Goal: Task Accomplishment & Management: Manage account settings

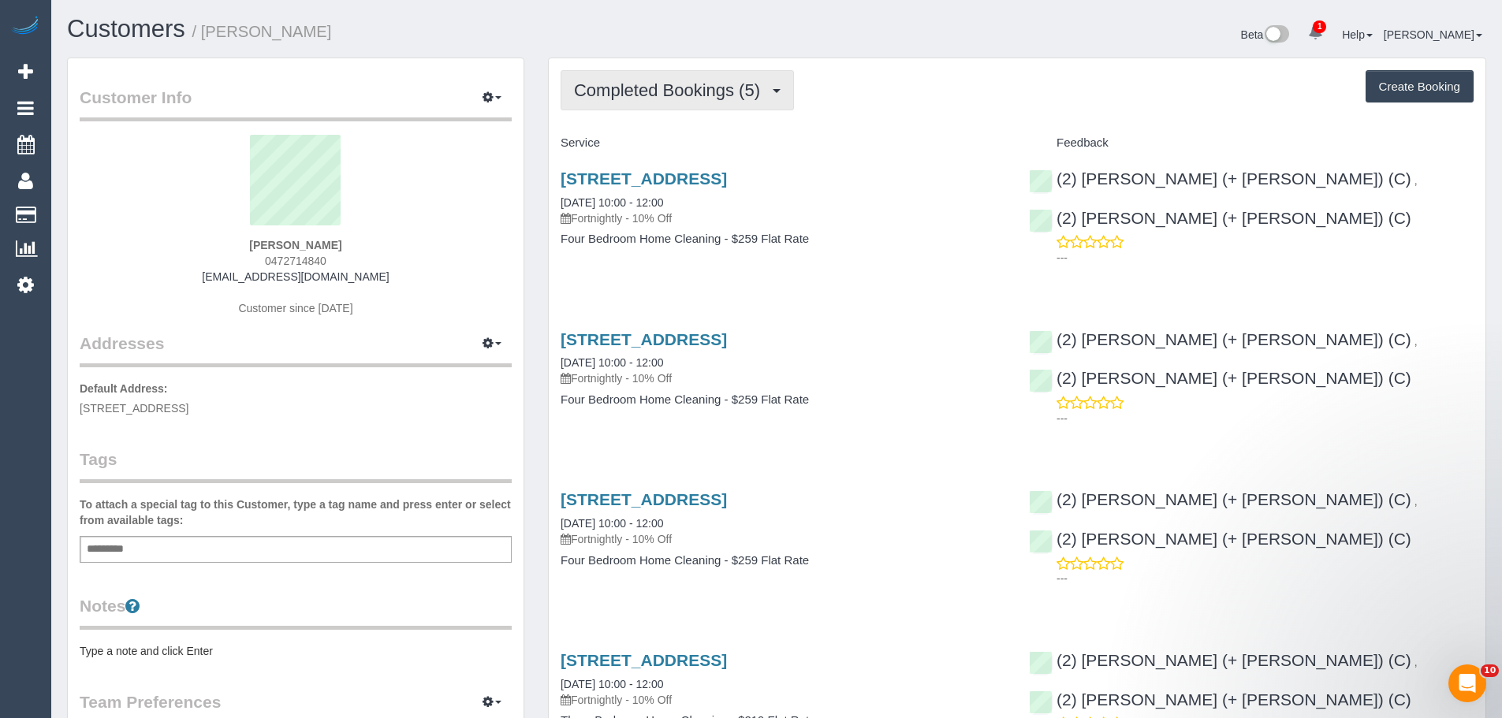
click at [713, 103] on button "Completed Bookings (5)" at bounding box center [676, 90] width 233 height 40
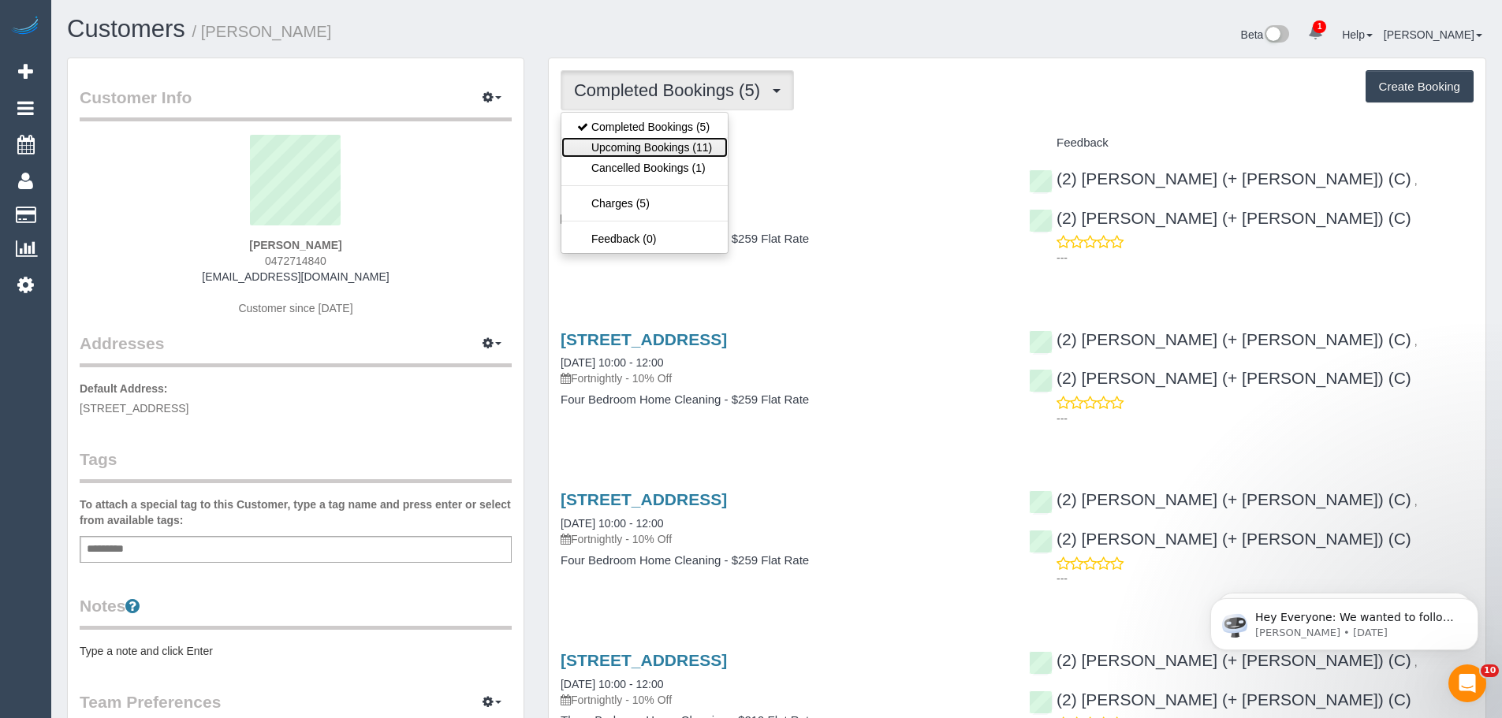
click at [672, 142] on link "Upcoming Bookings (11)" at bounding box center [644, 147] width 166 height 20
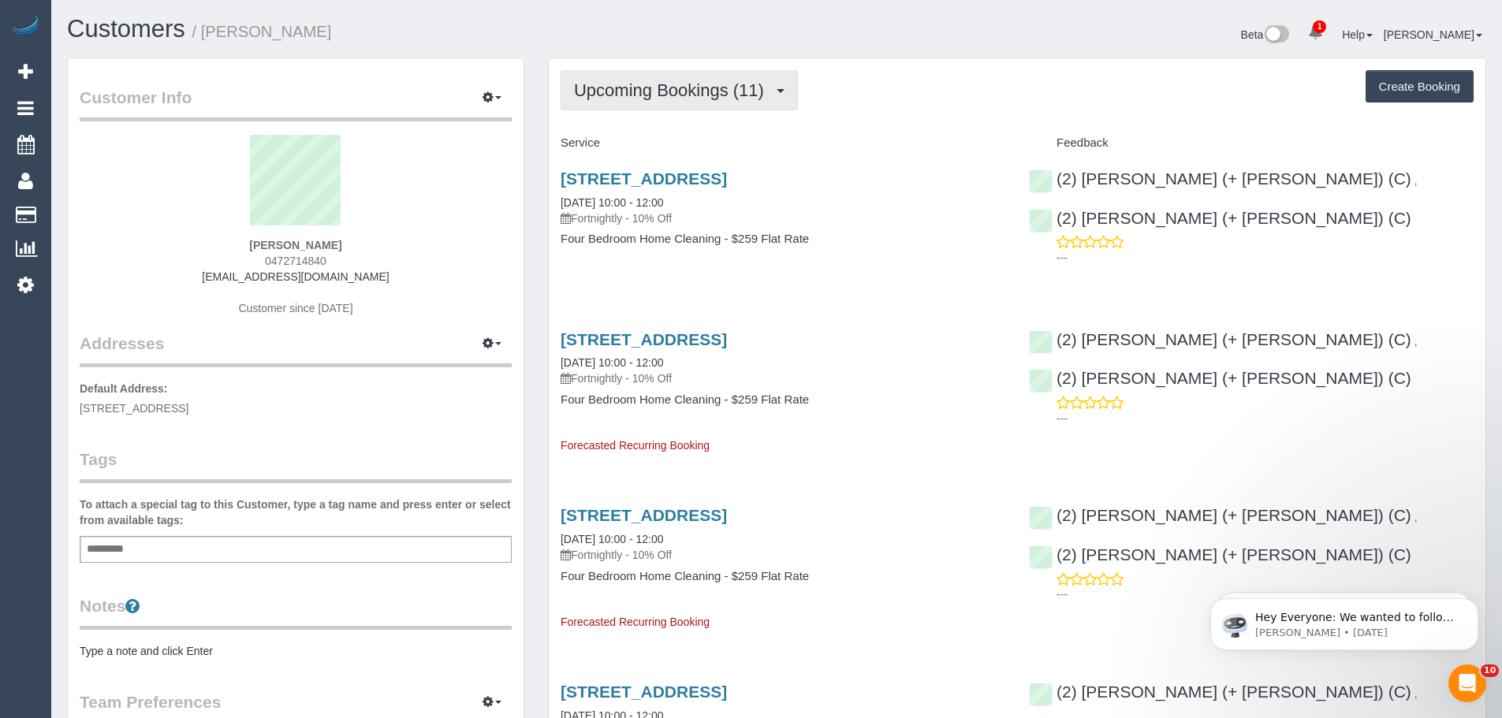
click at [702, 84] on span "Upcoming Bookings (11)" at bounding box center [673, 90] width 198 height 20
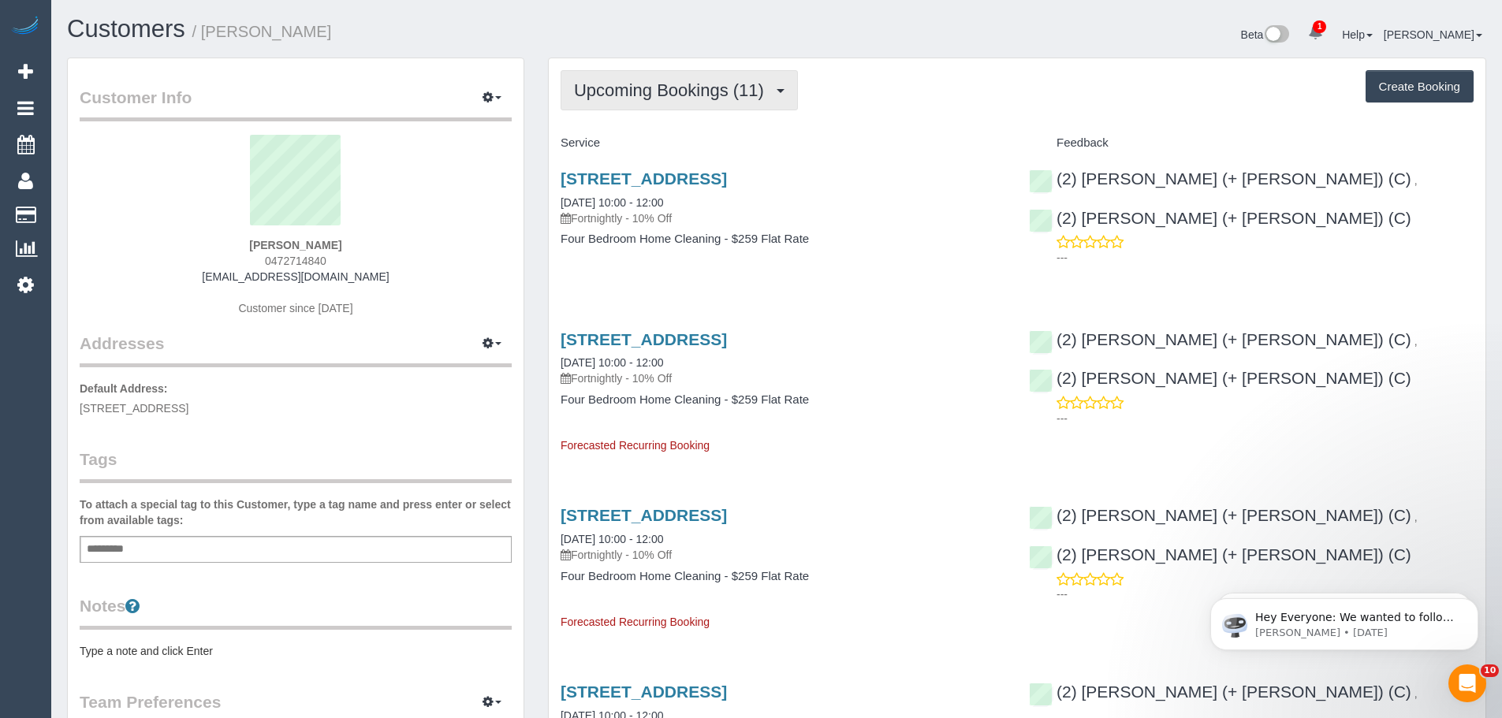
click at [645, 95] on span "Upcoming Bookings (11)" at bounding box center [673, 90] width 198 height 20
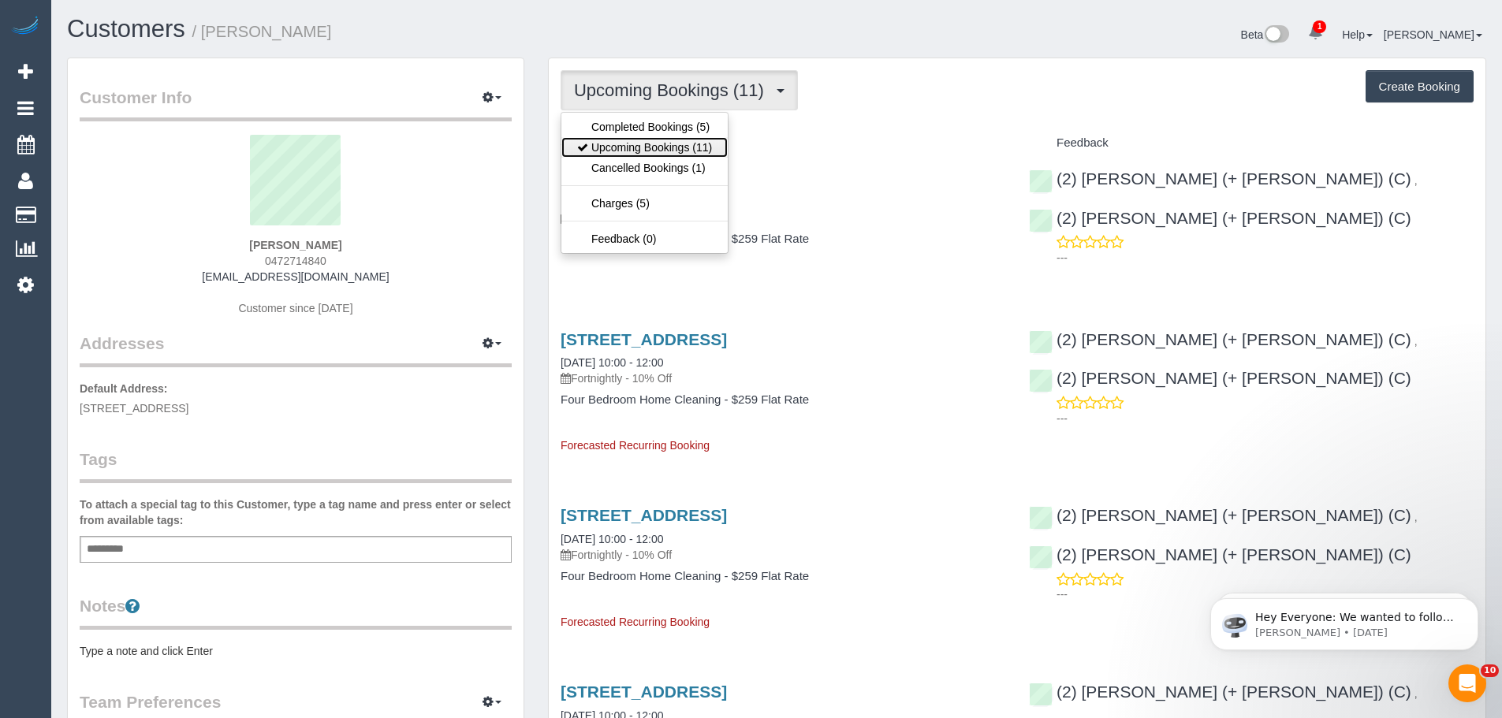
click at [649, 144] on link "Upcoming Bookings (11)" at bounding box center [644, 147] width 166 height 20
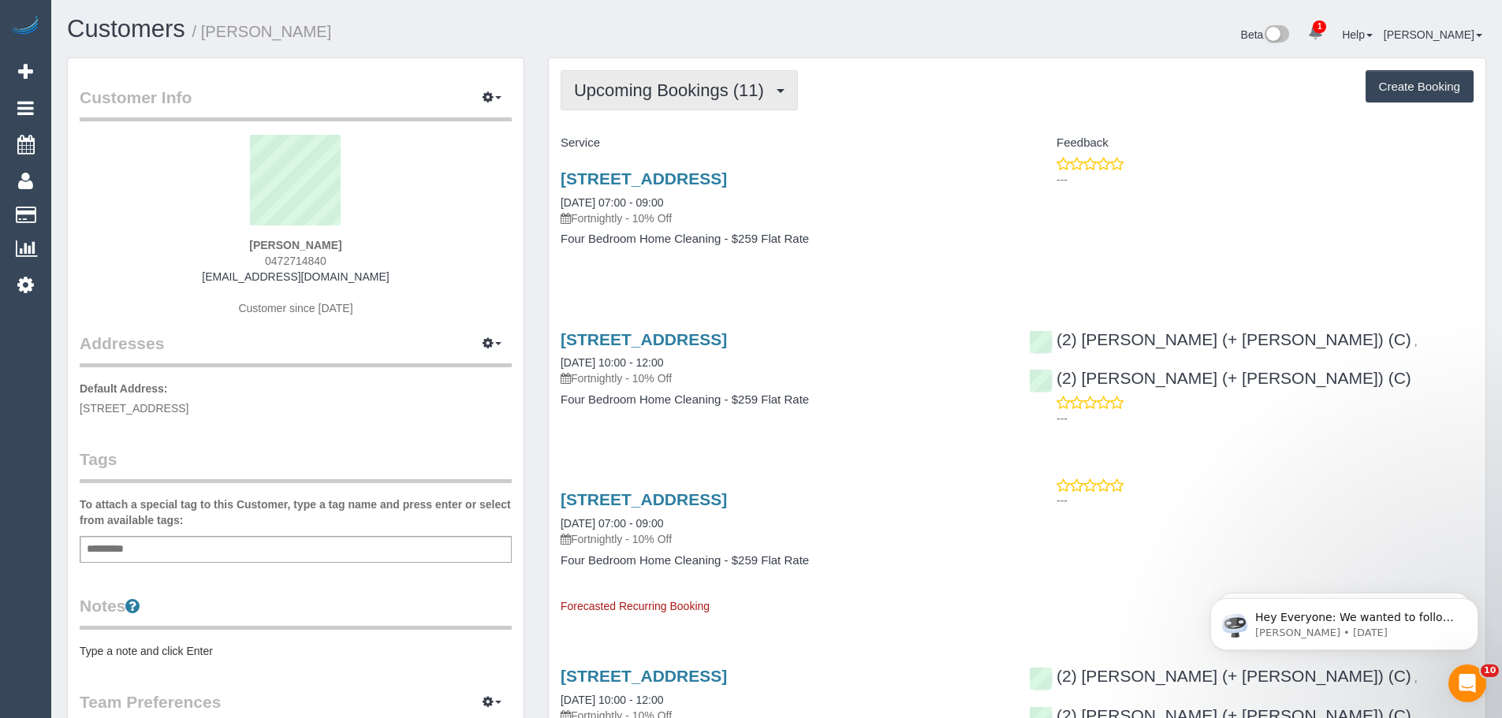
click at [614, 99] on span "Upcoming Bookings (11)" at bounding box center [673, 90] width 198 height 20
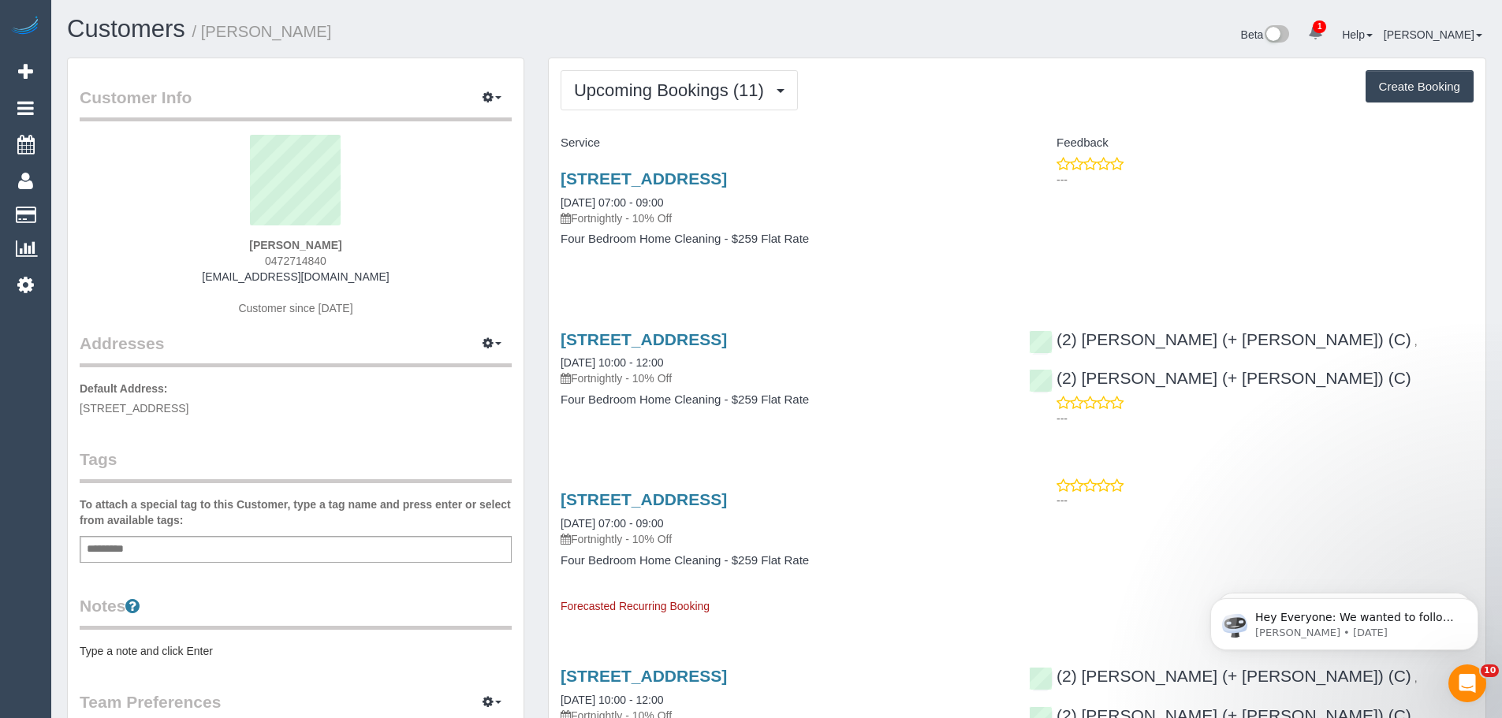
drag, startPoint x: 548, startPoint y: 173, endPoint x: 883, endPoint y: 256, distance: 345.3
click at [883, 256] on div "3 St Georges Rd, 6, Toorak, VIC 3142 10/10/2025 07:00 - 09:00 Fortnightly - 10%…" at bounding box center [783, 216] width 468 height 121
copy div "3 St Georges Rd, 6, Toorak, VIC 3142 10/10/2025 07:00 - 09:00 Fortnightly - 10%…"
click at [989, 234] on h4 "Four Bedroom Home Cleaning - $259 Flat Rate" at bounding box center [782, 239] width 445 height 13
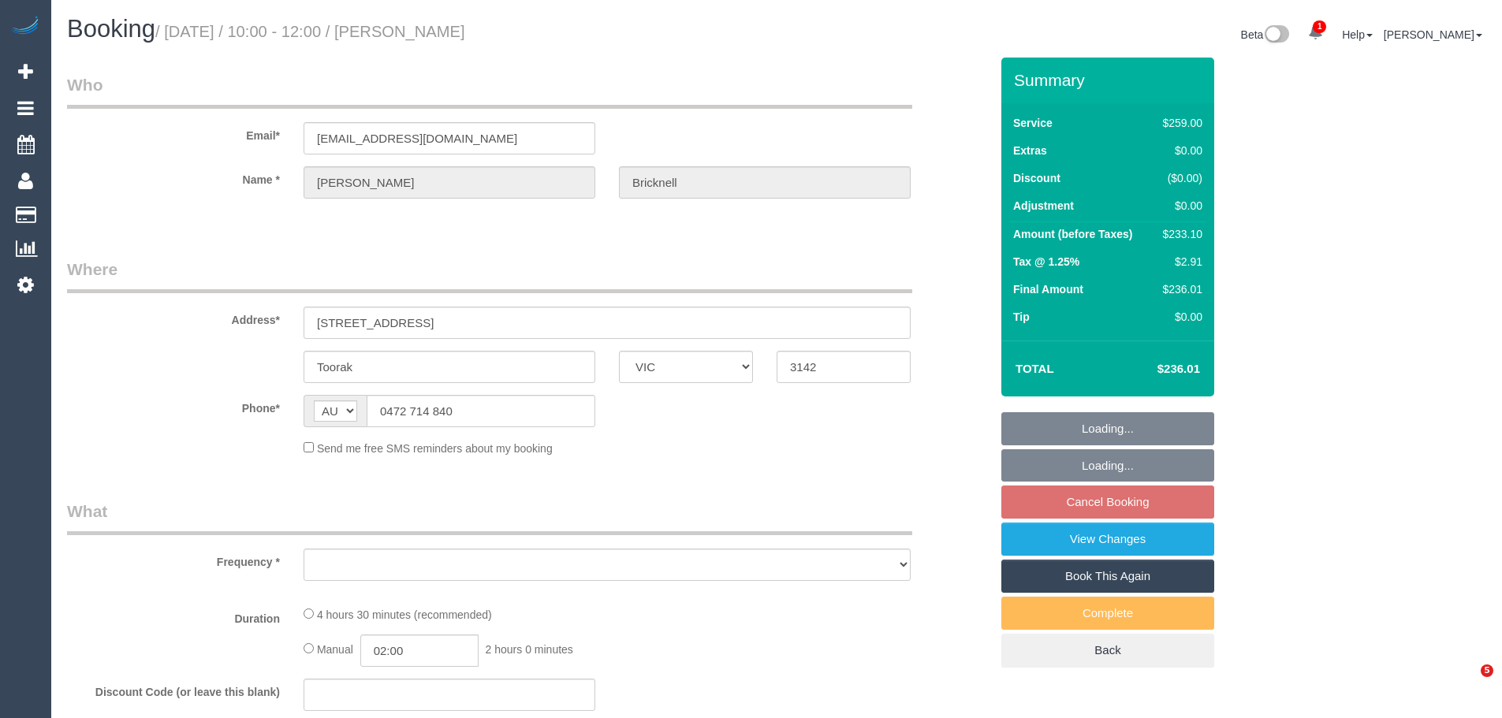
select select "VIC"
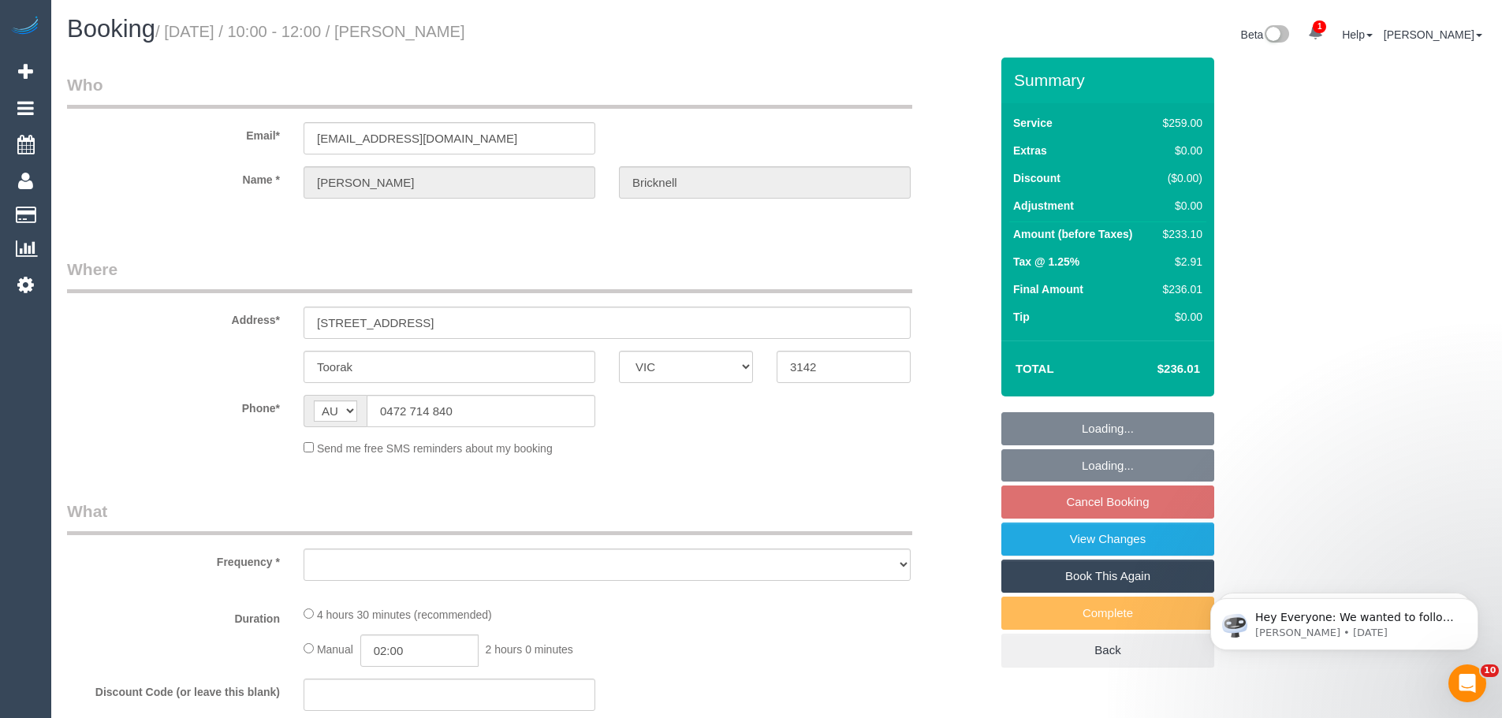
select select "object:541"
select select "string:stripe-pm_1SDDsV2GScqysDRVo57TEwuy"
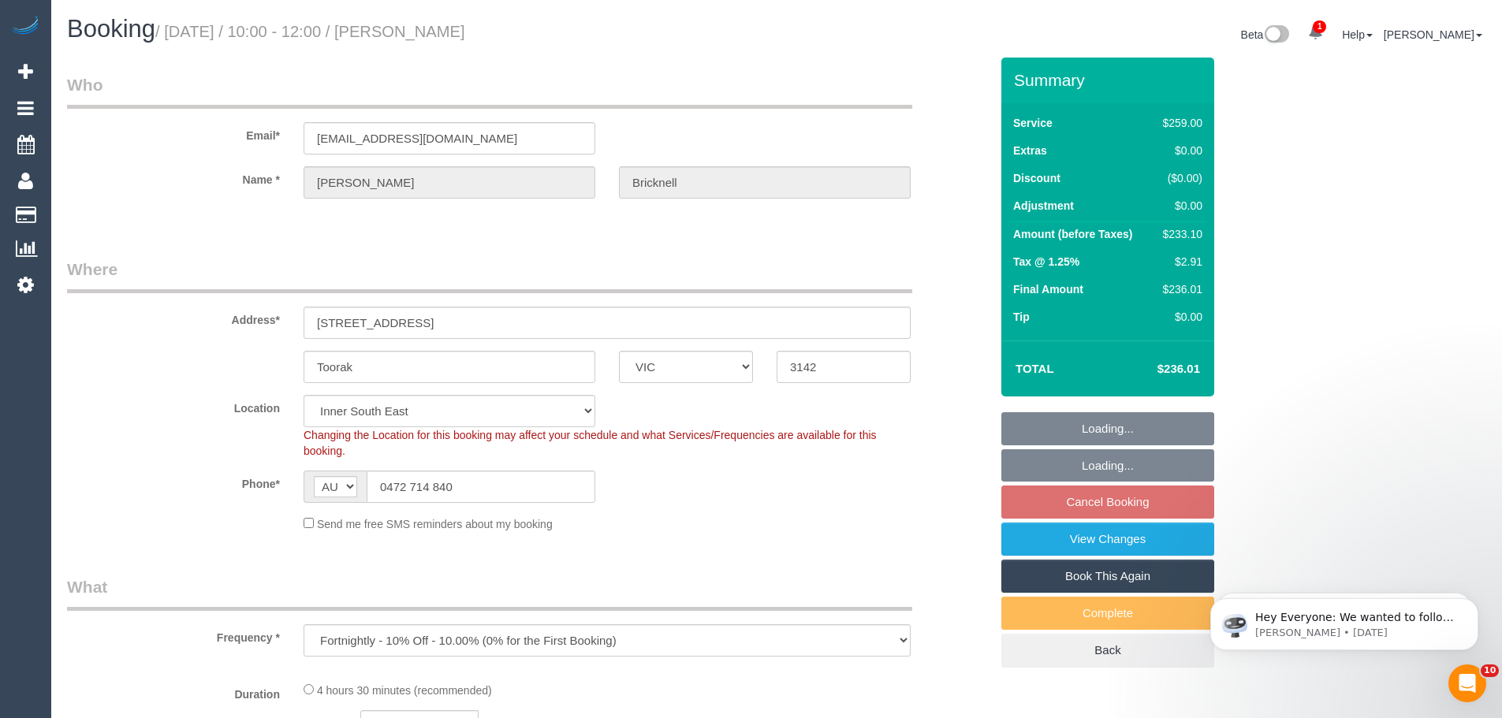
select select "number:28"
select select "number:14"
select select "number:19"
select select "number:23"
select select "number:34"
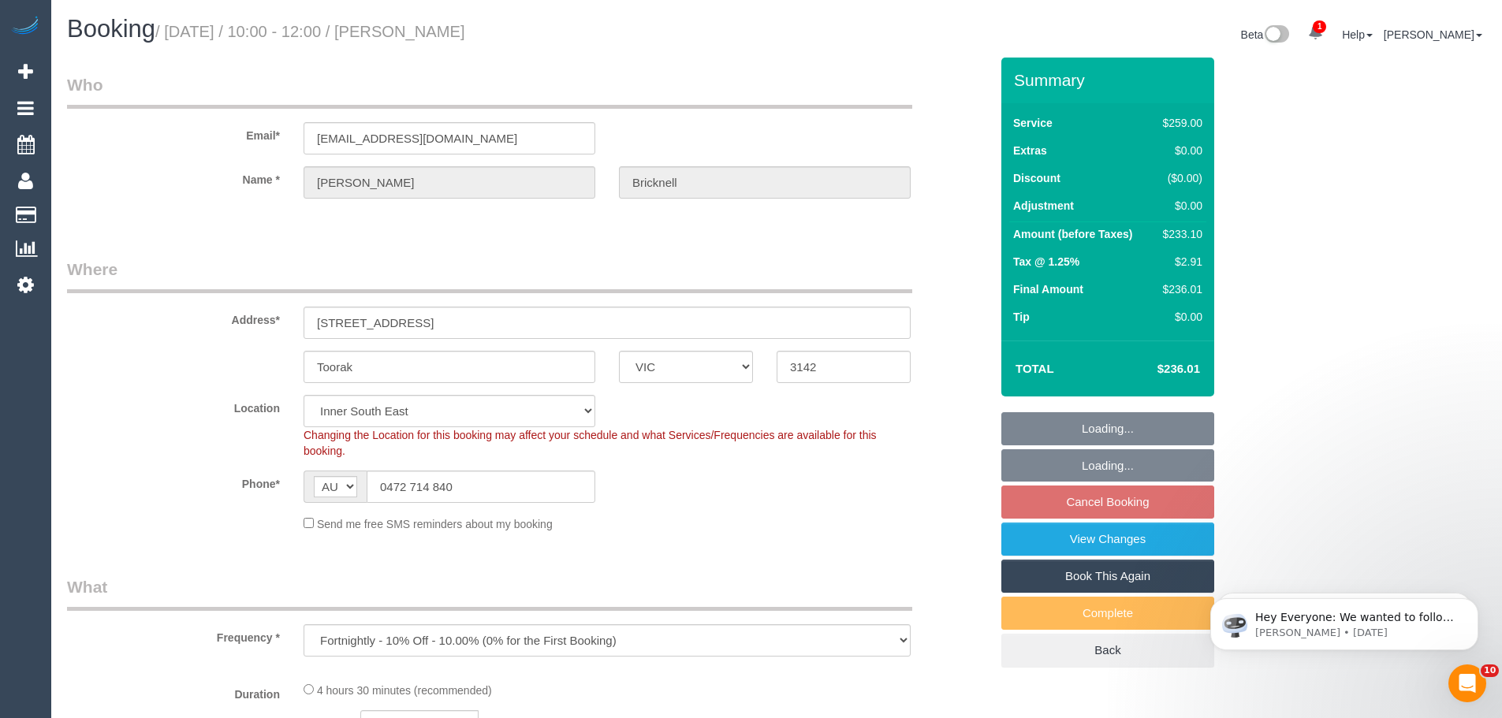
select select "number:13"
select select "object:796"
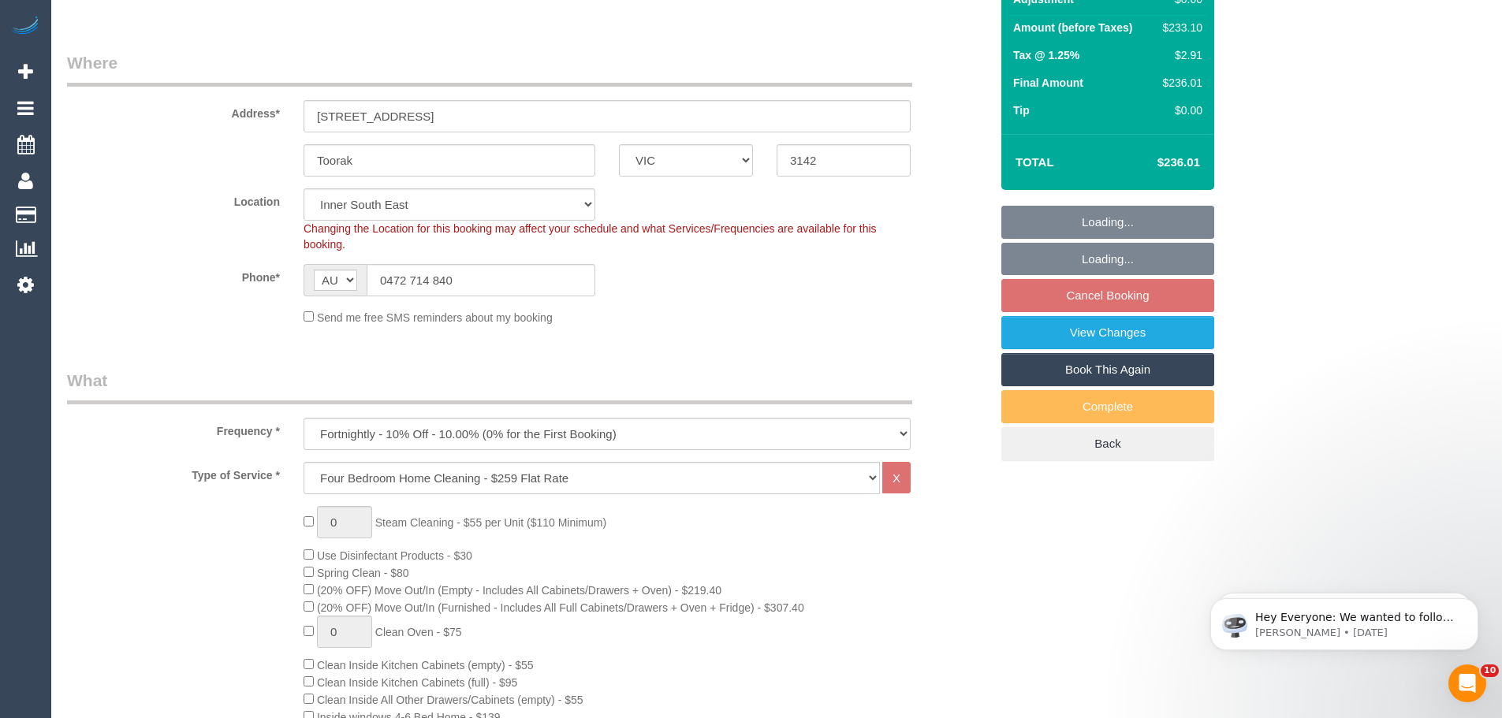
select select "spot3"
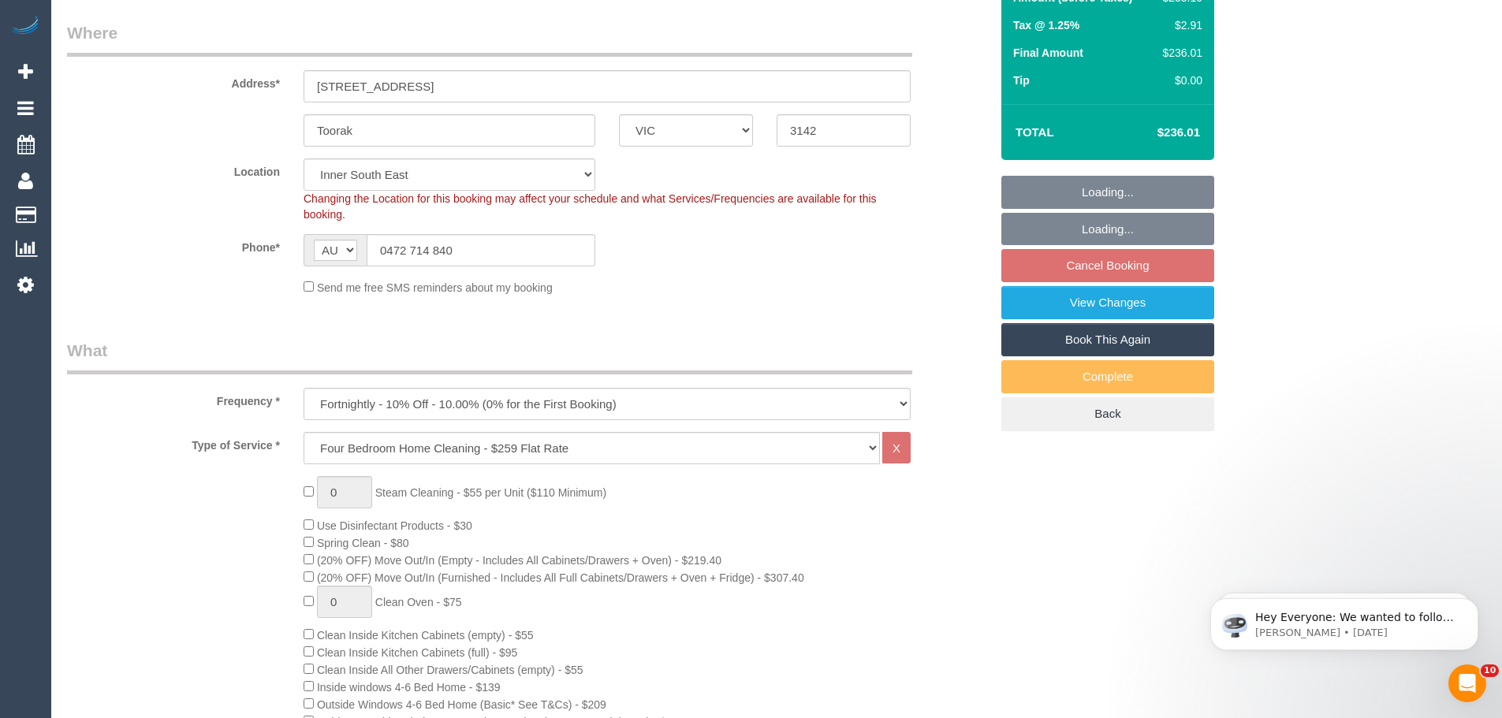
click at [1064, 342] on link "Book This Again" at bounding box center [1107, 339] width 213 height 33
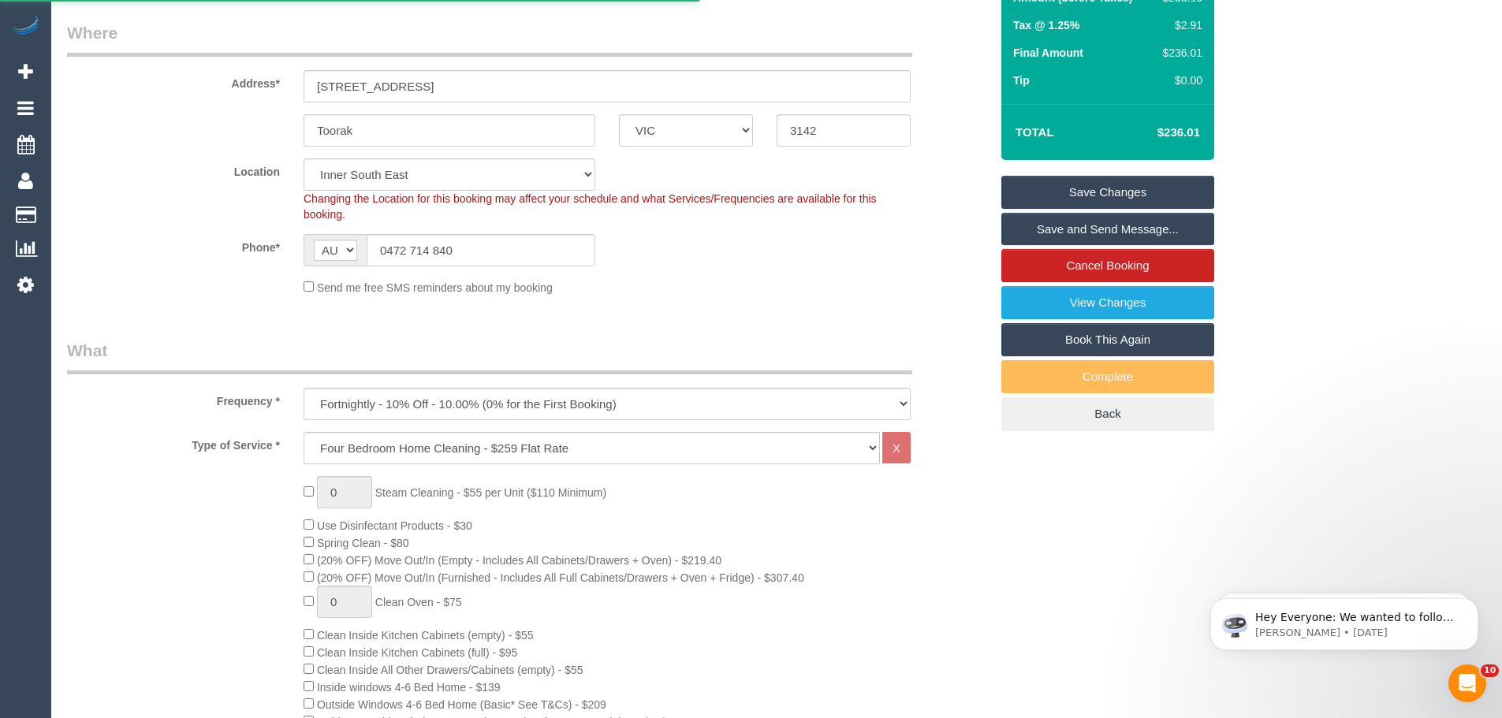
select select "VIC"
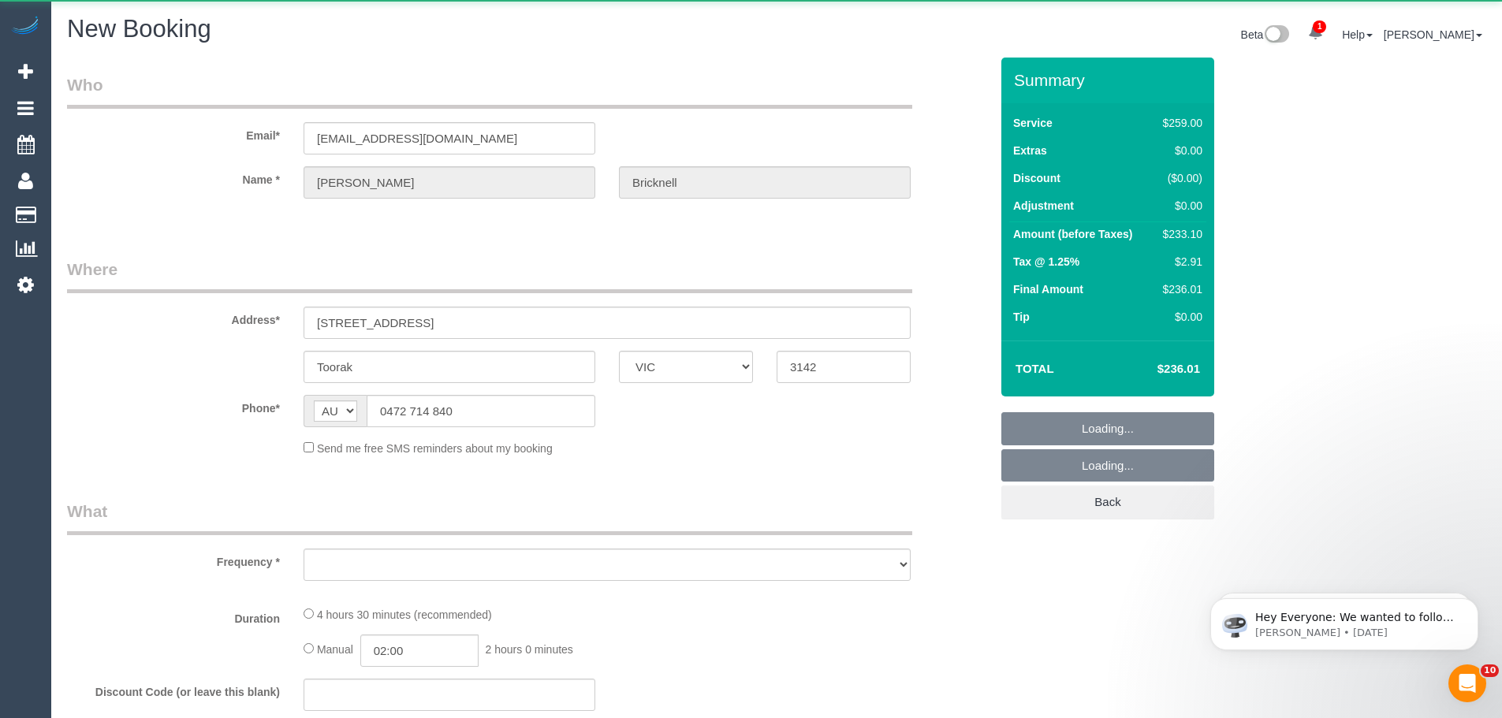
select select "object:2345"
select select "number:28"
select select "number:14"
select select "number:19"
select select "number:23"
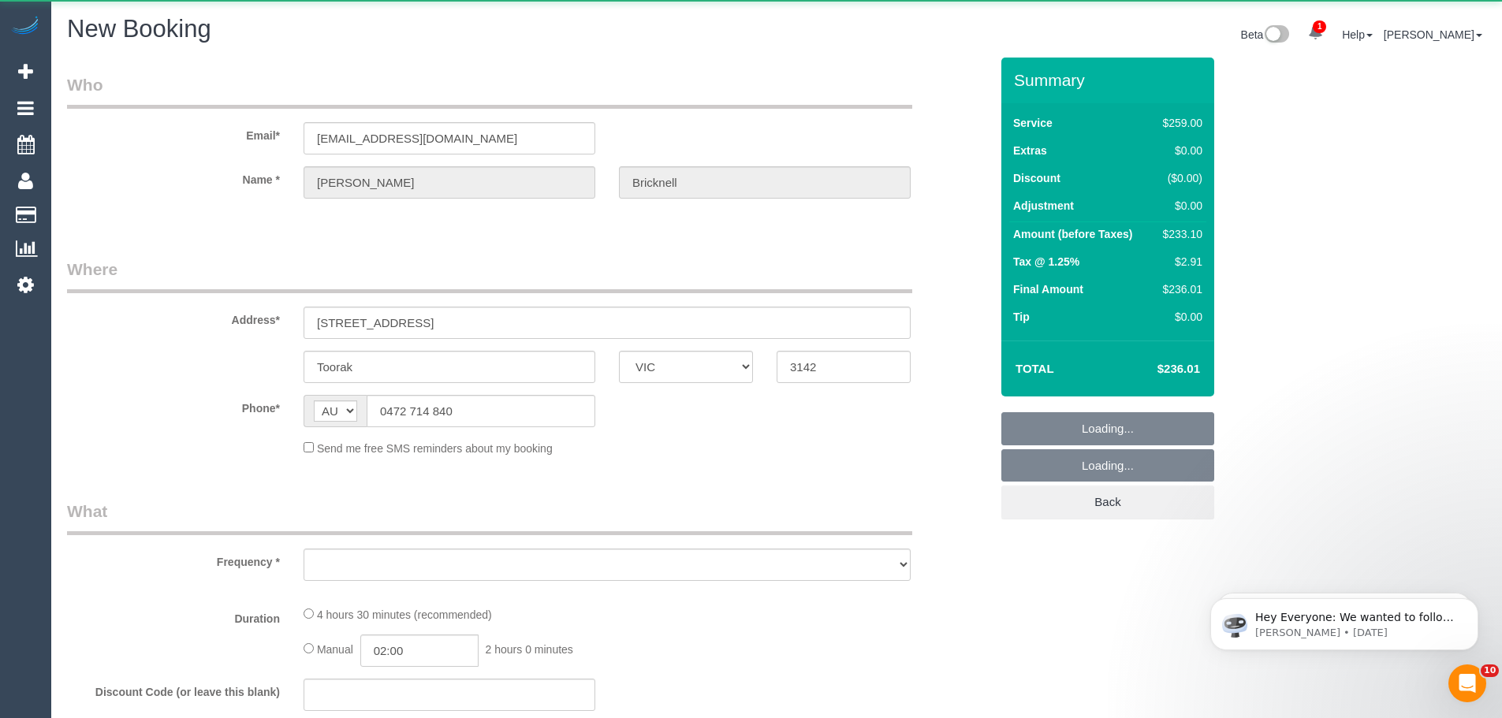
select select "number:34"
select select "number:13"
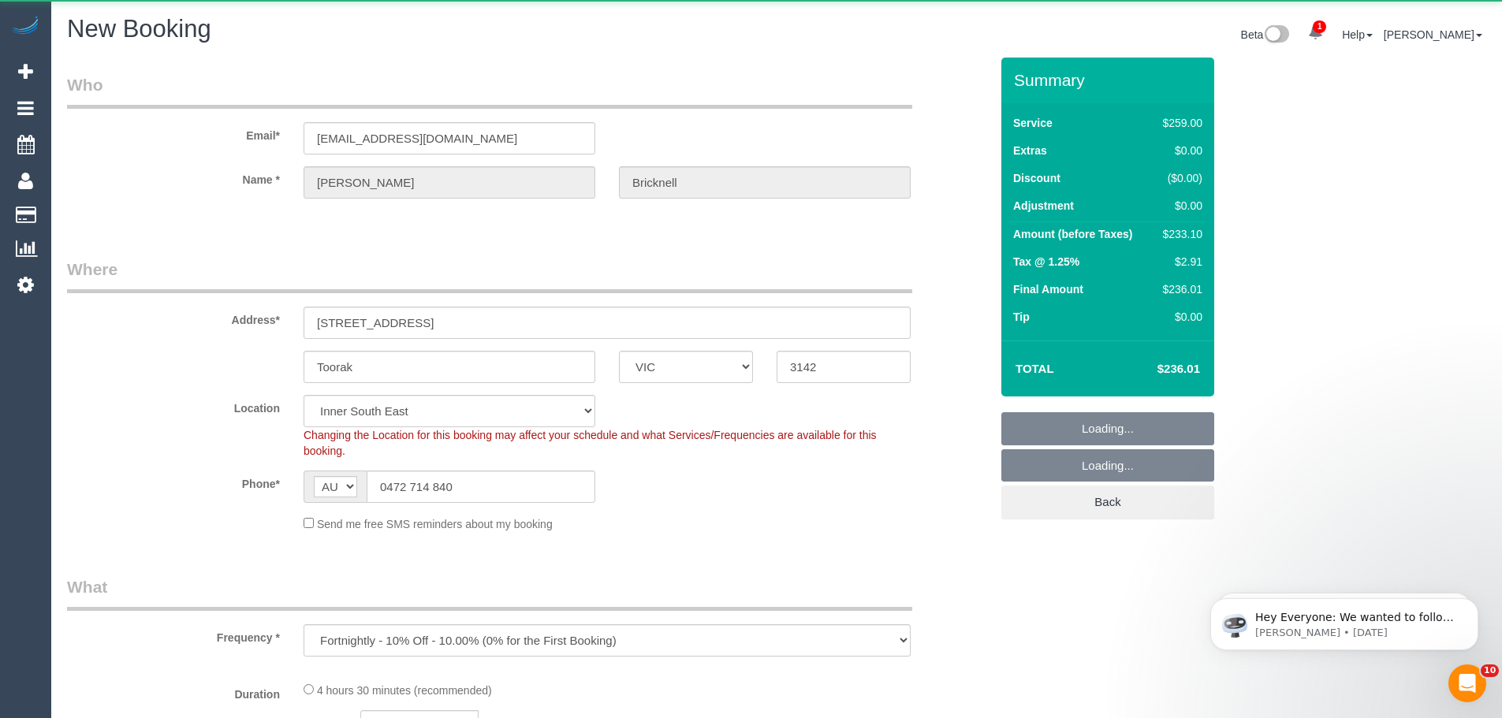
select select "object:3060"
select select "string:stripe-pm_1SDDsV2GScqysDRVo57TEwuy"
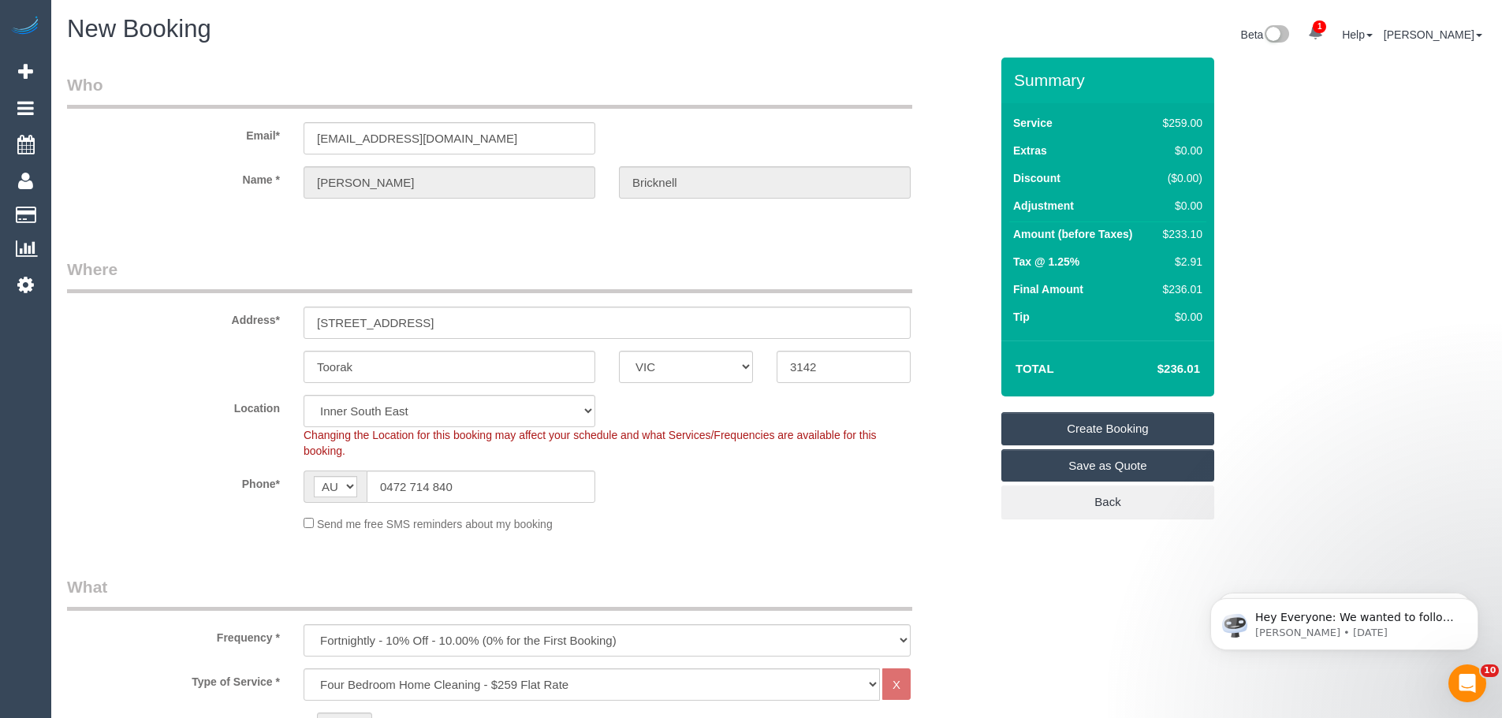
select select "object:3065"
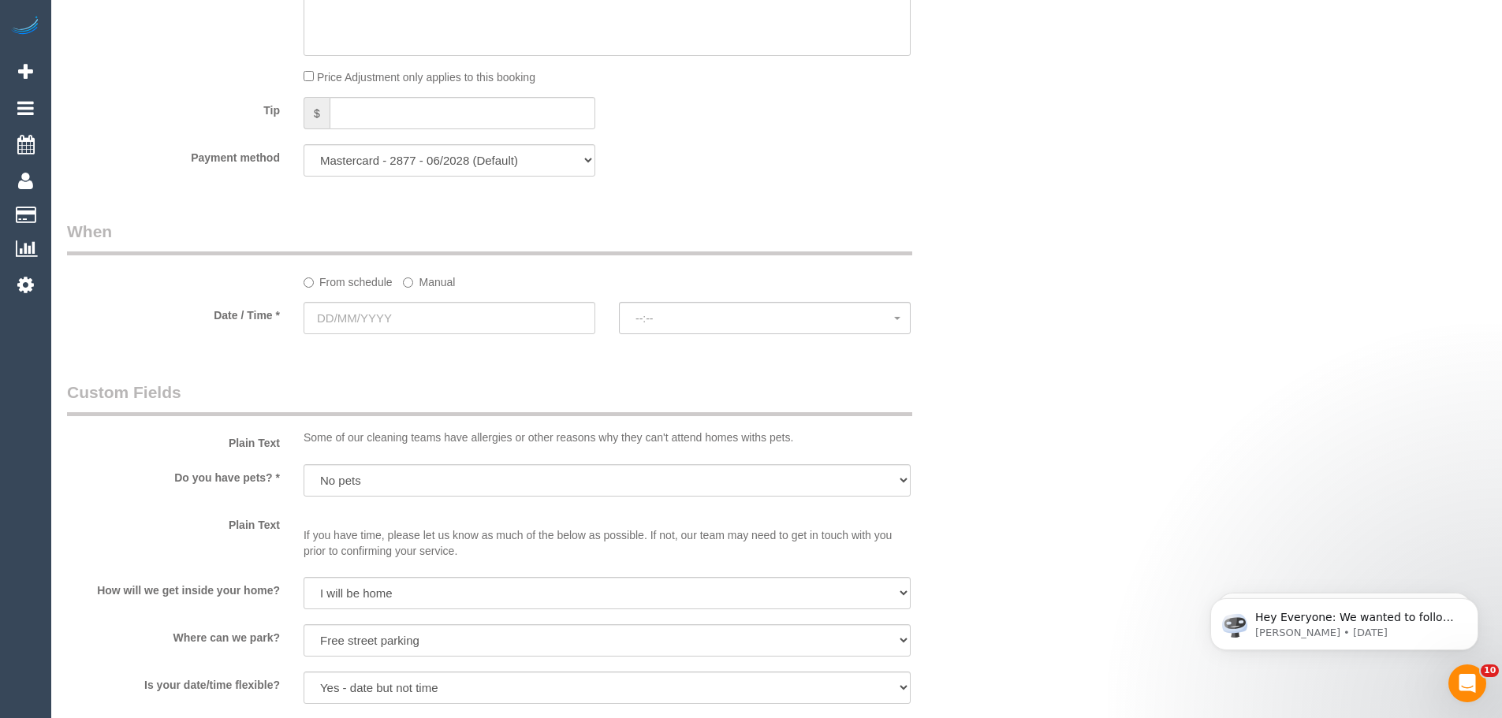
scroll to position [1576, 0]
click at [381, 310] on input "text" at bounding box center [449, 316] width 292 height 32
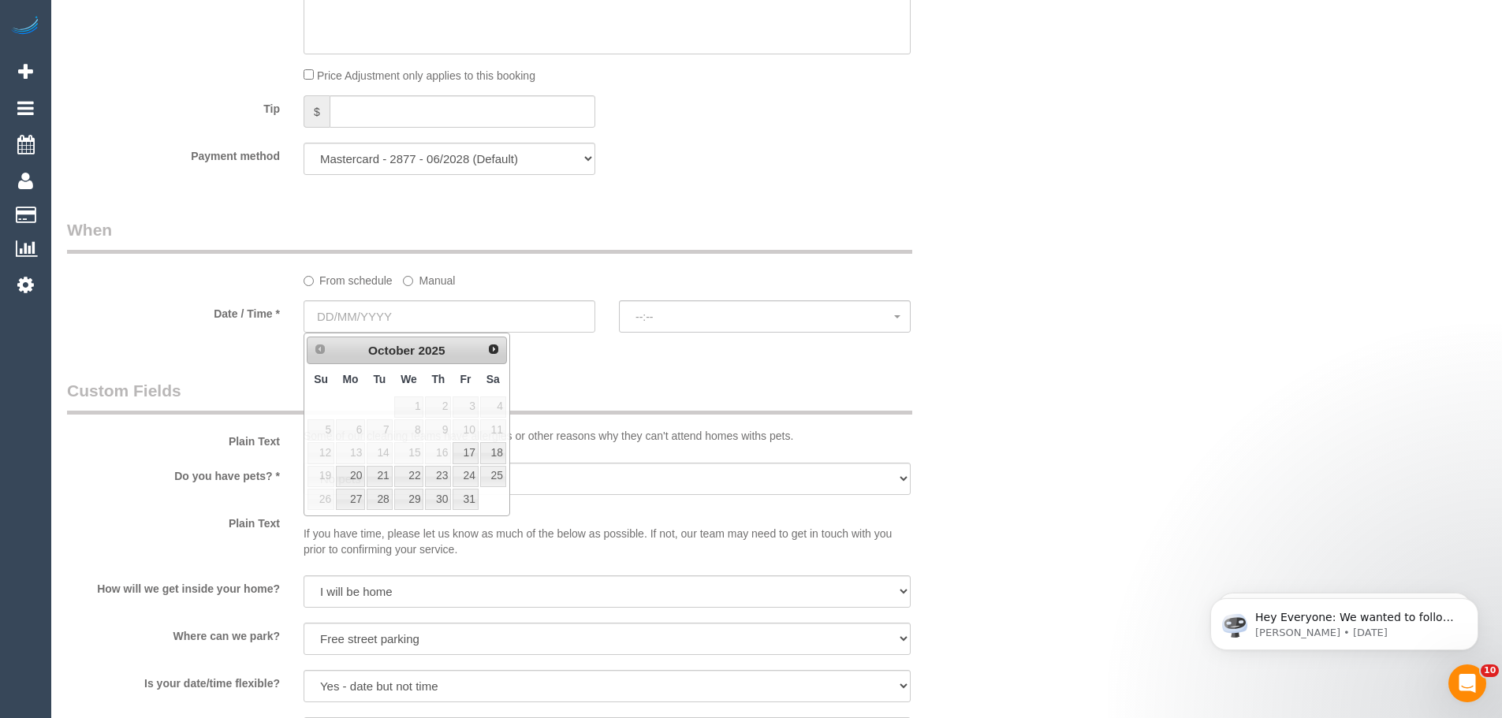
click at [415, 278] on label "Manual" at bounding box center [429, 277] width 52 height 21
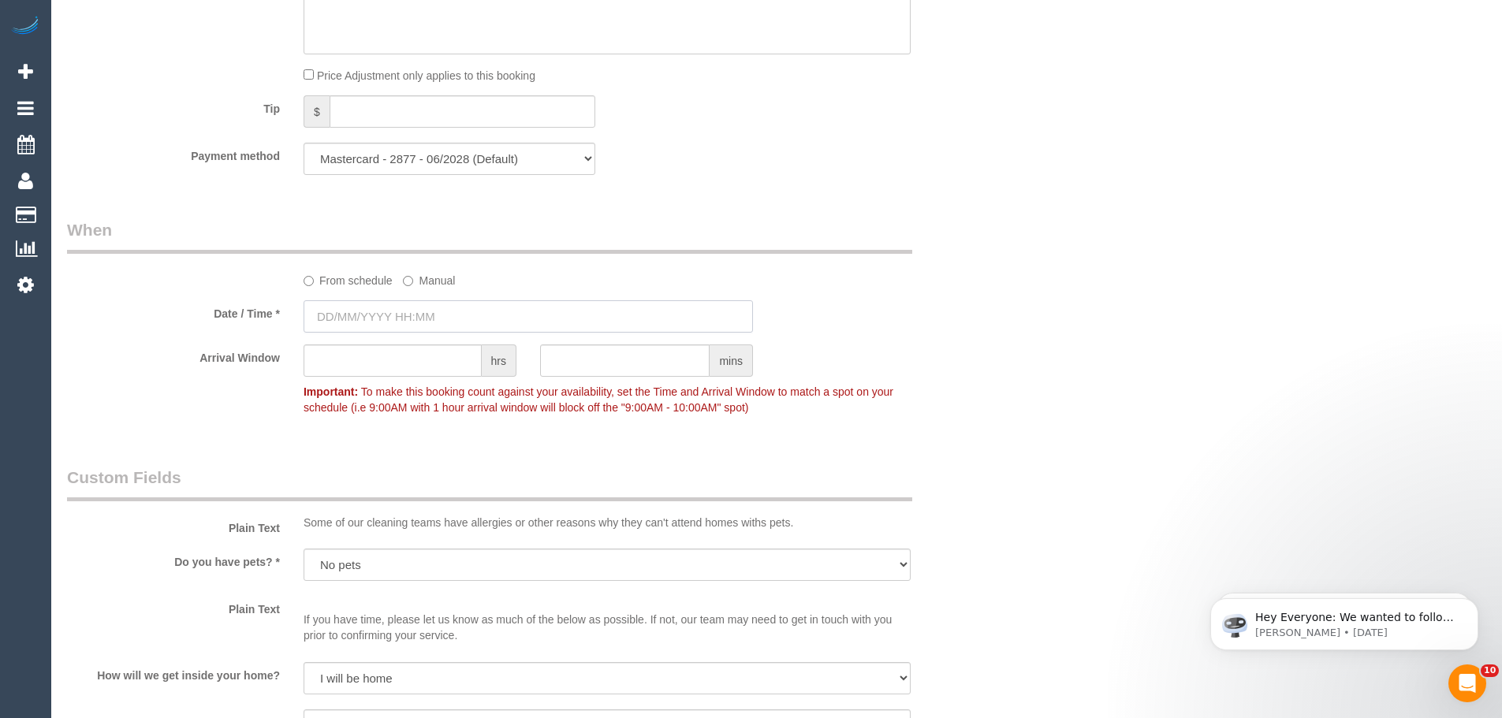
click at [393, 318] on input "text" at bounding box center [527, 316] width 449 height 32
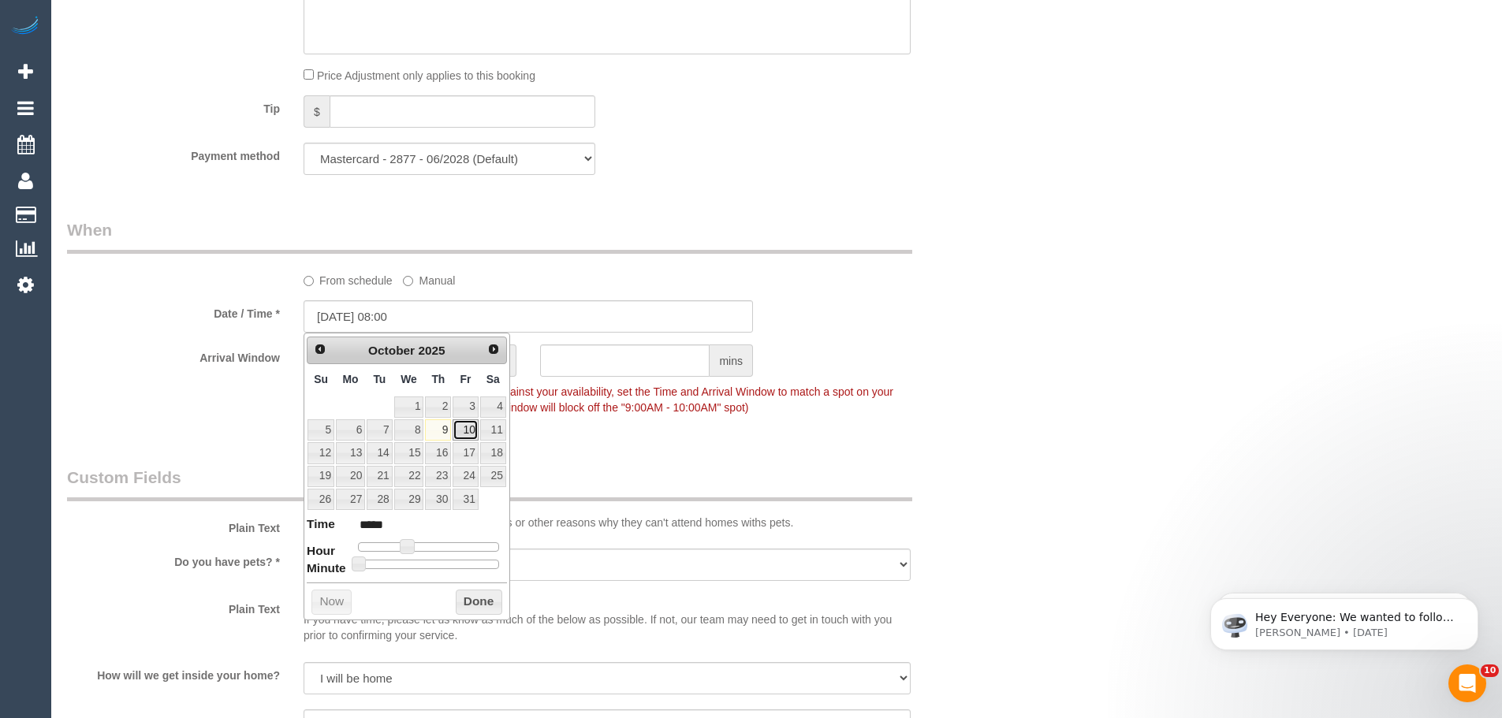
click at [467, 429] on link "10" at bounding box center [464, 429] width 25 height 21
type input "10/10/2025 06:00"
type input "*****"
click at [397, 545] on div at bounding box center [428, 546] width 141 height 9
type input "10/10/2025 07:00"
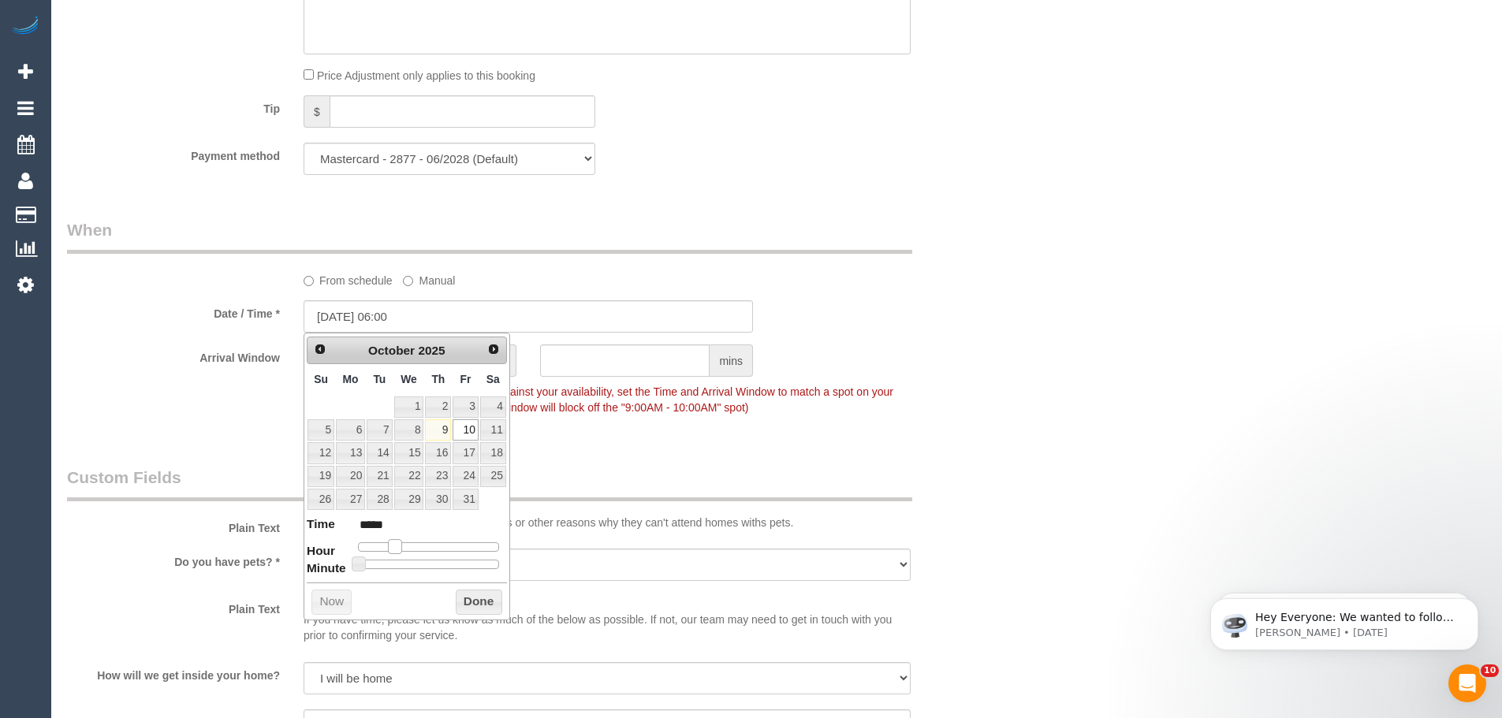
type input "*****"
click at [400, 547] on span at bounding box center [401, 546] width 14 height 14
click at [474, 609] on button "Done" at bounding box center [479, 602] width 47 height 25
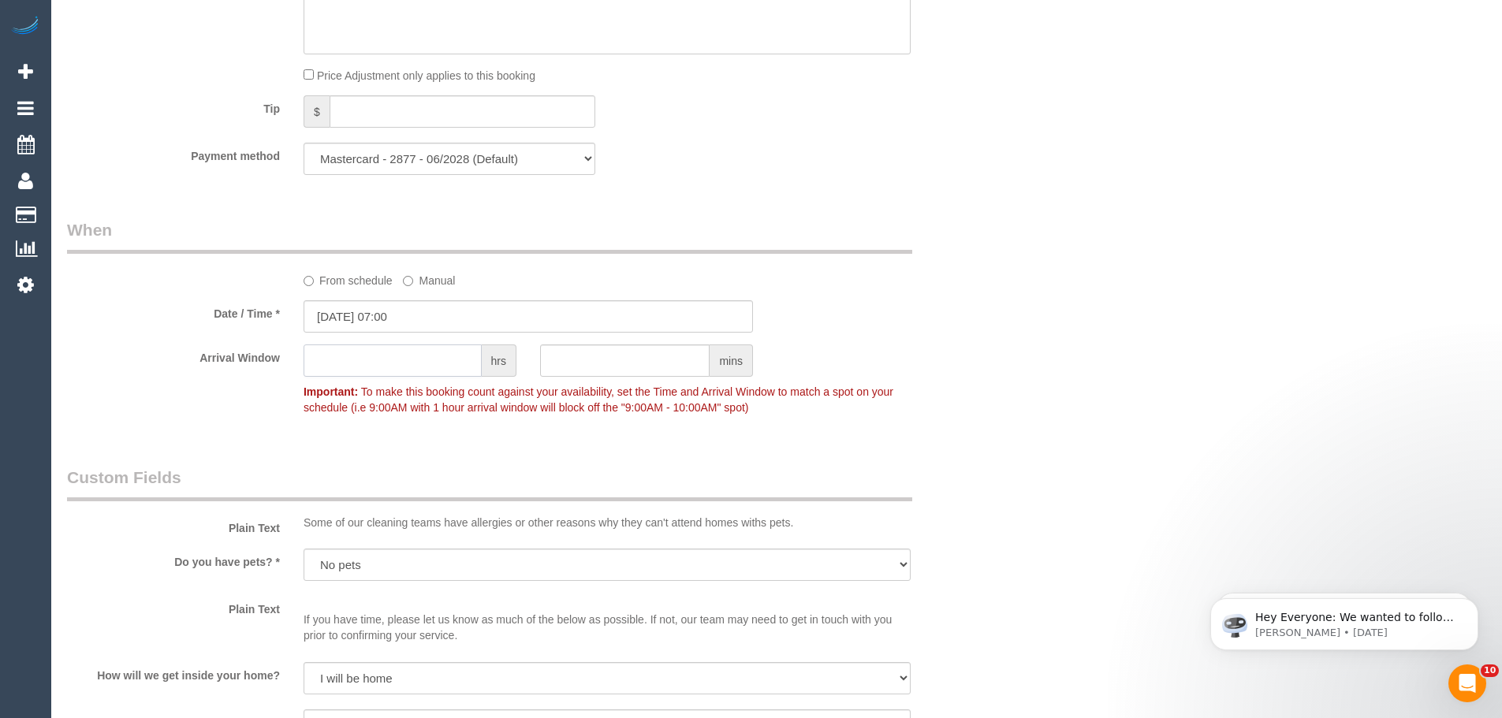
click at [392, 367] on input "text" at bounding box center [392, 360] width 178 height 32
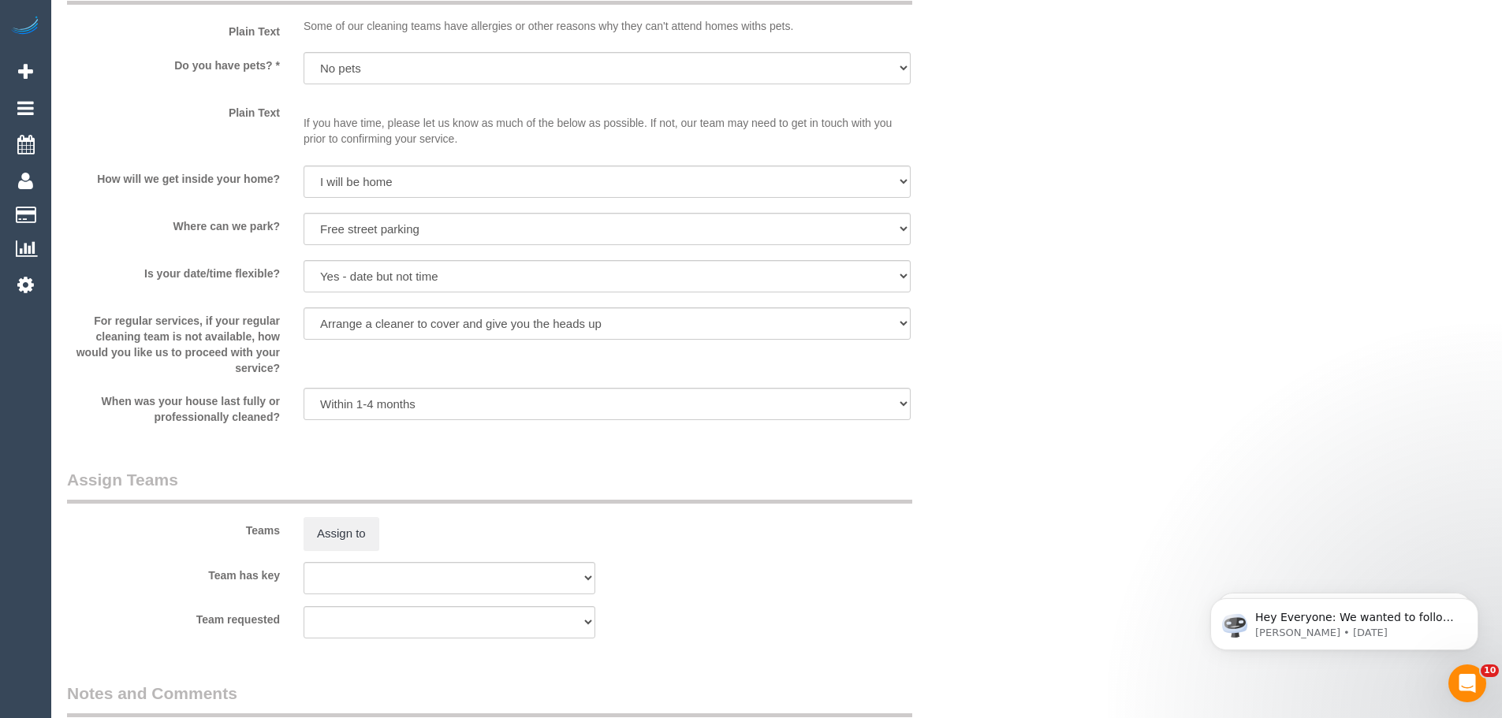
scroll to position [2359, 0]
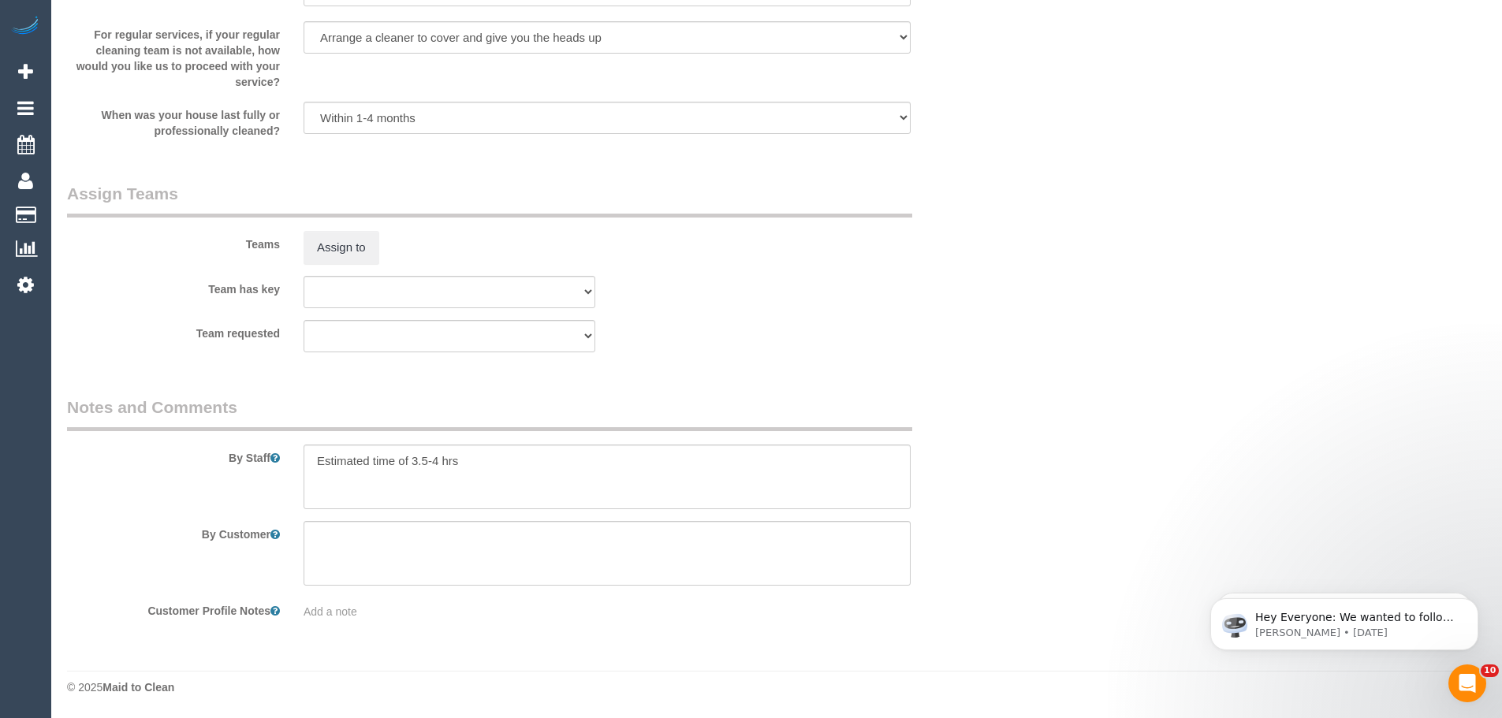
type input "2"
click at [497, 472] on textarea at bounding box center [606, 477] width 607 height 65
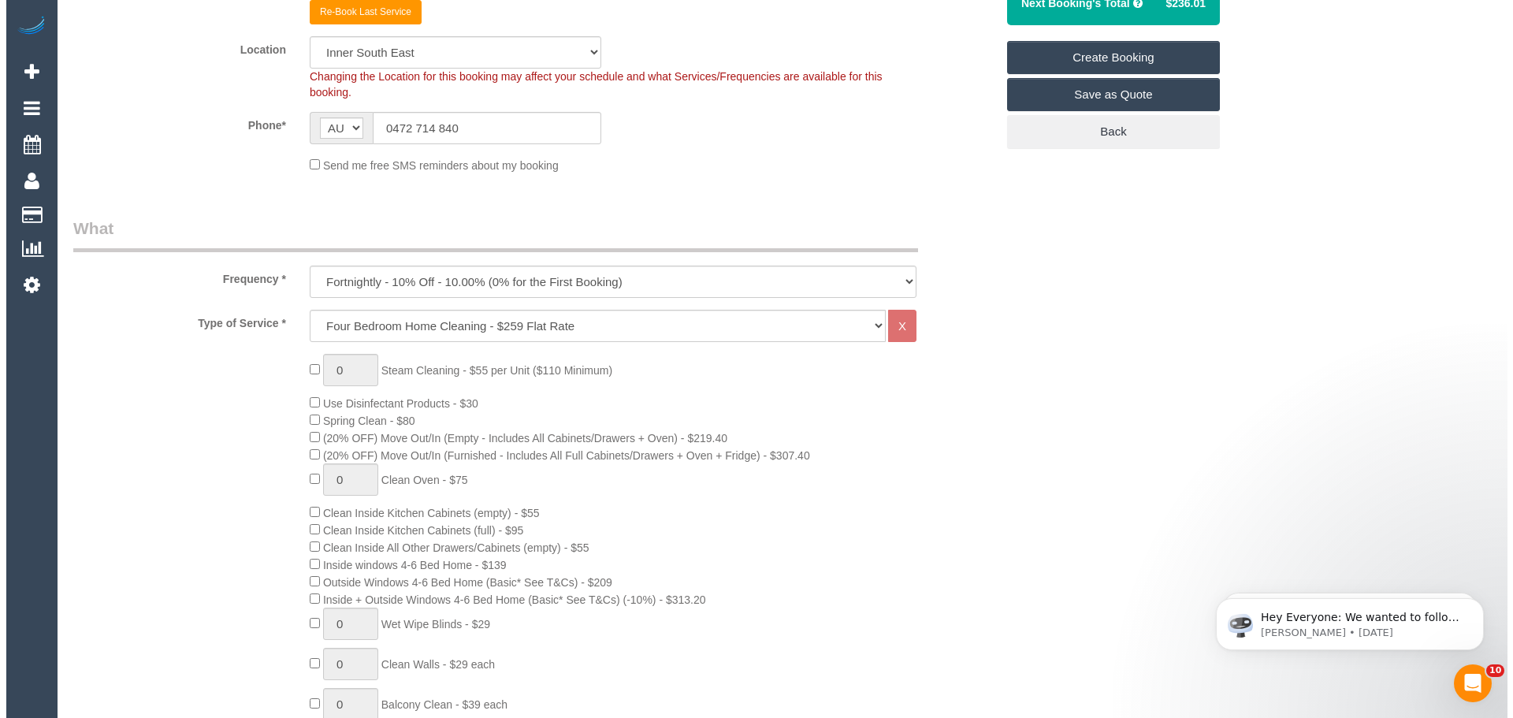
scroll to position [0, 0]
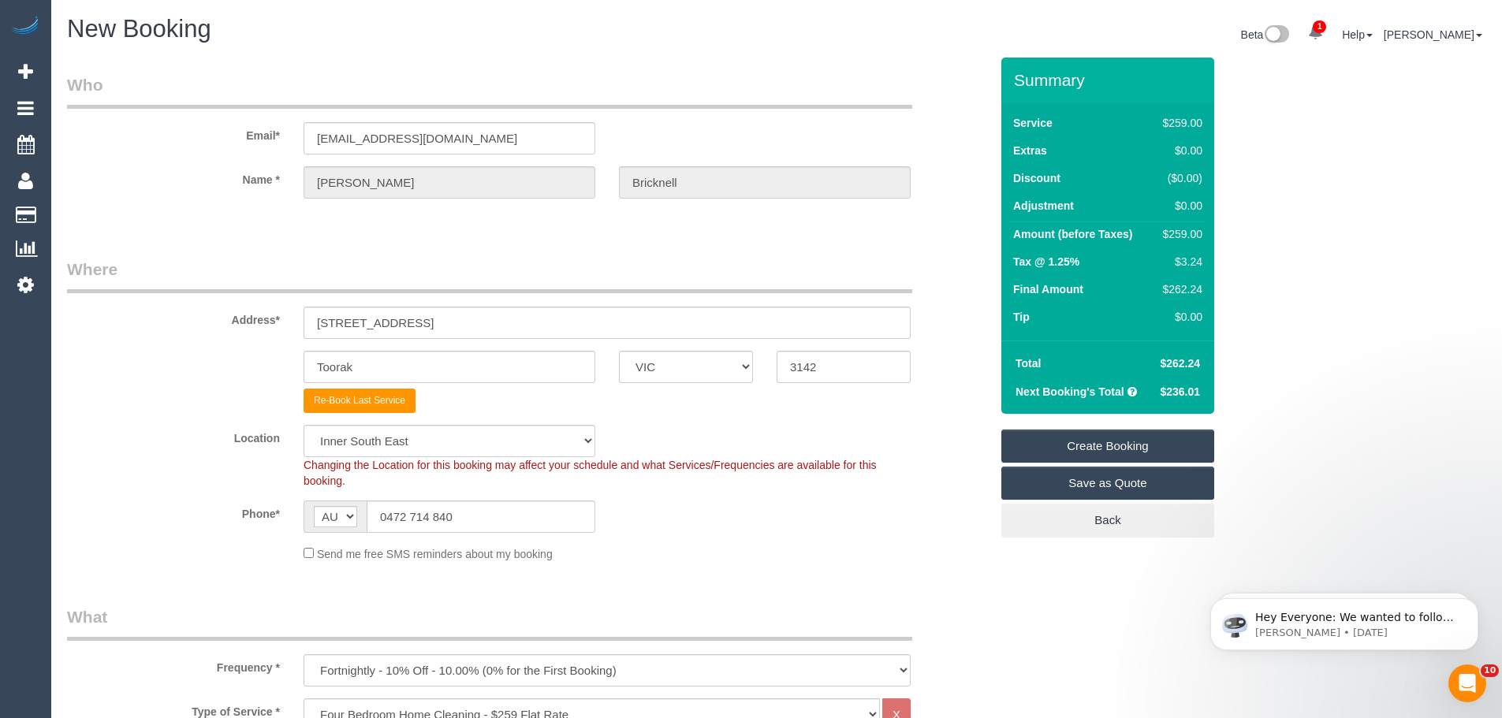
click at [1103, 444] on link "Create Booking" at bounding box center [1107, 446] width 213 height 33
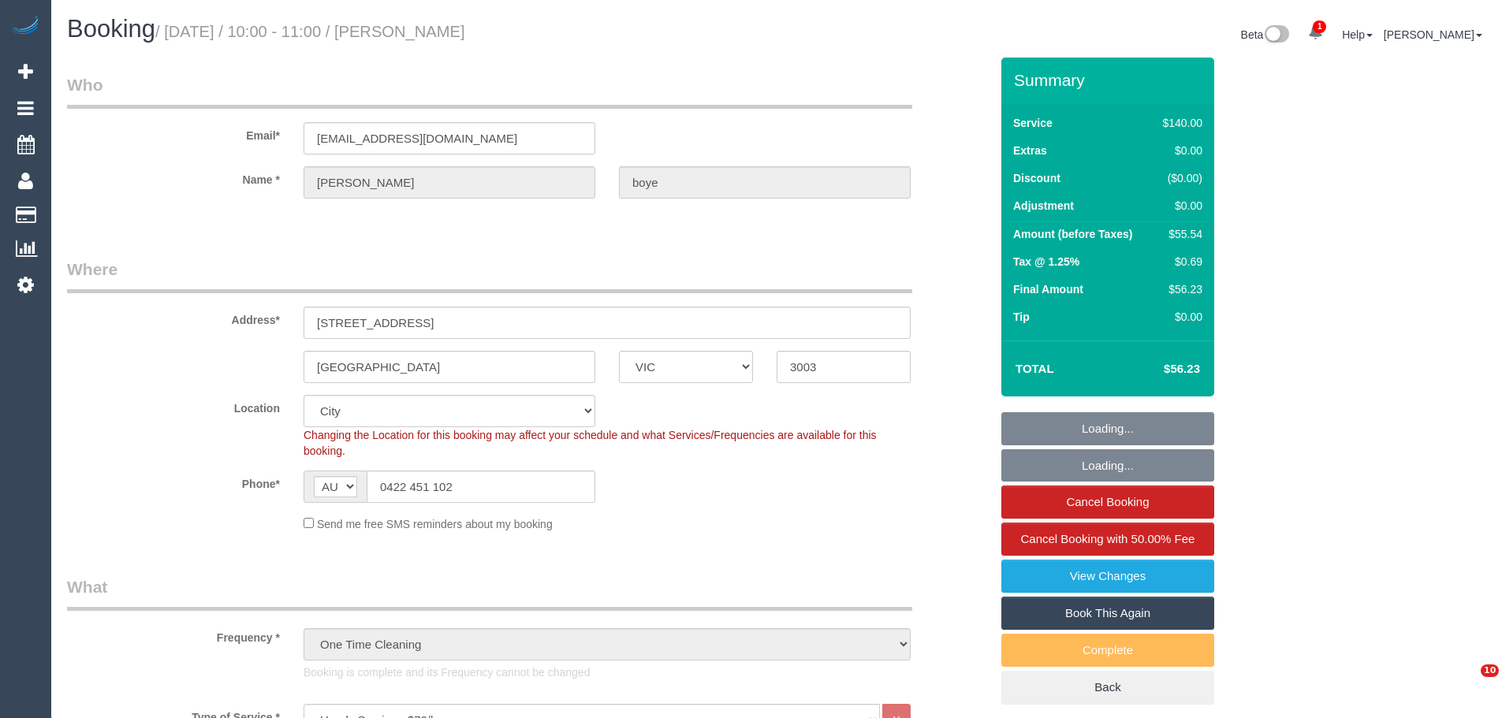
select select "VIC"
select select "number:28"
select select "number:14"
select select "number:19"
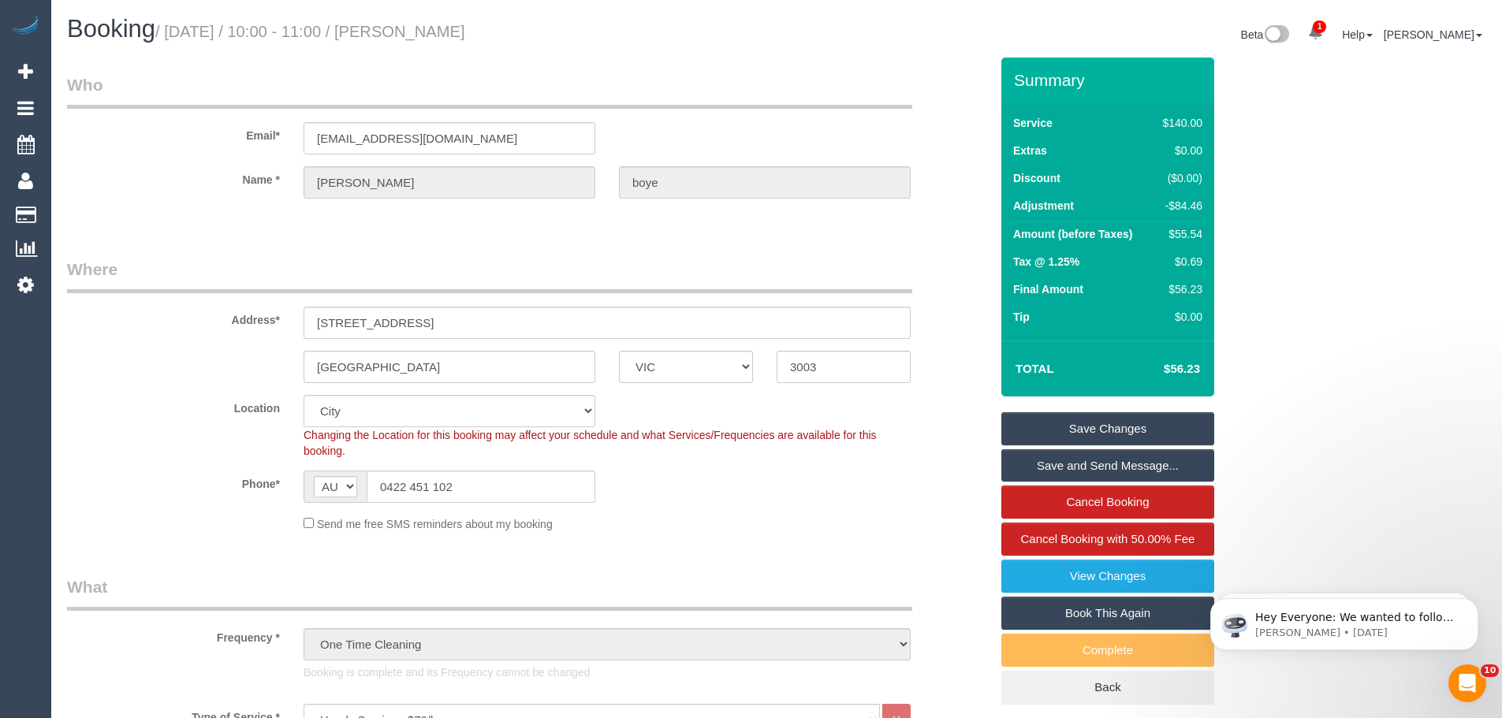
click at [1193, 202] on div "-$84.46" at bounding box center [1179, 206] width 46 height 16
copy div "84.46"
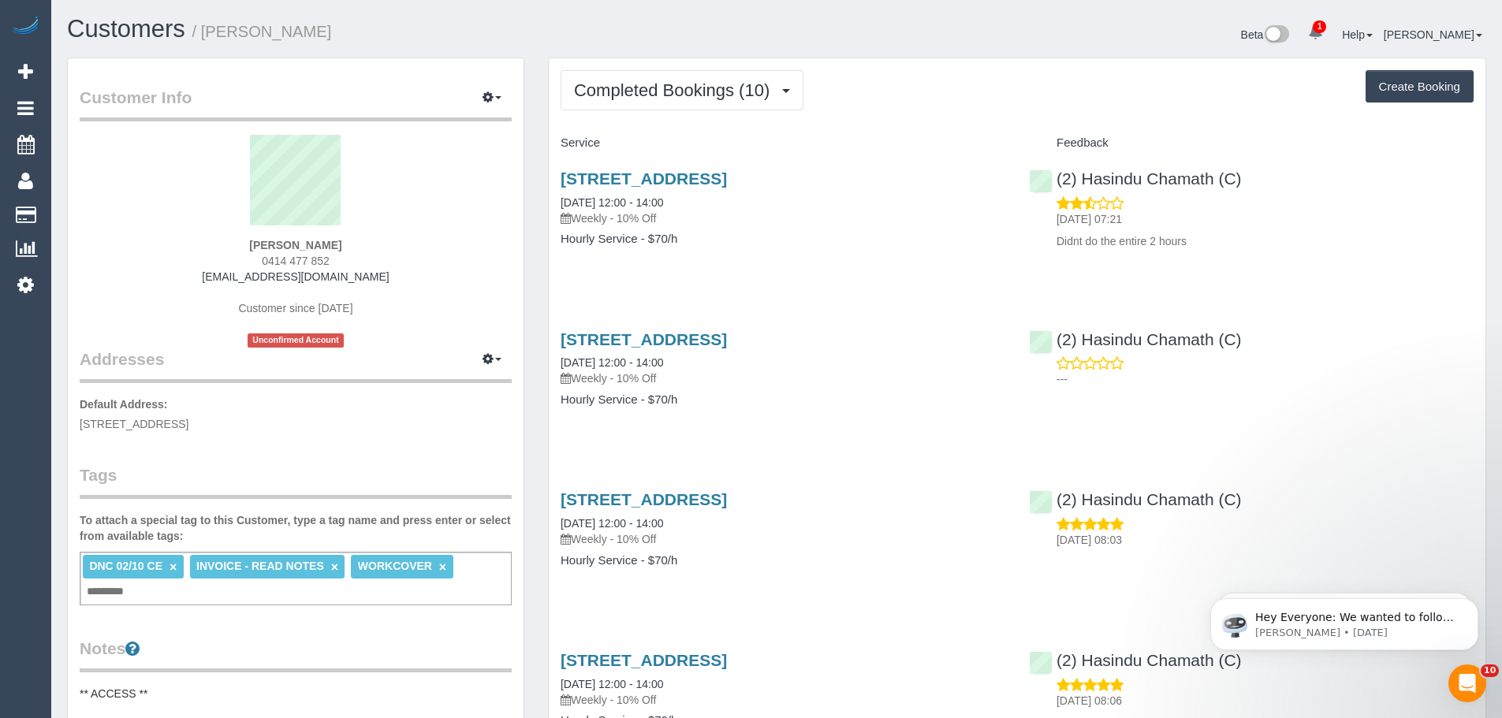
click at [720, 84] on span "Completed Bookings (10)" at bounding box center [675, 90] width 203 height 20
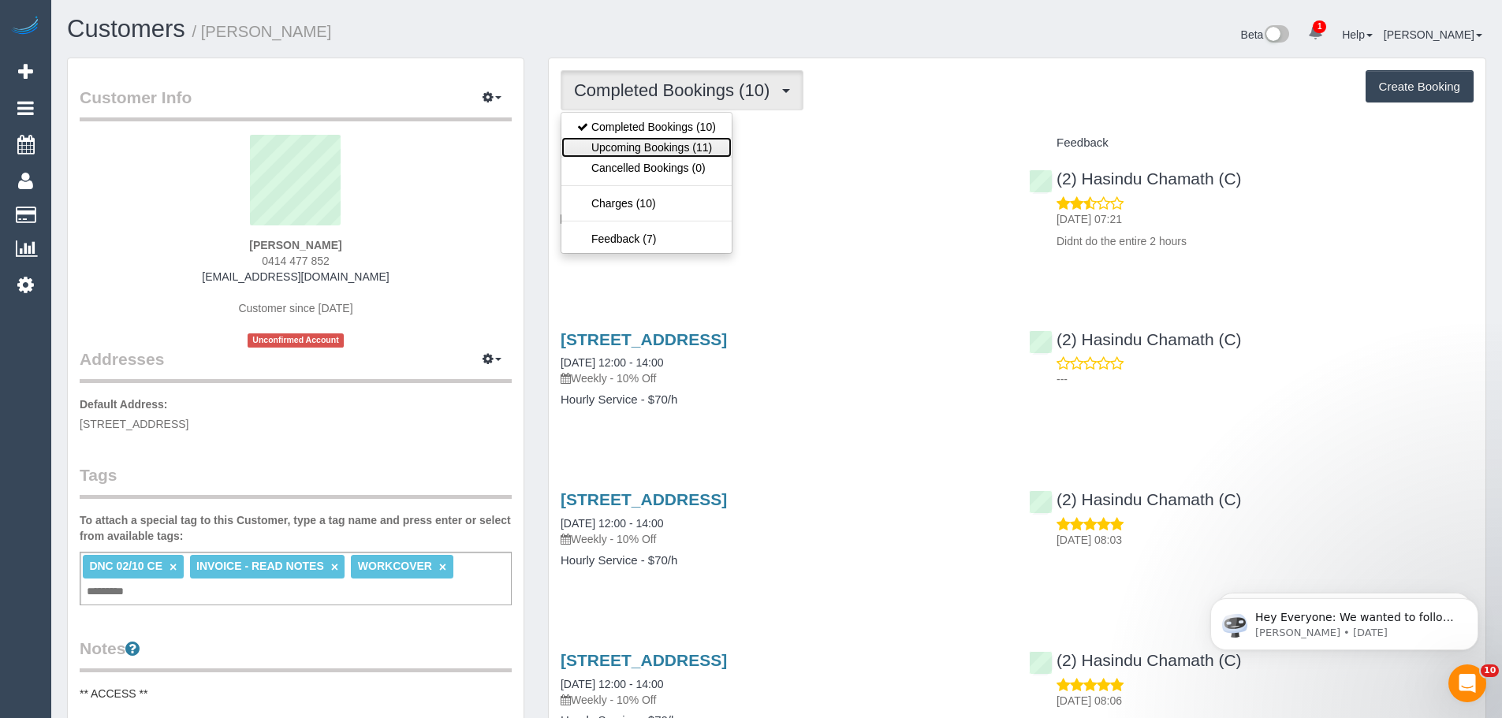
click at [687, 147] on link "Upcoming Bookings (11)" at bounding box center [646, 147] width 170 height 20
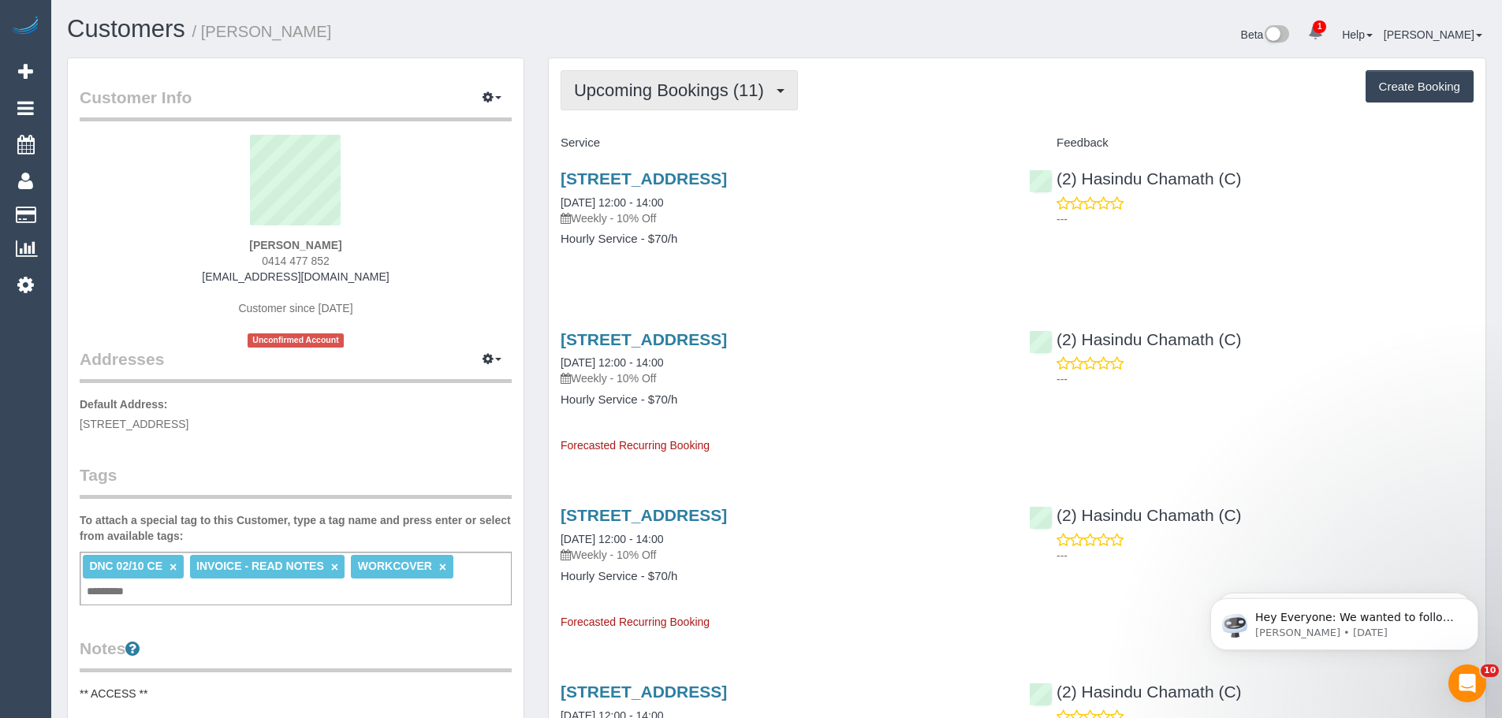
click at [664, 104] on button "Upcoming Bookings (11)" at bounding box center [678, 90] width 237 height 40
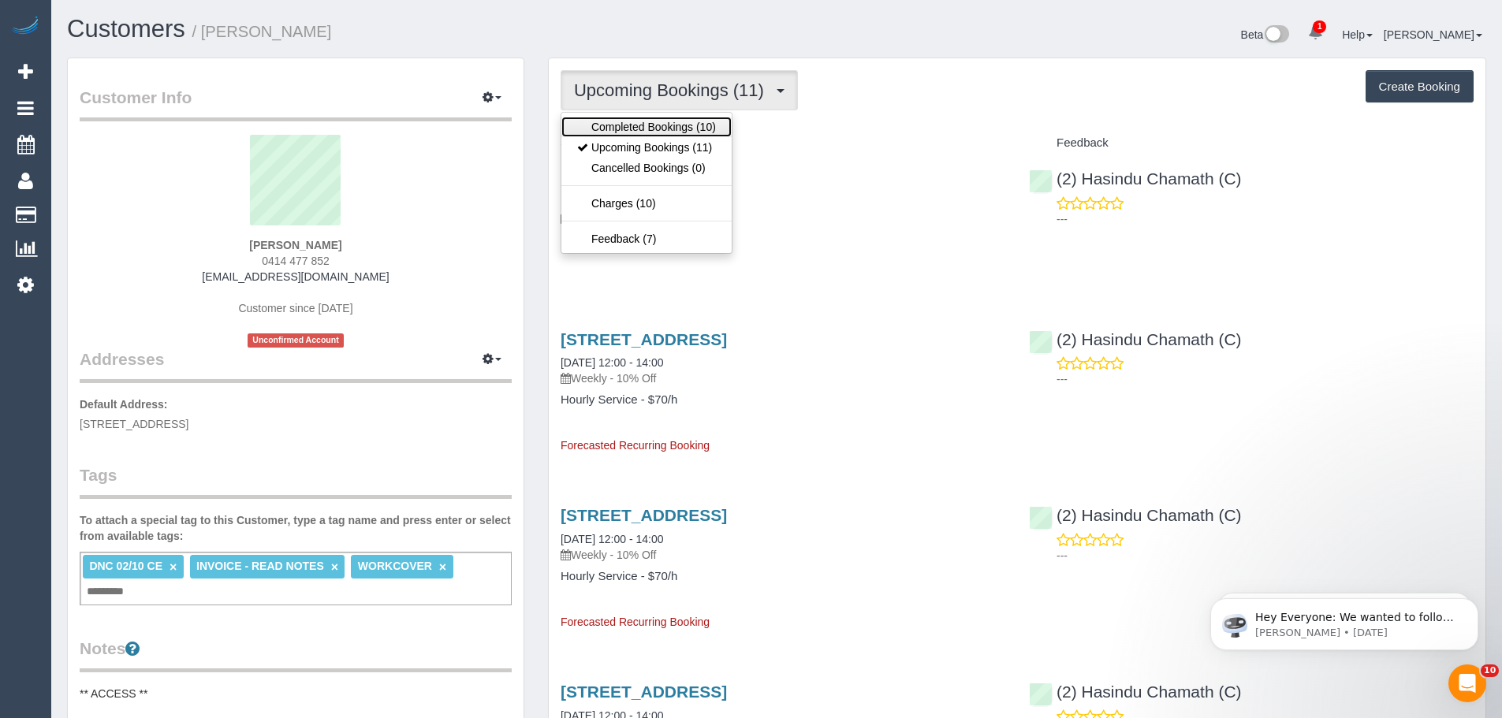
click at [660, 124] on link "Completed Bookings (10)" at bounding box center [646, 127] width 170 height 20
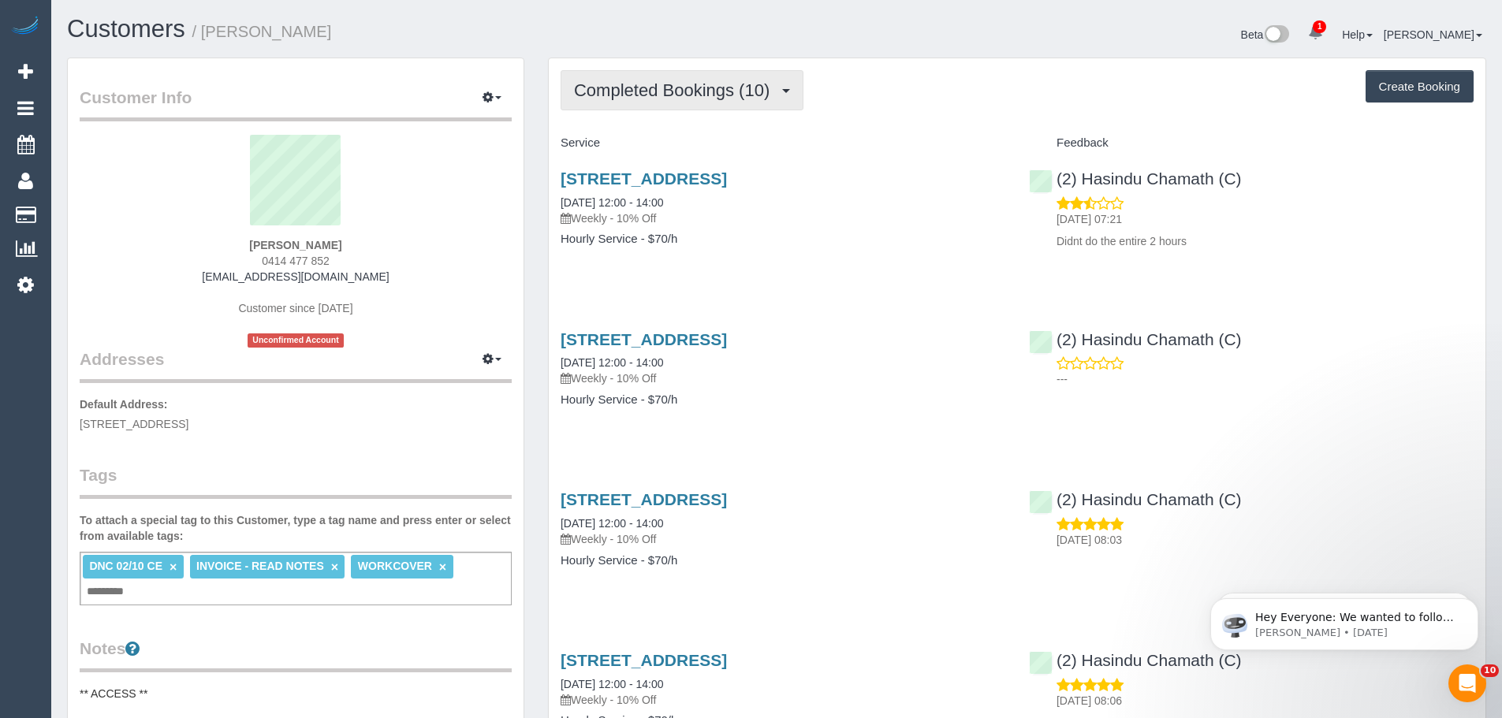
click at [722, 100] on button "Completed Bookings (10)" at bounding box center [681, 90] width 243 height 40
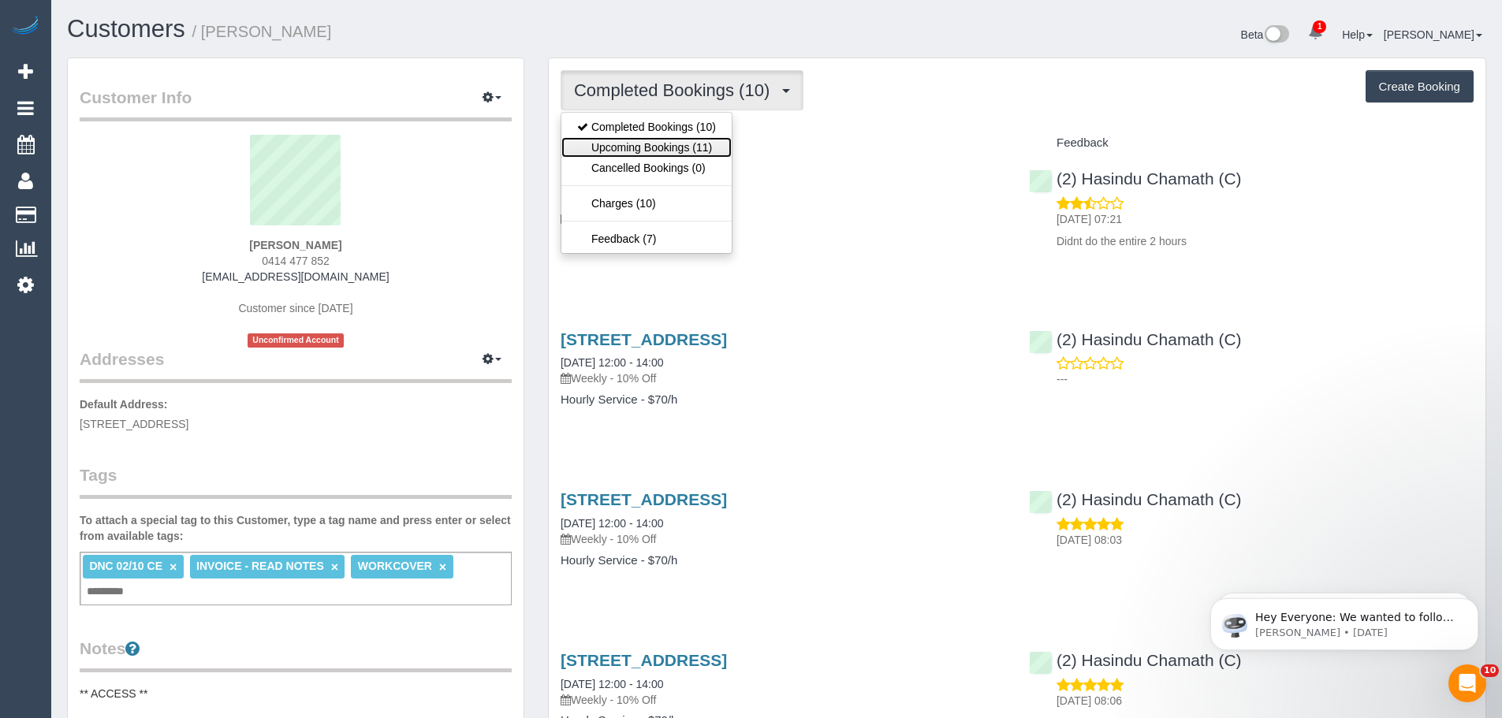
click at [683, 139] on link "Upcoming Bookings (11)" at bounding box center [646, 147] width 170 height 20
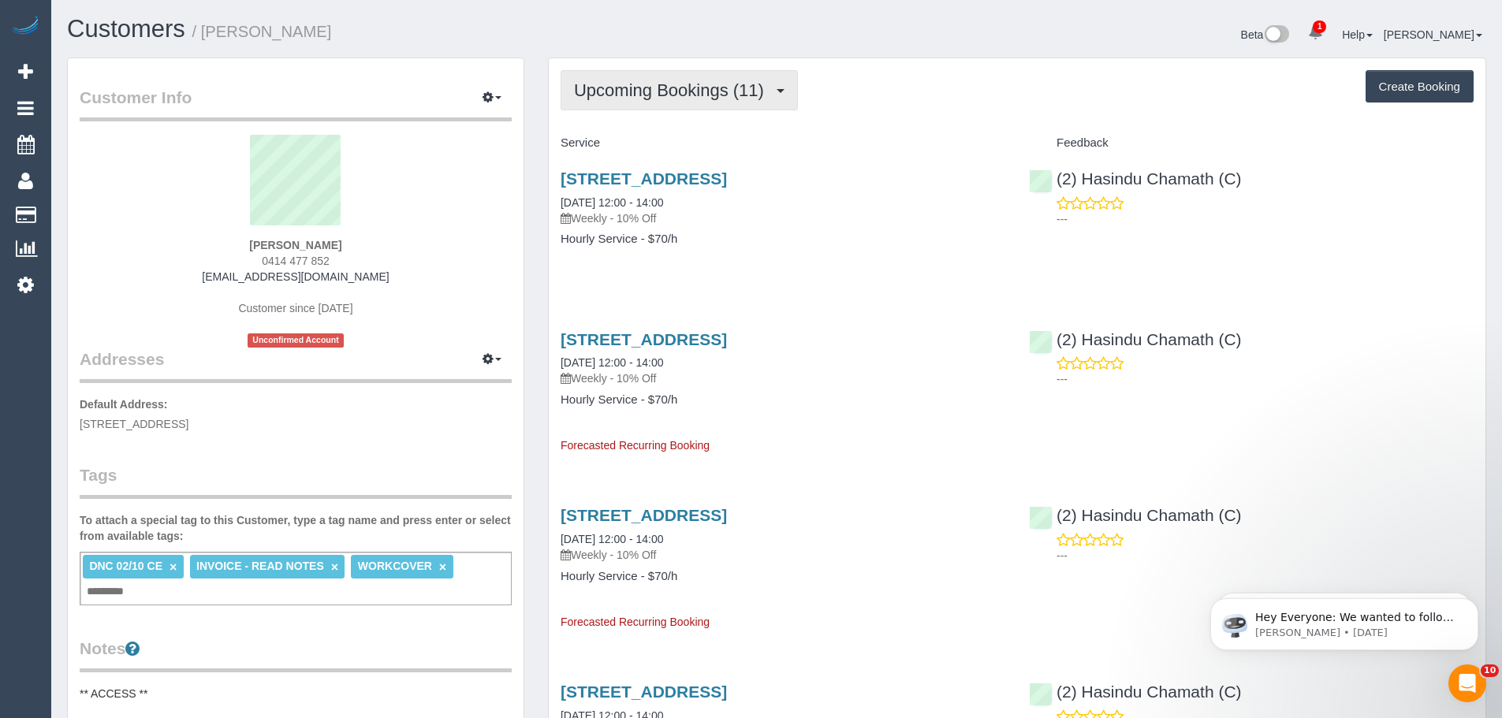
click at [682, 100] on button "Upcoming Bookings (11)" at bounding box center [678, 90] width 237 height 40
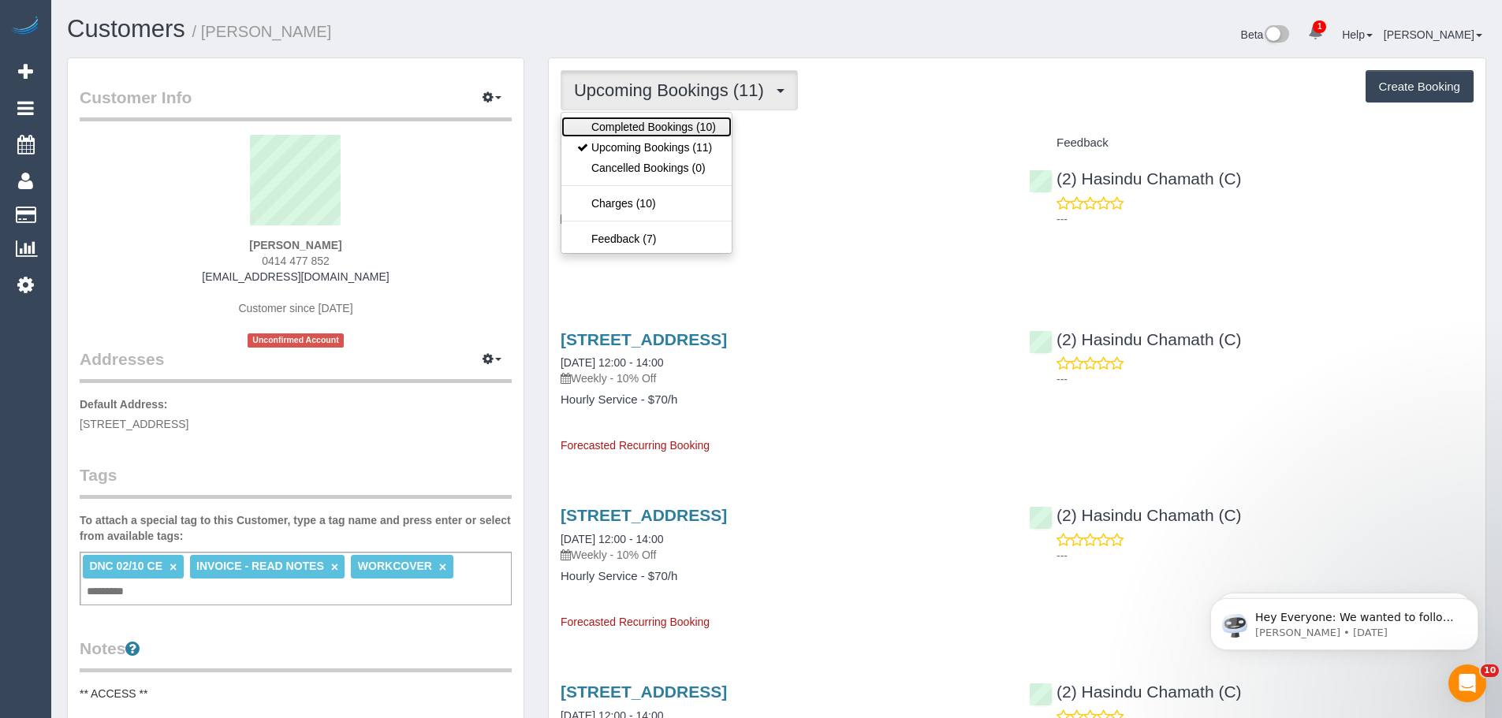
click at [642, 125] on link "Completed Bookings (10)" at bounding box center [646, 127] width 170 height 20
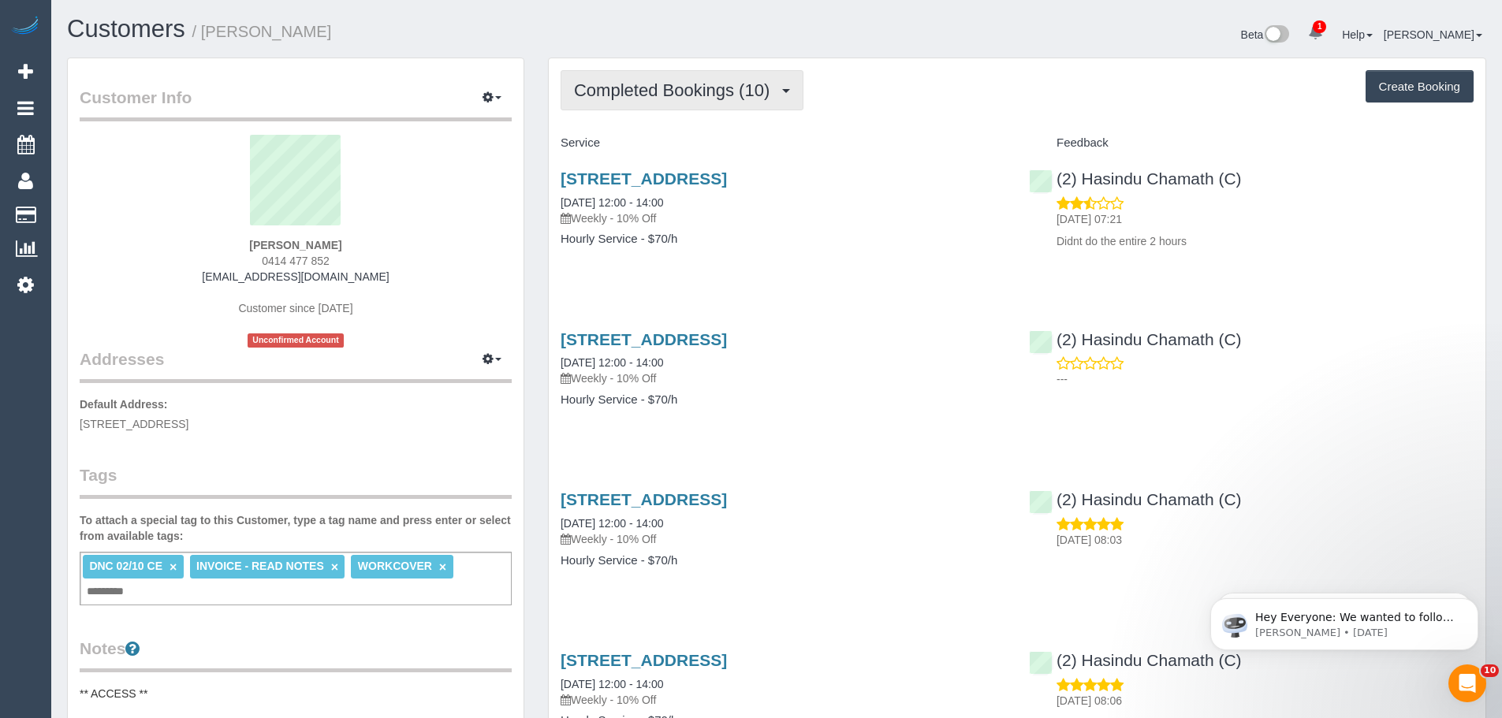
click at [658, 75] on button "Completed Bookings (10)" at bounding box center [681, 90] width 243 height 40
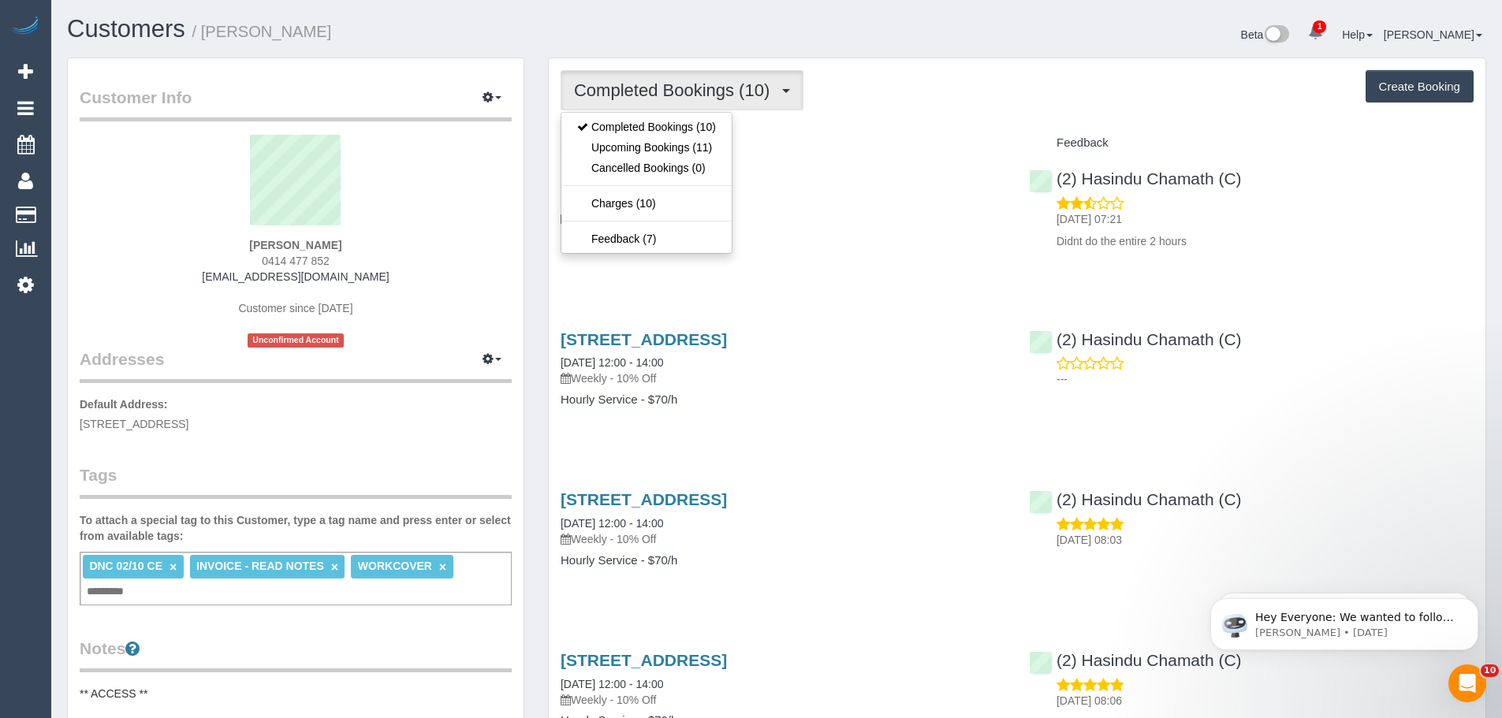
click at [862, 92] on div "Completed Bookings (10) Completed Bookings (10) Upcoming Bookings (11) Cancelle…" at bounding box center [1016, 90] width 913 height 40
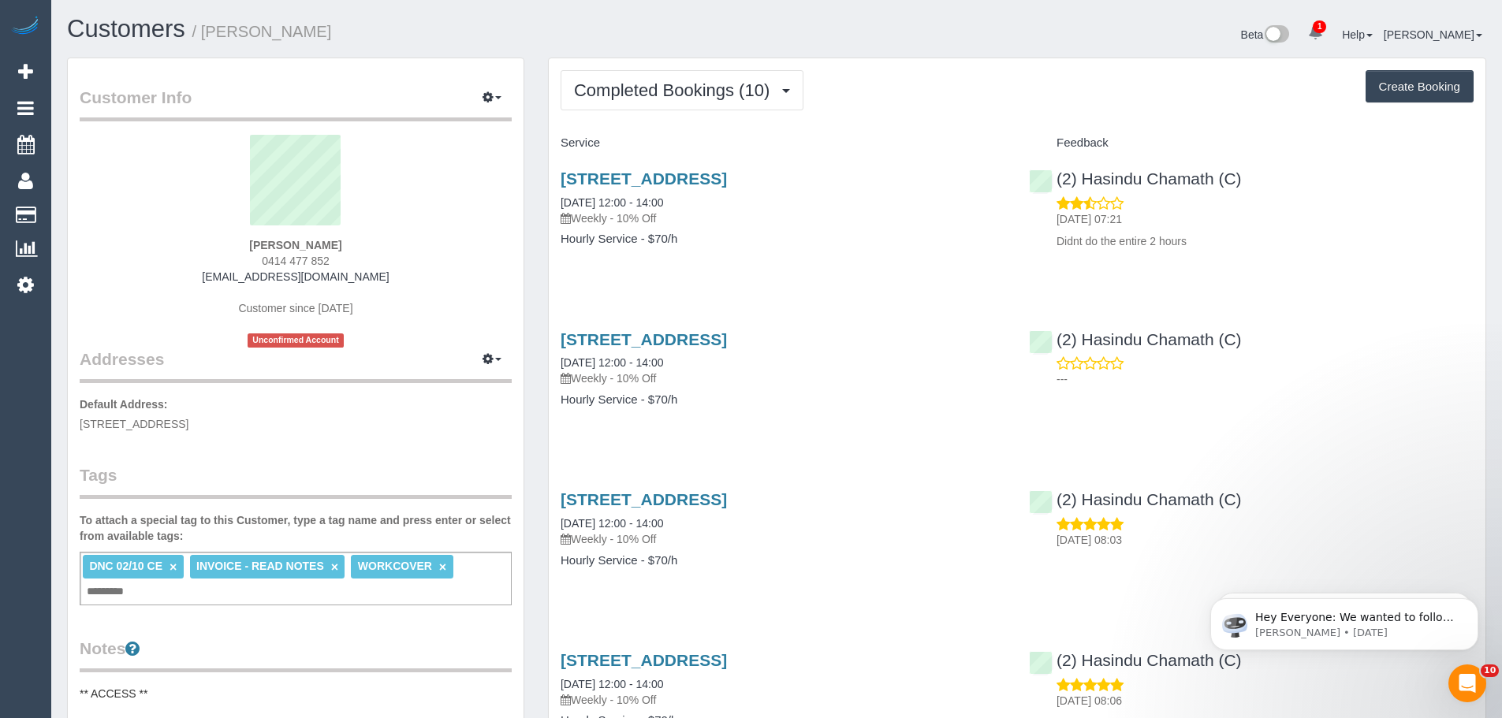
drag, startPoint x: 270, startPoint y: 245, endPoint x: 229, endPoint y: 245, distance: 41.0
click at [229, 245] on div "Vicky Baldwin 0414 477 852 jvbaldwin@bigpond.com Customer since 2025 Unconfirme…" at bounding box center [296, 241] width 432 height 213
copy strong "[PERSON_NAME]"
click at [584, 108] on button "Completed Bookings (10)" at bounding box center [681, 90] width 243 height 40
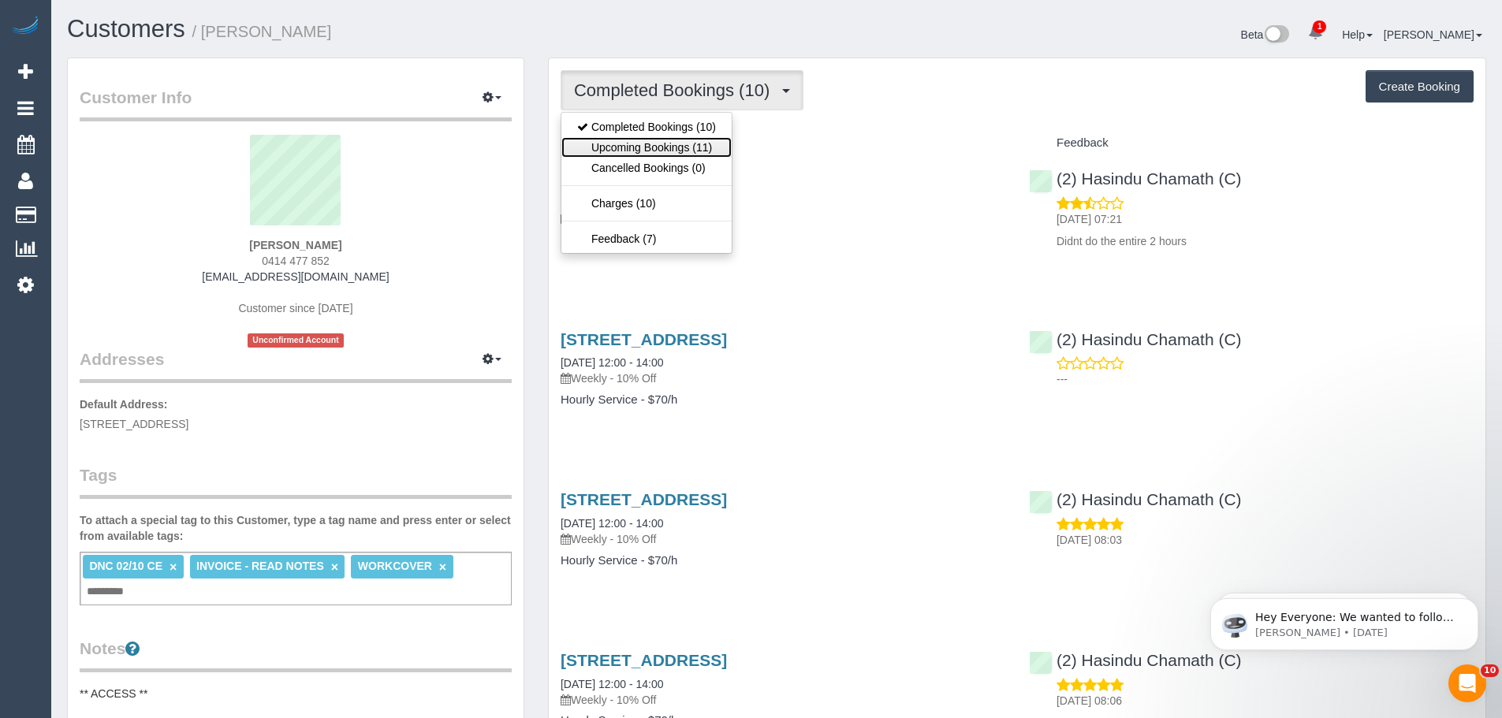
click at [606, 143] on link "Upcoming Bookings (11)" at bounding box center [646, 147] width 170 height 20
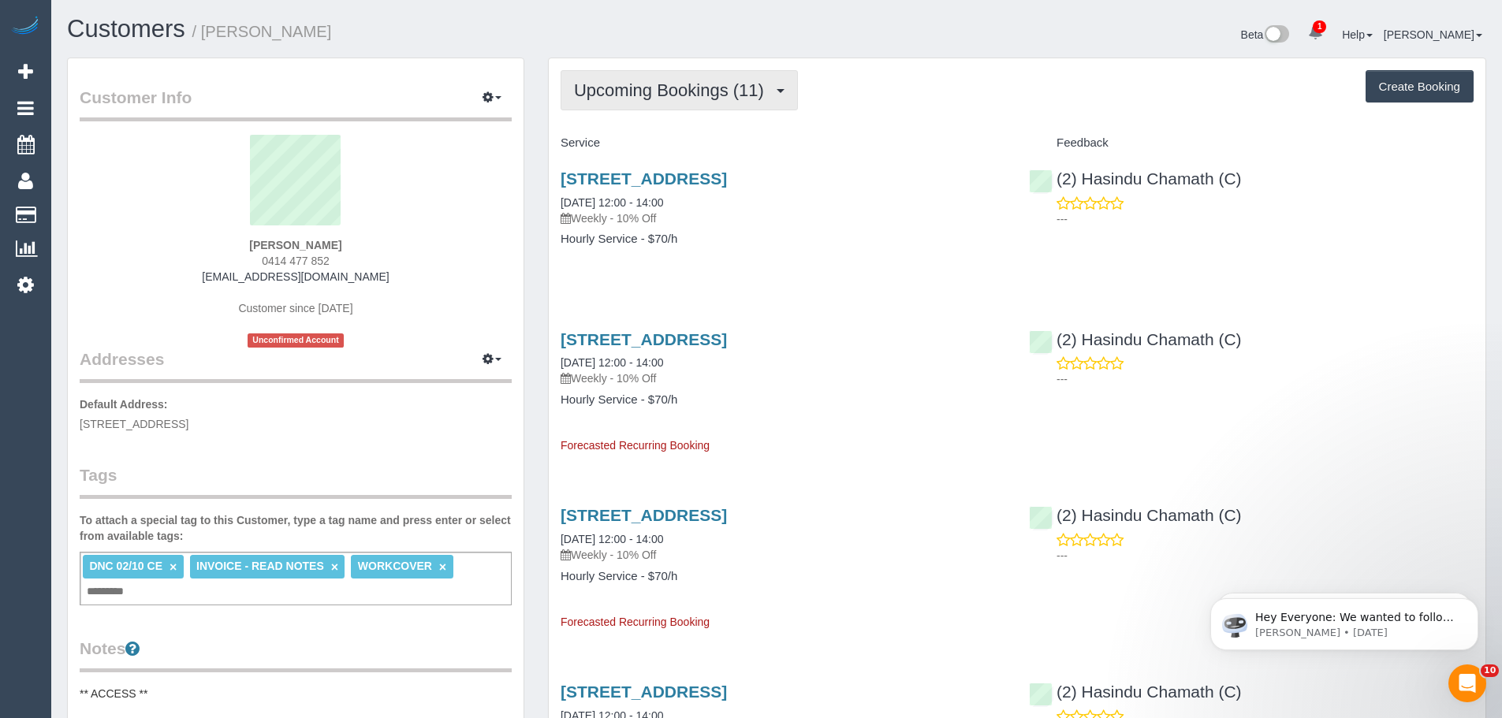
click at [702, 100] on button "Upcoming Bookings (11)" at bounding box center [678, 90] width 237 height 40
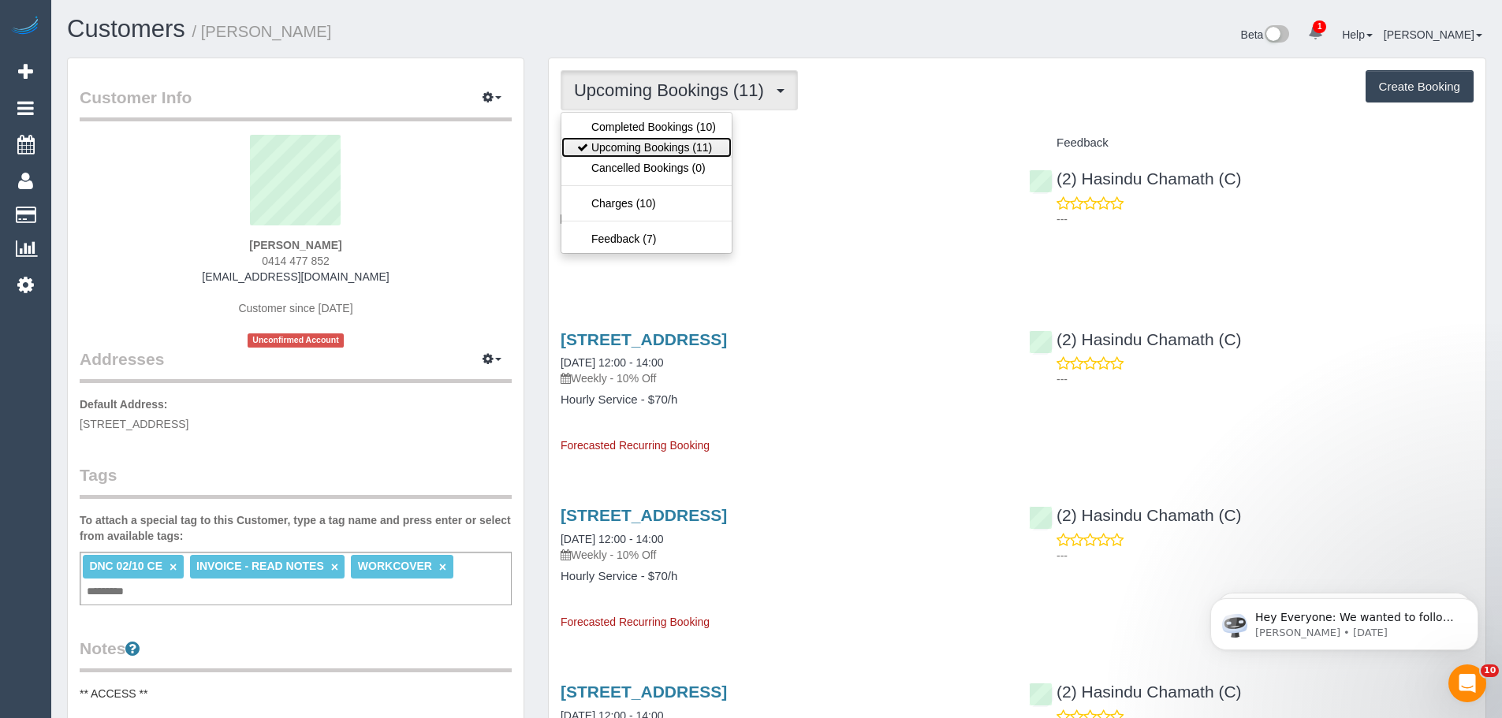
click at [676, 151] on link "Upcoming Bookings (11)" at bounding box center [646, 147] width 170 height 20
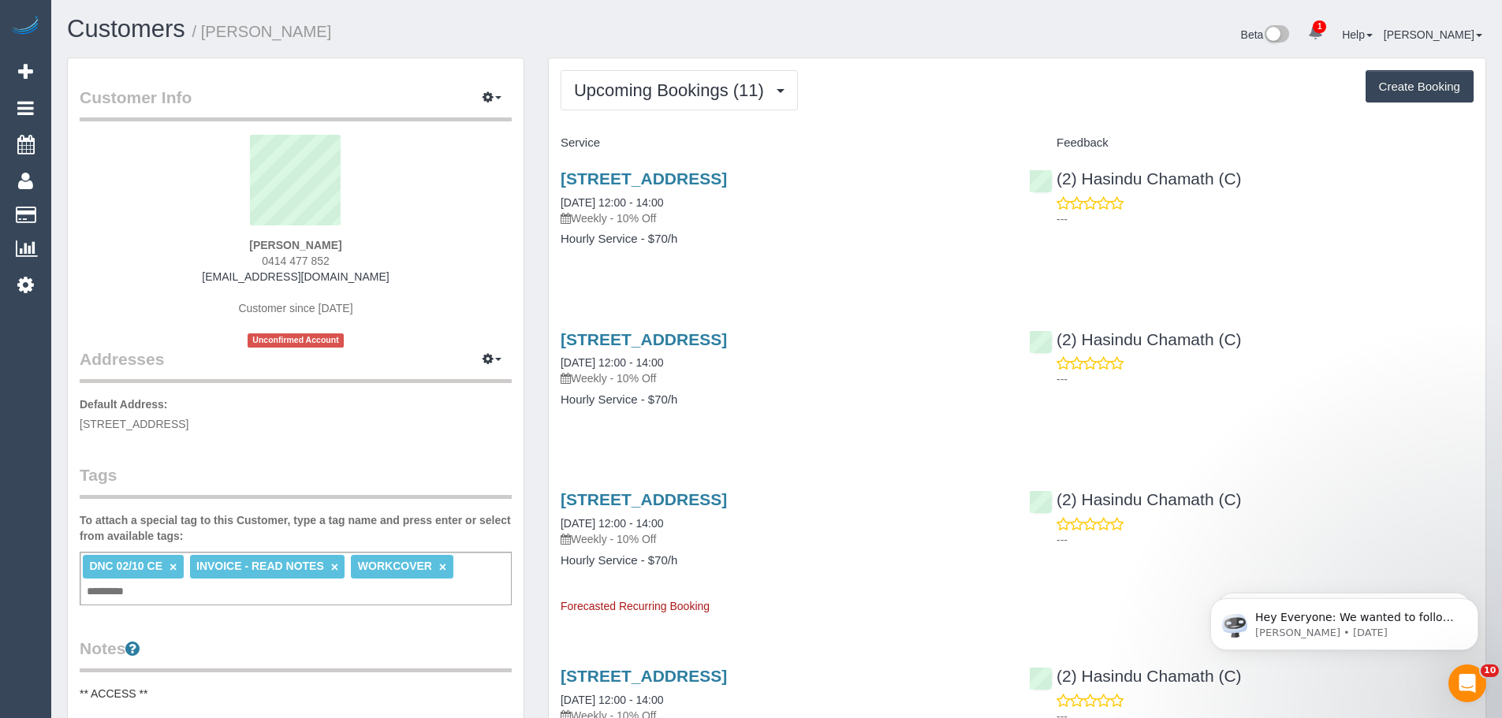
click at [173, 566] on link "×" at bounding box center [172, 566] width 7 height 13
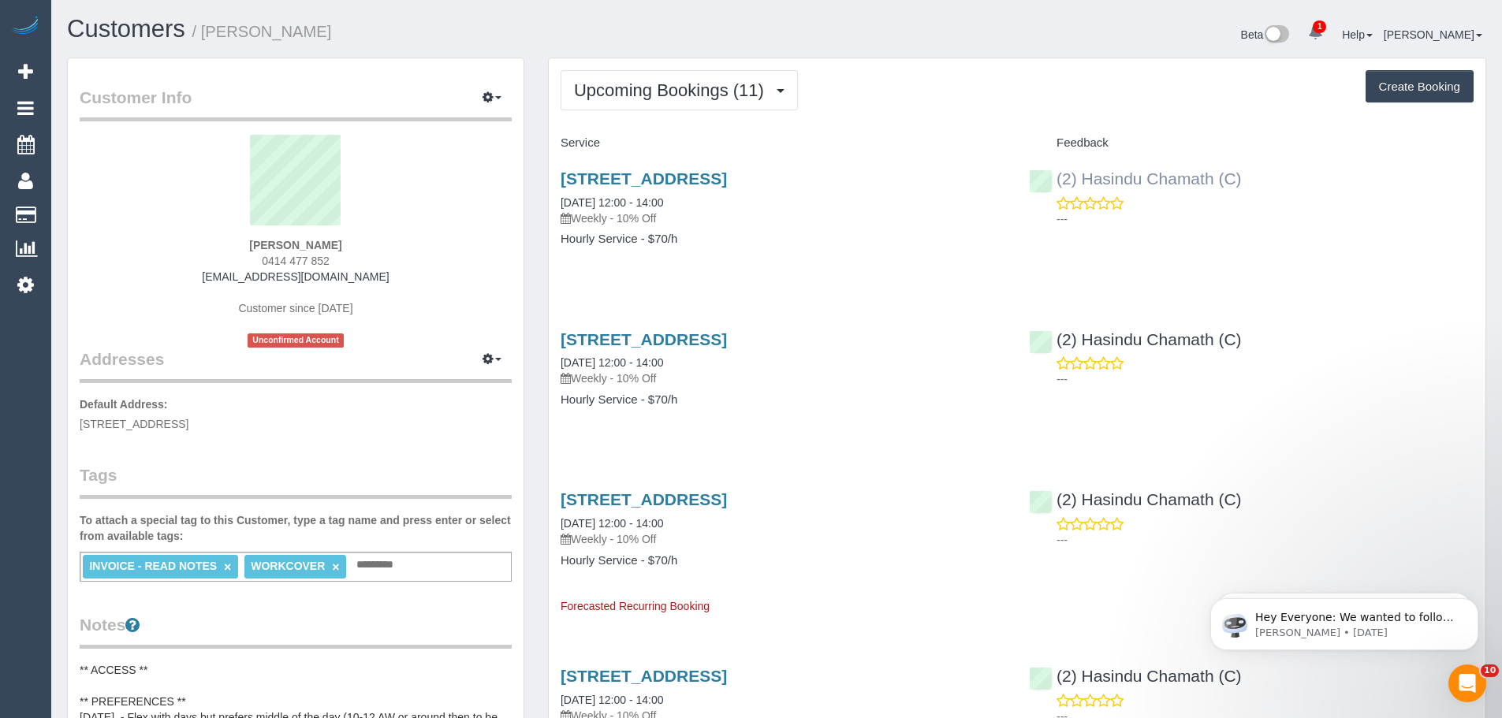
click at [1044, 177] on div "(2) Hasindu Chamath (C) ---" at bounding box center [1251, 194] width 468 height 77
copy link "(2) Hasindu Chamath (C)"
drag, startPoint x: 355, startPoint y: 252, endPoint x: 245, endPoint y: 240, distance: 110.2
click at [252, 240] on div "Vicky Baldwin 0414 477 852 jvbaldwin@bigpond.com Customer since 2025 Unconfirme…" at bounding box center [296, 241] width 432 height 213
copy strong "[PERSON_NAME]"
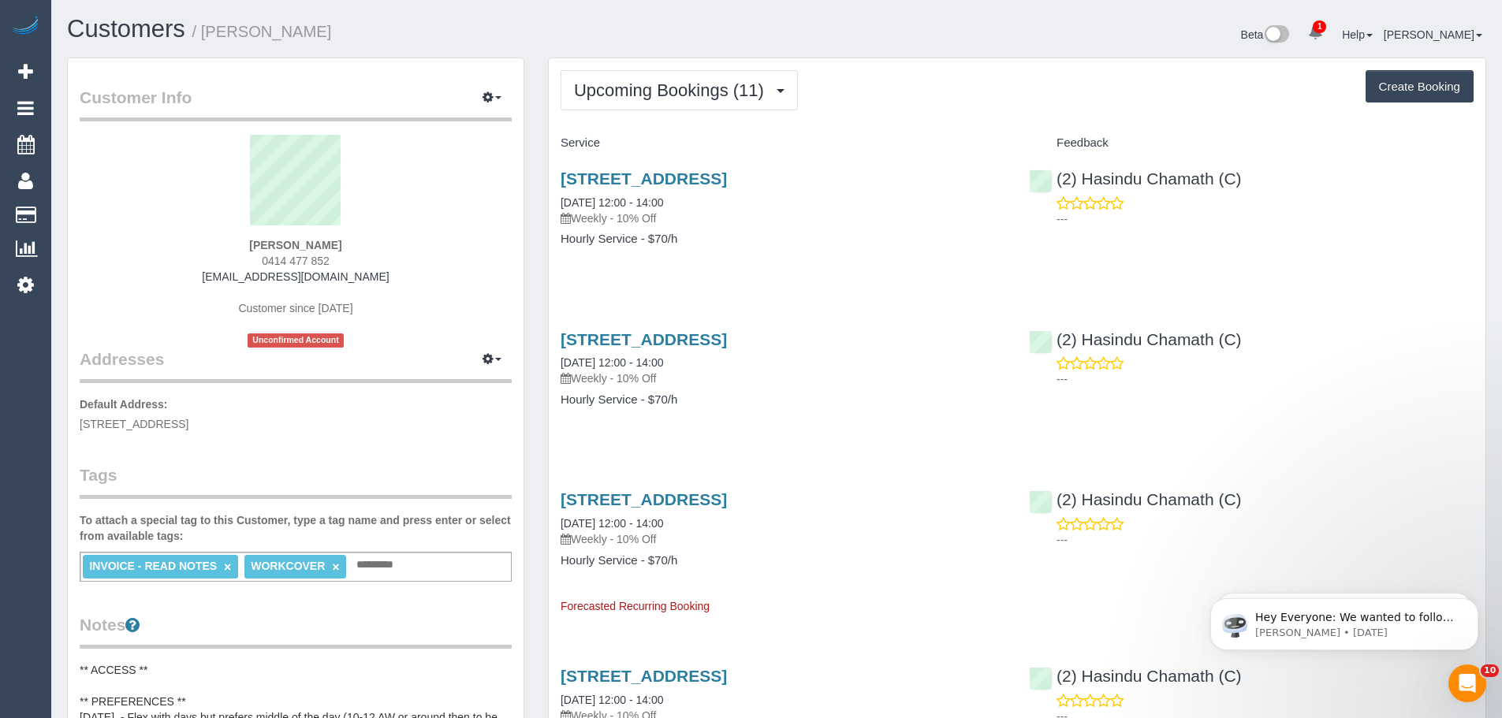
drag, startPoint x: 355, startPoint y: 422, endPoint x: 69, endPoint y: 428, distance: 286.2
click at [69, 428] on div "Customer Info Edit Contact Info Send Message Email Preferences Special Sales Ta…" at bounding box center [296, 730] width 456 height 1345
copy span "16 LAKESIDE DRIVE, Lower Plenty, VIC 3093"
click at [728, 259] on div "16 Lakeside Drive, Lower Plenty, VIC 3093 09/10/2025 12:00 - 14:00 Weekly - 10%…" at bounding box center [783, 216] width 468 height 121
click at [638, 95] on span "Upcoming Bookings (11)" at bounding box center [673, 90] width 198 height 20
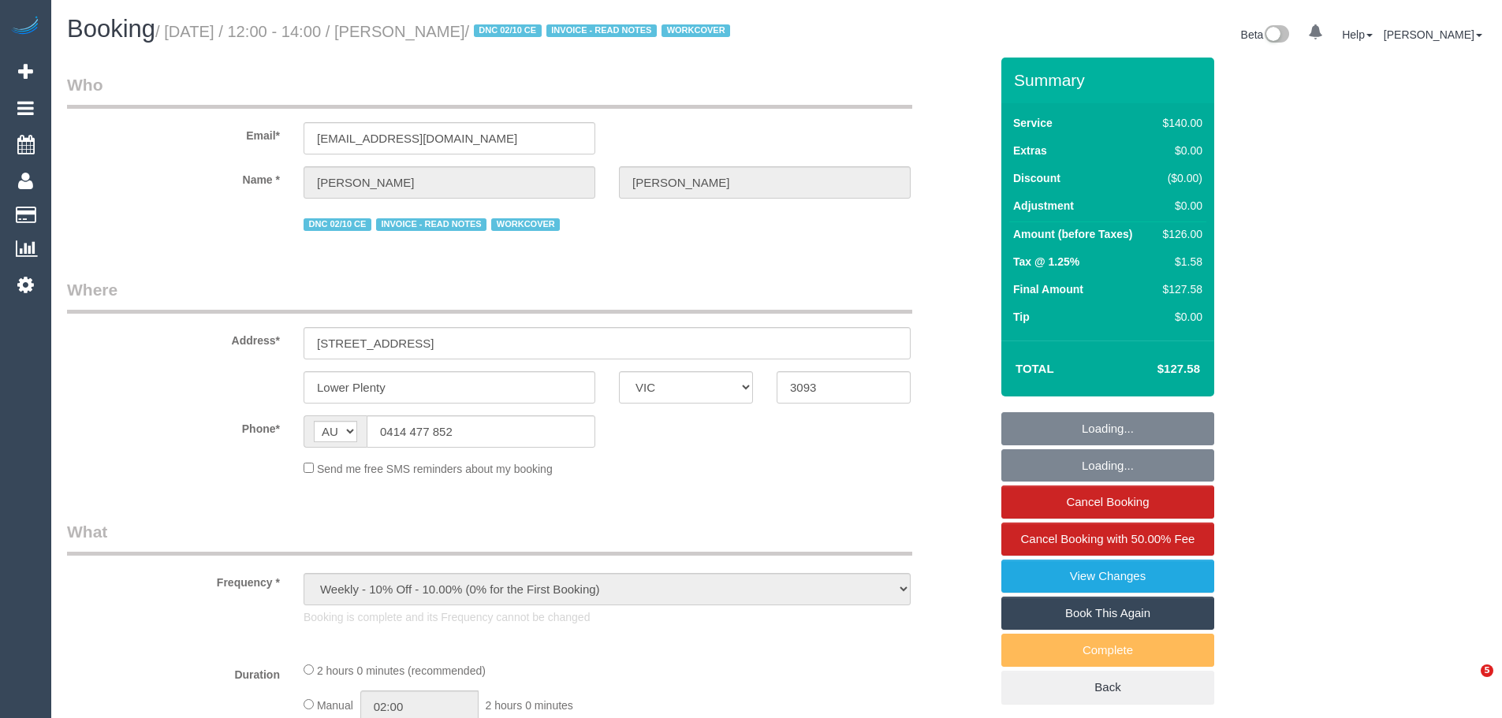
select select "VIC"
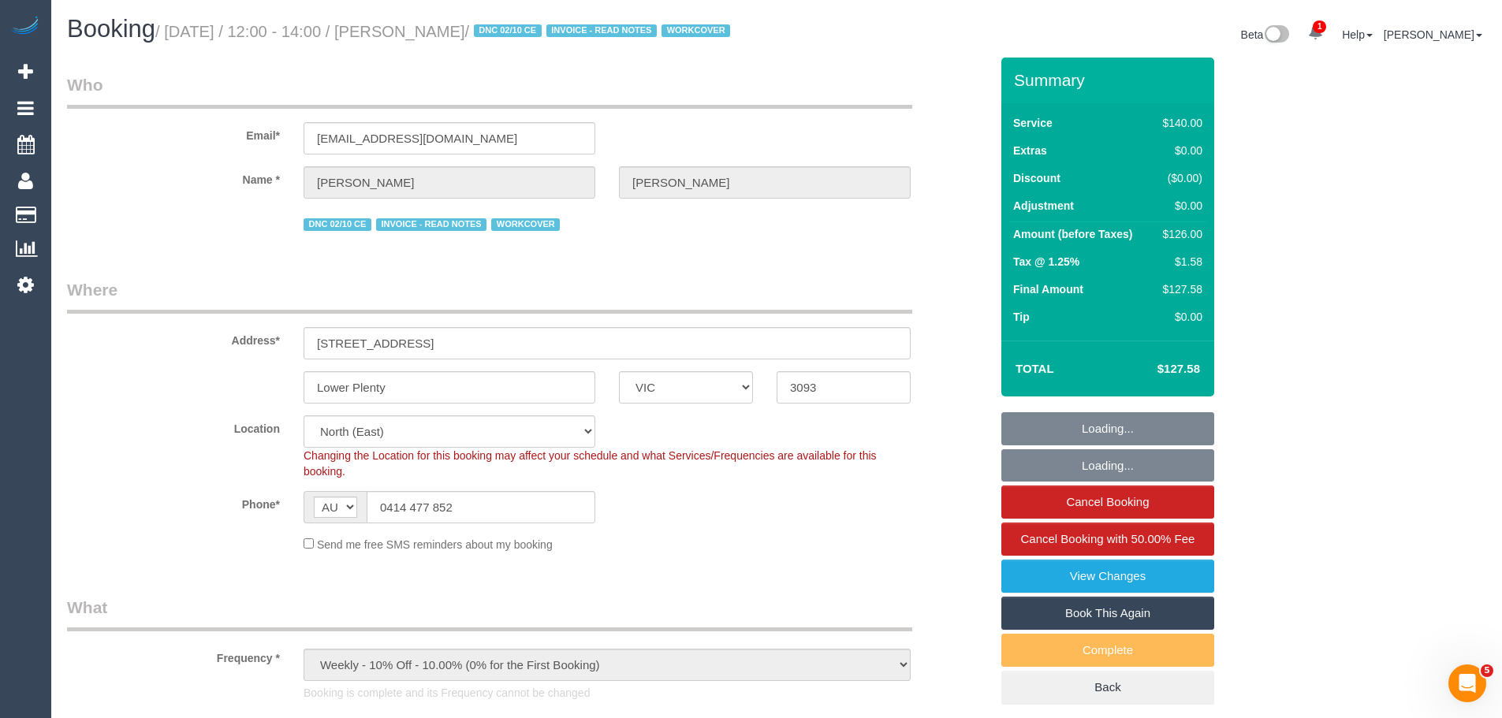
select select "object:554"
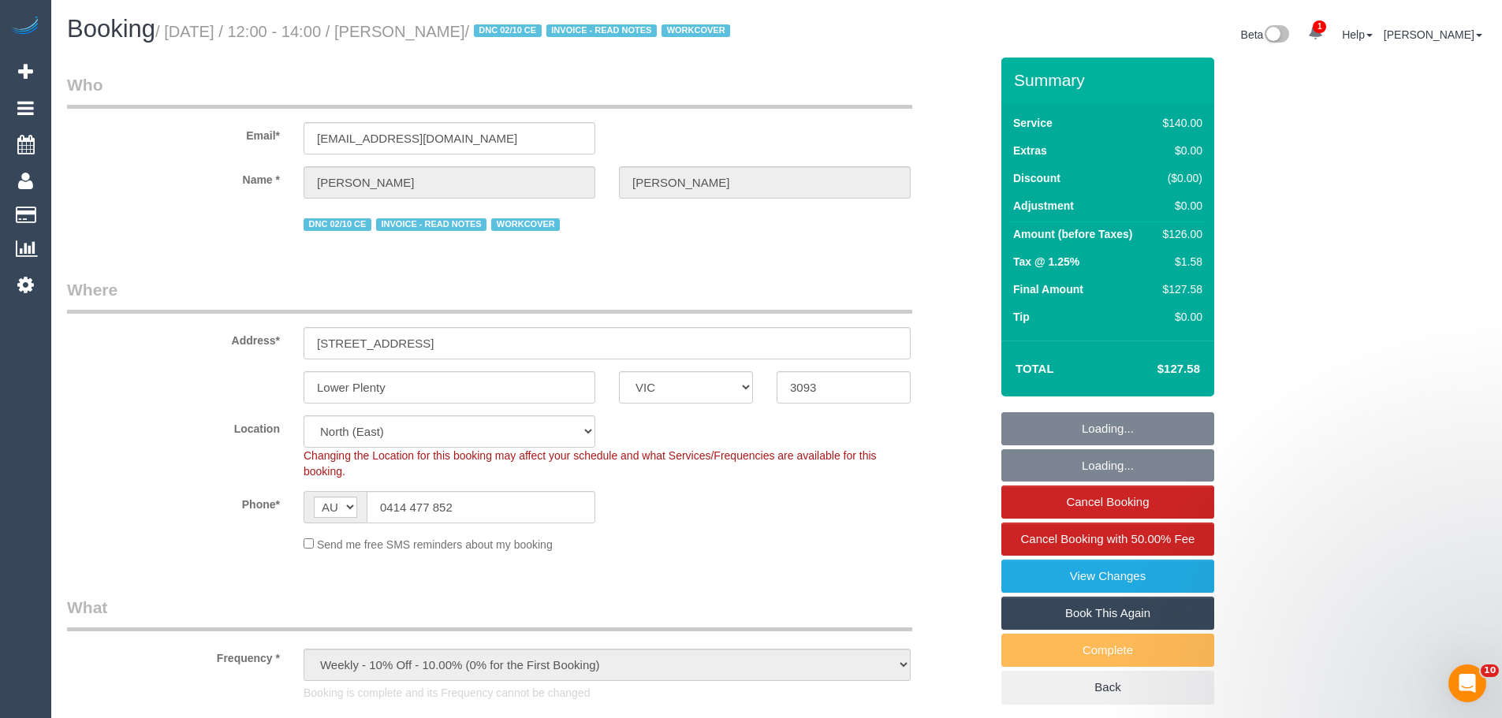
select select "number:27"
select select "number:16"
select select "number:18"
select select "number:23"
select select "number:34"
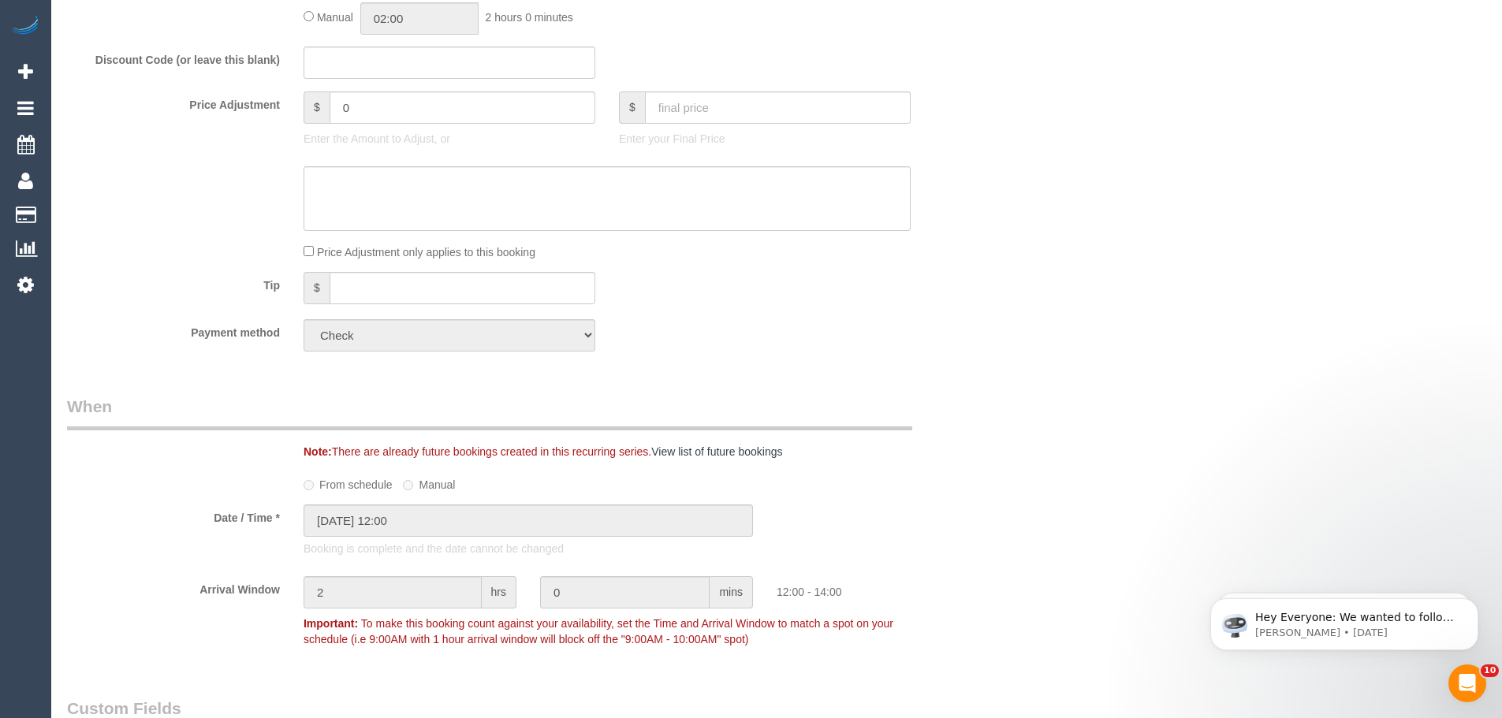
scroll to position [1340, 0]
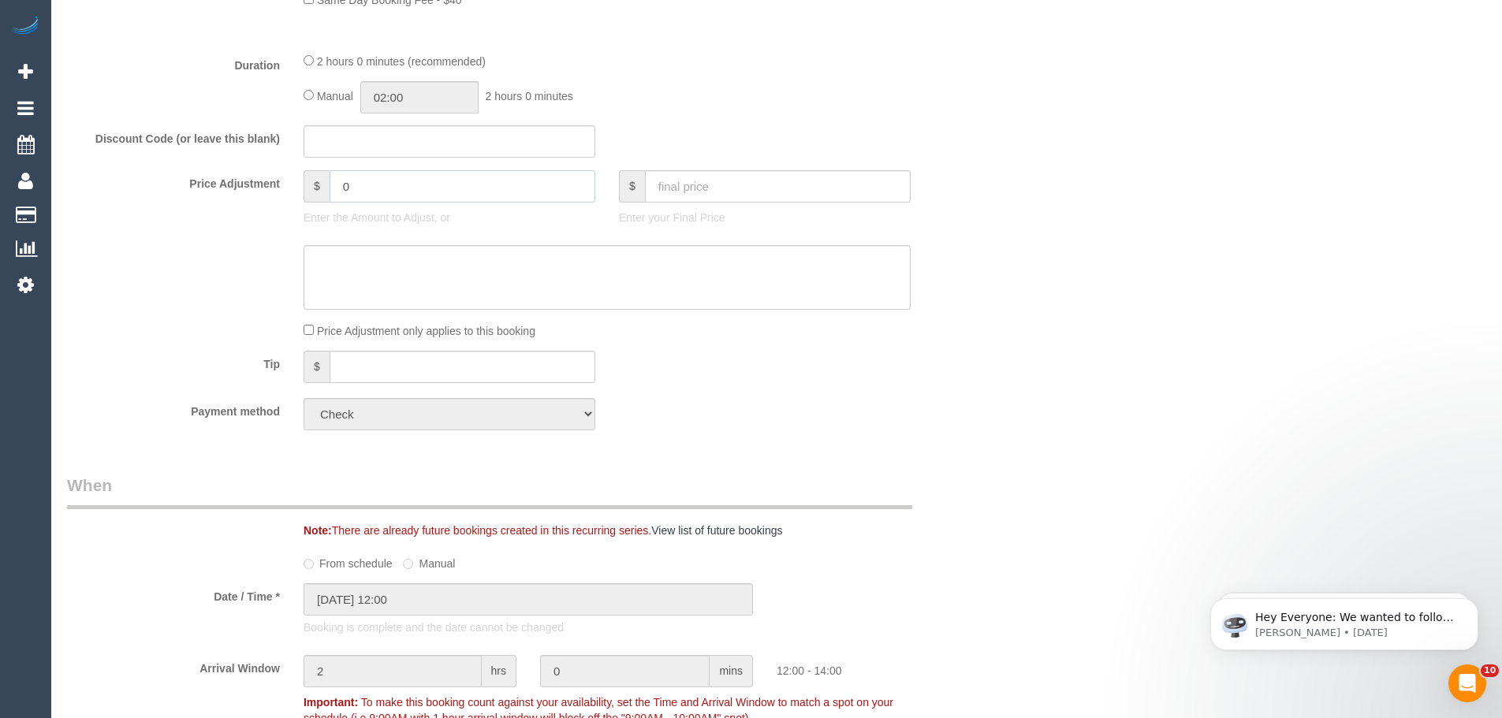
click at [398, 203] on input "0" at bounding box center [462, 186] width 266 height 32
type input "-35"
click at [354, 309] on textarea at bounding box center [606, 277] width 607 height 65
click at [389, 290] on textarea at bounding box center [606, 277] width 607 height 65
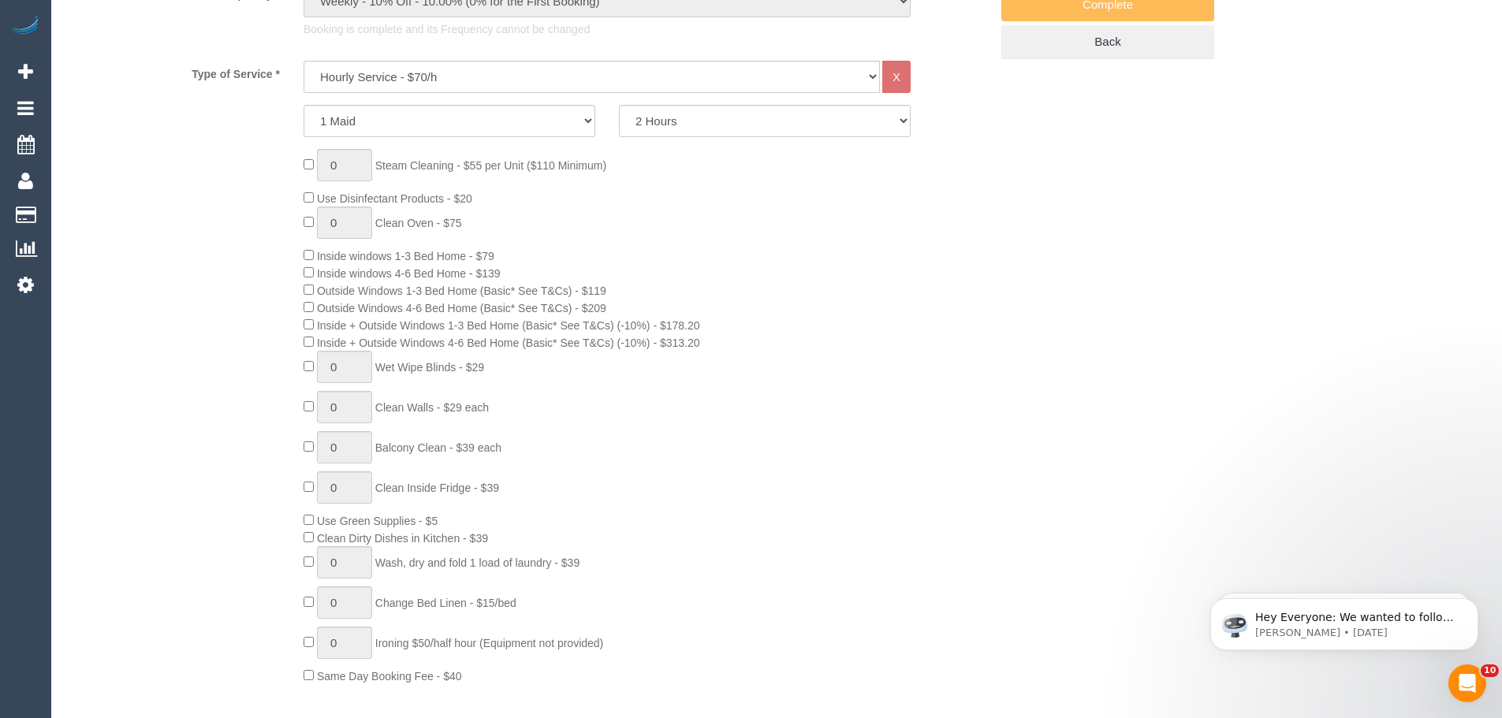
scroll to position [552, 0]
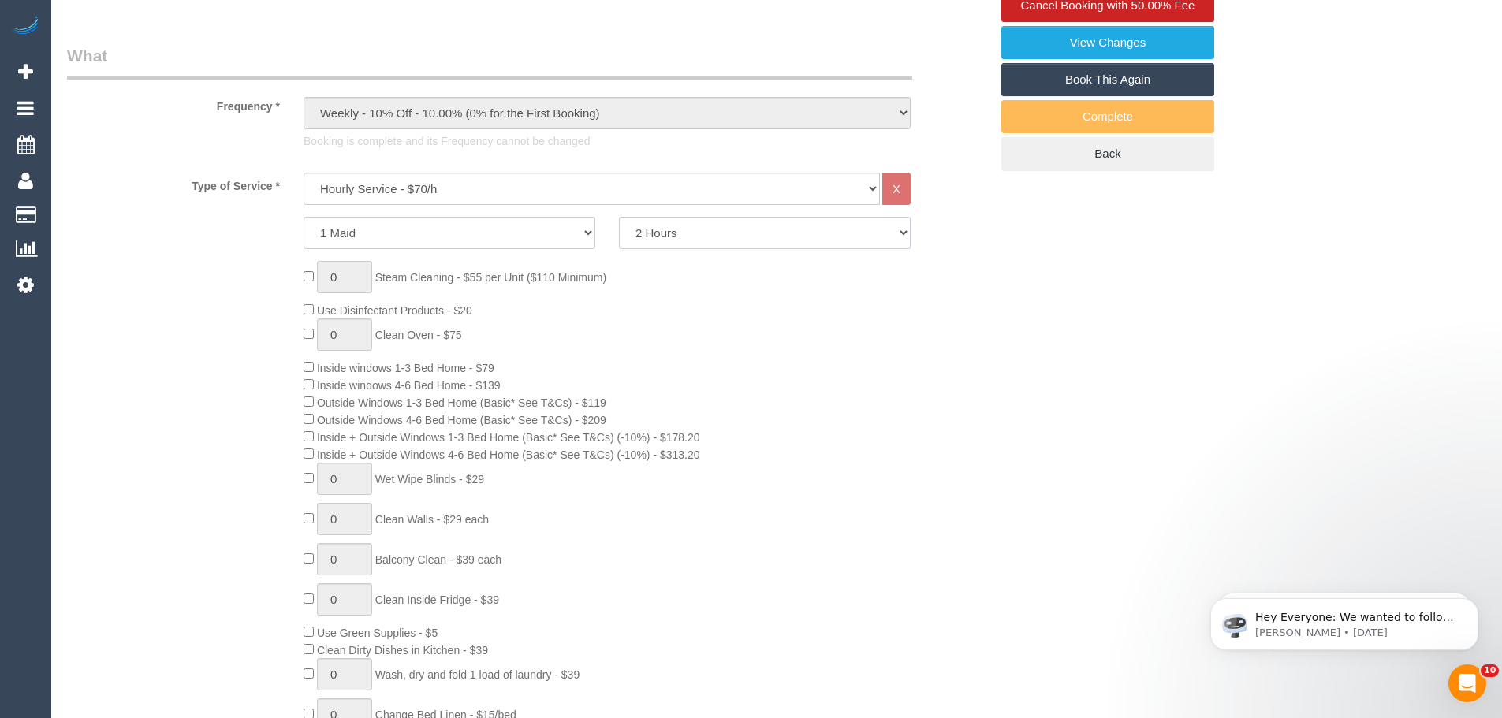
click at [709, 245] on select "2 Hours 2.5 Hours 3 Hours 3.5 Hours 4 Hours 4.5 Hours 5 Hours 5.5 Hours 6 Hours…" at bounding box center [765, 233] width 292 height 32
click at [994, 381] on div "0 Steam Cleaning - $55 per Unit ($110 Minimum) Use Disinfectant Products - $20 …" at bounding box center [646, 528] width 709 height 535
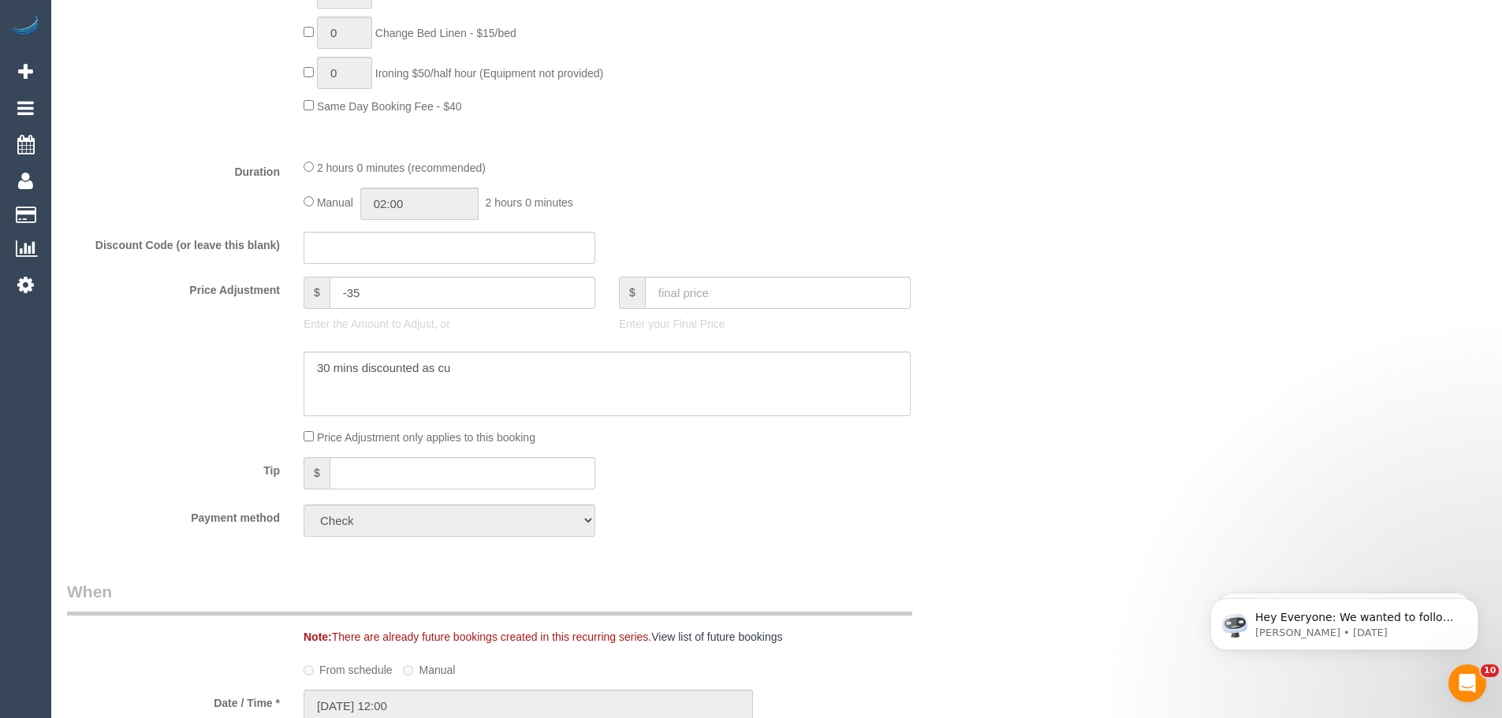
scroll to position [1261, 0]
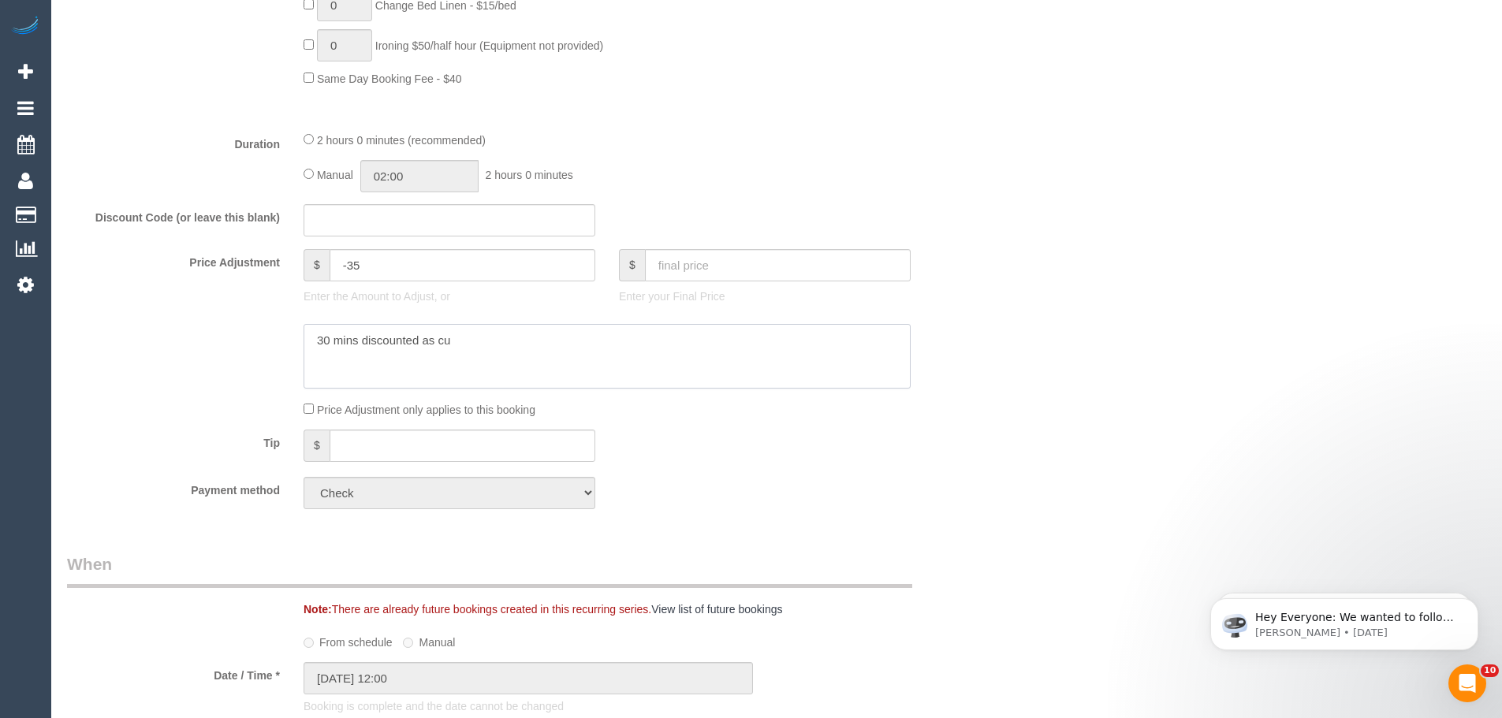
click at [468, 355] on textarea at bounding box center [606, 356] width 607 height 65
click at [474, 363] on textarea at bounding box center [606, 356] width 607 height 65
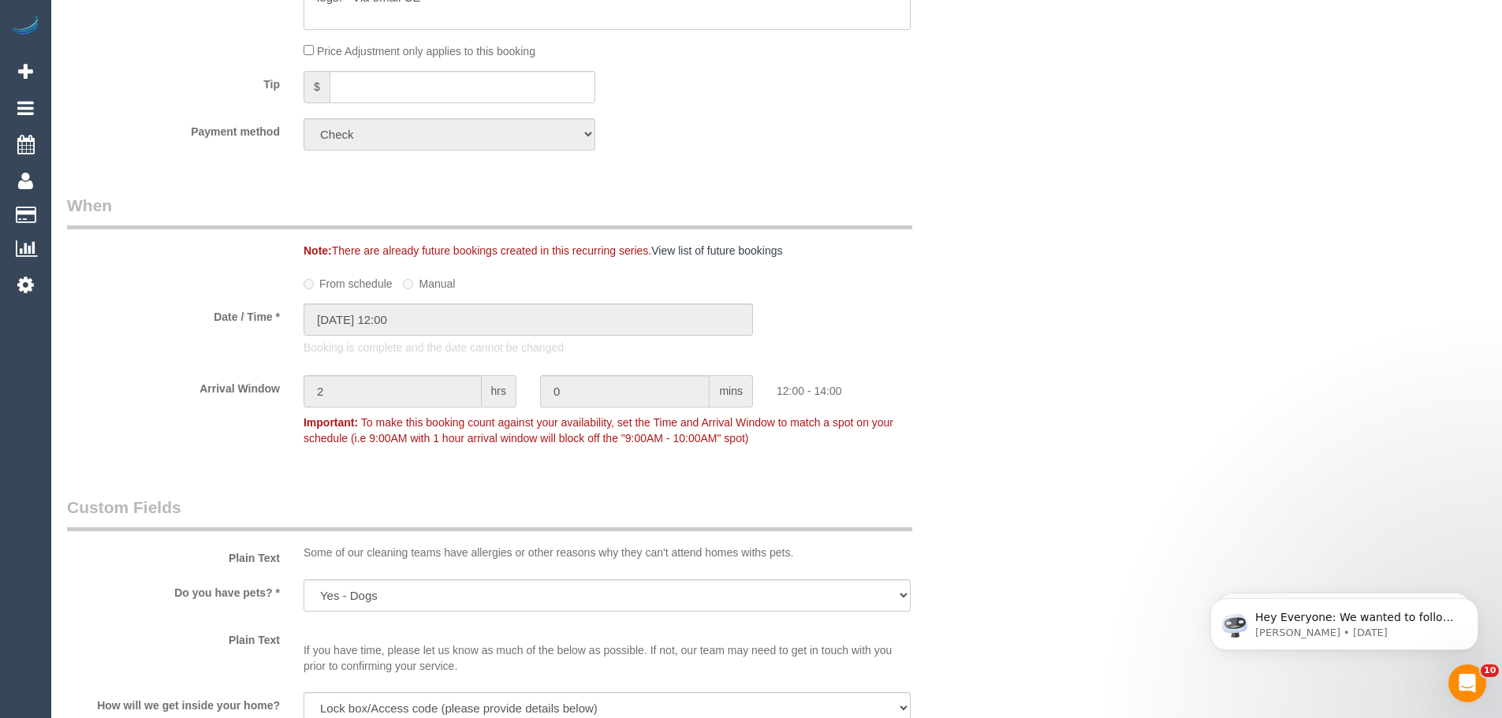
scroll to position [1576, 0]
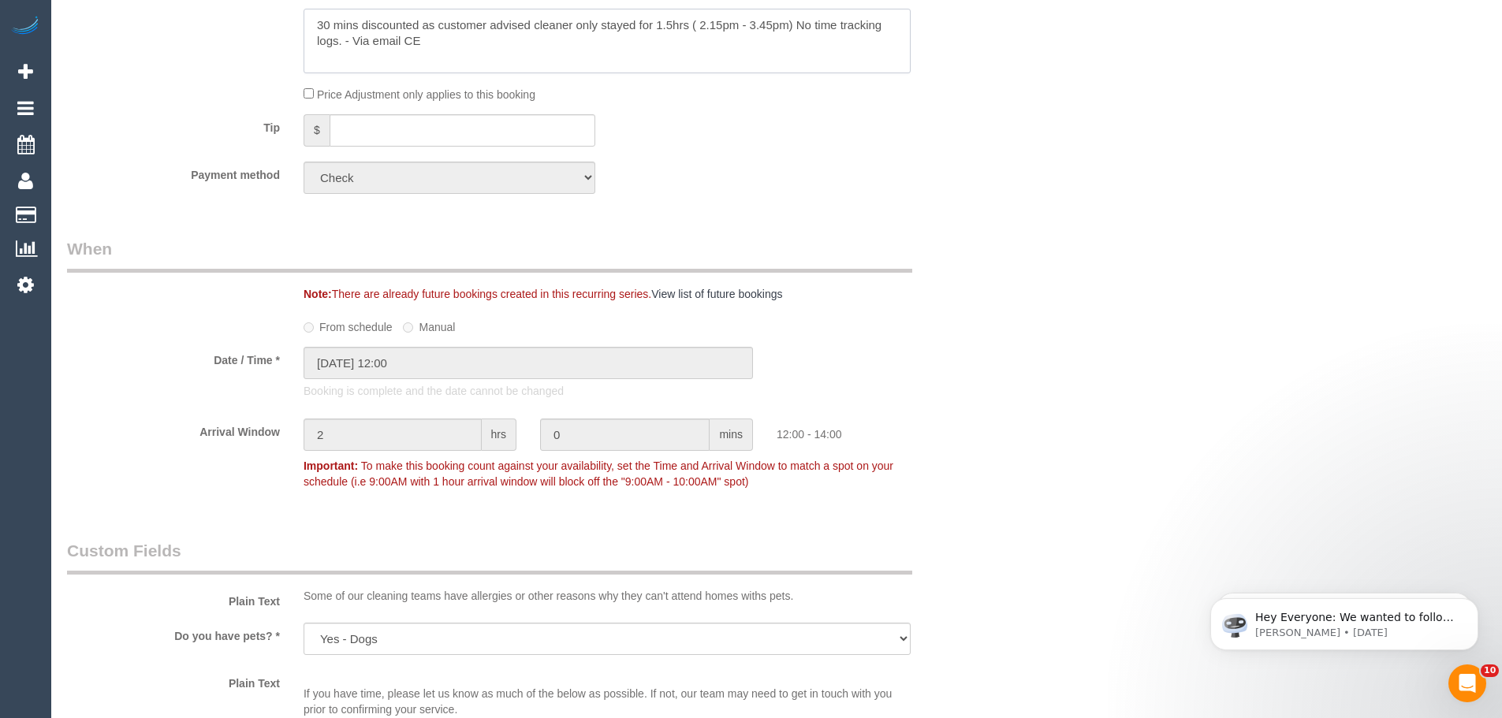
type textarea "30 mins discounted as customer advised cleaner only stayed for 1.5hrs ( 2.15pm …"
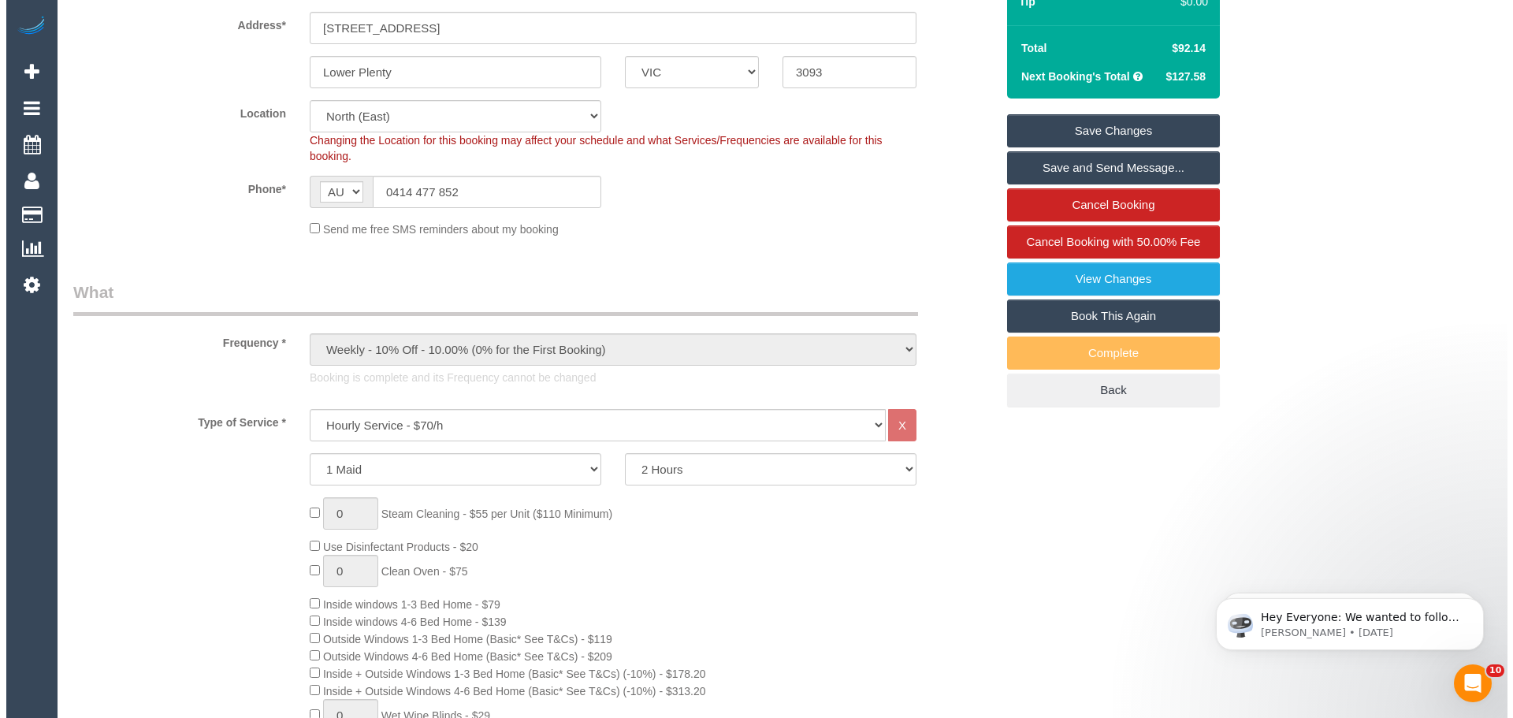
scroll to position [0, 0]
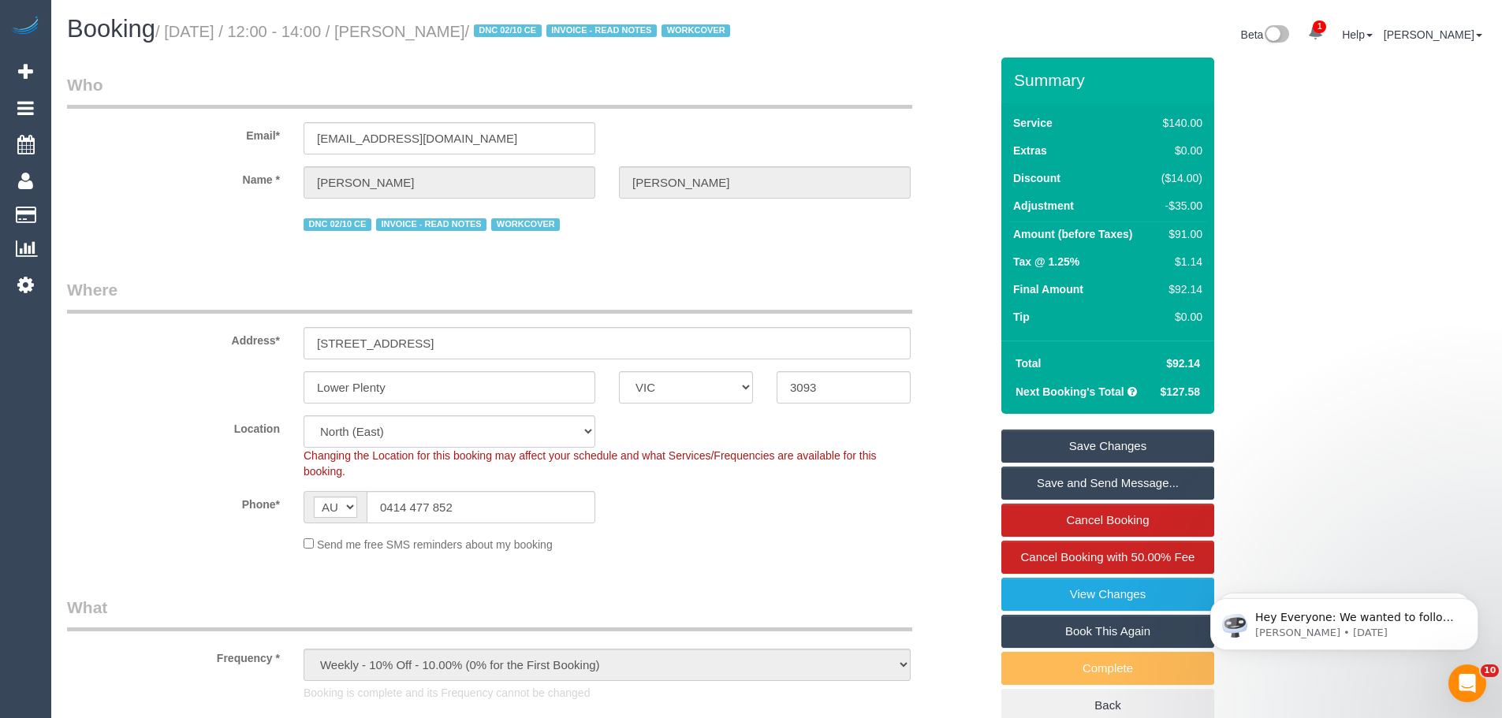
click at [1100, 463] on link "Save Changes" at bounding box center [1107, 446] width 213 height 33
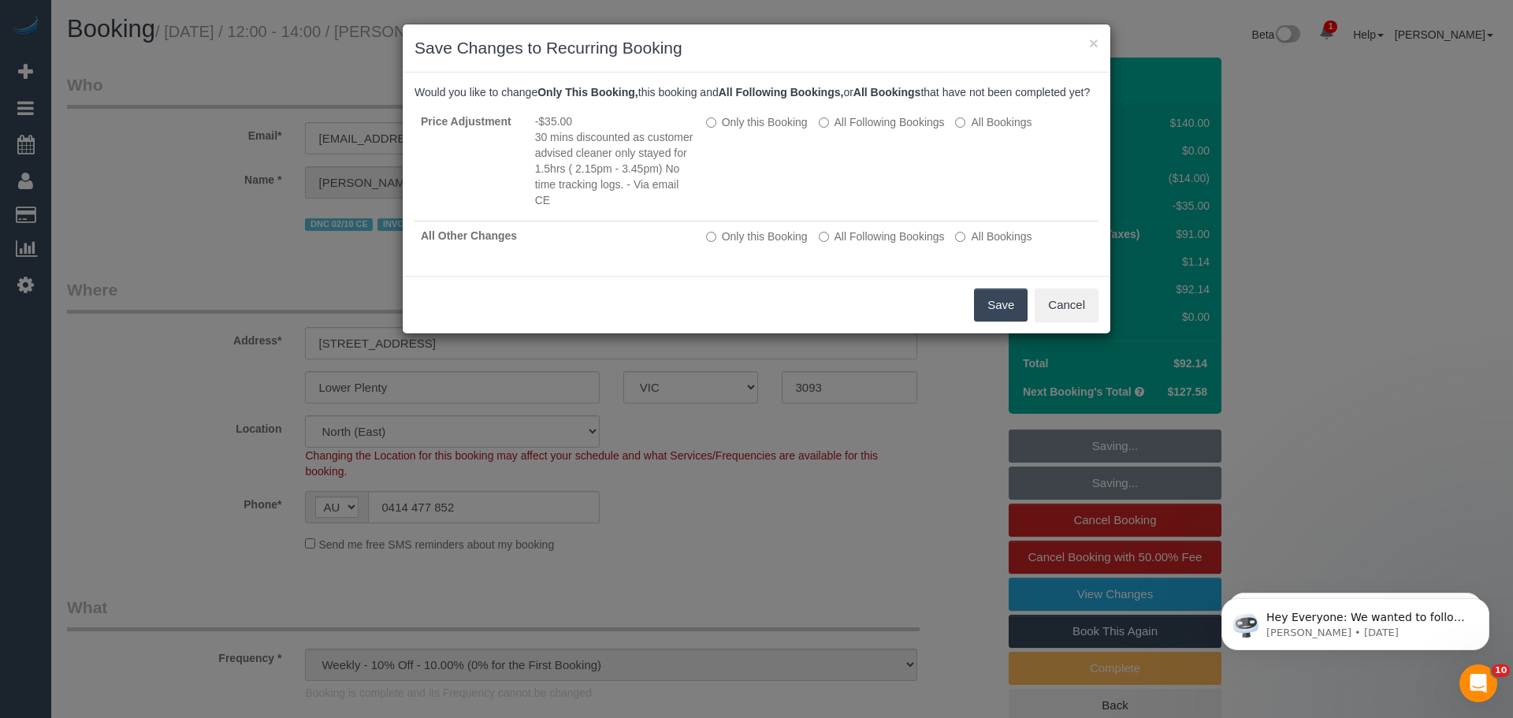
click at [1007, 322] on button "Save" at bounding box center [1001, 304] width 54 height 33
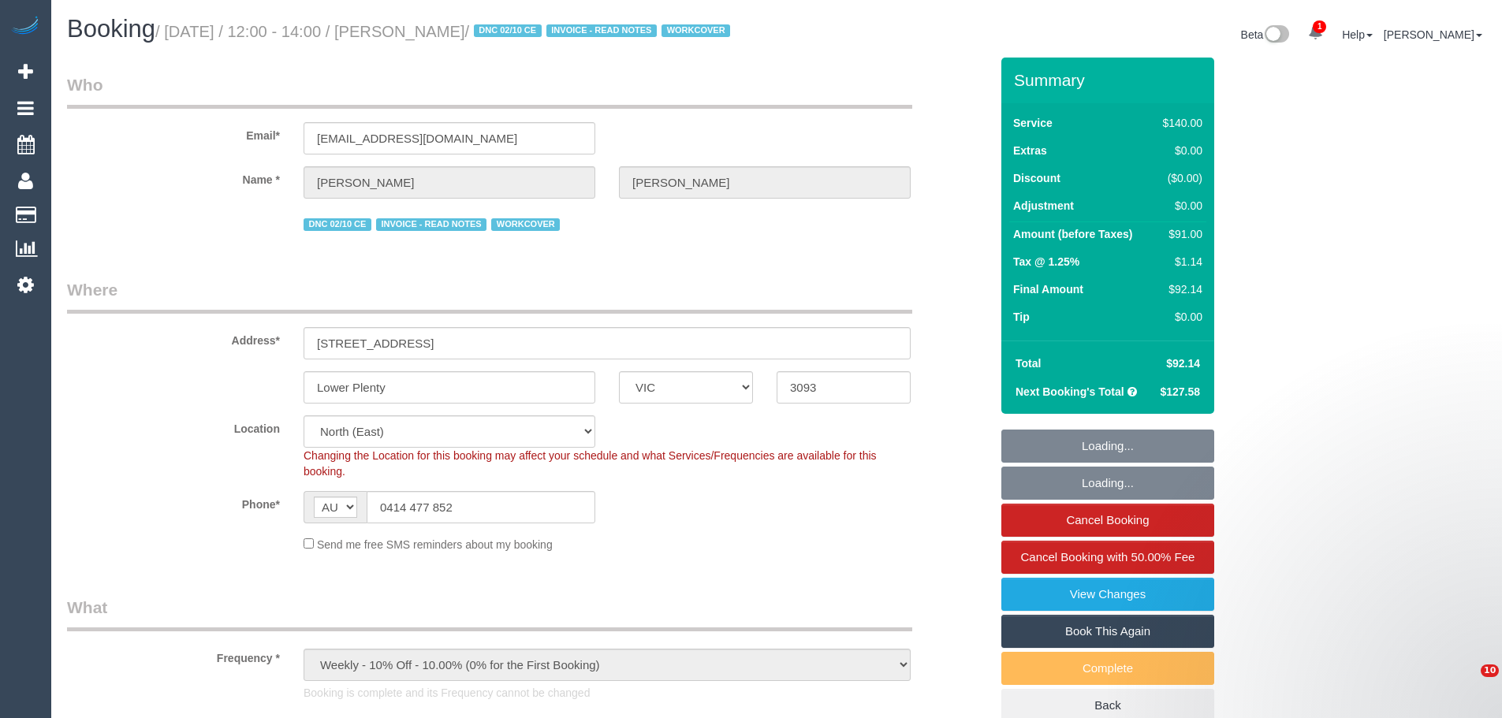
select select "VIC"
select select "number:27"
select select "number:16"
select select "number:18"
select select "number:23"
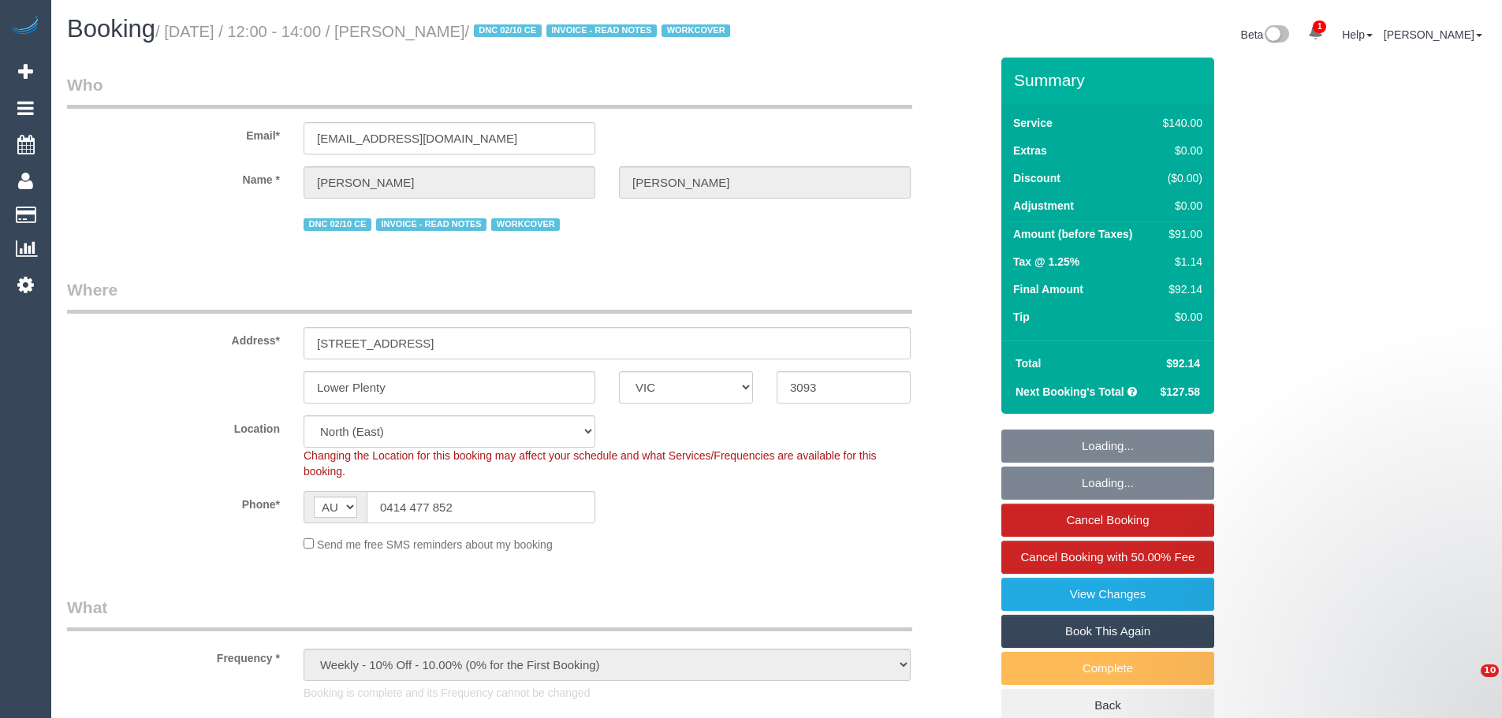
select select "number:34"
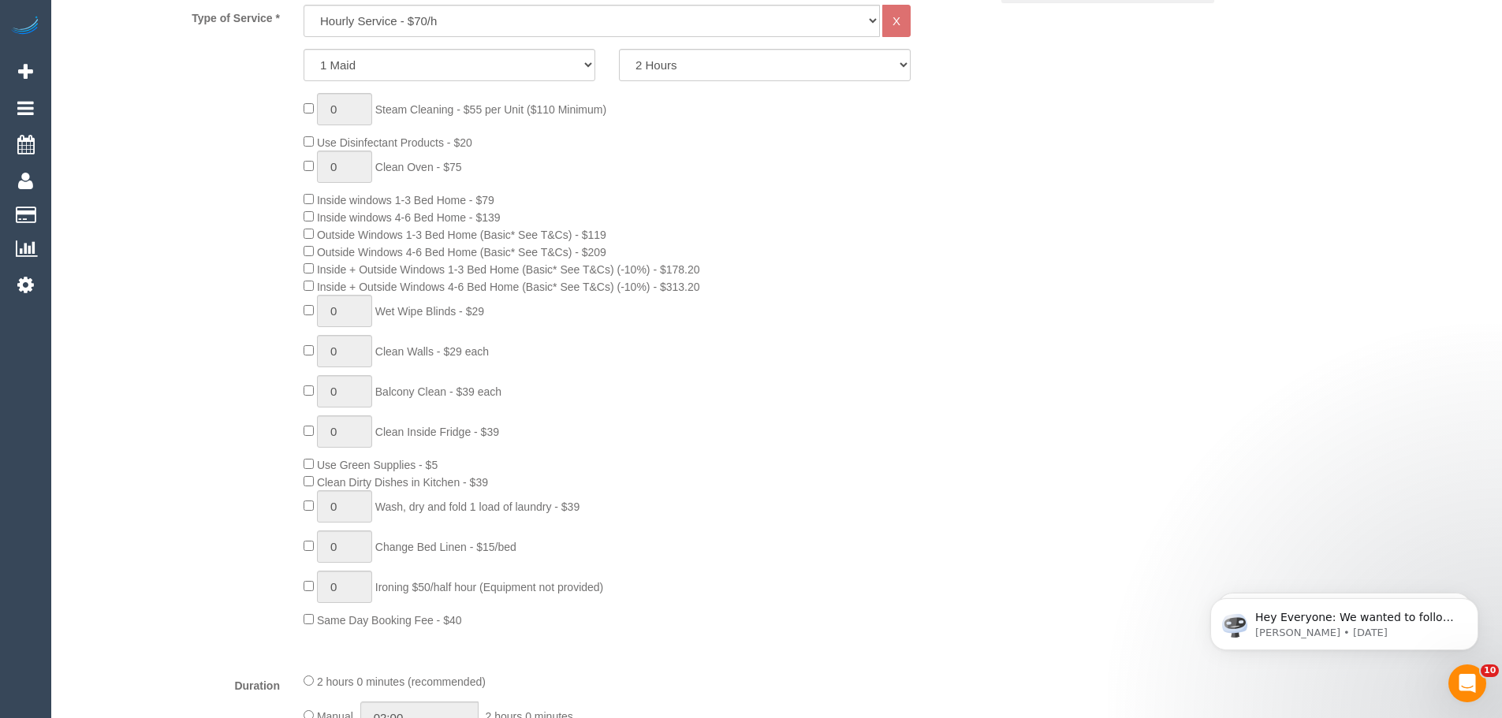
scroll to position [473, 0]
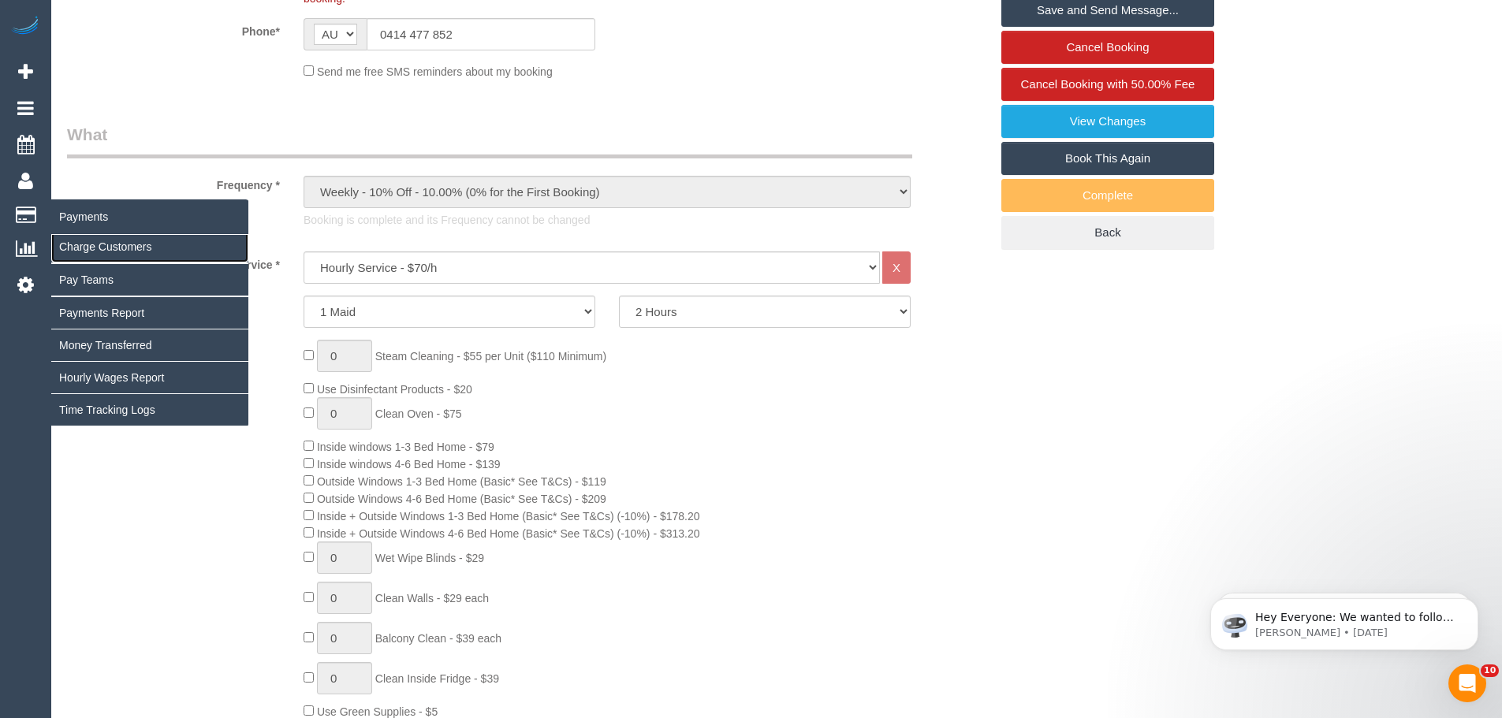
click at [92, 251] on link "Charge Customers" at bounding box center [149, 247] width 197 height 32
select select
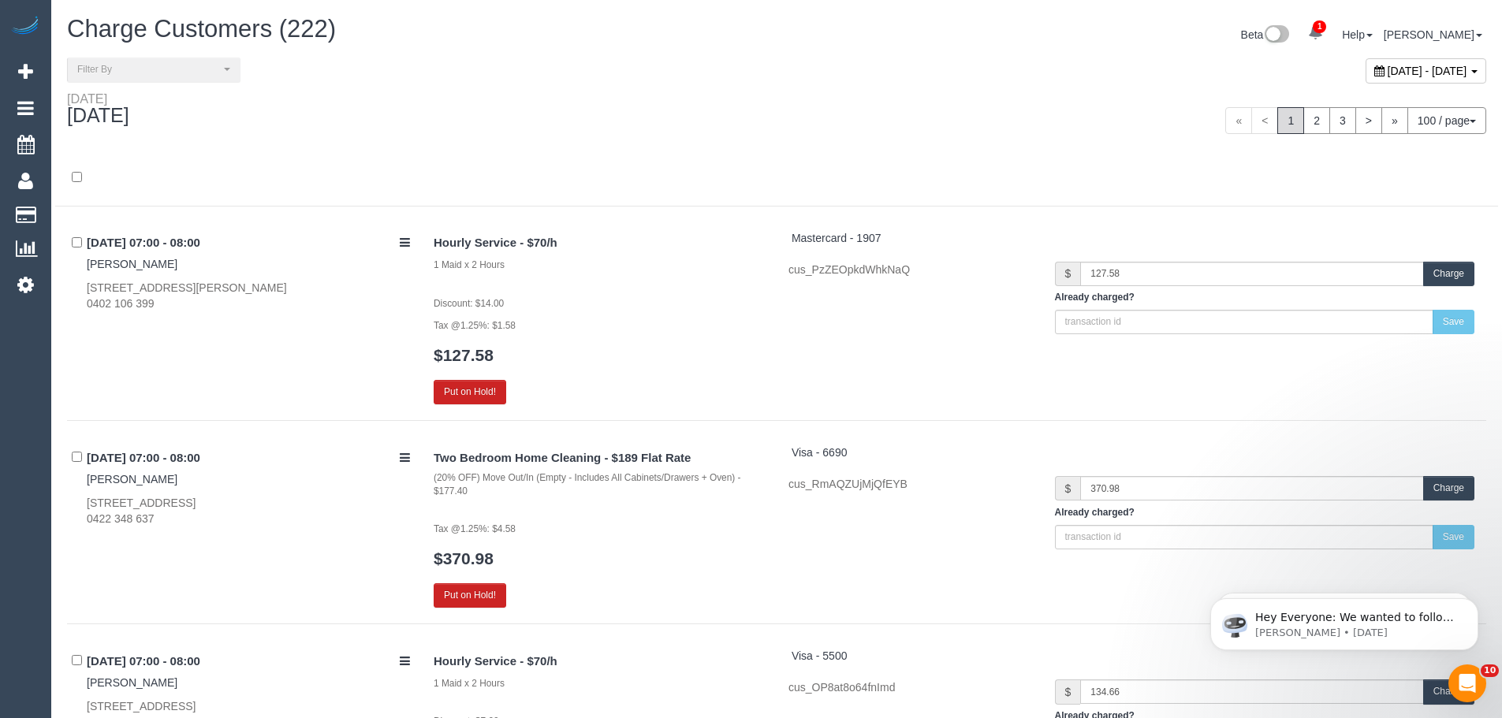
click at [1387, 70] on span "[DATE] - [DATE]" at bounding box center [1427, 71] width 80 height 13
type input "**********"
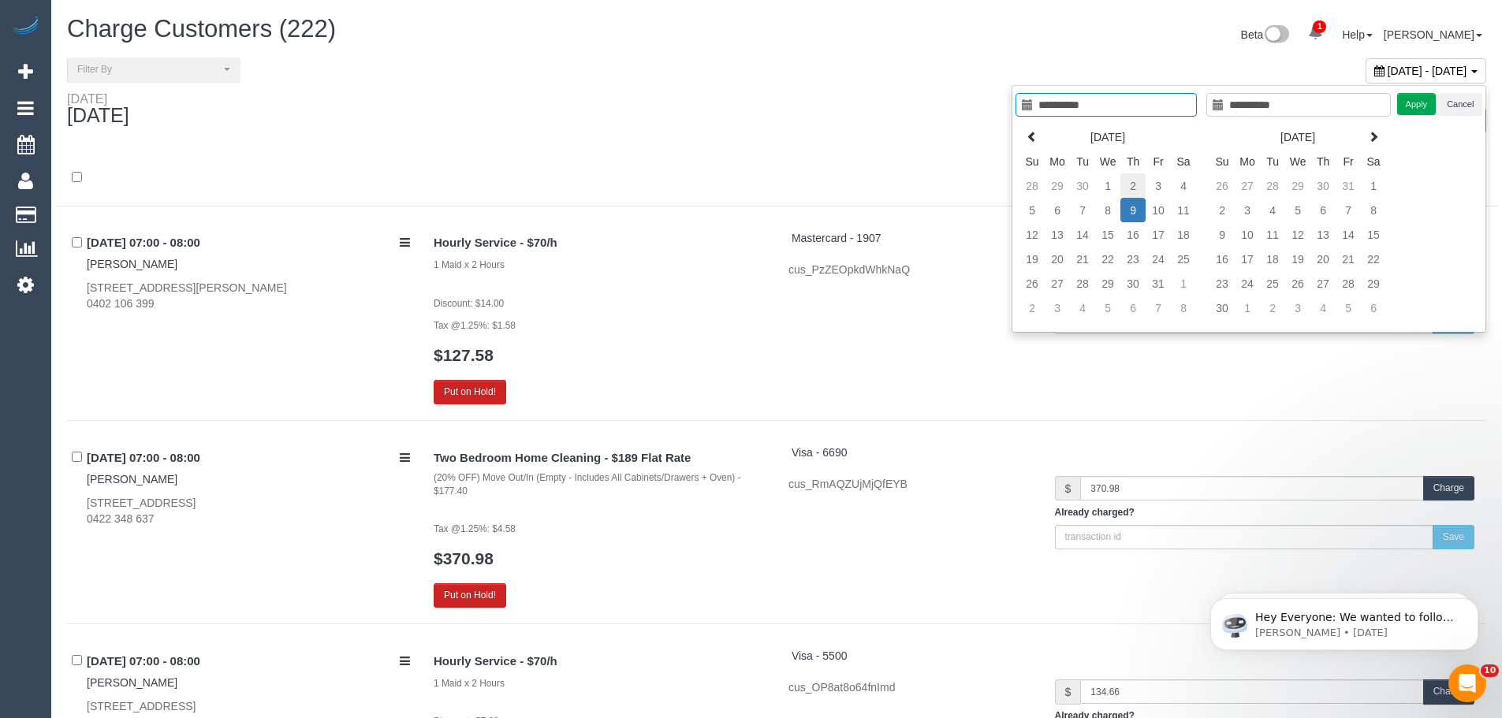
type input "**********"
click at [1136, 186] on td "2" at bounding box center [1132, 185] width 25 height 24
type input "**********"
click at [1136, 186] on td "2" at bounding box center [1132, 185] width 25 height 24
type input "**********"
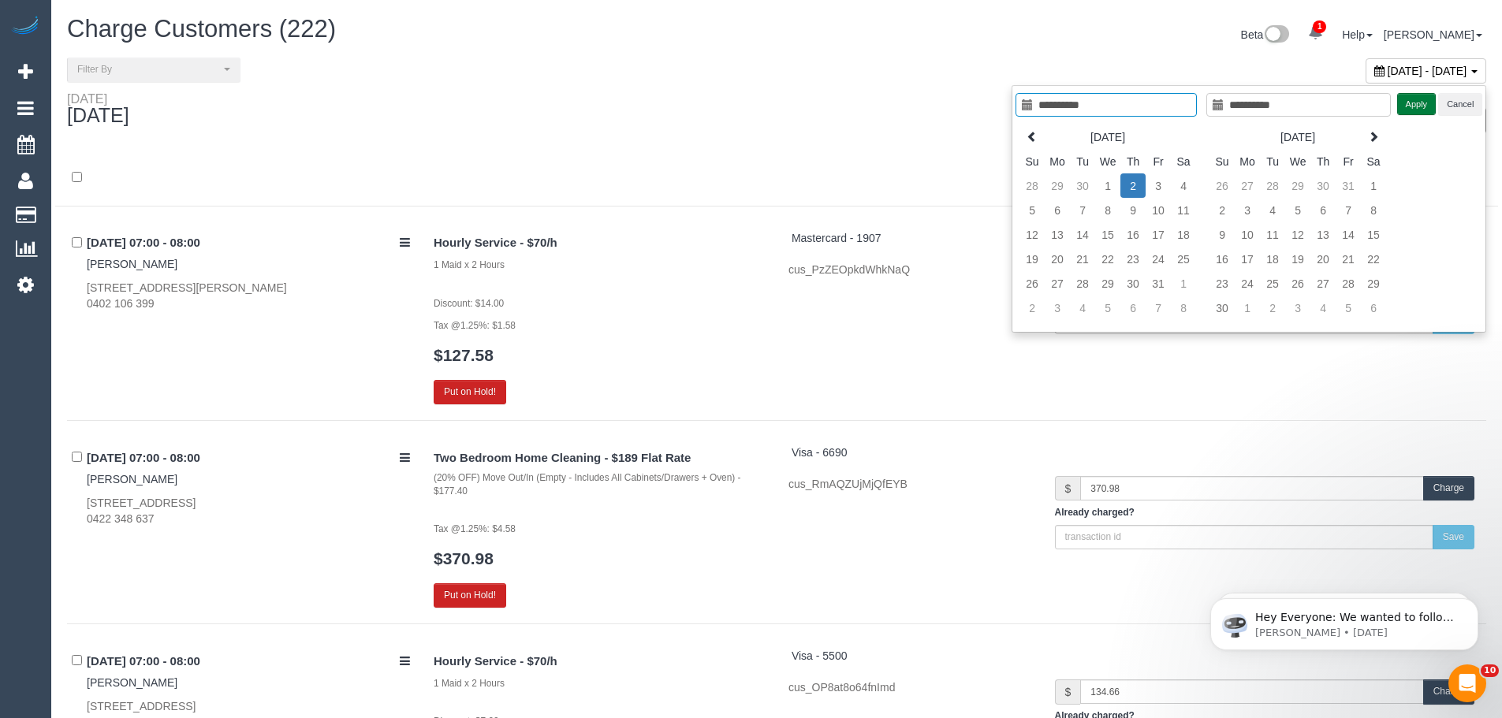
click at [1417, 102] on button "Apply" at bounding box center [1416, 104] width 39 height 23
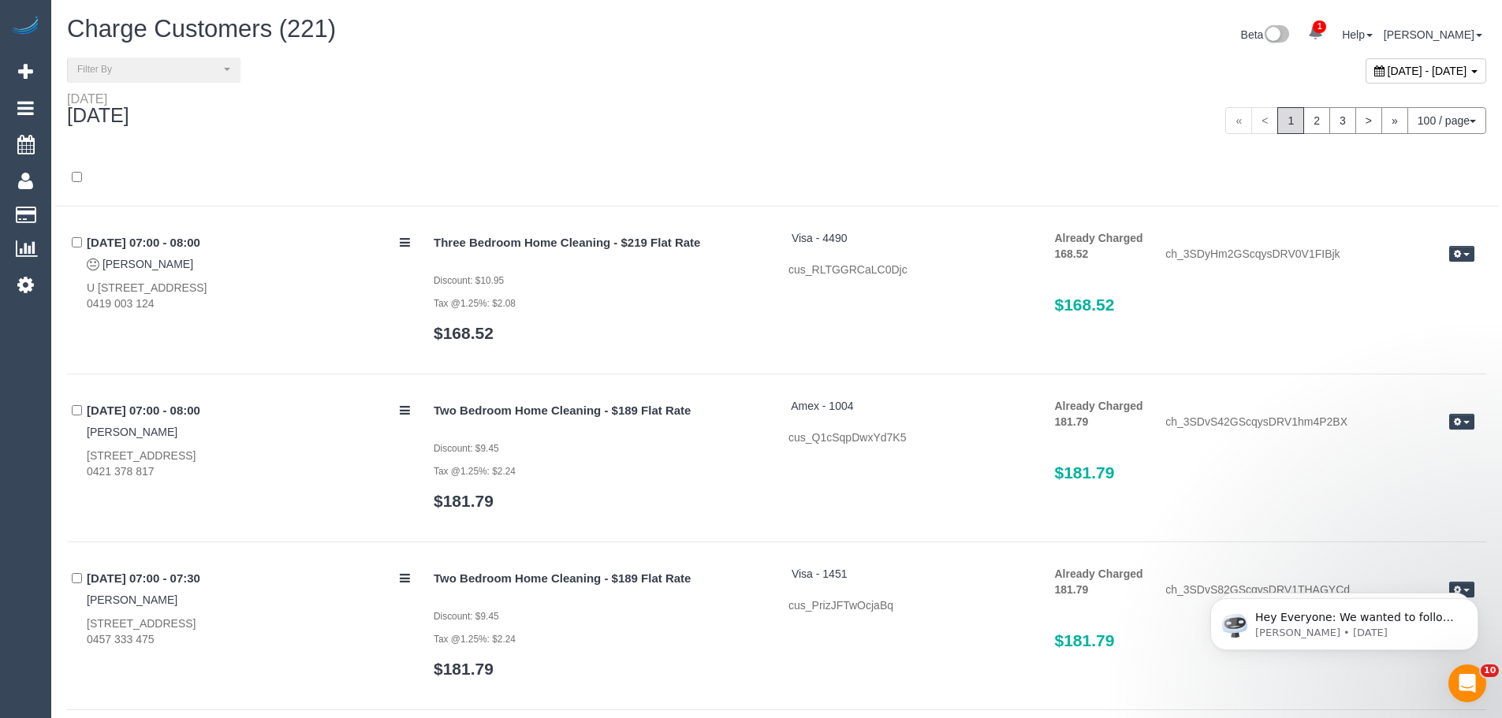
click at [851, 116] on div "« < 1 2 3 > » 100 / page 10 / page 20 / page 30 / page 40 / page 50 / page 100 …" at bounding box center [1137, 120] width 698 height 27
click at [1318, 128] on link "2" at bounding box center [1316, 120] width 27 height 27
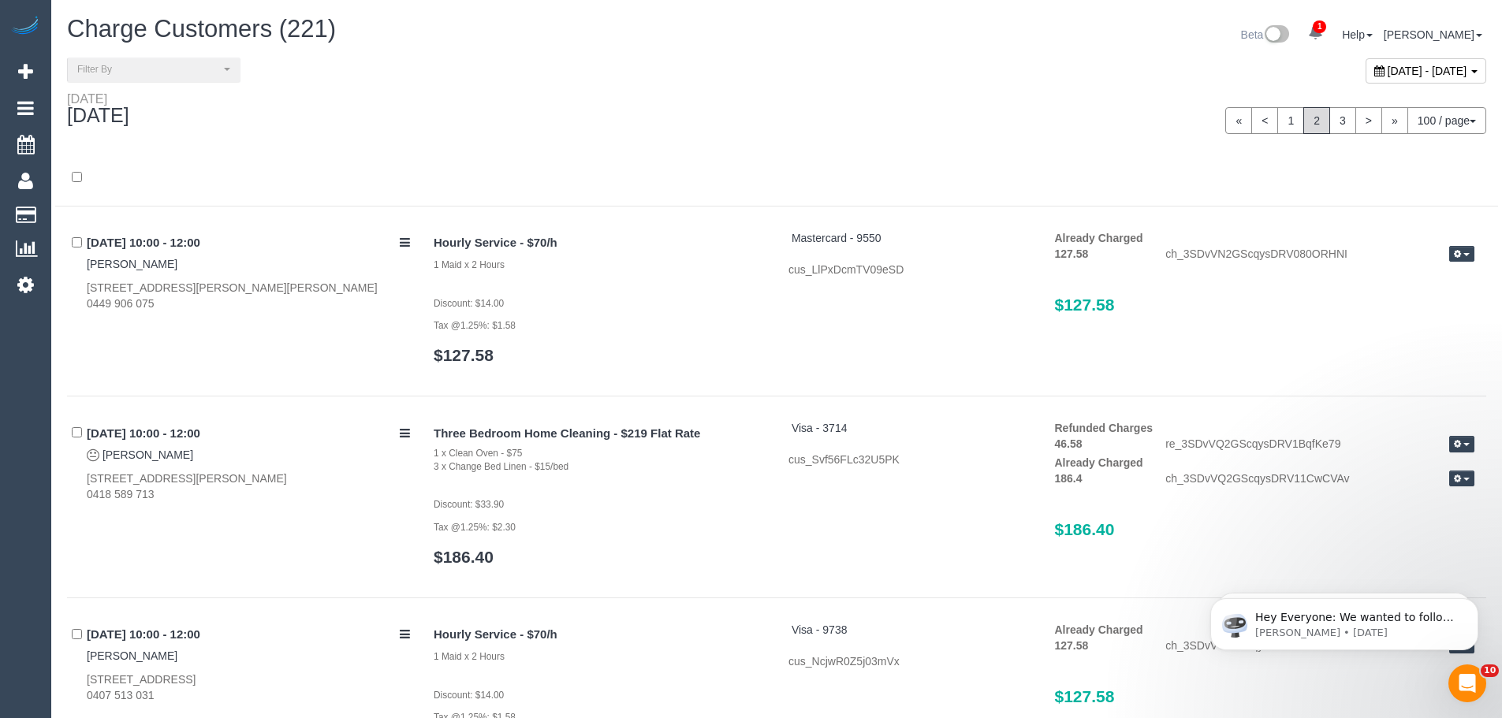
scroll to position [16004, 0]
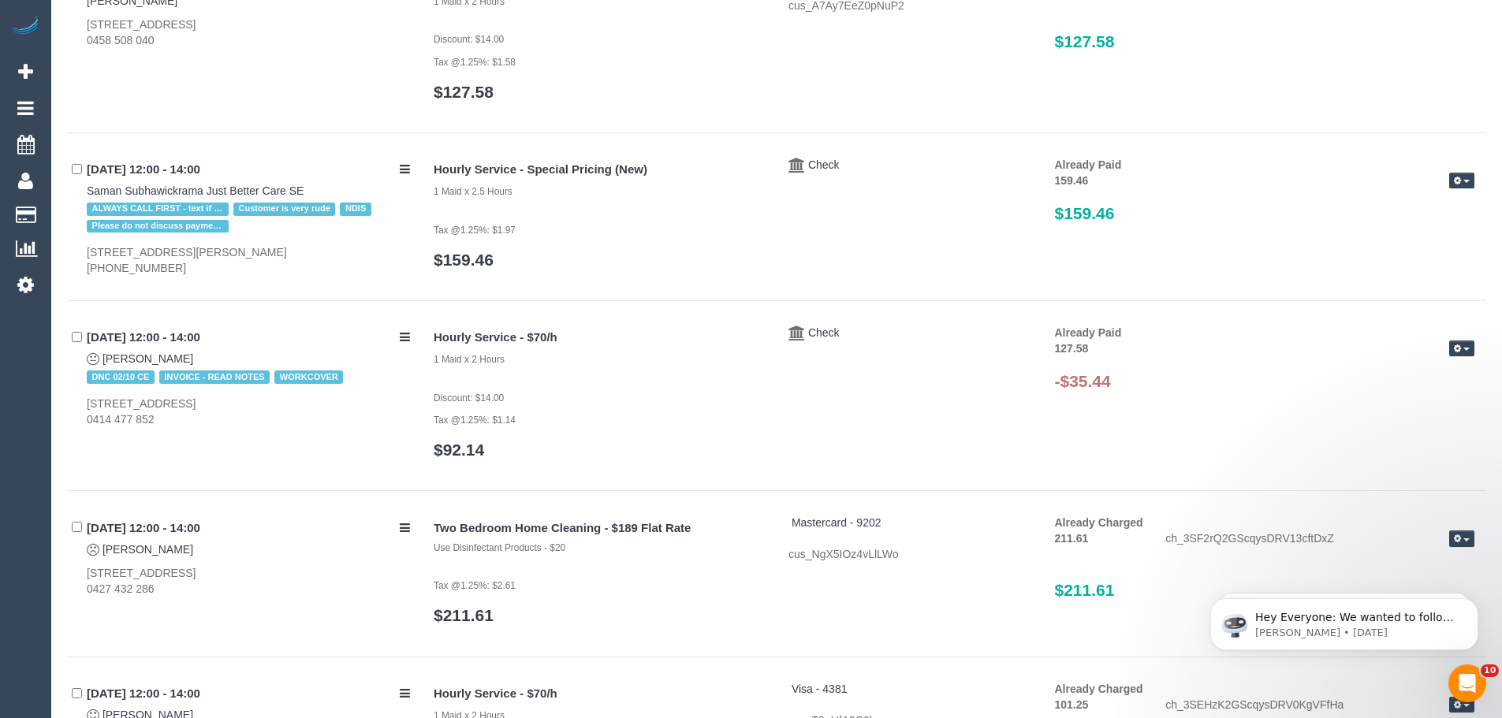
click at [1453, 349] on icon "button" at bounding box center [1456, 348] width 7 height 9
click at [1219, 390] on h3 "-$35.44" at bounding box center [1265, 381] width 420 height 18
drag, startPoint x: 1357, startPoint y: 380, endPoint x: 925, endPoint y: 387, distance: 432.0
click at [925, 384] on div "Hourly Service - $70/h 1 Maid x 2 Hours Discount: $14.00 Tax @1.25%: $1.14 $92.…" at bounding box center [954, 400] width 1064 height 151
click at [999, 403] on div "Hourly Service - $70/h 1 Maid x 2 Hours Discount: $14.00 Tax @1.25%: $1.14 $92.…" at bounding box center [954, 400] width 1064 height 151
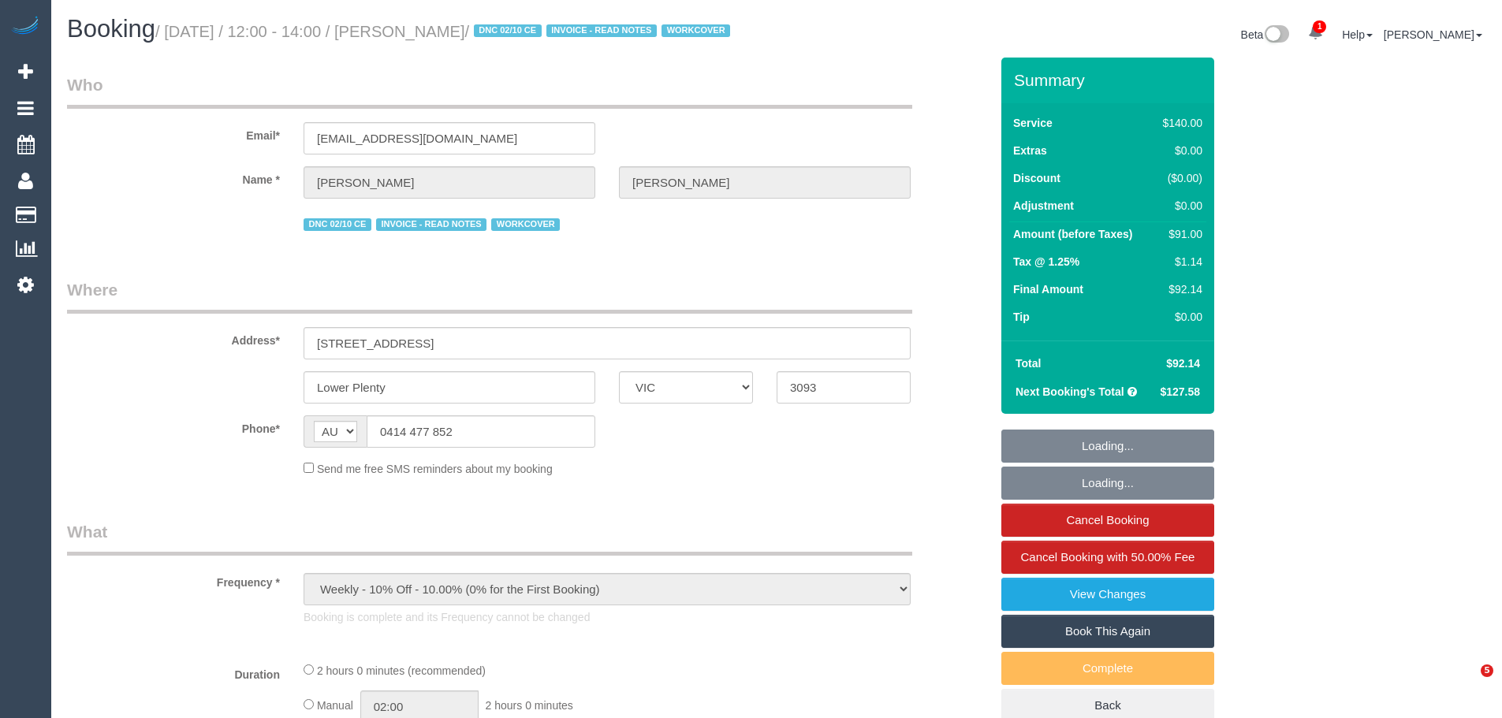
select select "VIC"
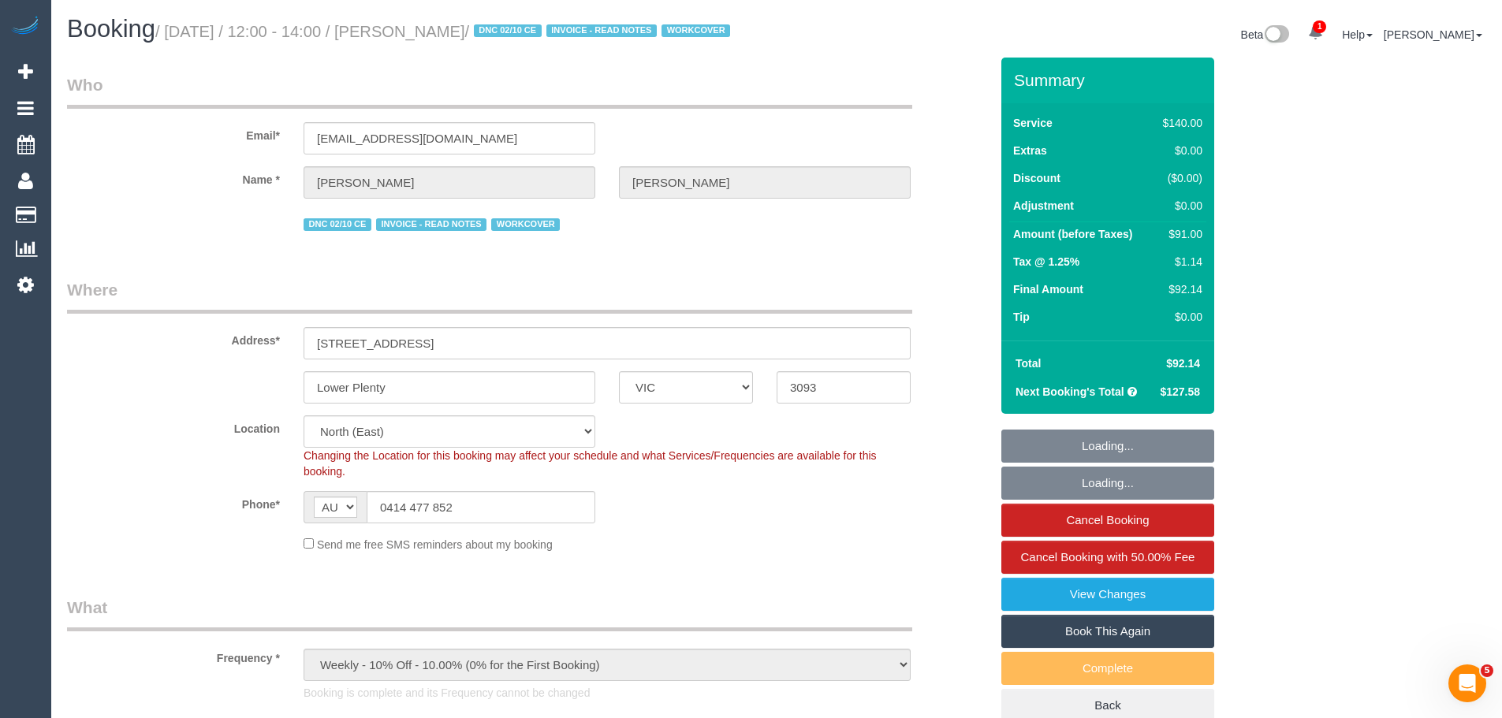
select select "number:27"
select select "number:16"
select select "number:18"
select select "number:23"
select select "number:34"
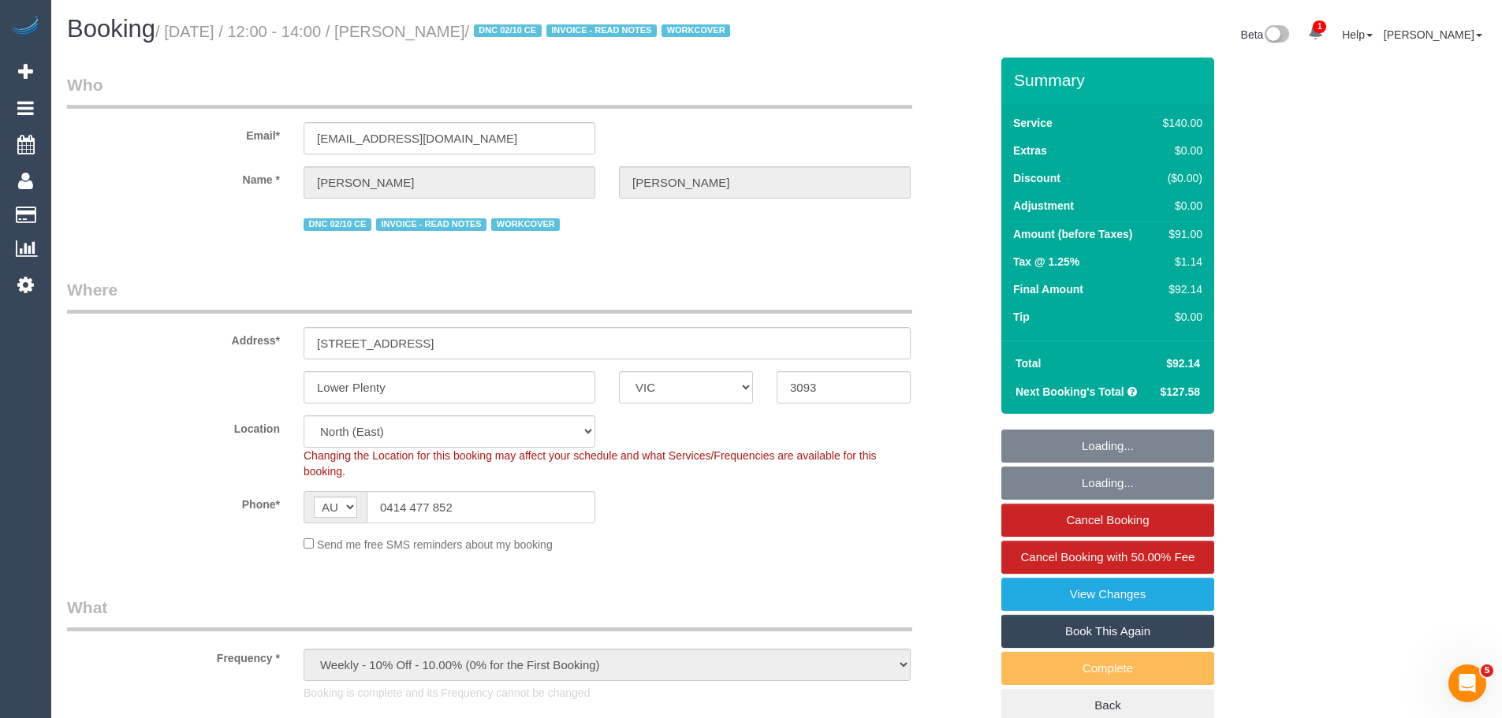
select select "object:1453"
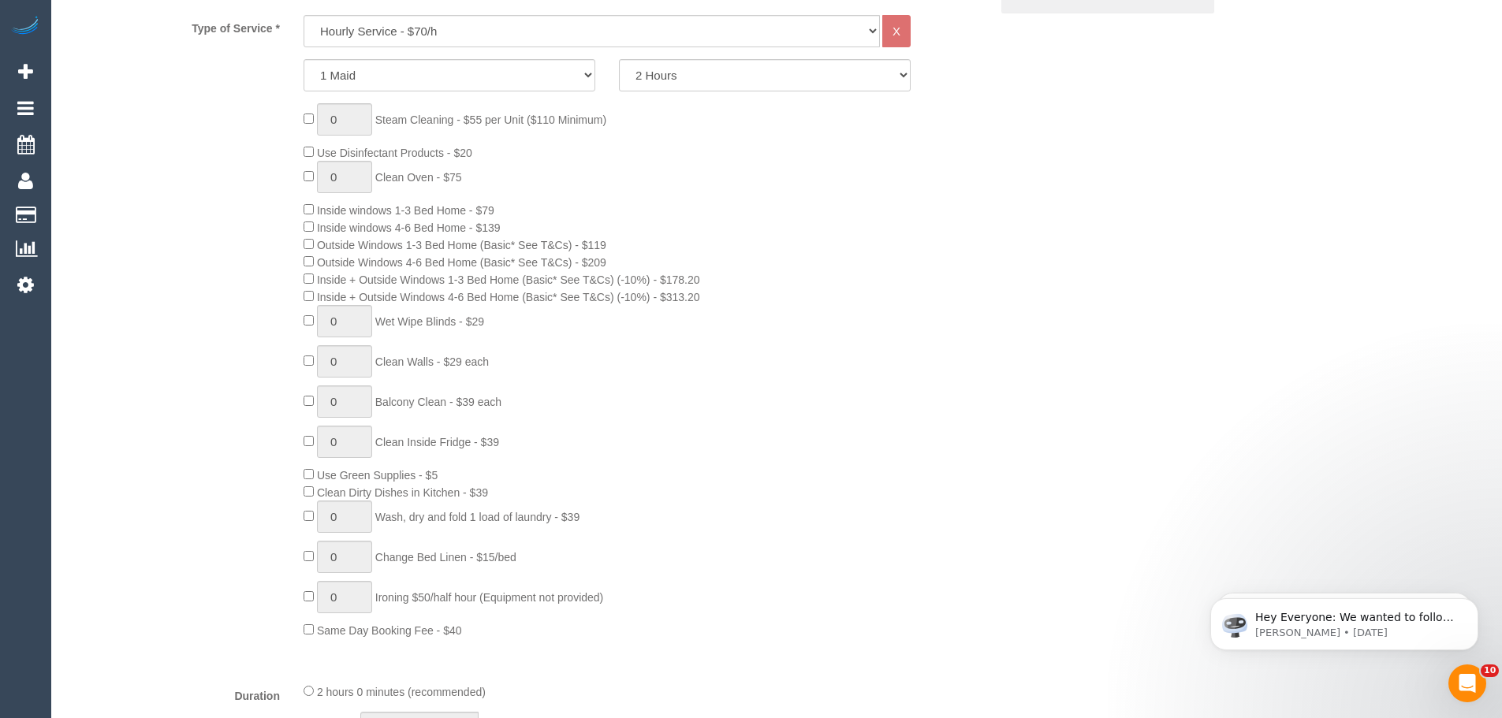
scroll to position [1104, 0]
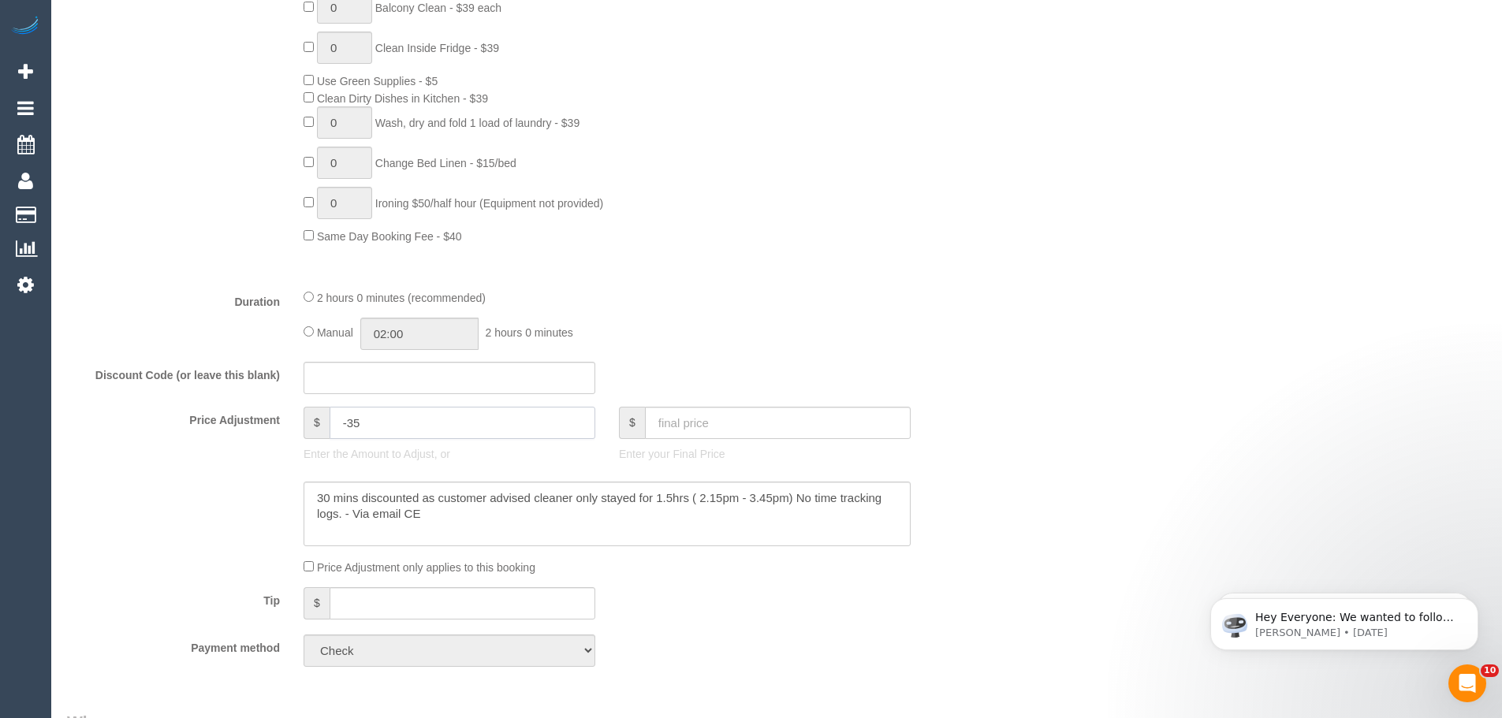
drag, startPoint x: 440, startPoint y: 437, endPoint x: 211, endPoint y: 437, distance: 228.6
click at [211, 437] on div "Price Adjustment $ -35 Enter the Amount to Adjust, or $ Enter your Final Price" at bounding box center [528, 438] width 946 height 63
drag, startPoint x: 455, startPoint y: 538, endPoint x: 94, endPoint y: 414, distance: 381.6
click at [93, 415] on fieldset "What Frequency * One Time Cleaning Weekly - 10% Off - 10.00% (0% for the First …" at bounding box center [528, 85] width 922 height 1186
type input "0"
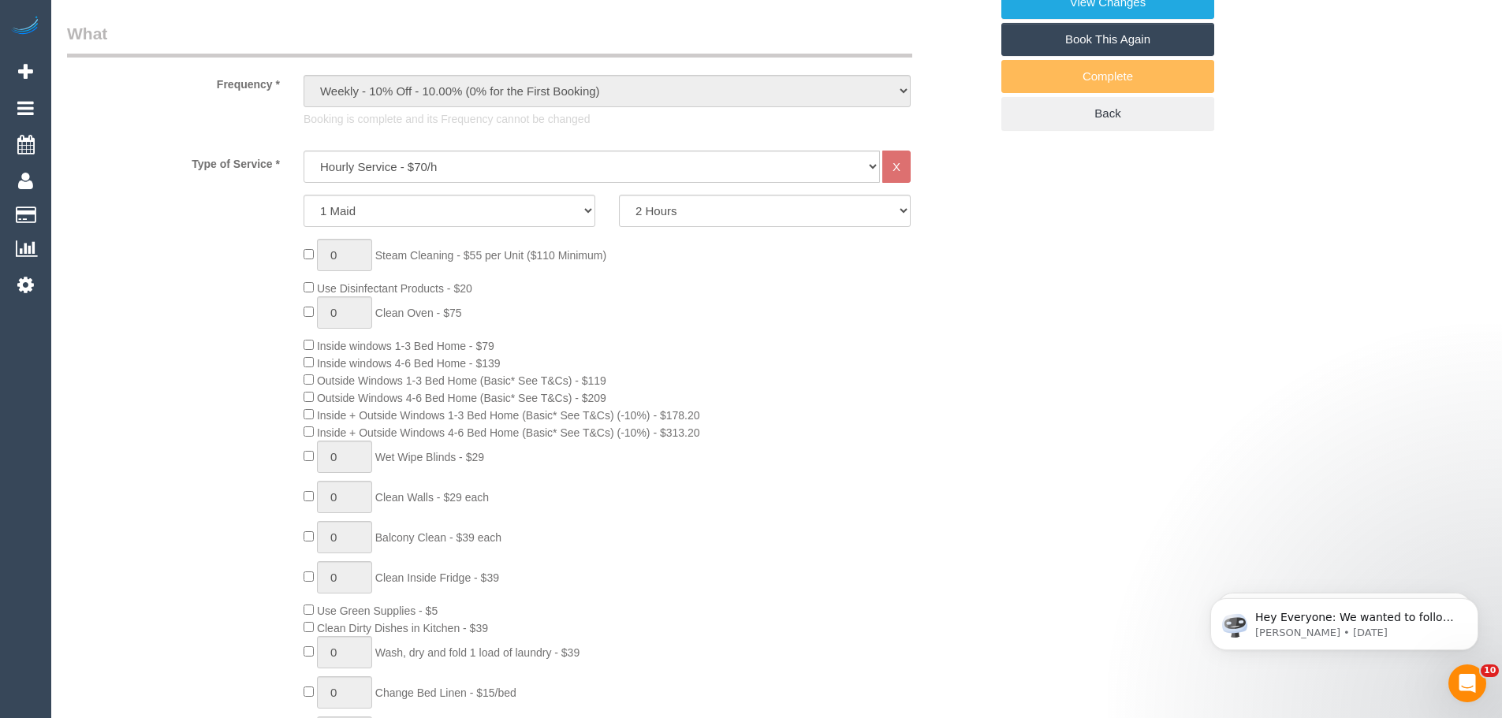
scroll to position [158, 0]
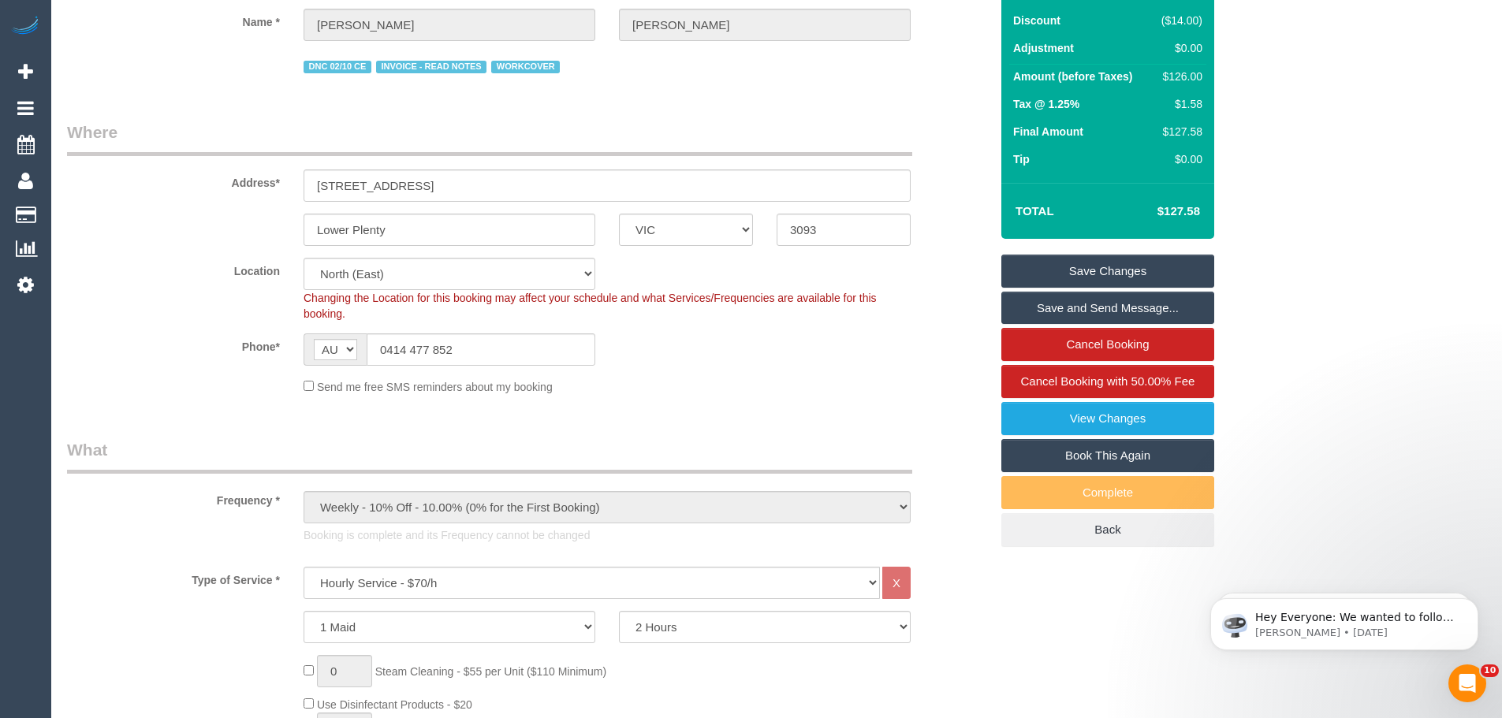
click at [1126, 288] on link "Save Changes" at bounding box center [1107, 271] width 213 height 33
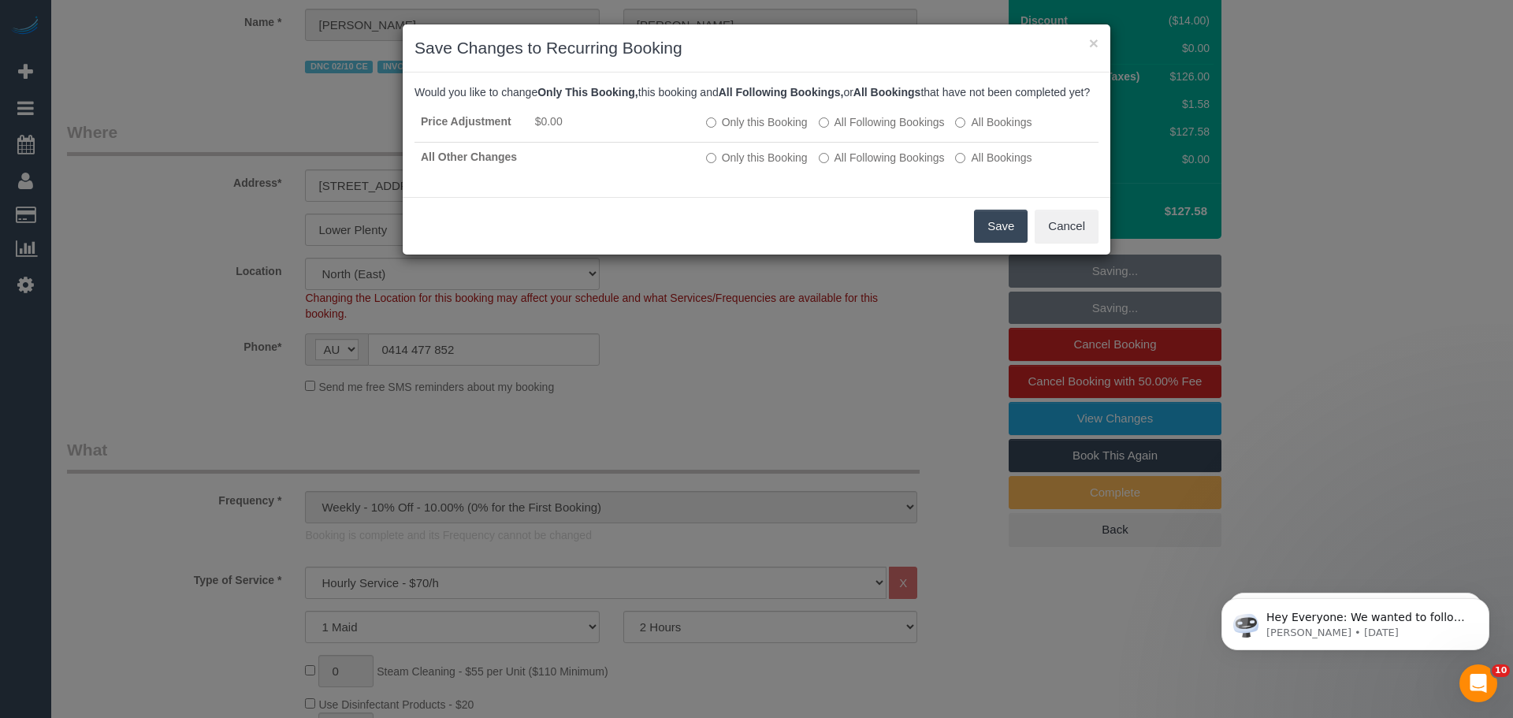
click at [992, 243] on button "Save" at bounding box center [1001, 226] width 54 height 33
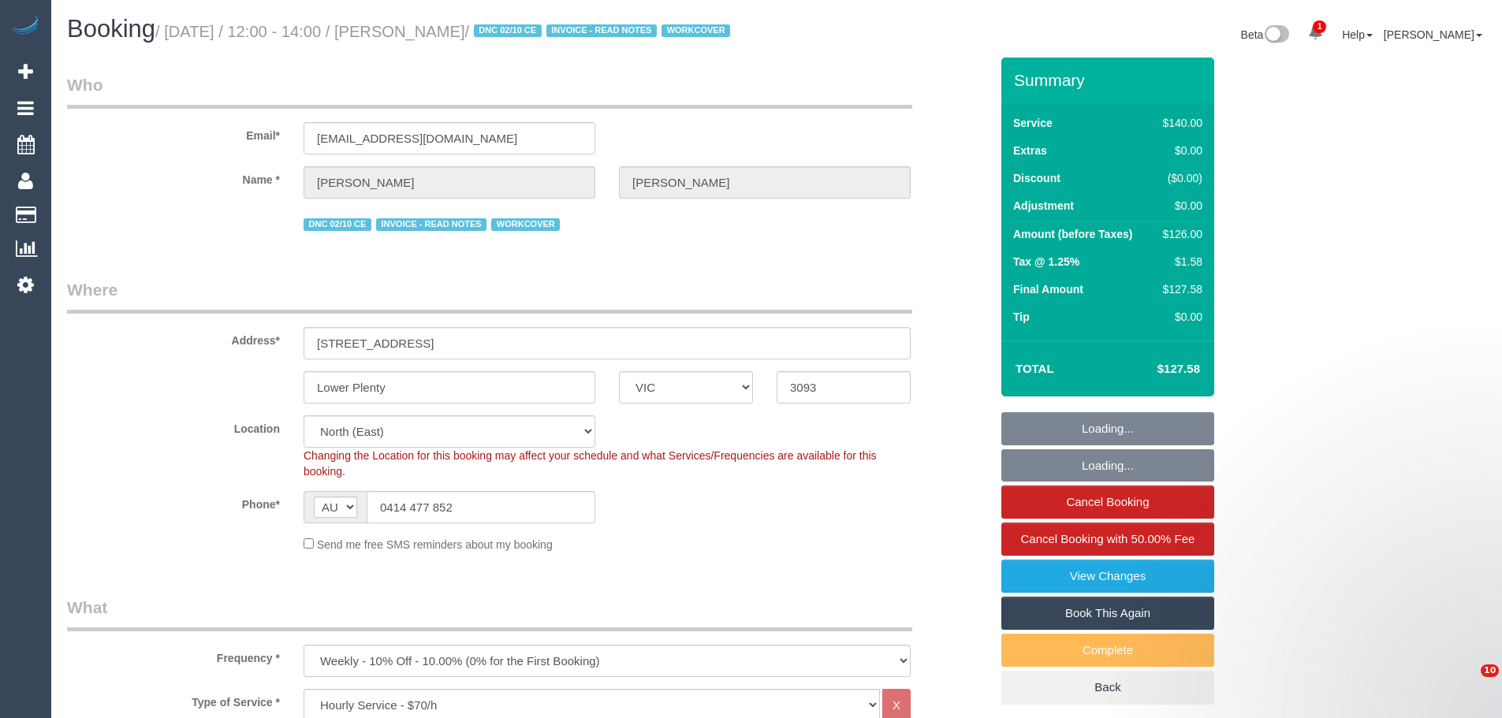
select select "VIC"
select select "object:1297"
select select "number:27"
select select "number:16"
select select "number:18"
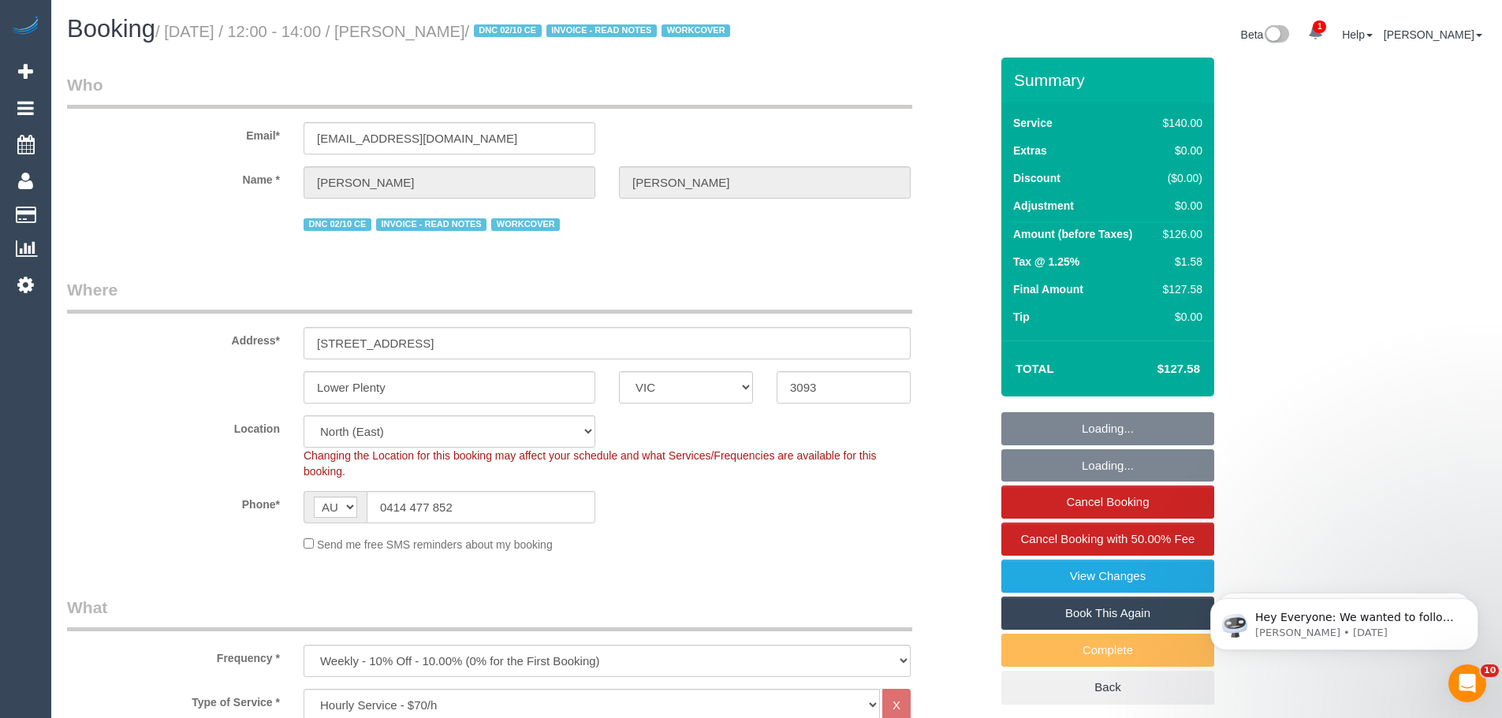
select select "number:23"
select select "number:34"
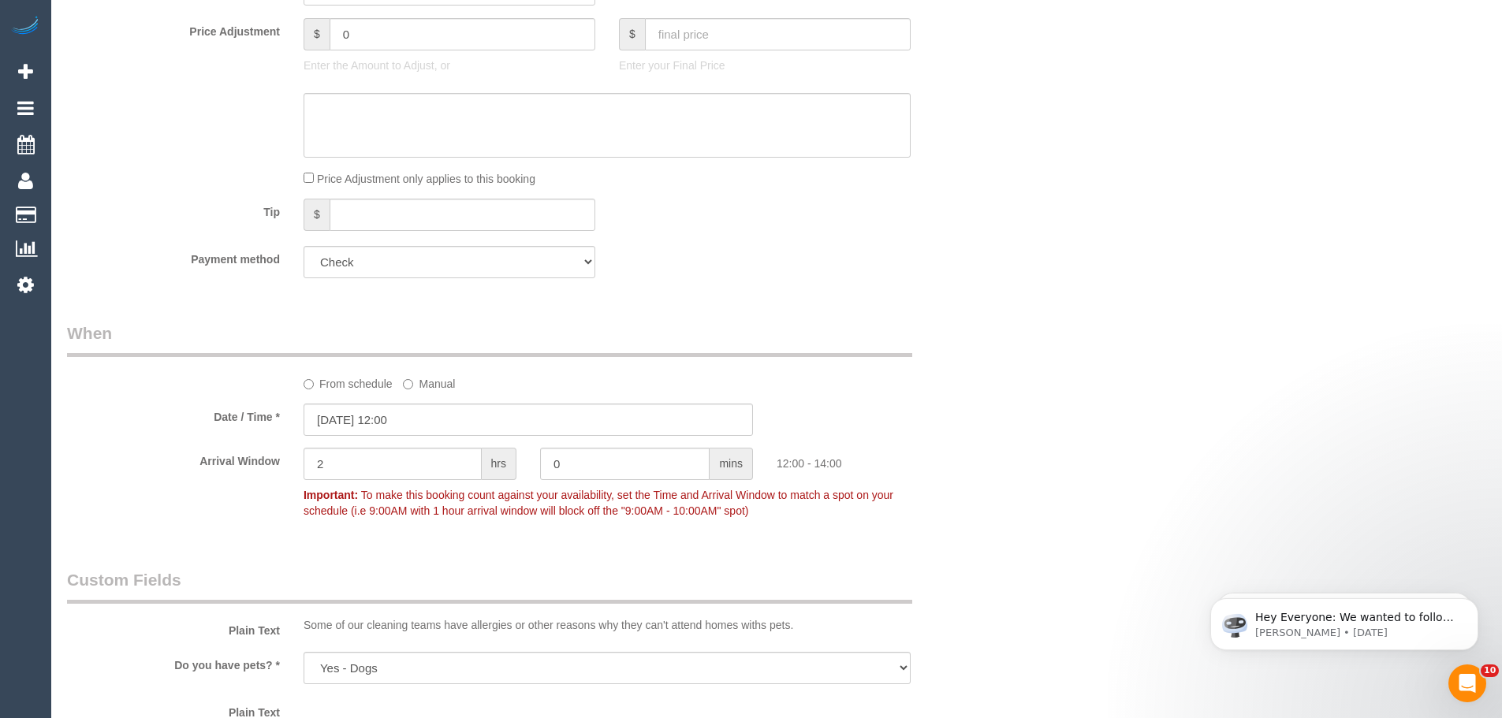
scroll to position [1340, 0]
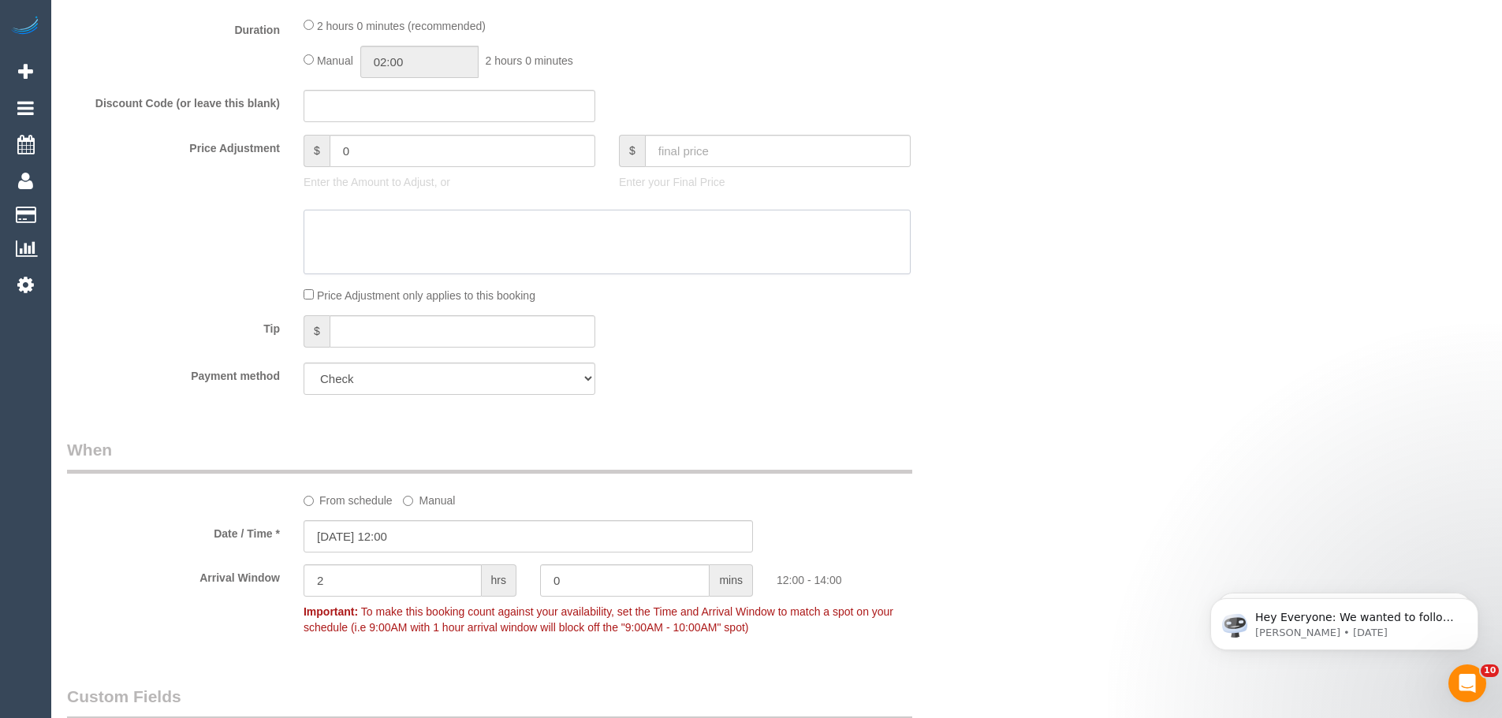
click at [395, 256] on textarea at bounding box center [606, 242] width 607 height 65
paste textarea "30 mins discounted as customer advised cleaner only stayed for 1.5hrs ( 2.15pm …"
type textarea "30 mins discounted as customer advised cleaner only stayed for 1.5hrs ( 2.15pm …"
click at [412, 167] on input "0" at bounding box center [462, 151] width 266 height 32
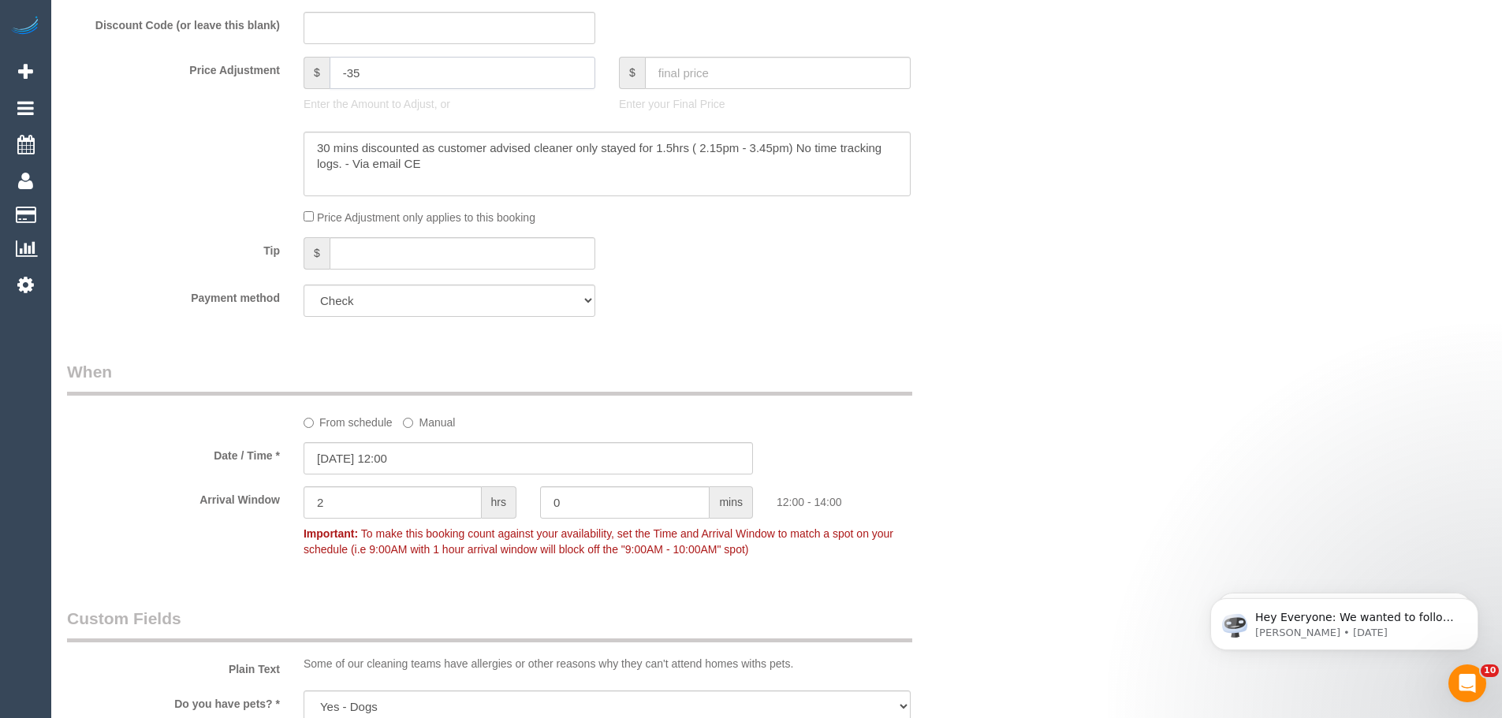
scroll to position [1419, 0]
type input "-35"
click at [342, 184] on textarea at bounding box center [606, 163] width 607 height 65
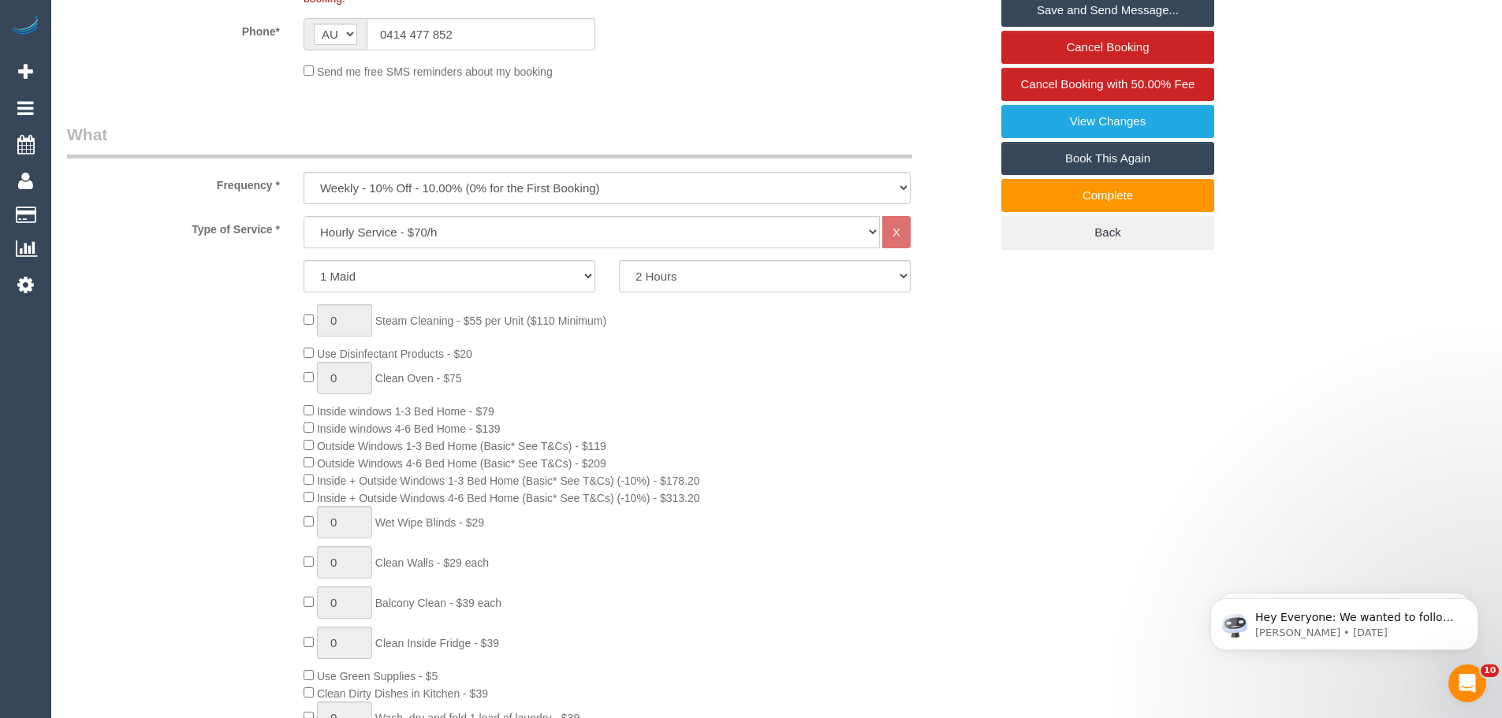
scroll to position [79, 0]
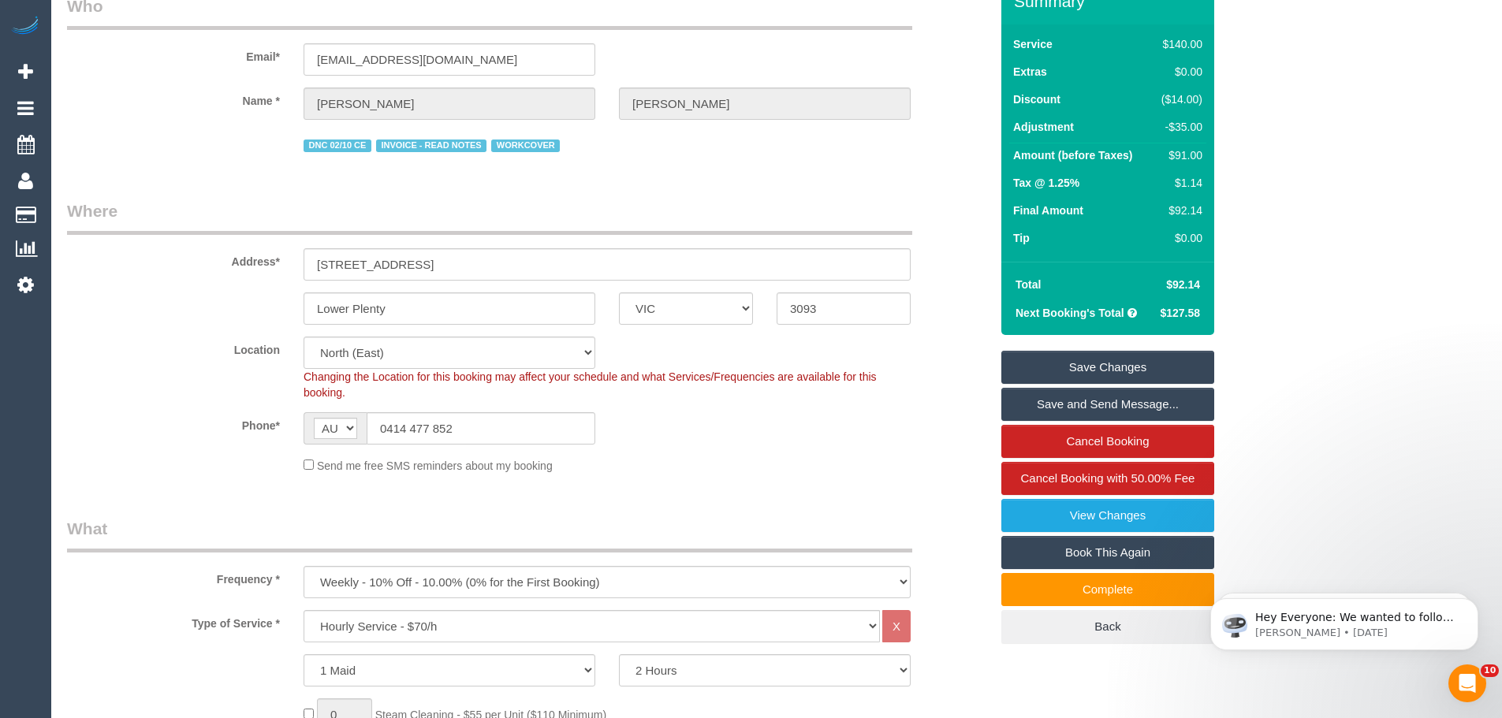
type textarea "30 mins discounted as customer advised cleaner only stayed for 1.5hrs ( 2.15pm …"
click at [1096, 382] on link "Save Changes" at bounding box center [1107, 367] width 213 height 33
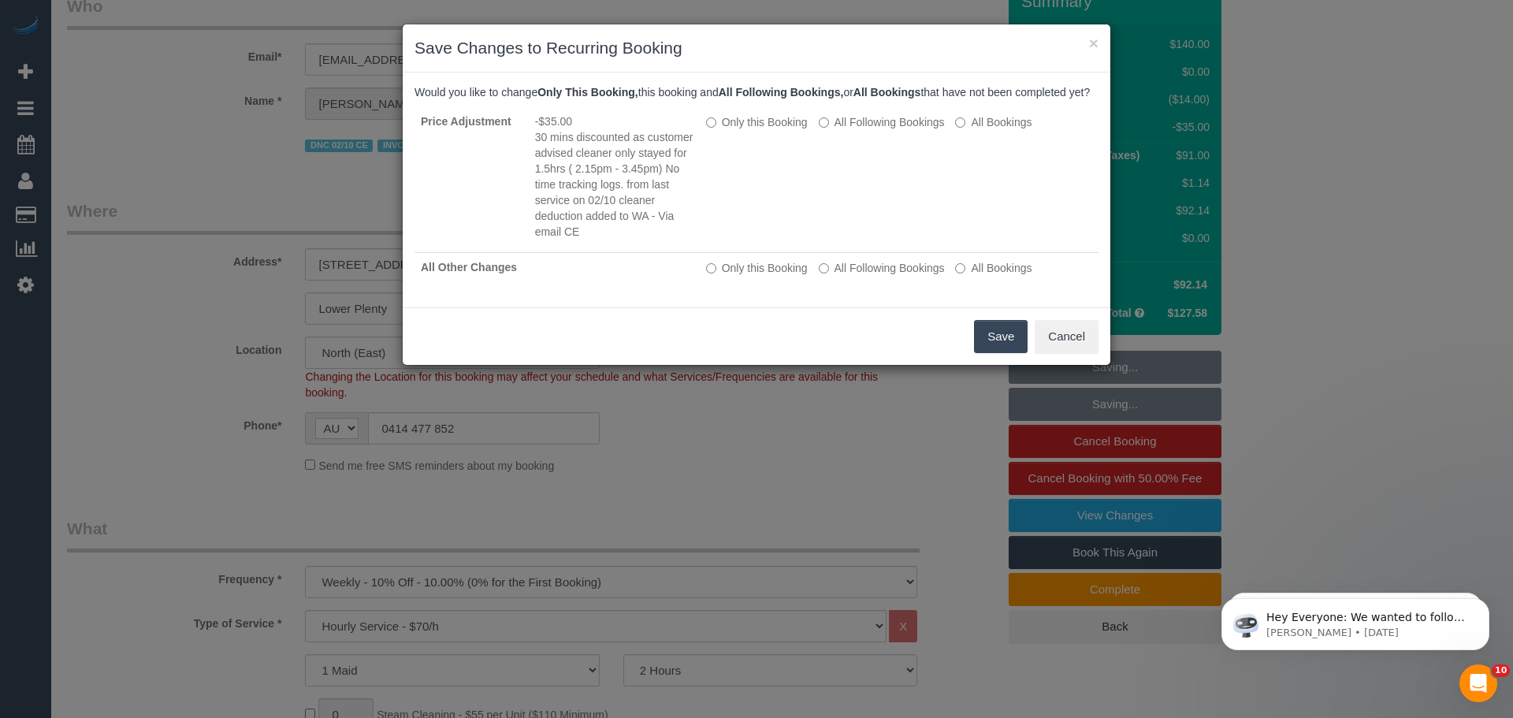
click at [994, 353] on button "Save" at bounding box center [1001, 336] width 54 height 33
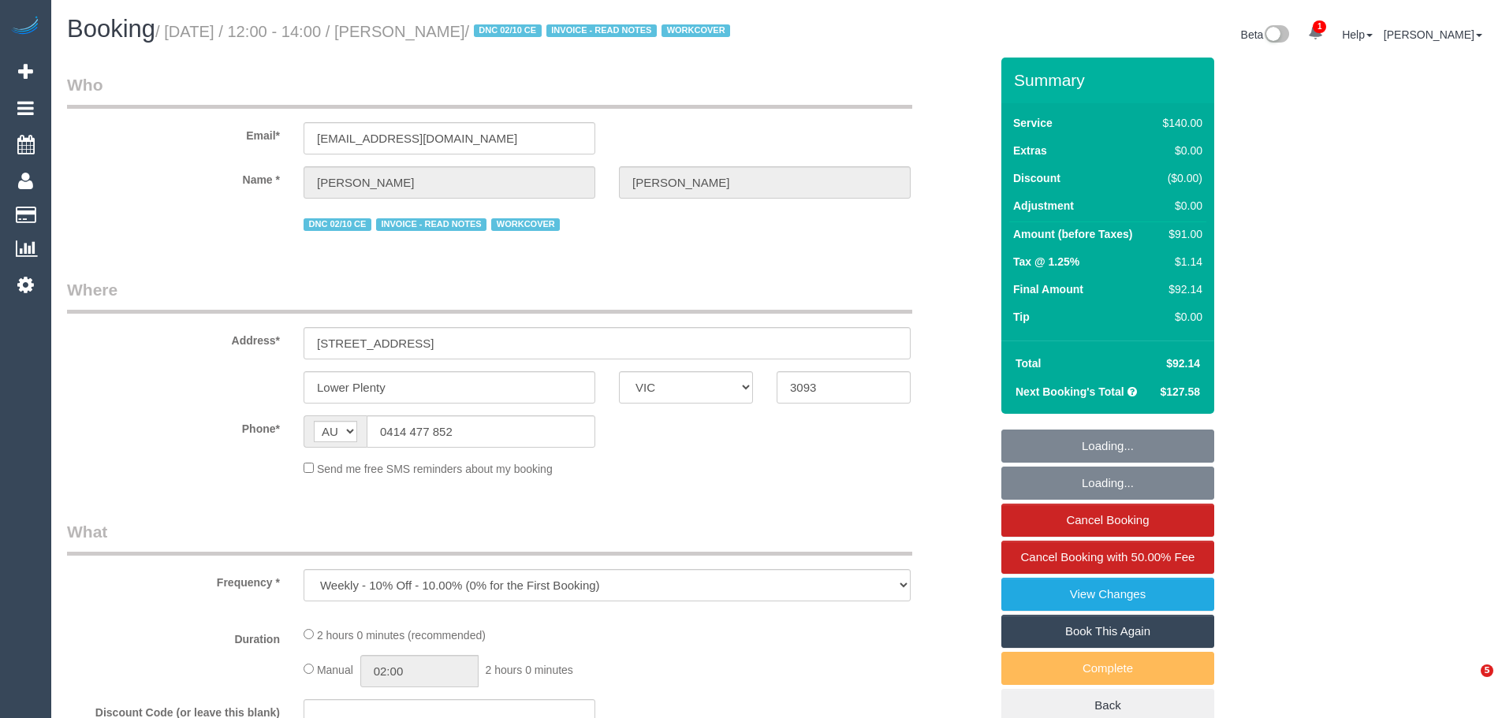
select select "VIC"
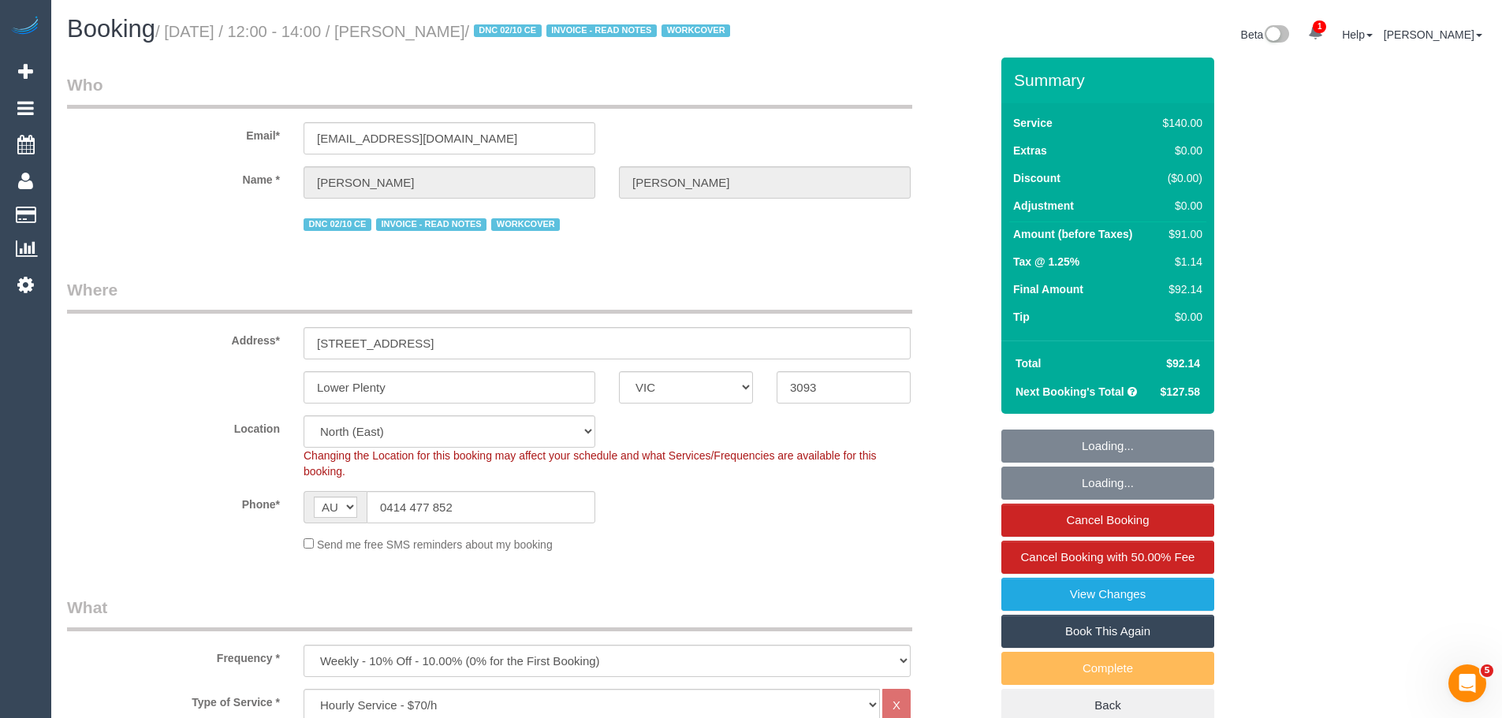
select select "object:874"
select select "number:27"
select select "number:16"
select select "number:18"
select select "number:23"
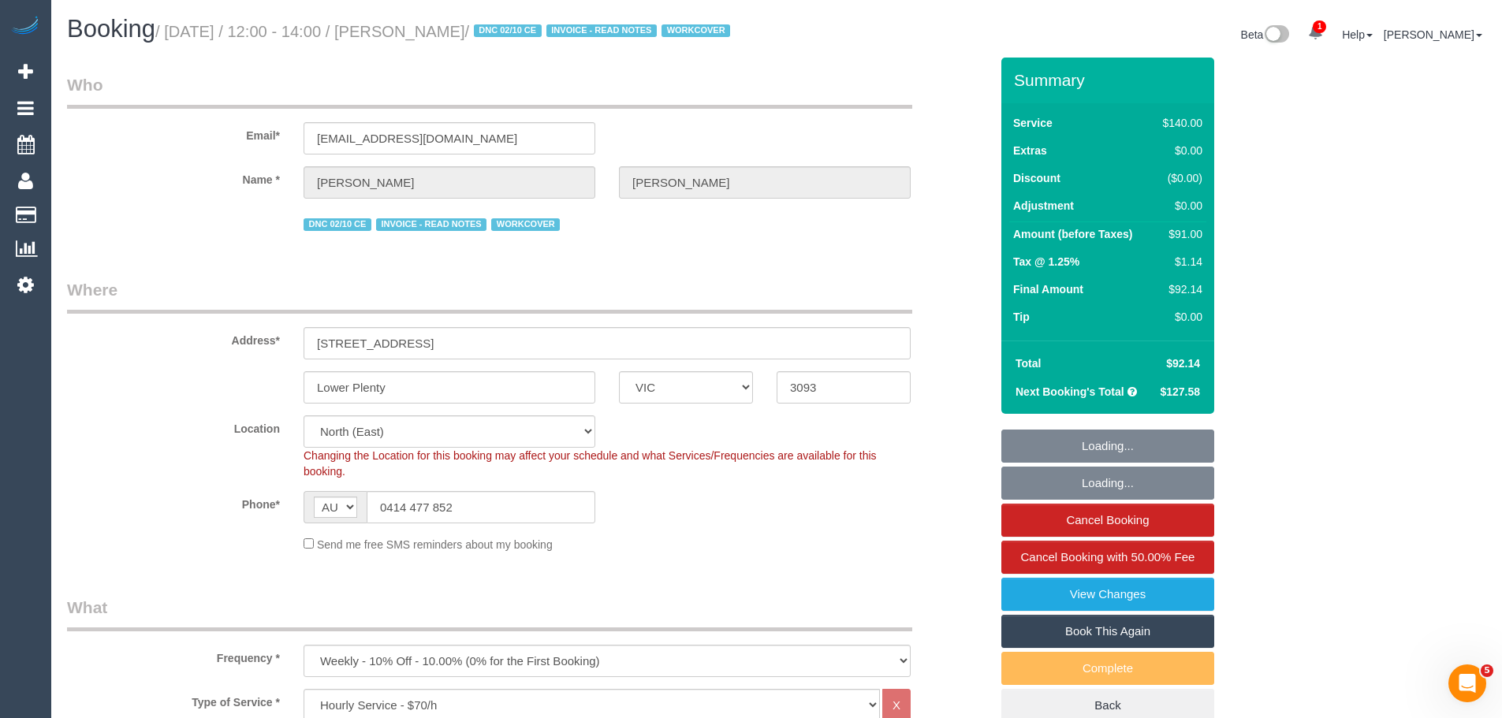
select select "number:34"
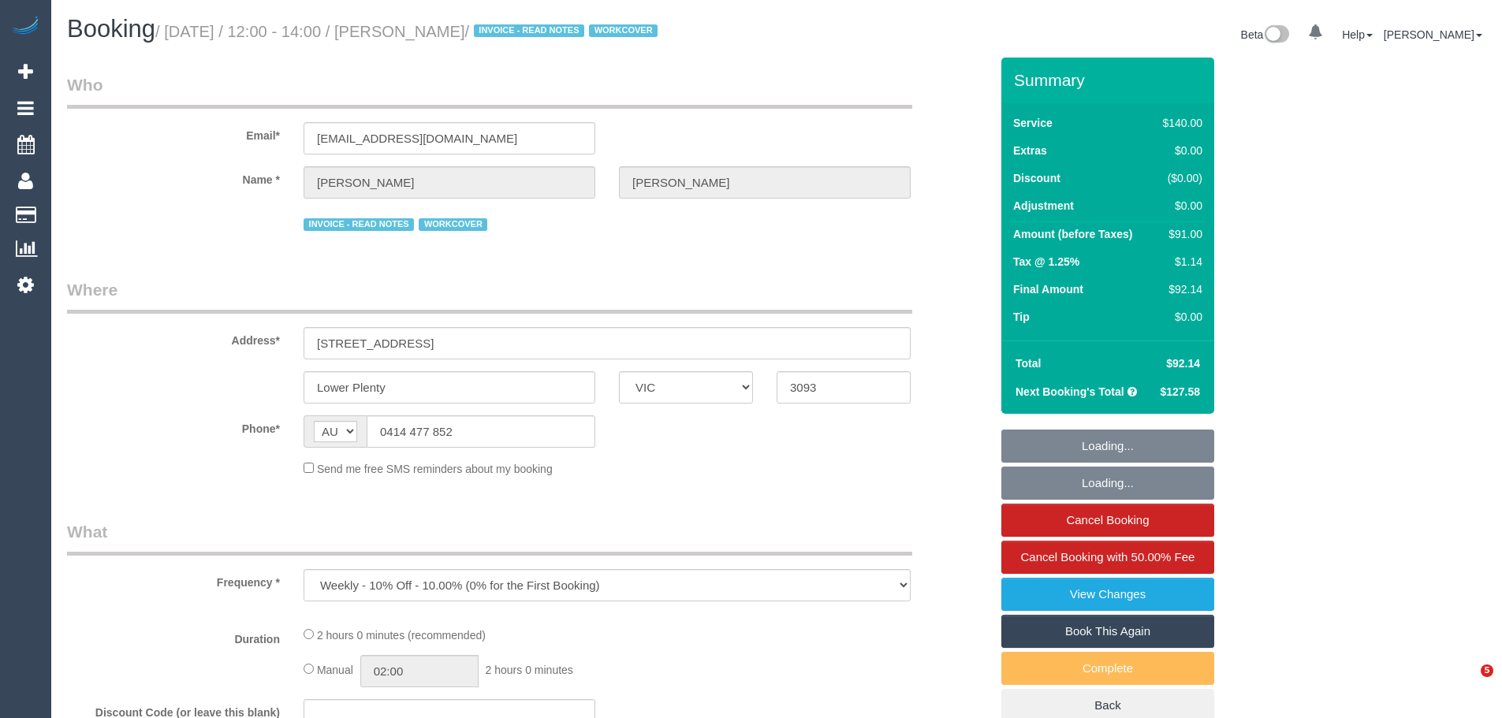
select select "VIC"
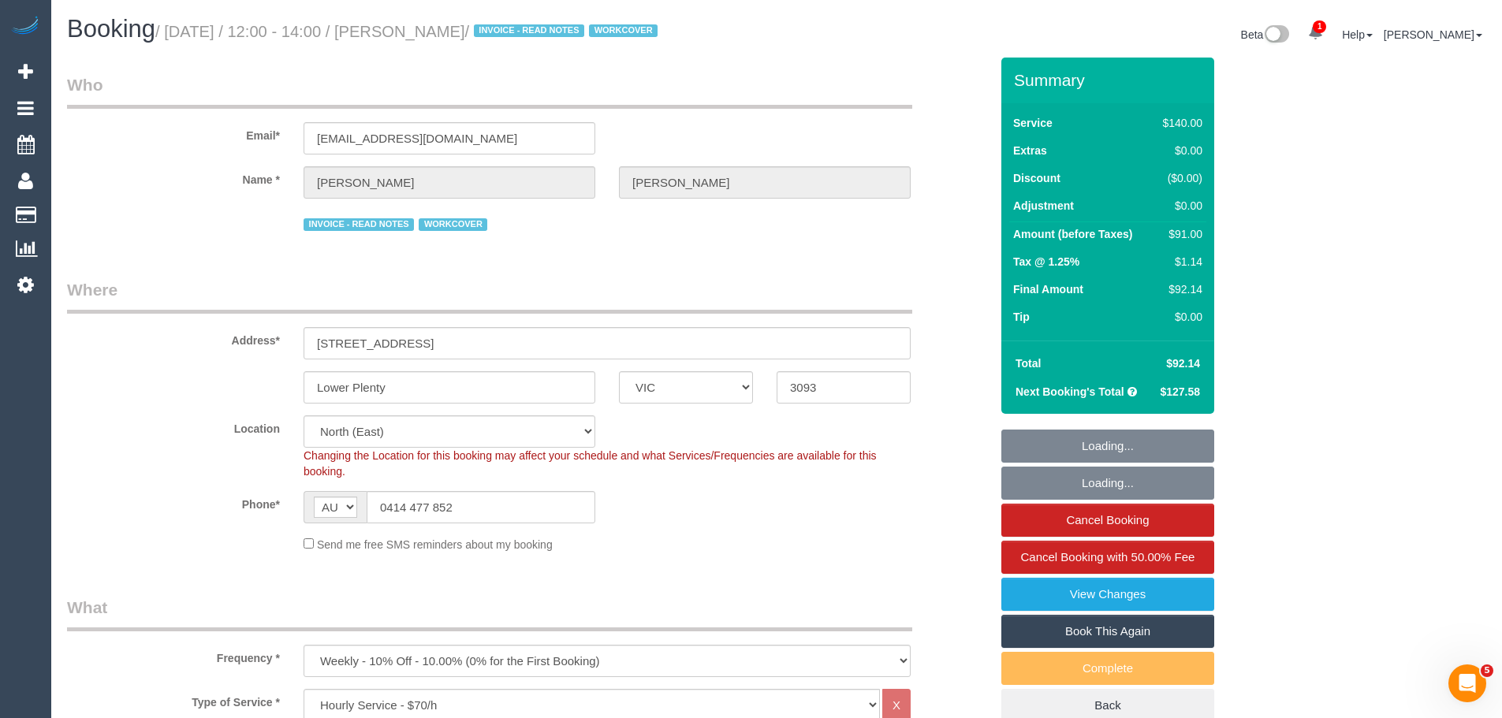
select select "number:27"
select select "number:16"
select select "number:18"
select select "number:23"
select select "number:34"
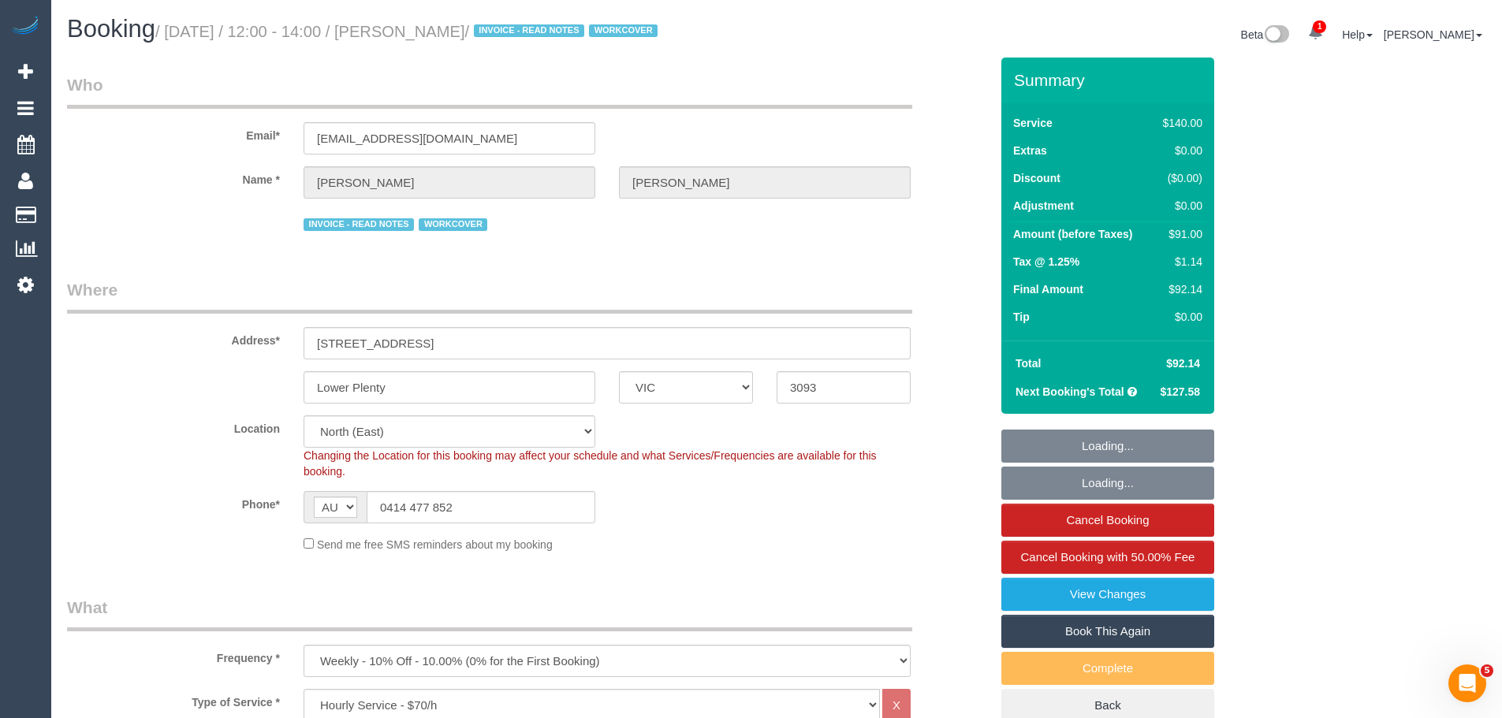
select select "object:870"
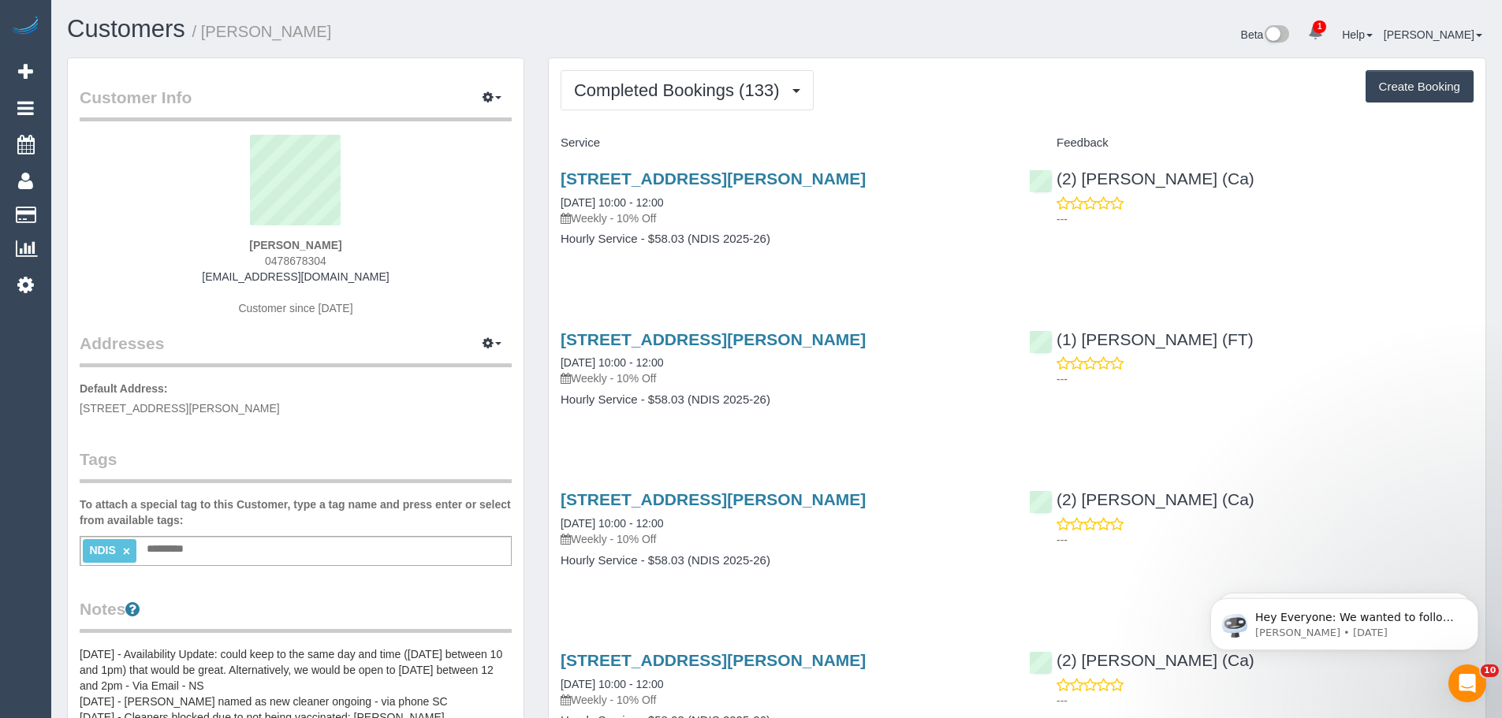
drag, startPoint x: 346, startPoint y: 244, endPoint x: 248, endPoint y: 242, distance: 98.6
click at [248, 242] on div "[PERSON_NAME] 0478678304 [EMAIL_ADDRESS][DOMAIN_NAME] Customer since [DATE]" at bounding box center [296, 233] width 432 height 197
copy strong "[PERSON_NAME]"
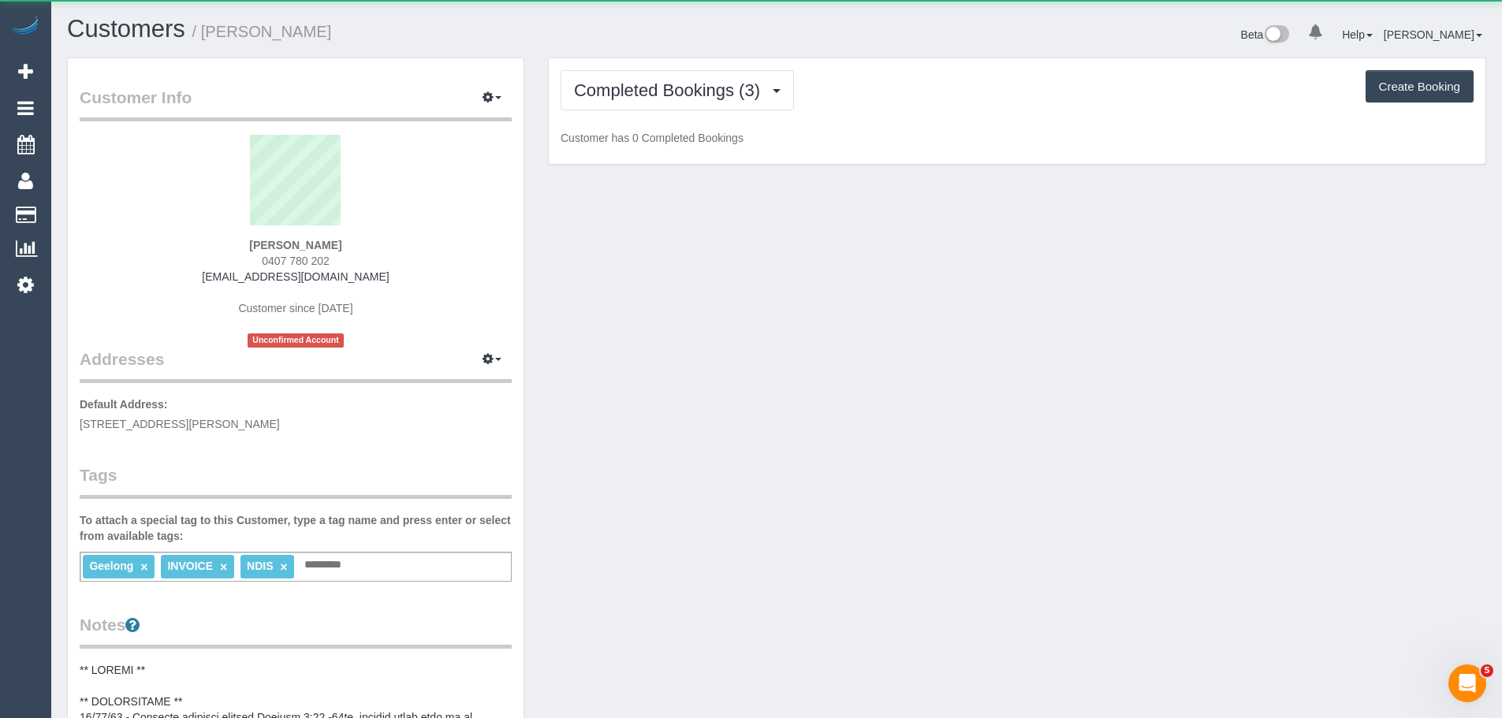
drag, startPoint x: 343, startPoint y: 244, endPoint x: 228, endPoint y: 238, distance: 115.3
click at [229, 238] on div "[PERSON_NAME] 0407 780 202 [EMAIL_ADDRESS][DOMAIN_NAME] Customer since [DATE] U…" at bounding box center [296, 241] width 432 height 213
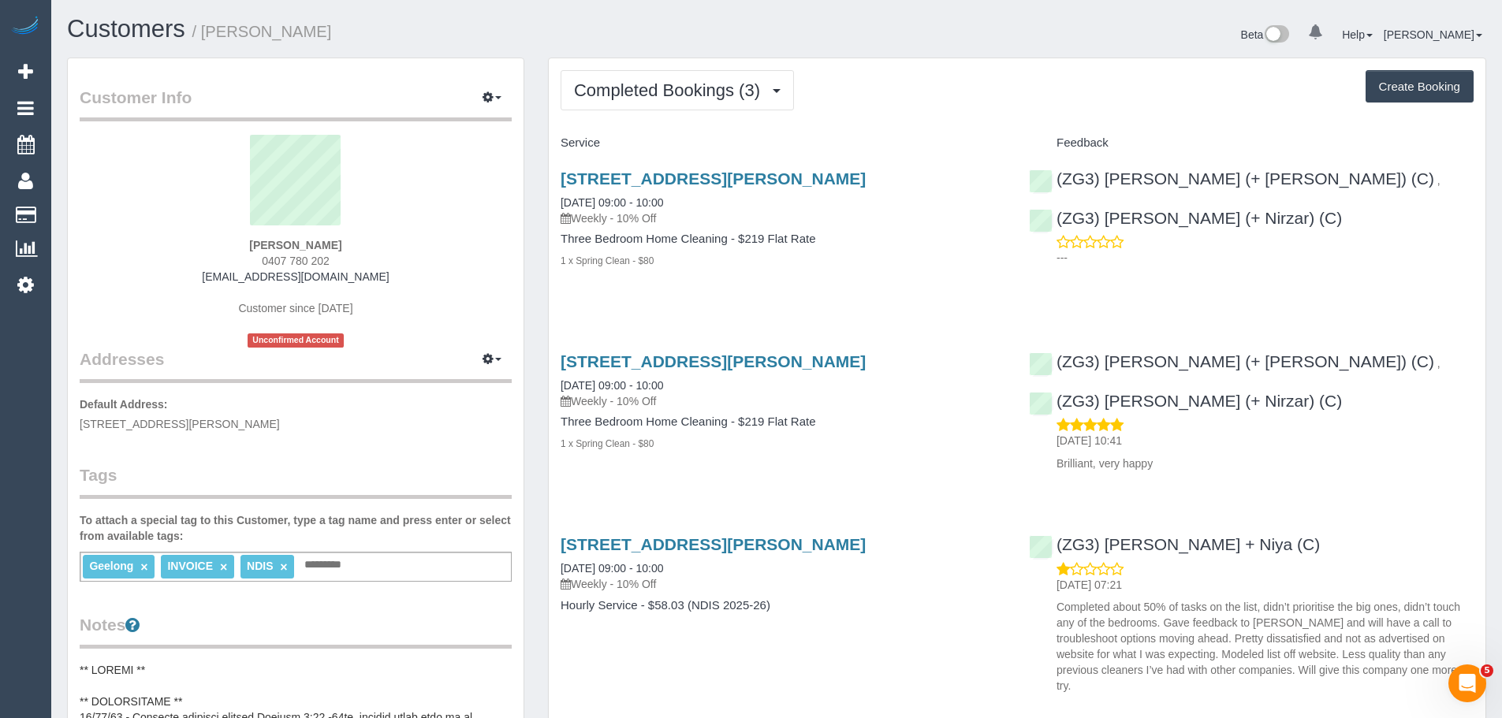
copy strong "[PERSON_NAME]"
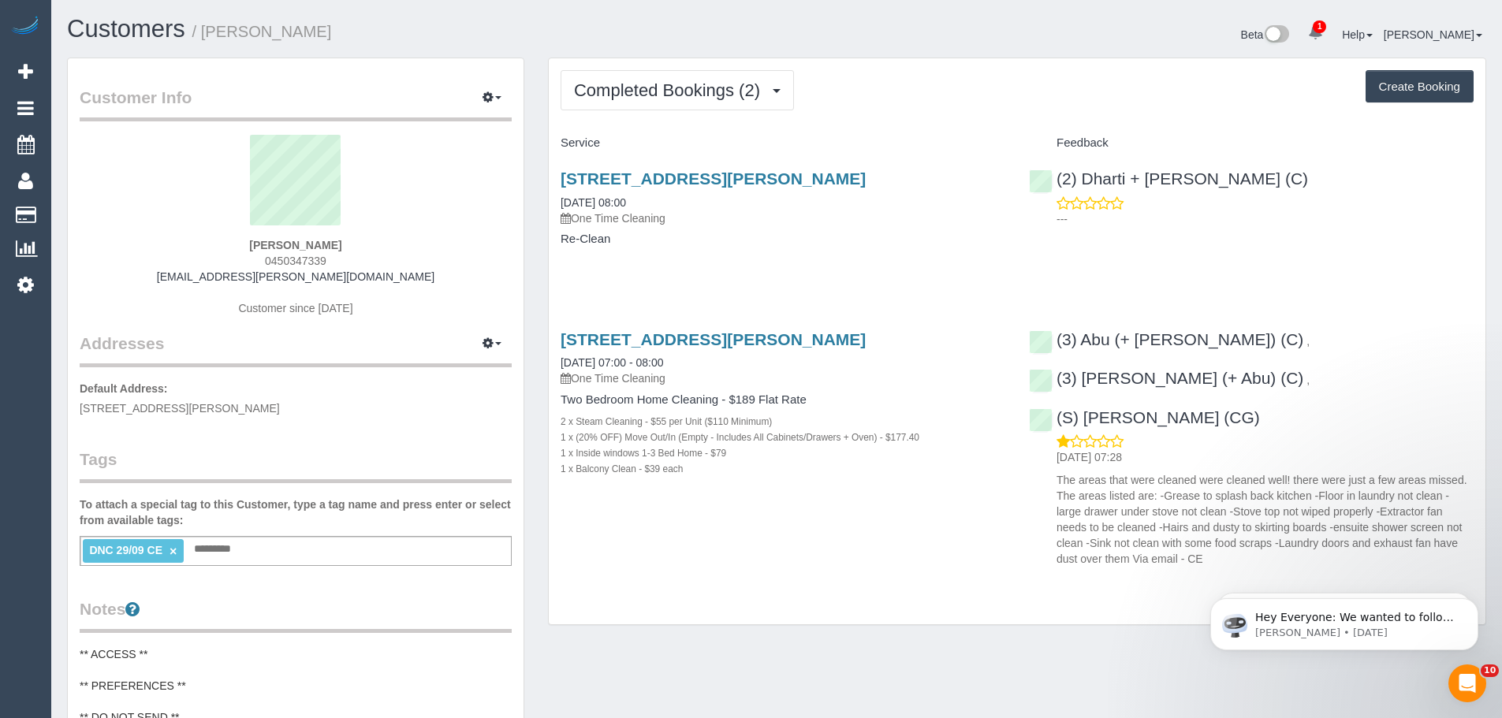
drag, startPoint x: 346, startPoint y: 244, endPoint x: 219, endPoint y: 243, distance: 126.9
click at [219, 243] on div "[PERSON_NAME] 0450347339 [EMAIL_ADDRESS][PERSON_NAME][DOMAIN_NAME] Customer sin…" at bounding box center [296, 233] width 432 height 197
copy strong "[PERSON_NAME]"
click at [173, 555] on link "×" at bounding box center [172, 551] width 7 height 13
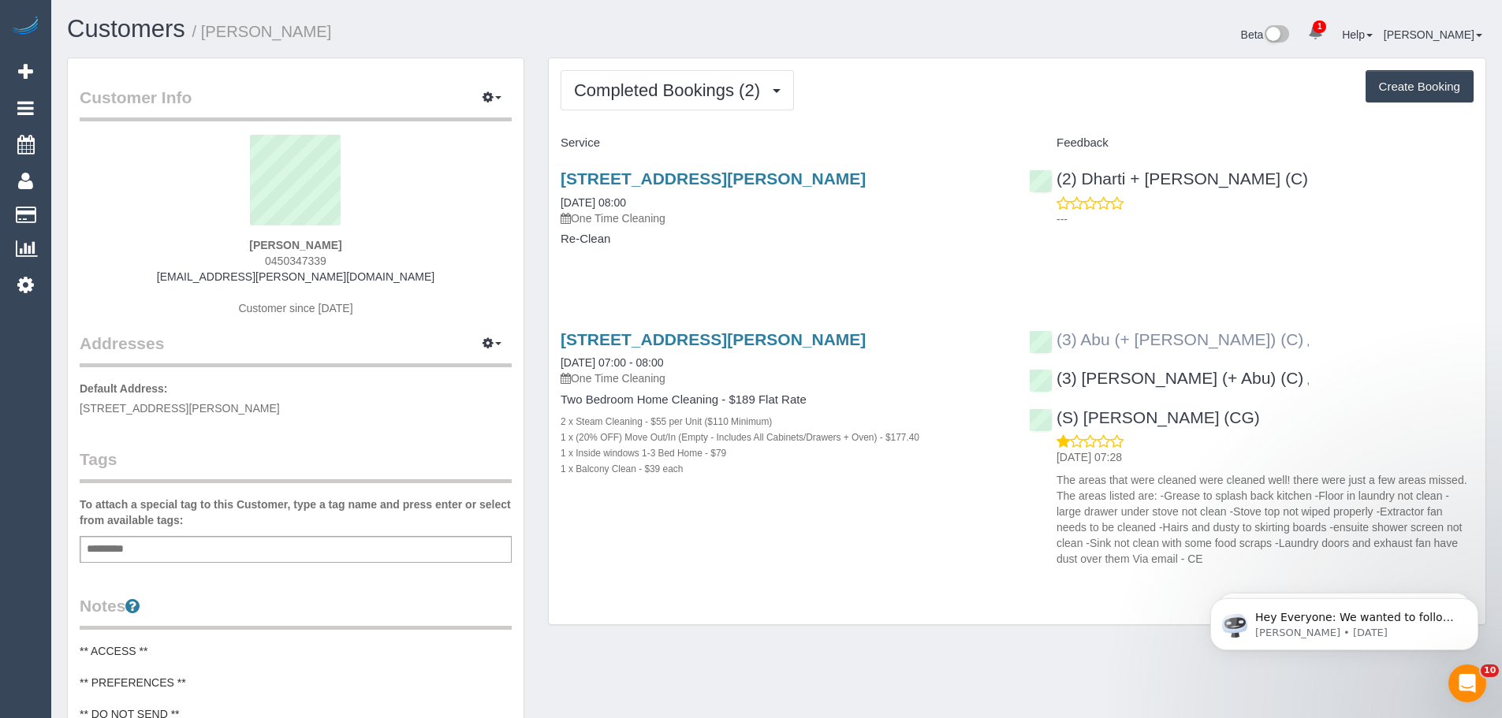
copy link "(3) Abu (+ [PERSON_NAME]) (C)"
click at [1048, 339] on div "(3) Abu (+ [PERSON_NAME]) (C) ," at bounding box center [1173, 339] width 288 height 19
drag, startPoint x: 415, startPoint y: 254, endPoint x: 266, endPoint y: 246, distance: 149.2
click at [266, 246] on div "[PERSON_NAME] 0450347339 [EMAIL_ADDRESS][PERSON_NAME][DOMAIN_NAME] Customer sin…" at bounding box center [296, 233] width 432 height 197
click at [354, 235] on sui-profile-pic at bounding box center [295, 186] width 408 height 102
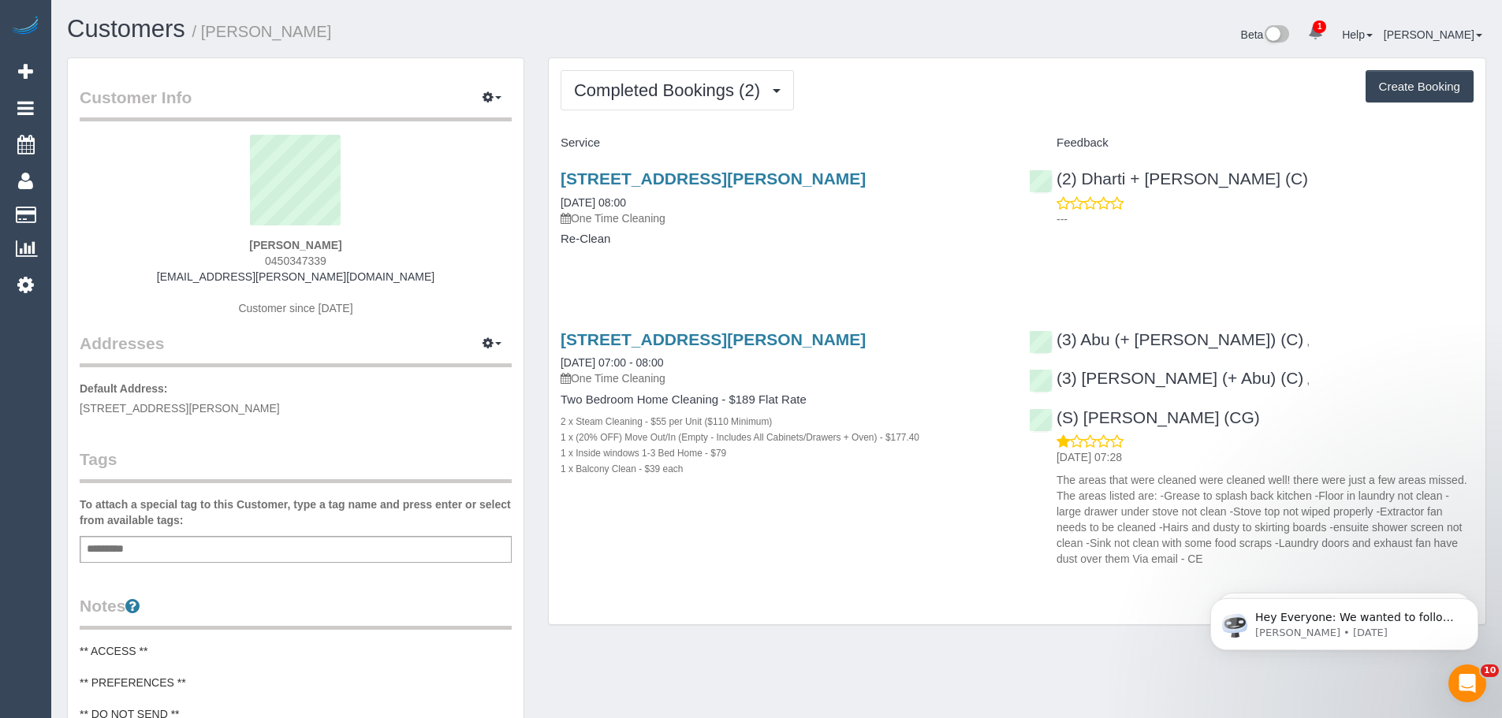
drag, startPoint x: 355, startPoint y: 237, endPoint x: 240, endPoint y: 232, distance: 116.0
click at [240, 232] on div "[PERSON_NAME] 0450347339 [EMAIL_ADDRESS][PERSON_NAME][DOMAIN_NAME] Customer sin…" at bounding box center [296, 233] width 432 height 197
copy div "[PERSON_NAME]"
drag, startPoint x: 392, startPoint y: 408, endPoint x: 78, endPoint y: 405, distance: 313.7
click at [78, 405] on div "Customer Info Edit Contact Info Send Message Email Preferences Special Sales Ta…" at bounding box center [296, 632] width 456 height 1149
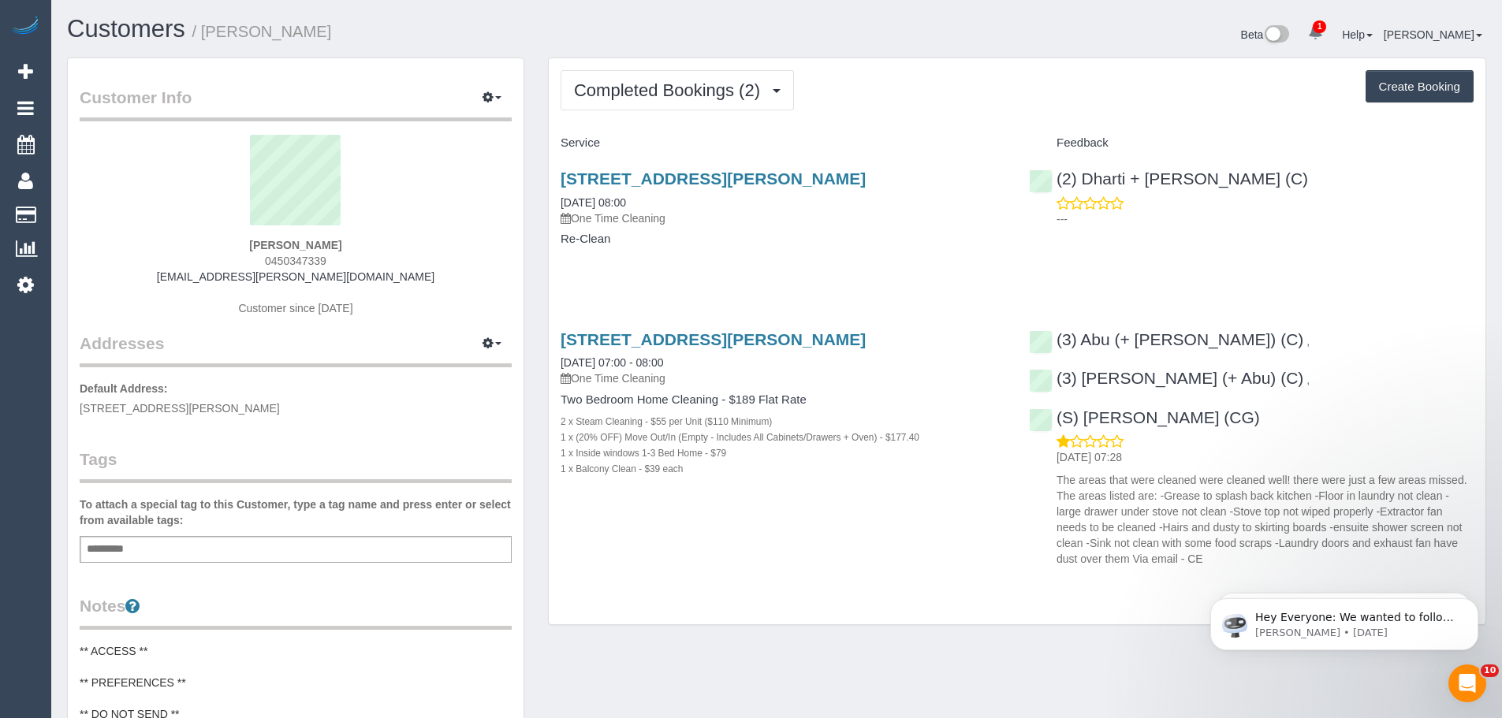
copy span "701/51 Homer Street, 701, Moonee Ponds, VIC 3039"
drag, startPoint x: 701, startPoint y: 362, endPoint x: 567, endPoint y: 362, distance: 134.0
click at [567, 362] on div "701/51 Homer Street, 701, Moonee Ponds, VIC 3039 29/09/2025 07:00 - 08:00 One T…" at bounding box center [782, 358] width 445 height 57
drag, startPoint x: 555, startPoint y: 364, endPoint x: 709, endPoint y: 356, distance: 153.9
click at [709, 356] on div "701/51 Homer Street, 701, Moonee Ponds, VIC 3039 29/09/2025 07:00 - 08:00 One T…" at bounding box center [783, 412] width 468 height 191
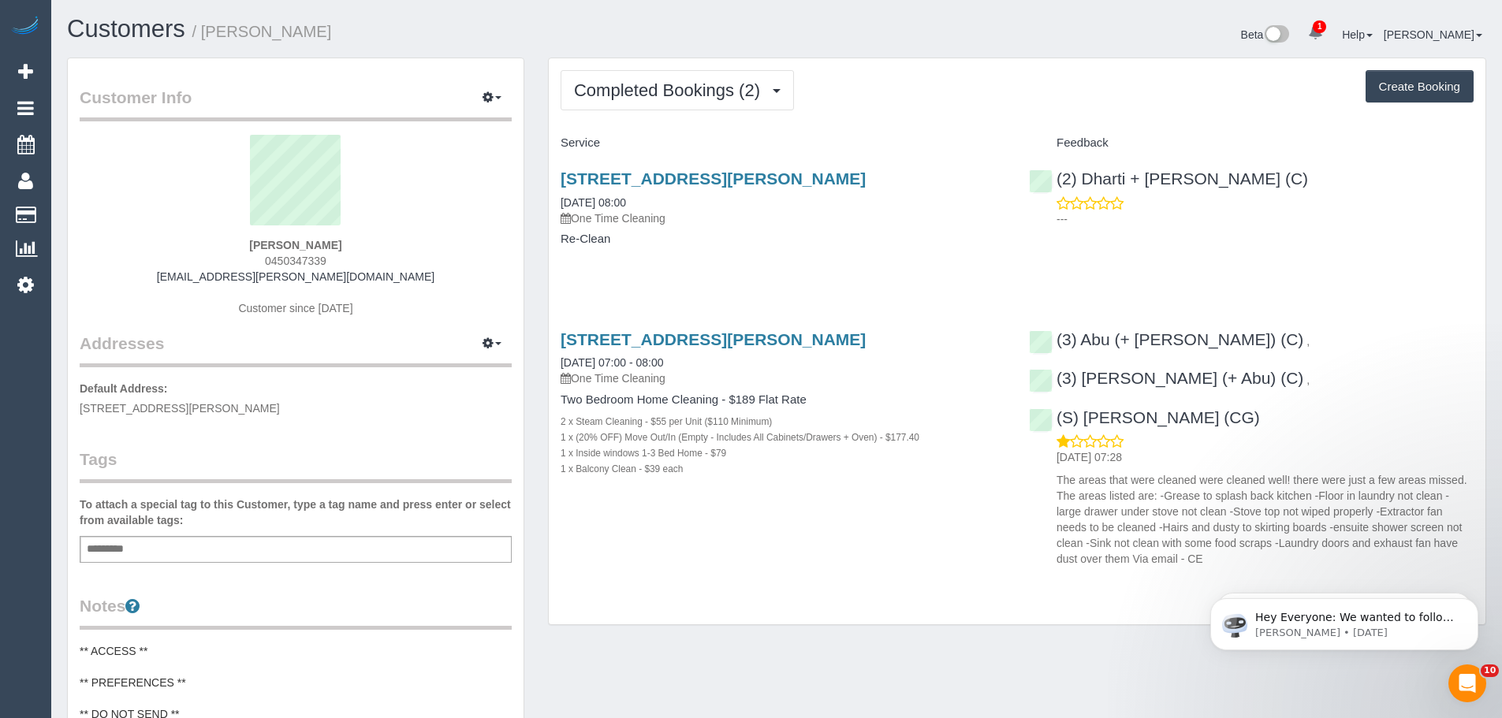
copy link "29/09/2025 07:00 - 08:00"
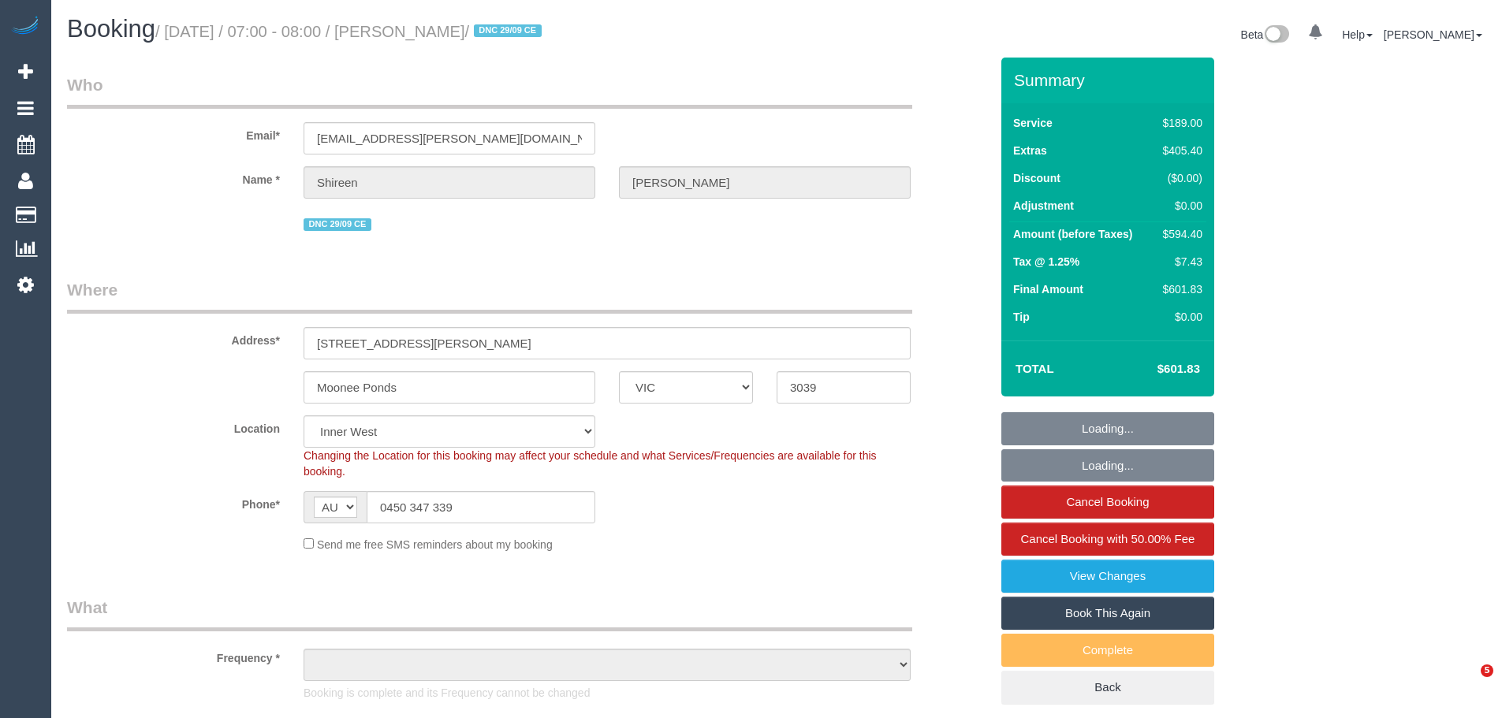
select select "VIC"
select select "object:858"
select select "string:stripe-pm_1S7UZm2GScqysDRVXrxO2n2B"
select select "number:27"
select select "number:14"
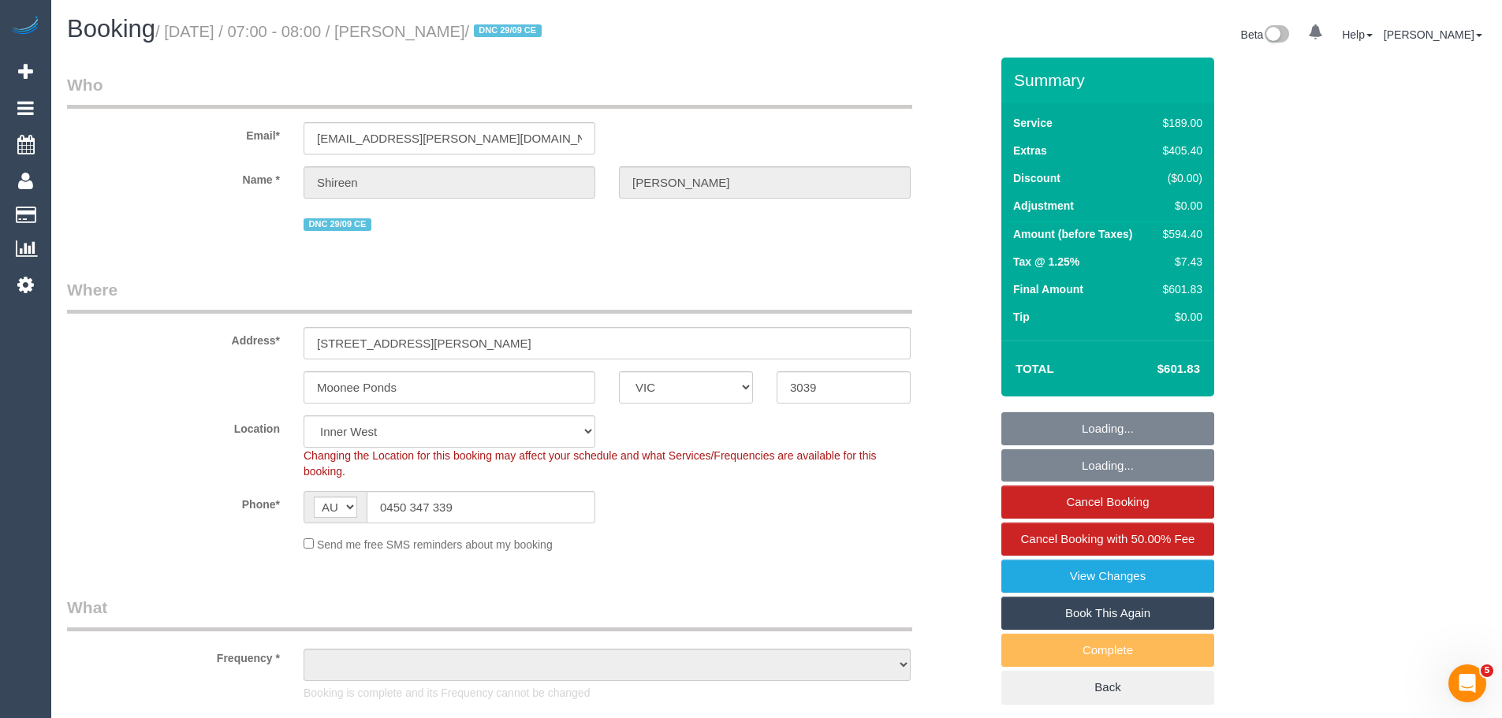
select select "number:18"
select select "number:25"
select select "number:26"
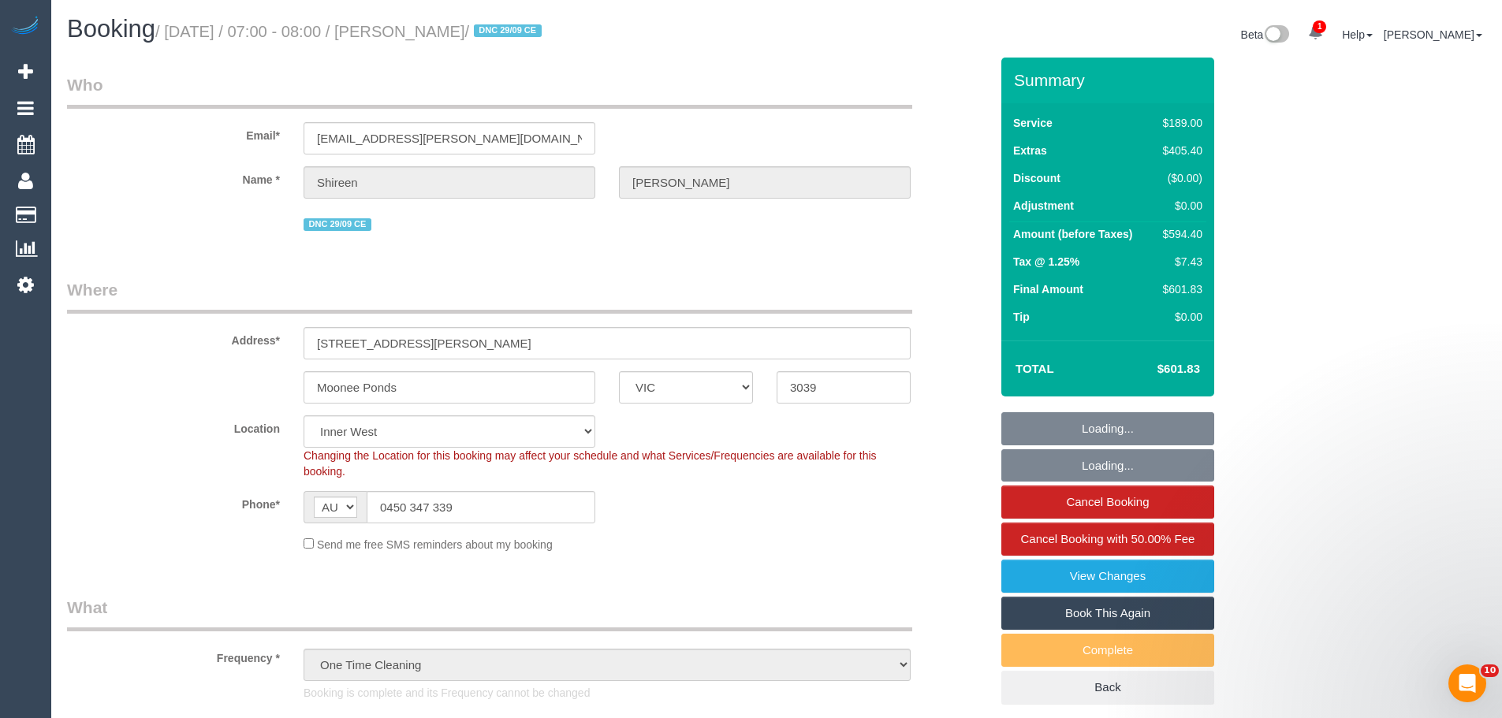
select select "object:1536"
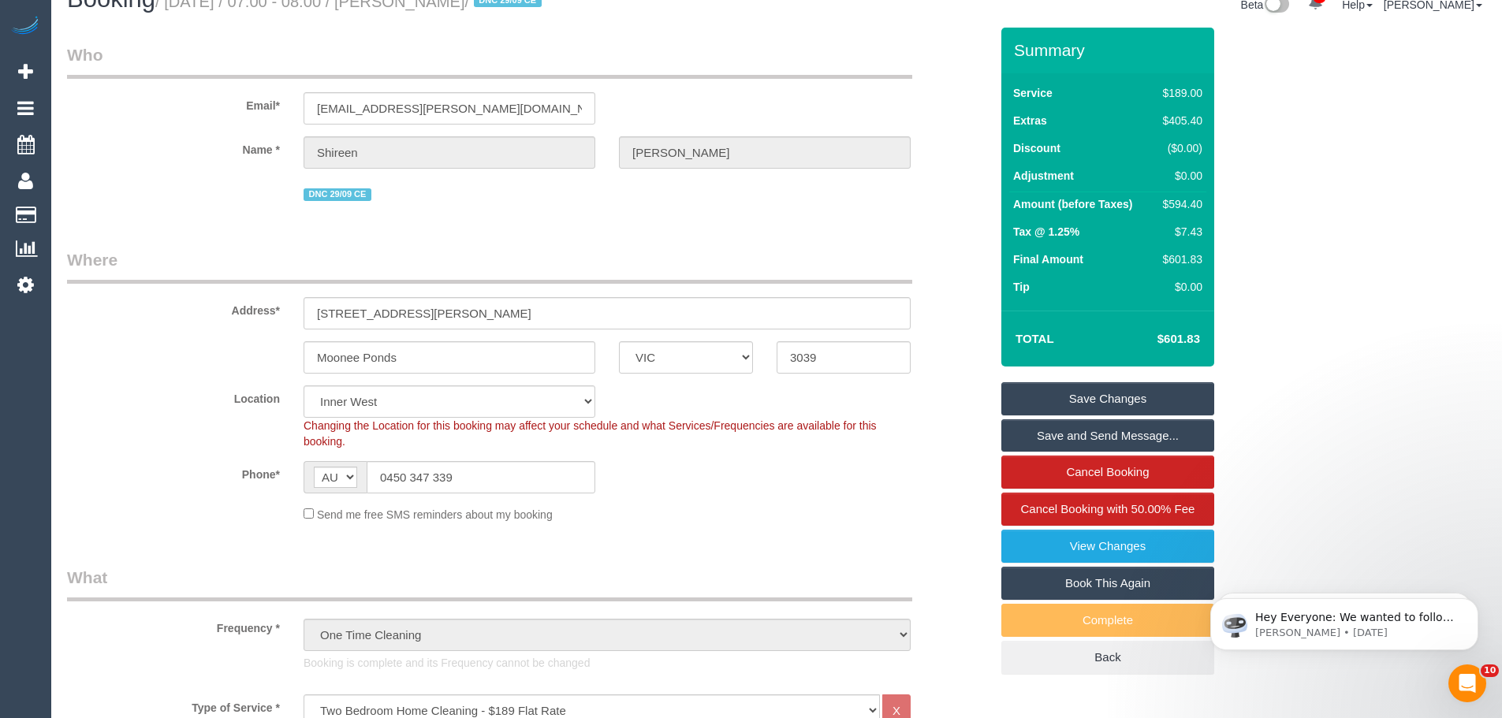
scroll to position [79, 0]
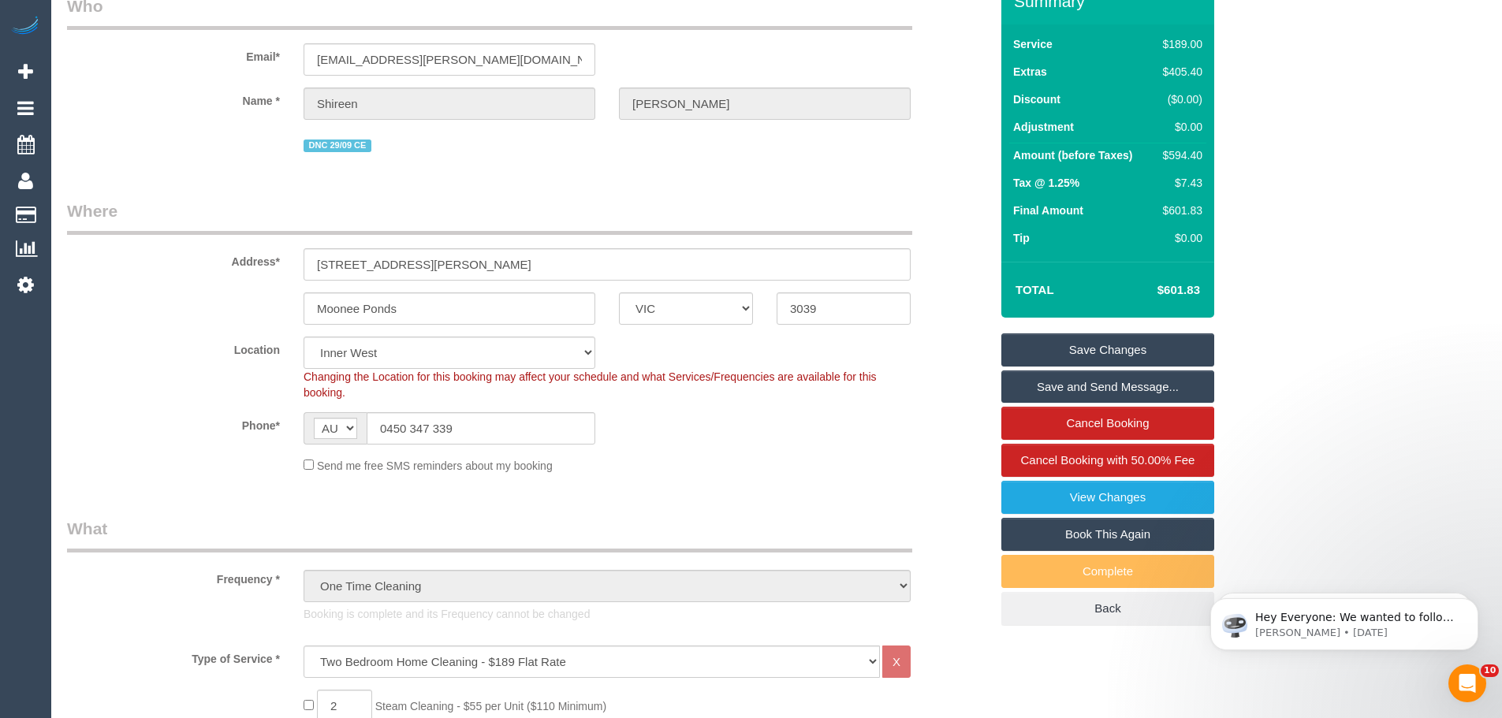
click at [1107, 501] on link "View Changes" at bounding box center [1107, 497] width 213 height 33
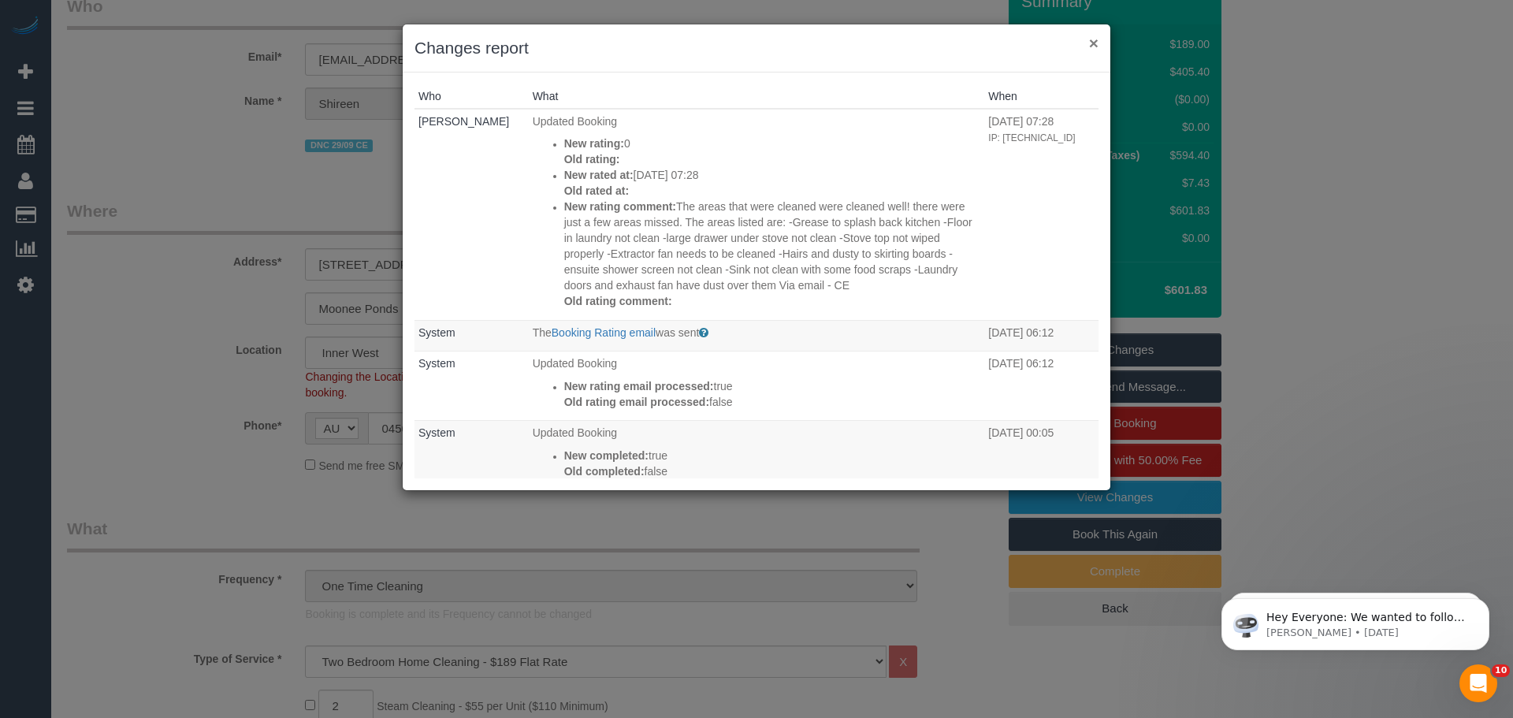
click at [1093, 41] on button "×" at bounding box center [1093, 43] width 9 height 17
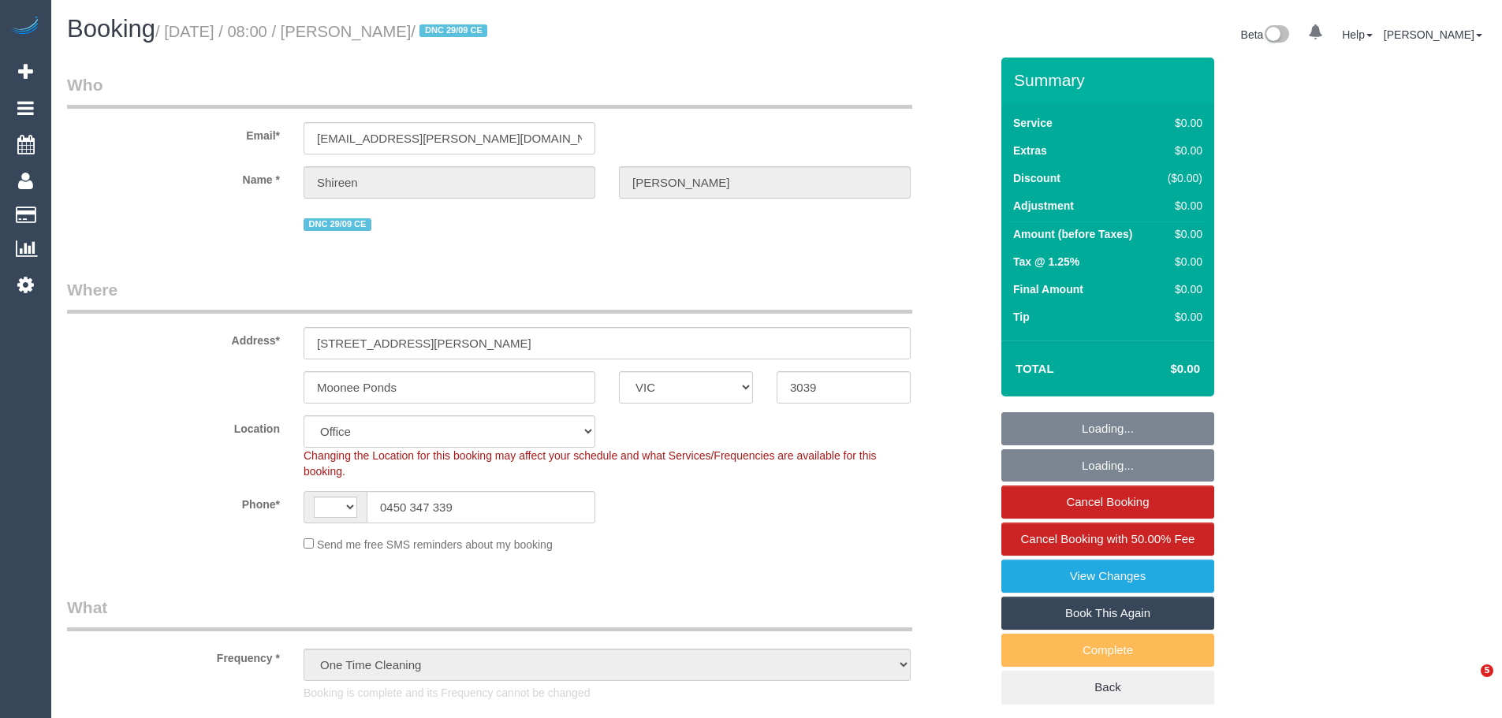
select select "VIC"
select select "object:765"
select select "string:AU"
select select "number:27"
select select "number:14"
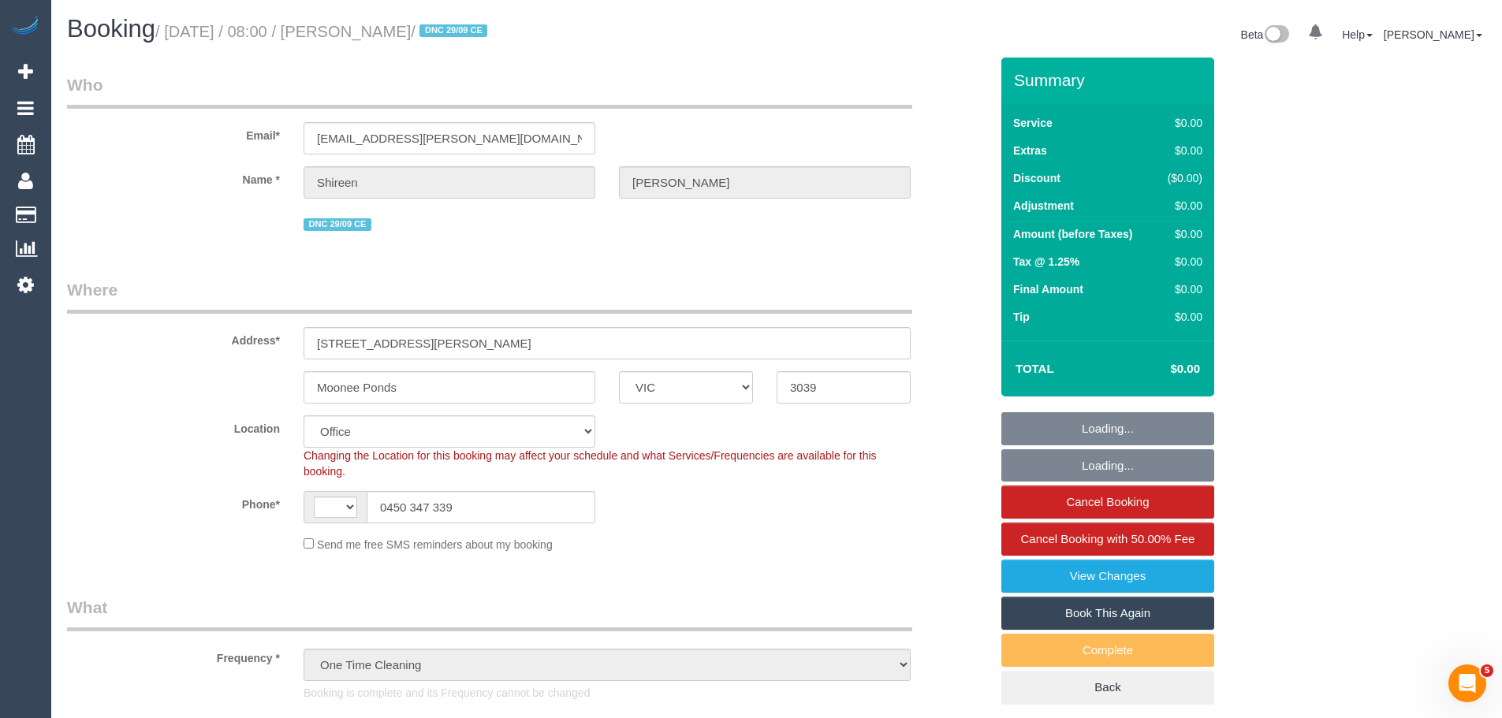
select select "number:18"
select select "number:25"
select select "number:26"
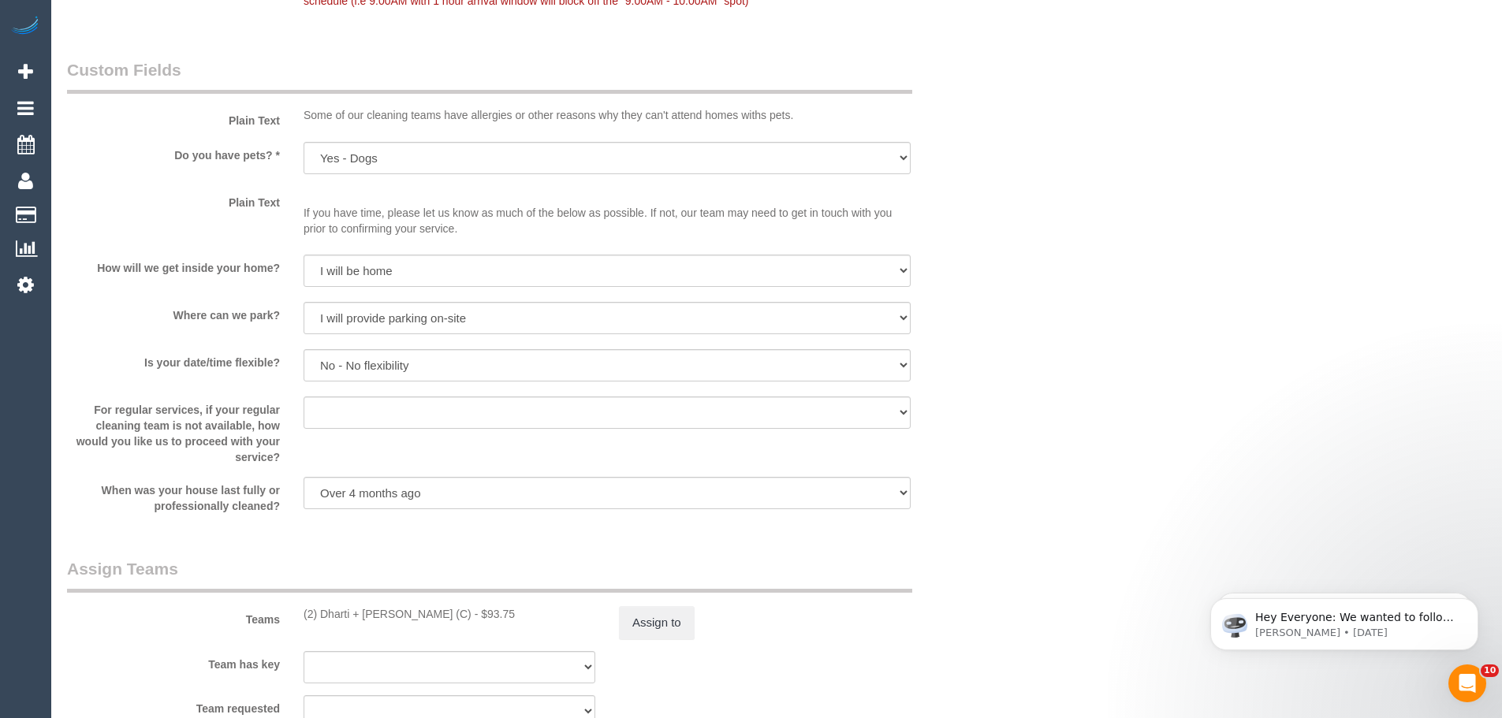
scroll to position [2049, 0]
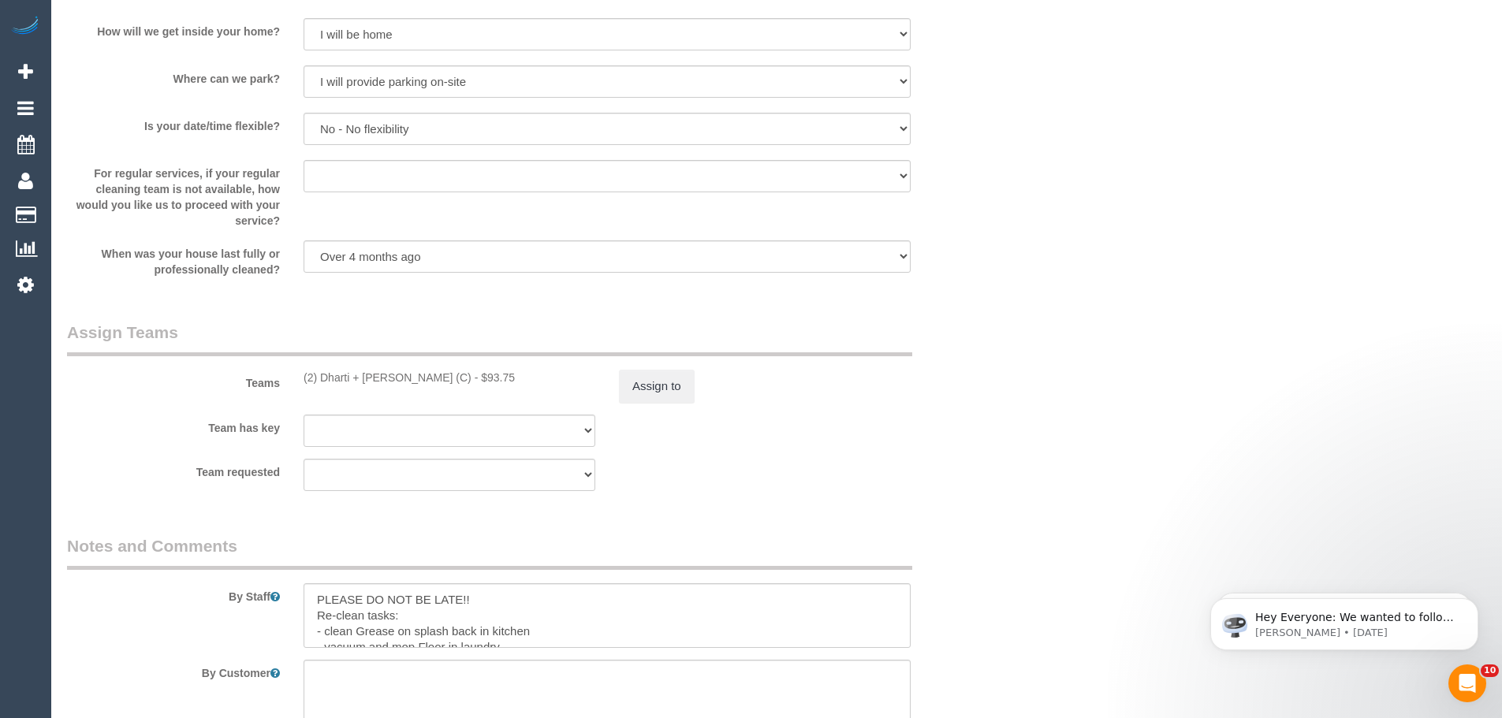
drag, startPoint x: 482, startPoint y: 378, endPoint x: 425, endPoint y: 371, distance: 57.1
click at [425, 371] on div "(2) Dharti + Kishan (C) - $93.75" at bounding box center [449, 378] width 292 height 16
copy div "$93.75"
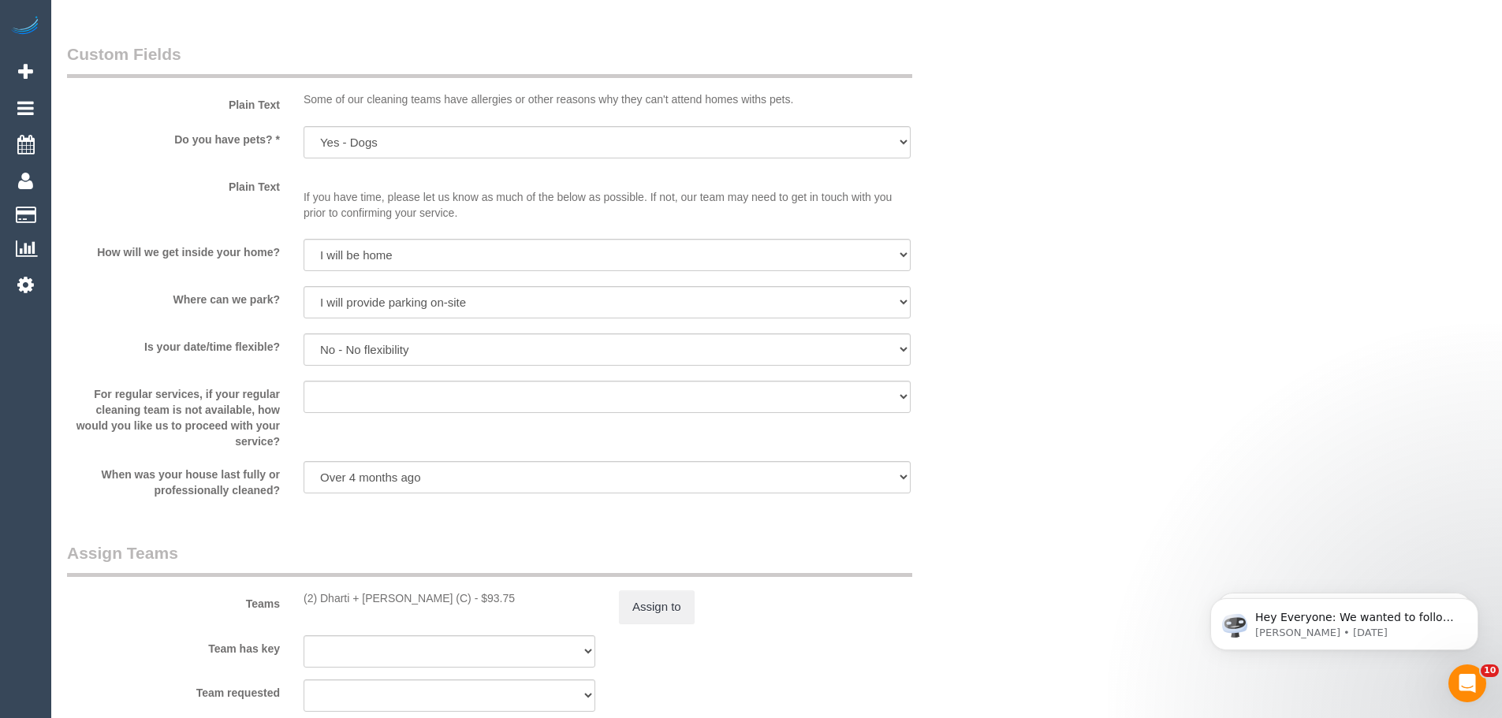
scroll to position [1576, 0]
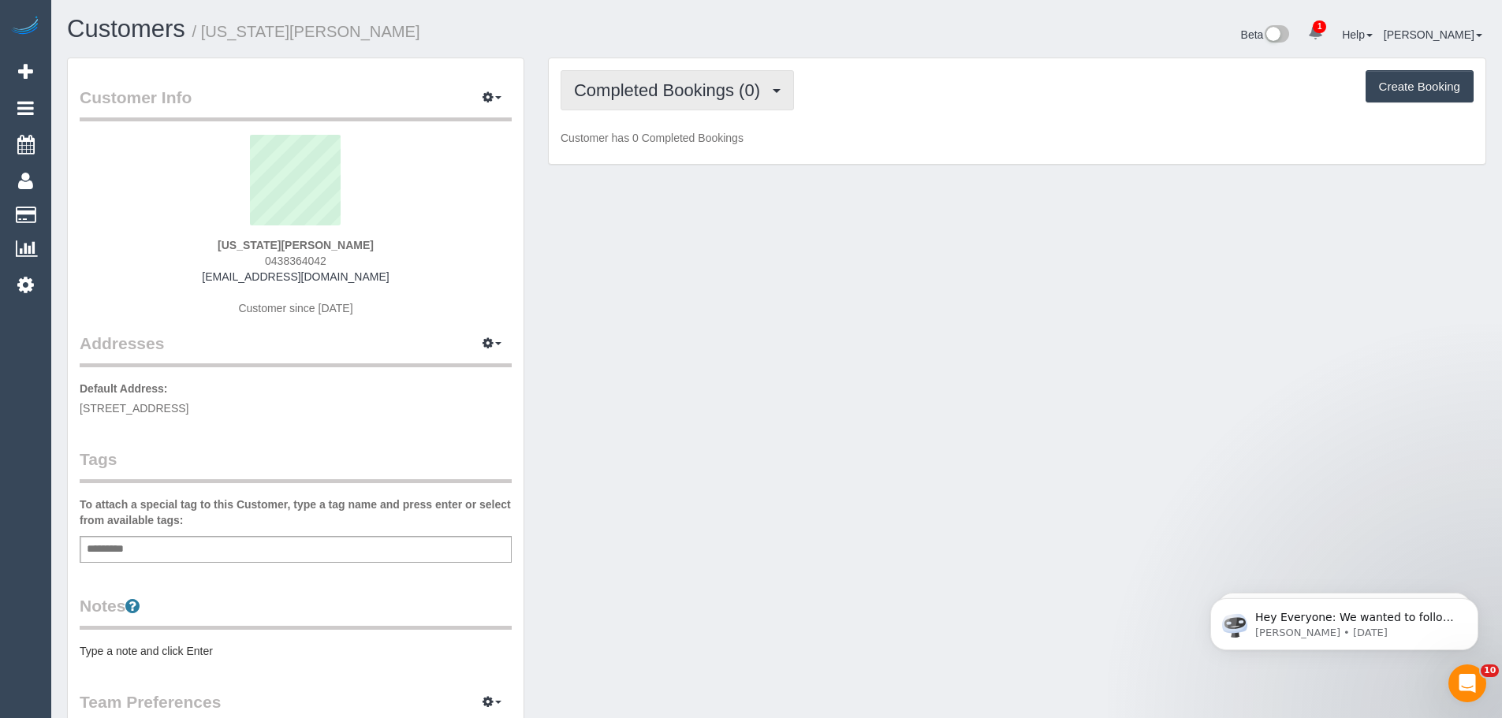
click at [641, 91] on span "Completed Bookings (0)" at bounding box center [671, 90] width 194 height 20
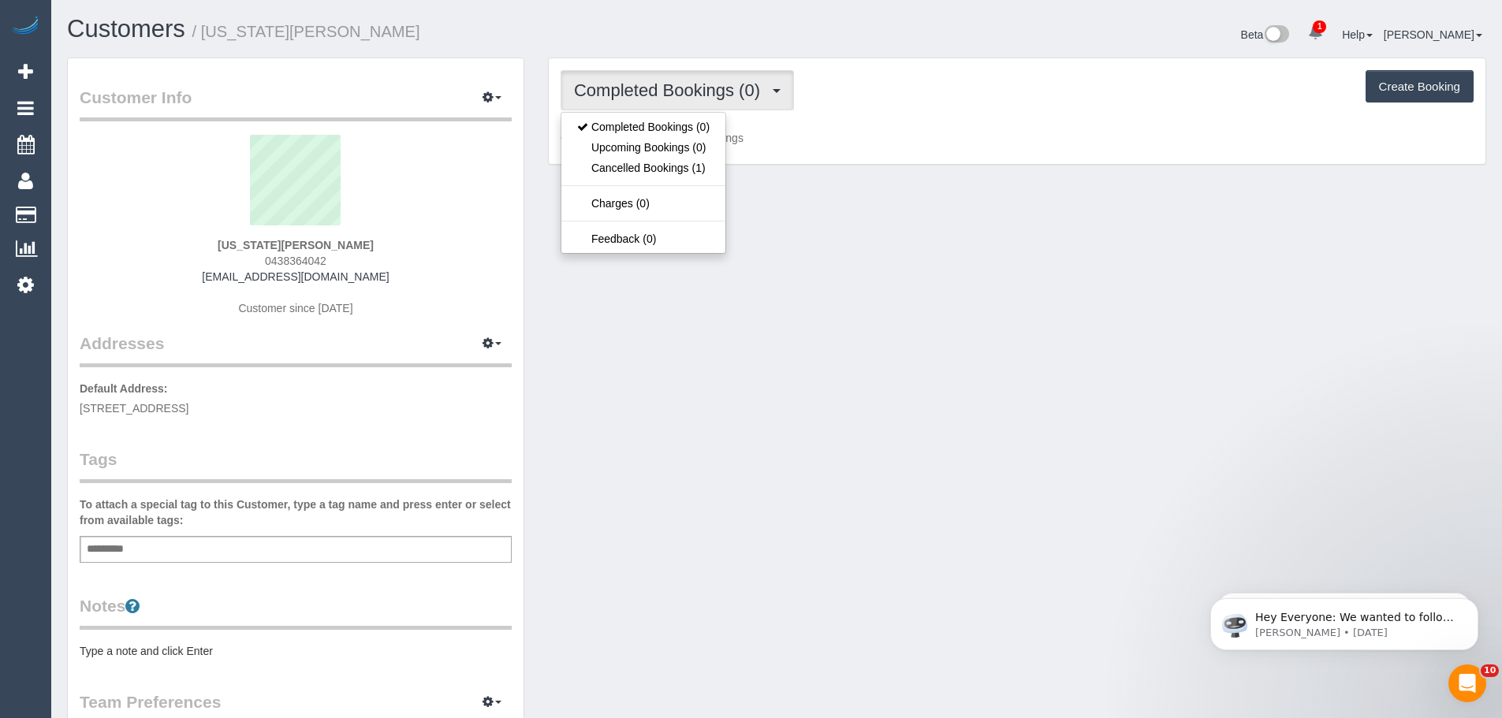
click at [996, 147] on div "Completed Bookings (0) Completed Bookings (0) Upcoming Bookings (0) Cancelled B…" at bounding box center [1017, 111] width 936 height 106
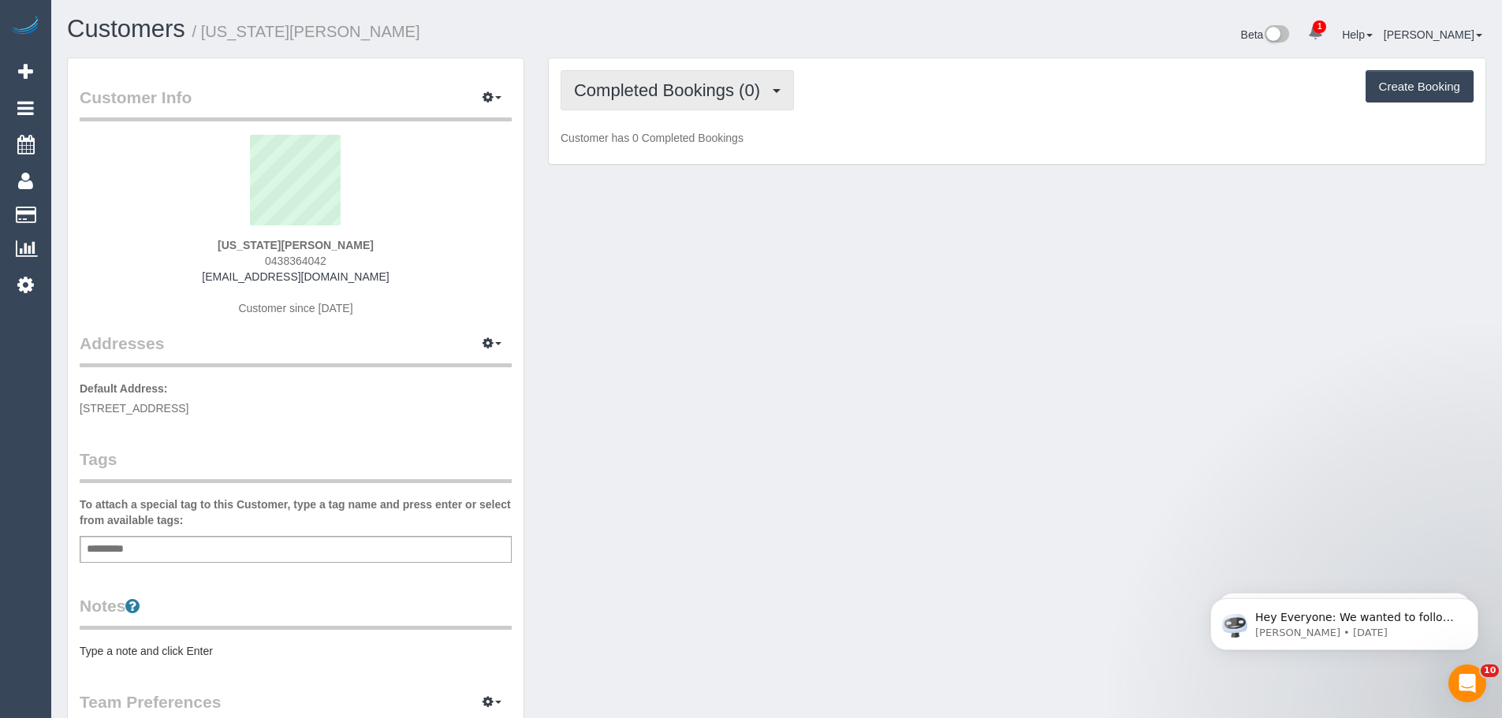
click at [631, 84] on span "Completed Bookings (0)" at bounding box center [671, 90] width 194 height 20
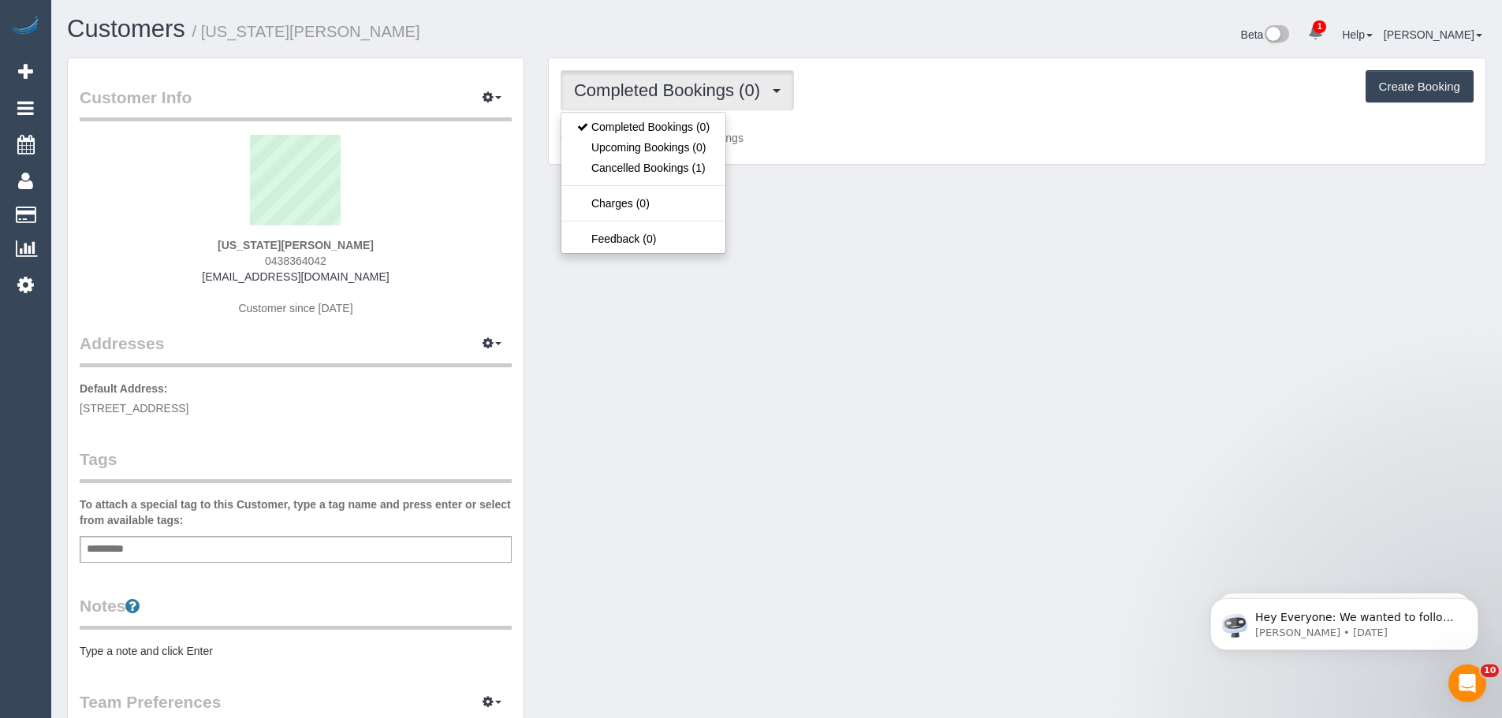
click at [926, 102] on div "Completed Bookings (0) Completed Bookings (0) Upcoming Bookings (0) Cancelled B…" at bounding box center [1016, 90] width 913 height 40
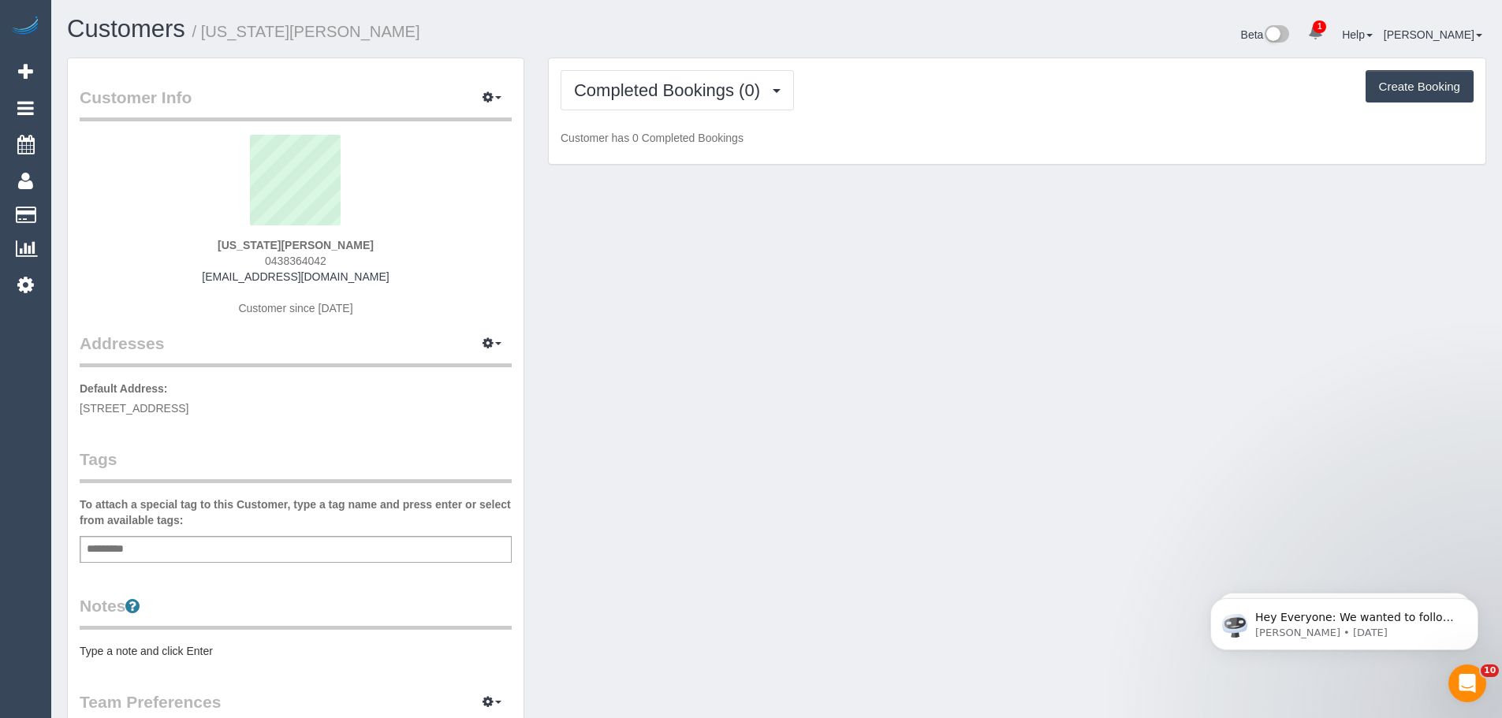
drag, startPoint x: 378, startPoint y: 259, endPoint x: 231, endPoint y: 262, distance: 146.6
click at [234, 260] on div "[US_STATE][PERSON_NAME] 0438364042 [EMAIL_ADDRESS][DOMAIN_NAME] Customer since …" at bounding box center [296, 233] width 432 height 197
copy span "0438364042"
click at [693, 100] on button "Completed Bookings (0)" at bounding box center [676, 90] width 233 height 40
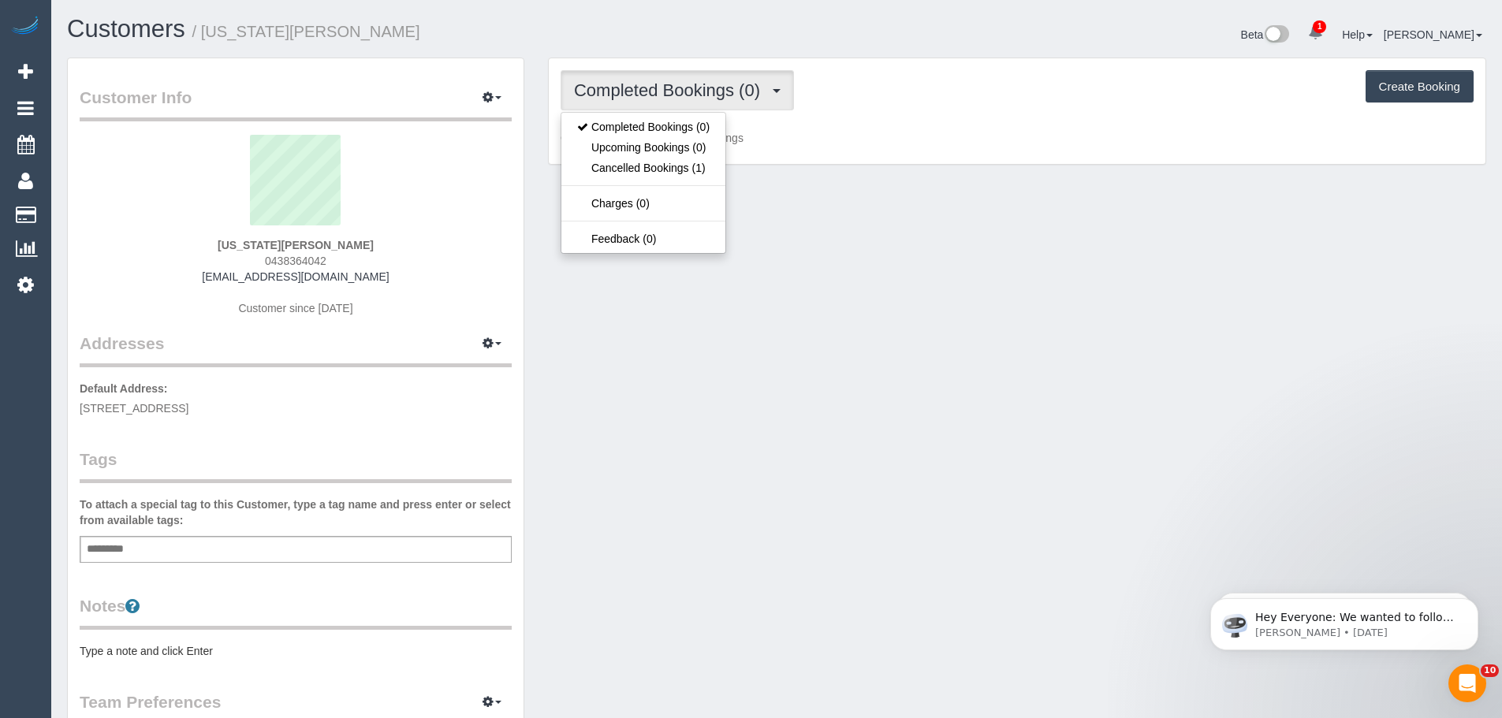
click at [879, 140] on p "Customer has 0 Completed Bookings" at bounding box center [1016, 138] width 913 height 16
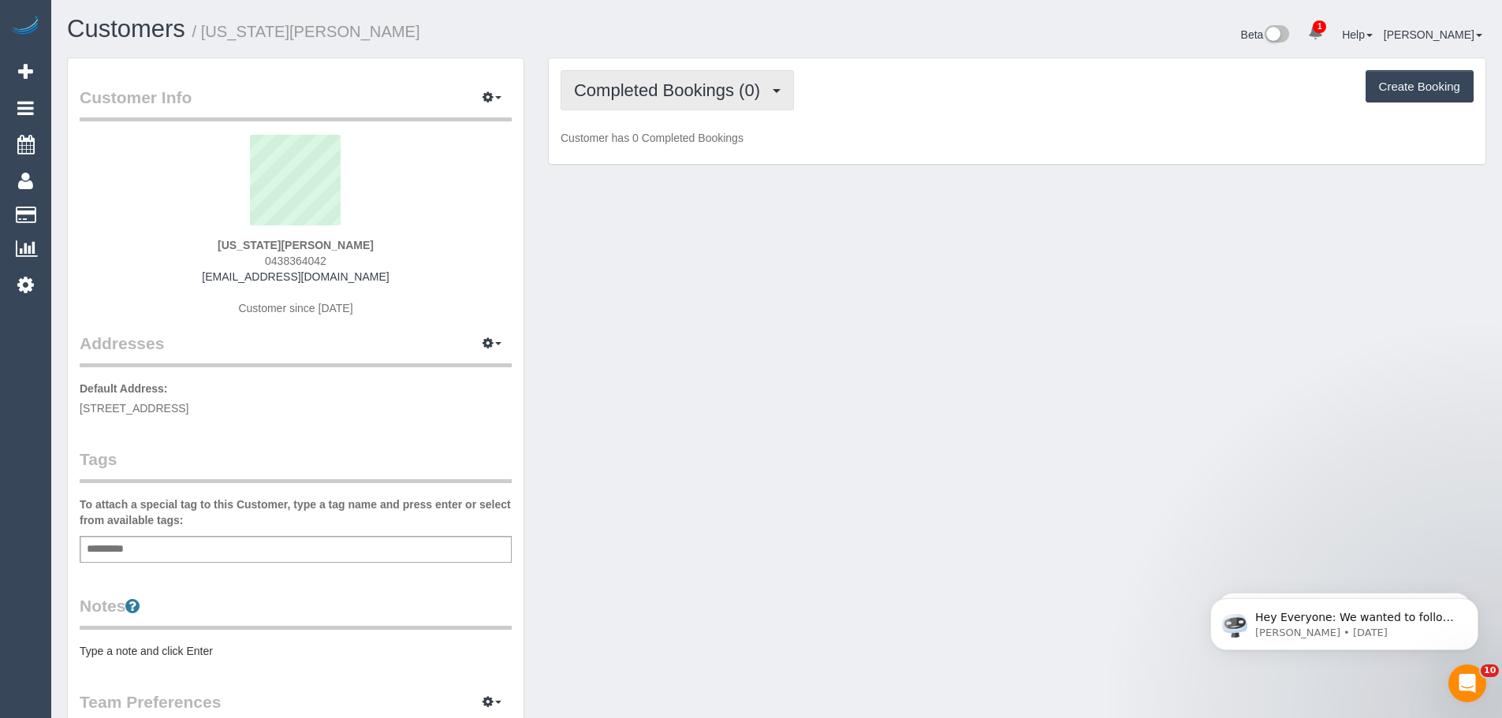
click at [669, 98] on span "Completed Bookings (0)" at bounding box center [671, 90] width 194 height 20
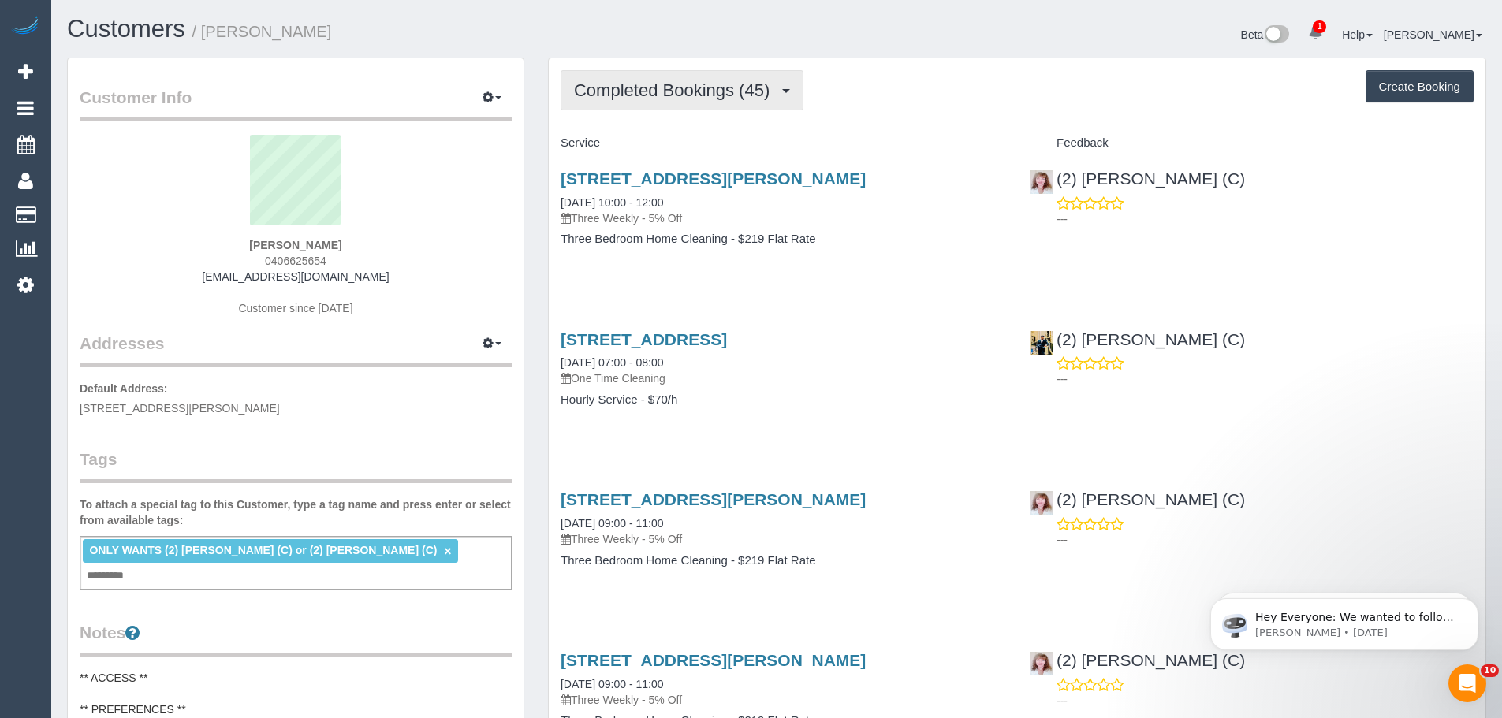
click at [705, 98] on span "Completed Bookings (45)" at bounding box center [675, 90] width 203 height 20
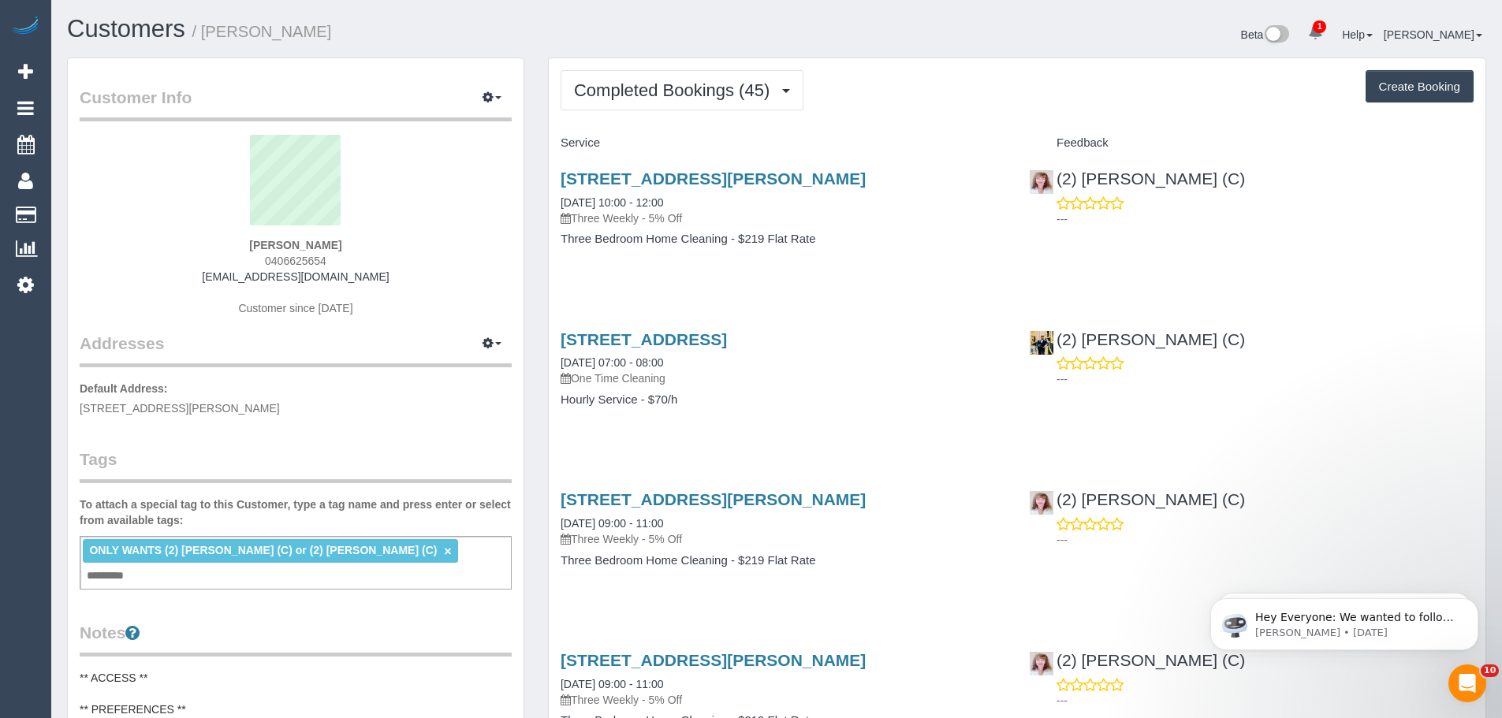
drag, startPoint x: 914, startPoint y: 342, endPoint x: 547, endPoint y: 341, distance: 366.5
copy link "617 Melbourne Road, Spotswood, VIC 3015"
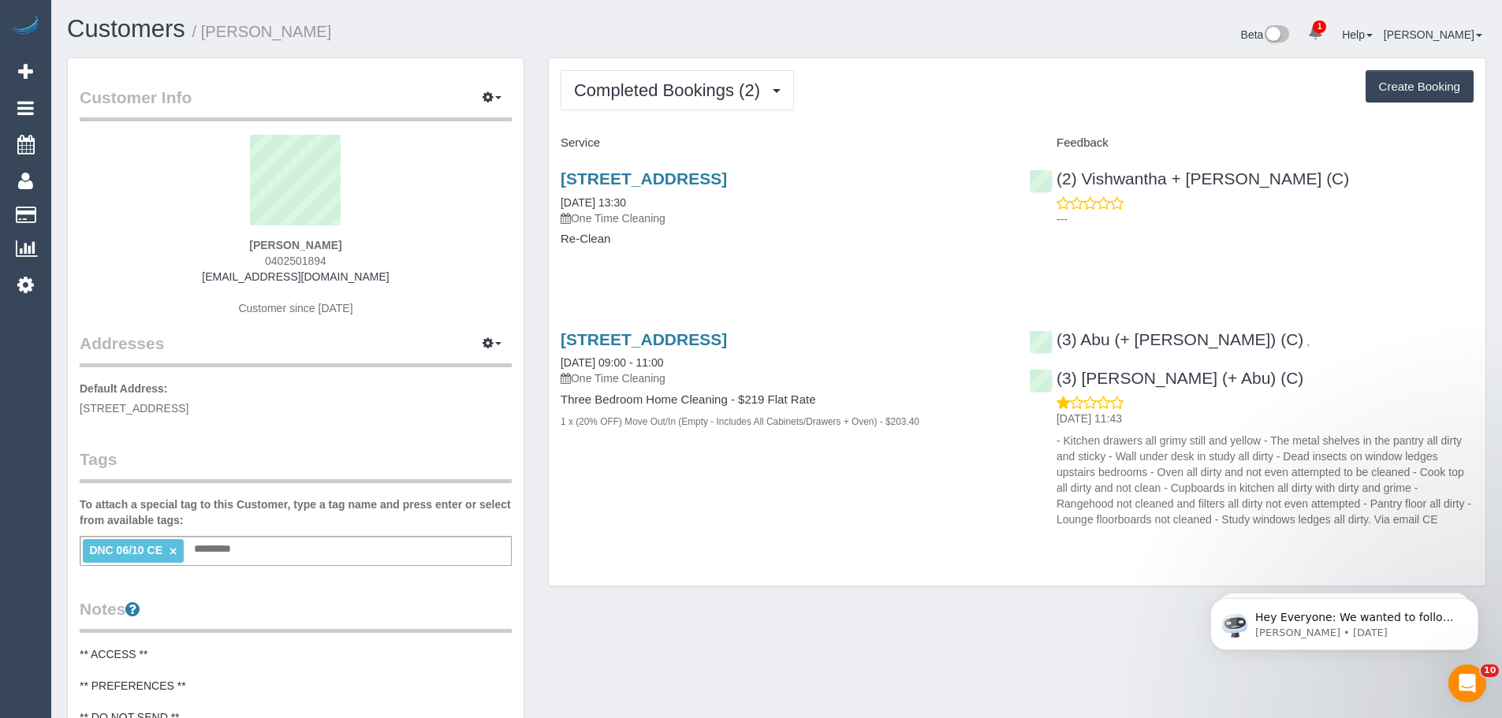
drag, startPoint x: 339, startPoint y: 262, endPoint x: 233, endPoint y: 262, distance: 106.4
click at [233, 262] on div "Sarah Leeming 0402501894 sleeming7@gmail.com Customer since 2025" at bounding box center [296, 233] width 432 height 197
copy span "0402501894"
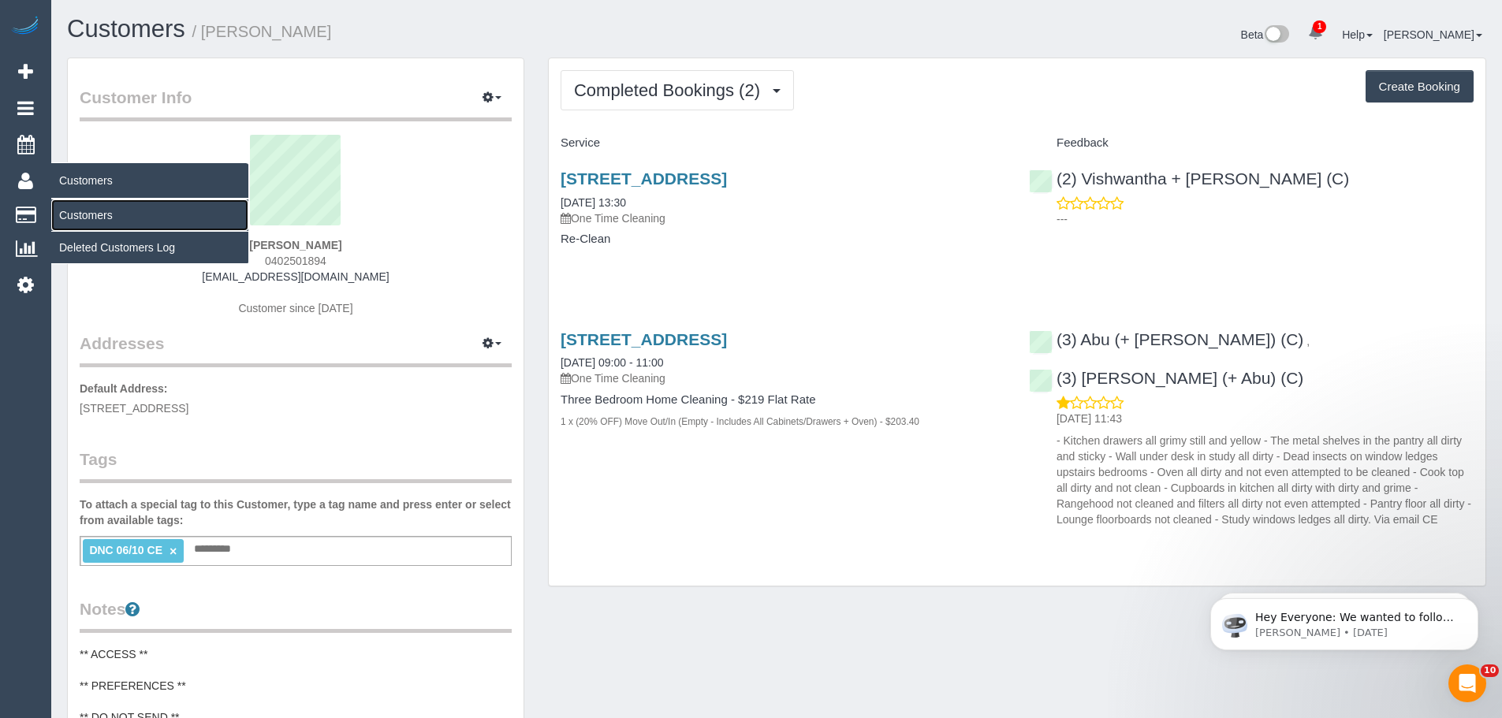
drag, startPoint x: 84, startPoint y: 215, endPoint x: 128, endPoint y: 199, distance: 47.9
click at [84, 215] on link "Customers" at bounding box center [149, 215] width 197 height 32
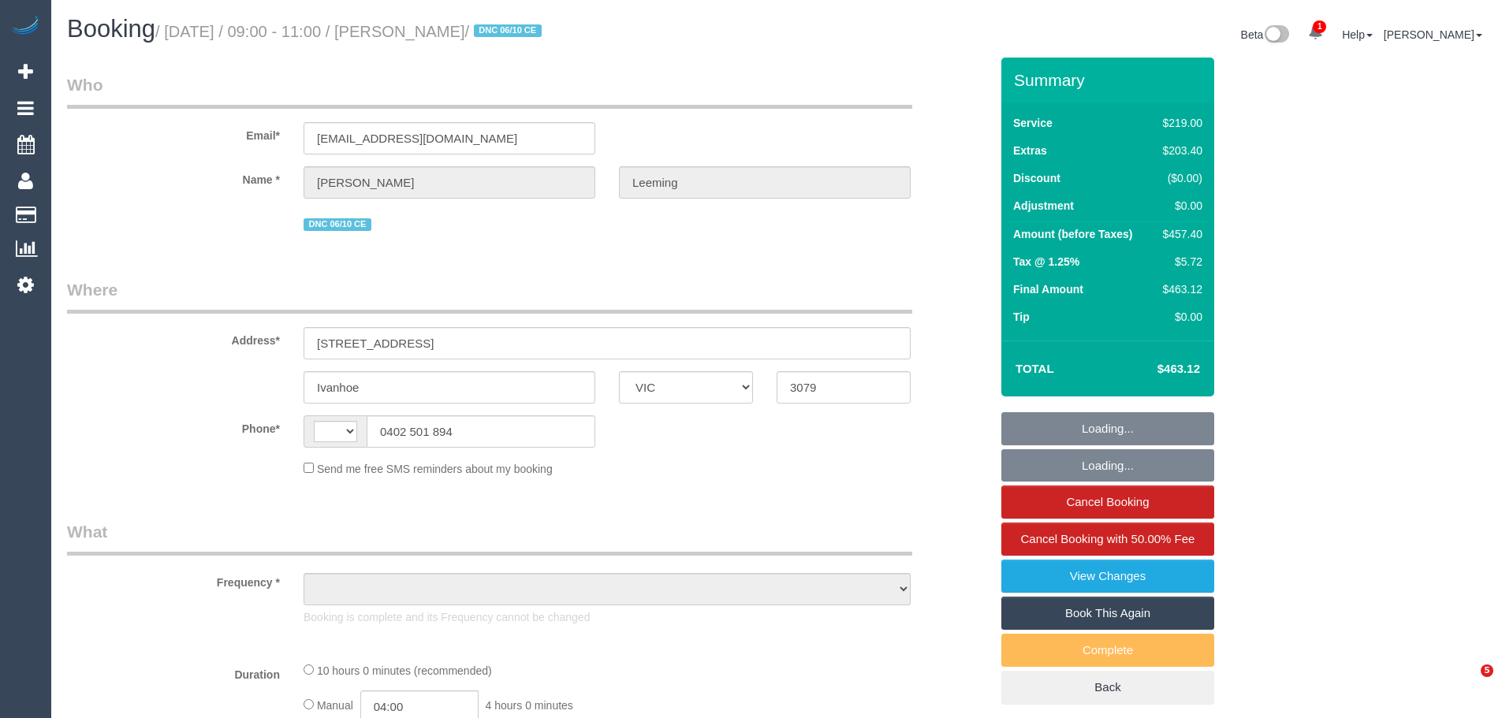
select select "VIC"
select select "string:stripe-pm_1S7B5h2GScqysDRV92Ar7LRJ"
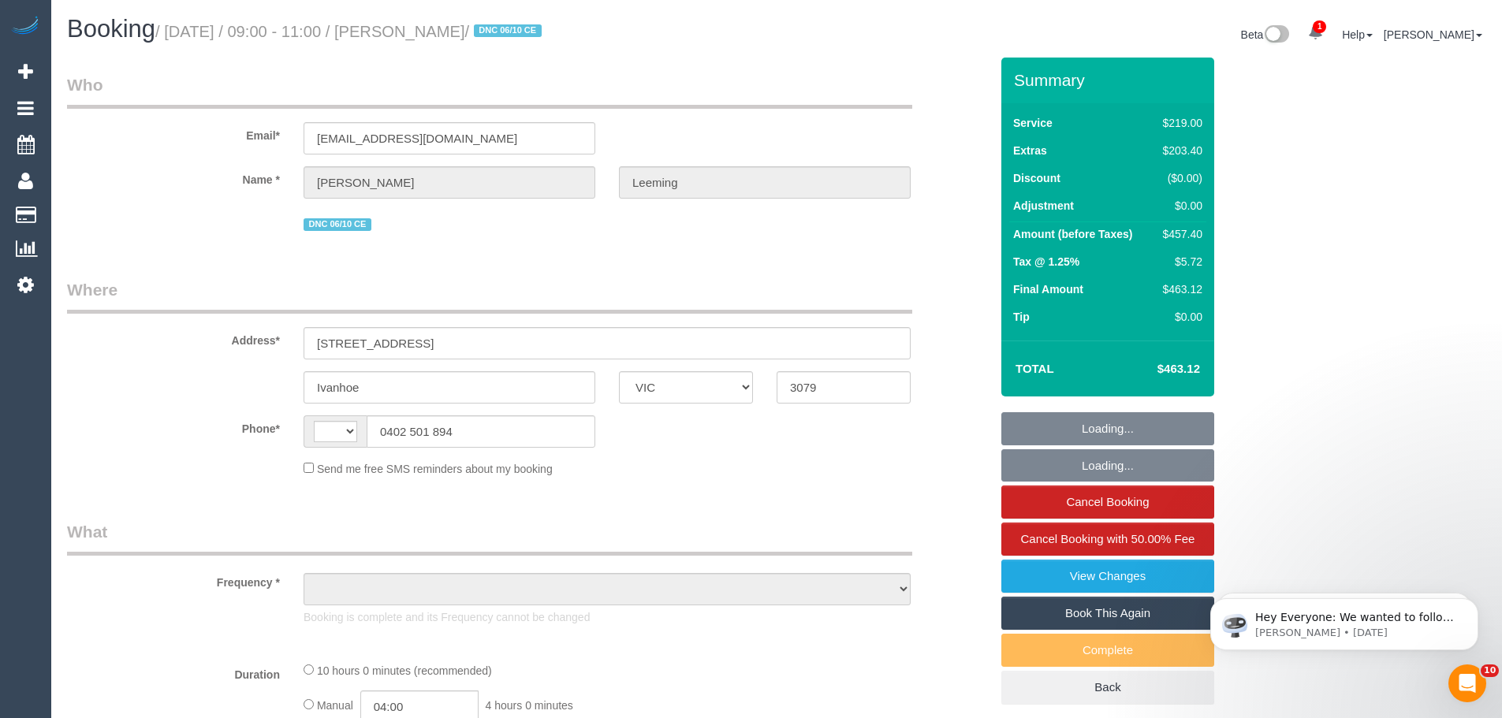
select select "string:AU"
select select "object:657"
select select "number:28"
select select "number:17"
select select "number:19"
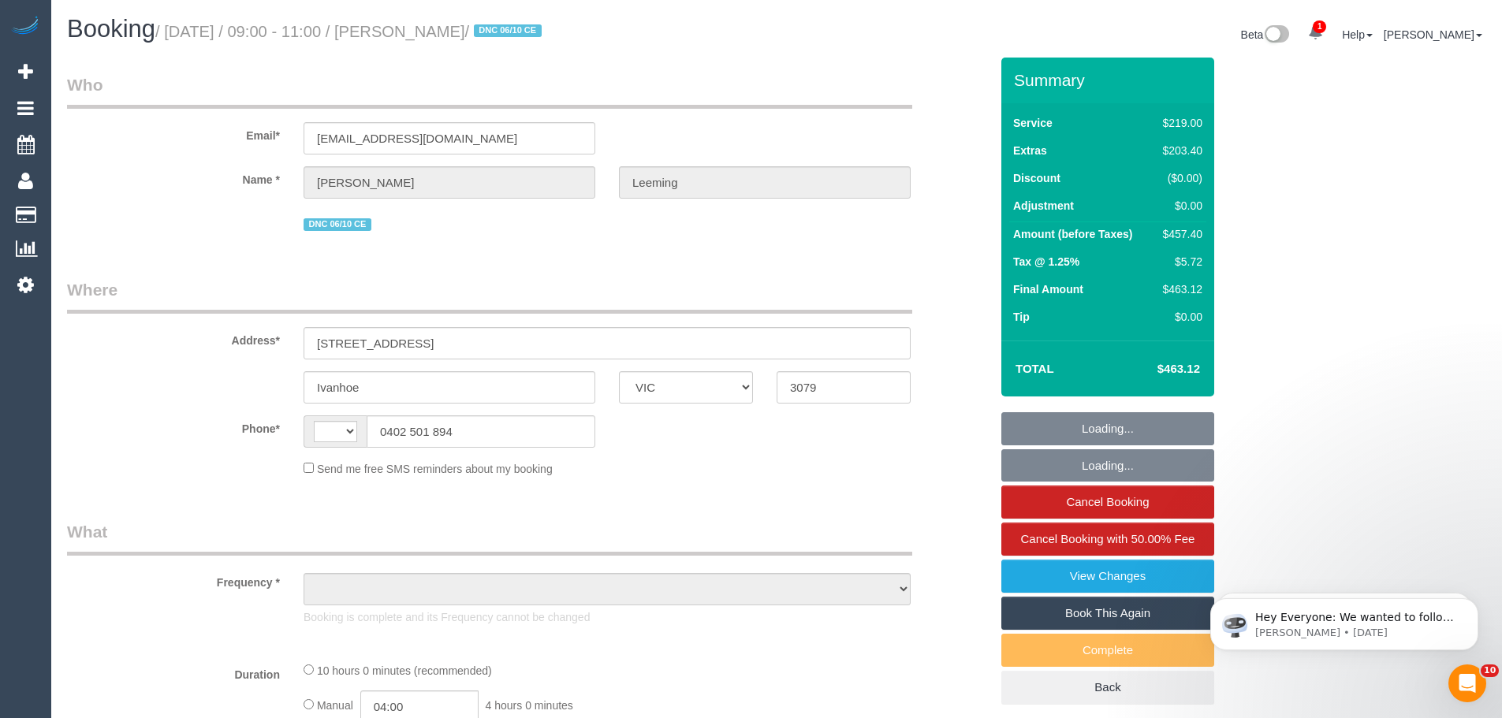
select select "number:22"
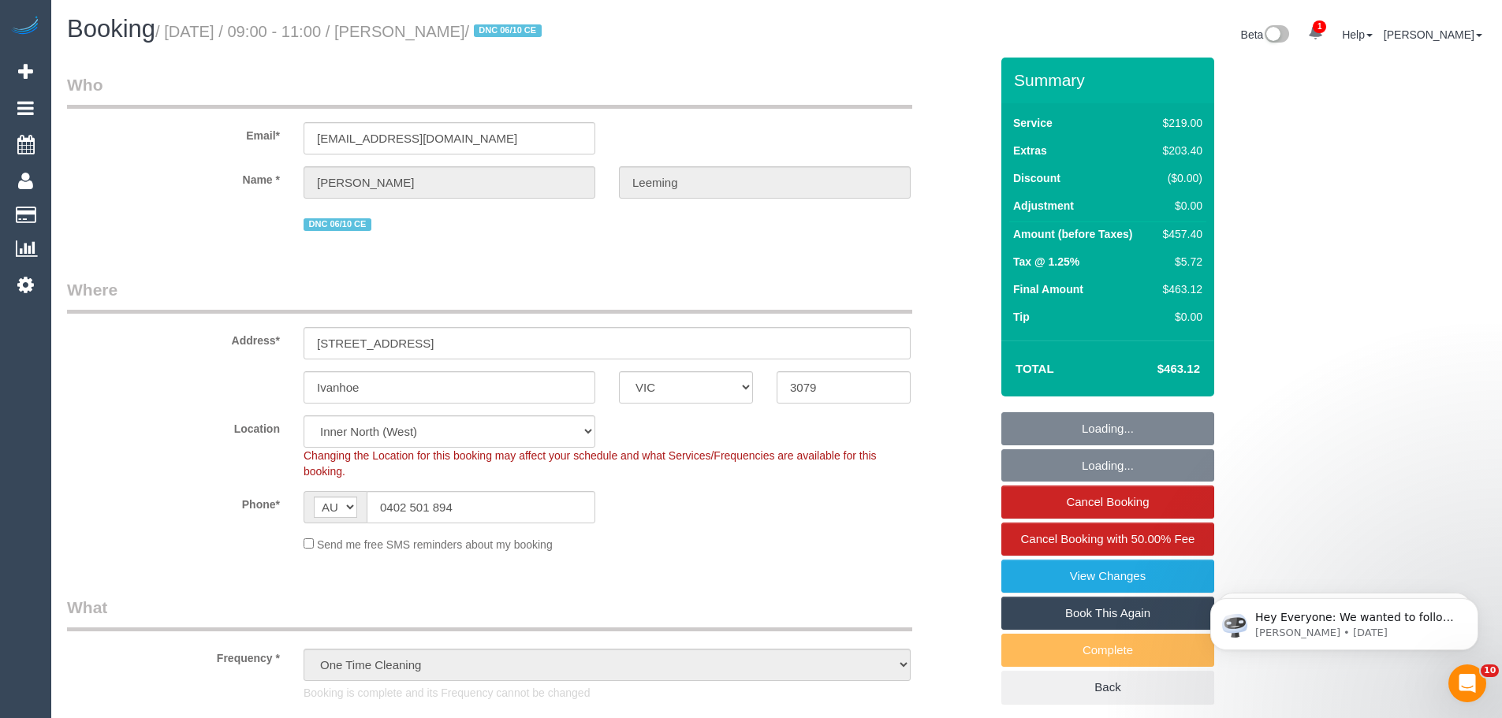
select select "object:910"
click at [1086, 578] on link "View Changes" at bounding box center [1107, 576] width 213 height 33
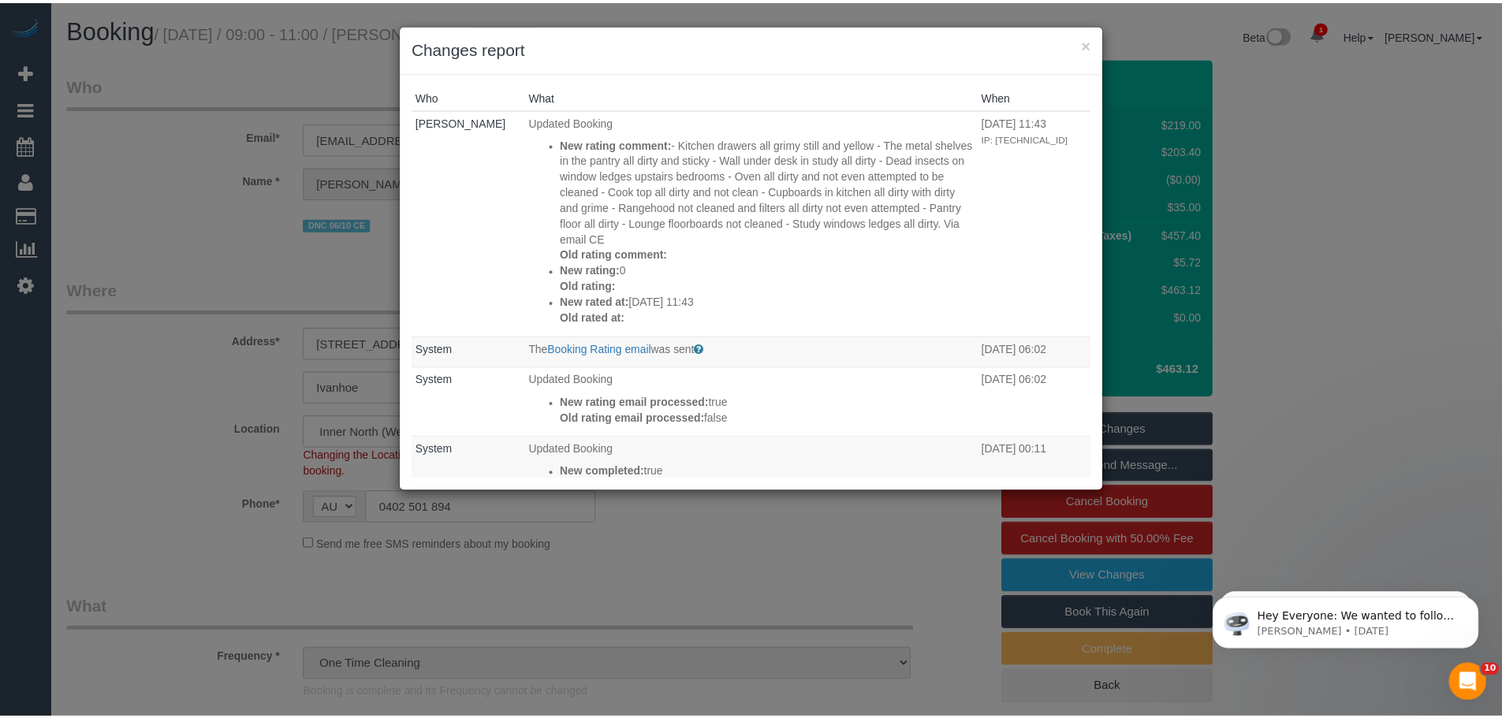
scroll to position [158, 0]
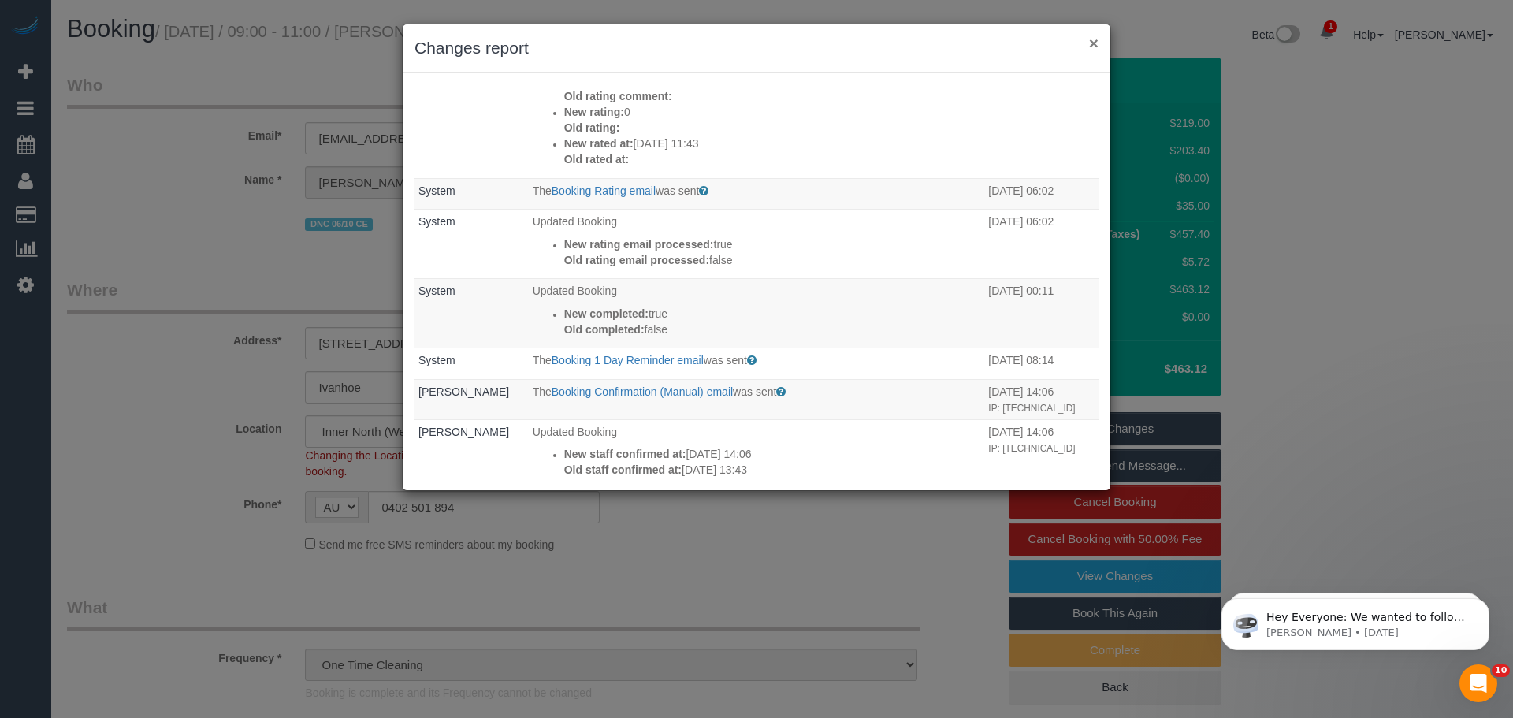
click at [1092, 44] on button "×" at bounding box center [1093, 43] width 9 height 17
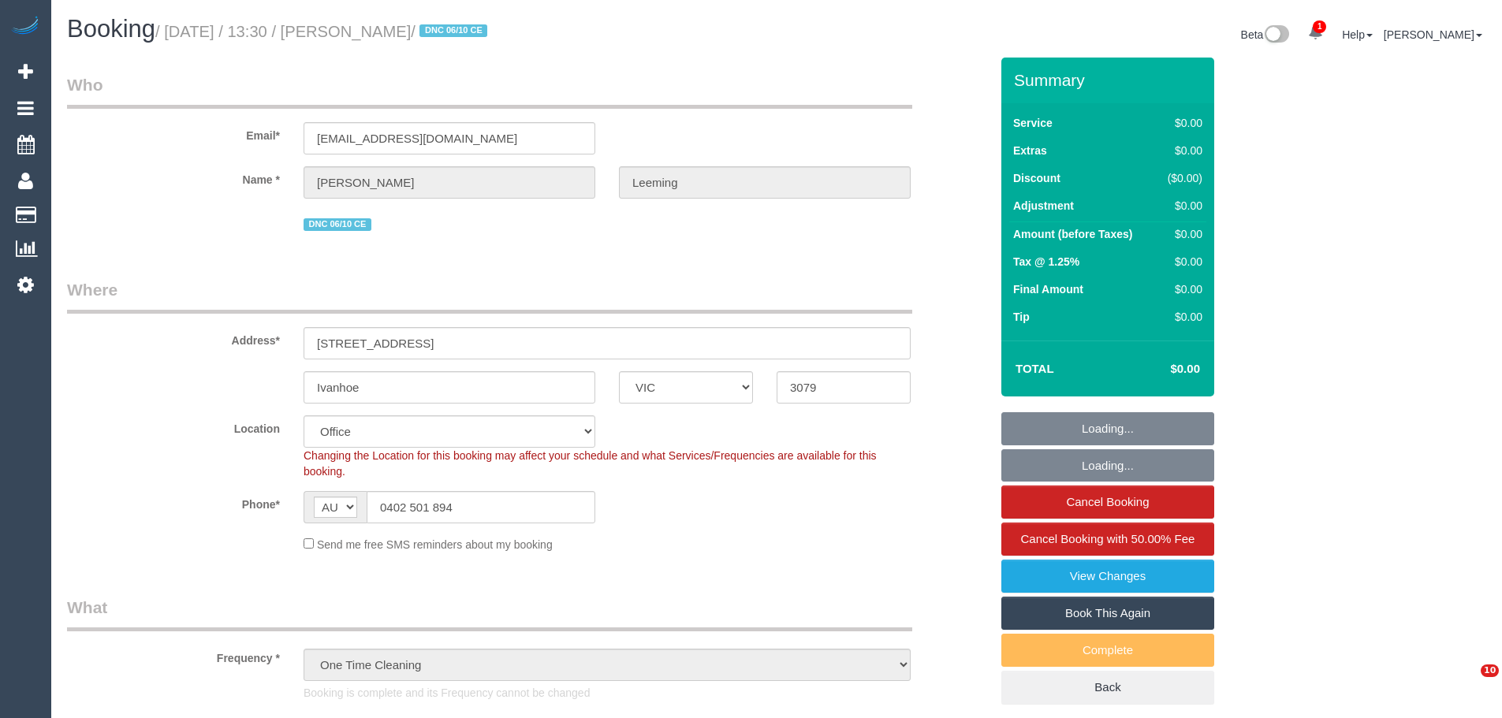
select select "VIC"
select select "number:28"
select select "number:17"
select select "number:19"
select select "number:22"
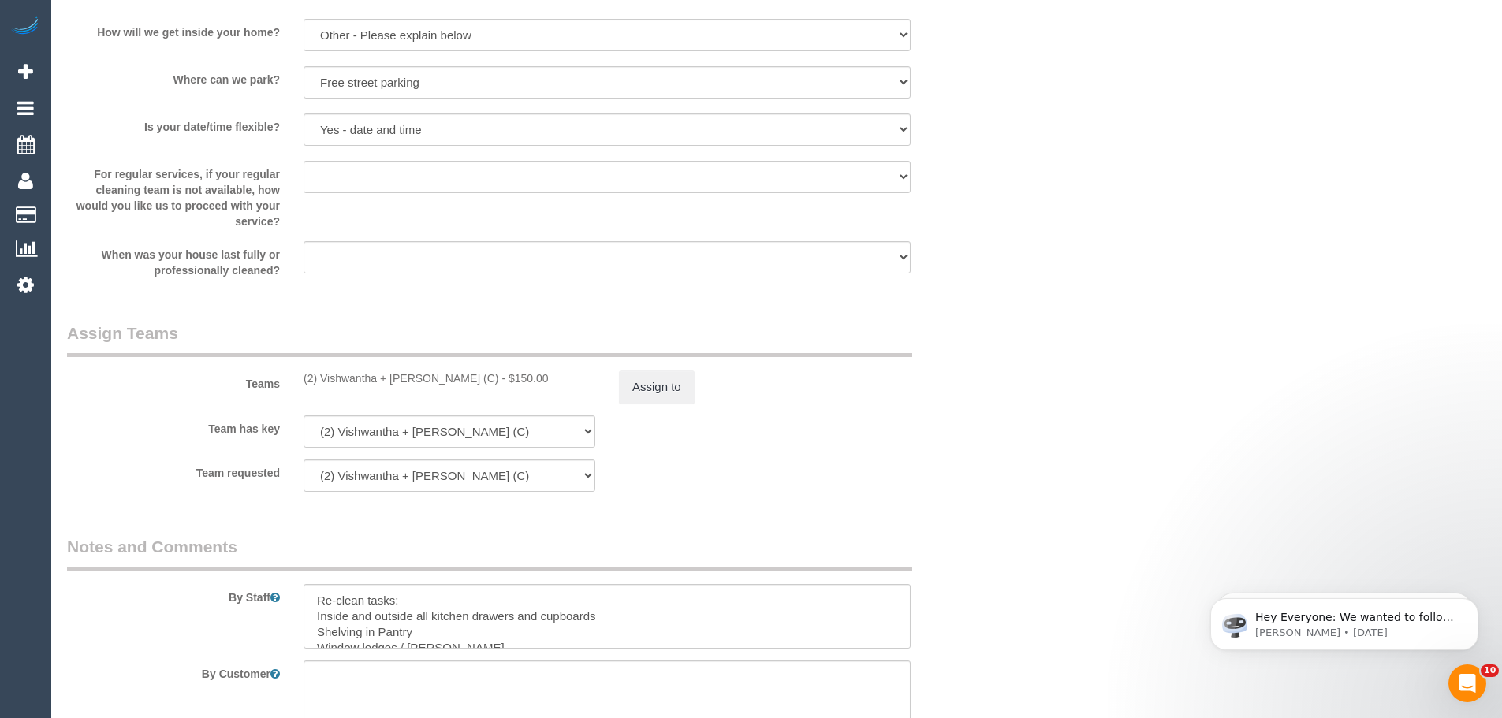
scroll to position [2049, 0]
drag, startPoint x: 524, startPoint y: 376, endPoint x: 482, endPoint y: 375, distance: 41.8
click at [482, 375] on div "(2) Vishwantha + Madhushika (C) - $150.00" at bounding box center [449, 378] width 292 height 16
copy div "150.00"
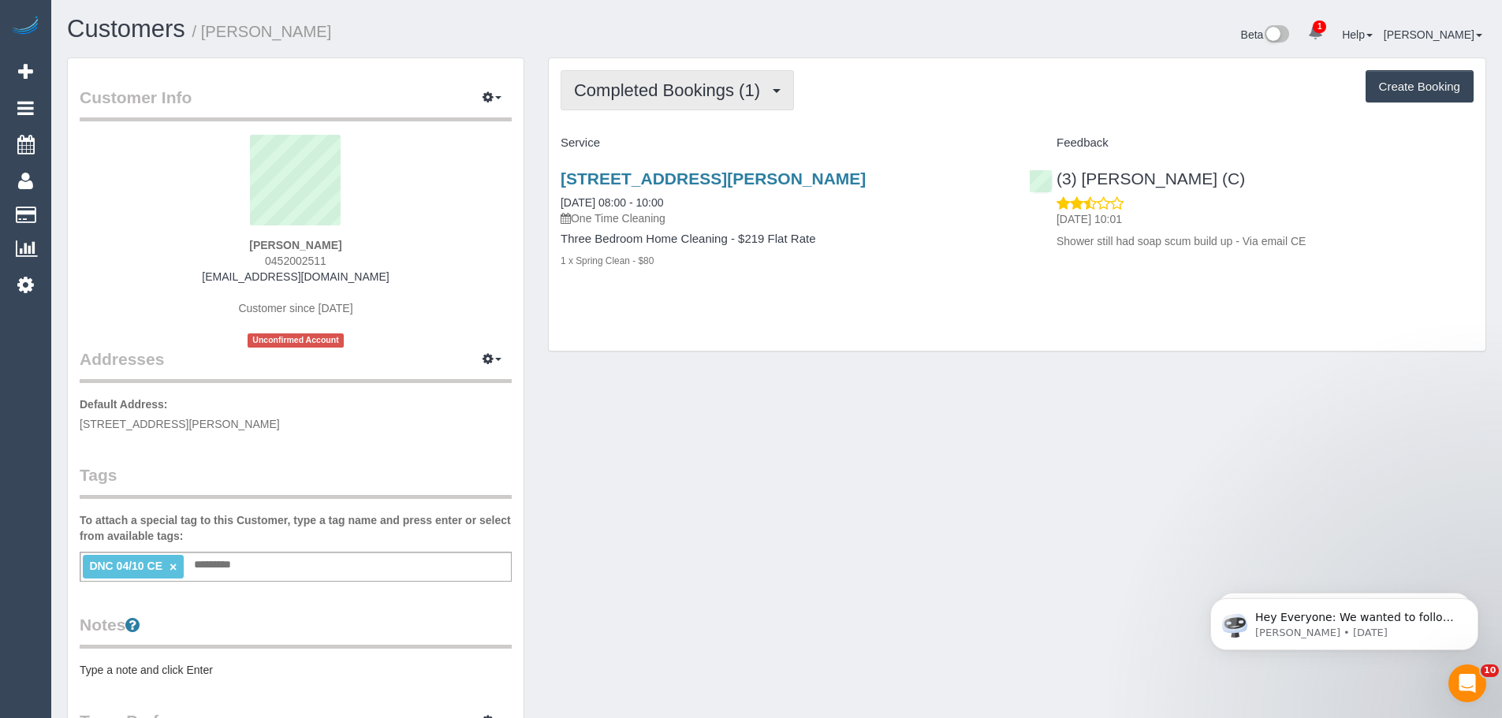
click at [653, 107] on button "Completed Bookings (1)" at bounding box center [676, 90] width 233 height 40
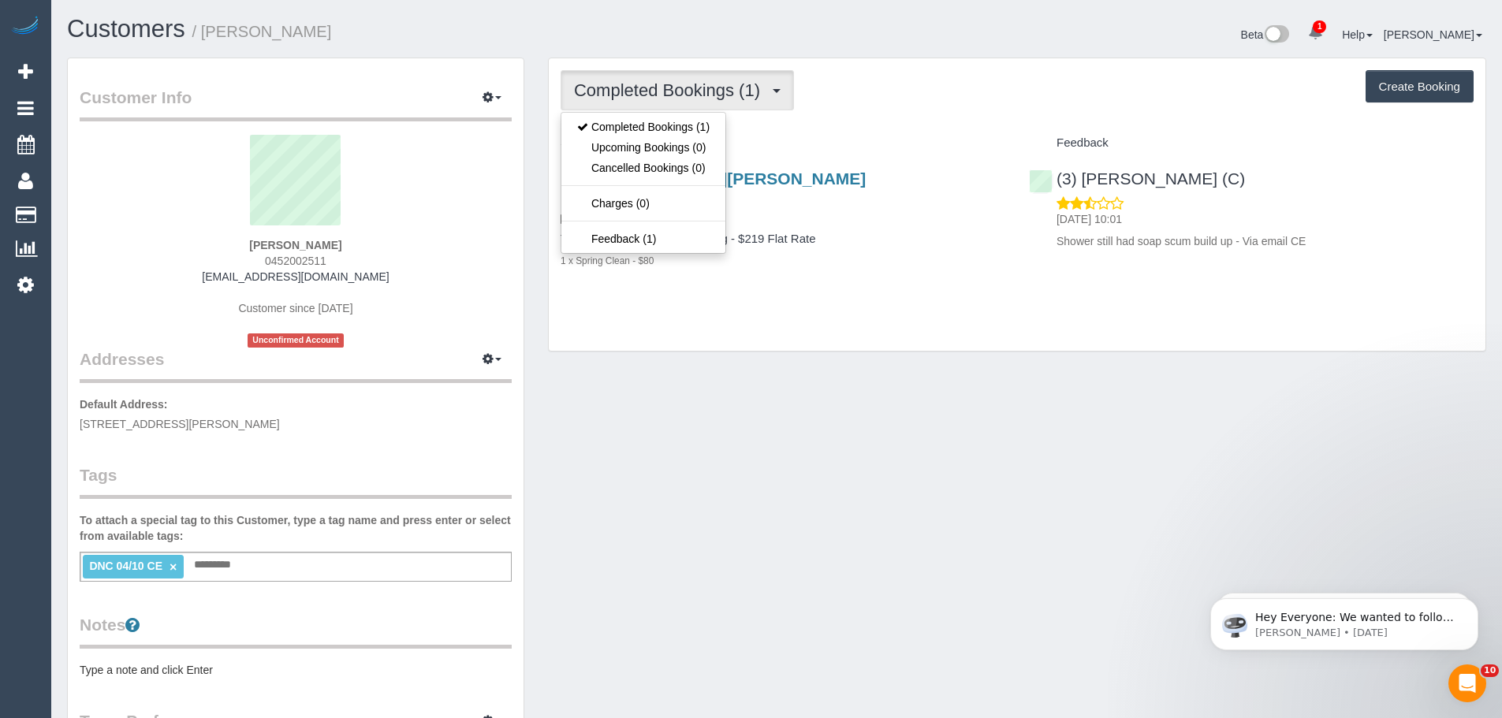
drag, startPoint x: 352, startPoint y: 239, endPoint x: 158, endPoint y: 247, distance: 194.9
click at [158, 247] on div "[PERSON_NAME] 0452002511 [EMAIL_ADDRESS][DOMAIN_NAME] Customer since [DATE] Unc…" at bounding box center [296, 241] width 432 height 213
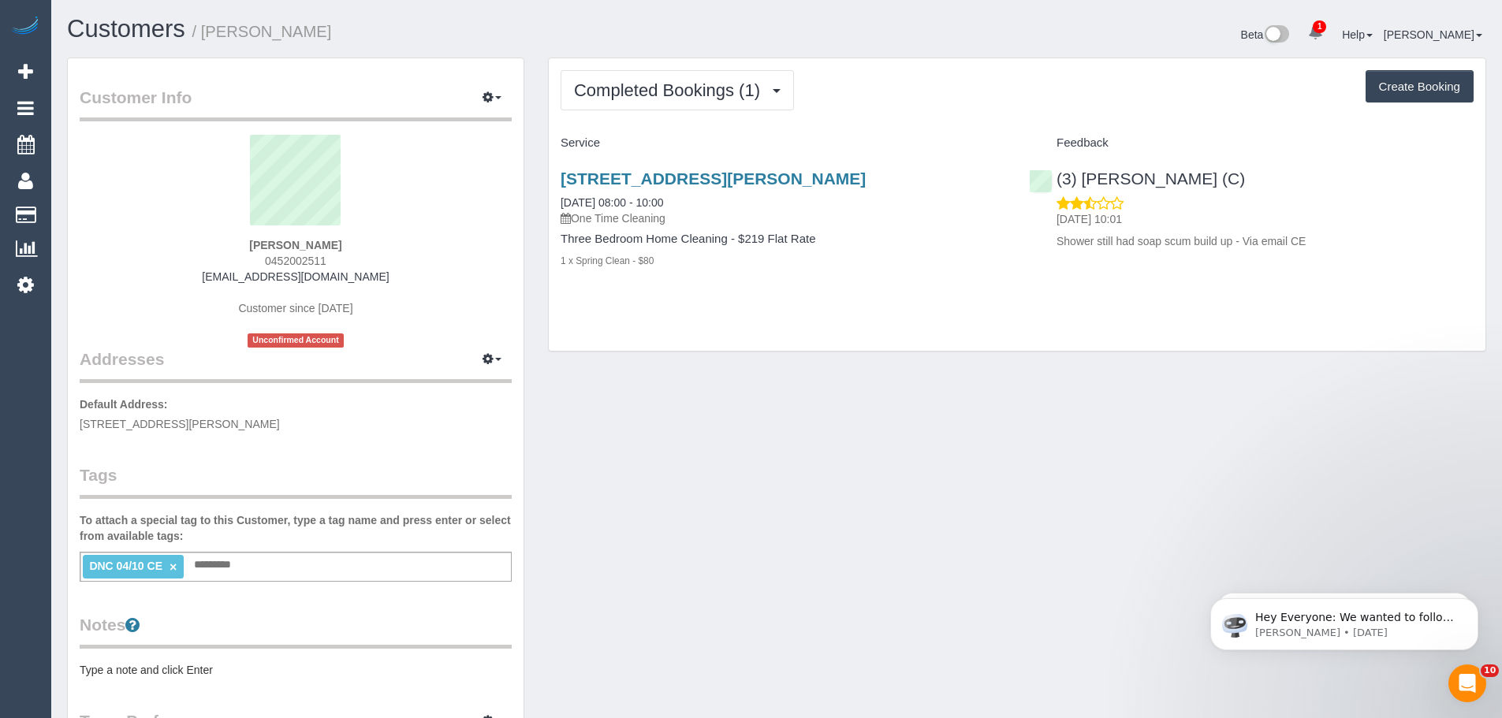
copy strong "[PERSON_NAME]"
click at [173, 565] on link "×" at bounding box center [172, 566] width 7 height 13
click at [1052, 171] on div "(3) Patrick Sopulu (C) 07/10/2025 10:01 Shower still had soap scum build up - V…" at bounding box center [1251, 206] width 468 height 100
copy link "(3) [PERSON_NAME] (C)"
drag, startPoint x: 355, startPoint y: 248, endPoint x: 221, endPoint y: 235, distance: 134.6
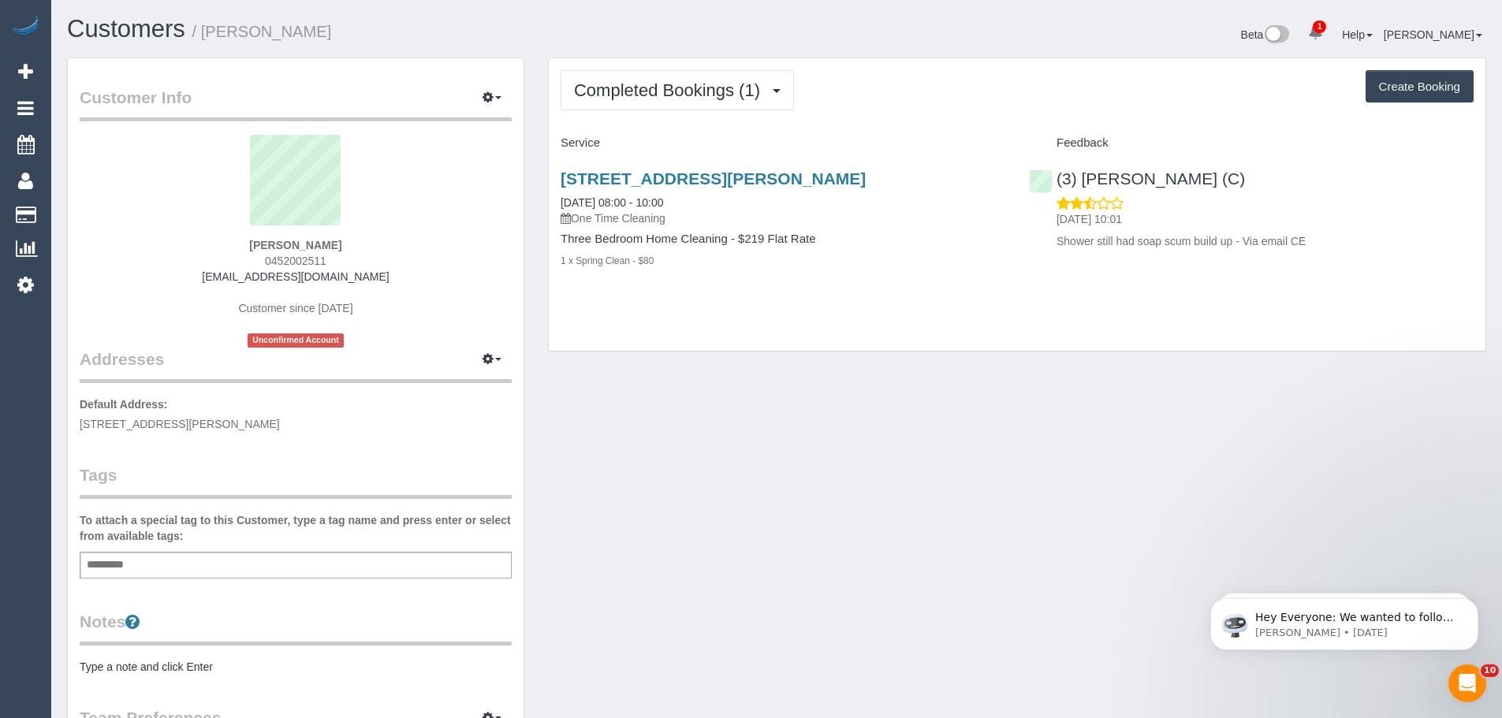
click at [221, 235] on div "Rheannon Ashby 0452002511 ashbyrheannon@gmail.com Customer since 2025 Unconfirm…" at bounding box center [296, 241] width 432 height 213
copy div "Rheannon Ashby"
drag, startPoint x: 320, startPoint y: 429, endPoint x: 170, endPoint y: 426, distance: 149.8
click at [121, 425] on div "Customer Info Edit Contact Info Send Message Email Preferences Special Sales Ta…" at bounding box center [296, 577] width 456 height 1039
click at [323, 424] on p "Default Address: 95 Hume Street, Greensborough, VIC 3088" at bounding box center [296, 413] width 432 height 35
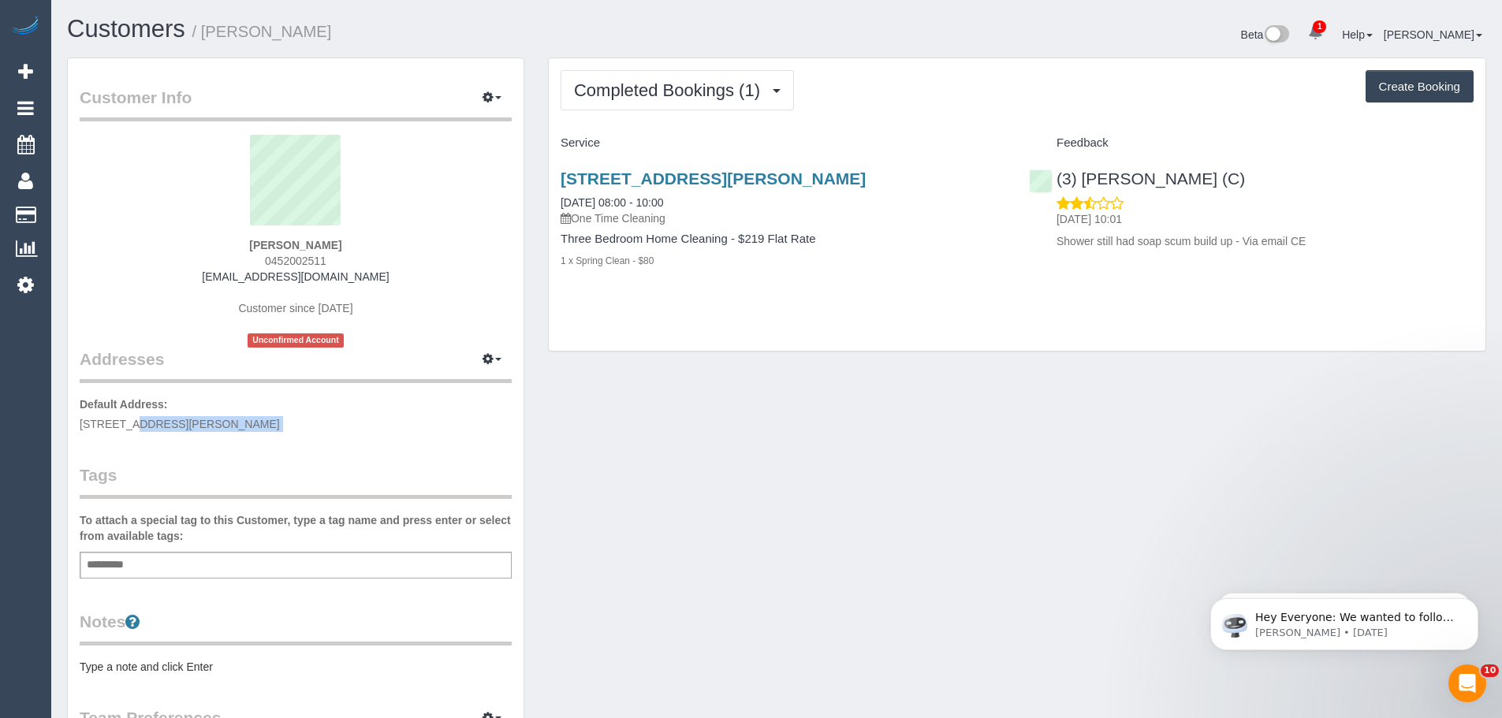
drag, startPoint x: 323, startPoint y: 424, endPoint x: 75, endPoint y: 422, distance: 248.3
click at [76, 422] on div "Customer Info Edit Contact Info Send Message Email Preferences Special Sales Ta…" at bounding box center [296, 577] width 456 height 1039
click at [679, 316] on div "Completed Bookings (1) Completed Bookings (1) Upcoming Bookings (0) Cancelled B…" at bounding box center [1017, 204] width 936 height 293
drag, startPoint x: 715, startPoint y: 198, endPoint x: 550, endPoint y: 201, distance: 164.8
click at [550, 201] on div "95 Hume Street, Greensborough, VIC 3088 04/10/2025 08:00 - 10:00 One Time Clean…" at bounding box center [783, 227] width 468 height 143
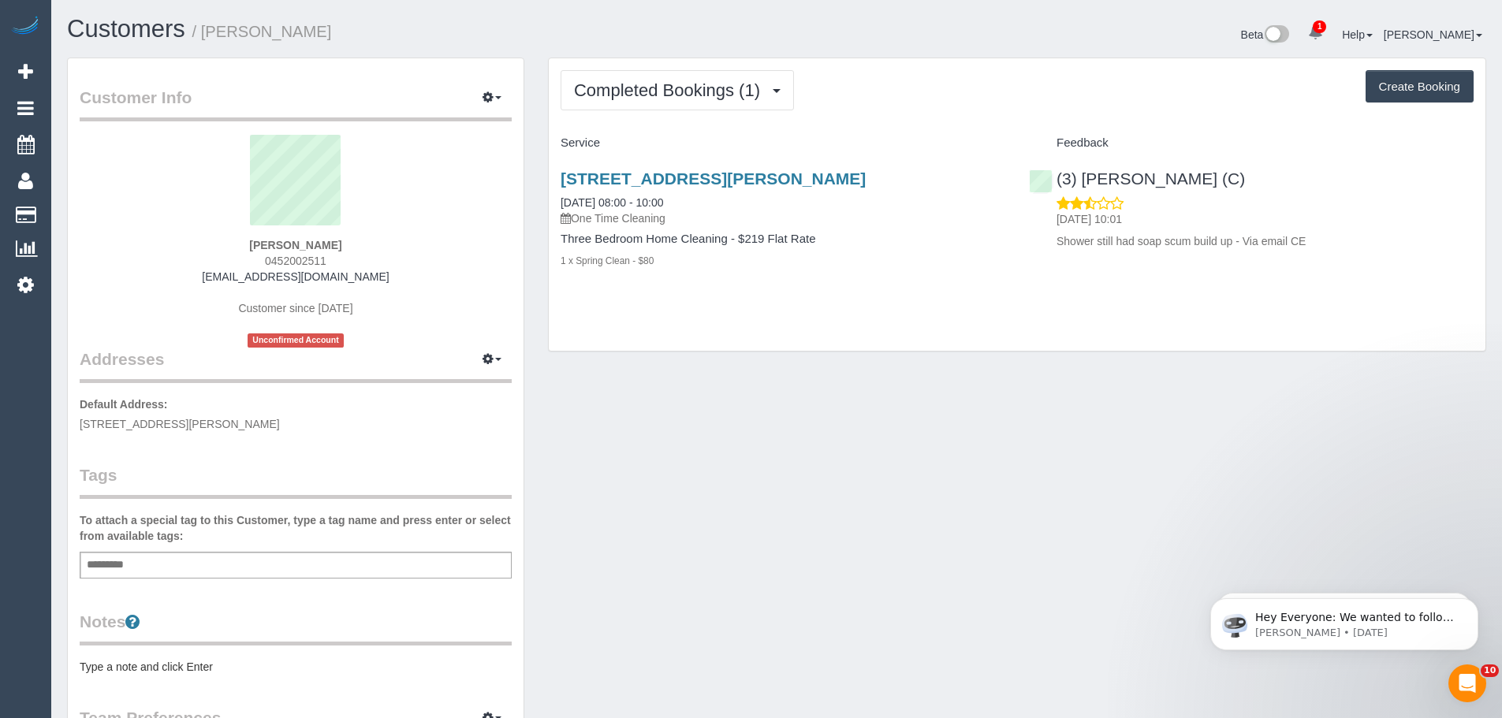
copy link "04/10/2025 08:00 - 10:00"
click at [1163, 480] on div "Customer Info Edit Contact Info Send Message Email Preferences Special Sales Ta…" at bounding box center [776, 586] width 1442 height 1056
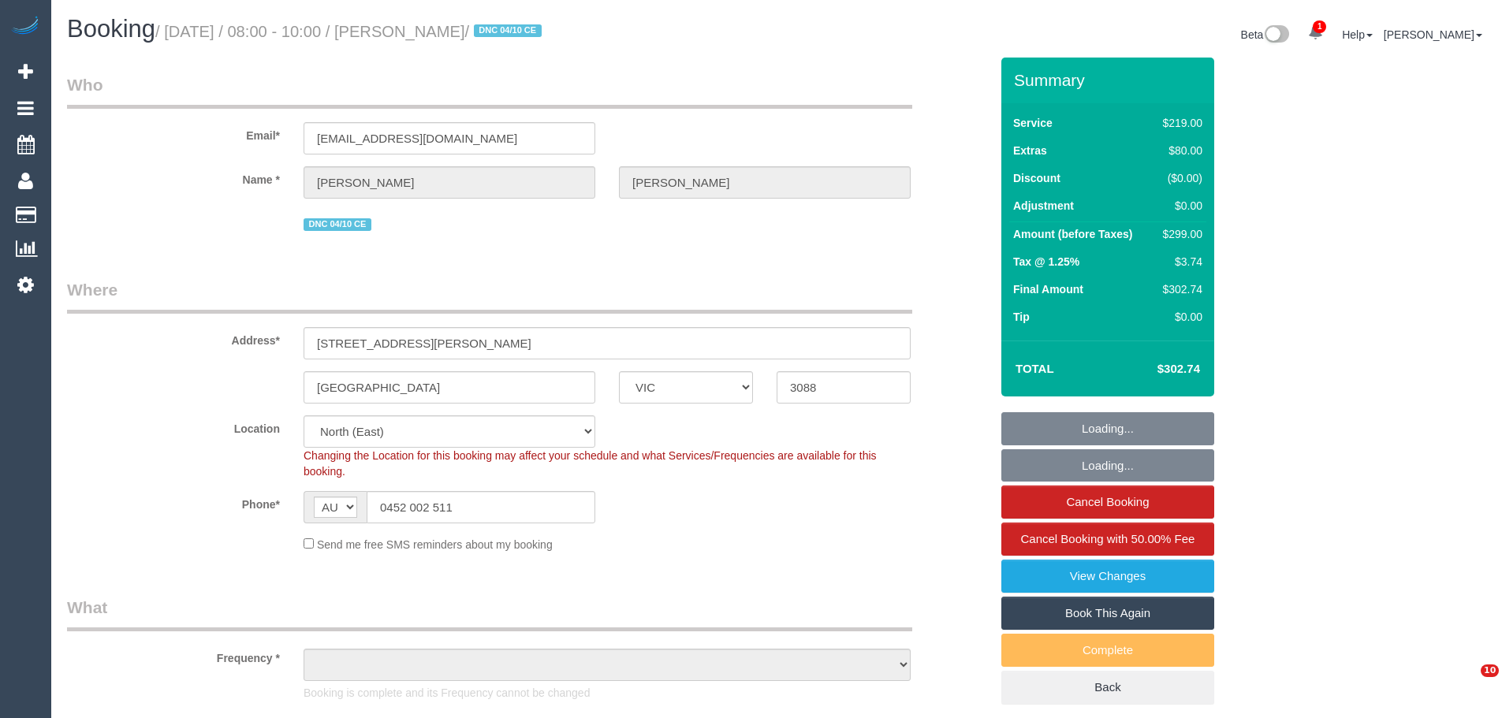
select select "VIC"
select select "object:1384"
select select "number:27"
select select "number:14"
select select "number:19"
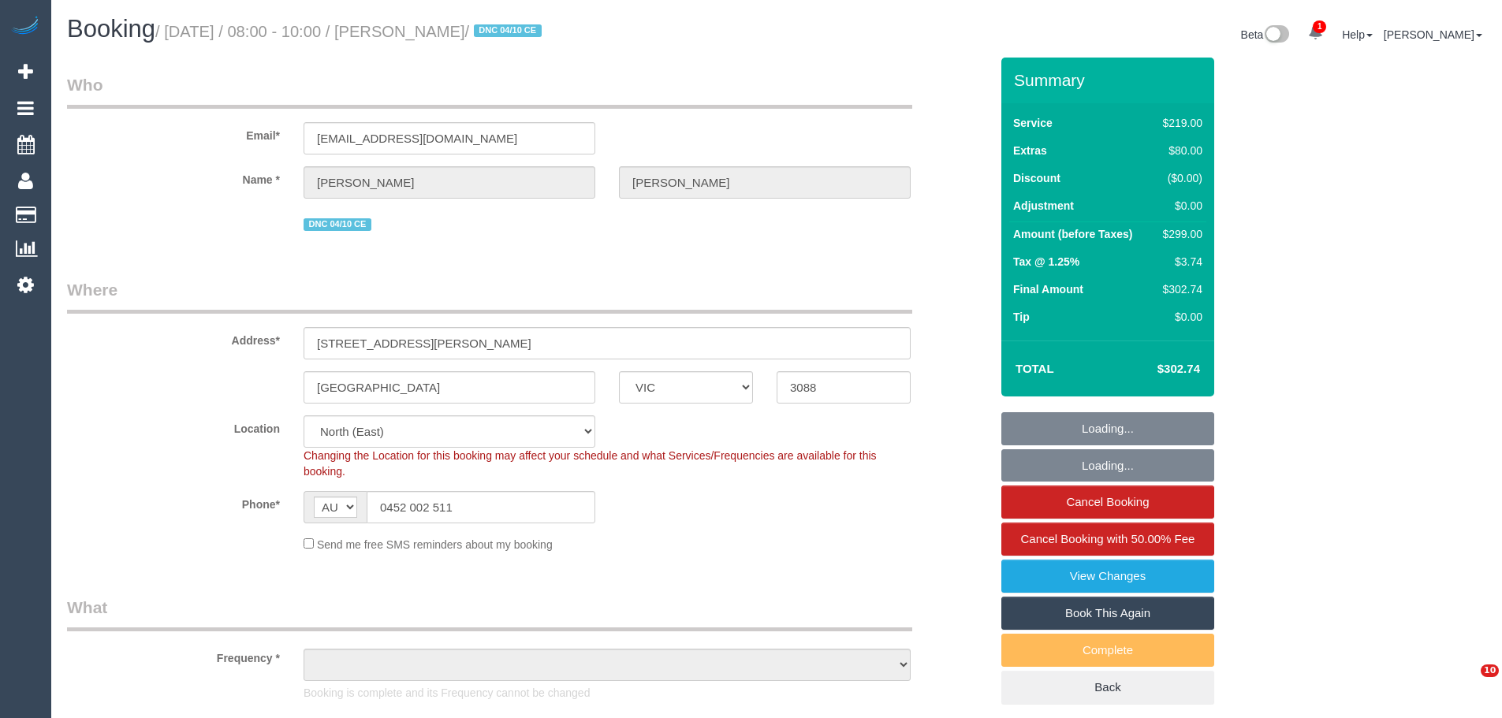
select select "number:24"
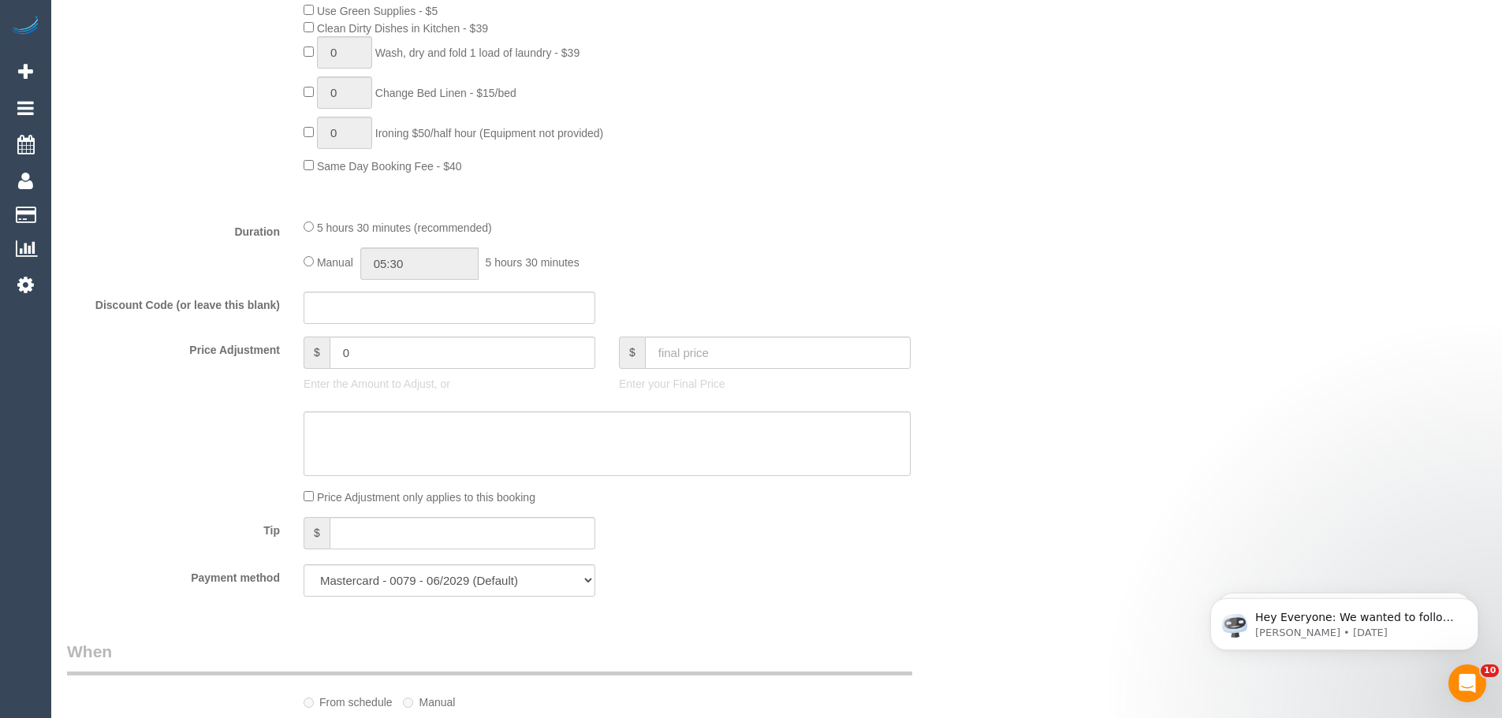
scroll to position [1182, 0]
click at [389, 355] on input "0" at bounding box center [462, 352] width 266 height 32
type input "-50"
click at [397, 445] on textarea at bounding box center [606, 443] width 607 height 65
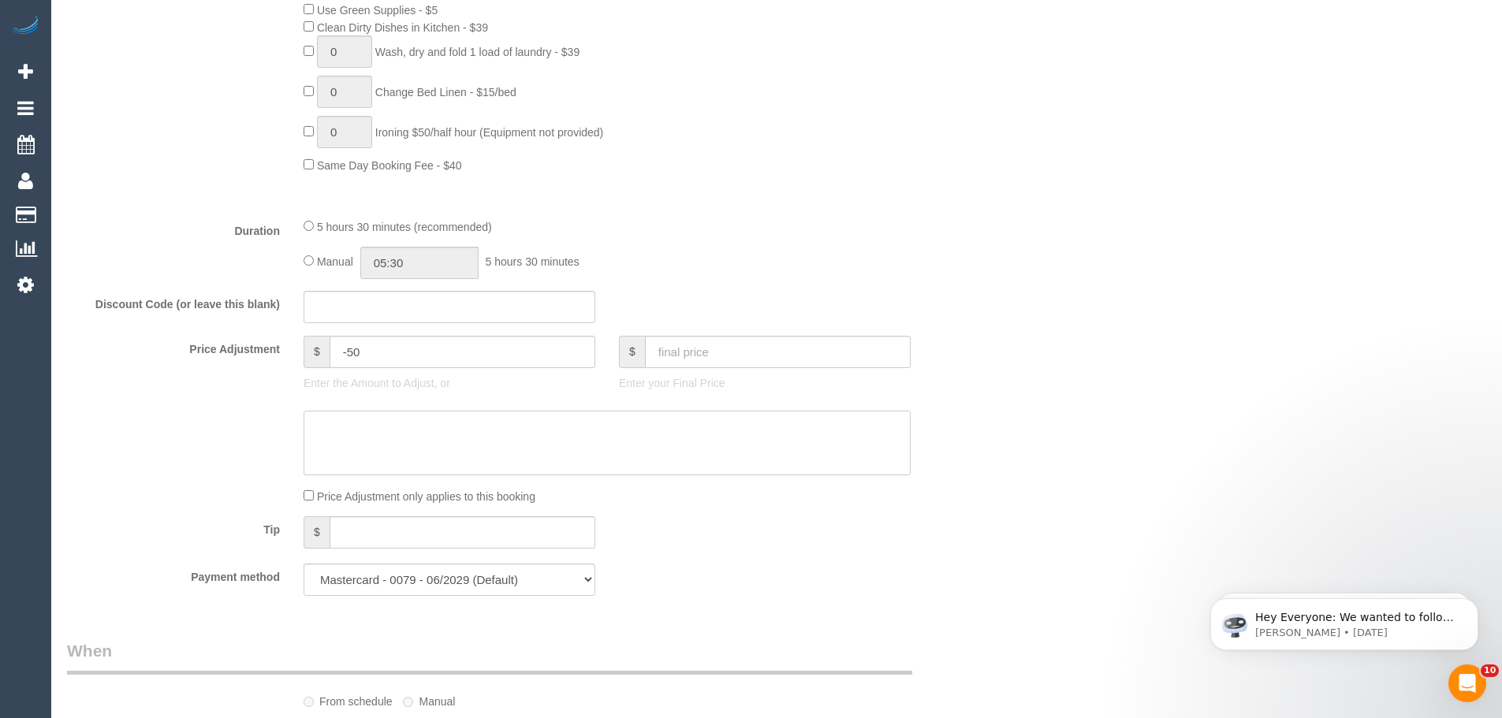
click at [502, 448] on textarea at bounding box center [606, 443] width 607 height 65
click at [362, 430] on textarea at bounding box center [606, 443] width 607 height 65
type textarea "5"
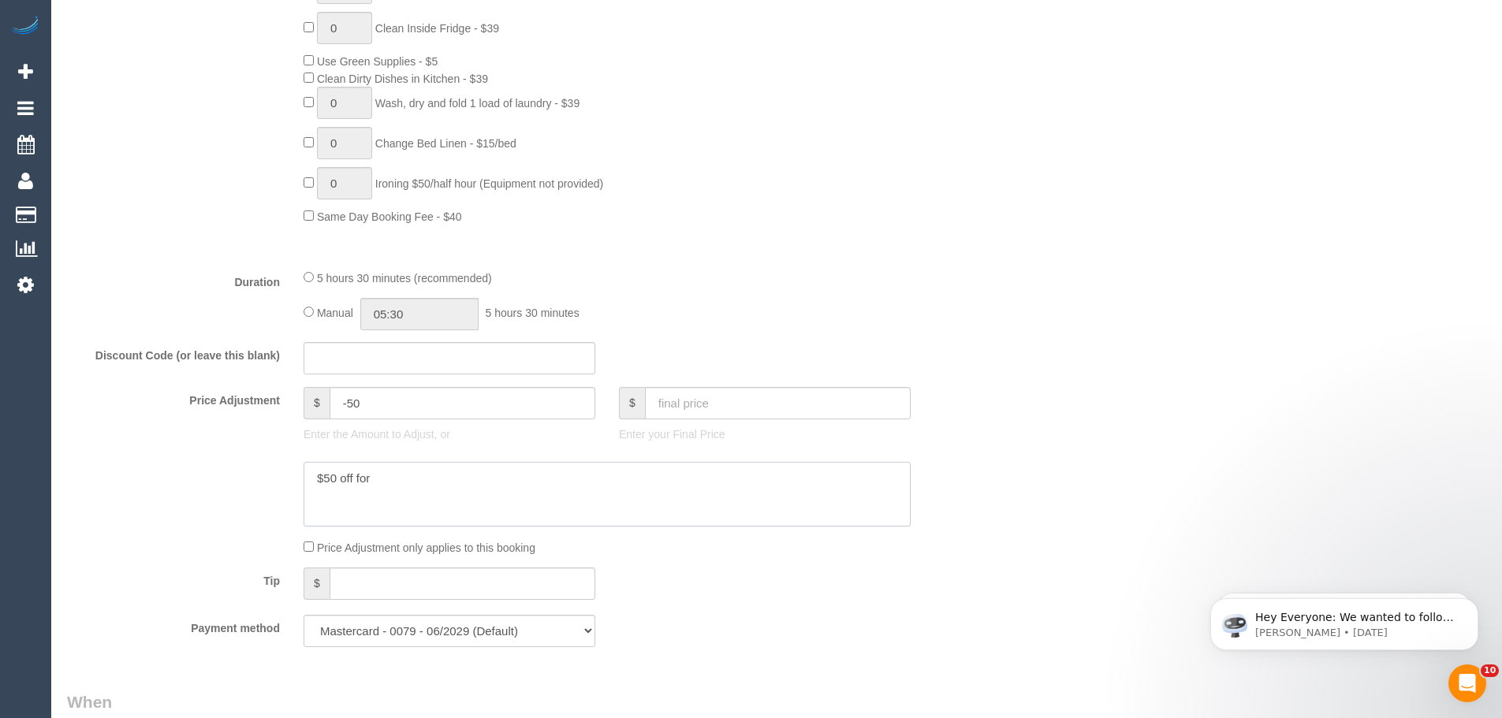
scroll to position [1104, 0]
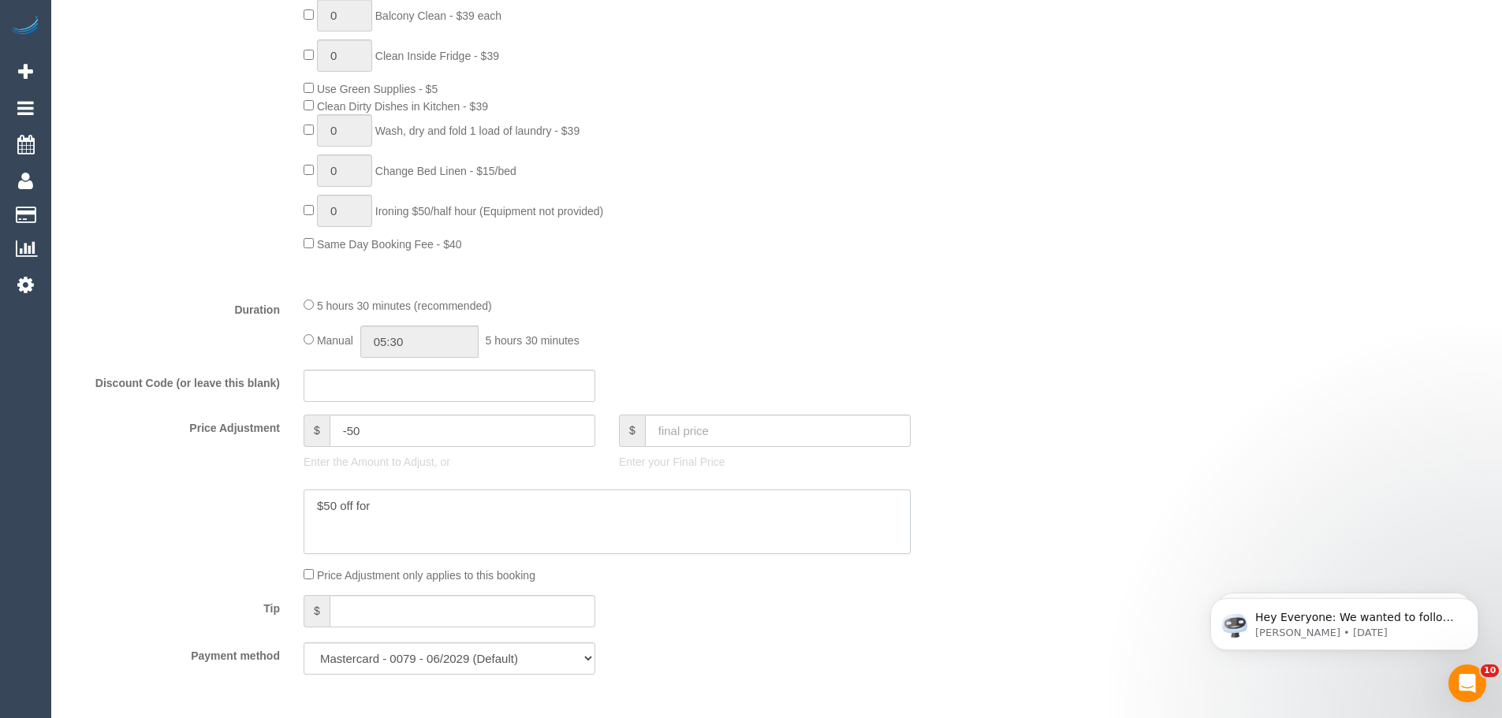
click at [434, 505] on textarea at bounding box center [606, 521] width 607 height 65
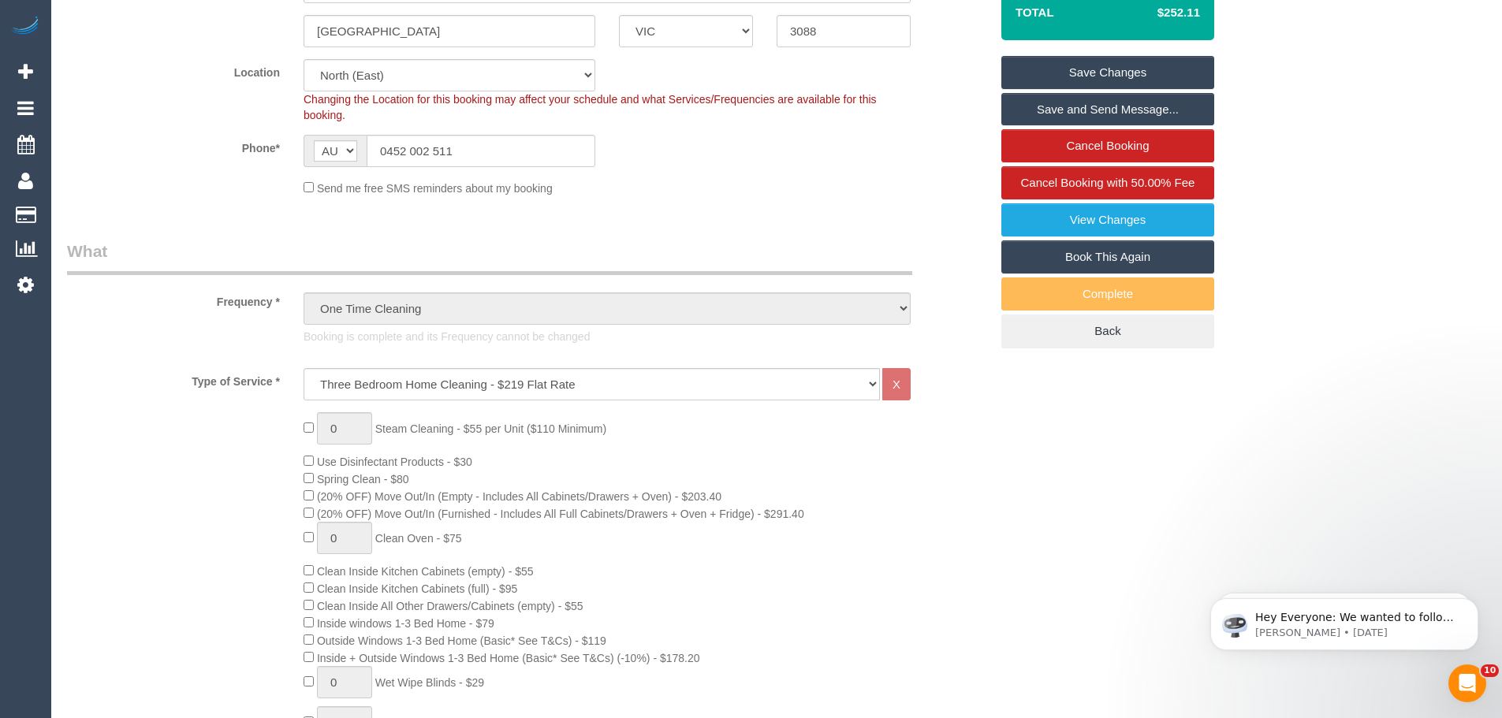
scroll to position [158, 0]
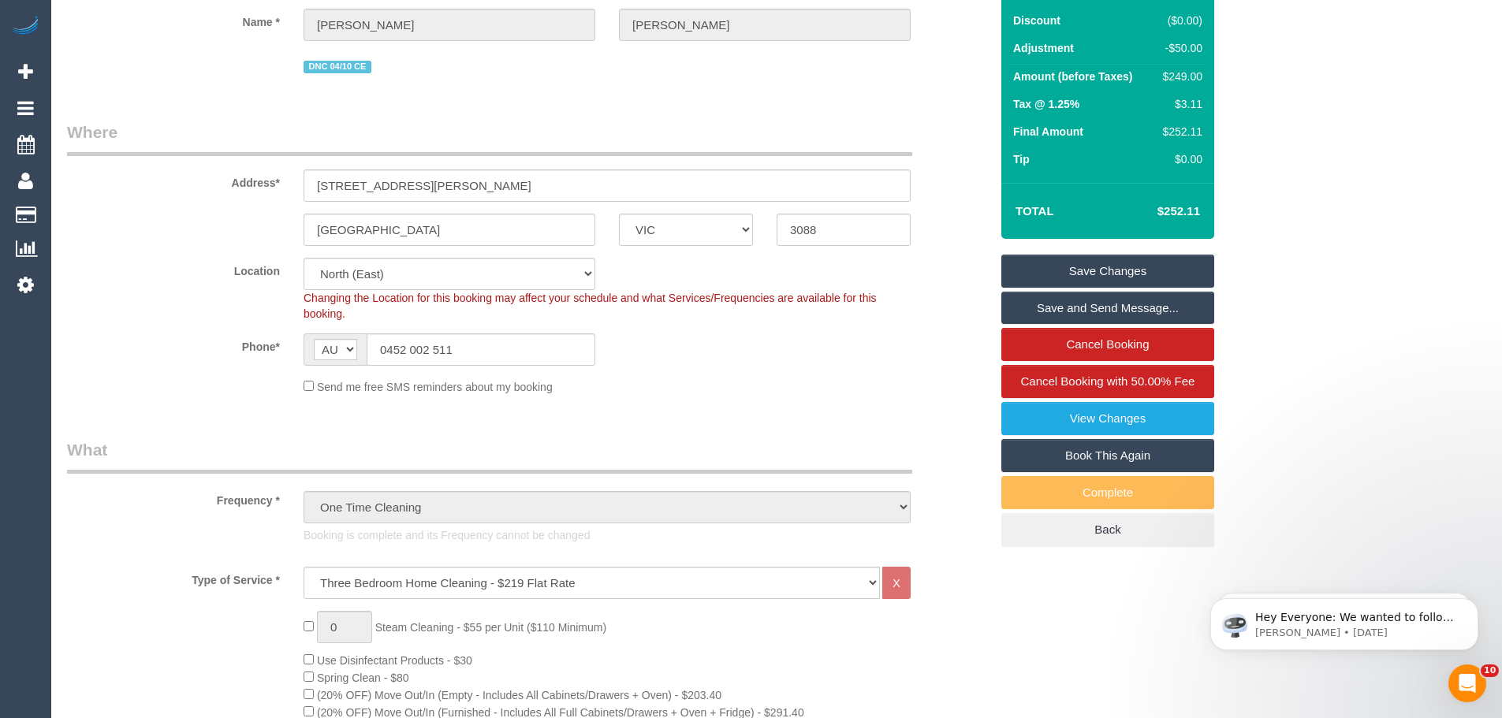
type textarea "$50 off to resolve complaint - CE"
click at [1071, 249] on div "Summary Service $219.00 Extras $80.00 Discount ($0.00) Adjustment -$50.00 Amoun…" at bounding box center [1107, 223] width 213 height 647
click at [1072, 262] on link "Save Changes" at bounding box center [1107, 271] width 213 height 33
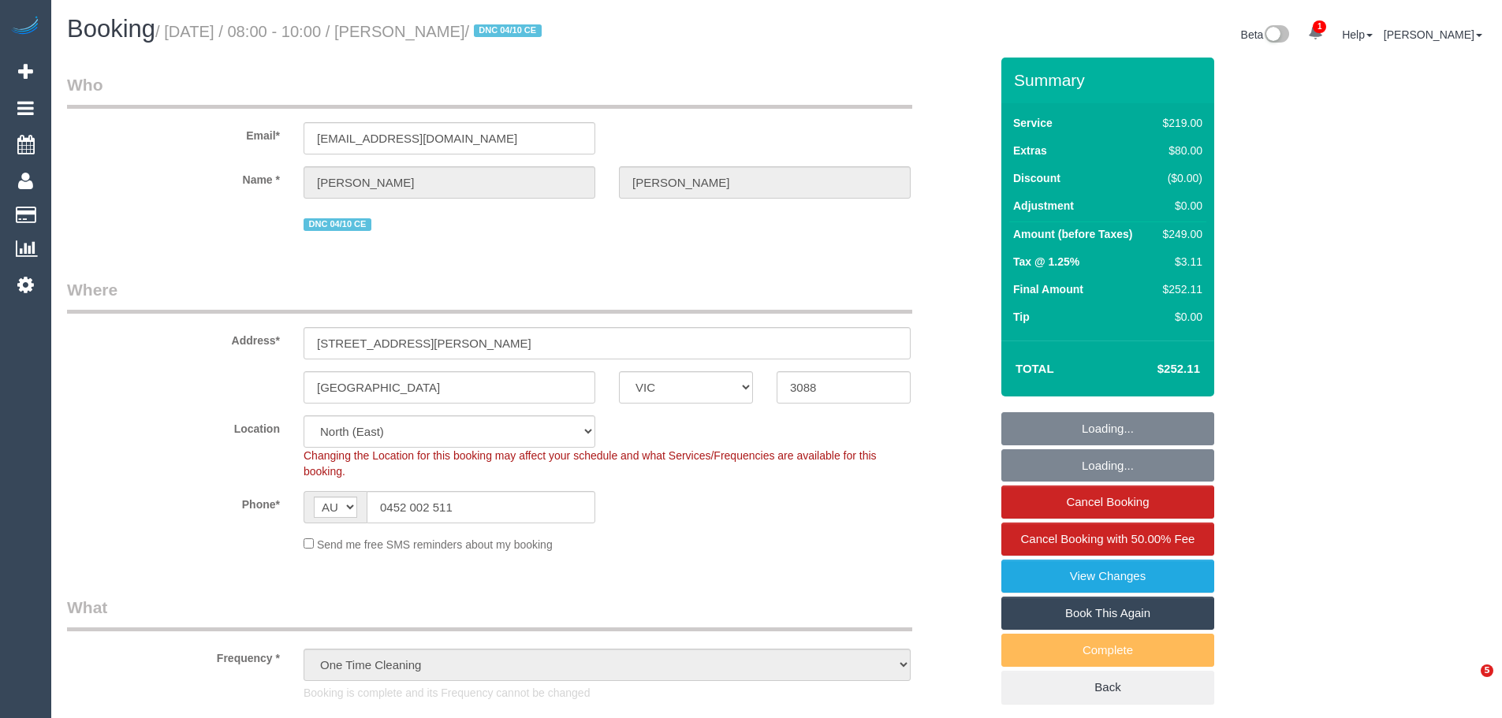
select select "VIC"
select select "number:27"
select select "number:14"
select select "number:19"
select select "number:24"
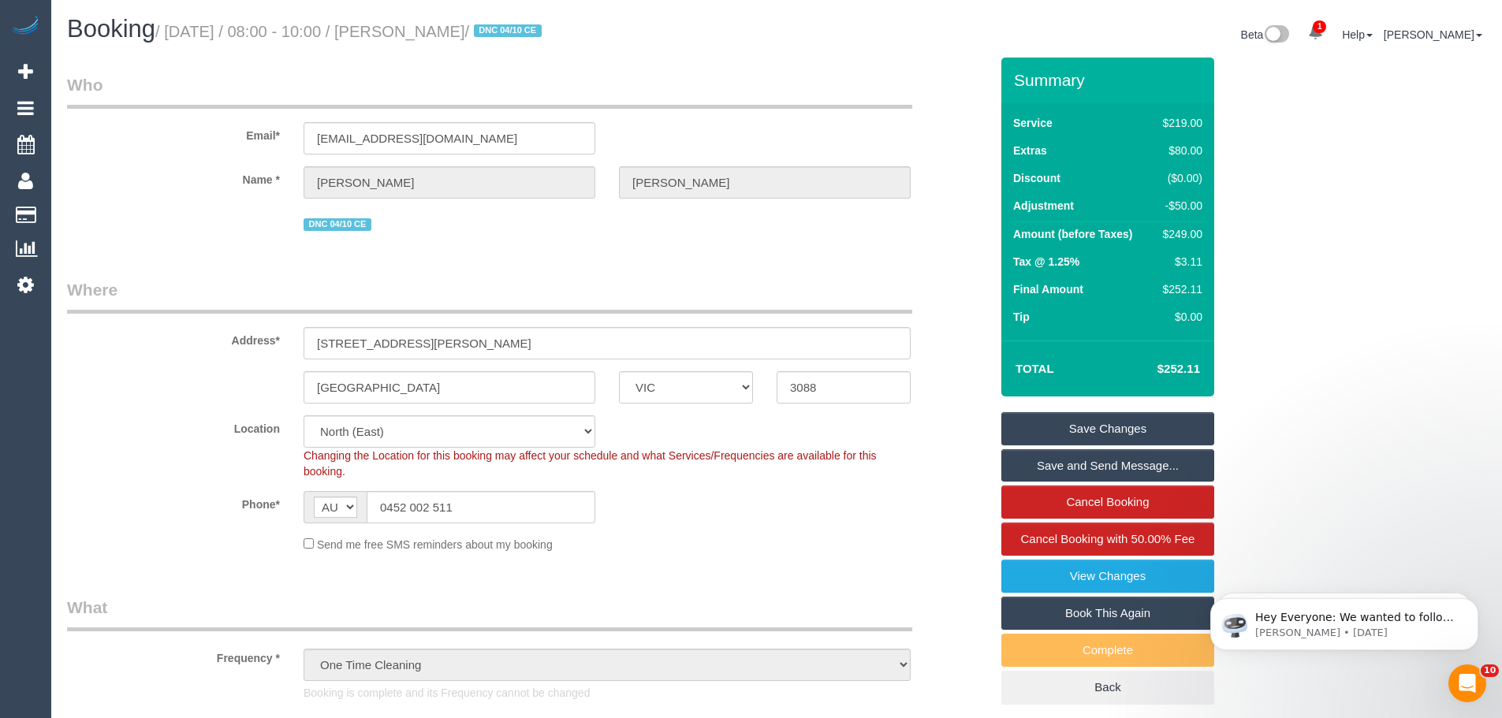
click at [1193, 236] on div "$249.00" at bounding box center [1179, 234] width 46 height 16
copy div "249.00"
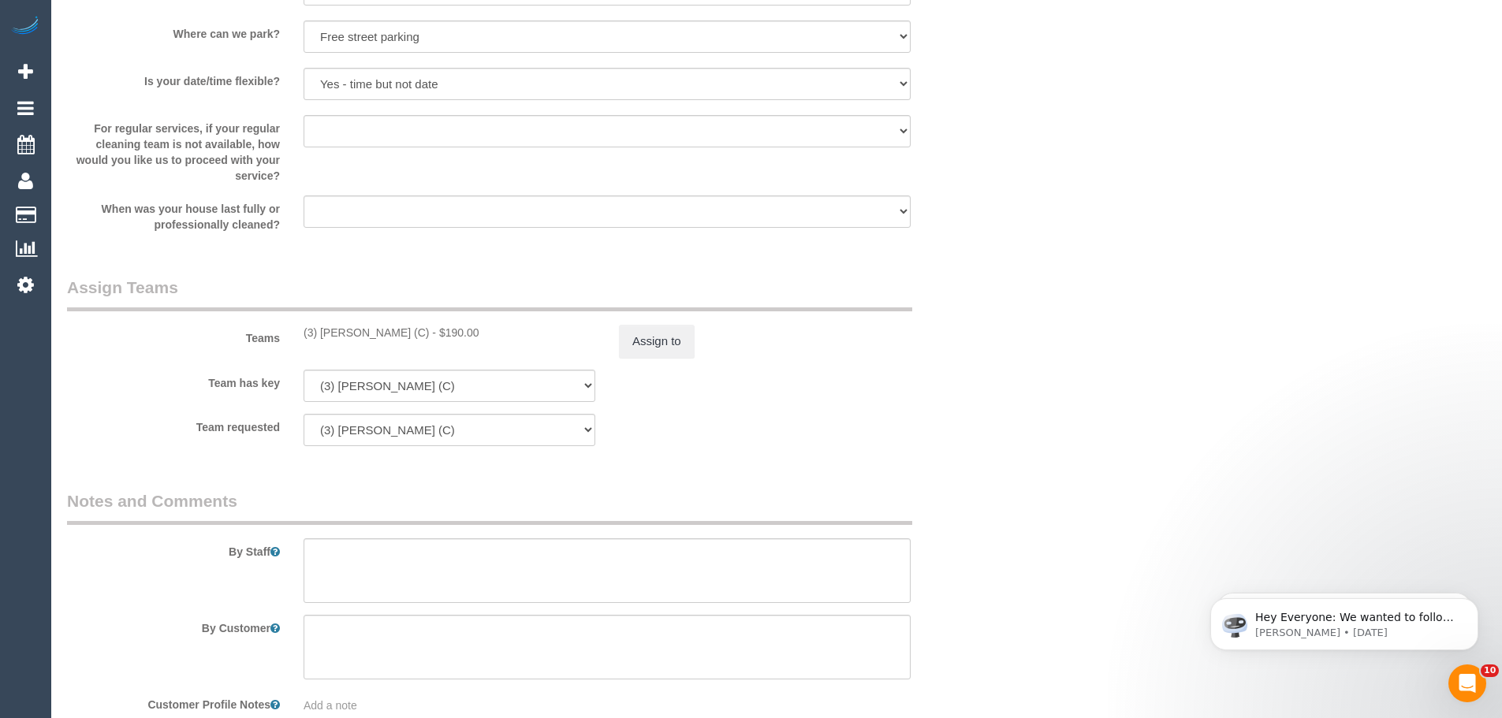
scroll to position [2514, 0]
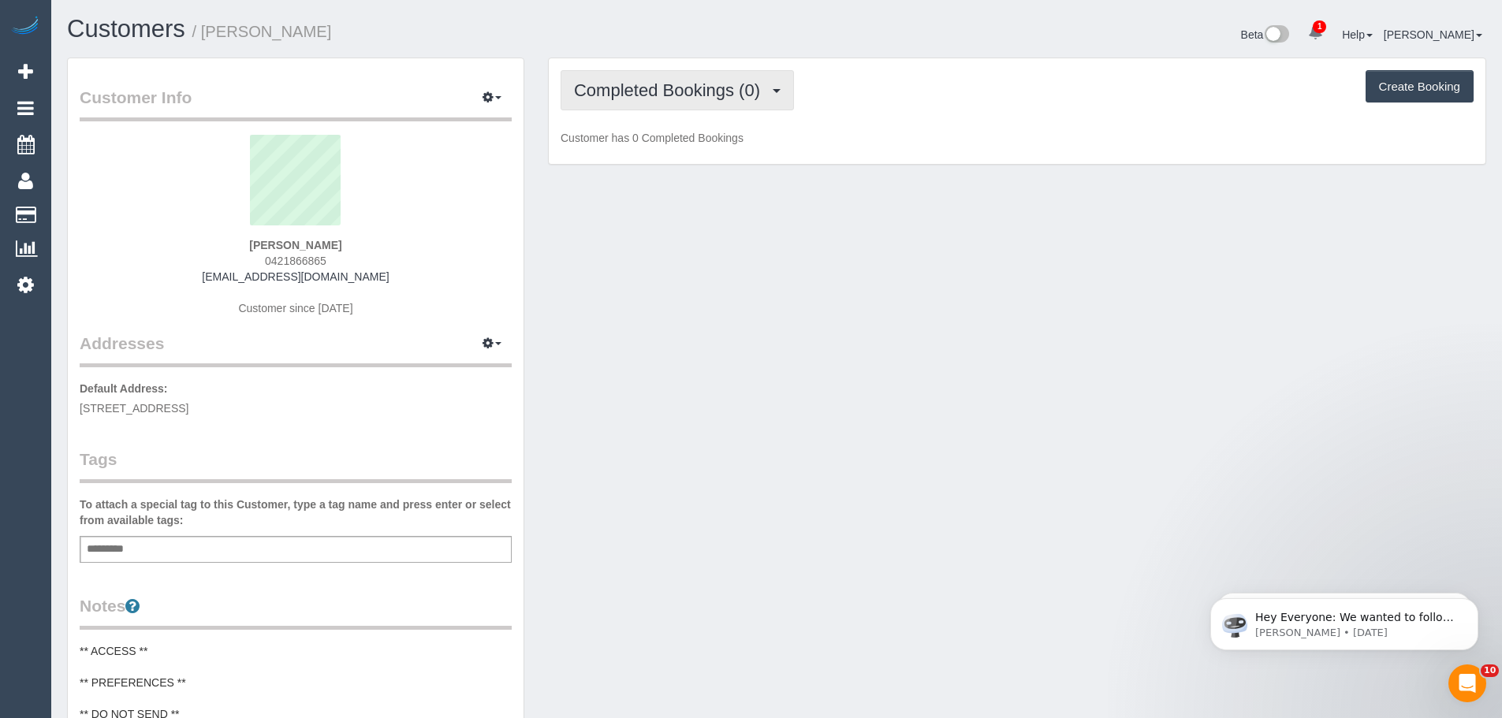
click at [668, 104] on button "Completed Bookings (0)" at bounding box center [676, 90] width 233 height 40
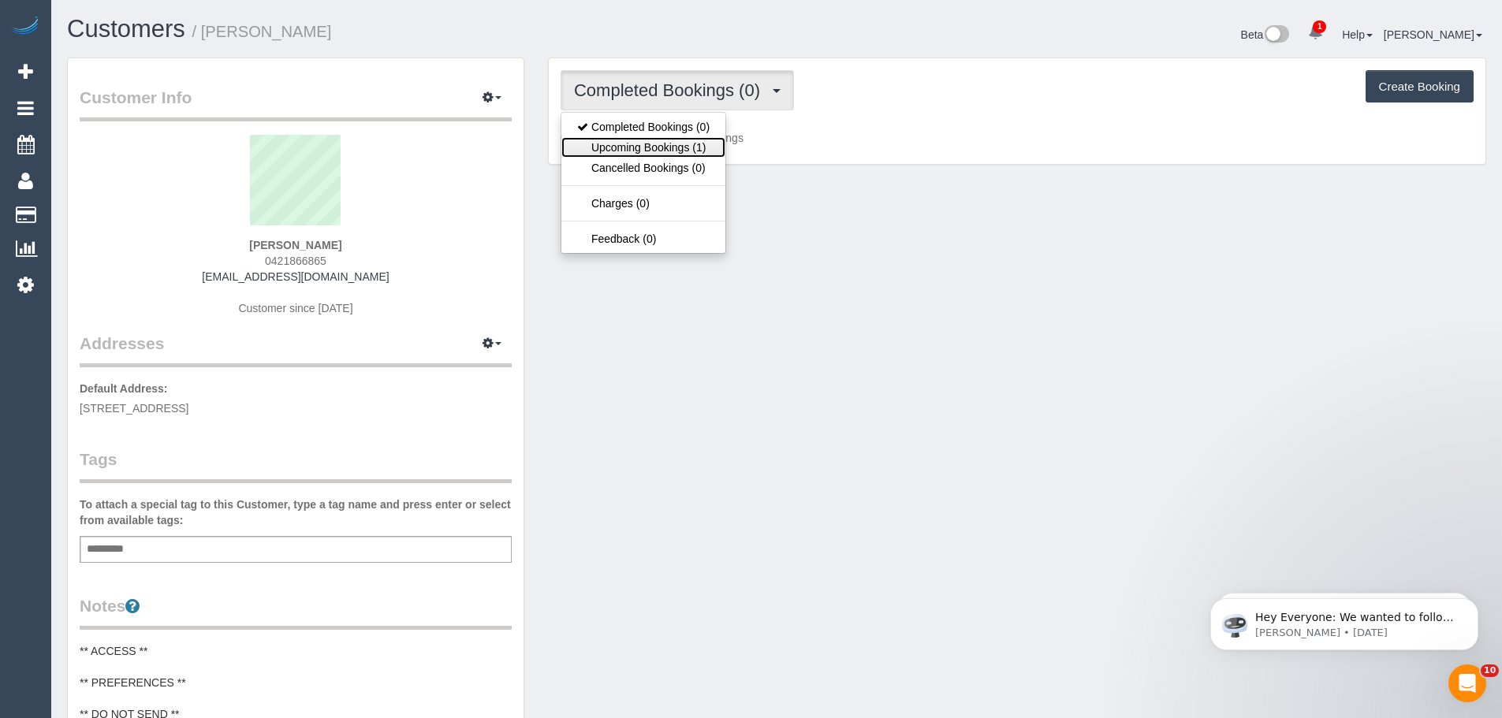
click at [668, 145] on link "Upcoming Bookings (1)" at bounding box center [643, 147] width 164 height 20
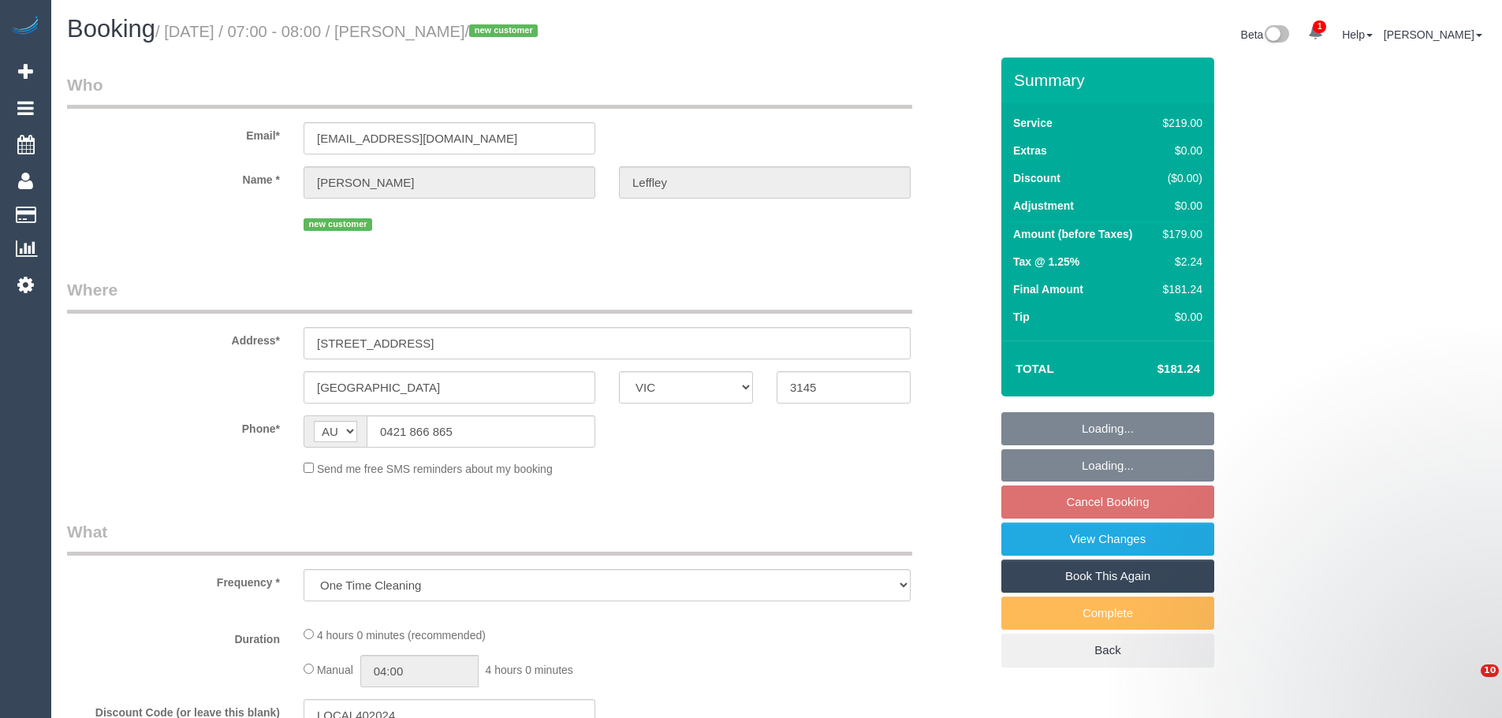
select select "VIC"
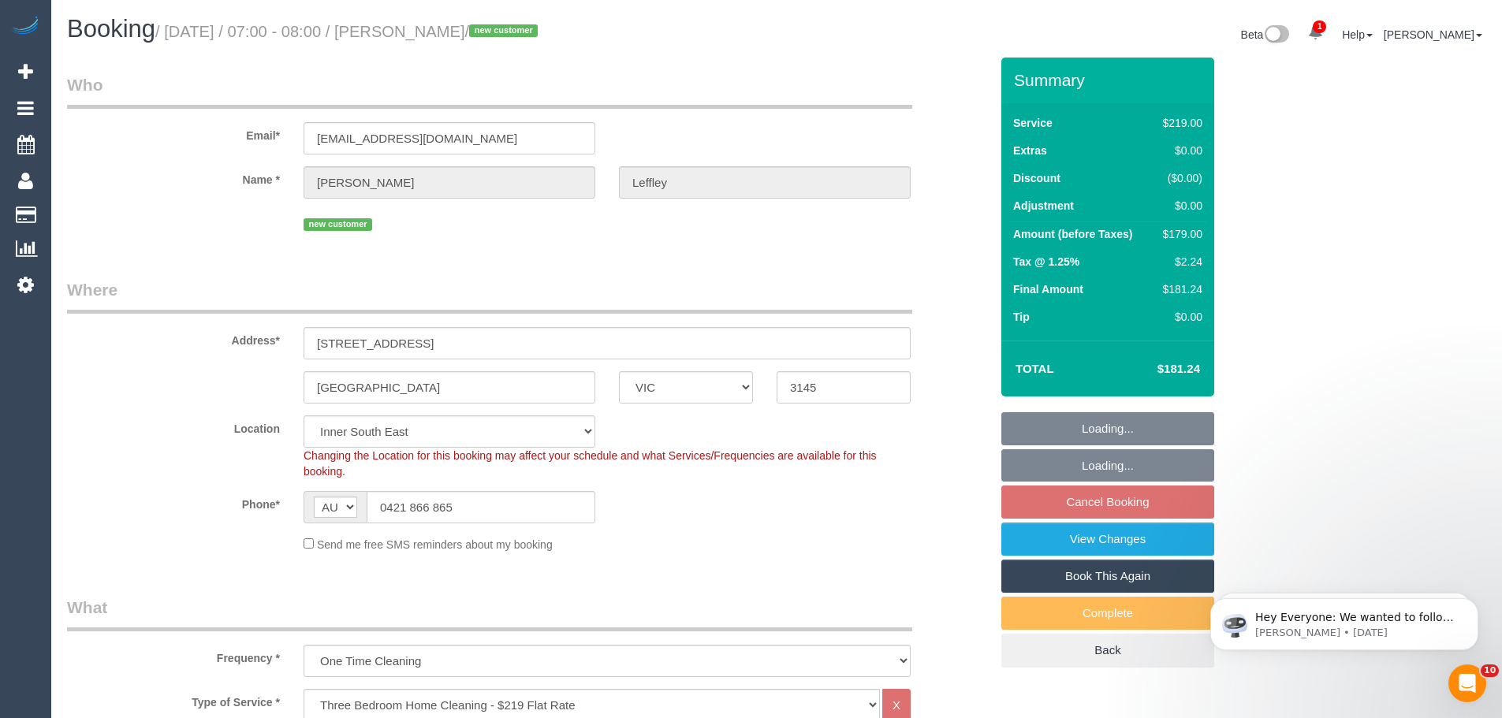
select select "string:stripe-pm_1SFW6L2GScqysDRV40dIBTl5"
select select "object:1269"
select select "number:29"
select select "number:14"
select select "number:18"
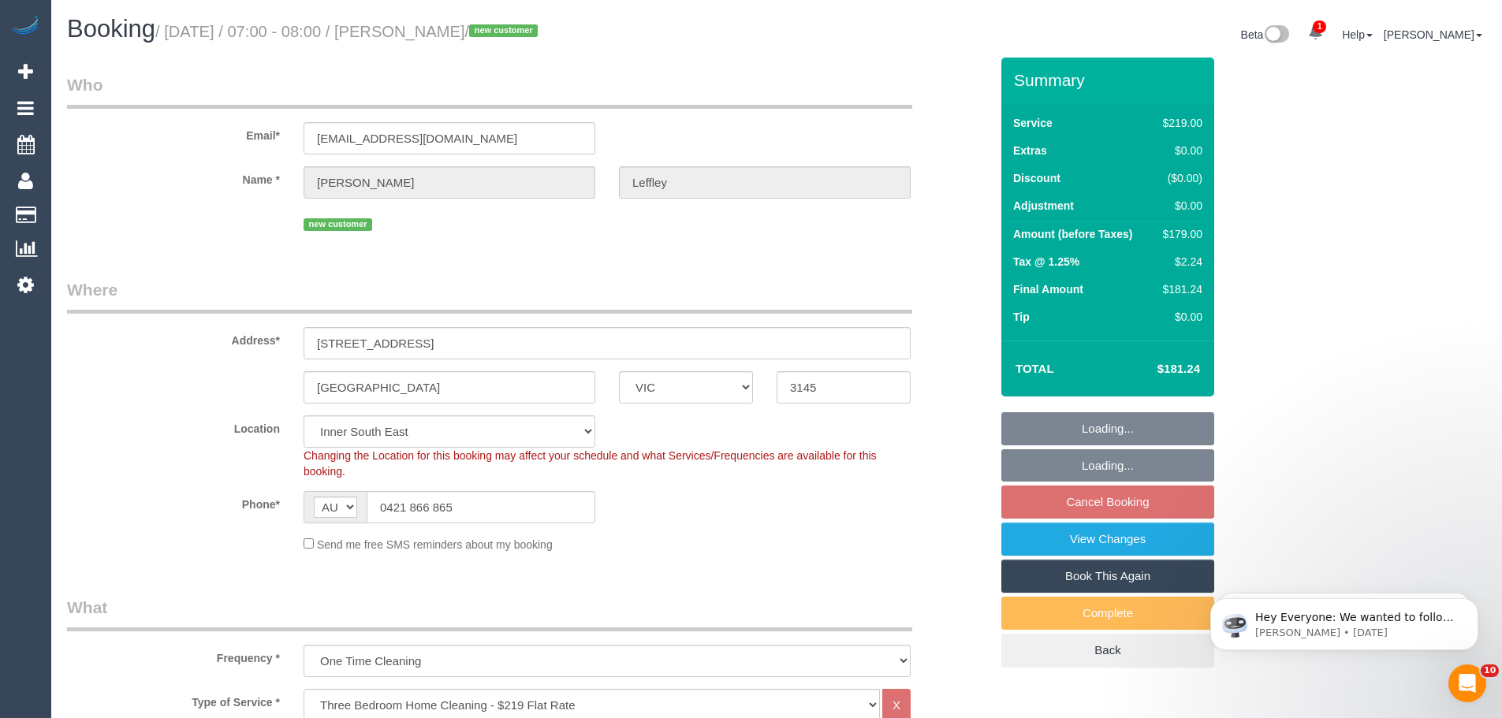
select select "number:24"
select select "number:13"
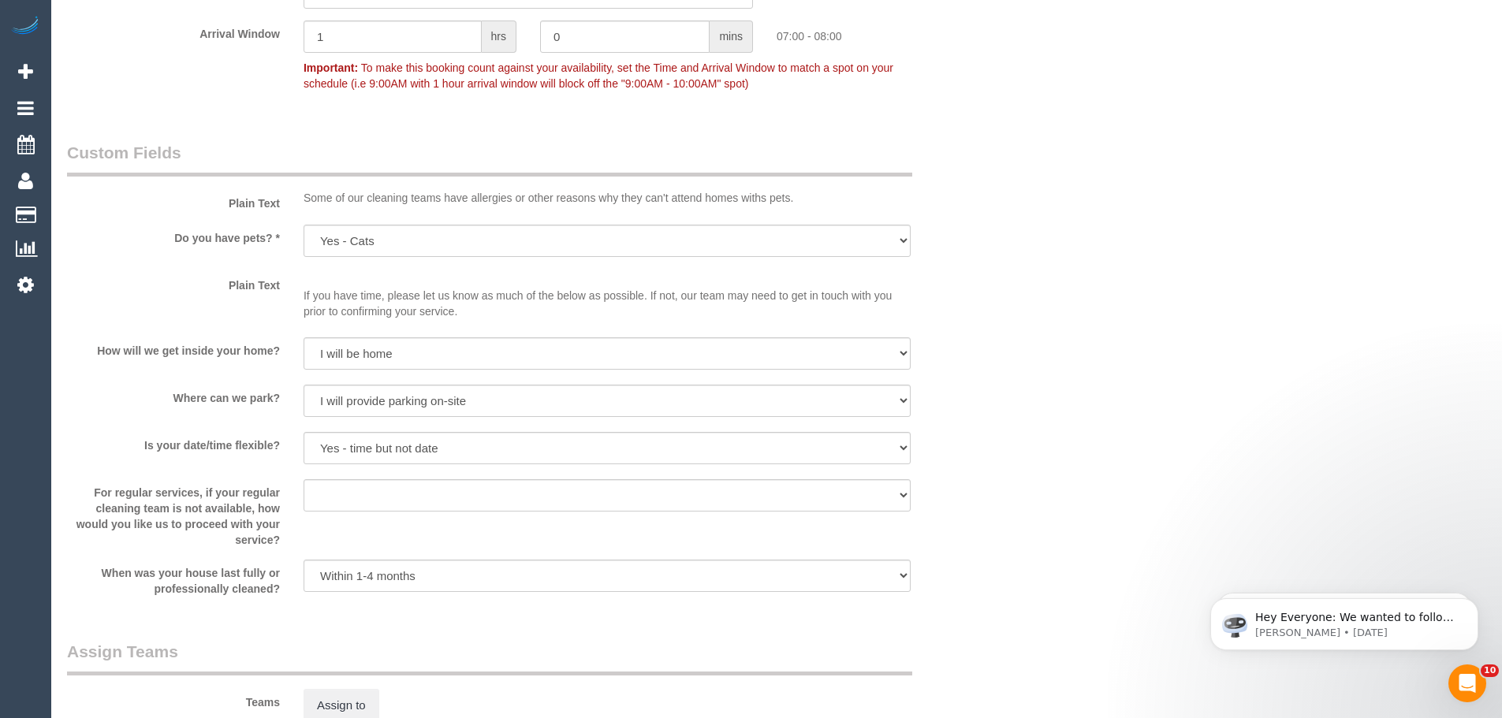
scroll to position [1576, 0]
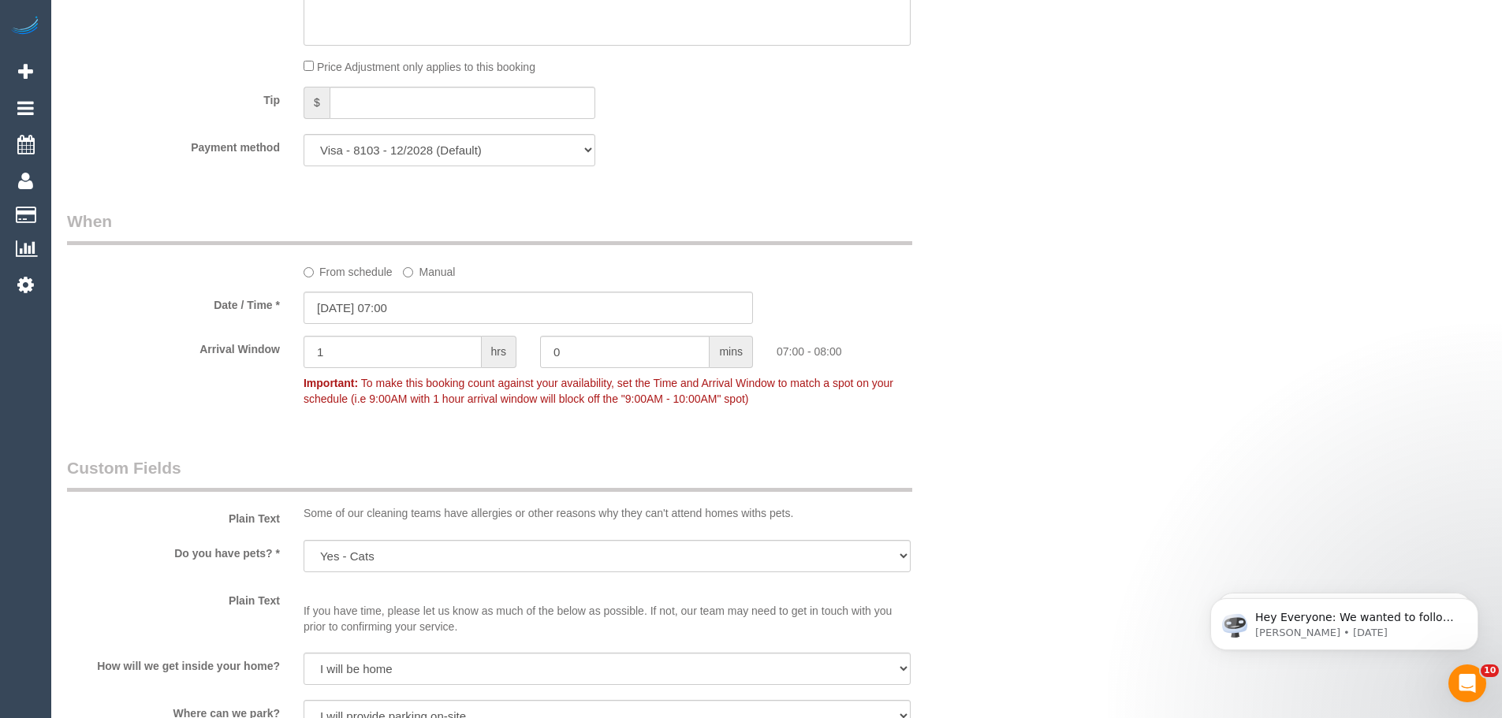
click at [349, 266] on label "From schedule" at bounding box center [347, 269] width 89 height 21
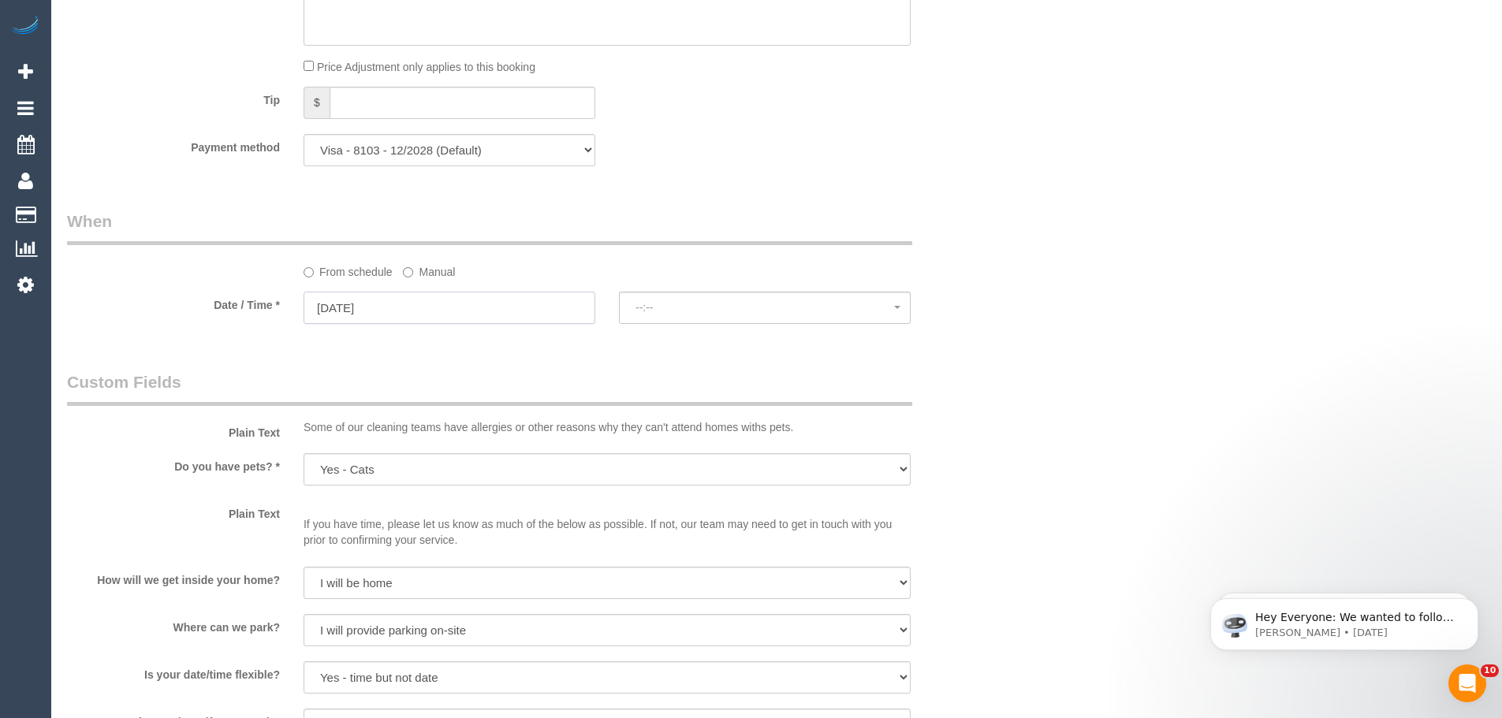
click at [359, 306] on input "16/10/2025" at bounding box center [449, 308] width 292 height 32
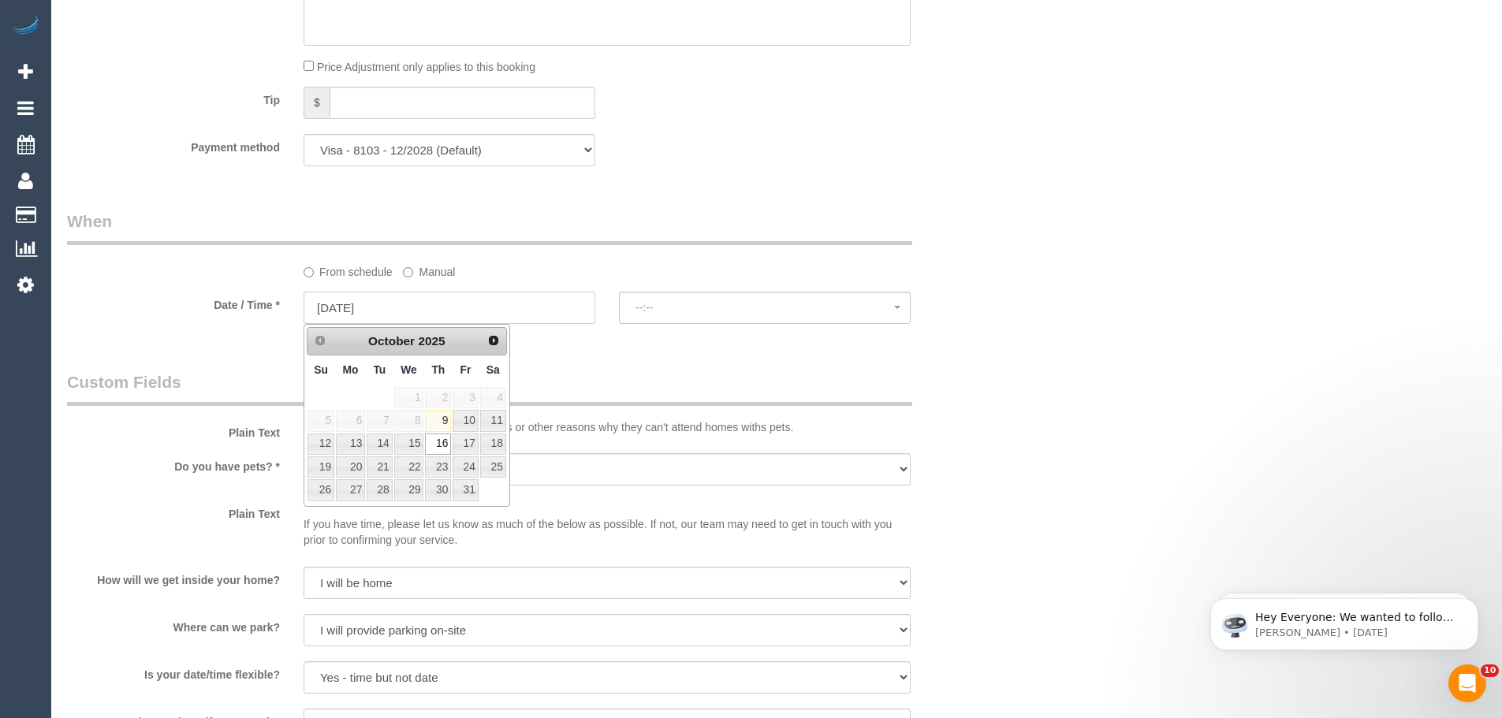
select select "spot18"
click at [486, 338] on link "Next" at bounding box center [493, 340] width 22 height 22
click at [465, 425] on link "7" at bounding box center [464, 420] width 25 height 21
type input "07/11/2025"
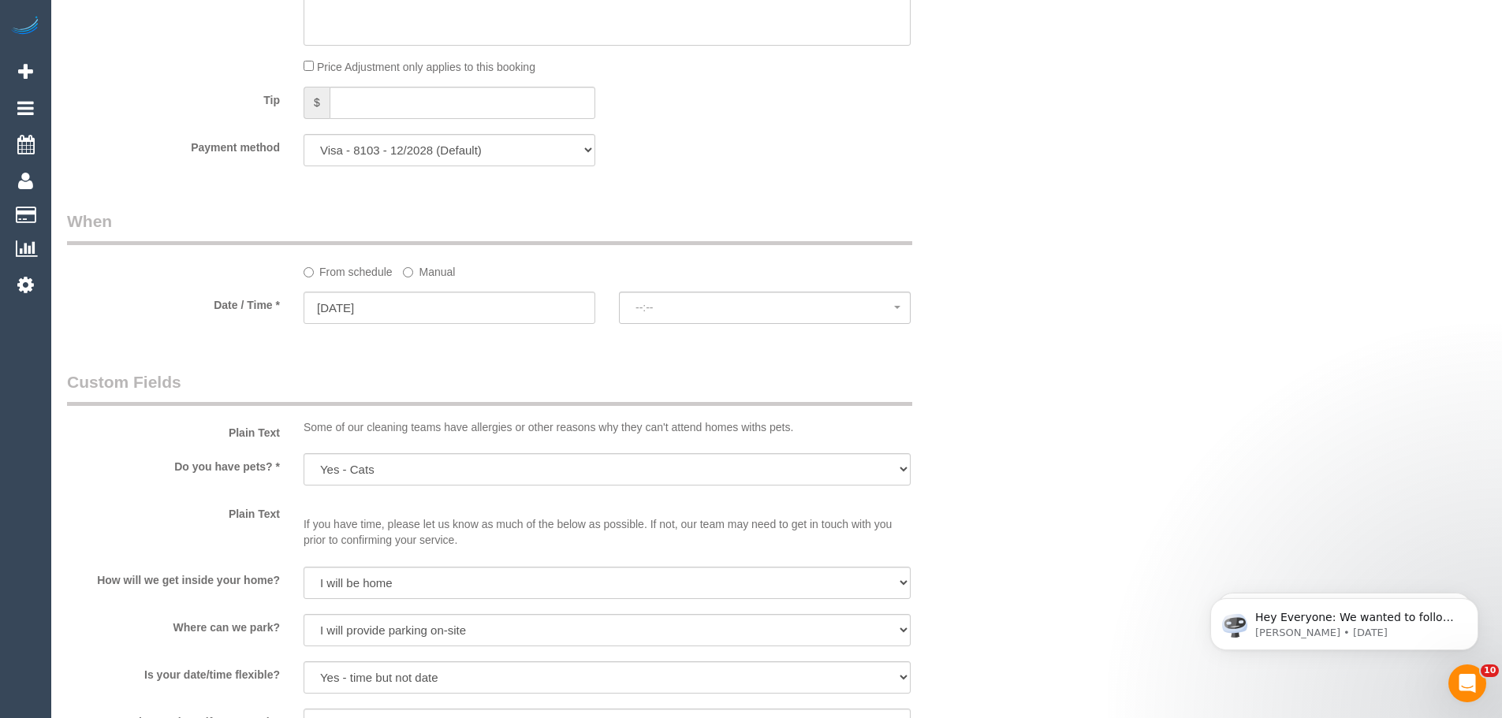
select select "spot35"
click at [691, 307] on span "07:00 - 08:00" at bounding box center [764, 307] width 259 height 13
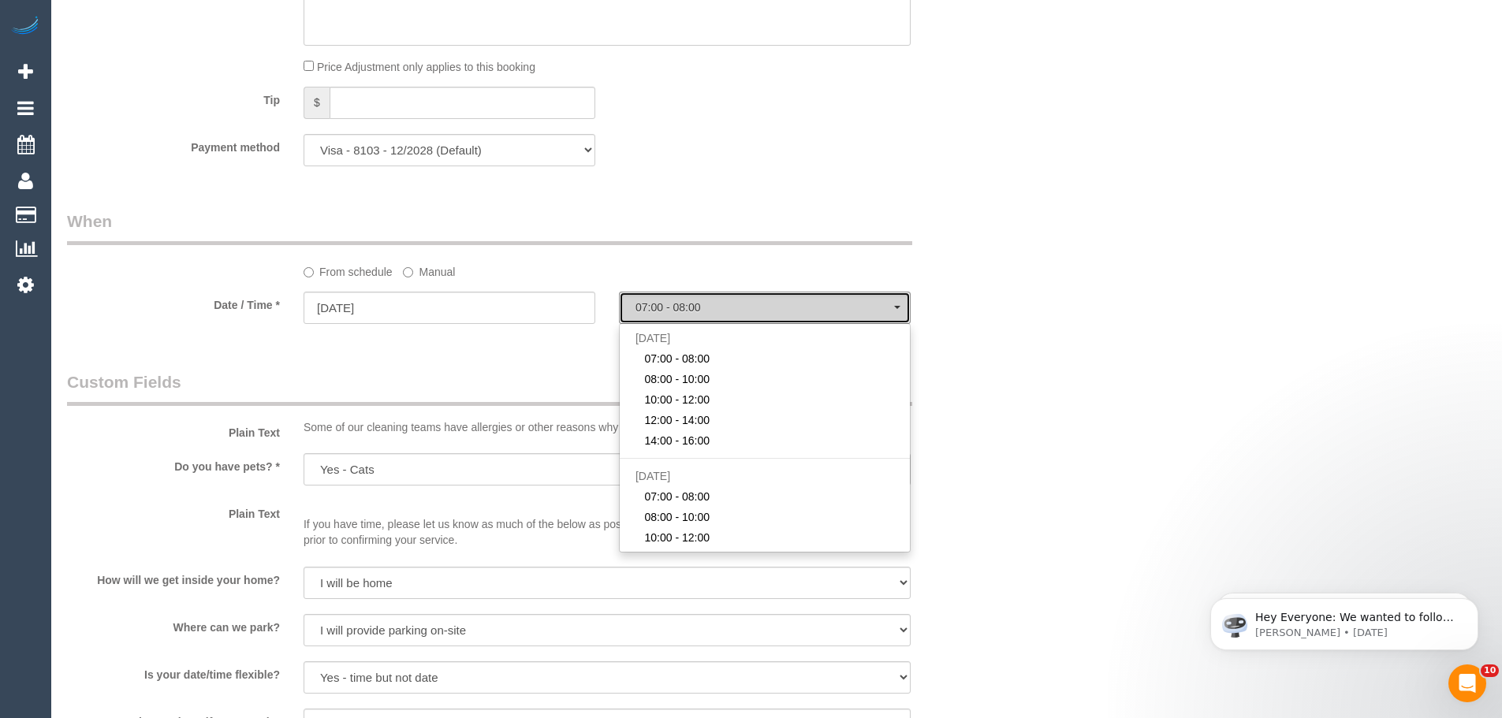
click at [691, 307] on span "07:00 - 08:00" at bounding box center [764, 307] width 259 height 13
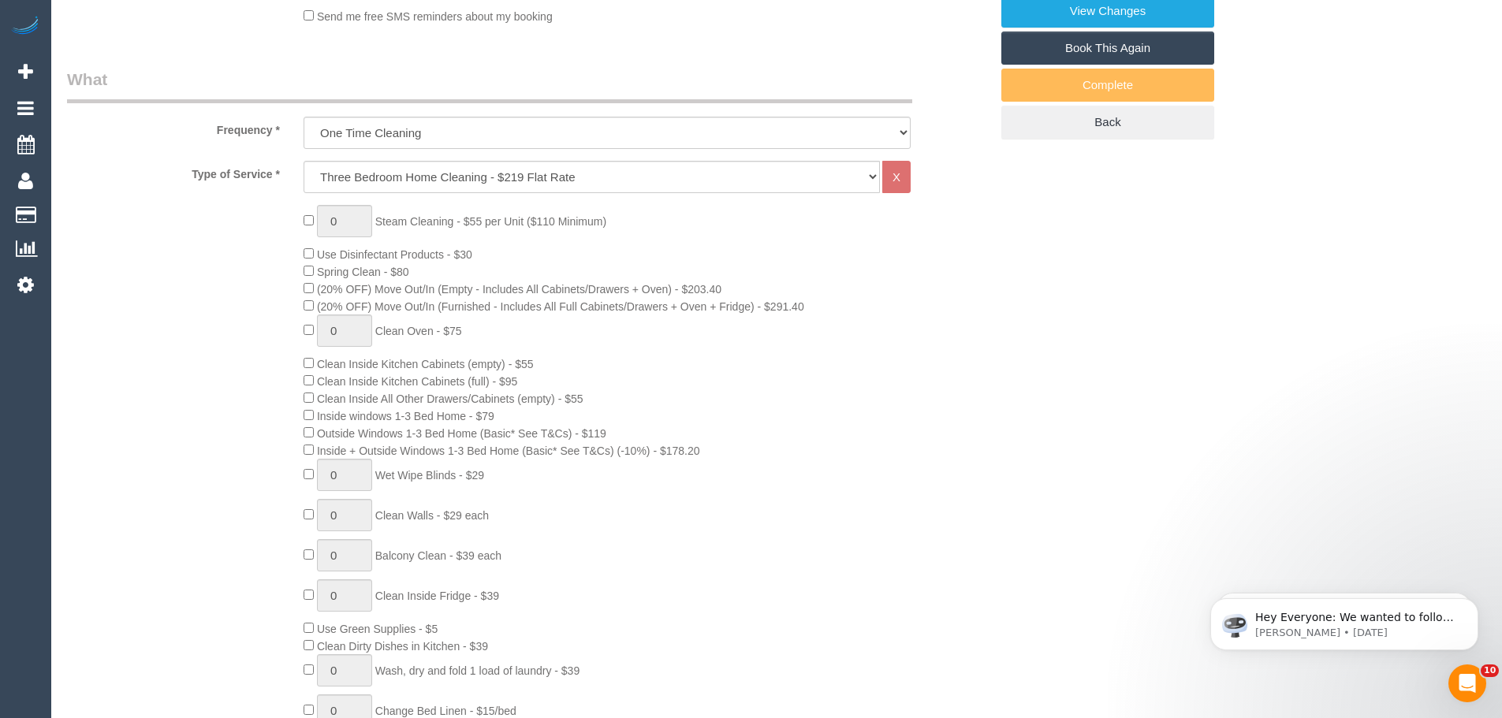
scroll to position [134, 0]
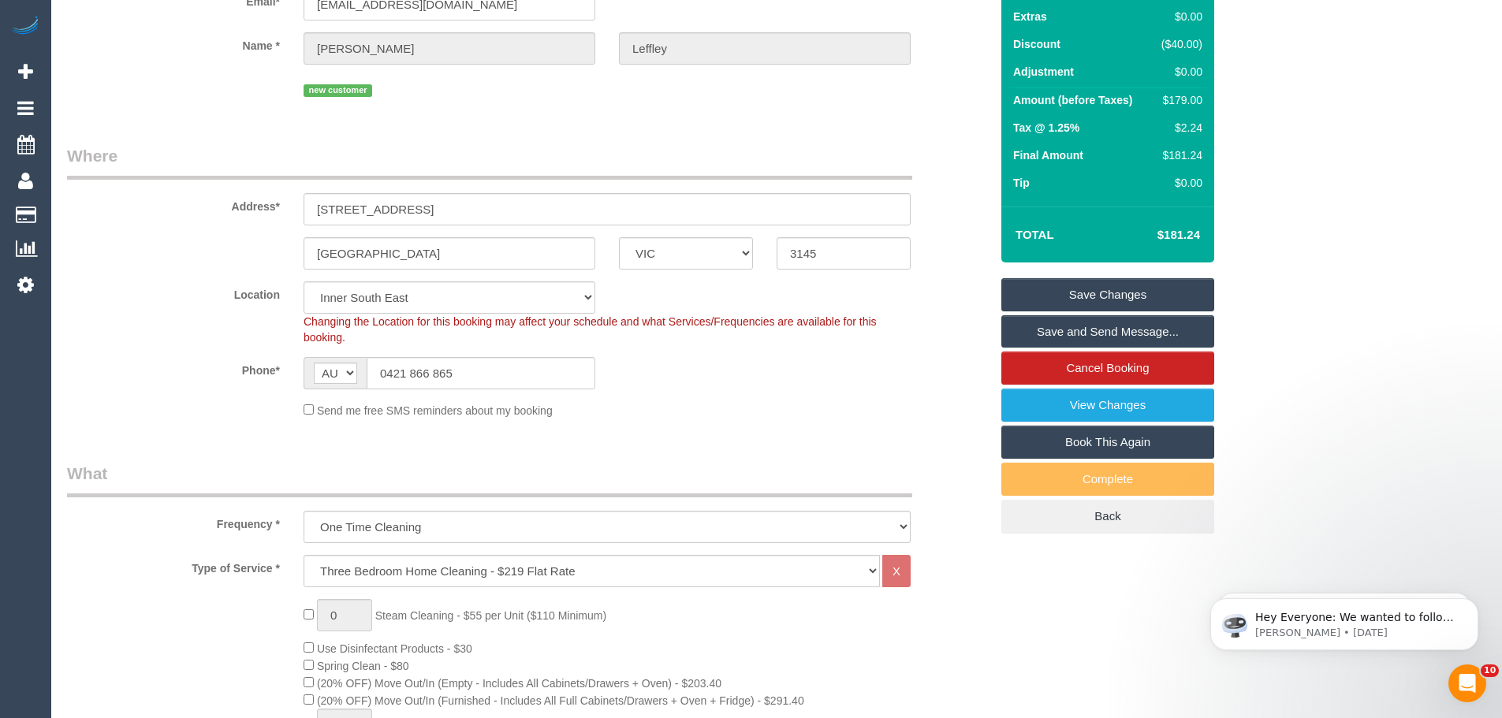
click at [1083, 298] on link "Save Changes" at bounding box center [1107, 294] width 213 height 33
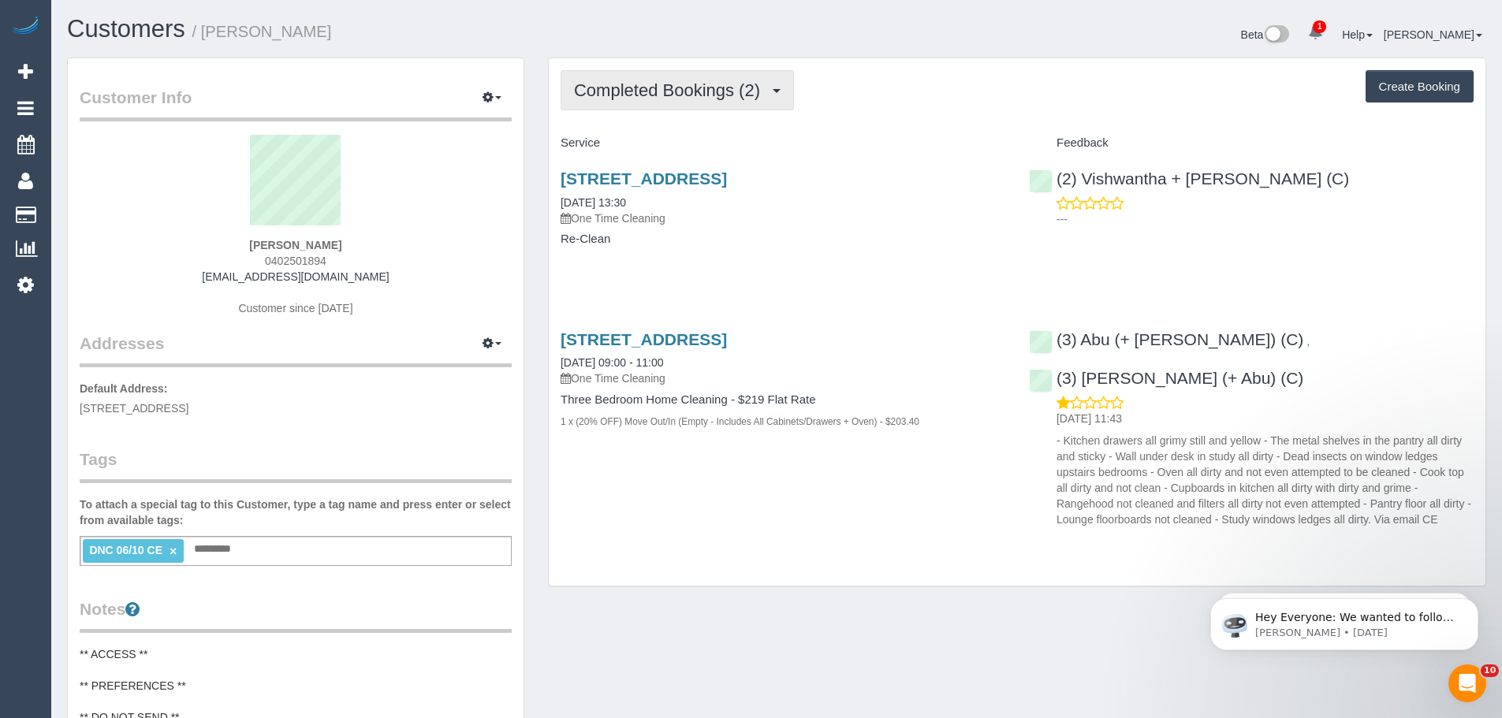
click at [693, 80] on button "Completed Bookings (2)" at bounding box center [676, 90] width 233 height 40
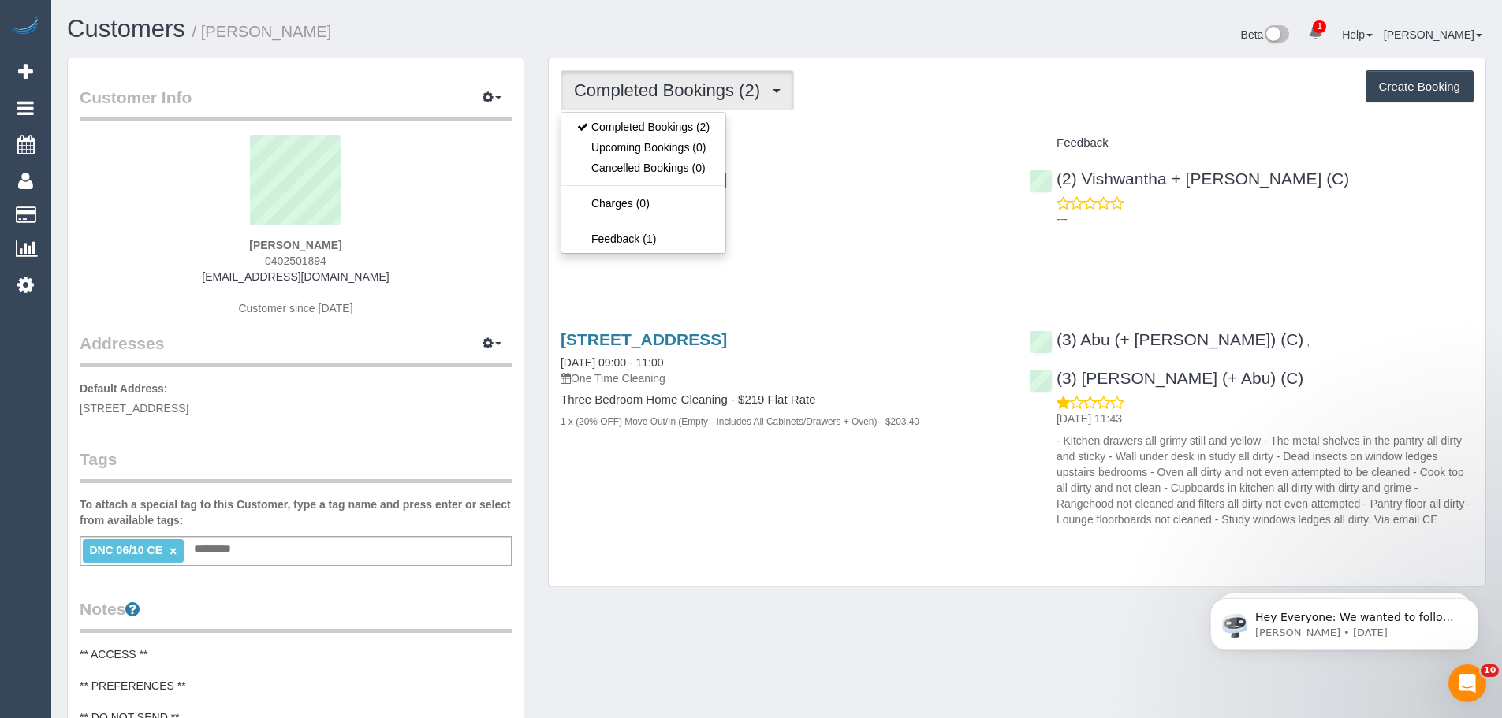
click at [872, 111] on div "Completed Bookings (2) Completed Bookings (2) Upcoming Bookings (0) Cancelled B…" at bounding box center [1017, 321] width 936 height 527
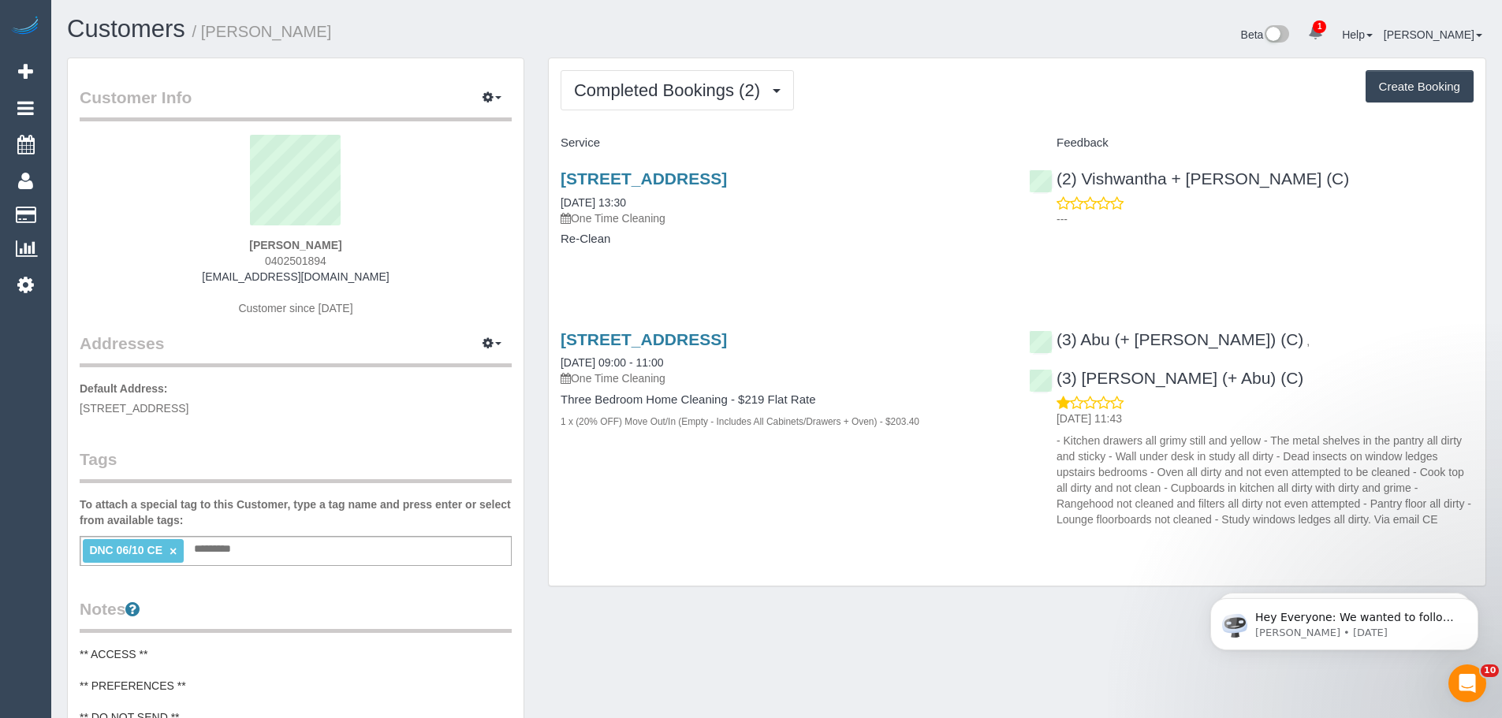
click at [723, 296] on div "Service Feedback [STREET_ADDRESS] [DATE] 13:30 One Time Cleaning Re-Clean (2) V…" at bounding box center [1016, 332] width 913 height 404
click at [666, 269] on div "[STREET_ADDRESS] [DATE] 13:30 One Time Cleaning Re-Clean" at bounding box center [783, 216] width 468 height 121
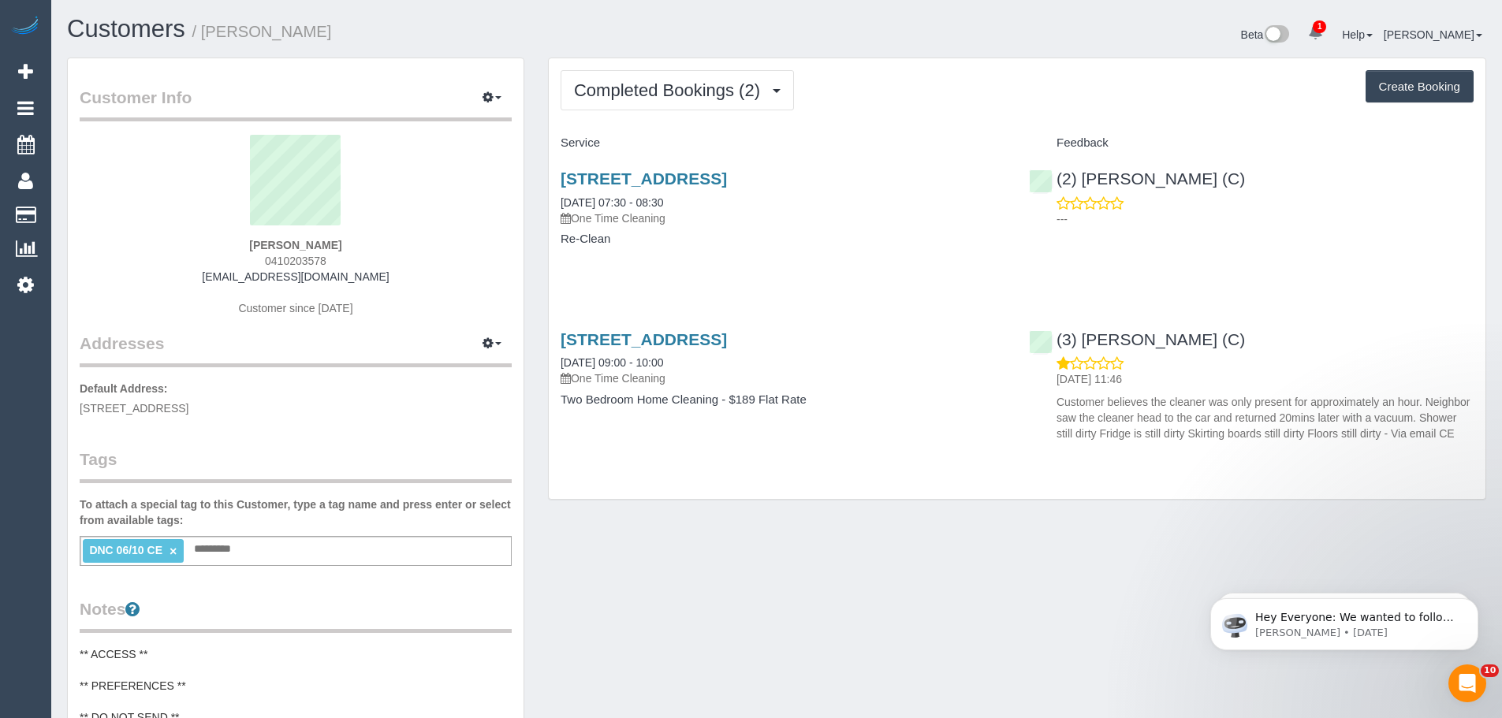
drag, startPoint x: 344, startPoint y: 262, endPoint x: 161, endPoint y: 253, distance: 183.9
click at [161, 253] on div "Emily Macdonald 0410203578 emilymei774@gmail.com Customer since 2025" at bounding box center [296, 233] width 432 height 197
copy span "0410203578"
click at [28, 289] on icon at bounding box center [25, 284] width 17 height 19
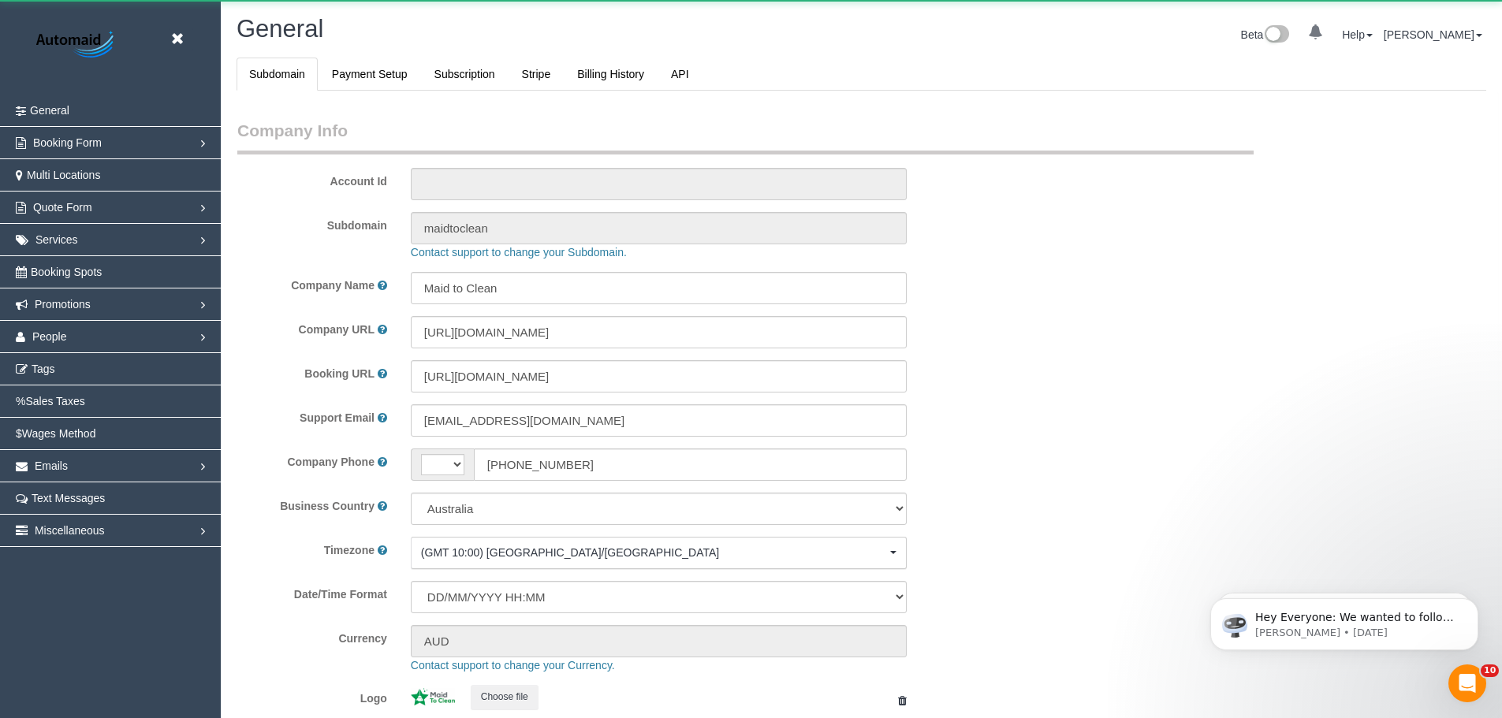
select select "string:AU"
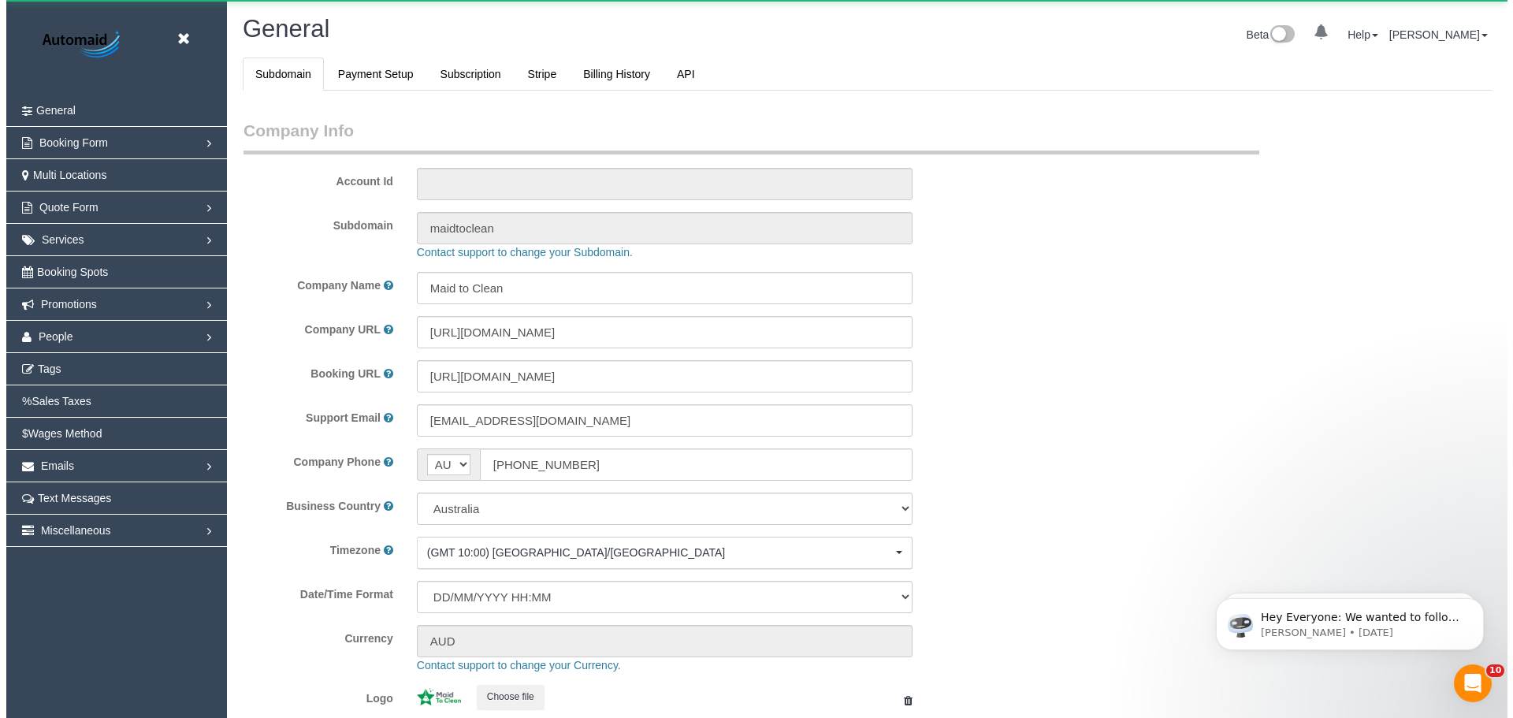
scroll to position [3571, 1502]
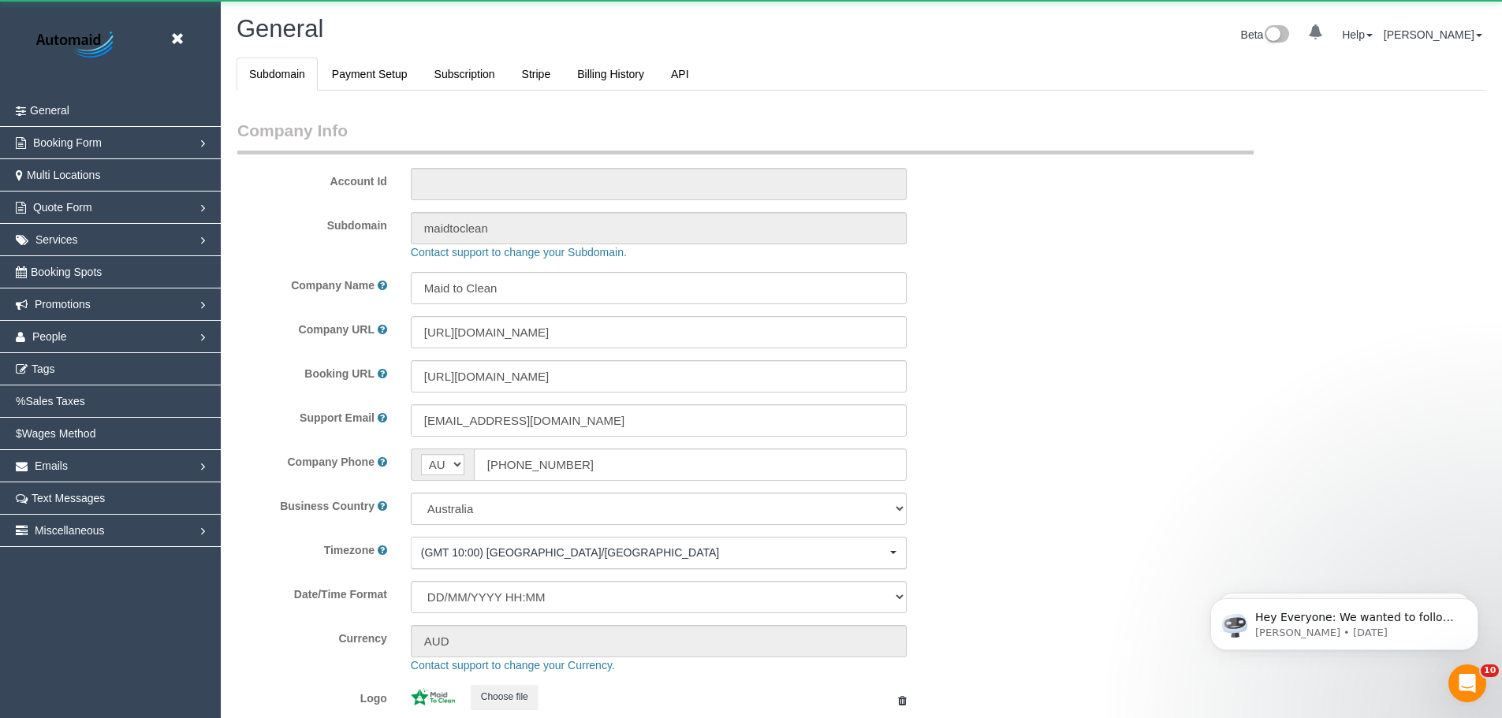
select select "1"
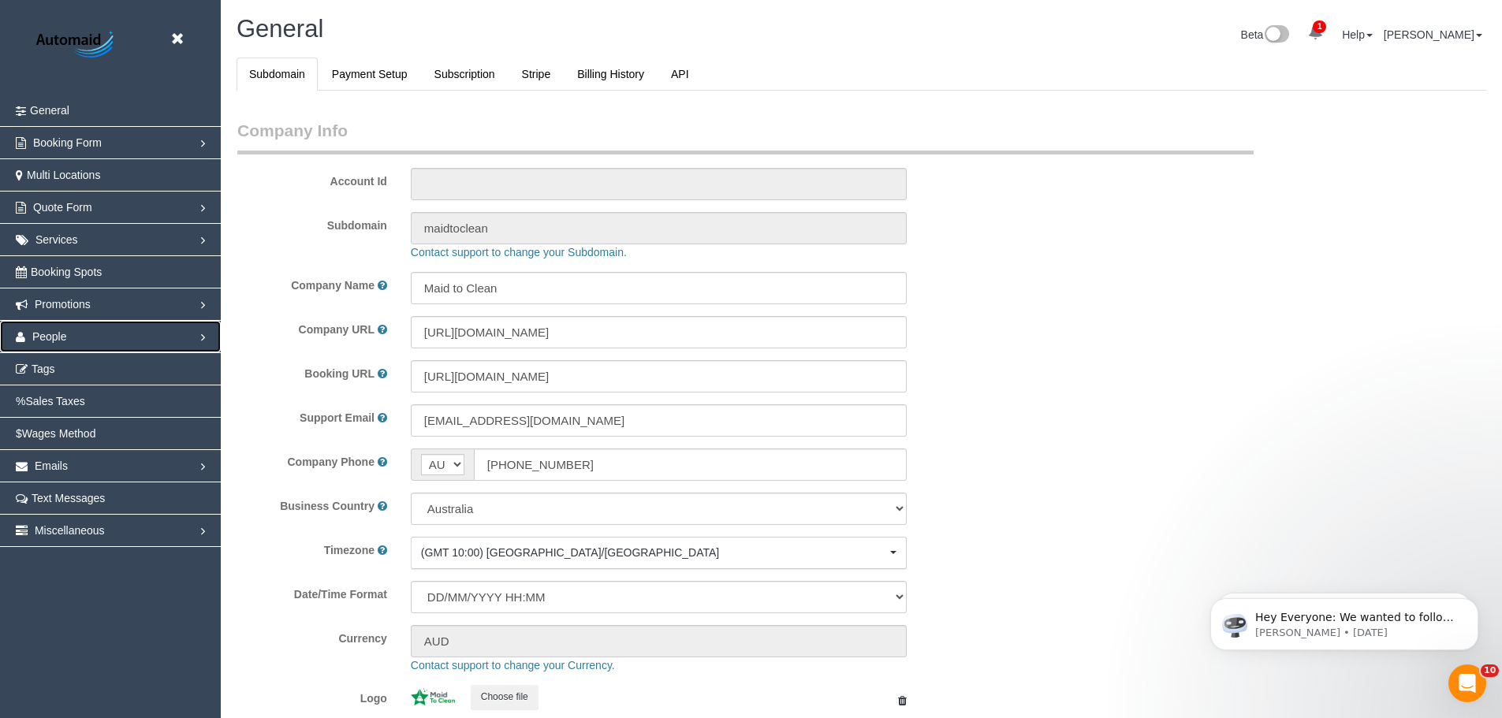
click at [77, 342] on link "People" at bounding box center [110, 337] width 221 height 32
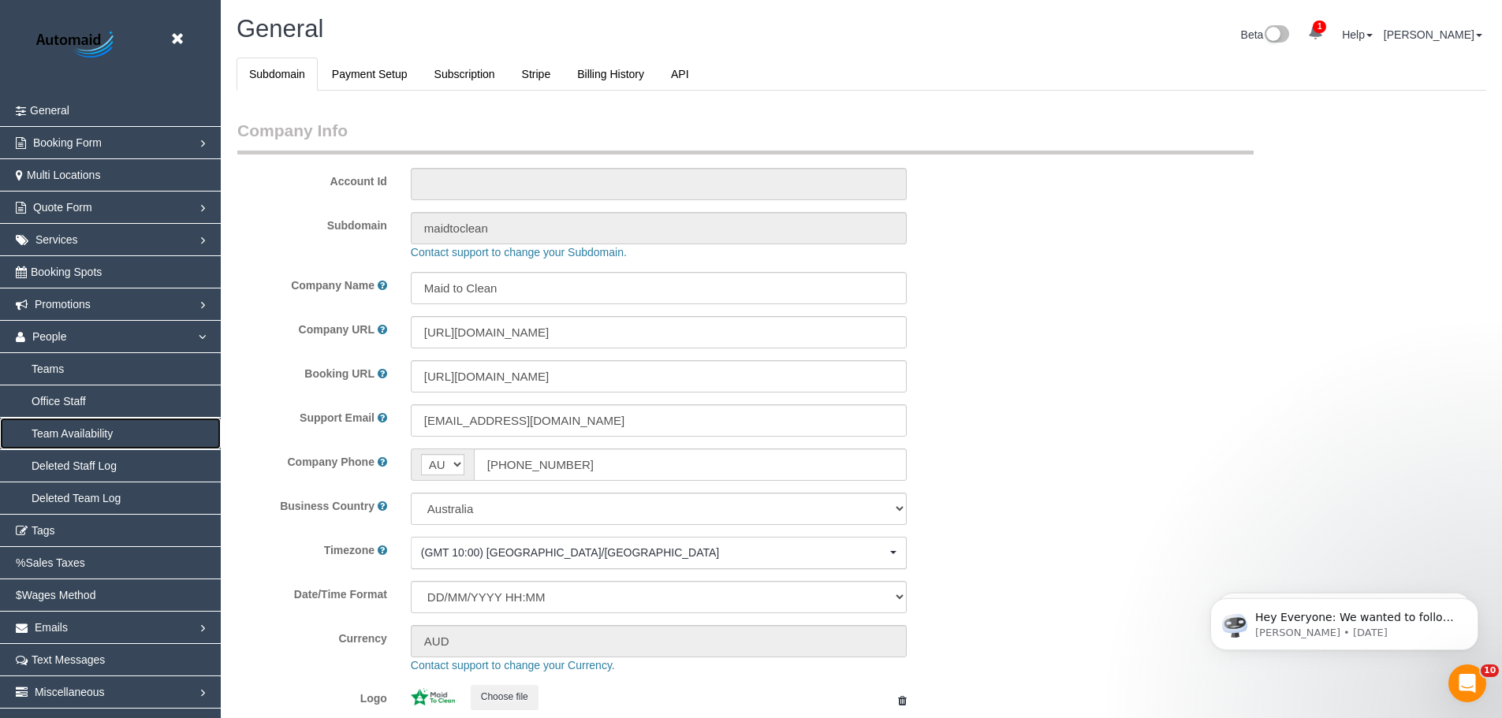
click at [61, 429] on link "Team Availability" at bounding box center [110, 434] width 221 height 32
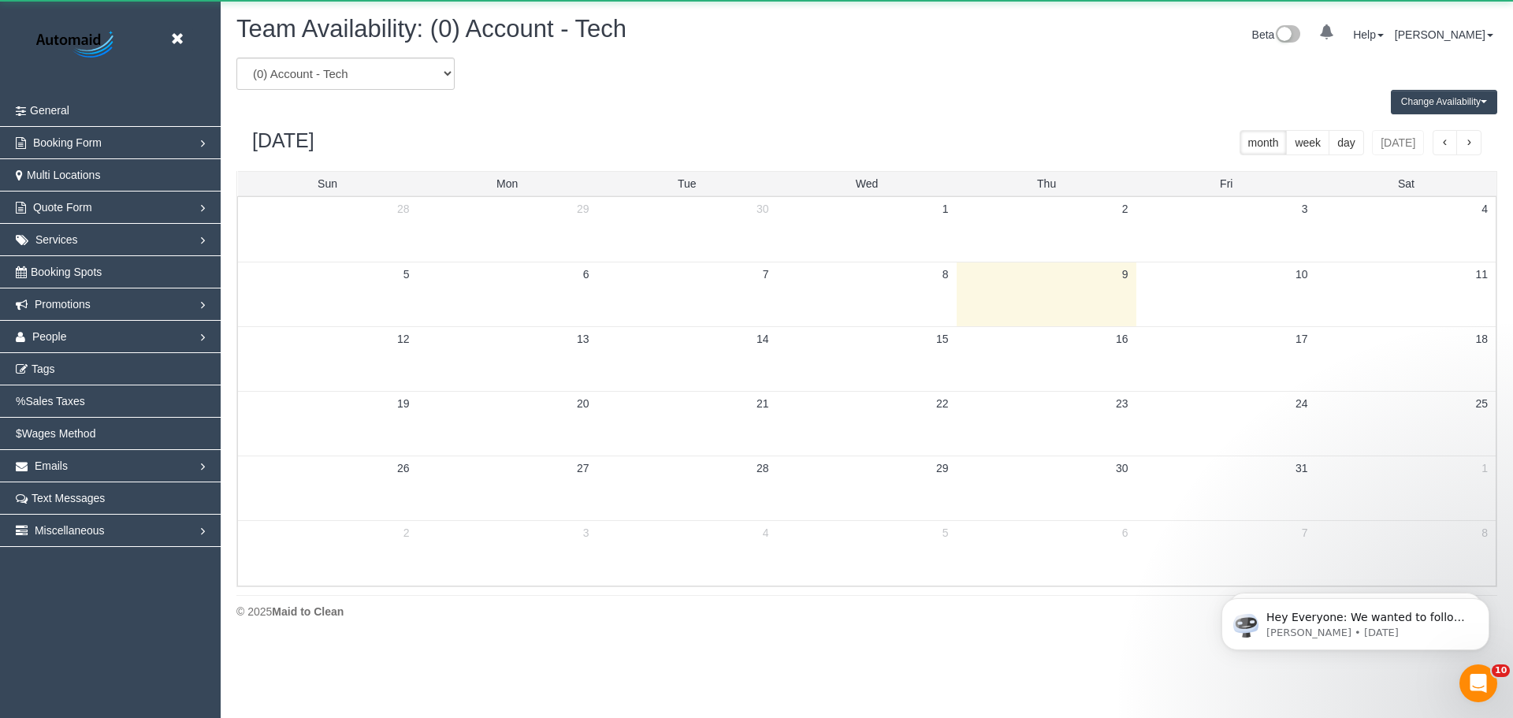
scroll to position [642, 1513]
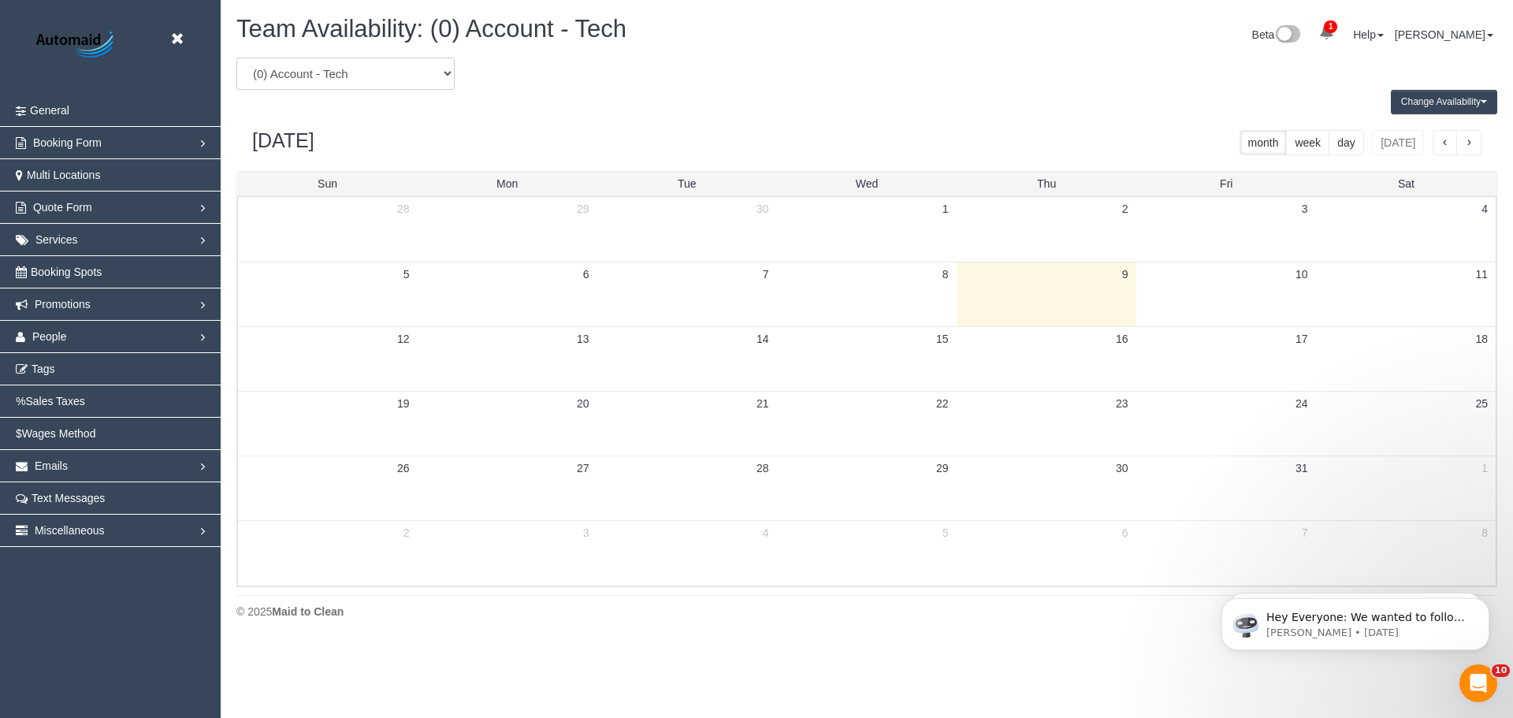
click at [359, 73] on select "(0) Account - Tech (0) Office (0) Raunak Test Account (1) Debbie Brodjanac (FT)…" at bounding box center [345, 74] width 218 height 32
select select "number:110534"
click at [236, 58] on select "(0) Account - Tech (0) Office (0) Raunak Test Account (1) Debbie Brodjanac (FT)…" at bounding box center [345, 74] width 218 height 32
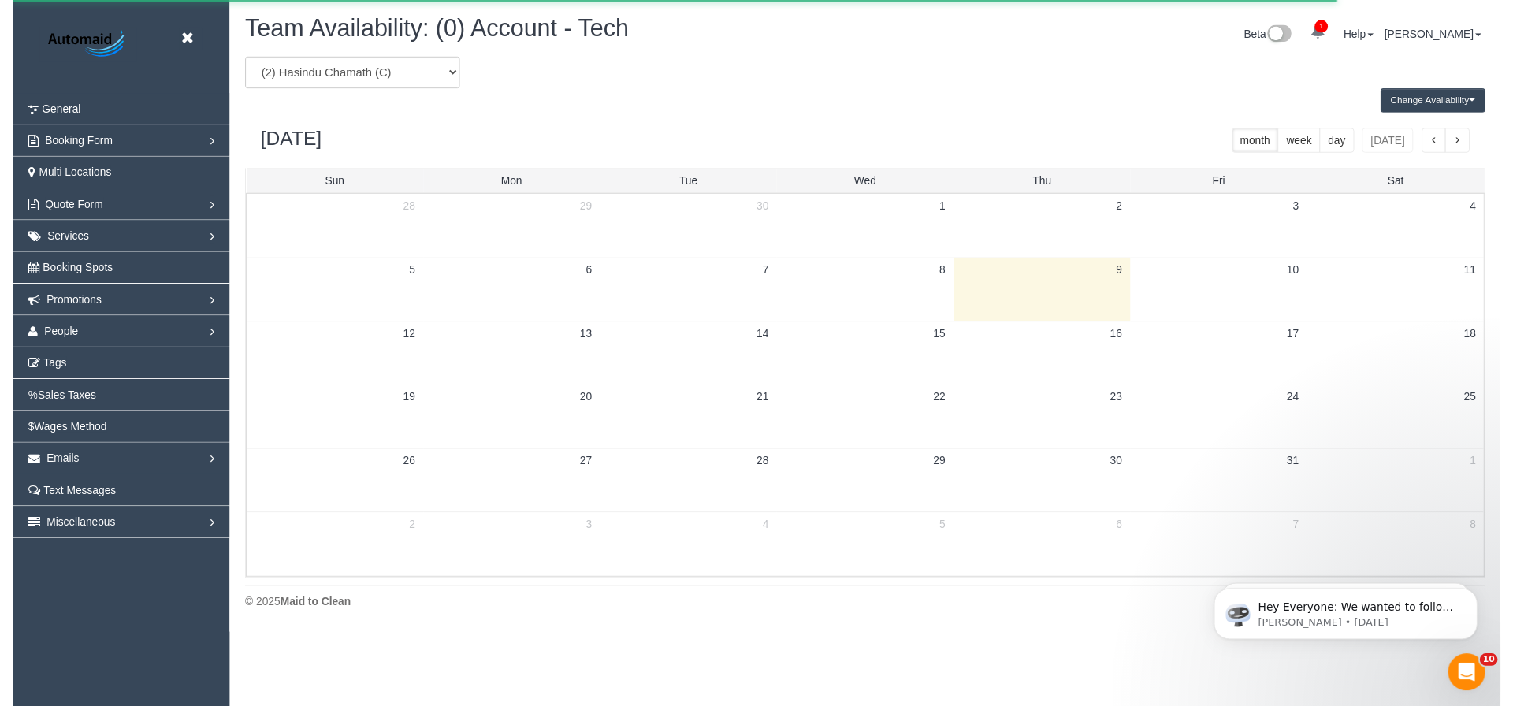
scroll to position [78180, 77309]
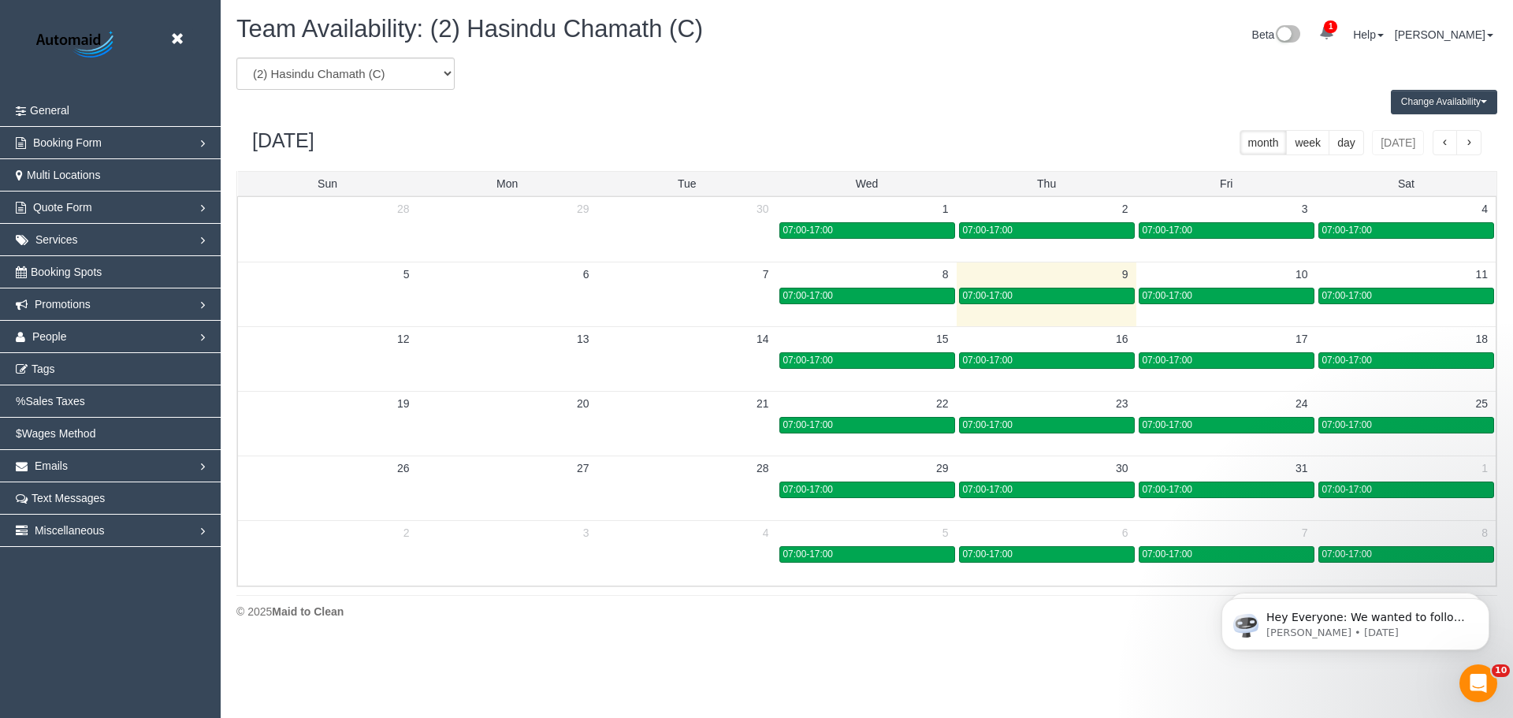
click at [1468, 98] on button "Change Availability" at bounding box center [1444, 102] width 106 height 24
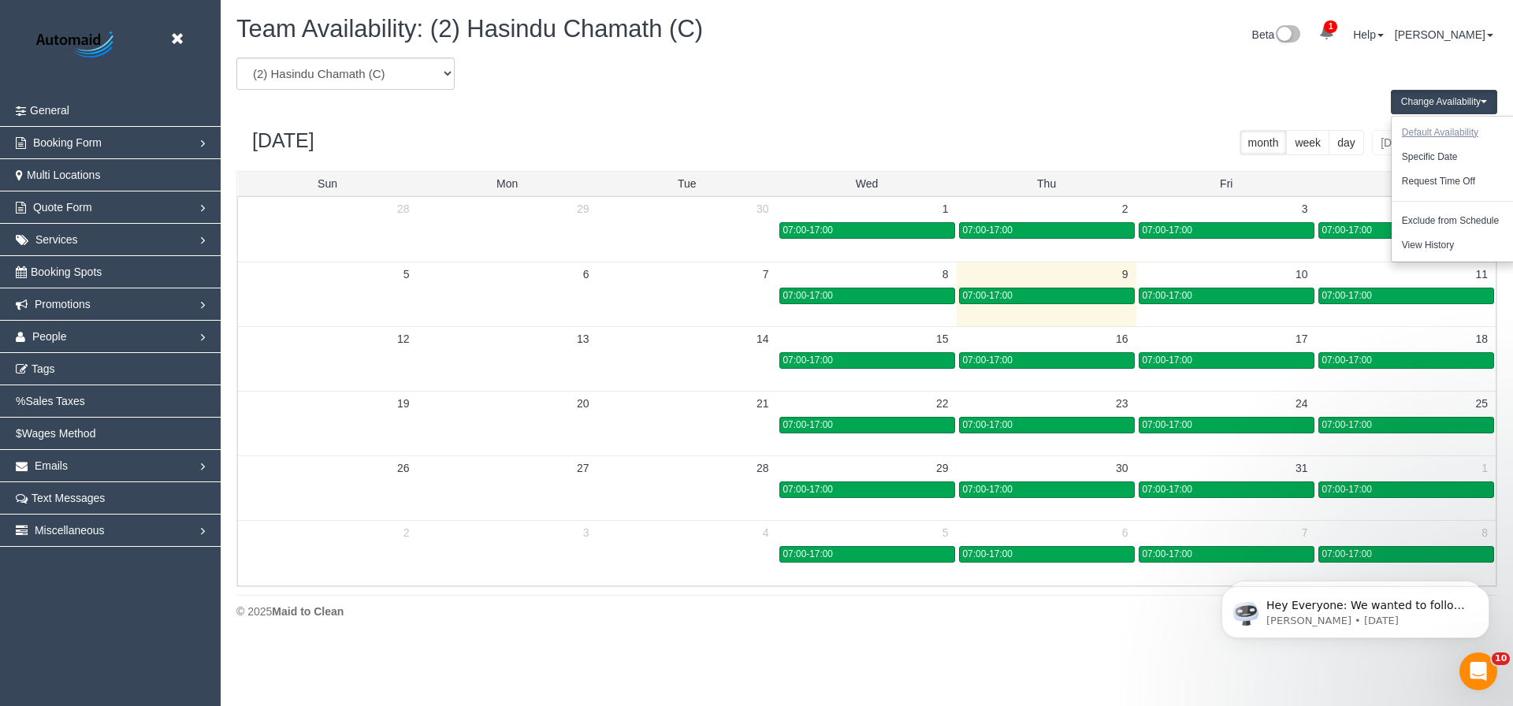
click at [1435, 132] on button "Default Availability" at bounding box center [1440, 133] width 97 height 24
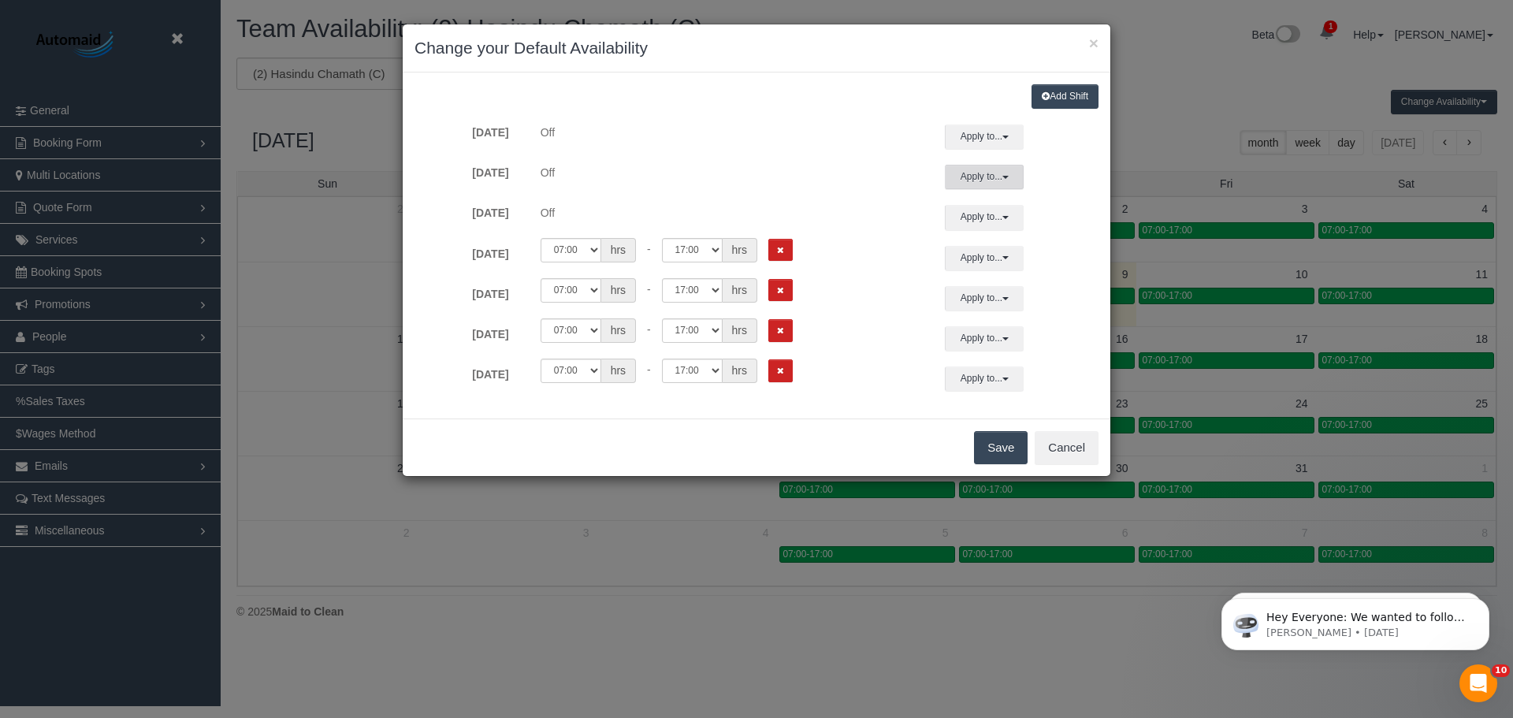
click at [1016, 169] on button "Apply to..." at bounding box center [984, 177] width 79 height 24
click at [728, 203] on form "Sunday Off Apply to... All Sunday Monday Tuesday Wednesday Thursday Friday Satu…" at bounding box center [757, 258] width 684 height 266
click at [962, 256] on button "Apply to..." at bounding box center [984, 258] width 79 height 24
click at [1007, 352] on link "Monday" at bounding box center [1044, 347] width 131 height 22
click at [964, 257] on button "Apply to..." at bounding box center [984, 258] width 79 height 24
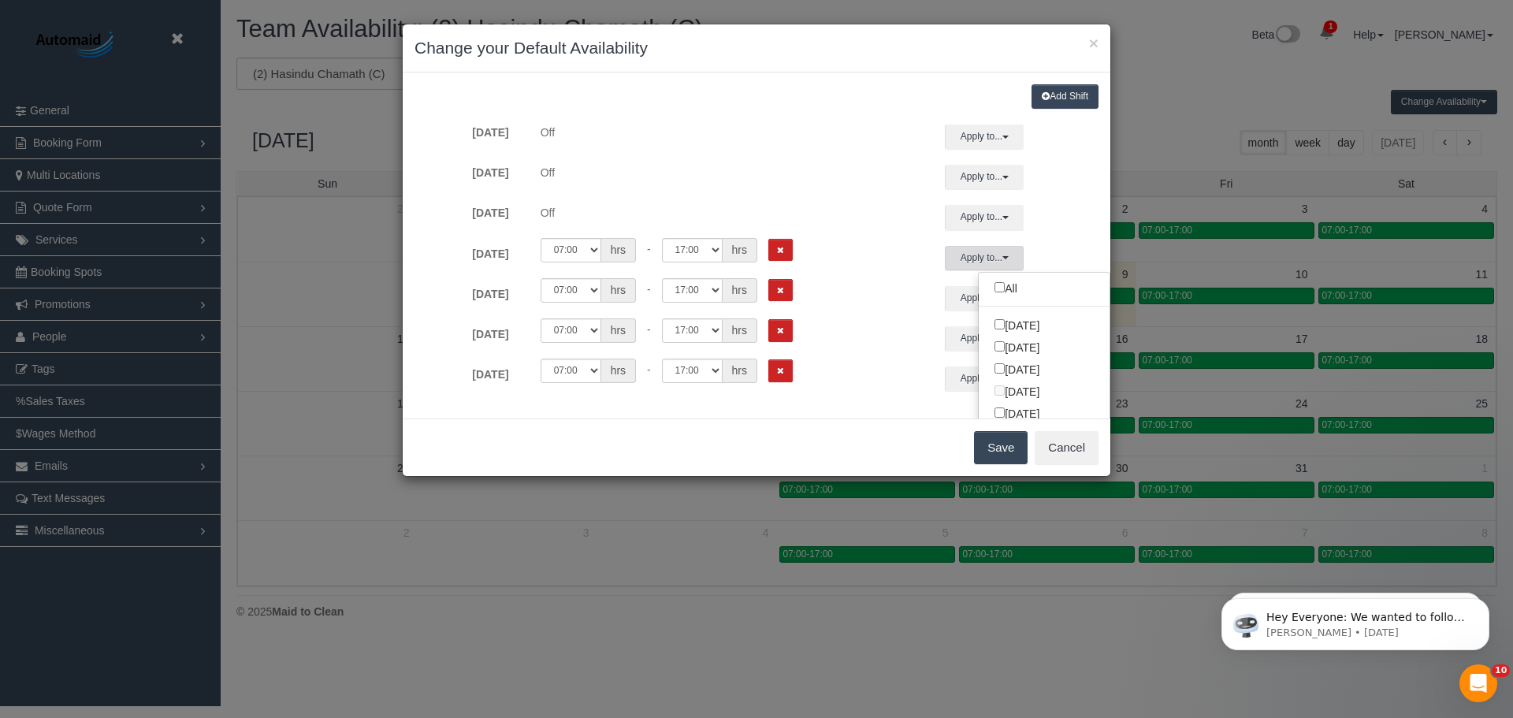
click at [997, 448] on button "Save" at bounding box center [1001, 447] width 54 height 33
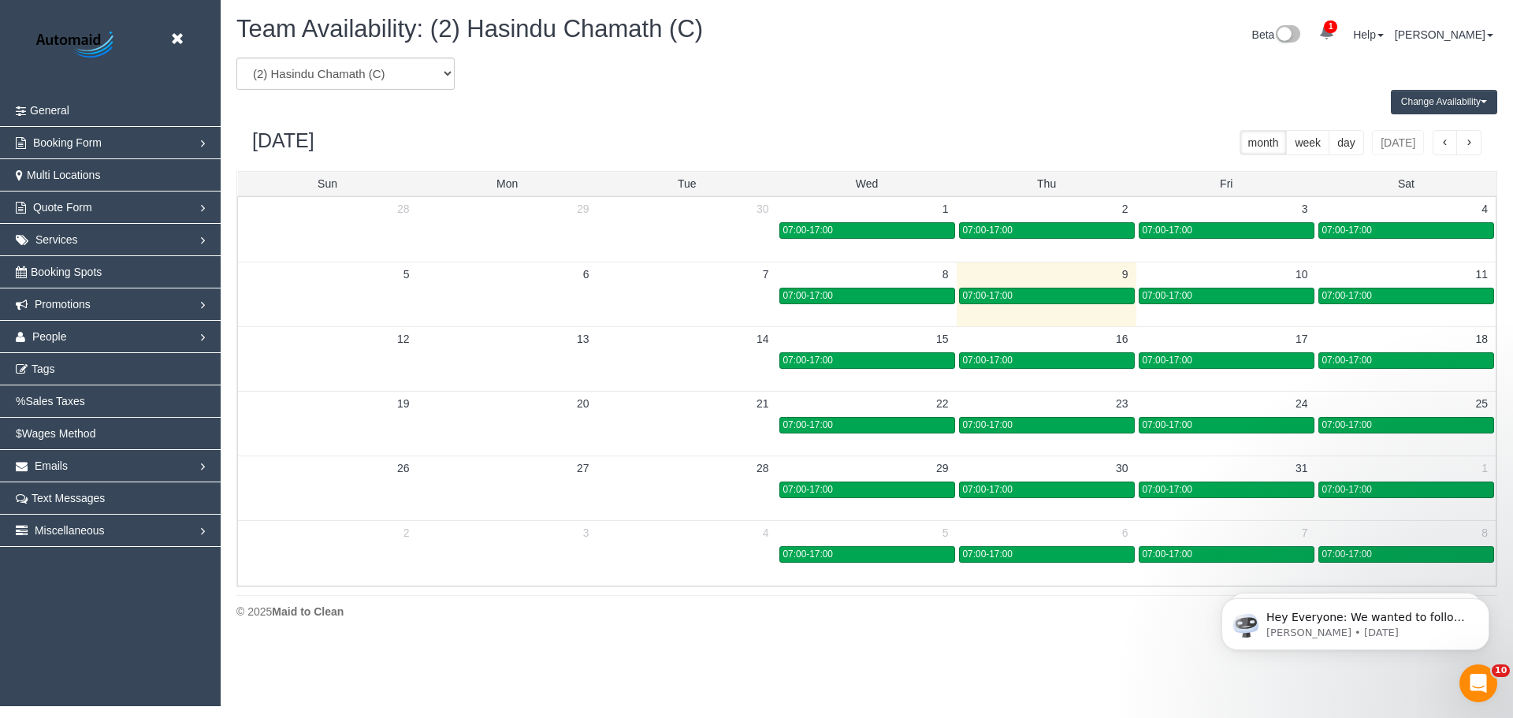
click at [1464, 98] on button "Change Availability" at bounding box center [1444, 102] width 106 height 24
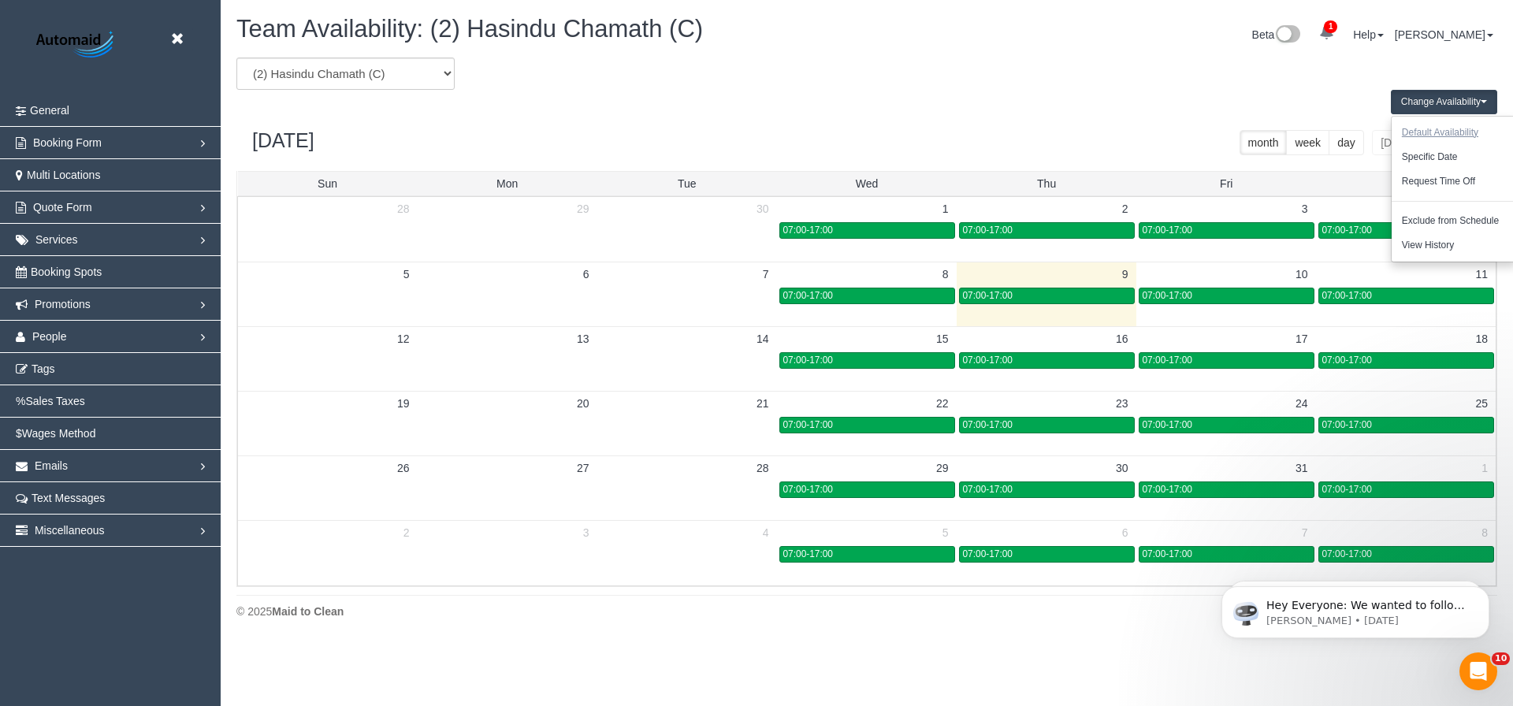
click at [1449, 134] on button "Default Availability" at bounding box center [1440, 133] width 97 height 24
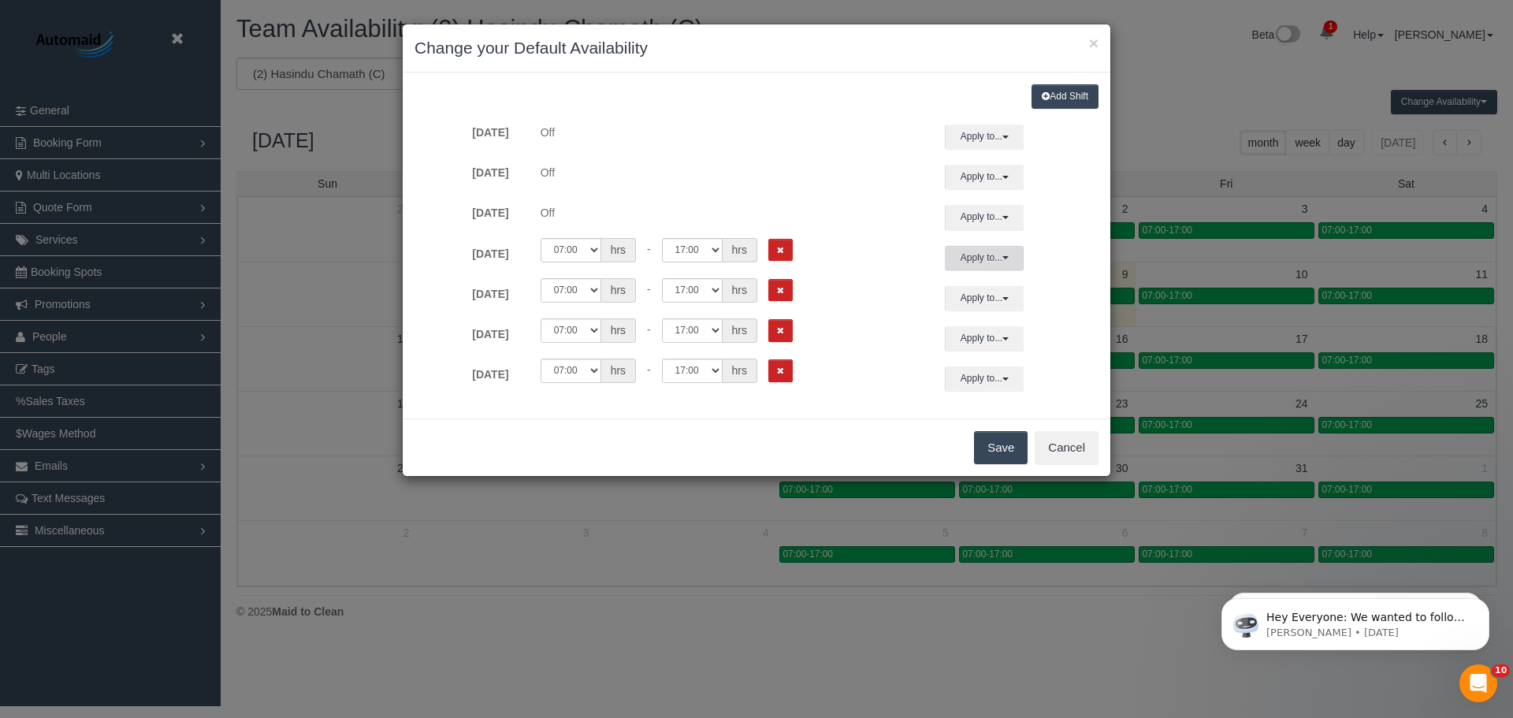
click at [988, 261] on button "Apply to..." at bounding box center [984, 258] width 79 height 24
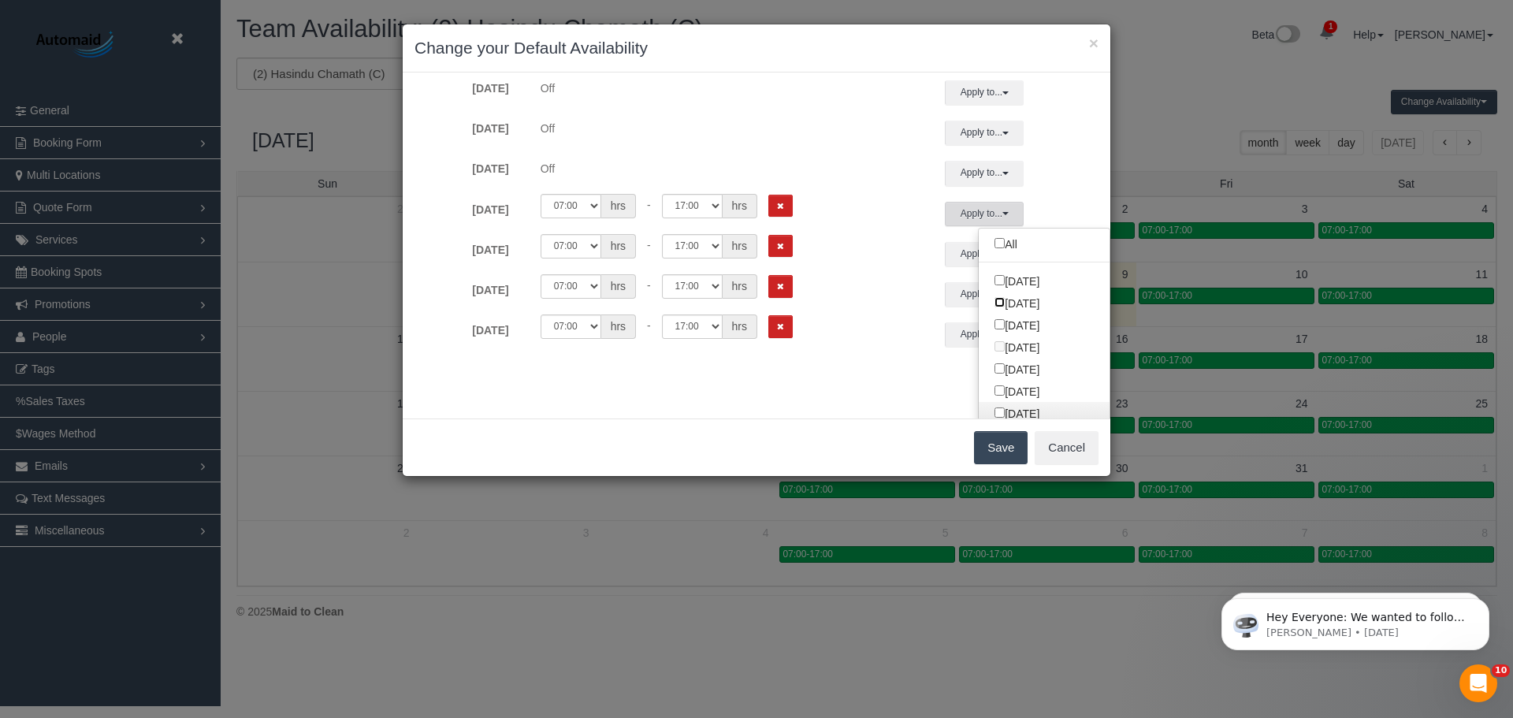
scroll to position [84, 0]
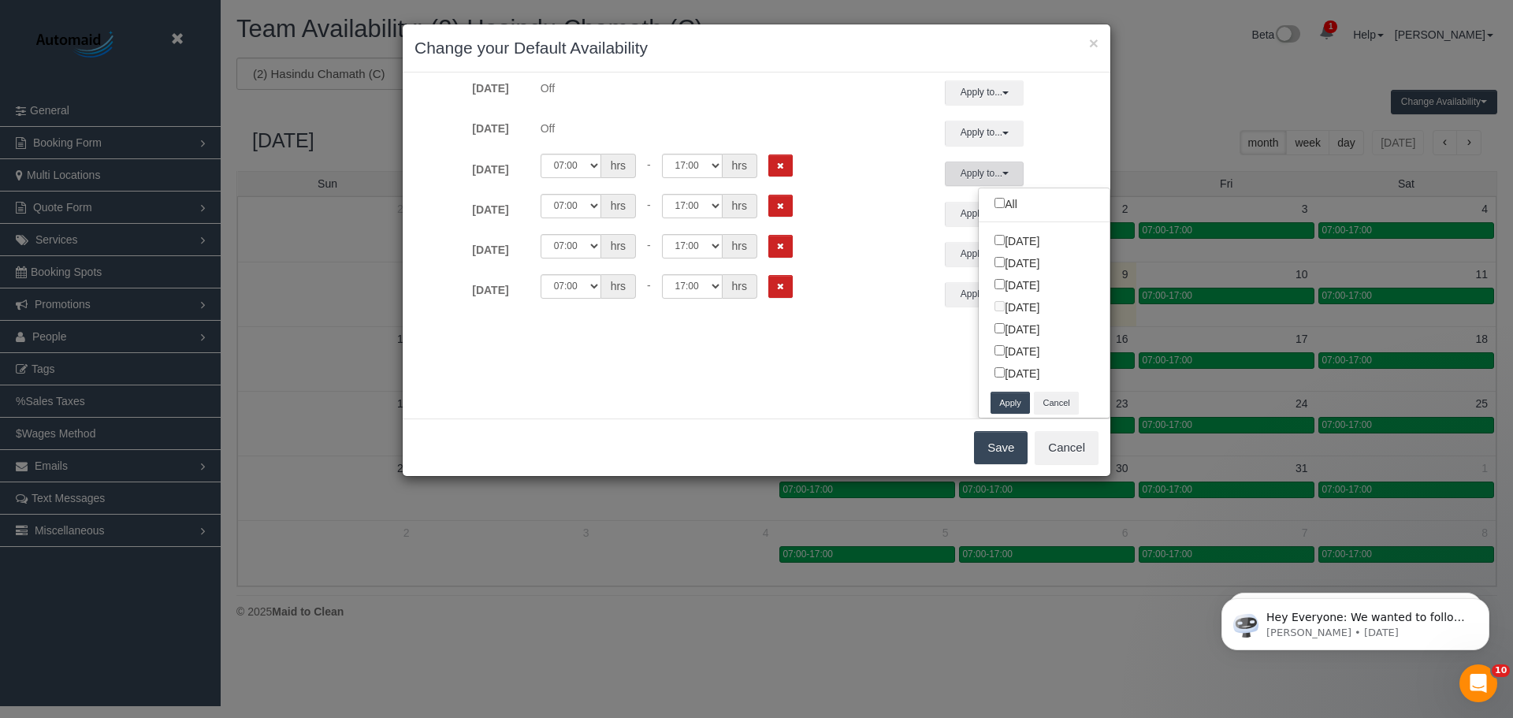
click at [999, 400] on button "Apply" at bounding box center [1010, 403] width 39 height 23
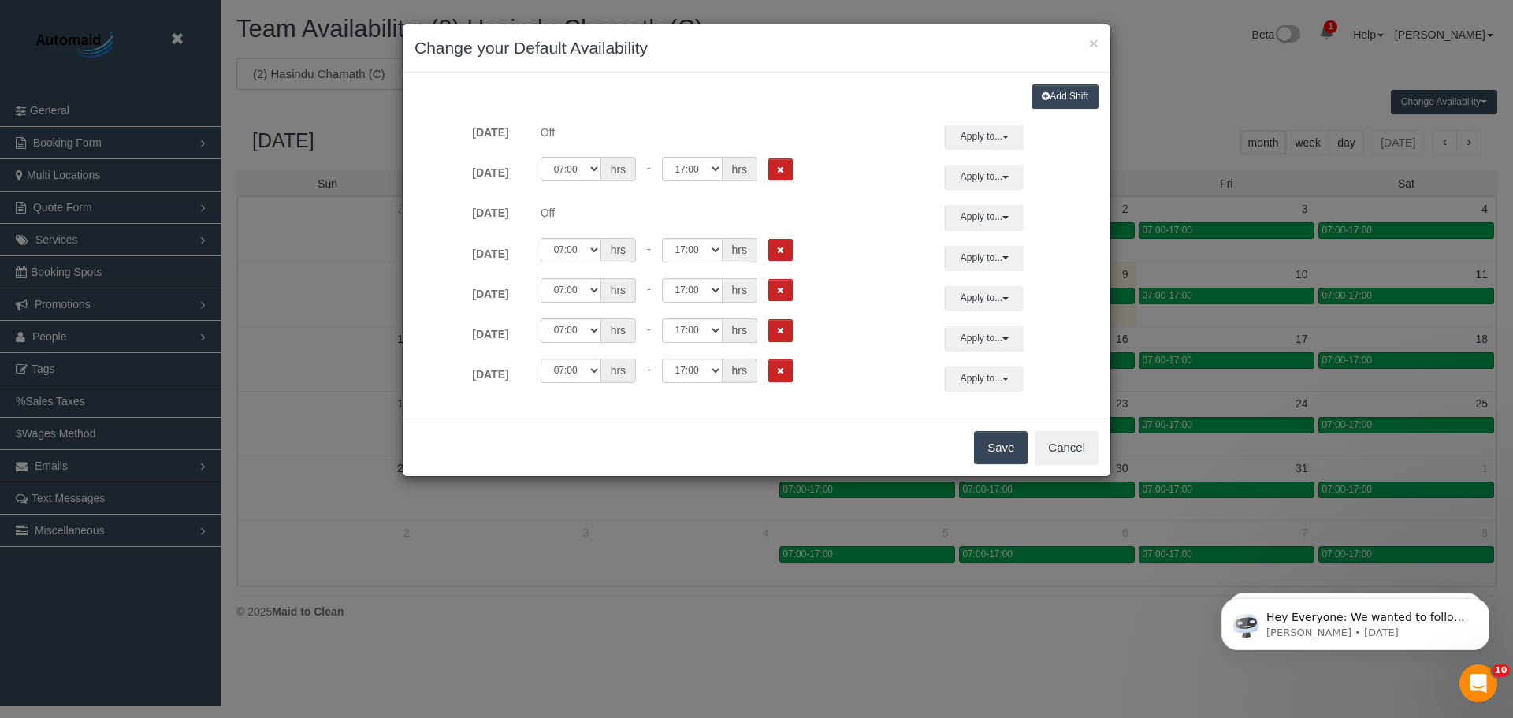
scroll to position [0, 0]
click at [1000, 454] on button "Save" at bounding box center [1001, 447] width 54 height 33
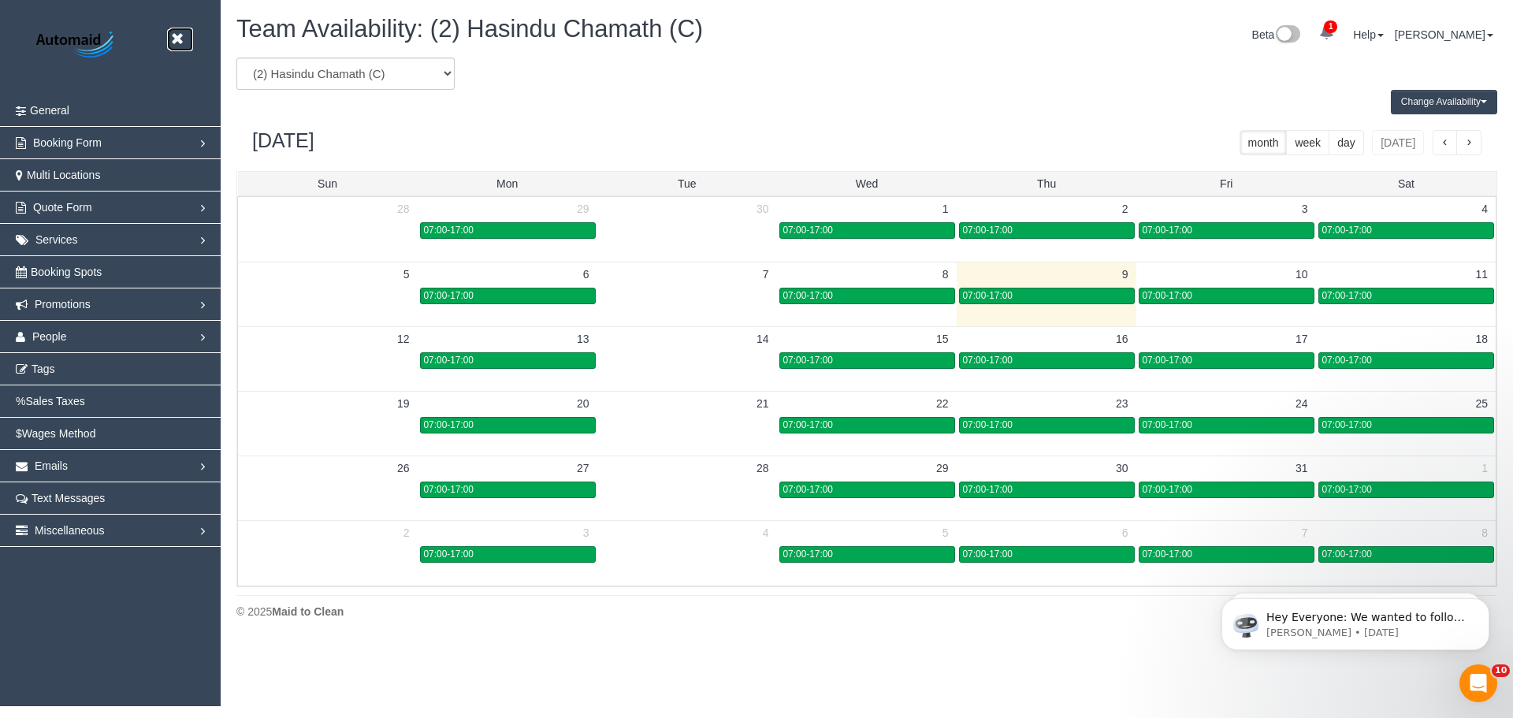
click at [181, 43] on icon at bounding box center [177, 39] width 20 height 20
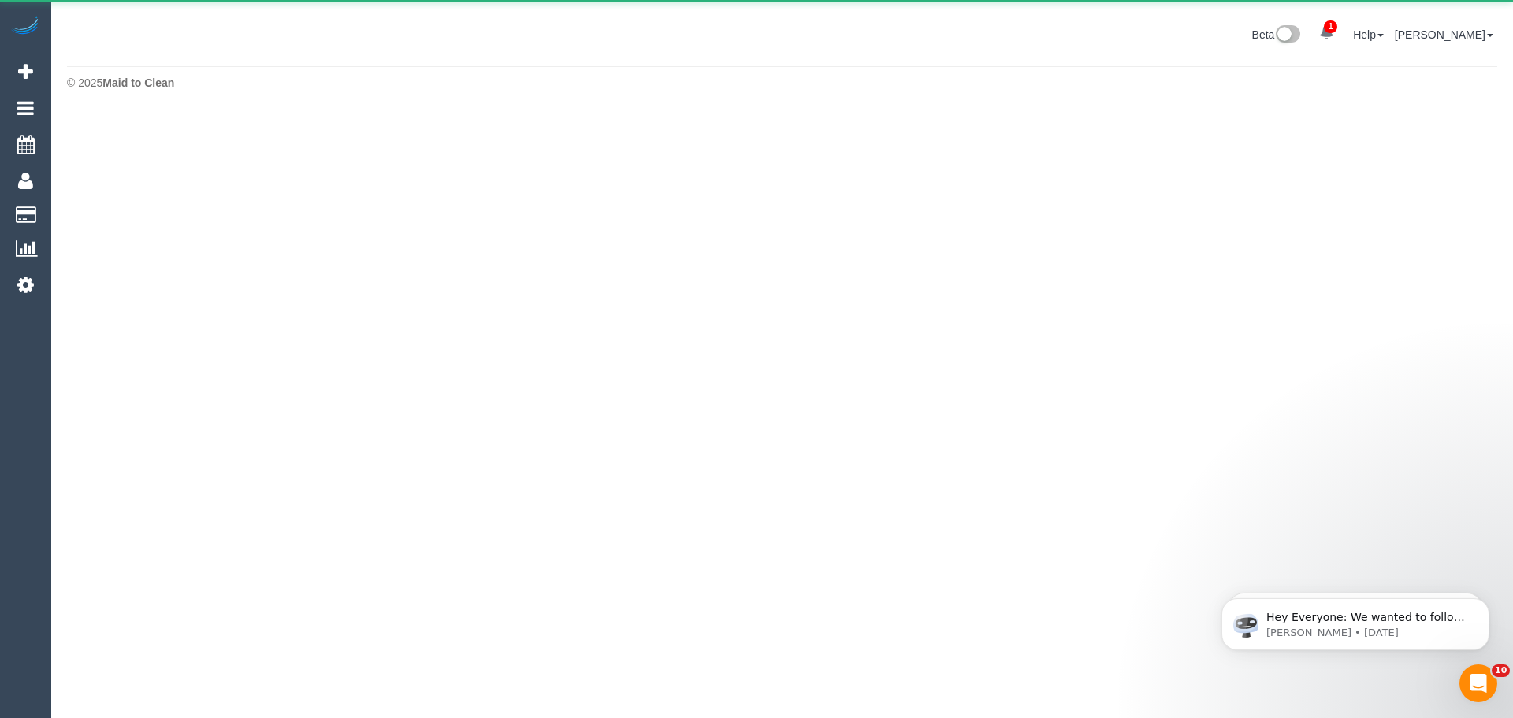
scroll to position [78709, 77309]
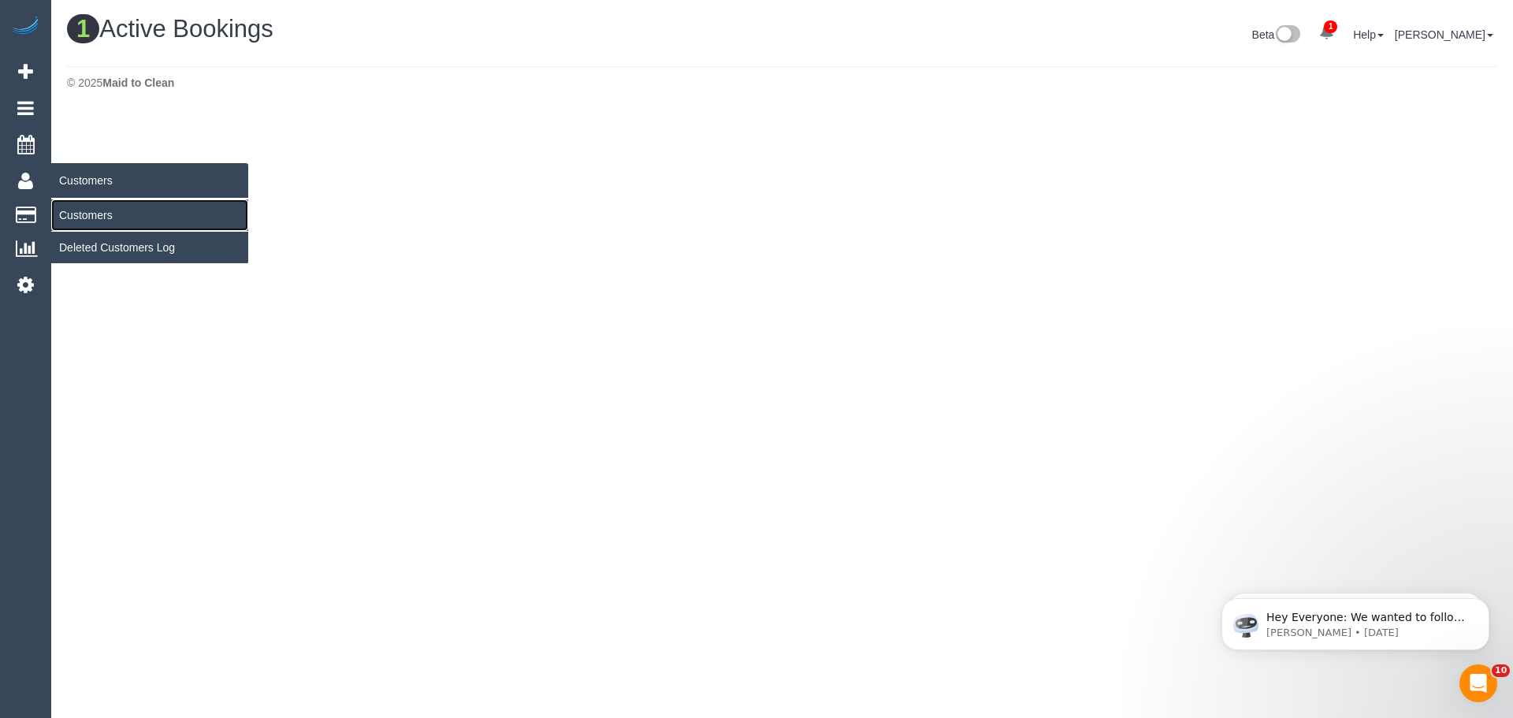
click at [86, 214] on link "Customers" at bounding box center [149, 215] width 197 height 32
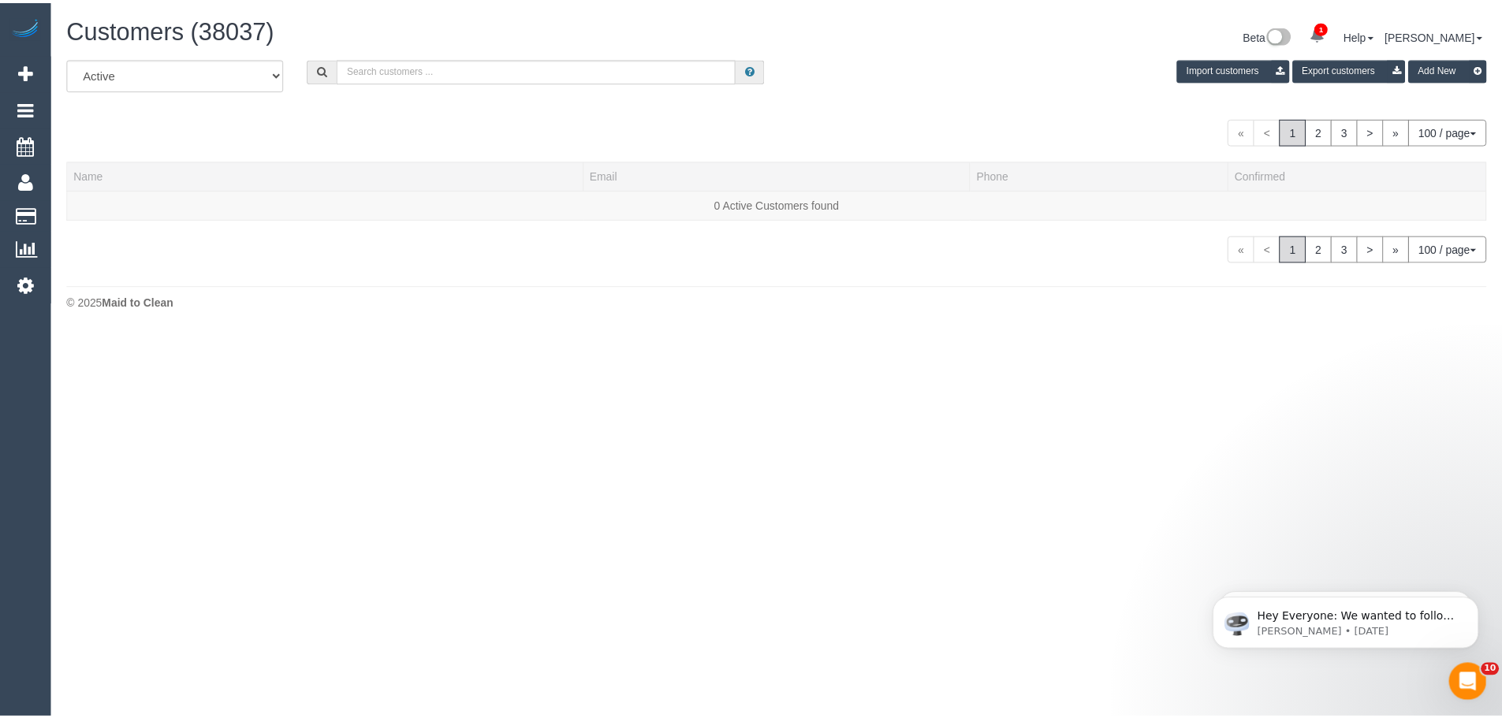
scroll to position [332, 1513]
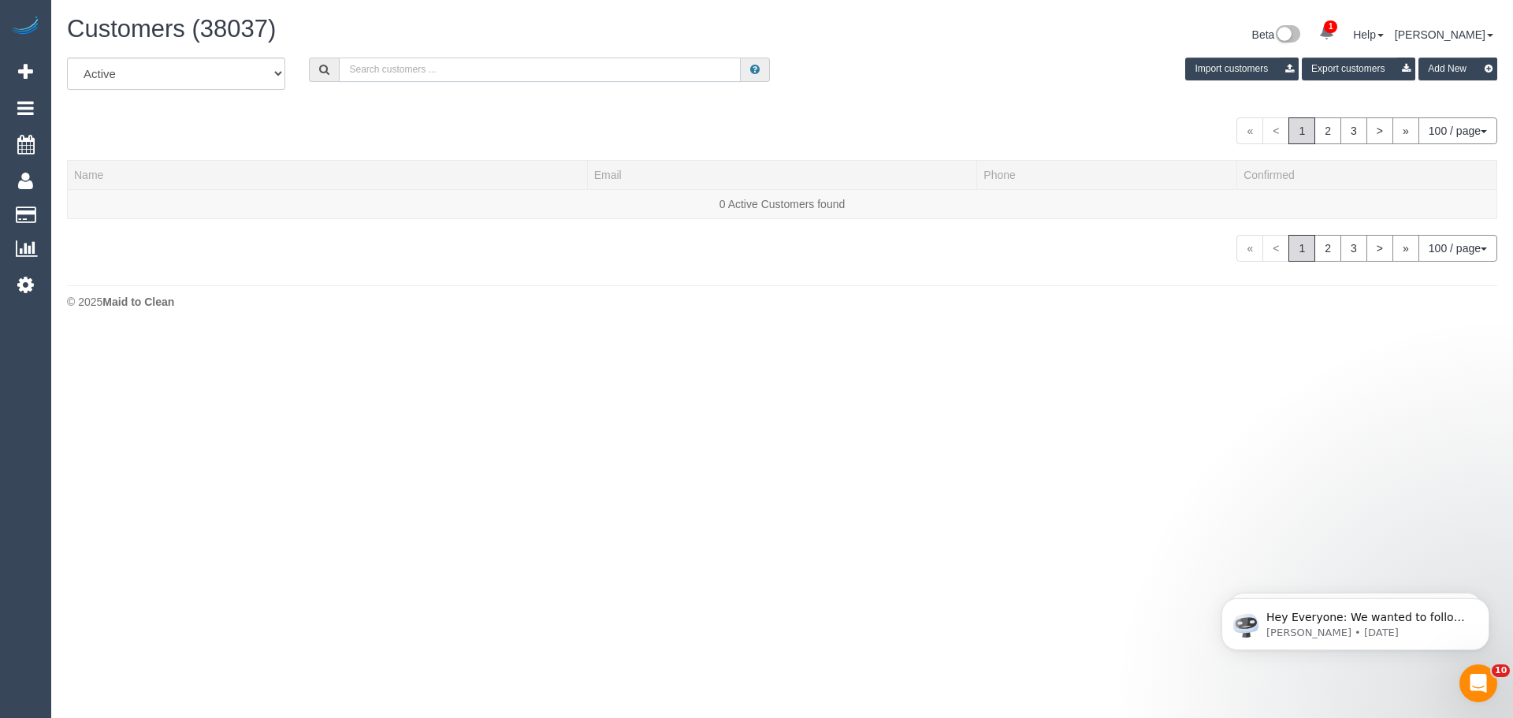
click at [472, 72] on input "text" at bounding box center [540, 70] width 402 height 24
paste input "aysha0803@gmail.com"
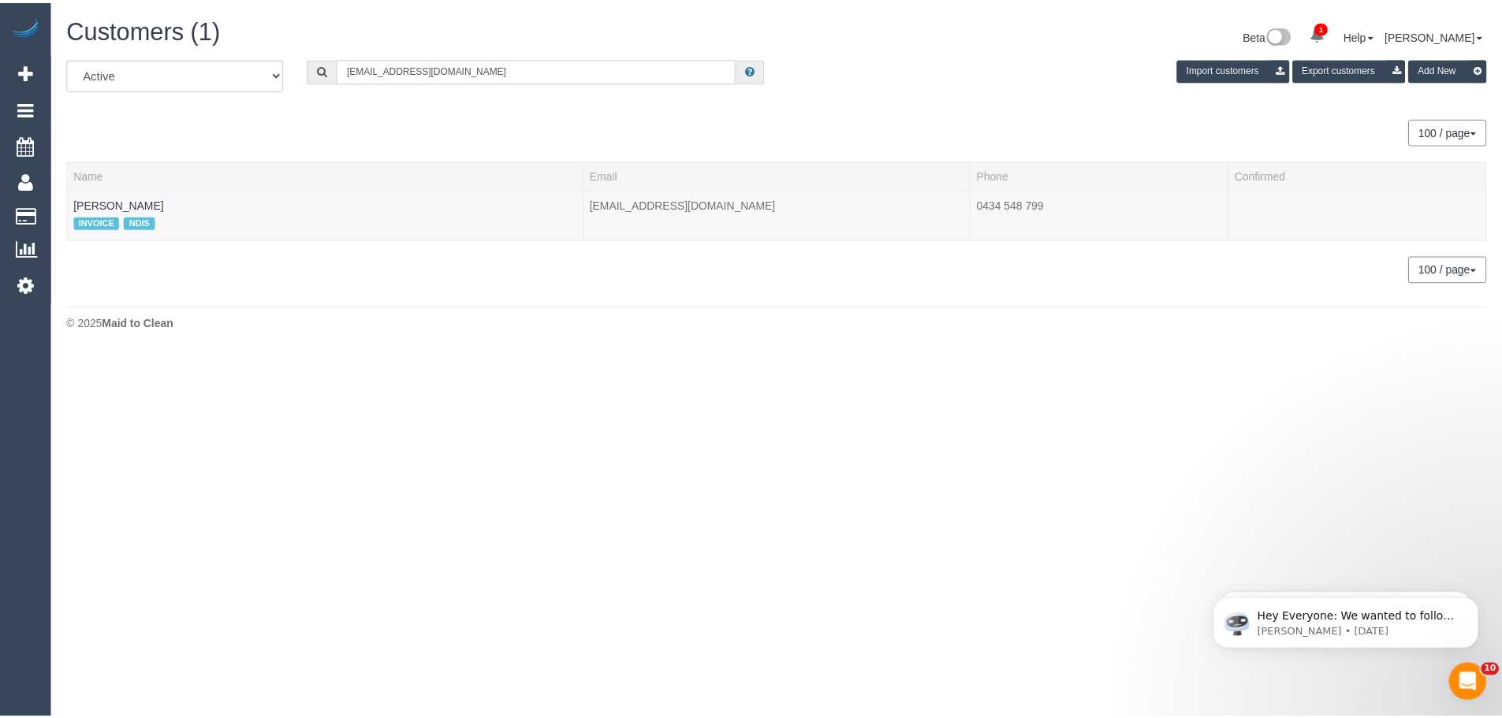
scroll to position [78469, 77309]
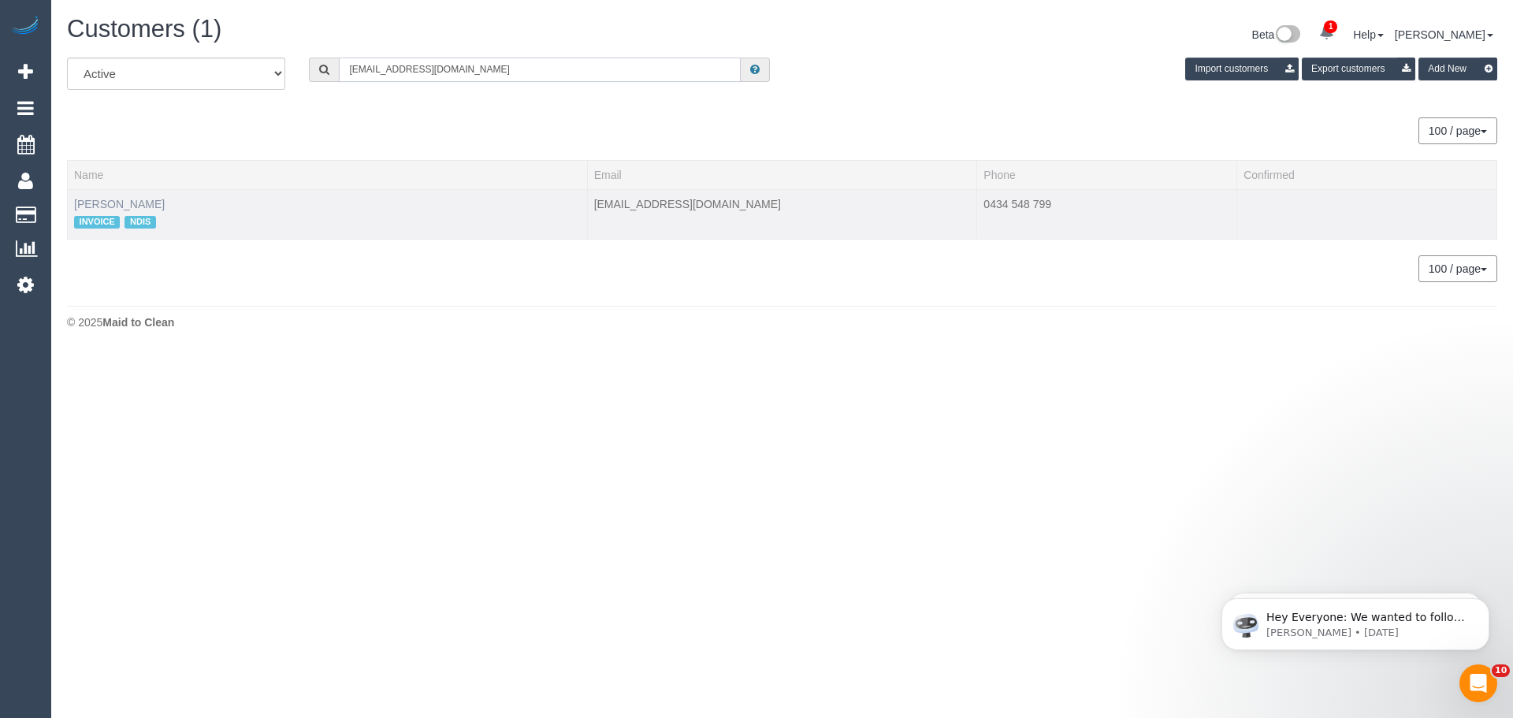
type input "aysha0803@gmail.com"
click at [121, 199] on link "Aysha Keith" at bounding box center [119, 204] width 91 height 13
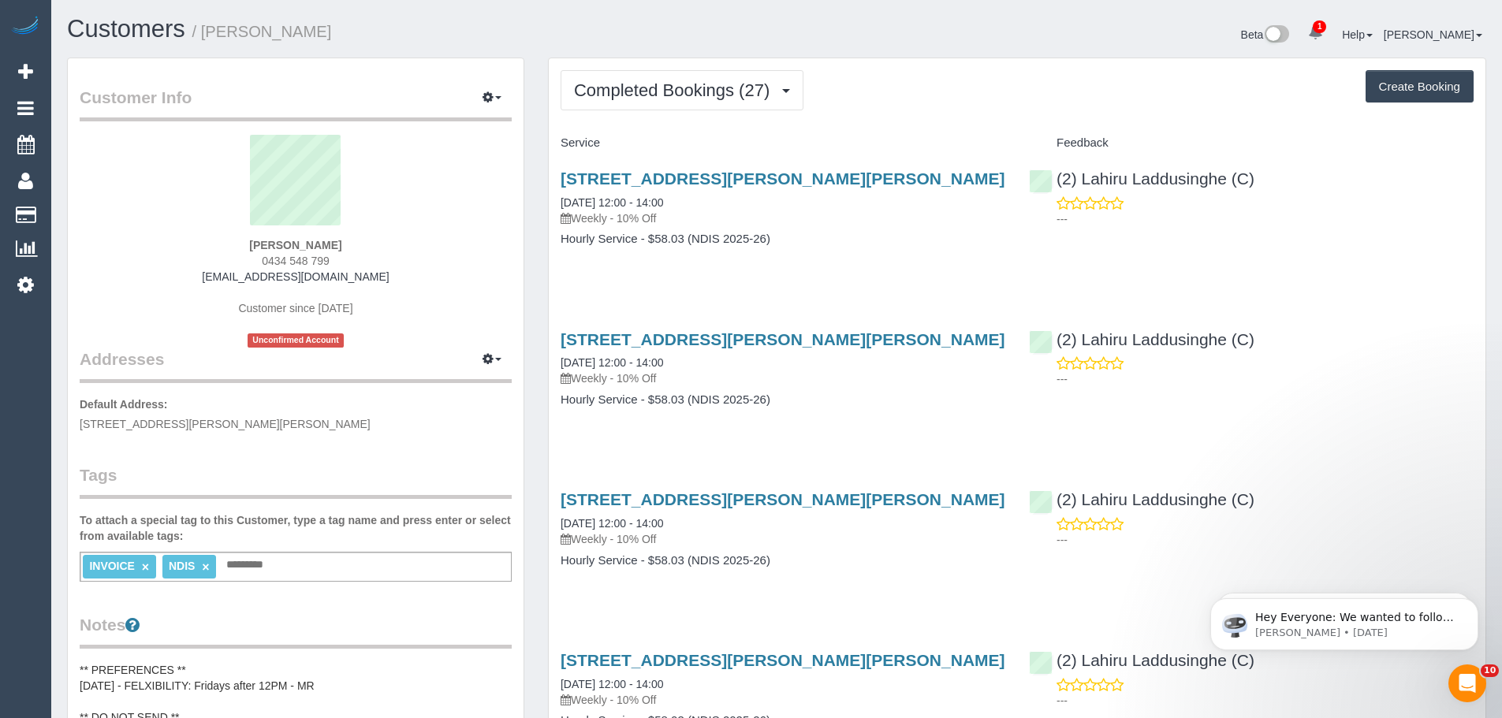
scroll to position [4288, 1502]
click at [706, 101] on button "Completed Bookings (27)" at bounding box center [681, 90] width 243 height 40
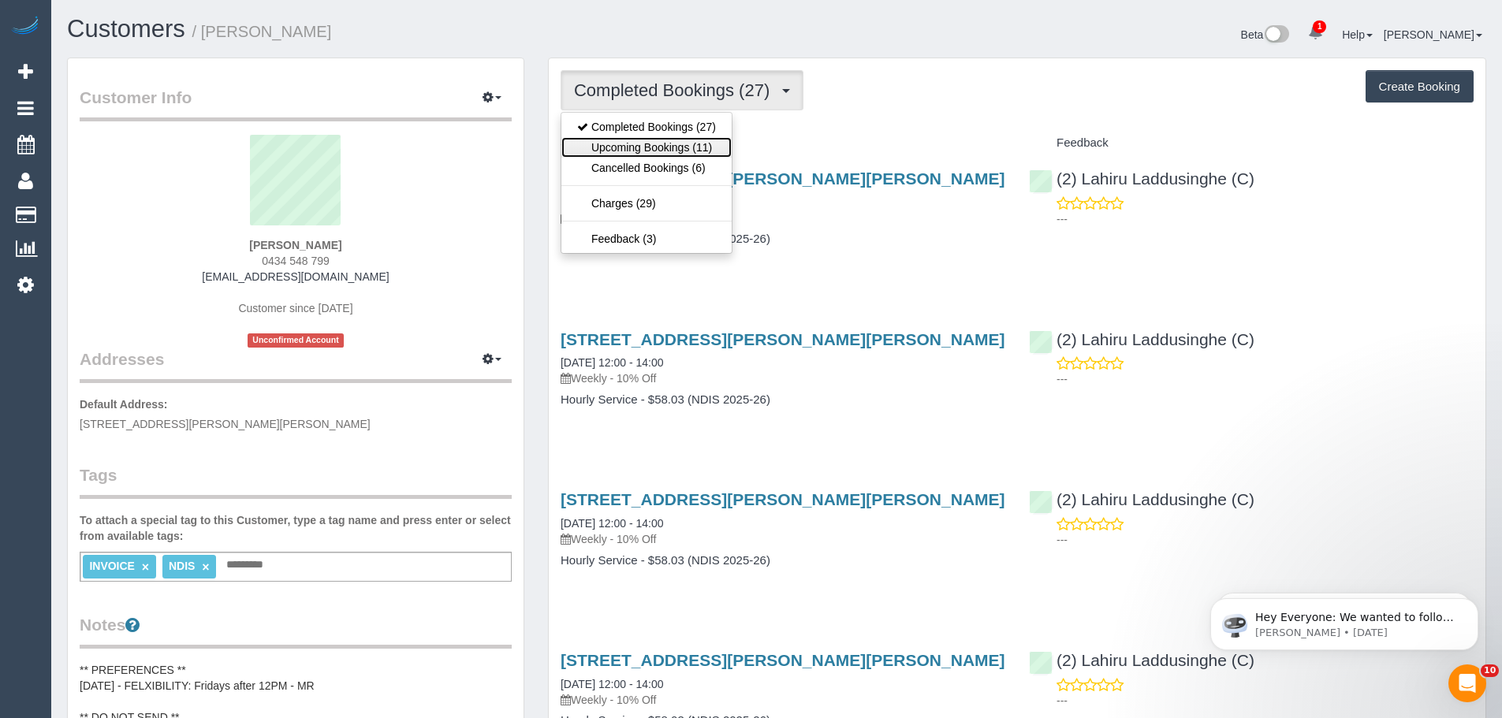
click at [700, 148] on link "Upcoming Bookings (11)" at bounding box center [646, 147] width 170 height 20
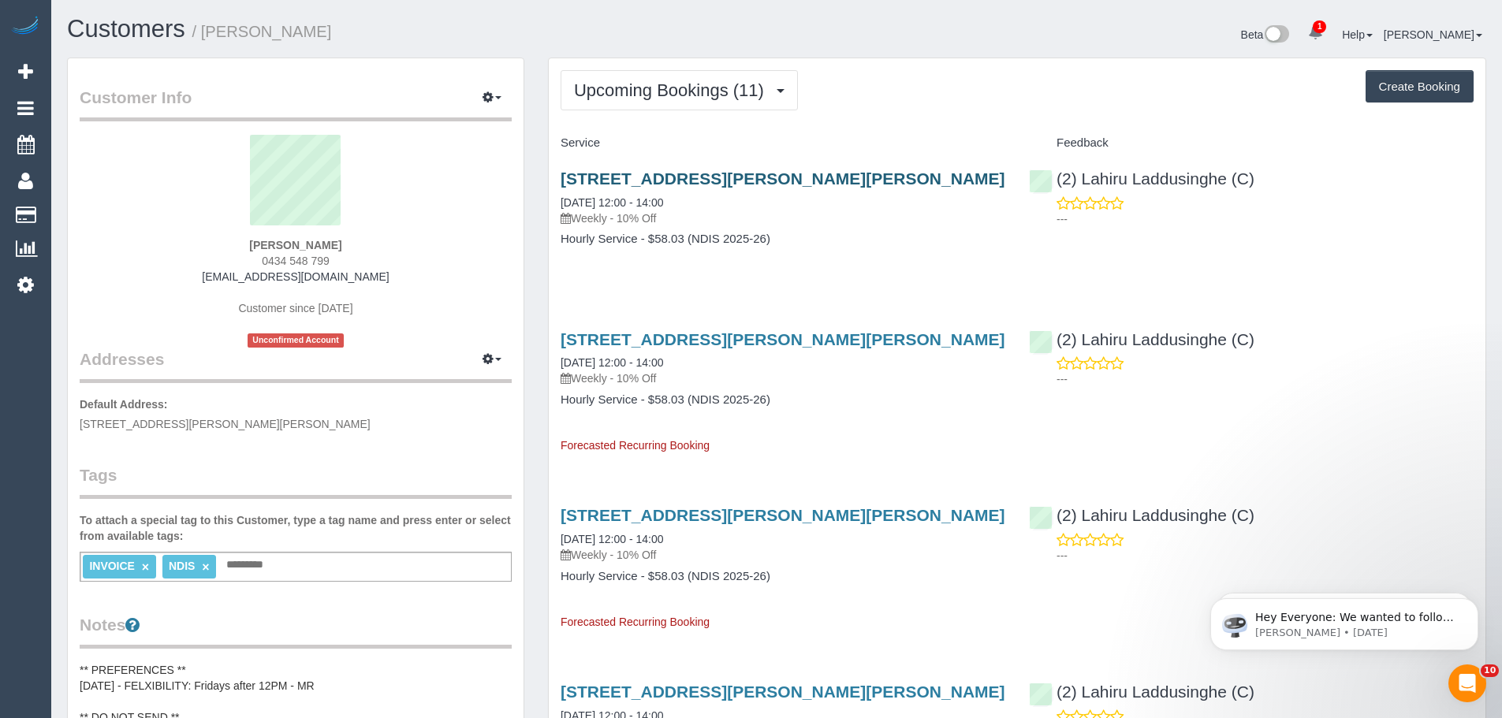
scroll to position [2163, 1502]
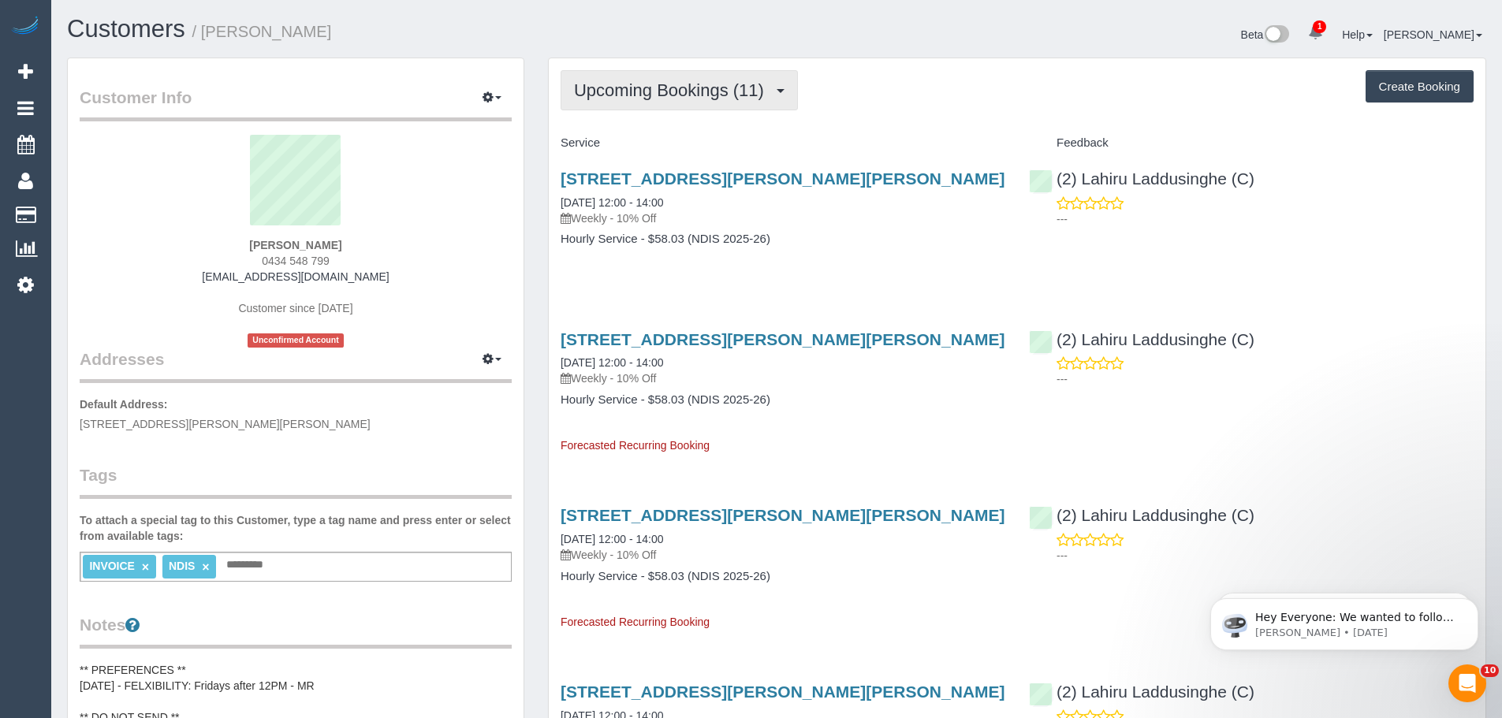
click at [631, 100] on button "Upcoming Bookings (11)" at bounding box center [678, 90] width 237 height 40
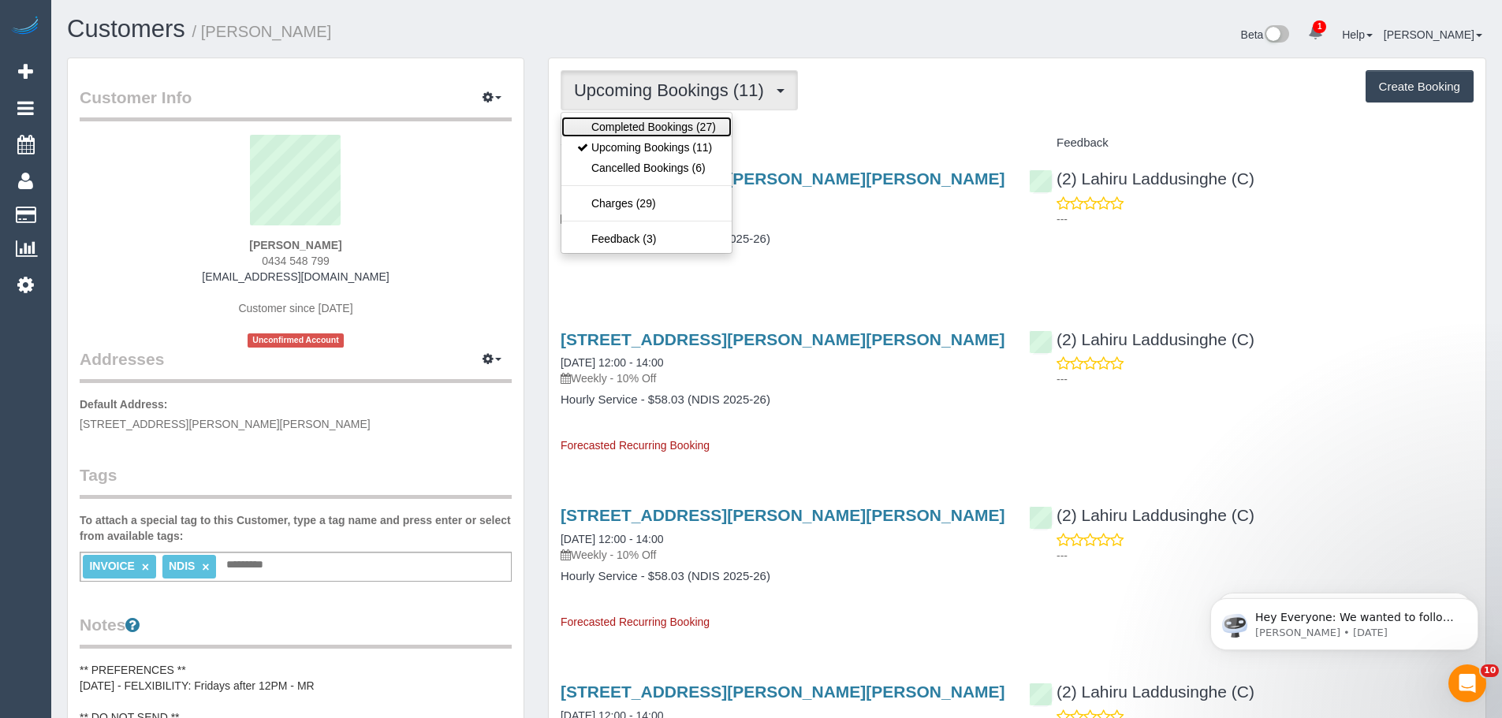
click at [649, 124] on link "Completed Bookings (27)" at bounding box center [646, 127] width 170 height 20
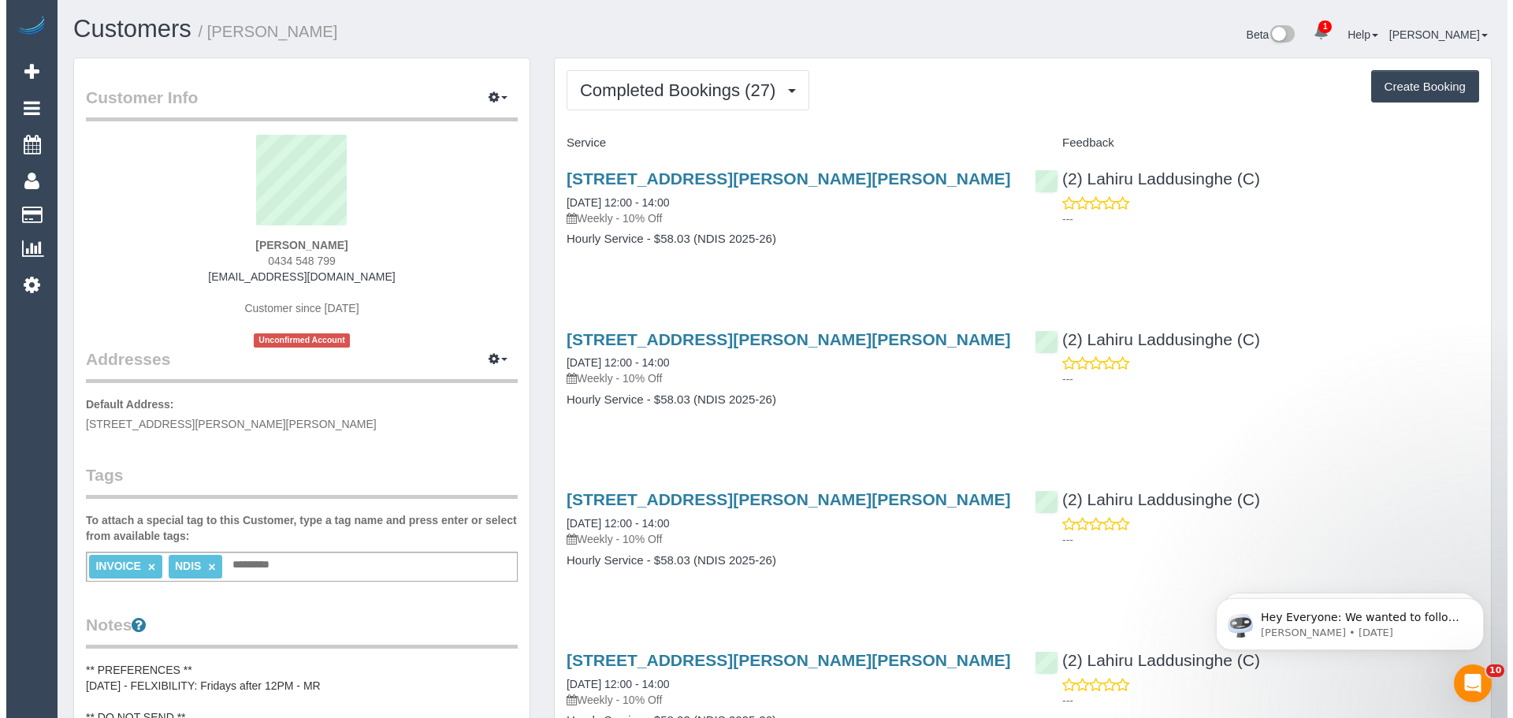
scroll to position [4288, 1502]
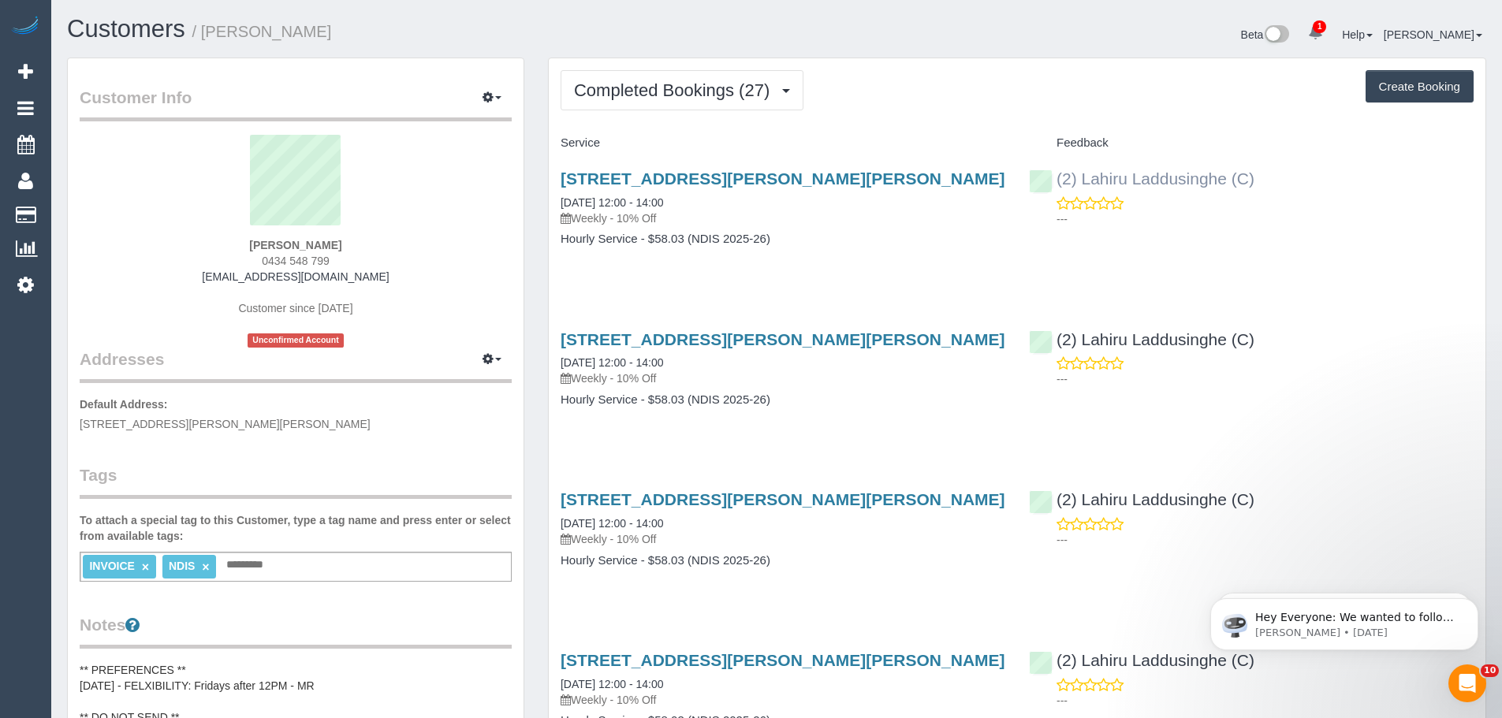
click at [1050, 174] on div "(2) Lahiru Laddusinghe (C) ---" at bounding box center [1251, 194] width 468 height 77
copy link "(2) Lahiru Laddusinghe (C)"
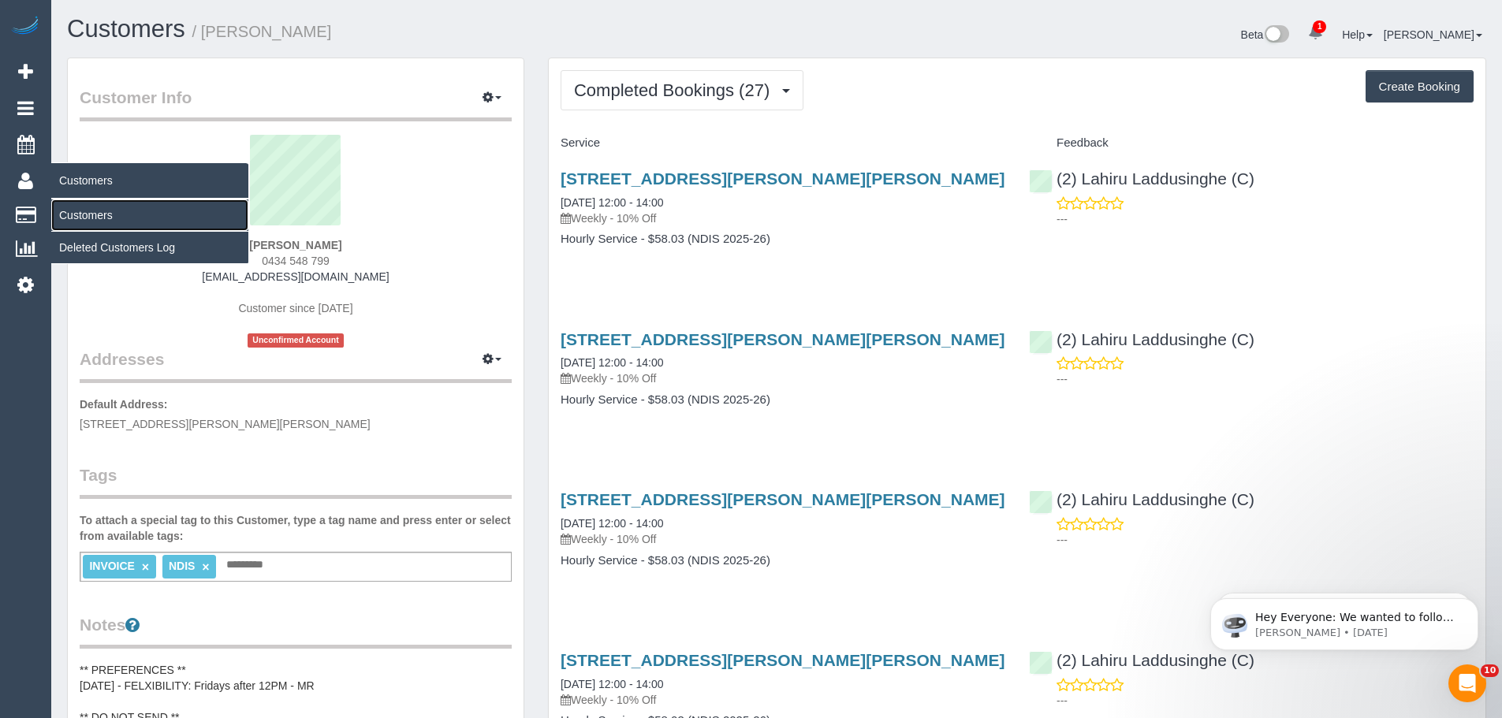
click at [90, 215] on link "Customers" at bounding box center [149, 215] width 197 height 32
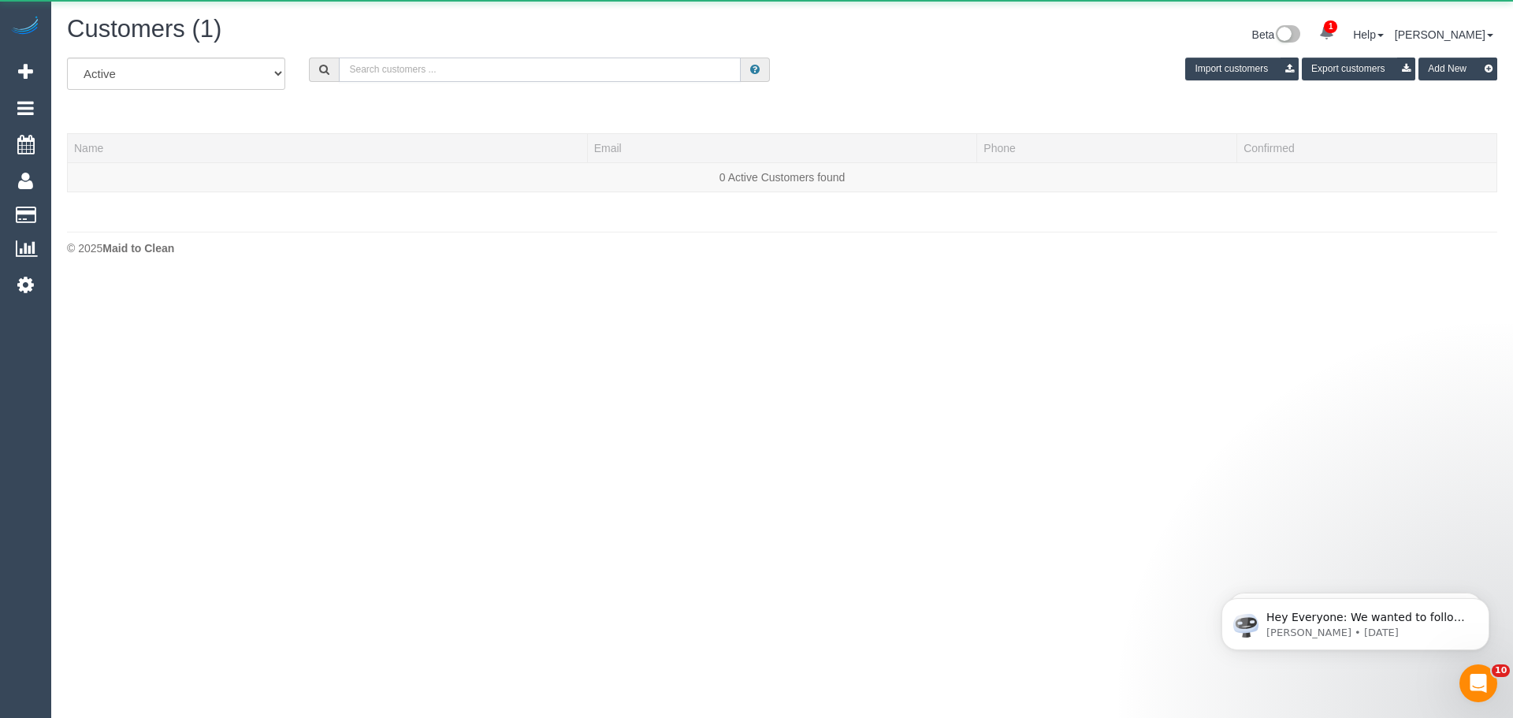
click at [480, 69] on input "text" at bounding box center [540, 70] width 402 height 24
paste input "nadiadmason@hotmail.com"
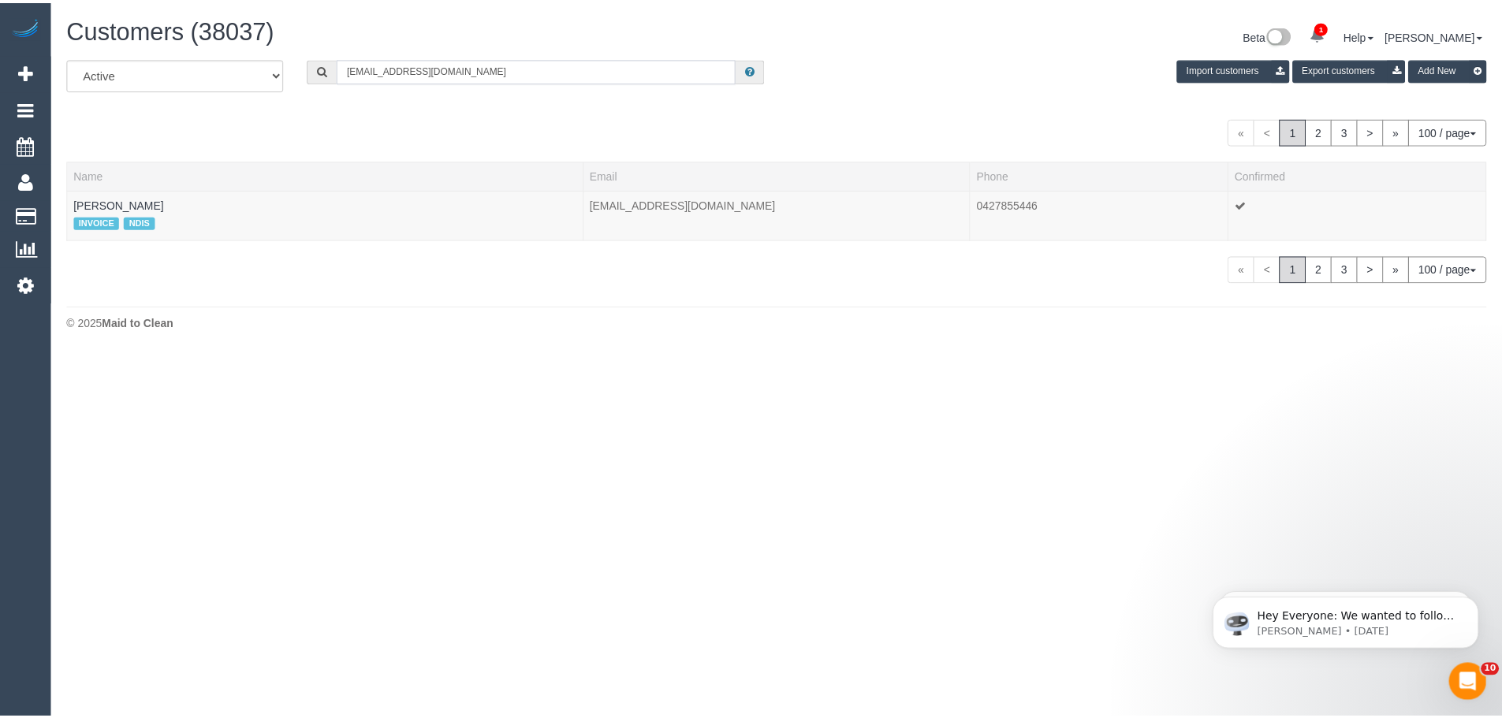
scroll to position [353, 1513]
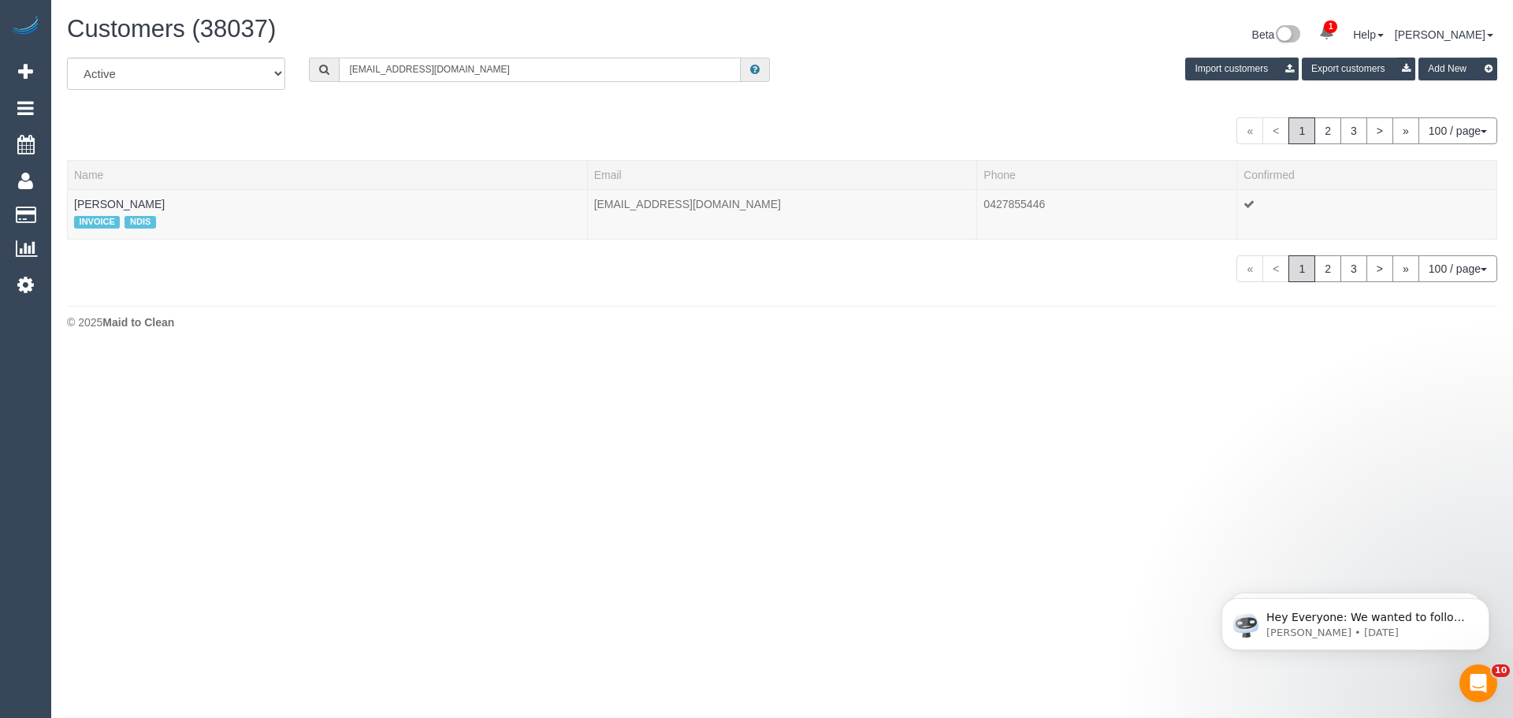
type input "nadiadmason@hotmail.com"
drag, startPoint x: 166, startPoint y: 202, endPoint x: 83, endPoint y: 199, distance: 82.8
click at [65, 199] on div "All Active Archived nadiadmason@hotmail.com Import customers Export customers A…" at bounding box center [782, 178] width 1454 height 240
copy div "Name Email Phone Confirmed Lucas Mason"
click at [163, 203] on td "Lucas Mason INVOICE NDIS" at bounding box center [328, 214] width 520 height 50
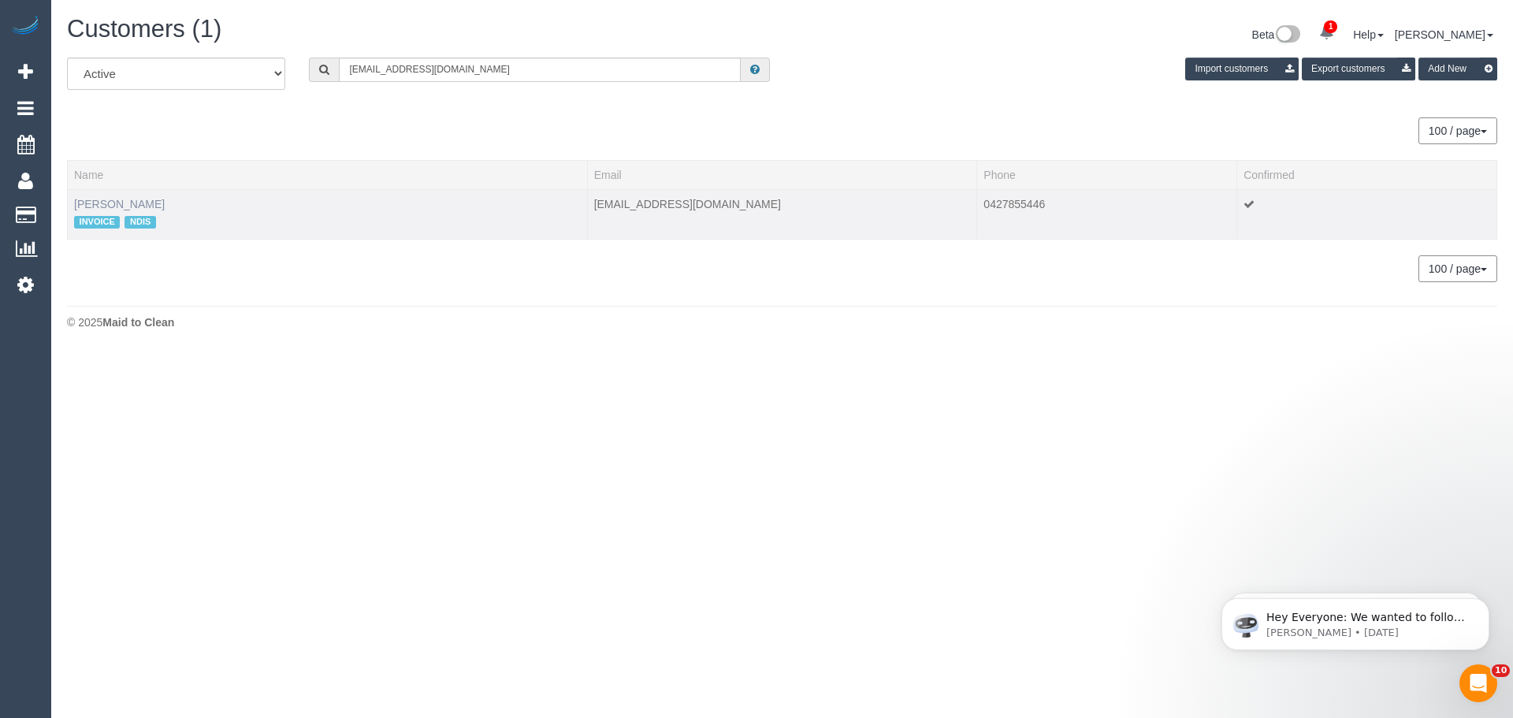
drag, startPoint x: 162, startPoint y: 201, endPoint x: 76, endPoint y: 197, distance: 86.8
click at [76, 197] on td "Lucas Mason INVOICE NDIS" at bounding box center [328, 214] width 520 height 50
copy link "Lucas Mason"
click at [110, 203] on link "Lucas Mason" at bounding box center [119, 204] width 91 height 13
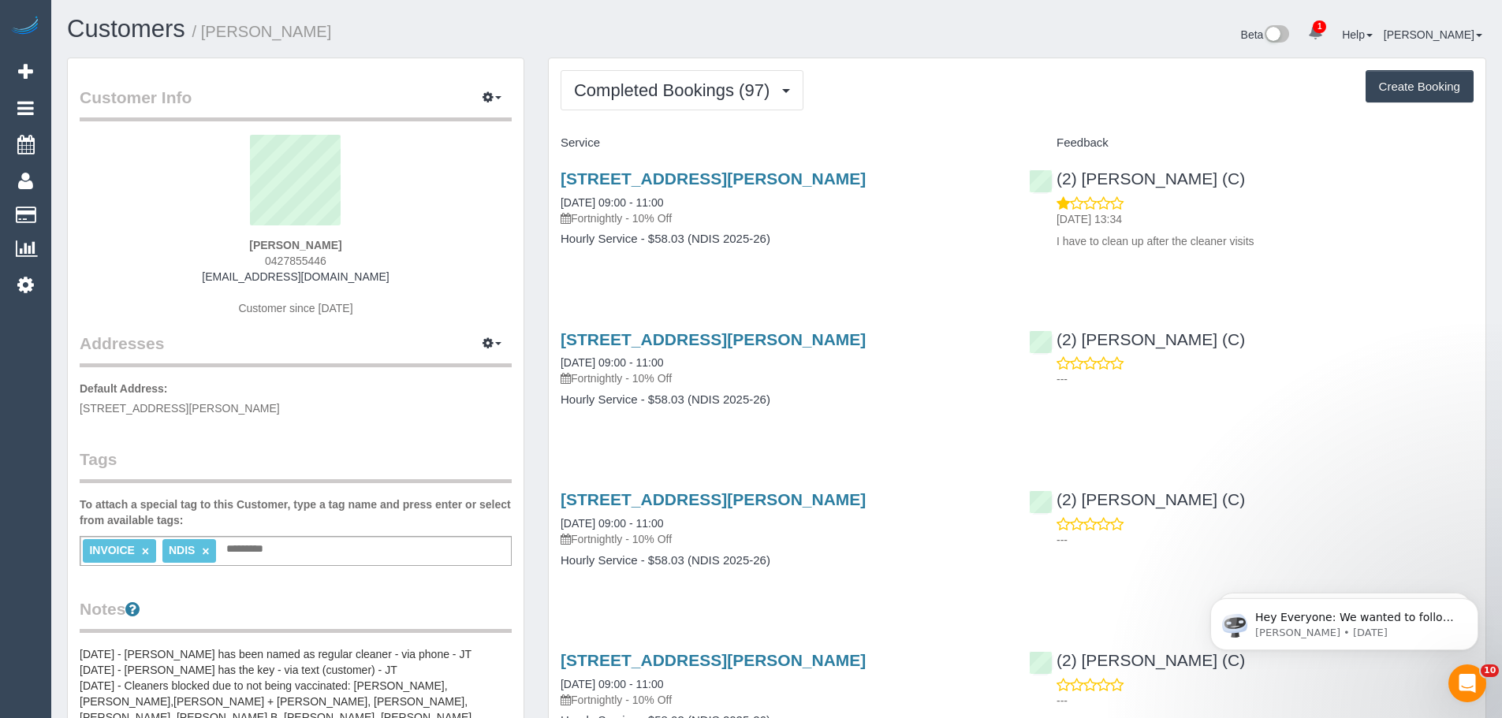
scroll to position [4252, 1502]
click at [643, 100] on button "Completed Bookings (97)" at bounding box center [681, 90] width 243 height 40
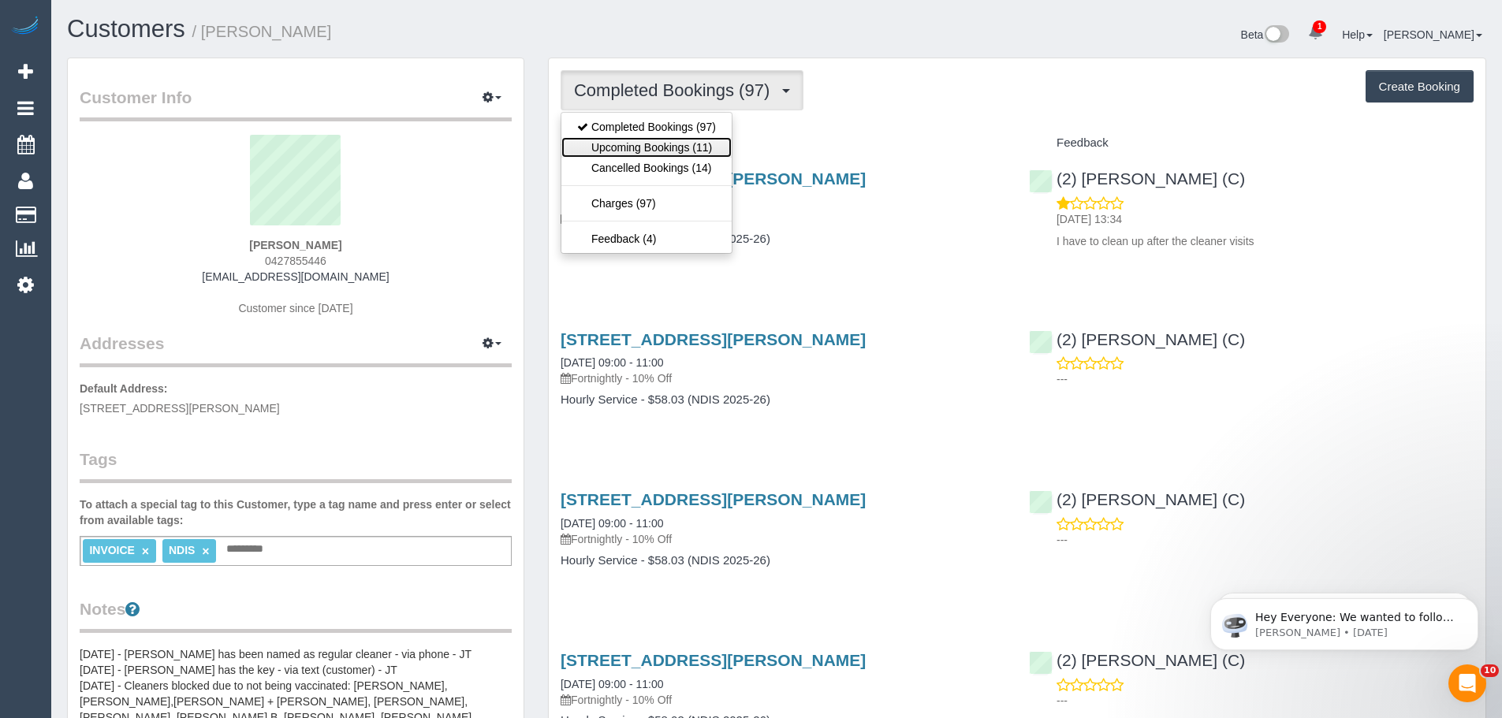
click at [649, 139] on link "Upcoming Bookings (11)" at bounding box center [646, 147] width 170 height 20
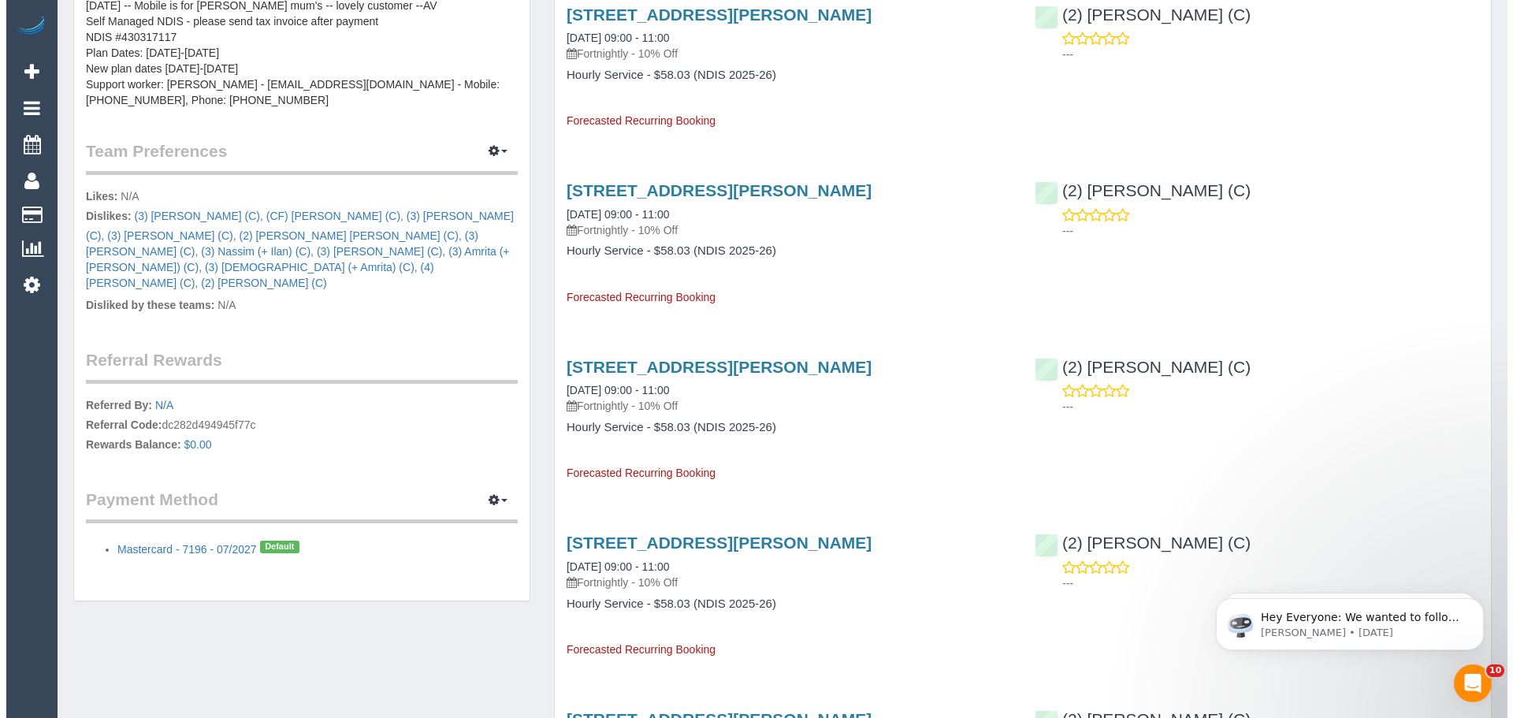
scroll to position [709, 0]
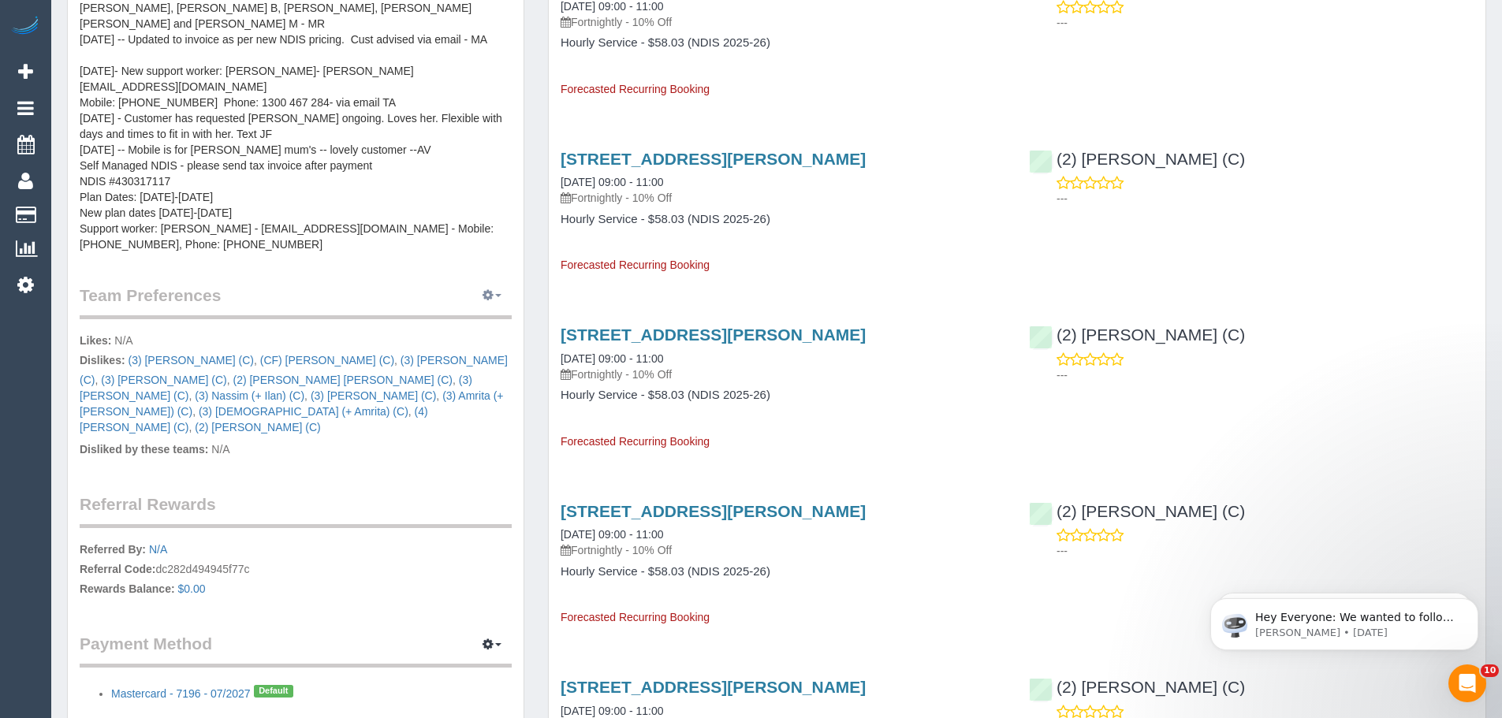
click at [492, 290] on icon "button" at bounding box center [487, 294] width 11 height 9
click at [484, 315] on link "Manage Preferences" at bounding box center [444, 325] width 134 height 20
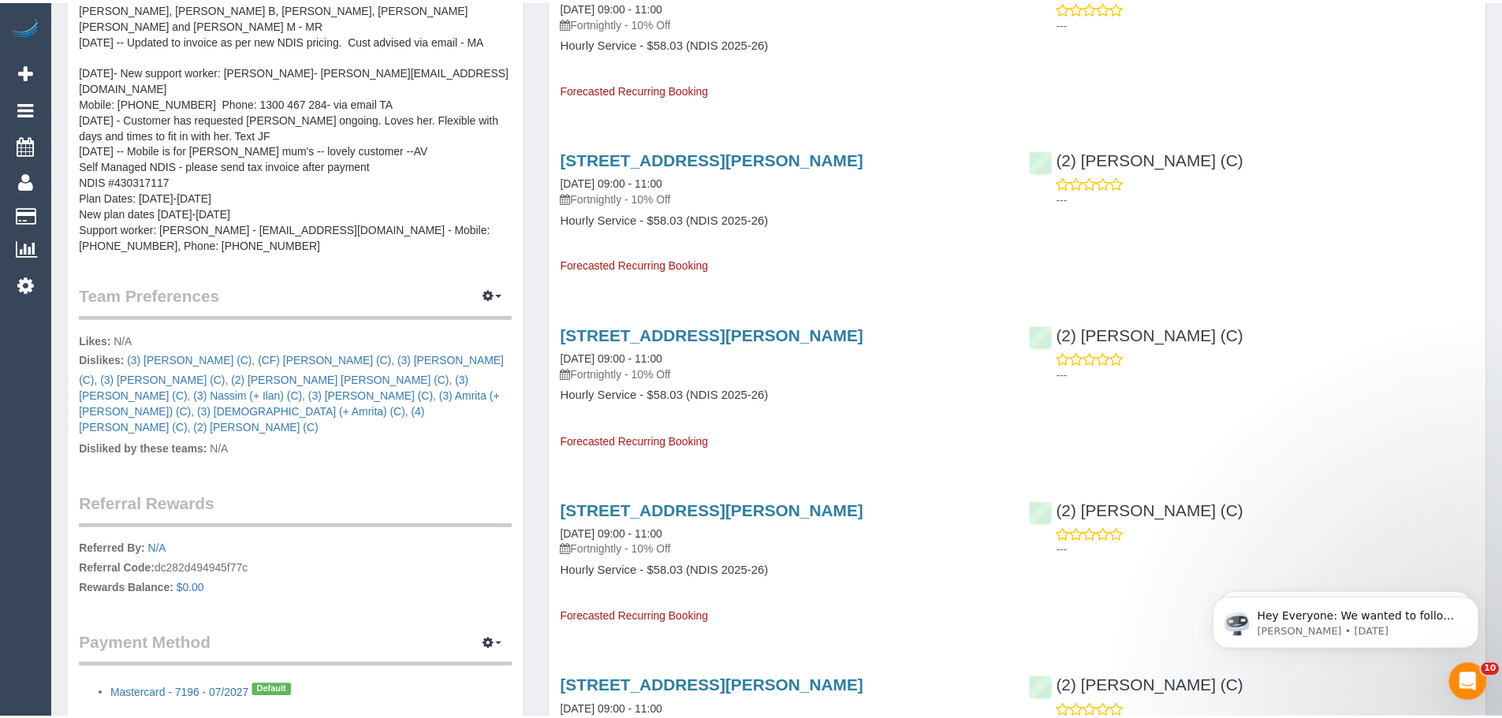
scroll to position [2163, 1513]
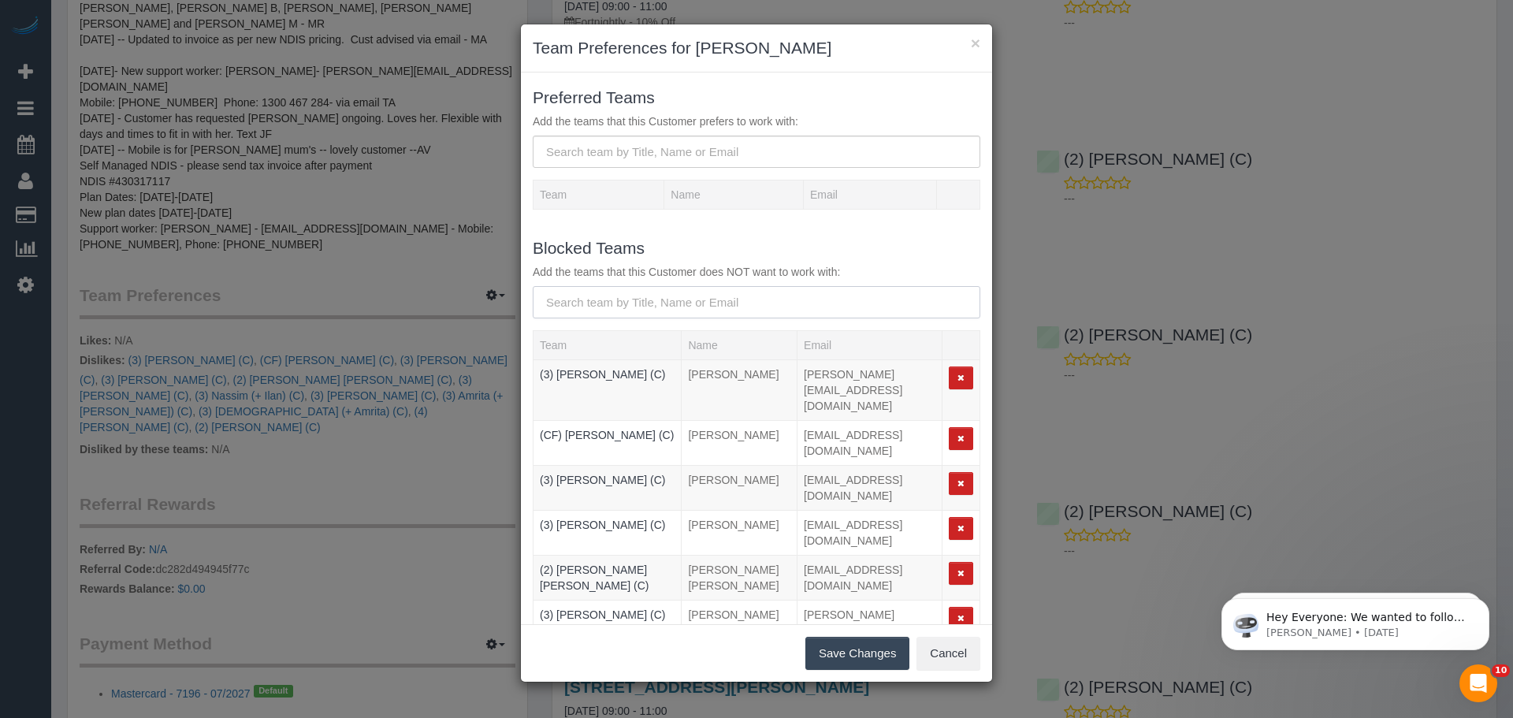
click at [644, 295] on input "text" at bounding box center [757, 302] width 448 height 32
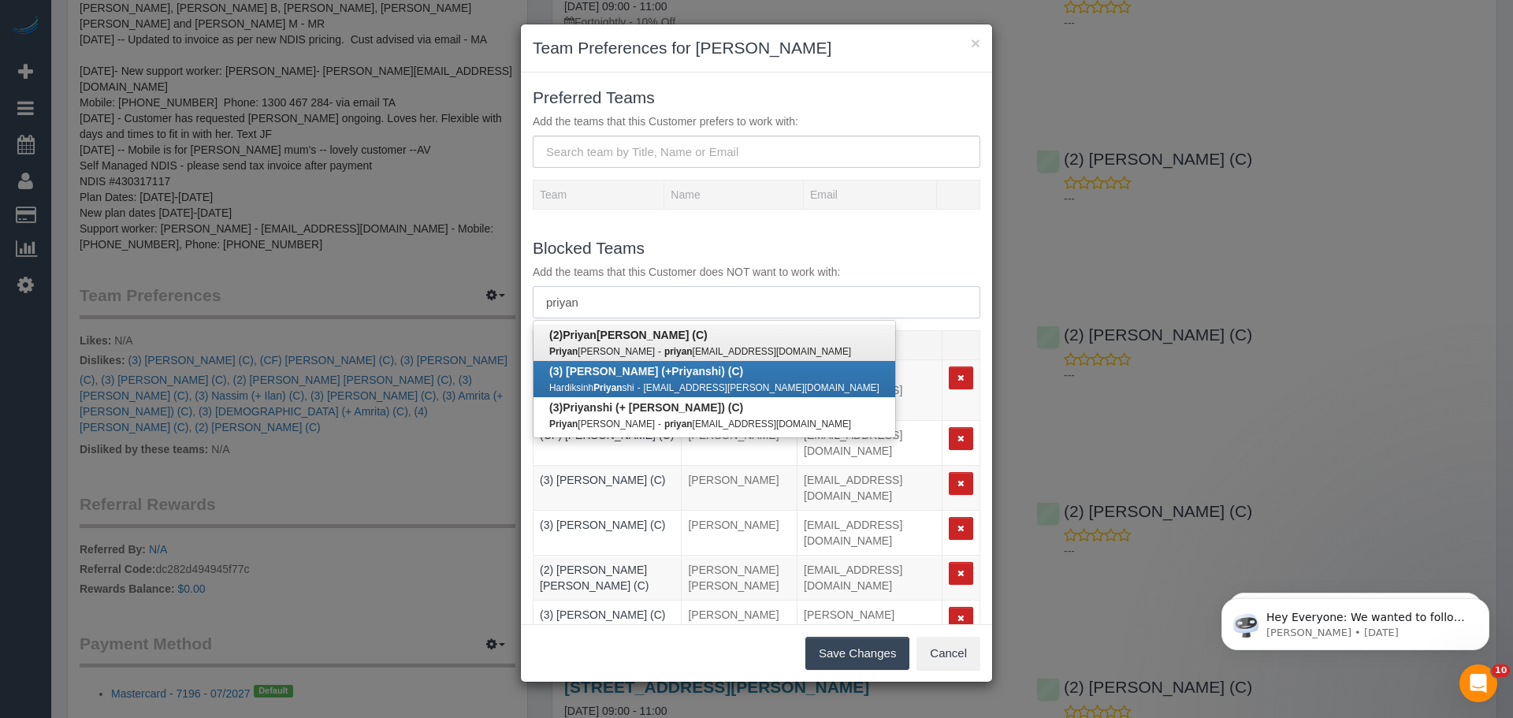
type input "priyan"
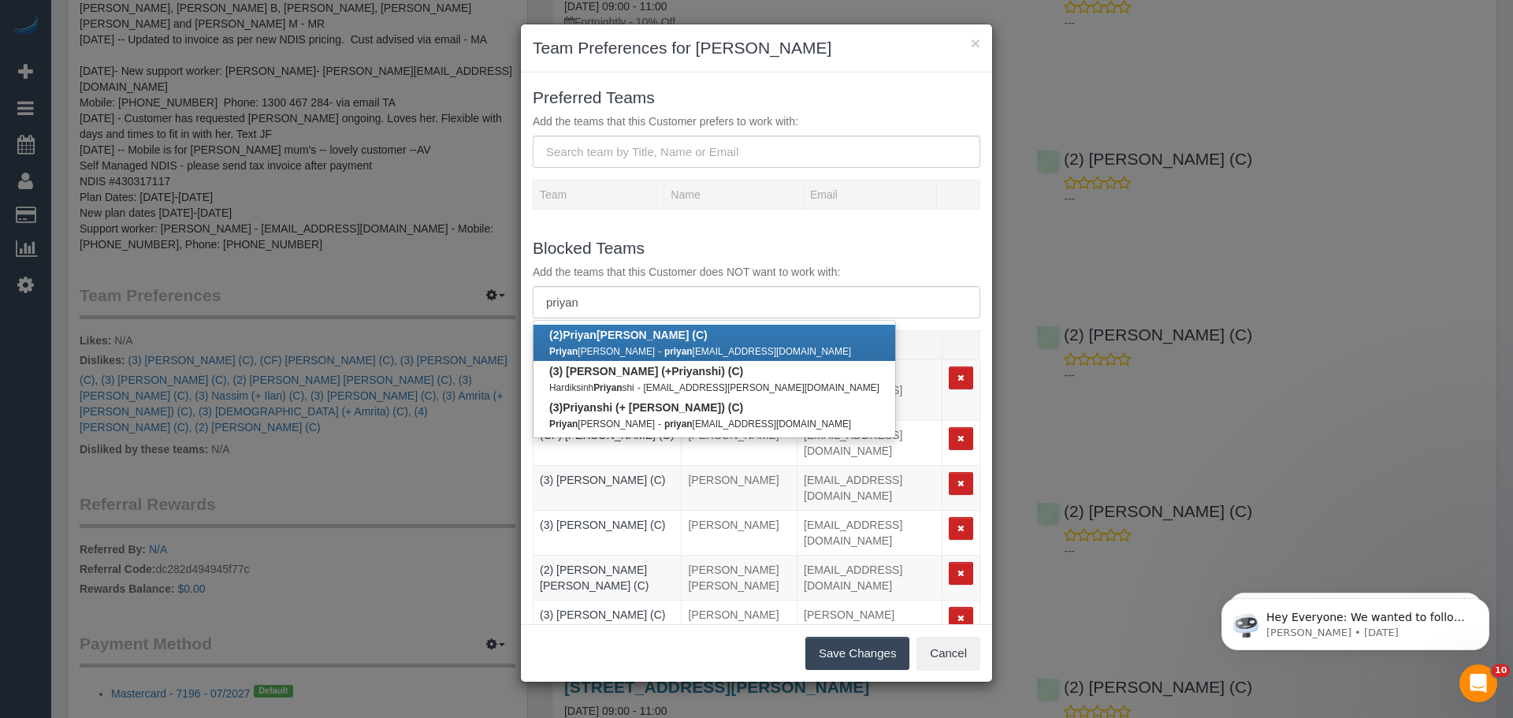
click at [592, 346] on small "Priyan shi Patel" at bounding box center [602, 351] width 106 height 11
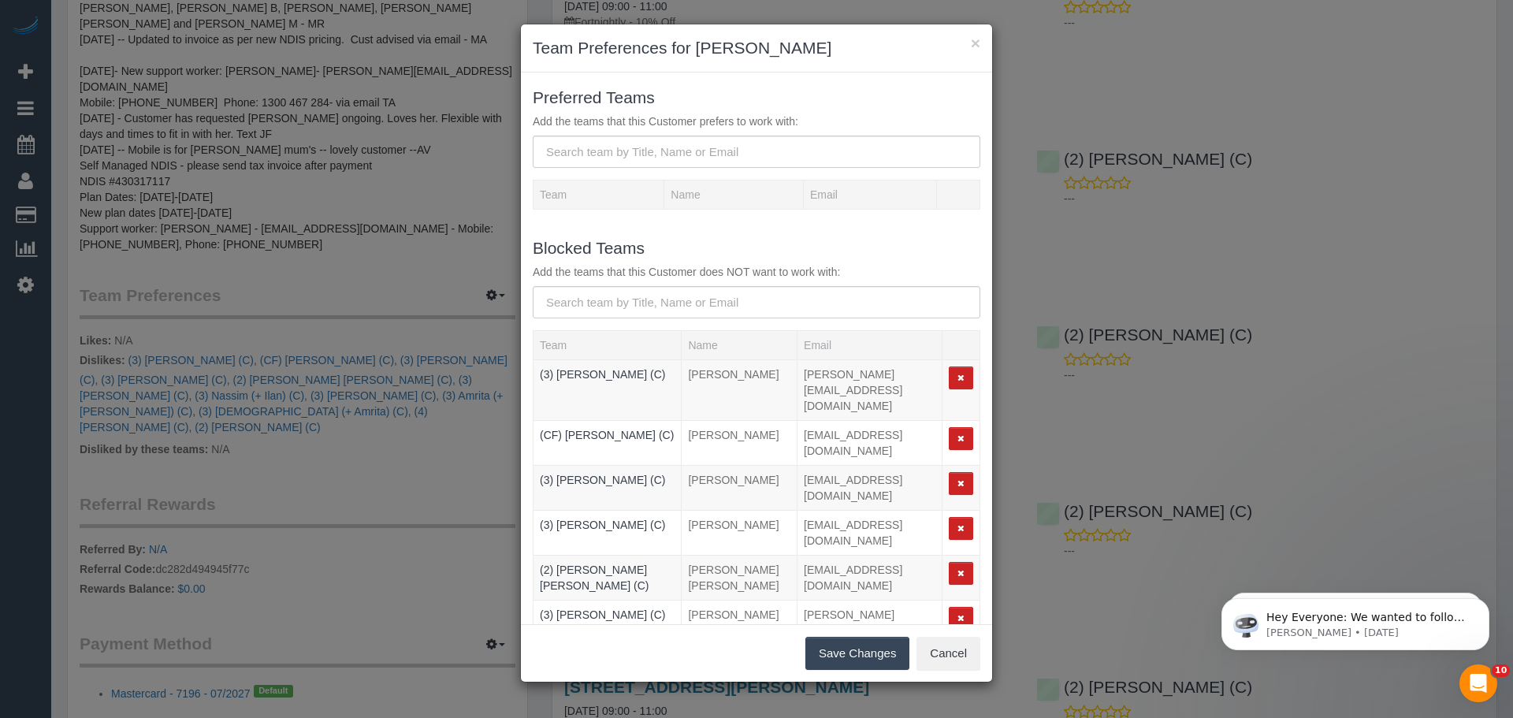
click at [860, 652] on button "Save Changes" at bounding box center [858, 653] width 104 height 33
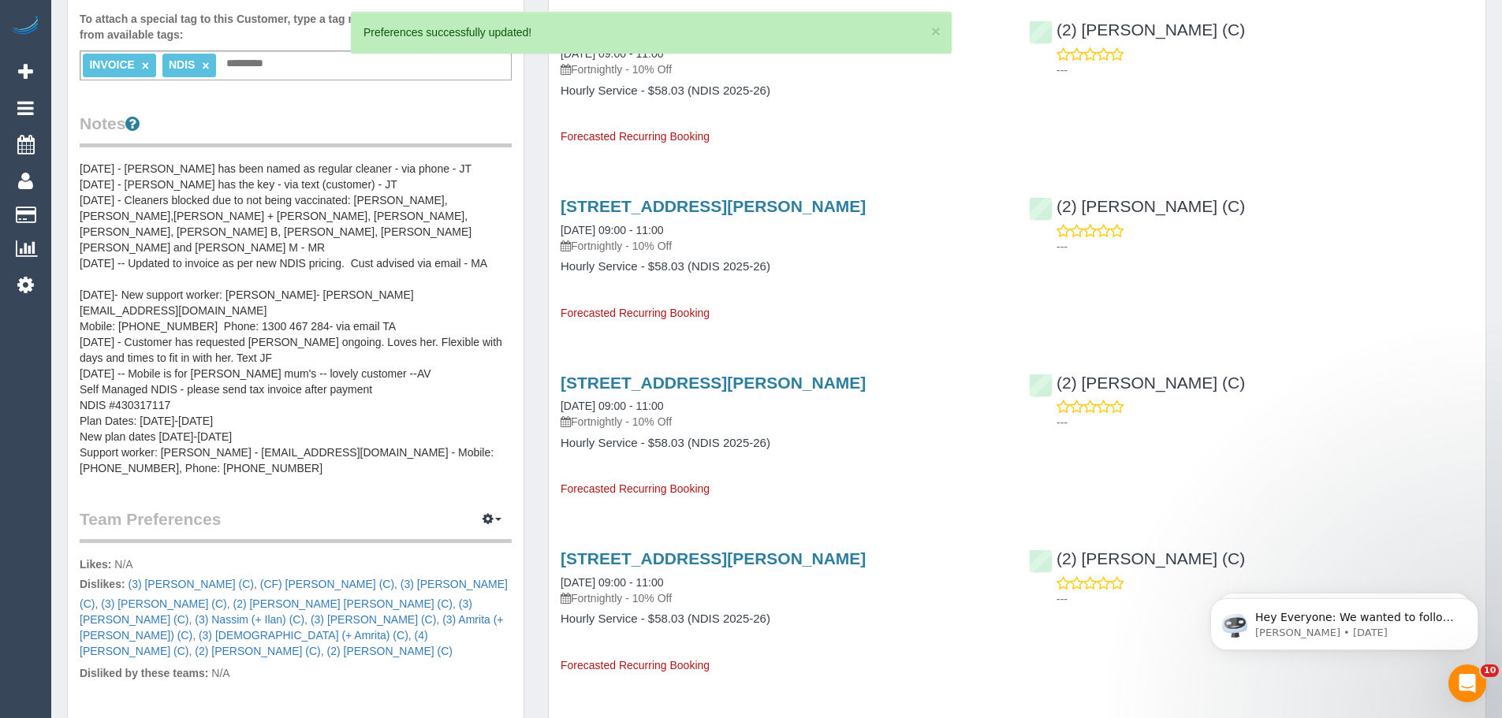
scroll to position [315, 0]
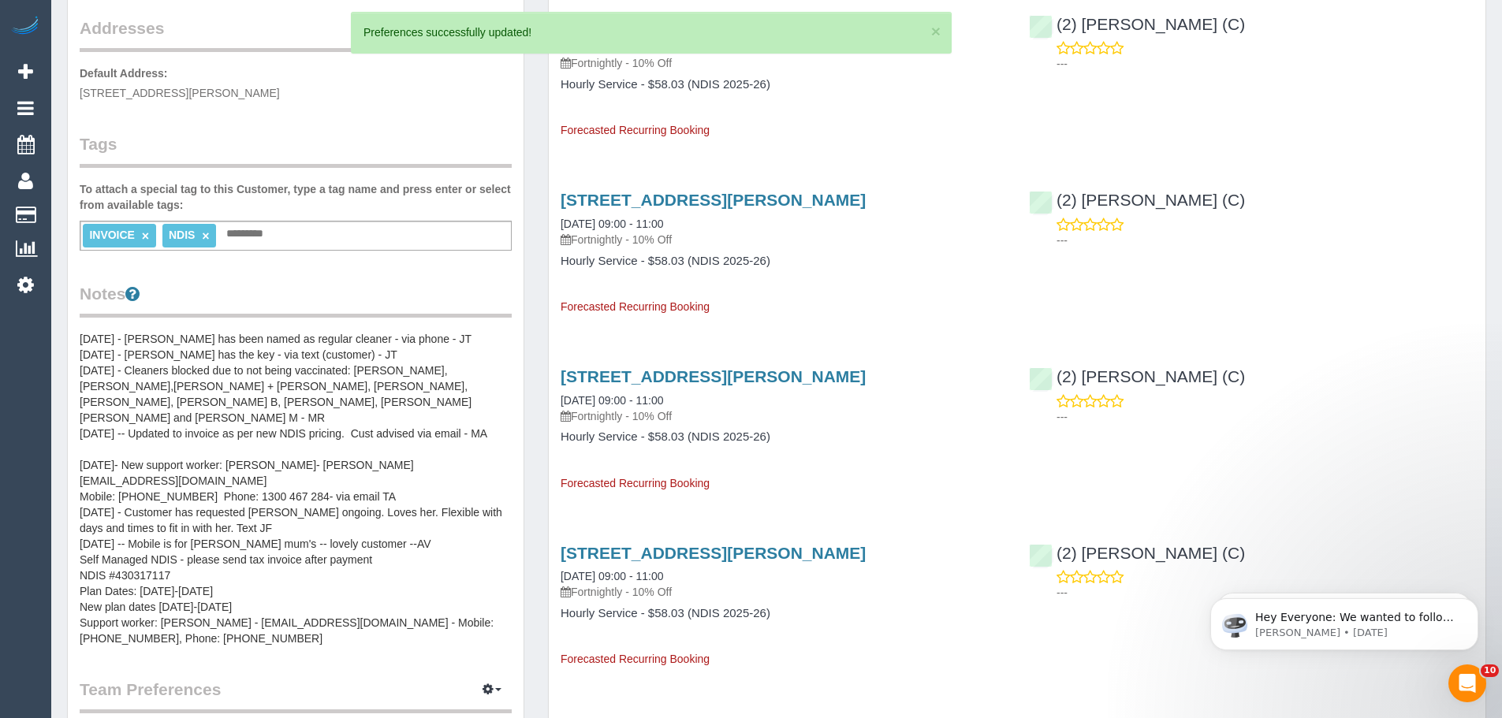
click at [184, 355] on pre "15/11/24 - Harman has been named as regular cleaner - via phone - JT 15/07/24 -…" at bounding box center [296, 488] width 432 height 315
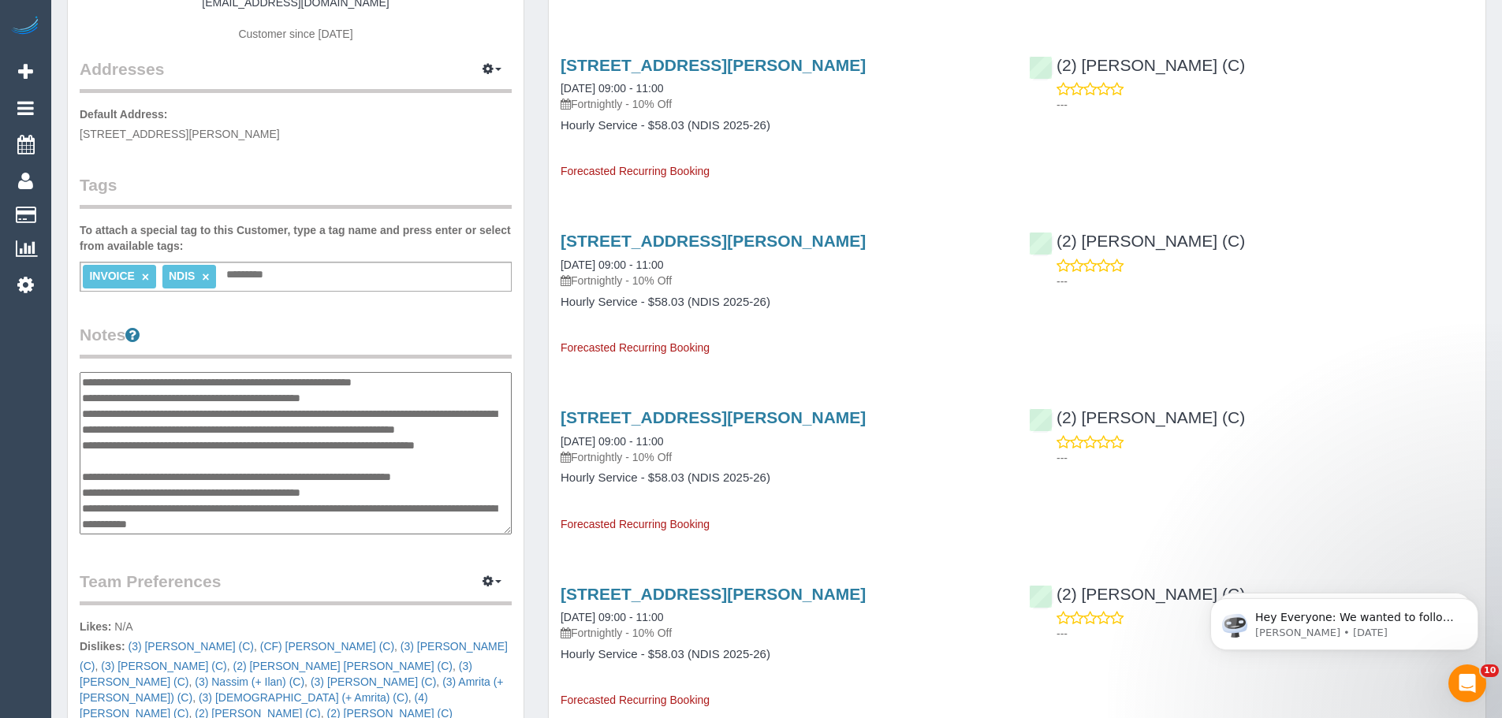
scroll to position [473, 0]
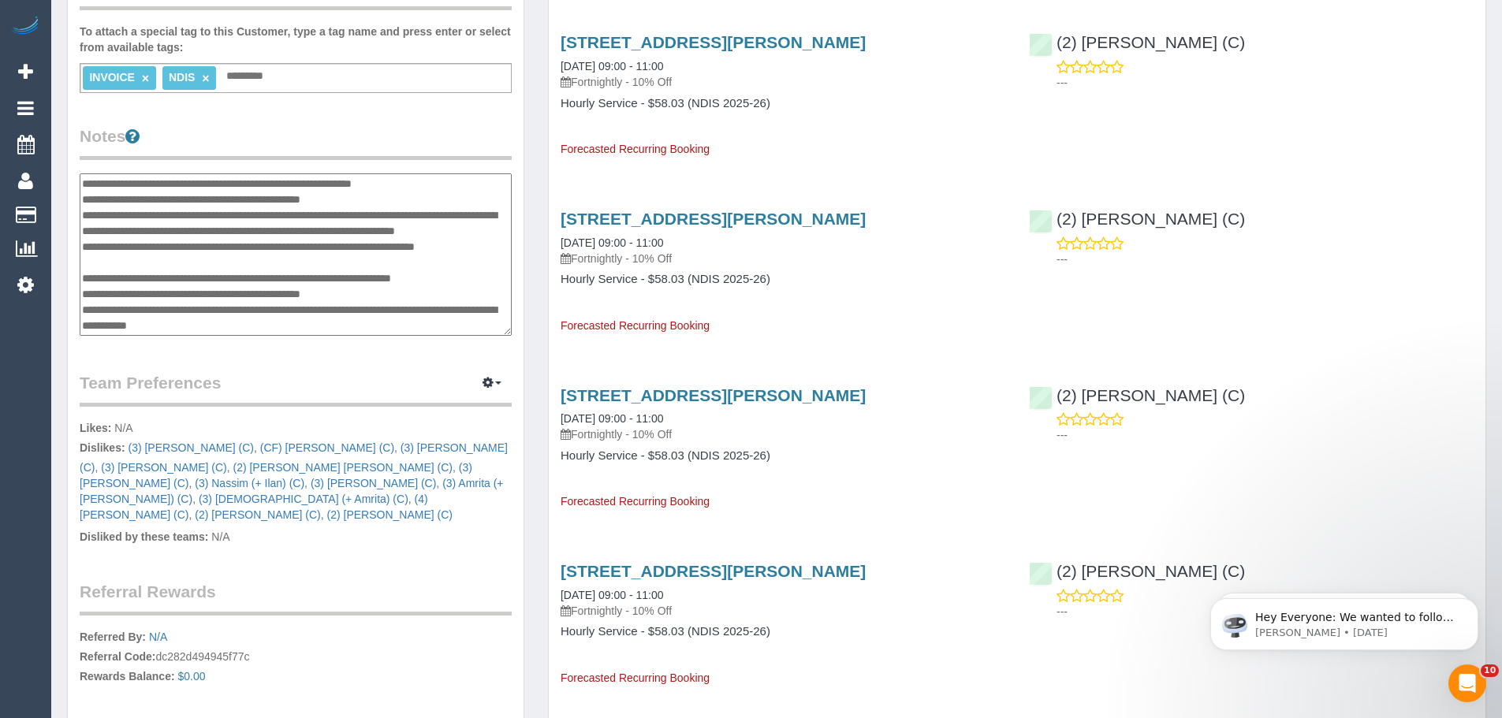
click at [80, 180] on textarea "**********" at bounding box center [296, 254] width 432 height 162
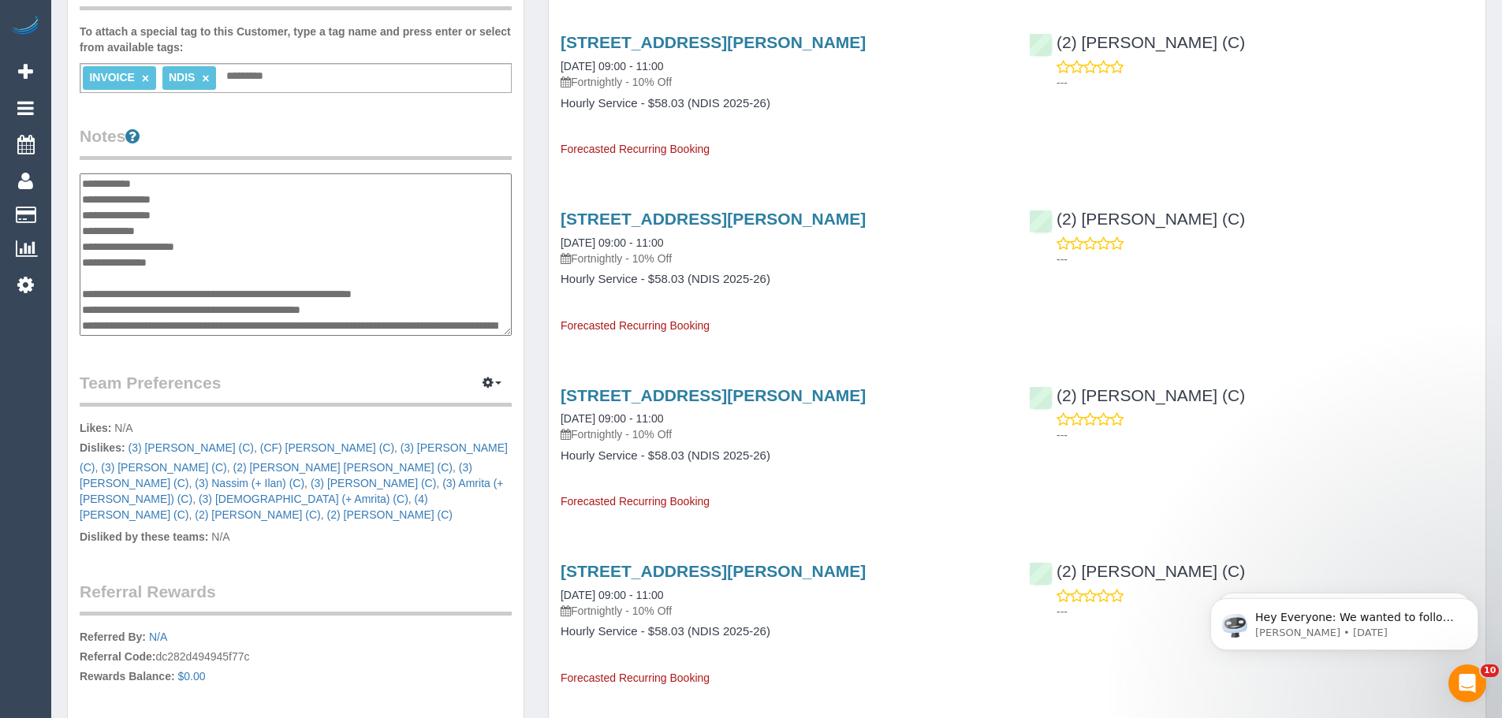
click at [203, 202] on textarea at bounding box center [296, 254] width 432 height 162
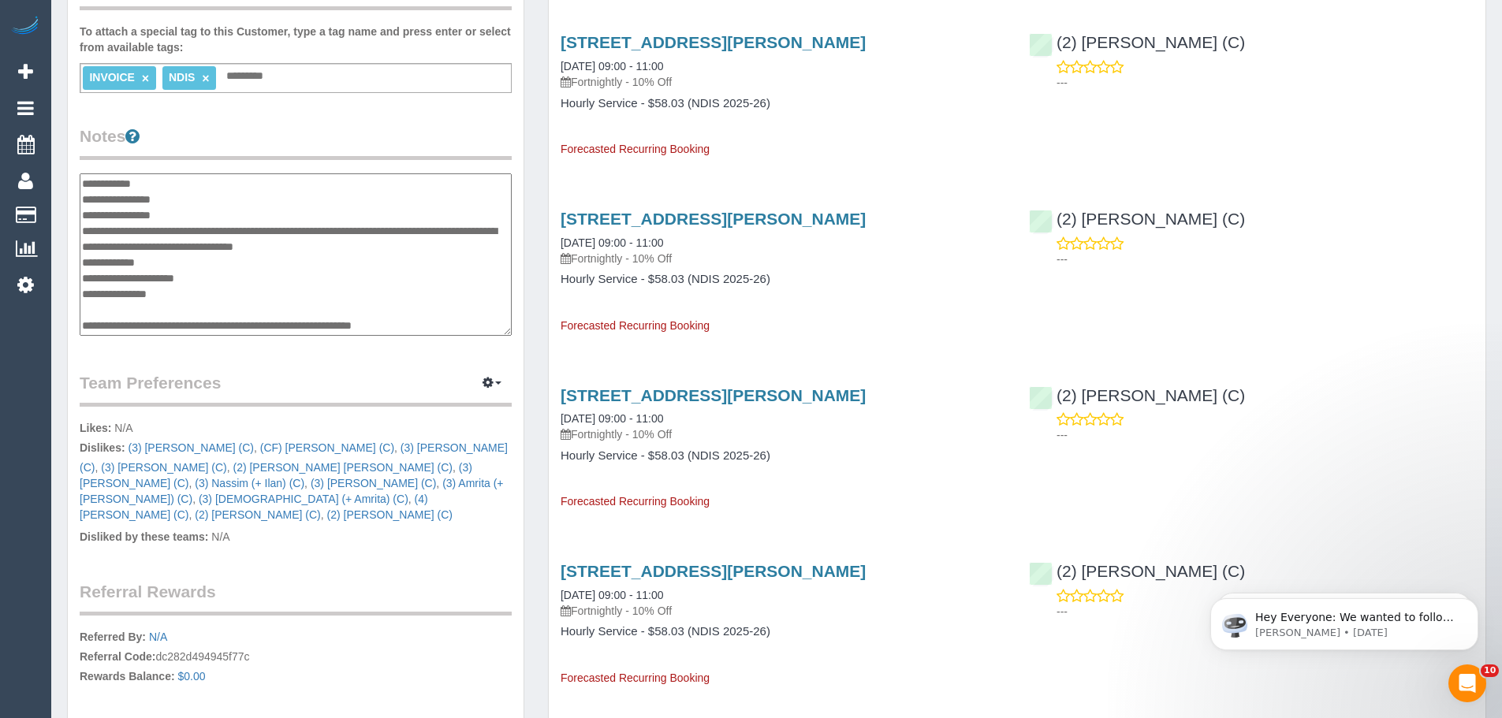
click at [443, 296] on textarea at bounding box center [296, 254] width 432 height 162
type textarea "**********"
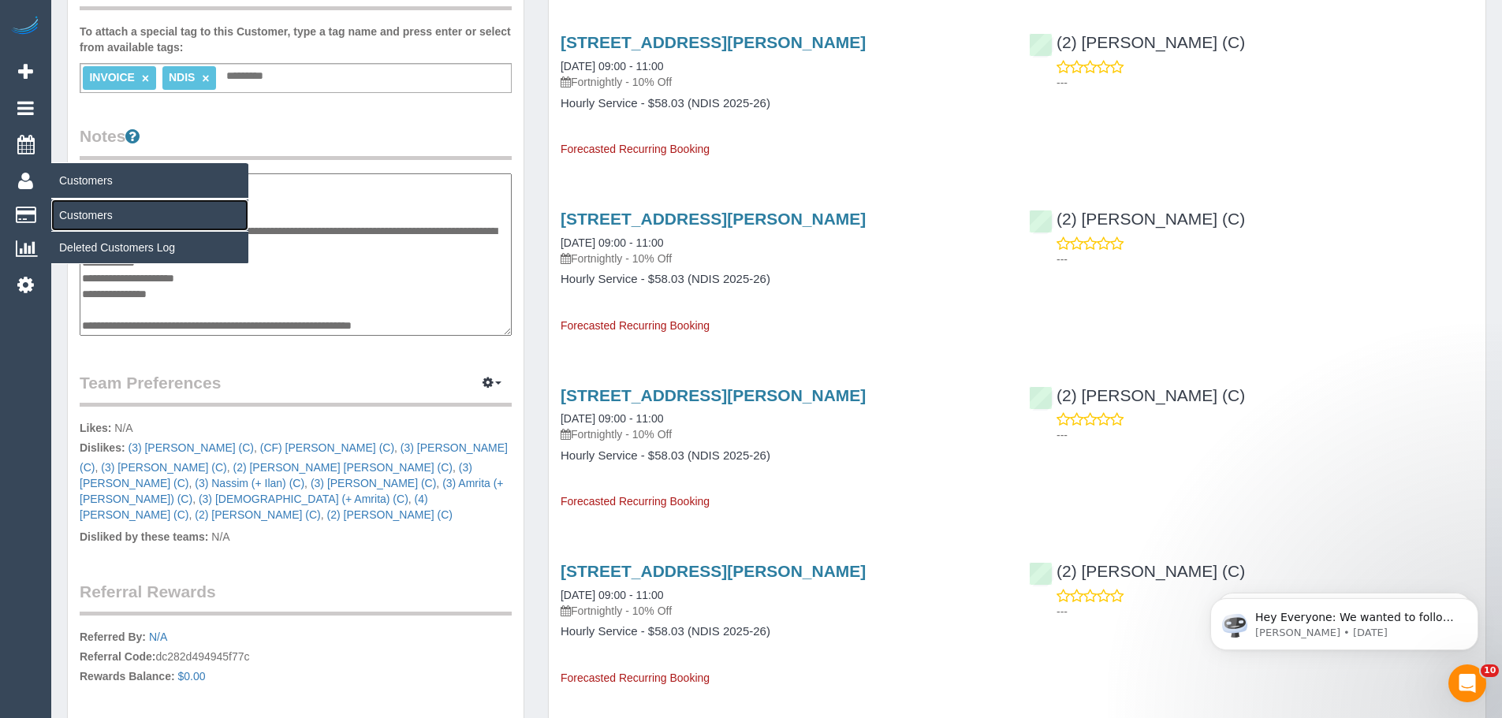
click at [95, 218] on link "Customers" at bounding box center [149, 215] width 197 height 32
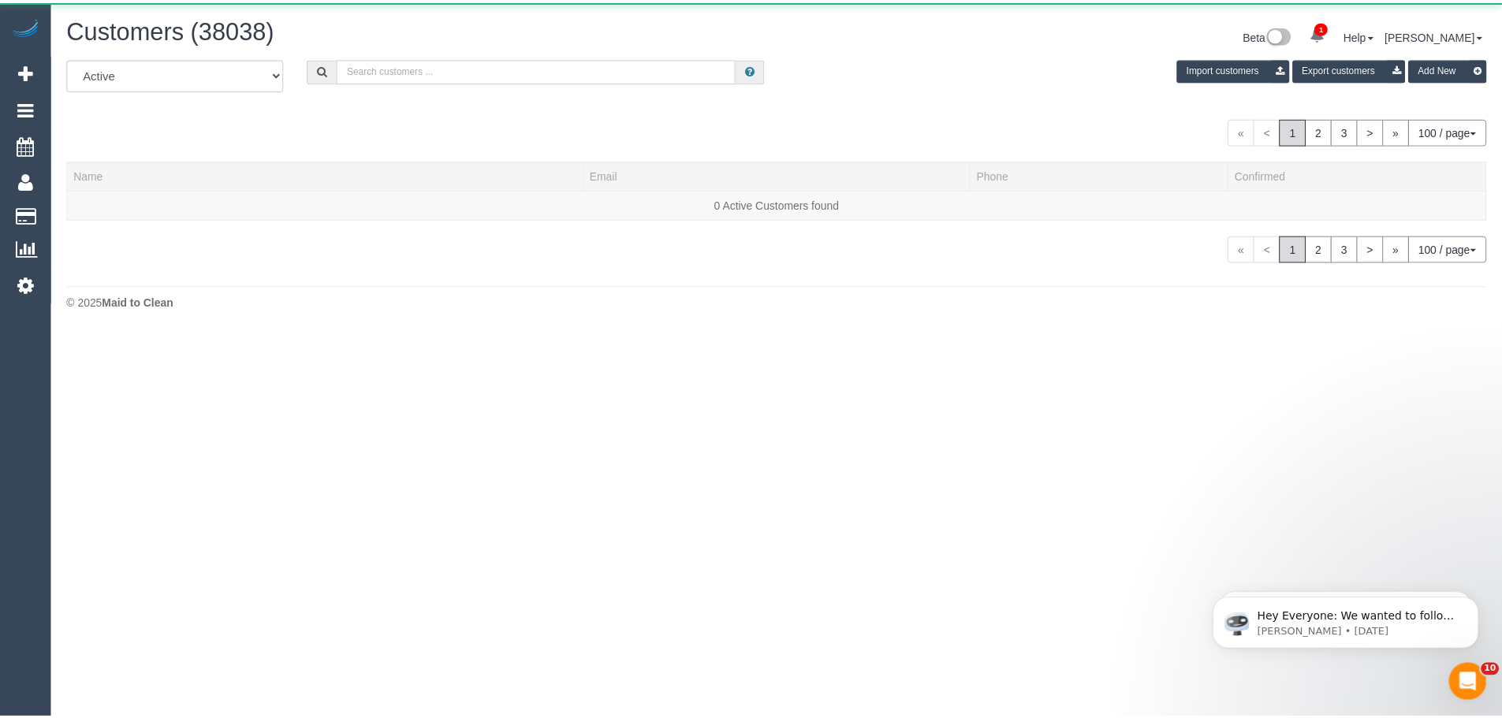
scroll to position [332, 1513]
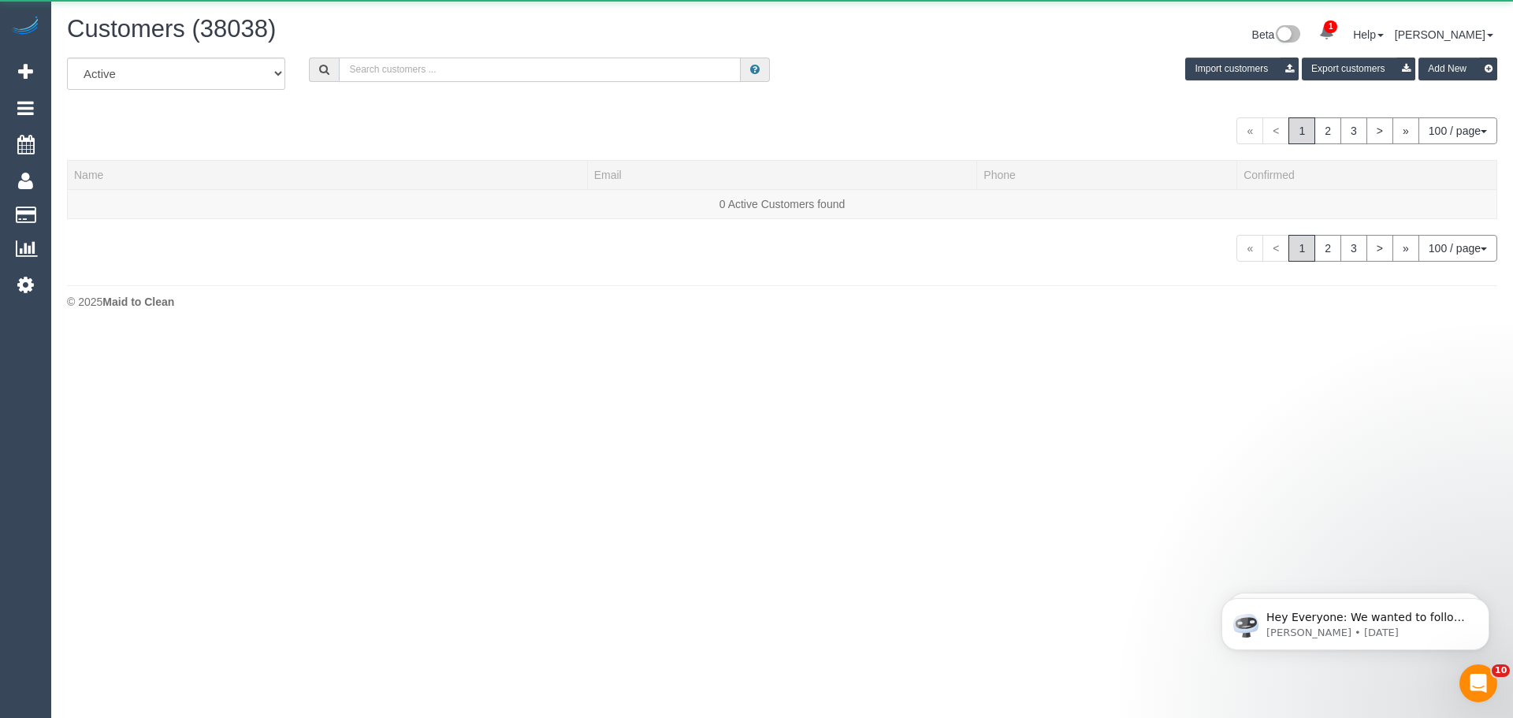
click at [470, 69] on input "text" at bounding box center [540, 70] width 402 height 24
paste input "[EMAIL_ADDRESS][DOMAIN_NAME]"
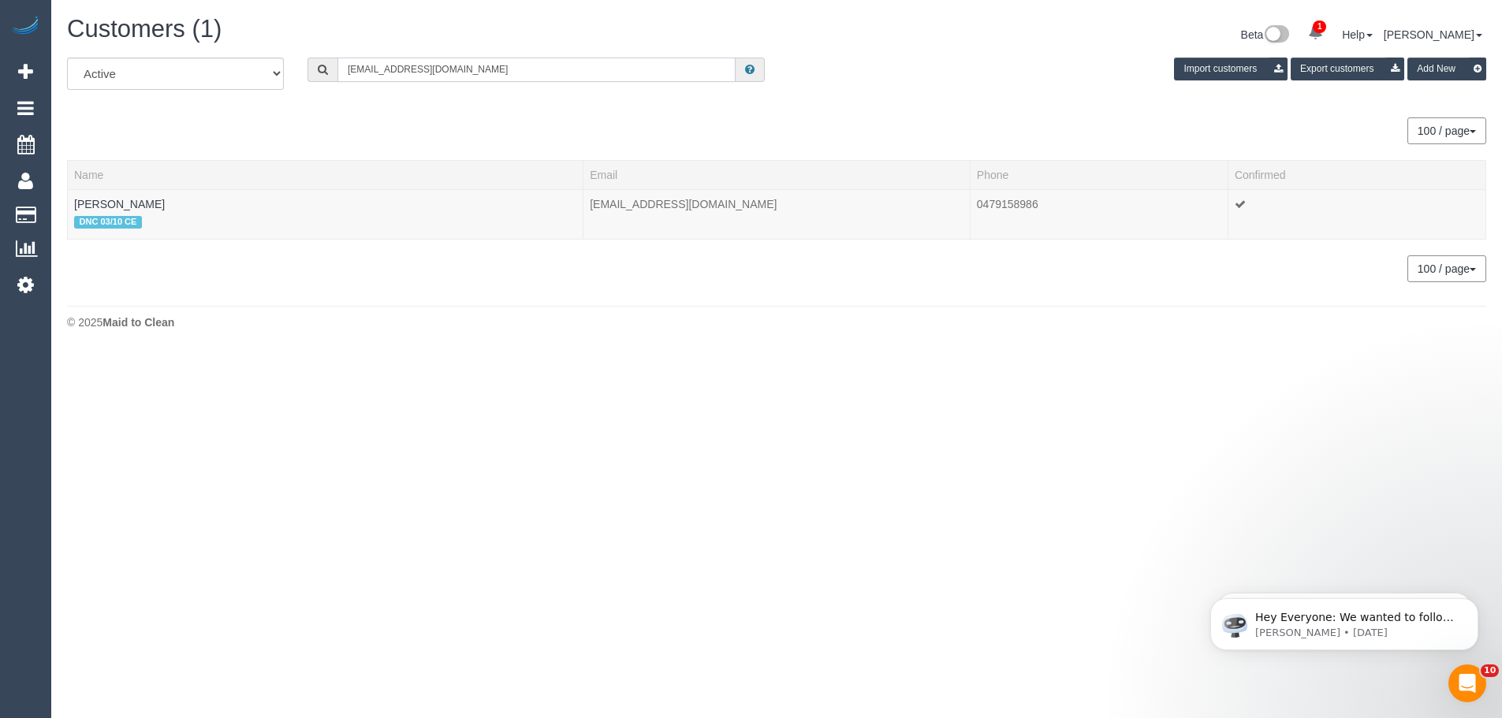
scroll to position [78469, 77309]
type input "[EMAIL_ADDRESS][DOMAIN_NAME]"
click at [117, 203] on link "Sarah Walsgott" at bounding box center [119, 204] width 91 height 13
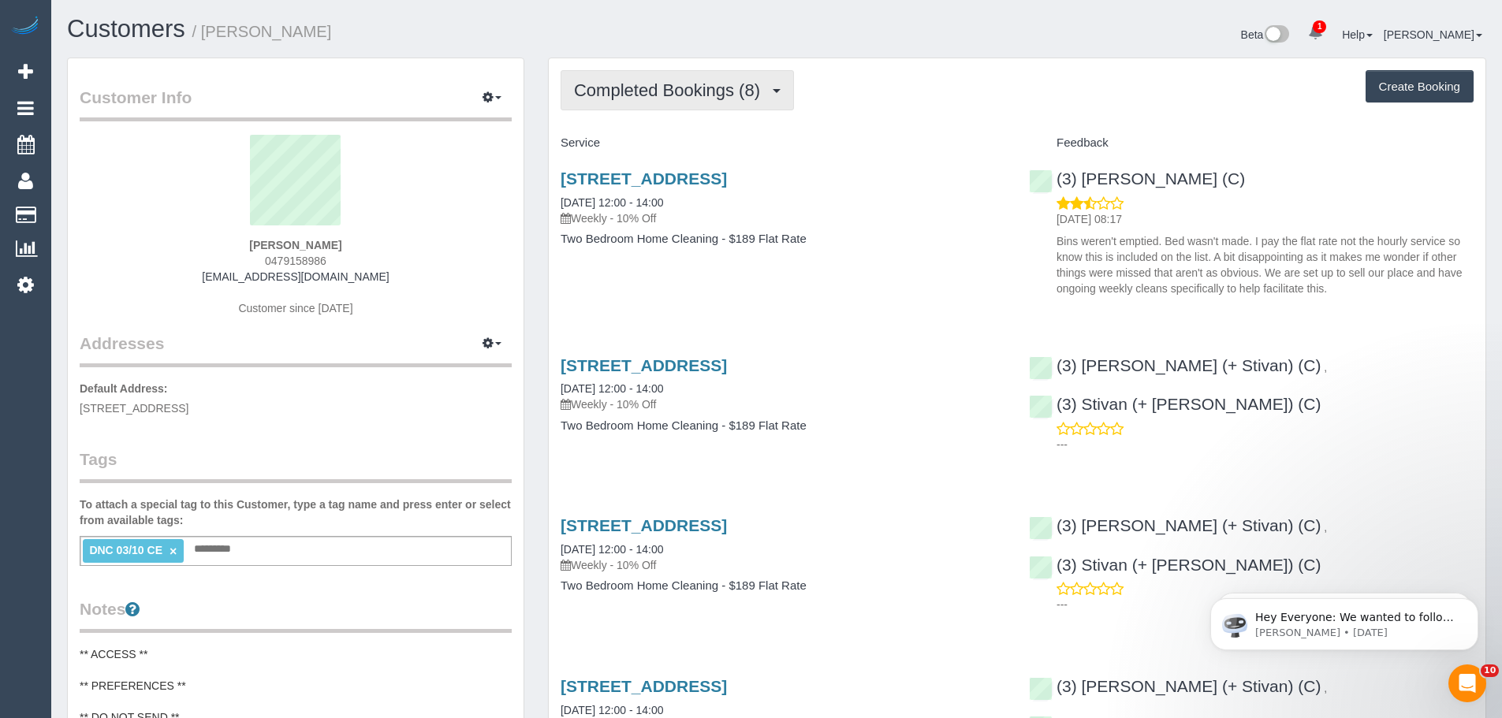
scroll to position [1573, 1502]
click at [720, 94] on span "Completed Bookings (8)" at bounding box center [671, 90] width 194 height 20
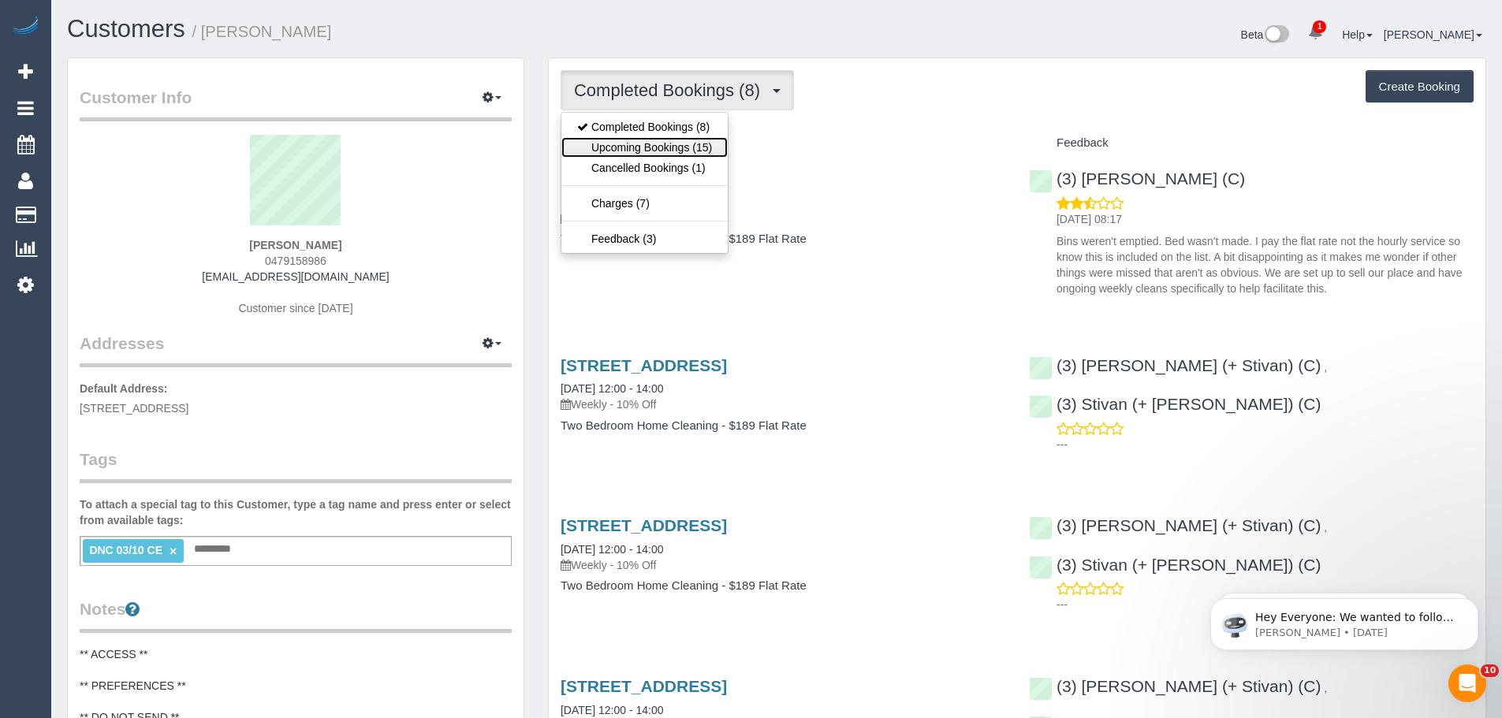
click at [666, 152] on link "Upcoming Bookings (15)" at bounding box center [644, 147] width 166 height 20
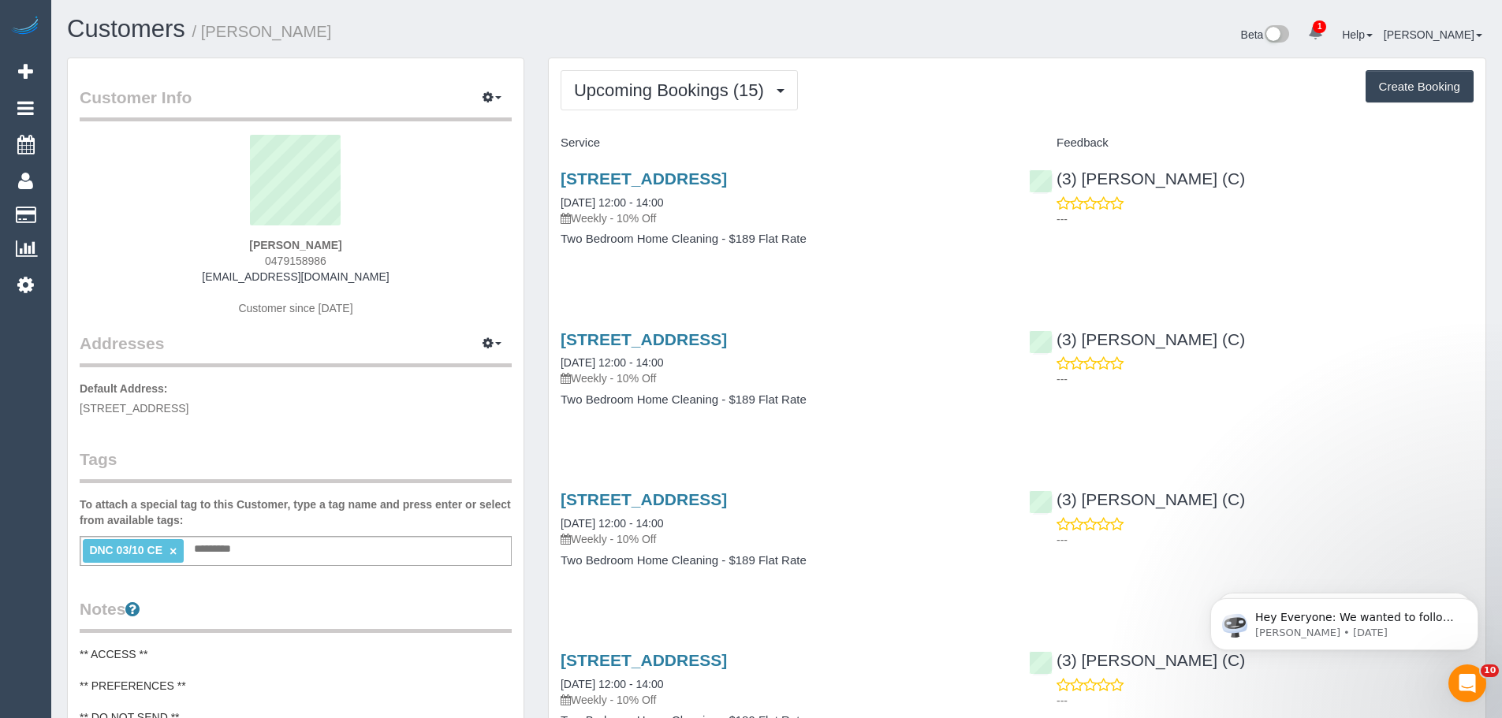
scroll to position [2805, 1502]
click at [648, 98] on span "Upcoming Bookings (15)" at bounding box center [673, 90] width 198 height 20
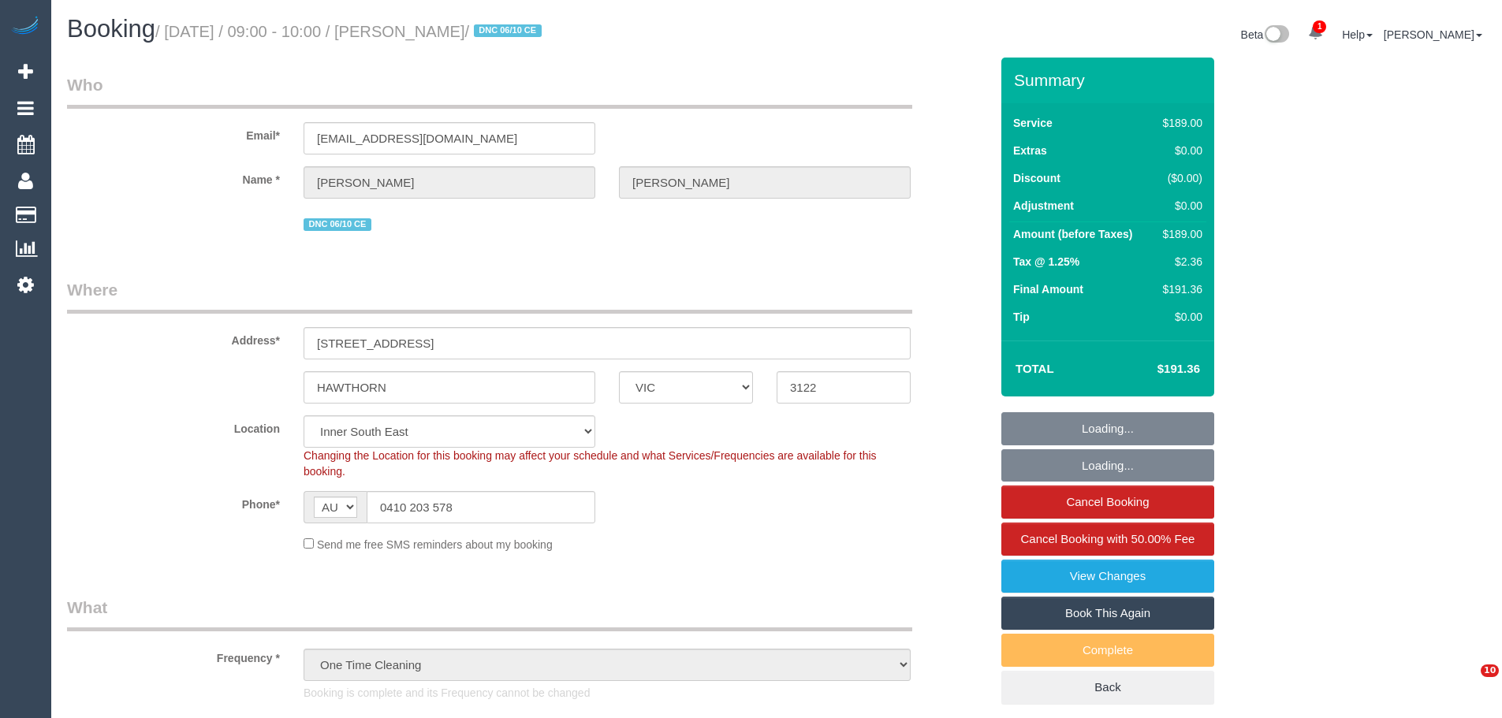
select select "VIC"
select select "number:28"
select select "number:14"
select select "number:19"
select select "number:25"
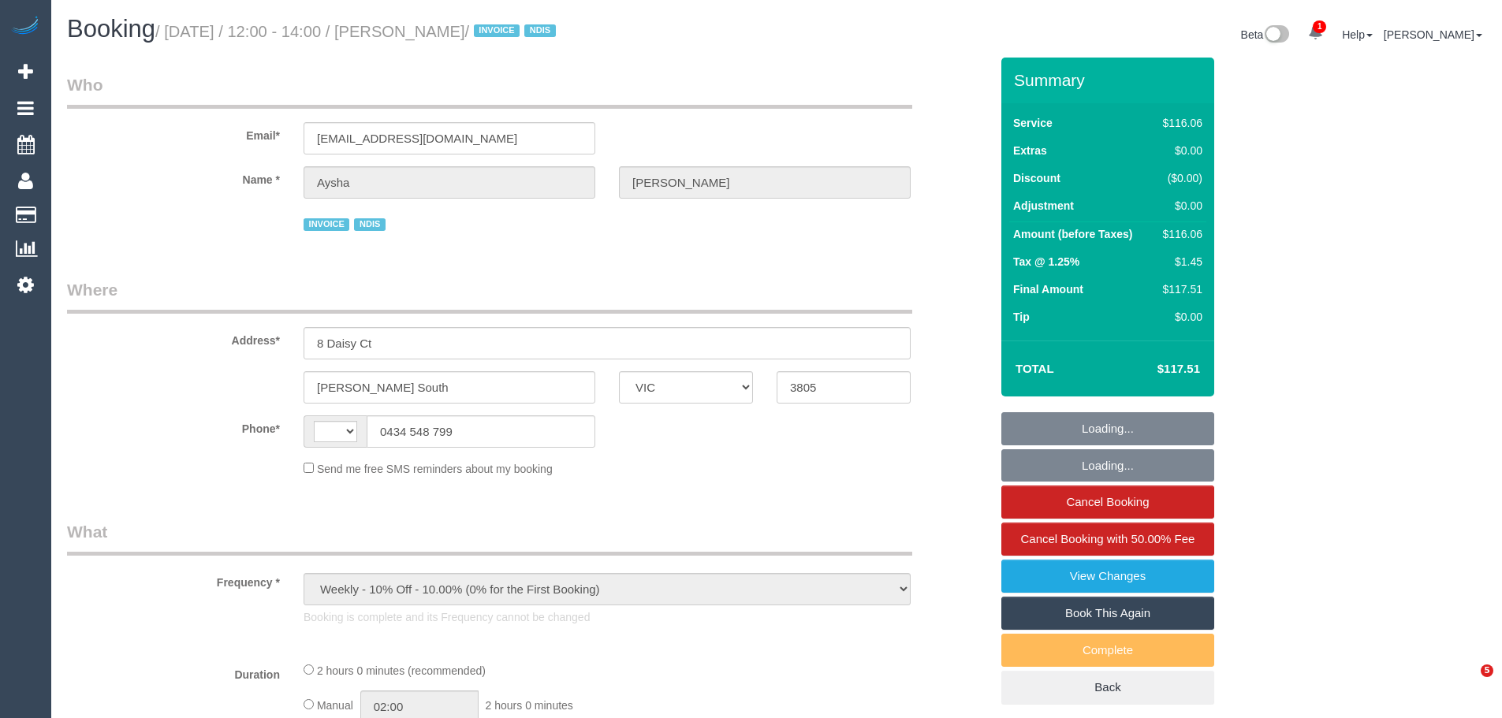
select select "VIC"
select select "number:27"
select select "number:14"
select select "number:18"
select select "number:24"
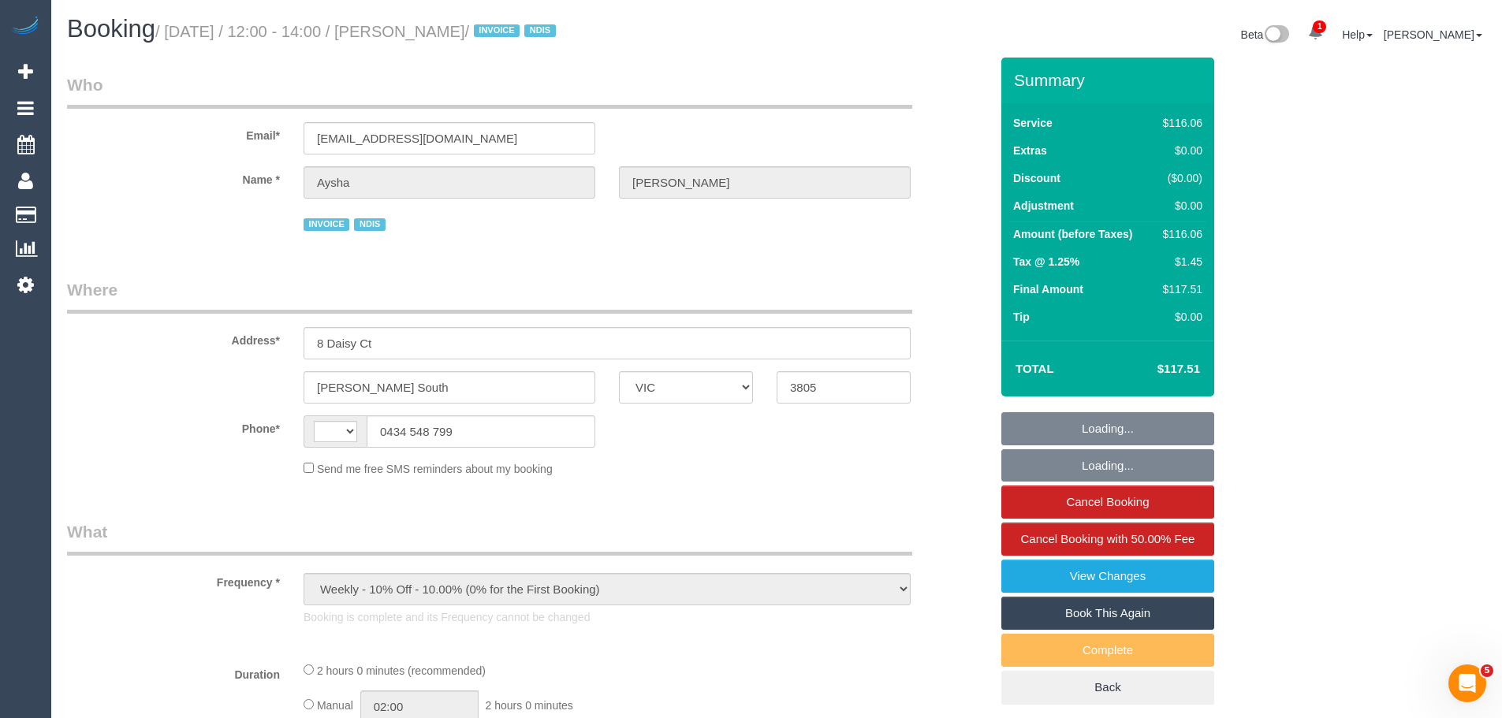
select select "number:33"
select select "string:AU"
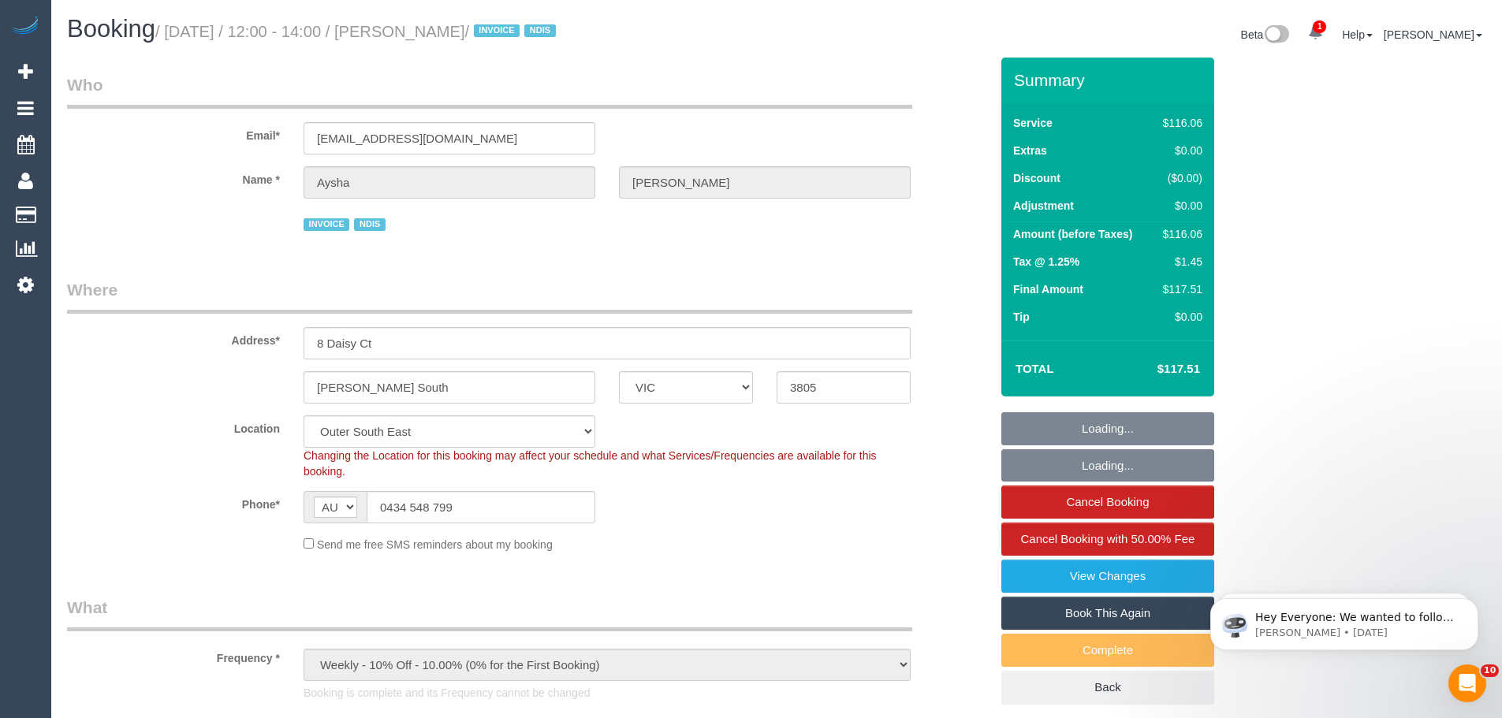
select select "object:1097"
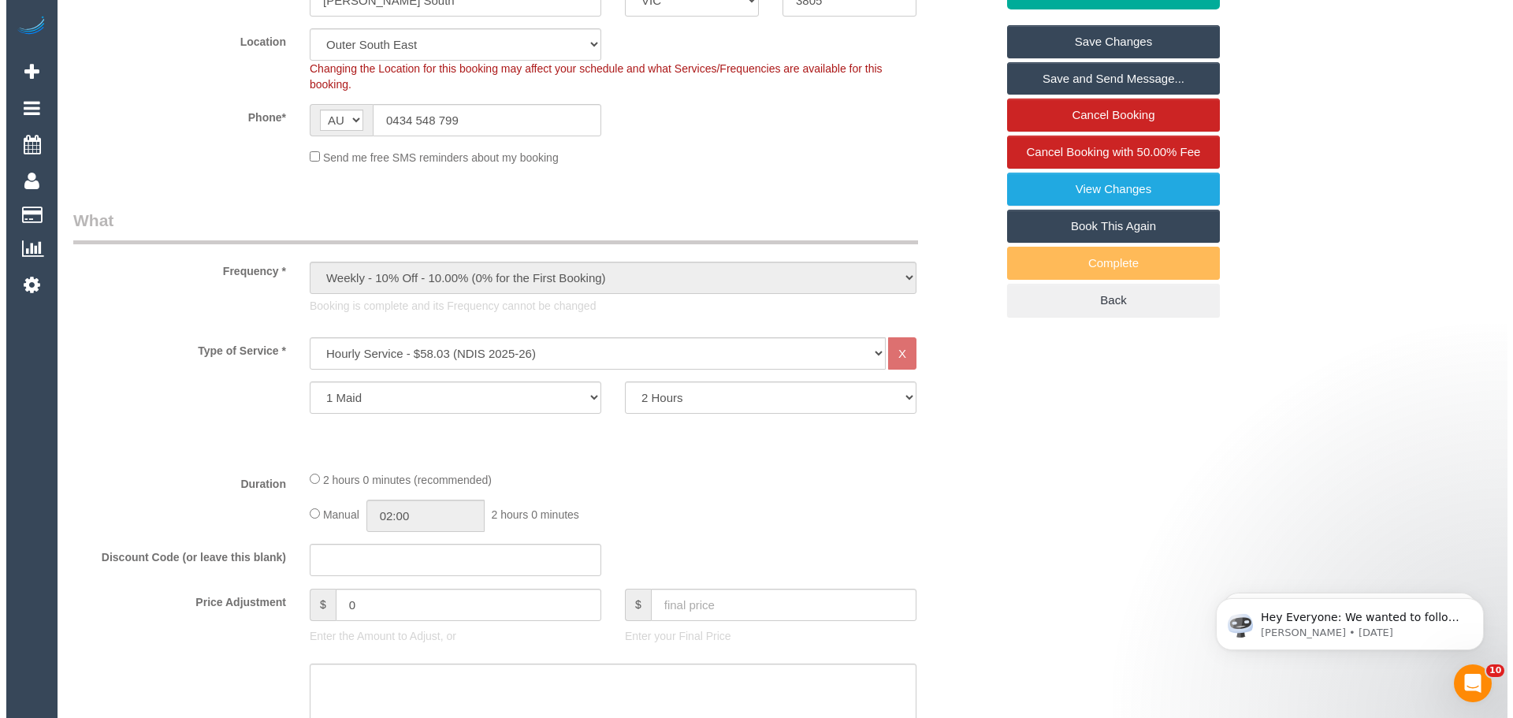
scroll to position [473, 0]
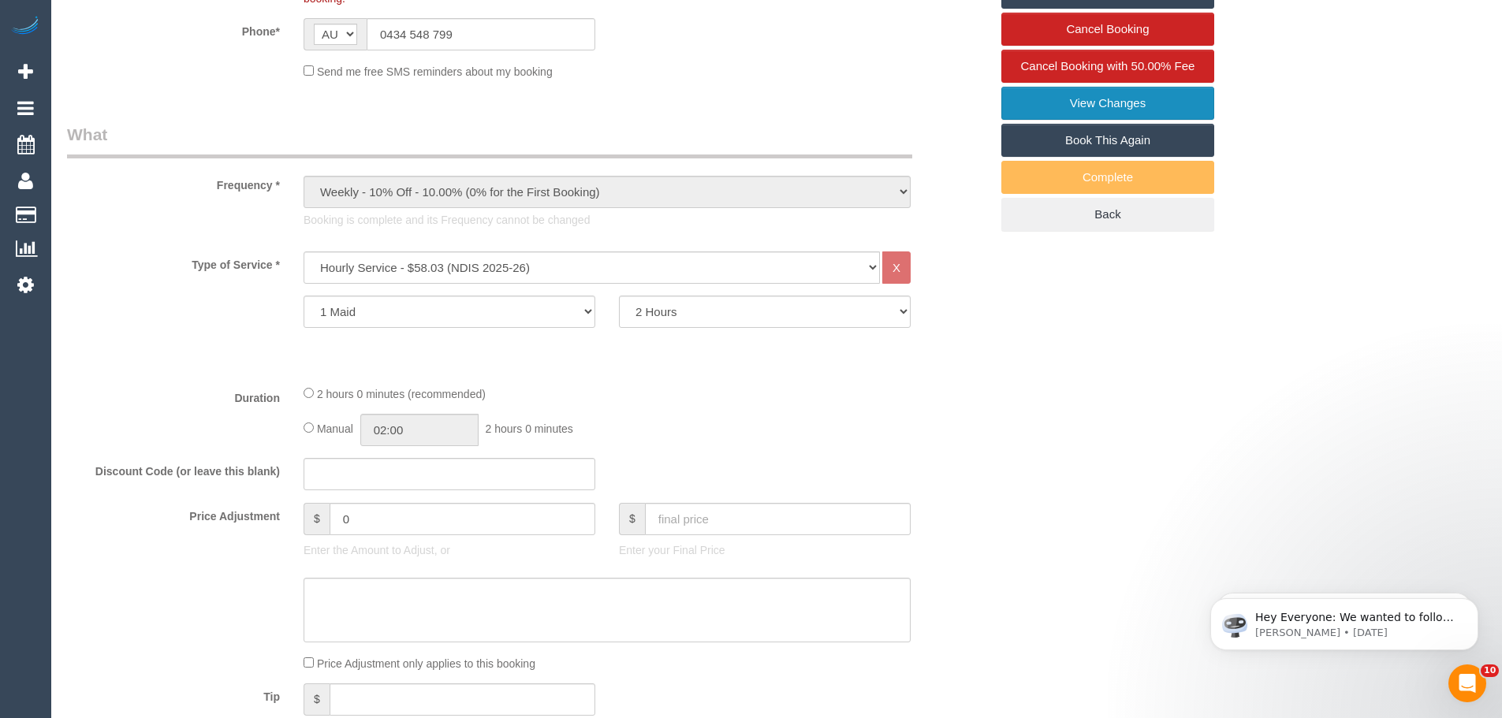
click at [1100, 94] on link "View Changes" at bounding box center [1107, 103] width 213 height 33
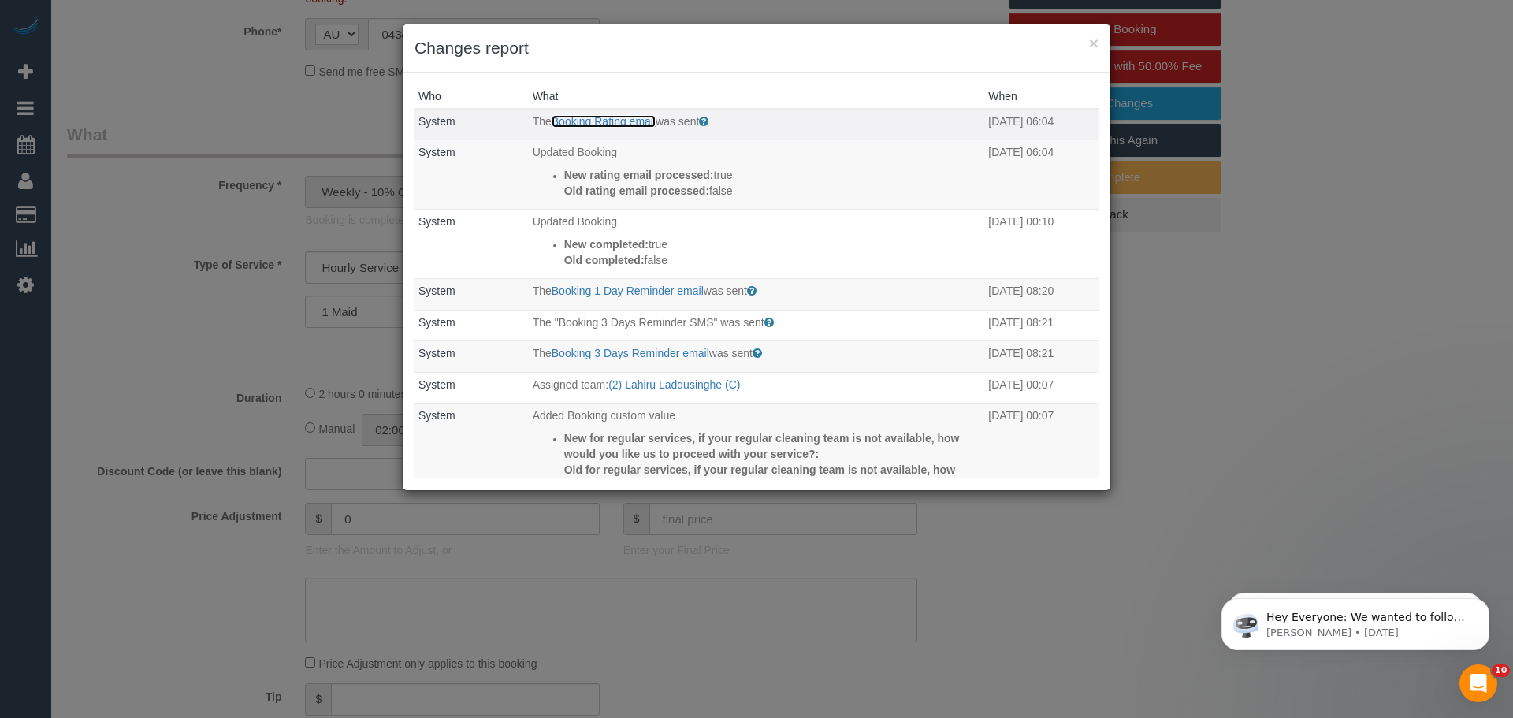
click at [604, 120] on link "Booking Rating email" at bounding box center [604, 121] width 104 height 13
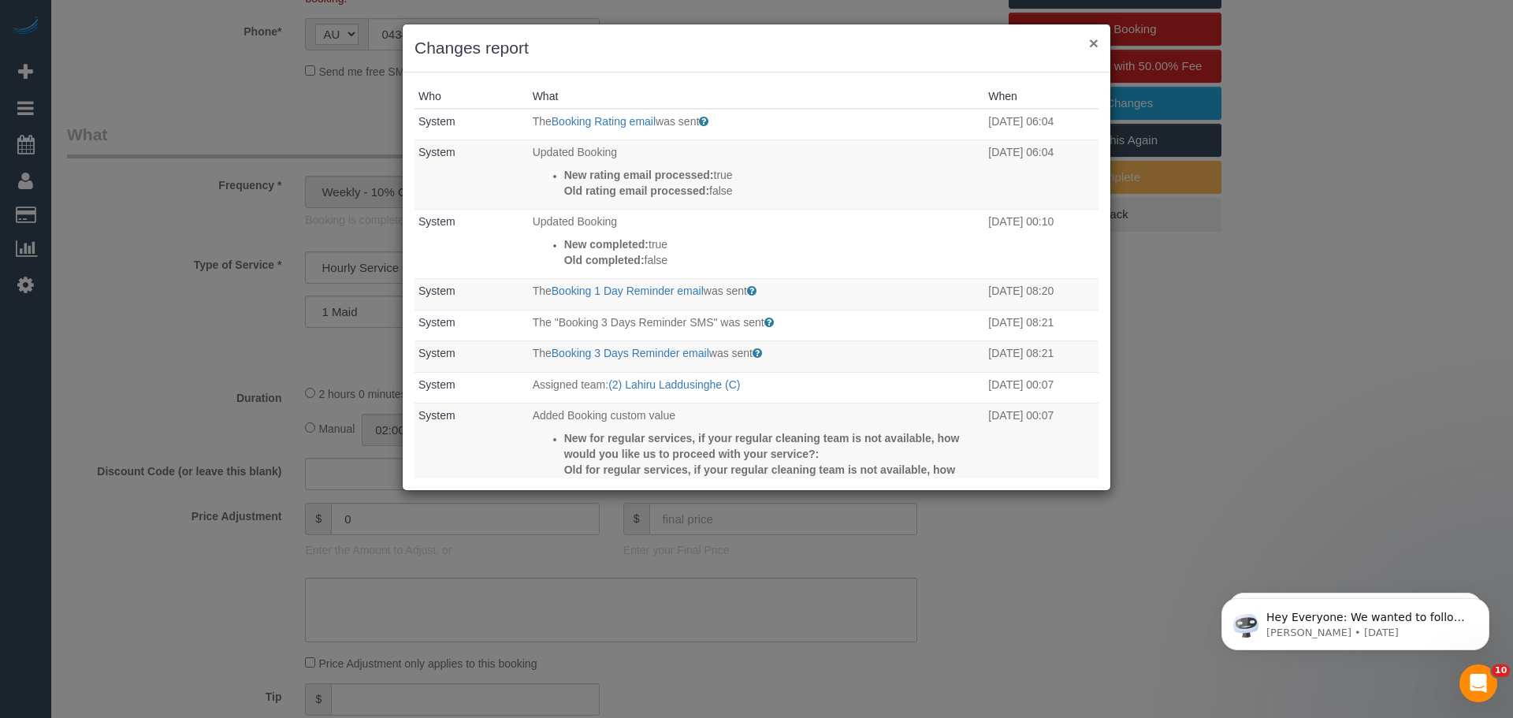
click at [1095, 46] on button "×" at bounding box center [1093, 43] width 9 height 17
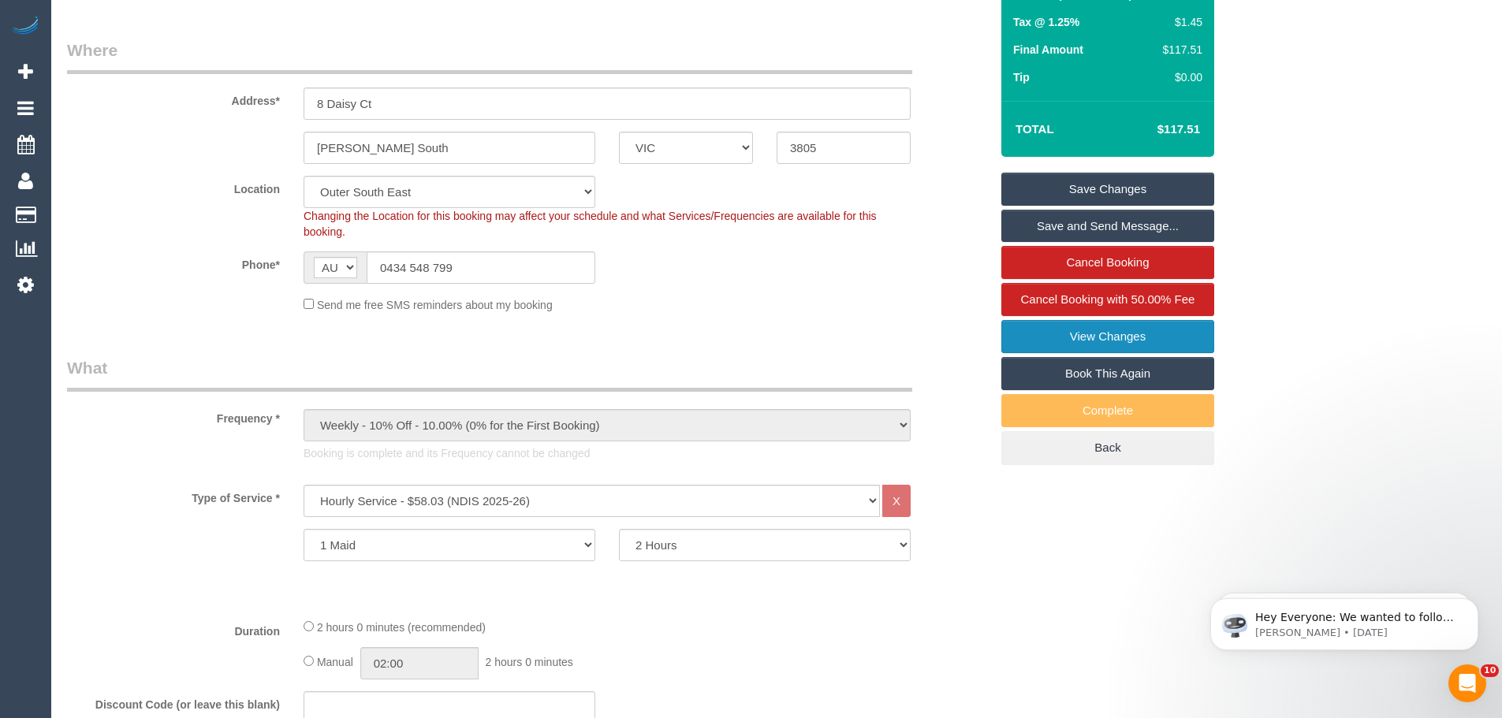
scroll to position [0, 0]
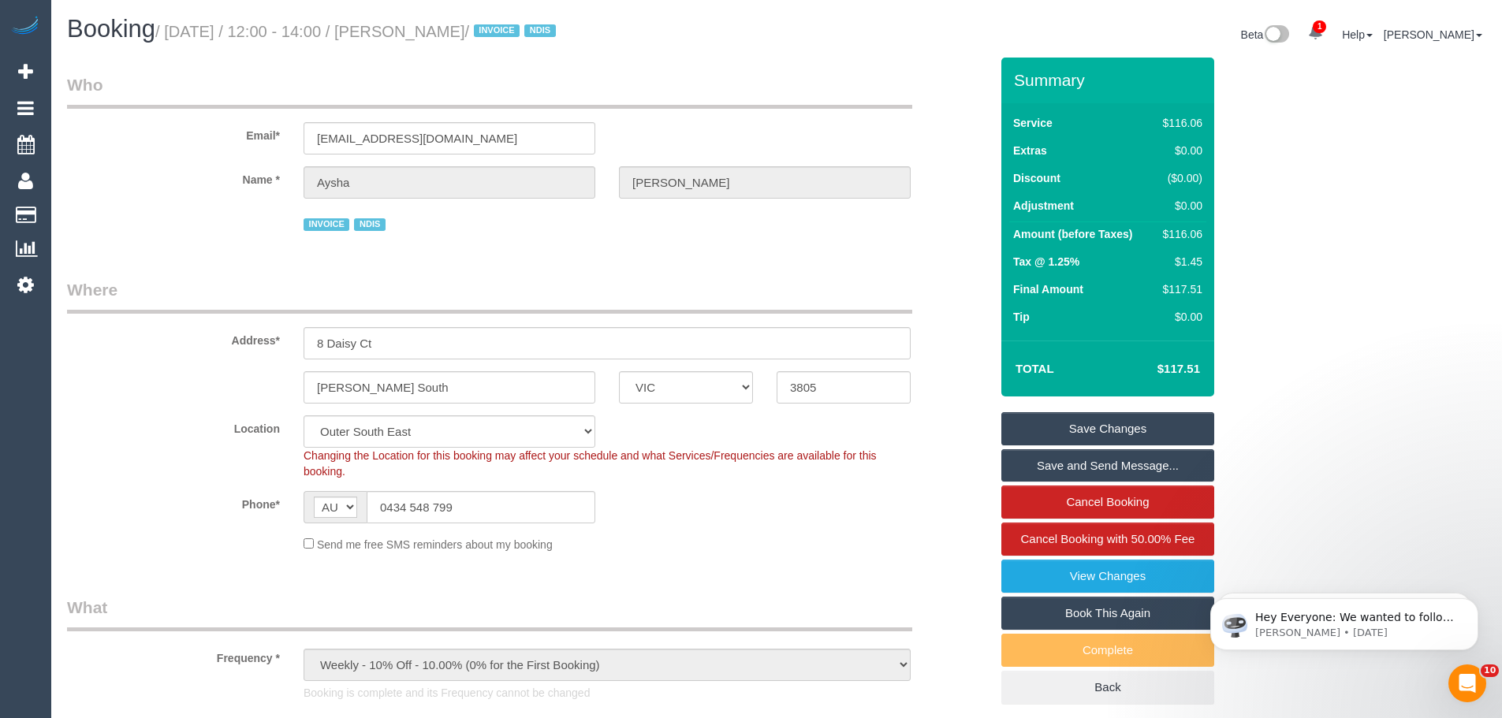
click at [1183, 237] on div "$116.06" at bounding box center [1179, 234] width 46 height 16
copy div "116.06"
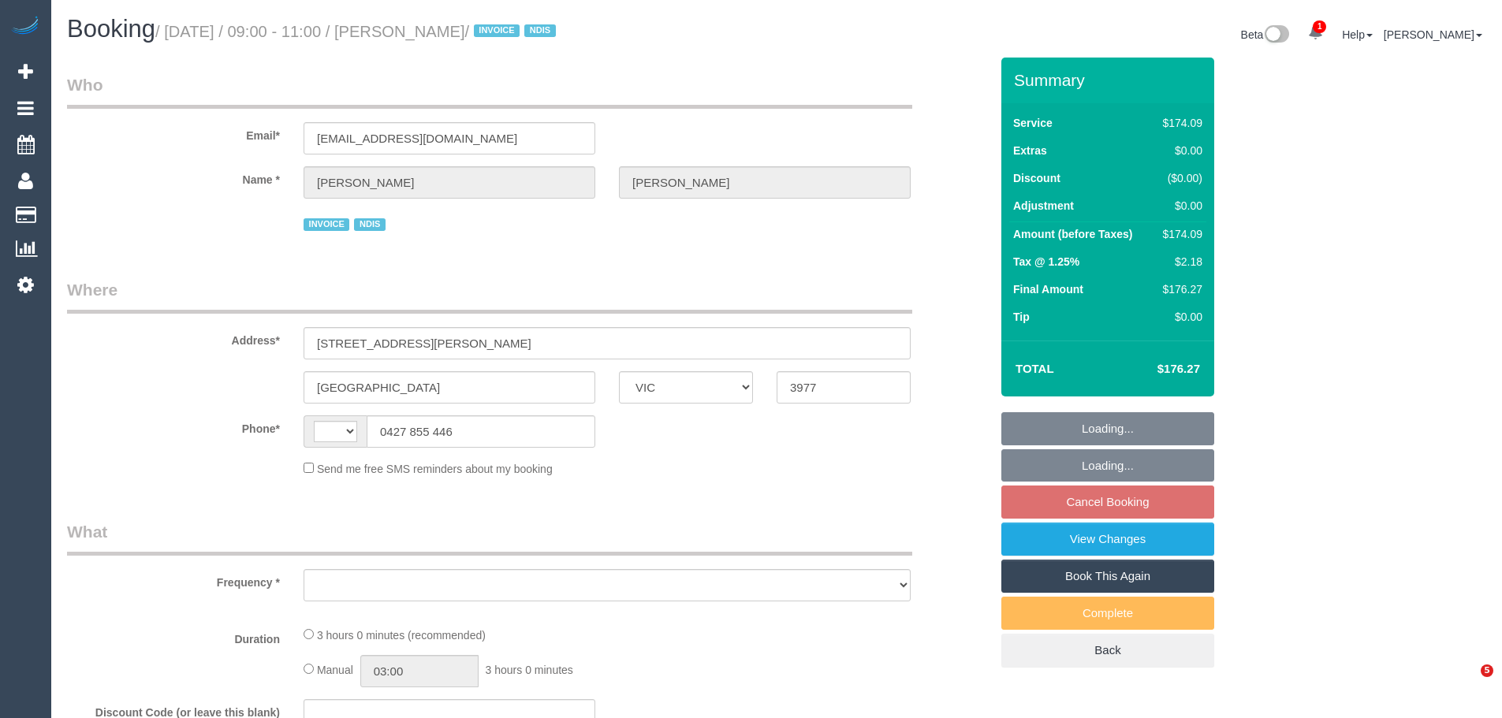
select select "VIC"
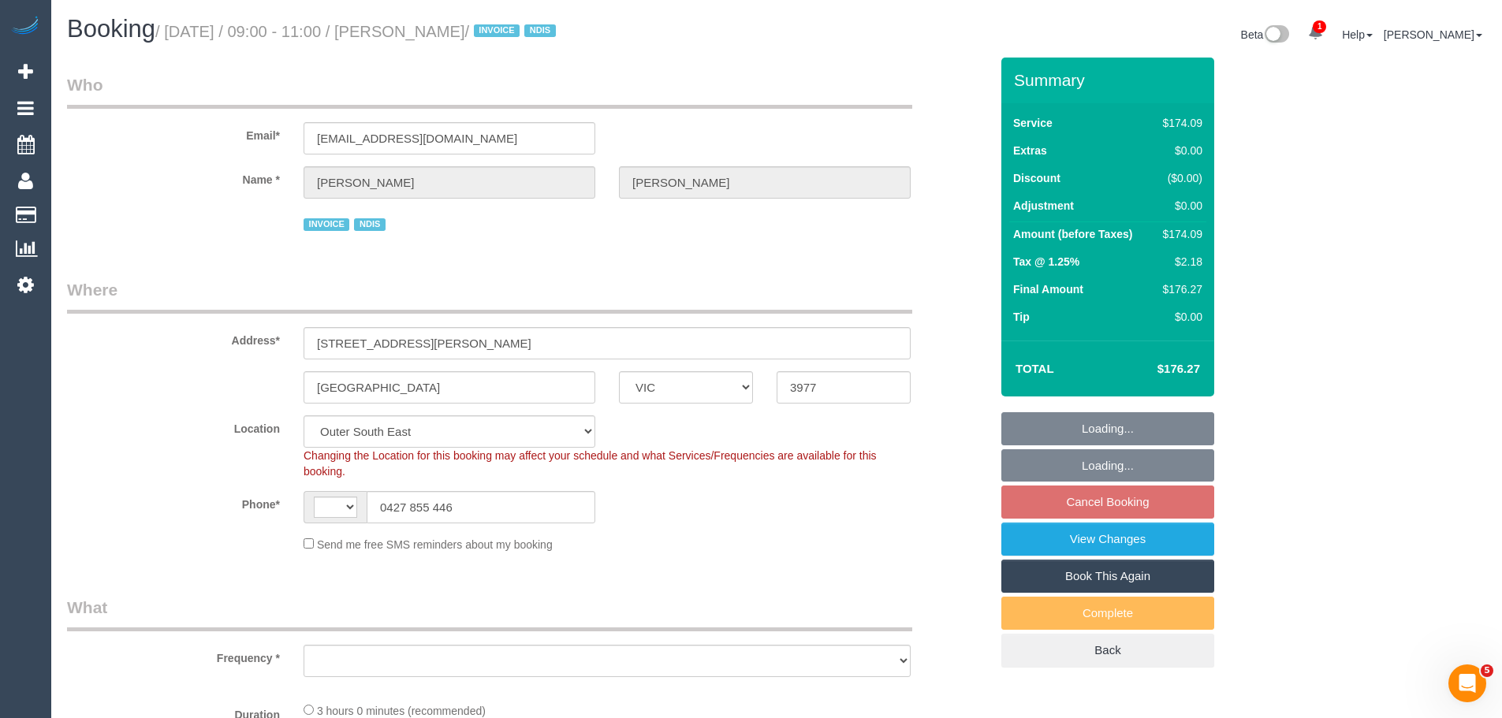
select select "string:AU"
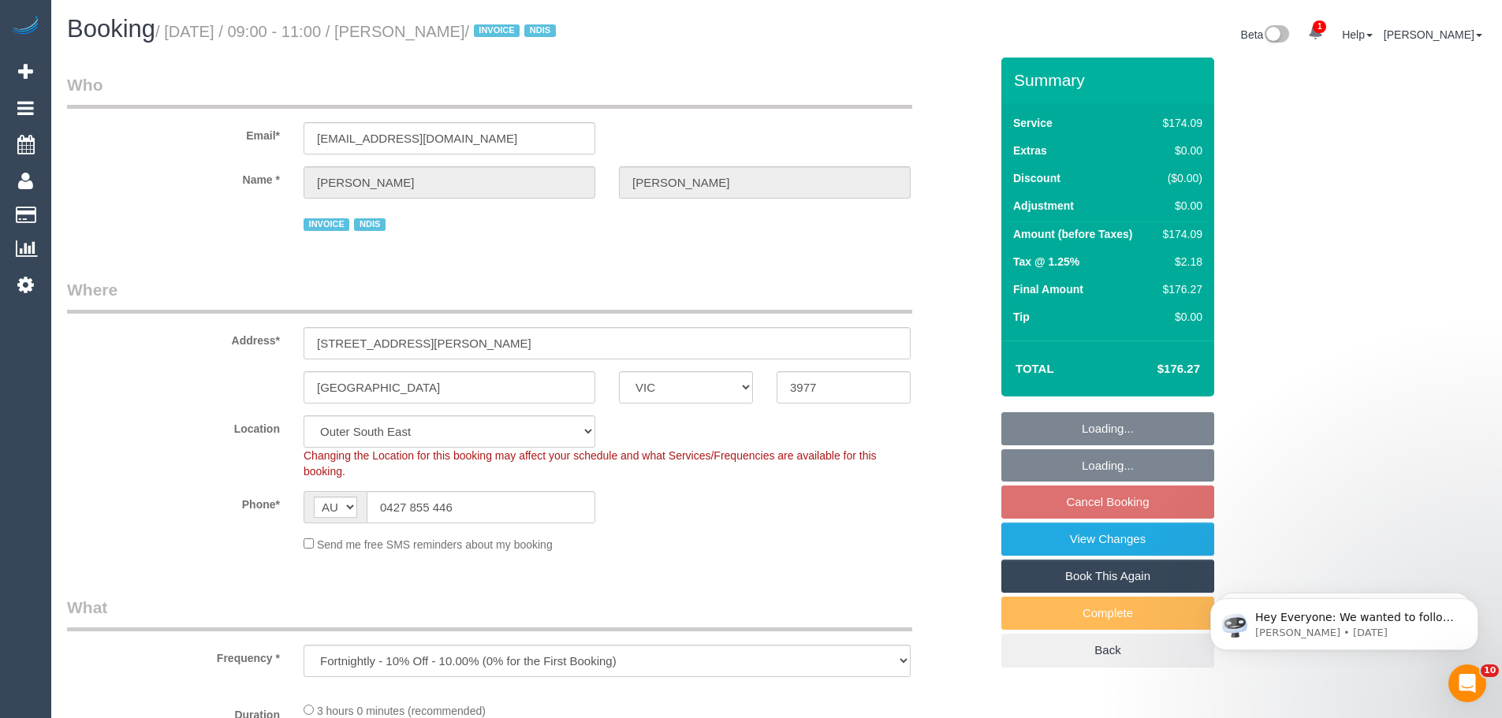
select select "object:600"
select select "180"
select select "number:27"
select select "number:14"
select select "number:19"
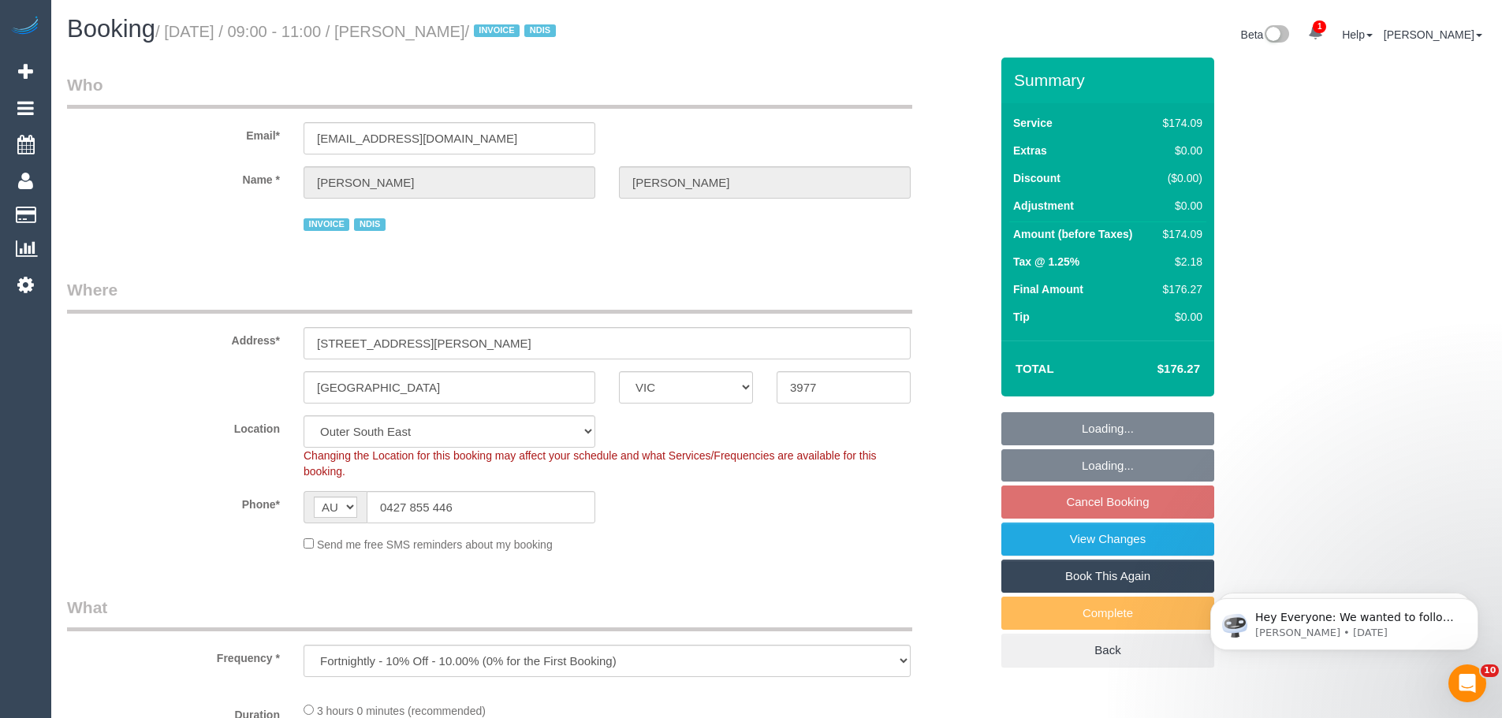
select select "number:25"
select select "number:35"
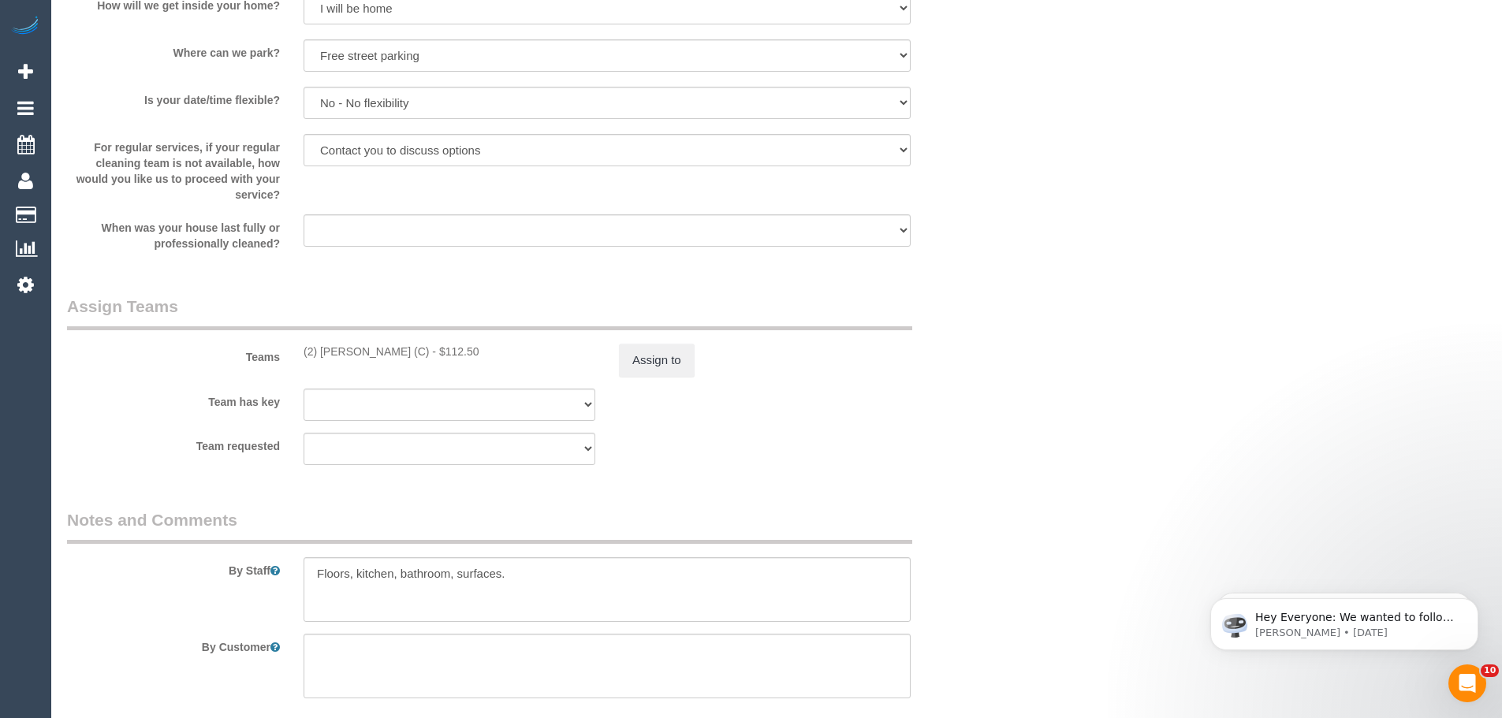
scroll to position [1734, 0]
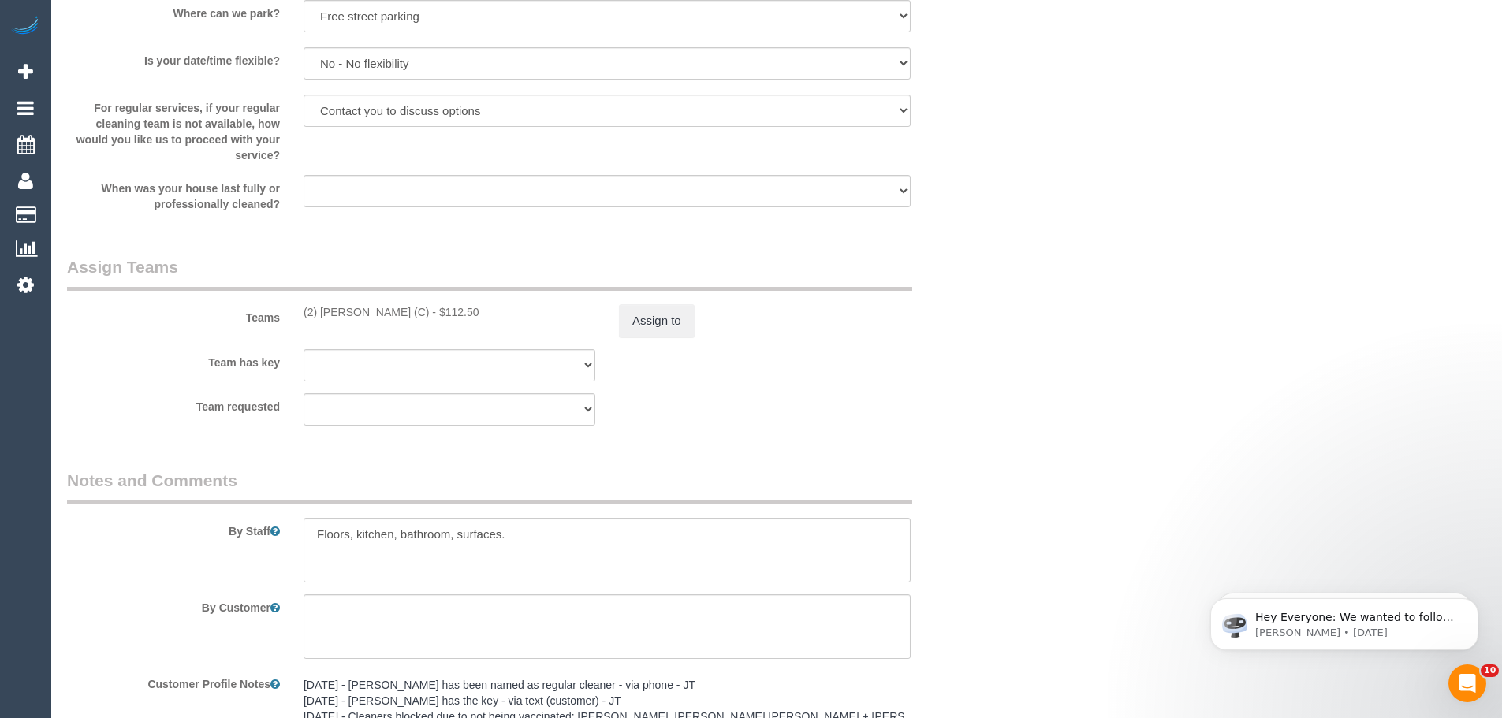
drag, startPoint x: 416, startPoint y: 312, endPoint x: 290, endPoint y: 319, distance: 126.3
click at [290, 319] on div "Teams (2) [PERSON_NAME] (C) - $112.50 Assign to" at bounding box center [528, 296] width 946 height 82
copy div "(2) [PERSON_NAME] (C)"
click at [624, 317] on button "Assign to" at bounding box center [657, 320] width 76 height 33
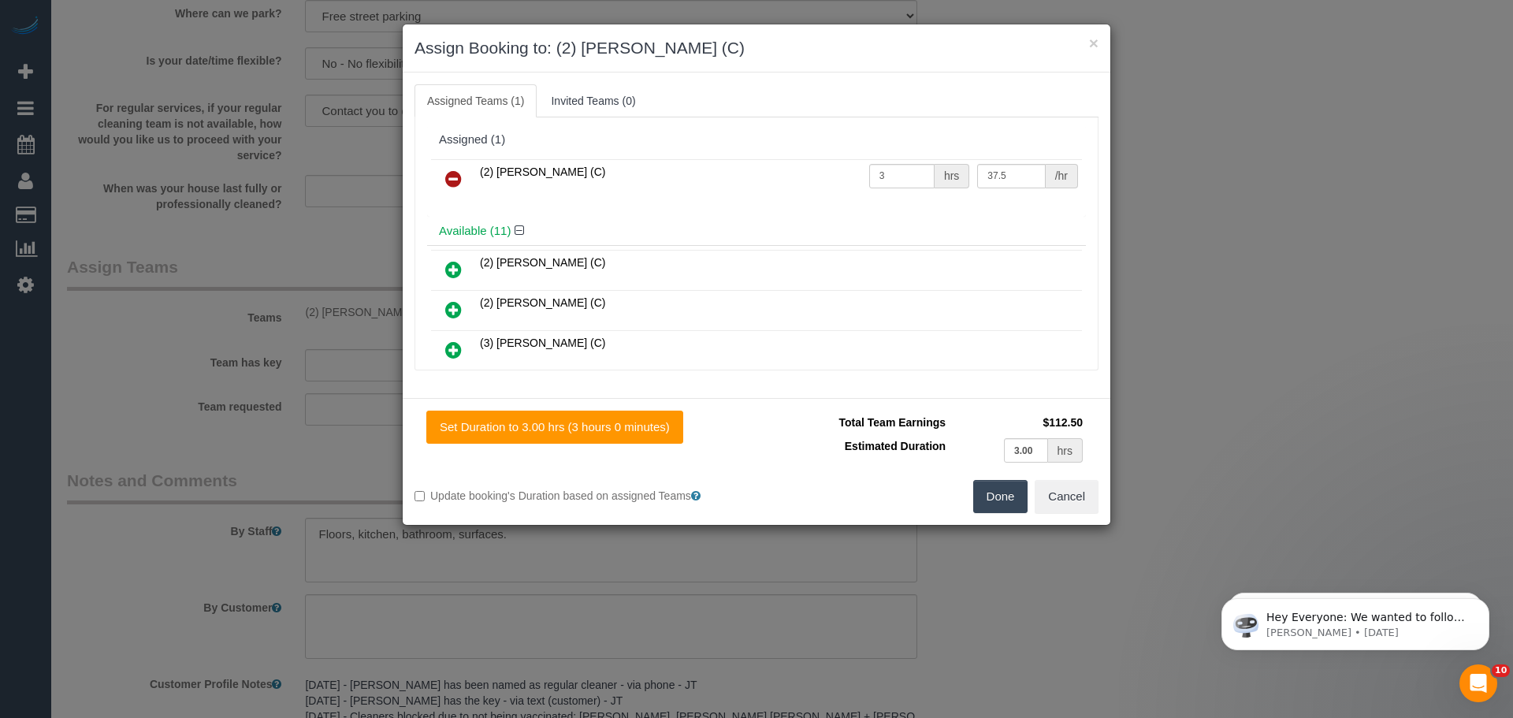
click at [448, 169] on icon at bounding box center [453, 178] width 17 height 19
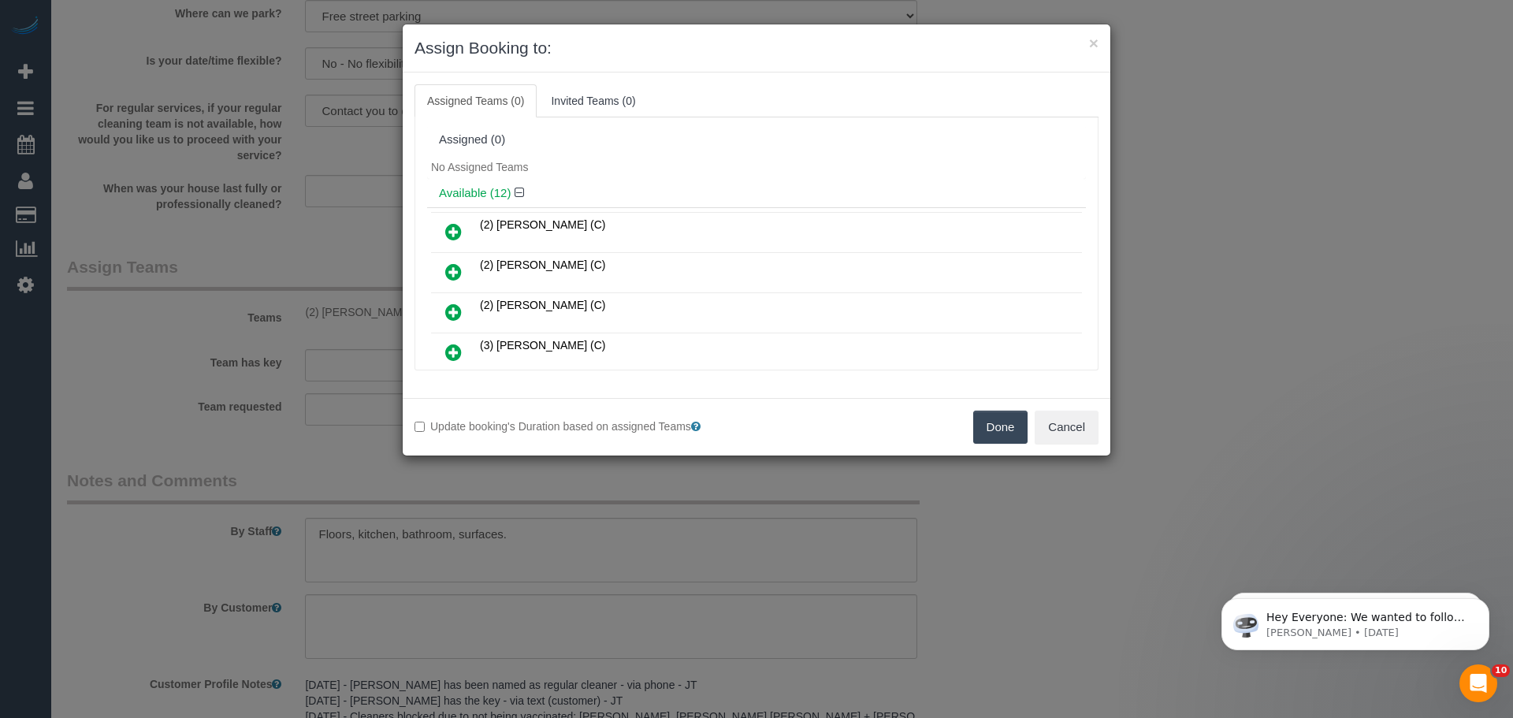
click at [986, 429] on button "Done" at bounding box center [1000, 427] width 55 height 33
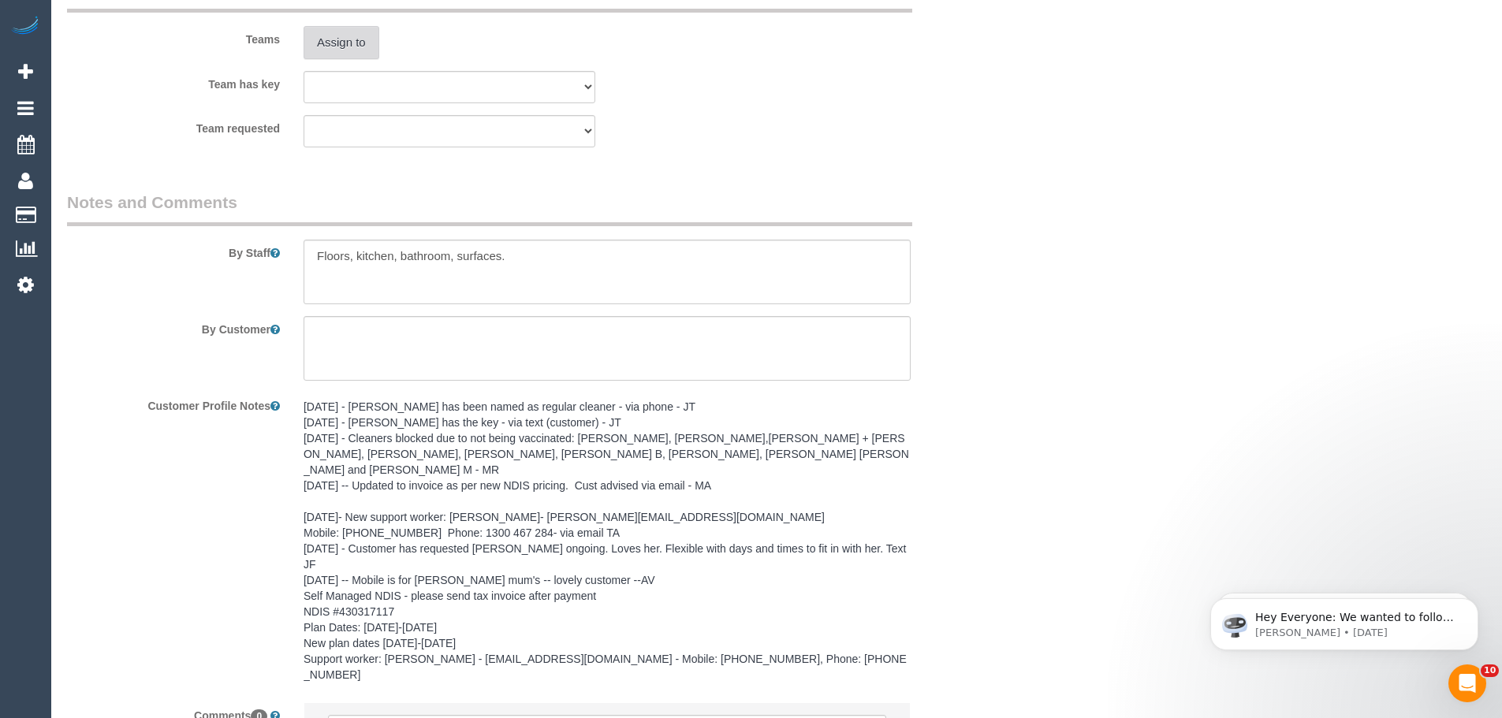
scroll to position [2153, 0]
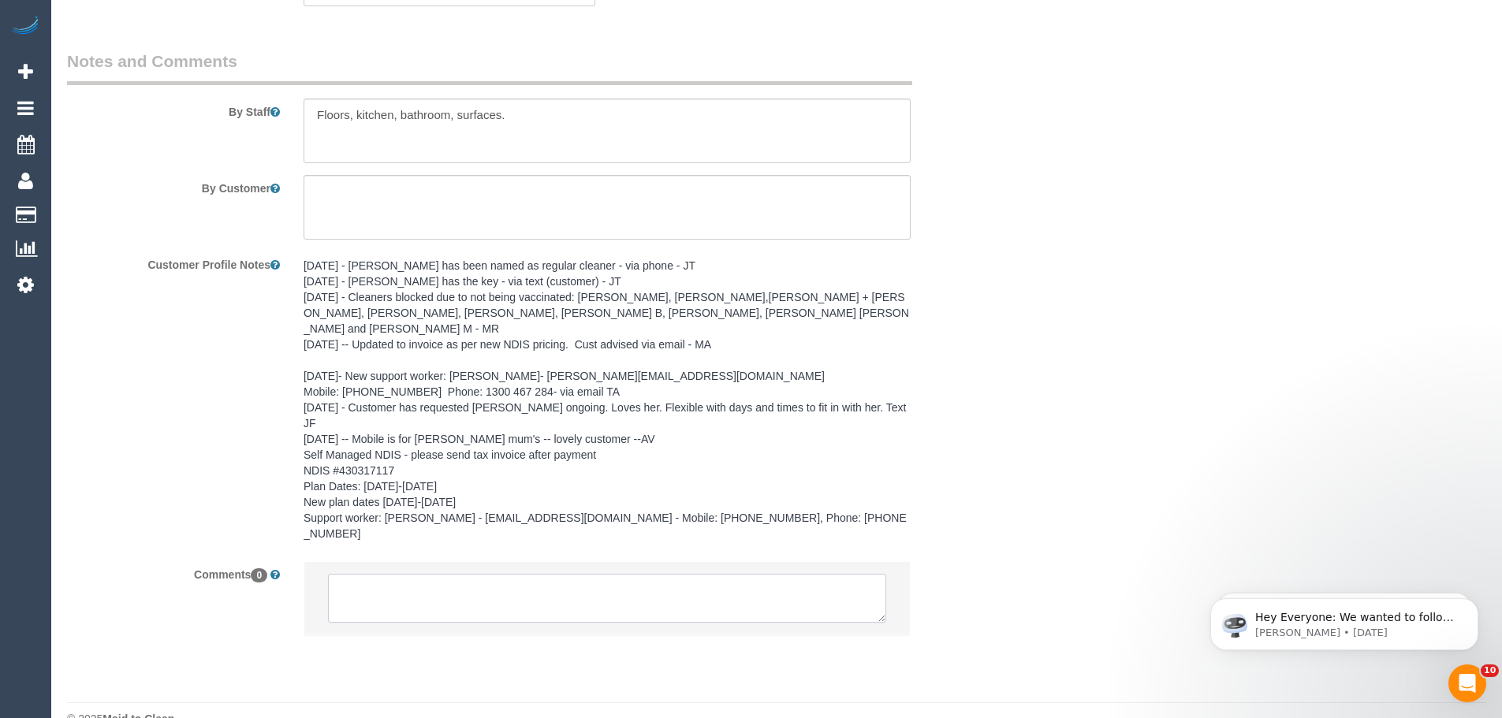
click at [468, 574] on textarea at bounding box center [607, 598] width 558 height 49
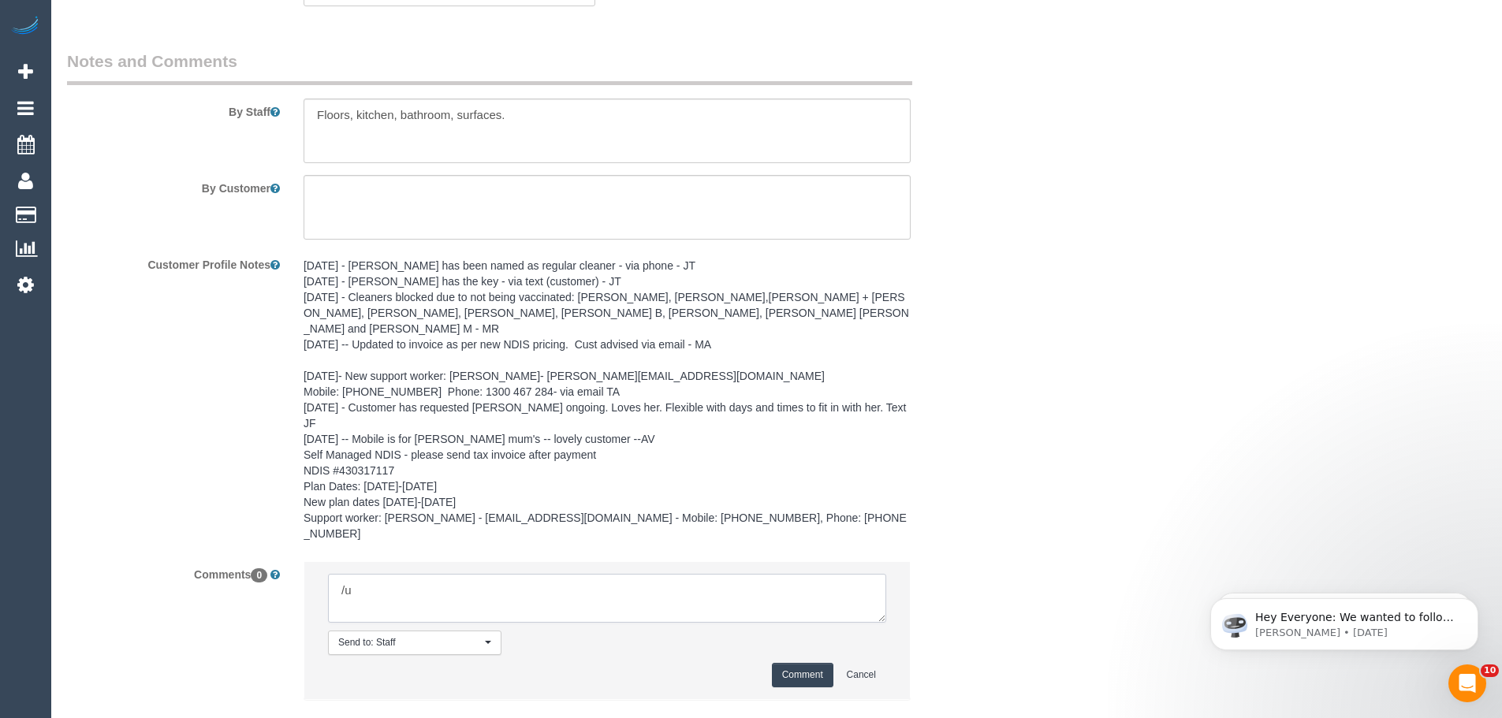
type textarea "/"
paste textarea "Cleaner(s) Unassigned: Reason Unassigned: One Off/Ongoing: Flexibility: Close a…"
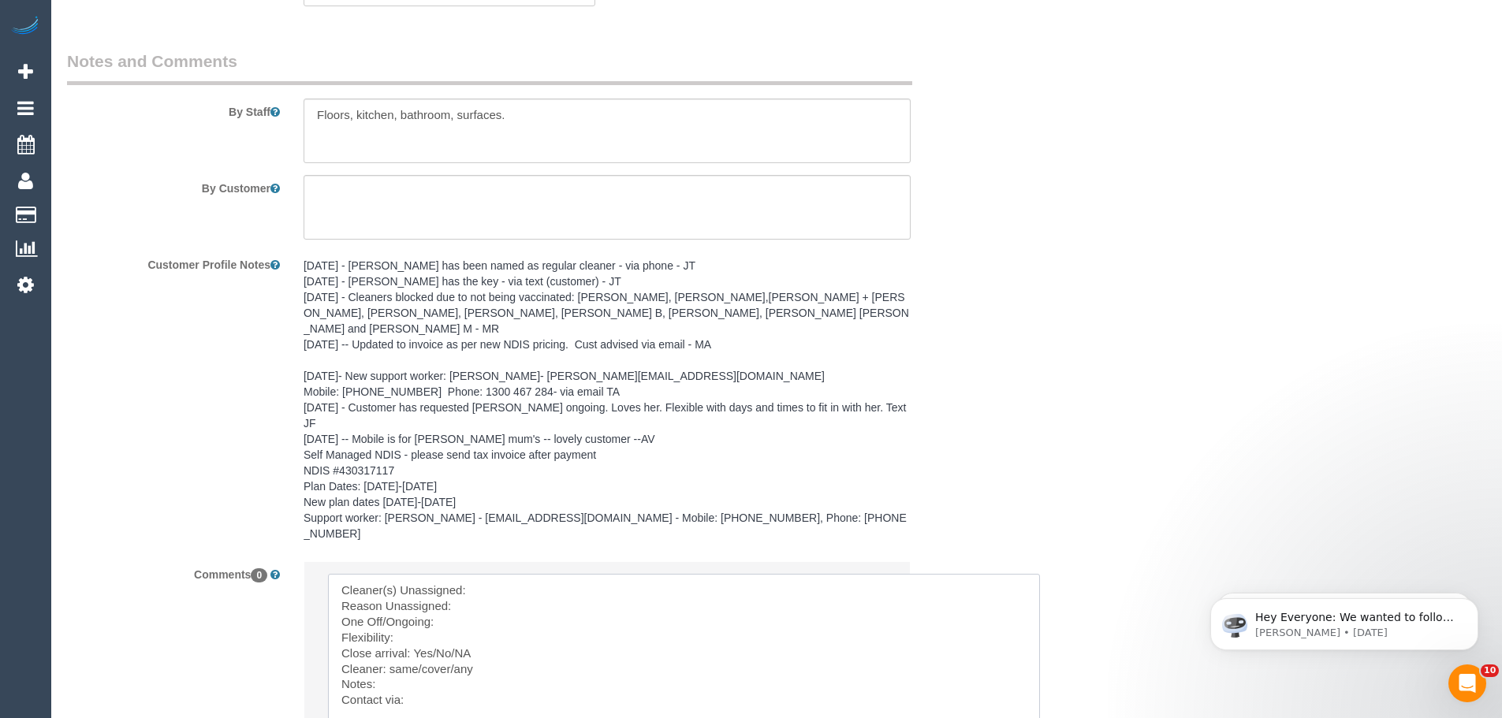
drag, startPoint x: 877, startPoint y: 585, endPoint x: 1049, endPoint y: 755, distance: 242.5
click at [609, 574] on textarea at bounding box center [693, 683] width 731 height 219
paste textarea "(2) [PERSON_NAME] (C)"
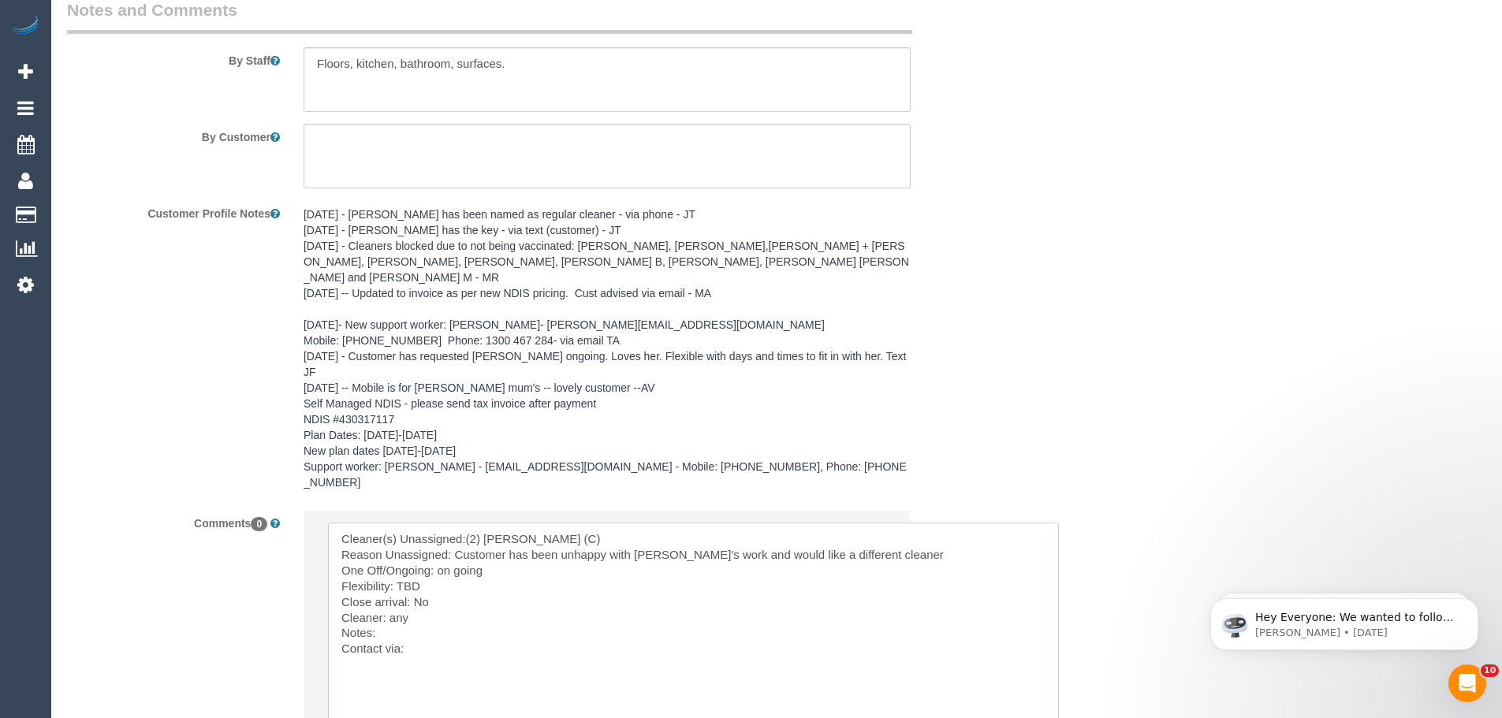
scroll to position [2232, 0]
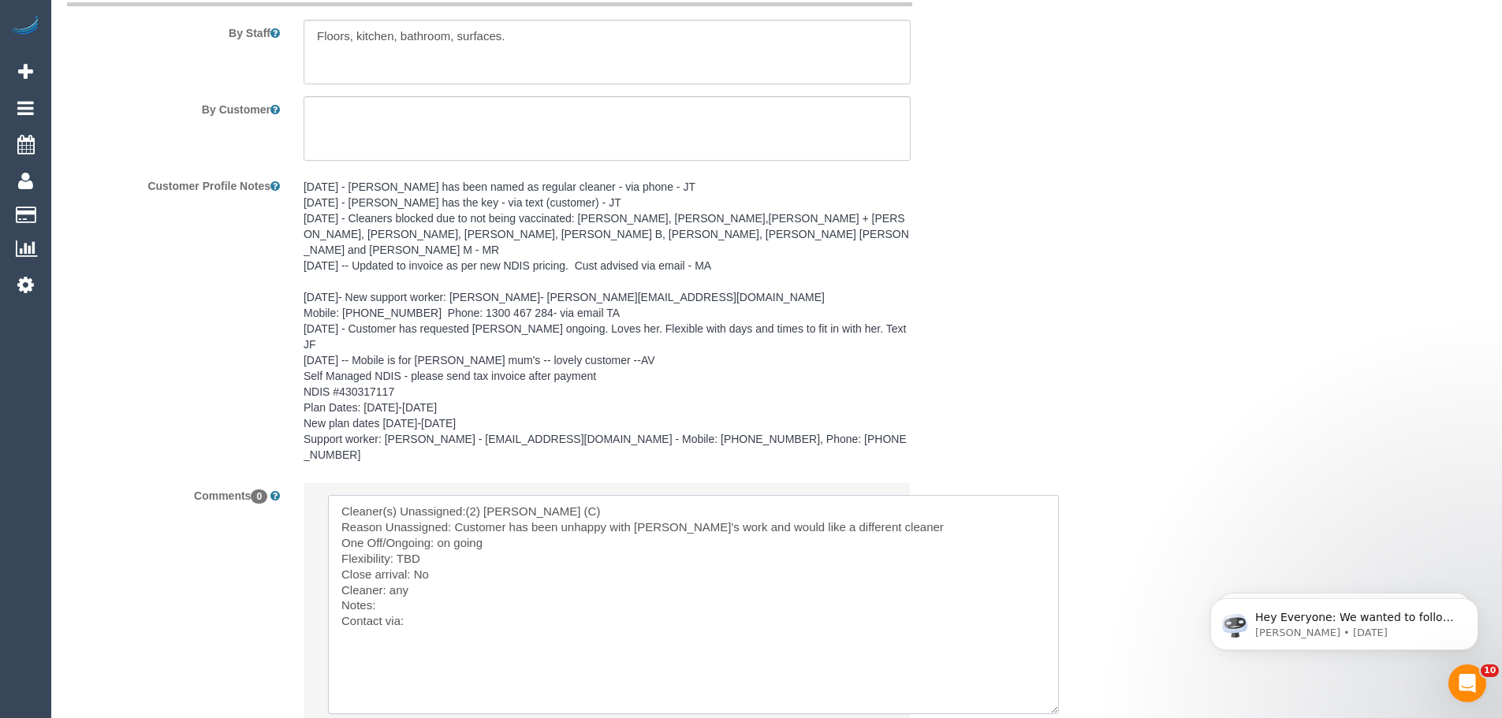
click at [566, 579] on textarea at bounding box center [693, 604] width 731 height 219
click at [569, 584] on textarea at bounding box center [693, 604] width 731 height 219
click at [466, 591] on textarea at bounding box center [693, 604] width 731 height 219
paste textarea "cnv_1fjwdd94"
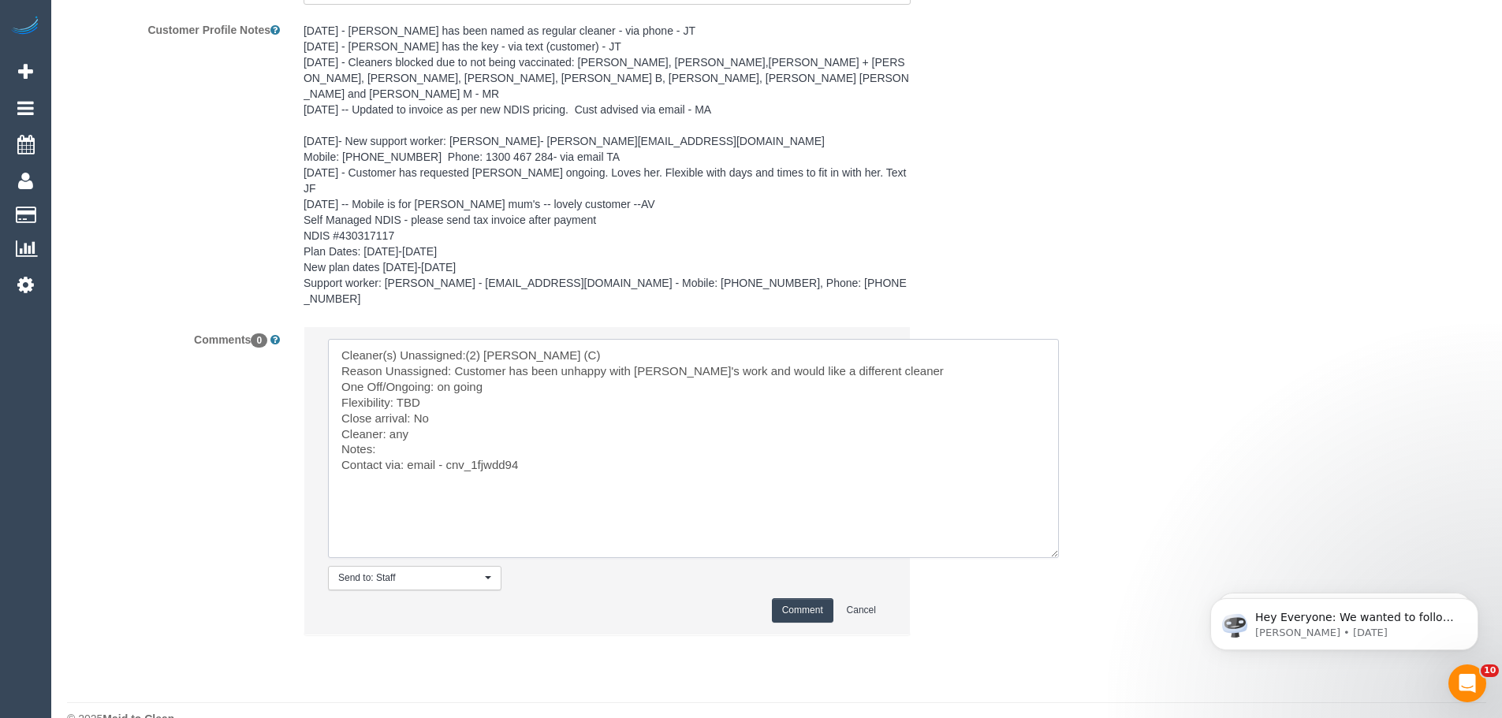
type textarea "Cleaner(s) Unassigned:(2) Priyanshi Patel (C) Reason Unassigned: Customer has b…"
click at [792, 598] on button "Comment" at bounding box center [802, 610] width 61 height 24
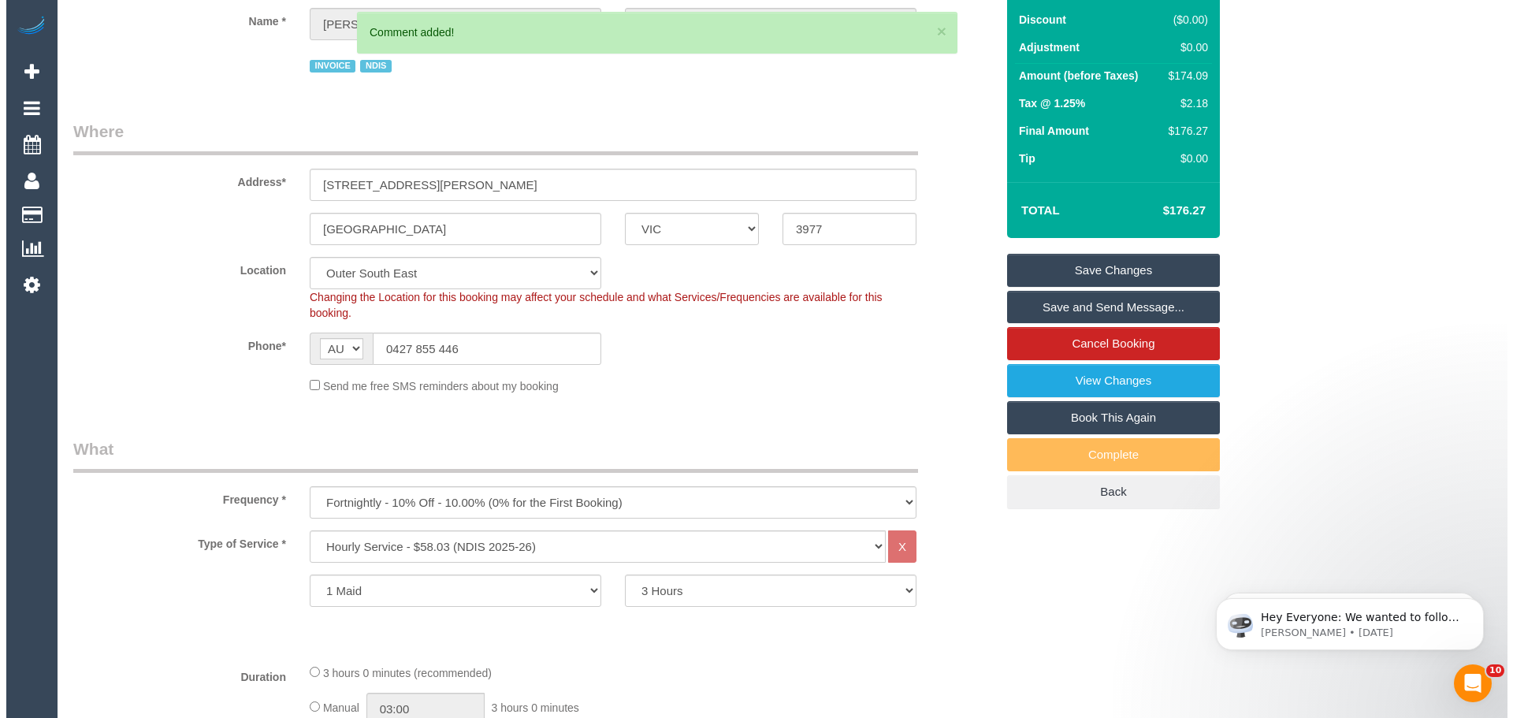
scroll to position [0, 0]
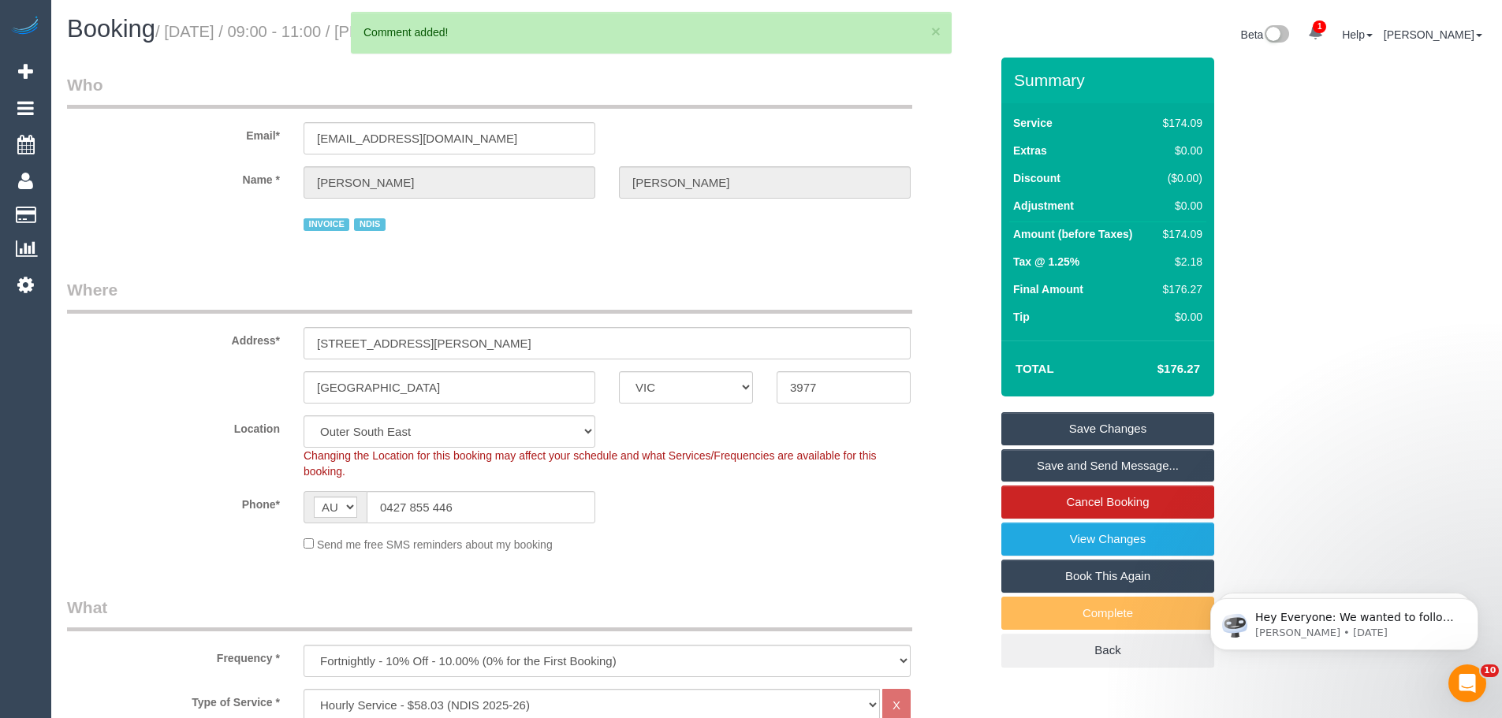
click at [1126, 422] on link "Save Changes" at bounding box center [1107, 428] width 213 height 33
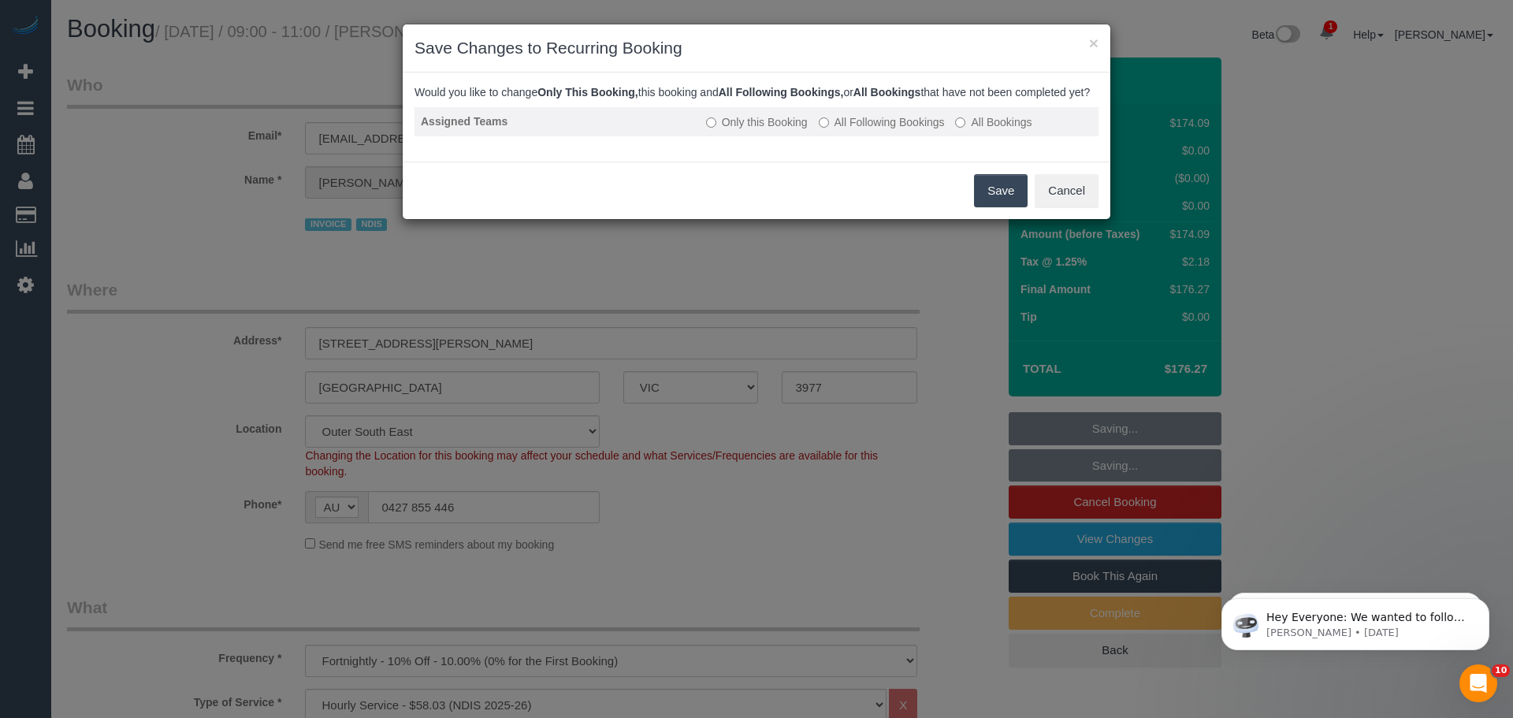
click at [858, 127] on td "Only this Booking All Following Bookings All Bookings" at bounding box center [899, 121] width 399 height 29
click at [884, 130] on label "All Following Bookings" at bounding box center [882, 122] width 126 height 16
click at [992, 203] on button "Save" at bounding box center [1001, 190] width 54 height 33
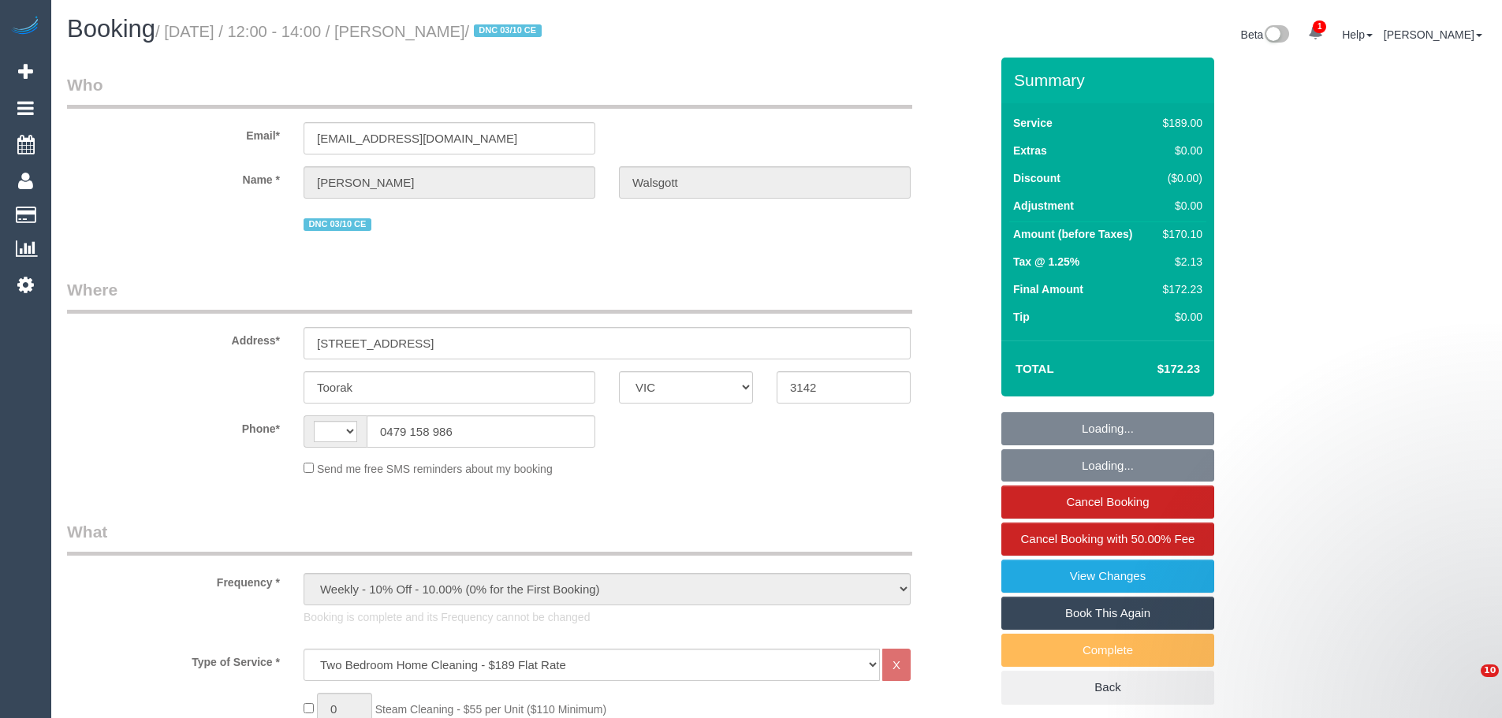
select select "VIC"
select select "number:28"
select select "number:16"
select select "number:19"
select select "number:22"
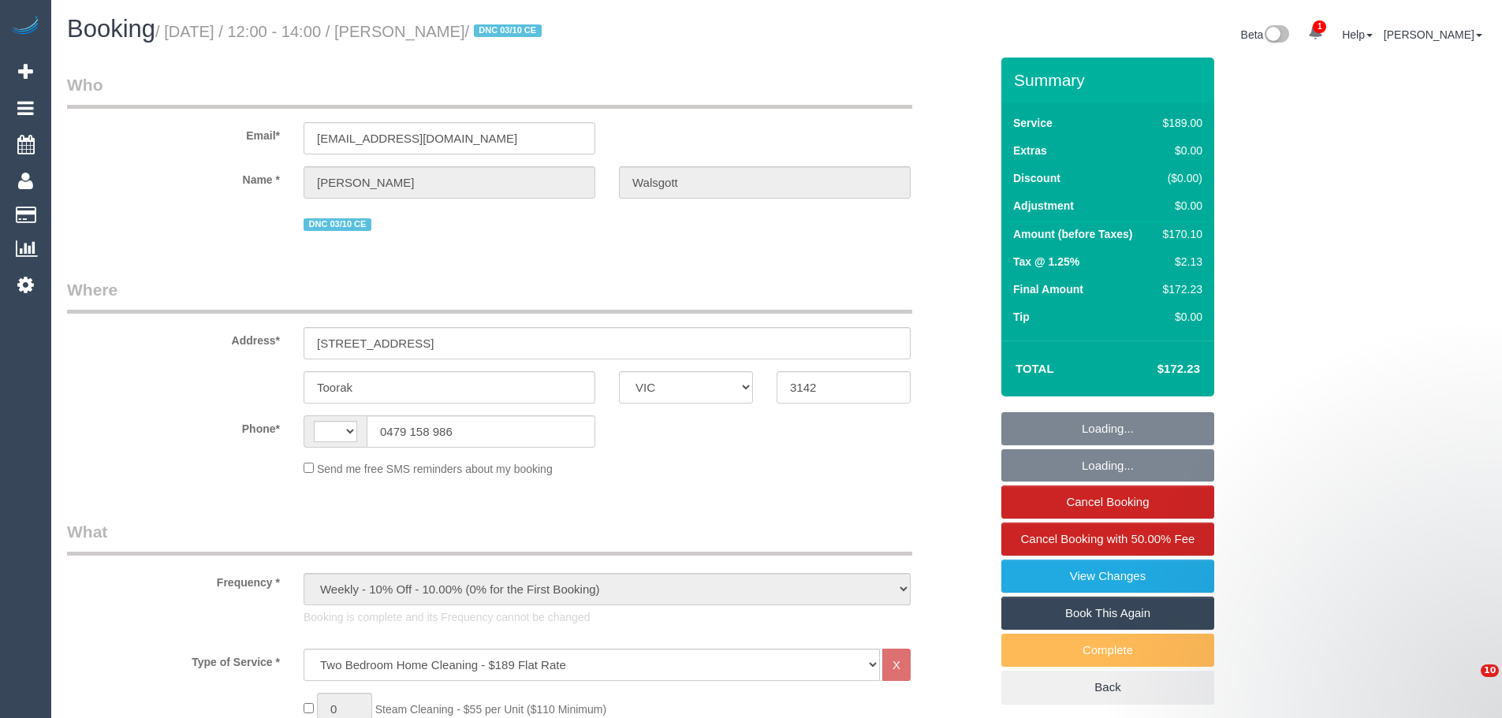
select select "number:33"
select select "number:26"
select select "string:AU"
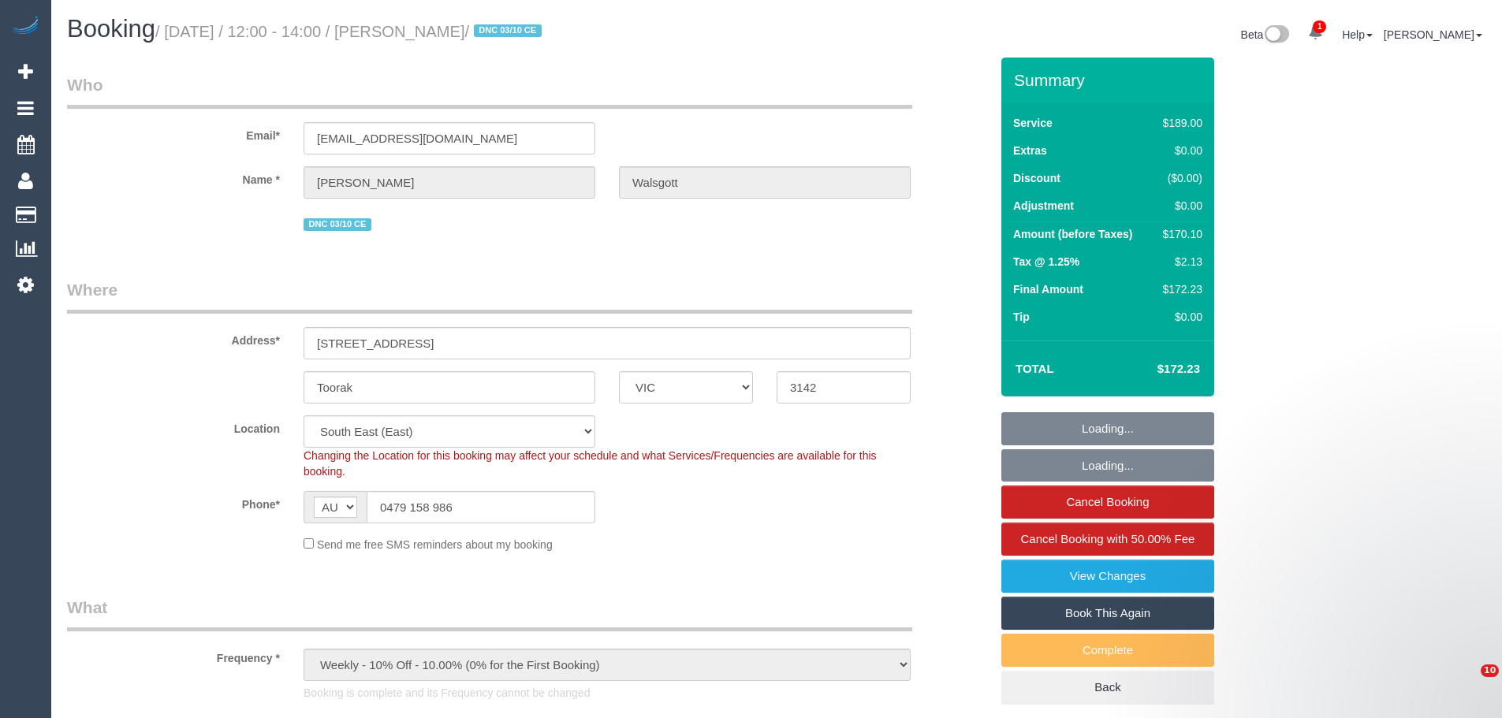
select select "object:1403"
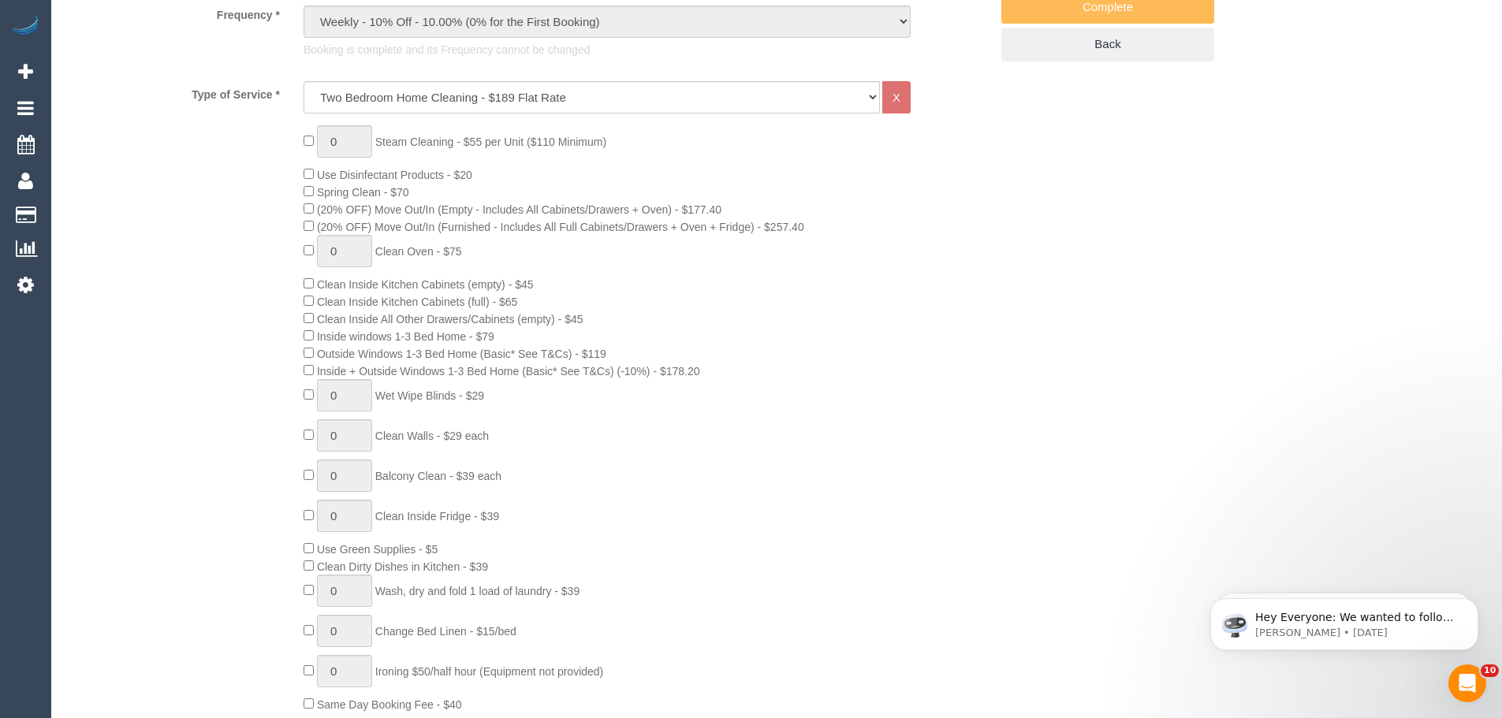
scroll to position [328, 0]
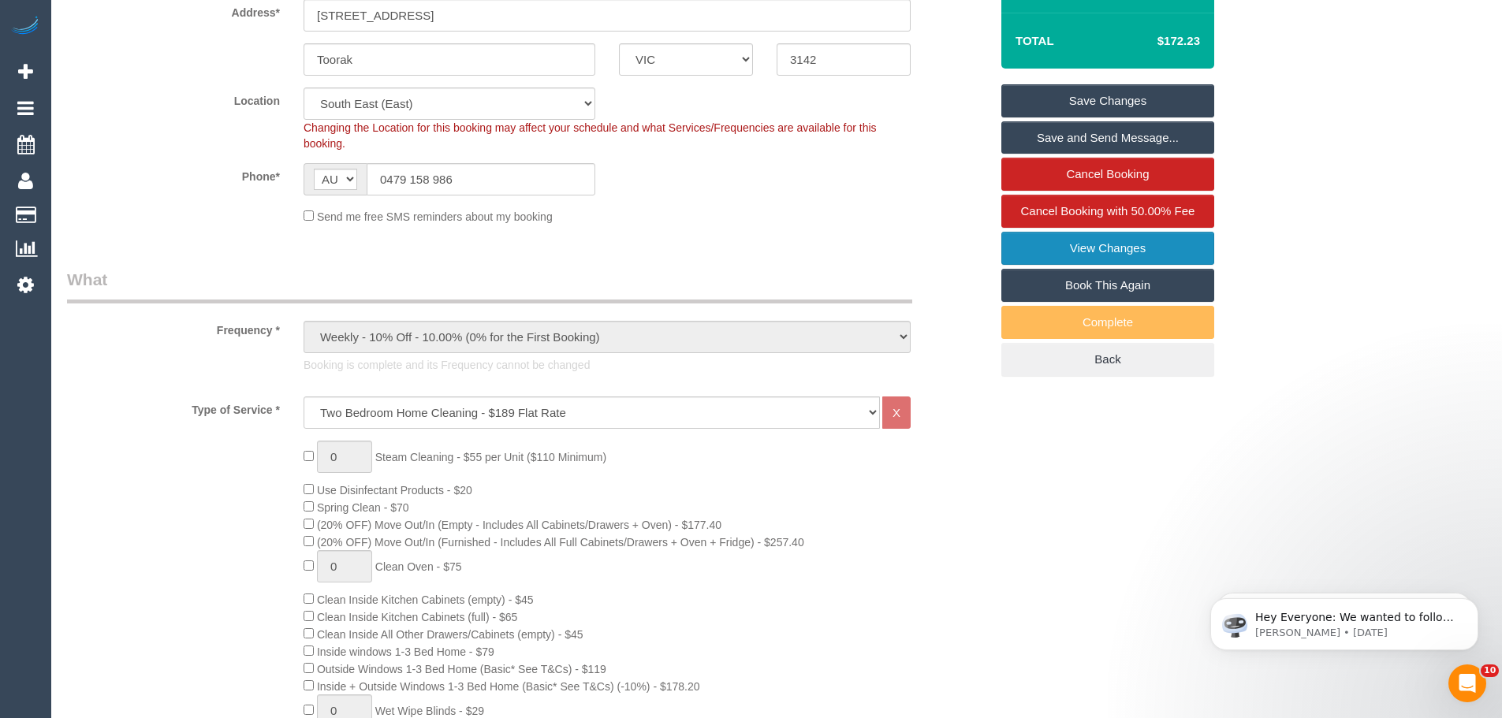
click at [1066, 240] on link "View Changes" at bounding box center [1107, 248] width 213 height 33
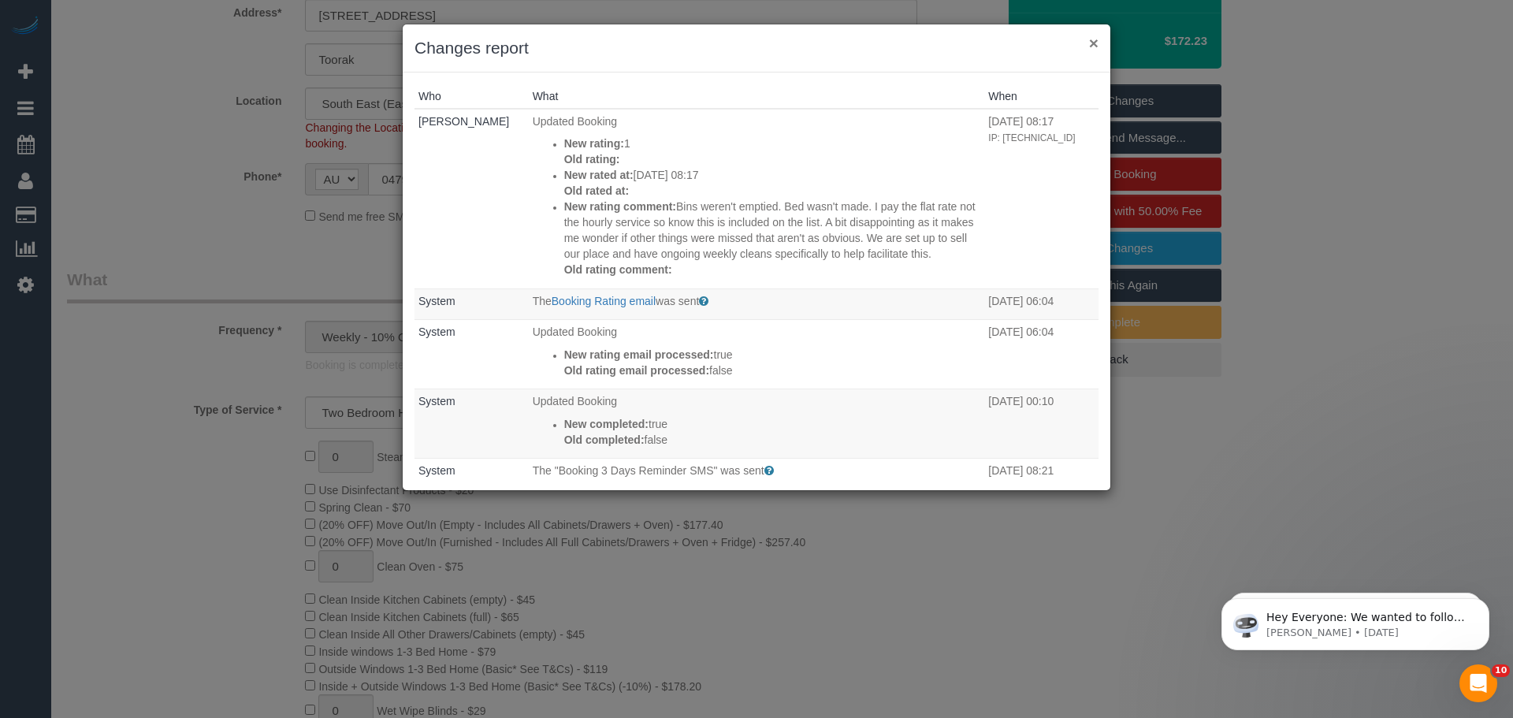
click at [1093, 48] on button "×" at bounding box center [1093, 43] width 9 height 17
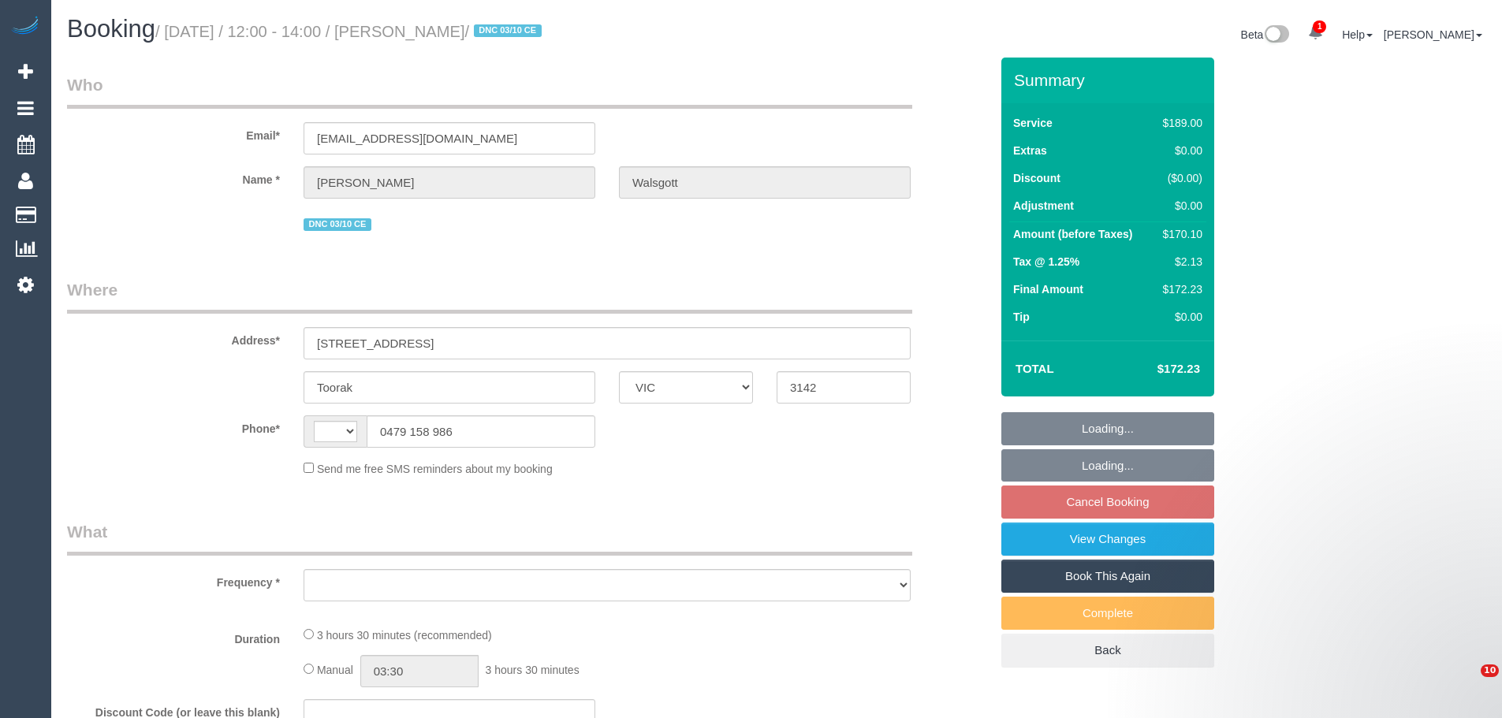
select select "VIC"
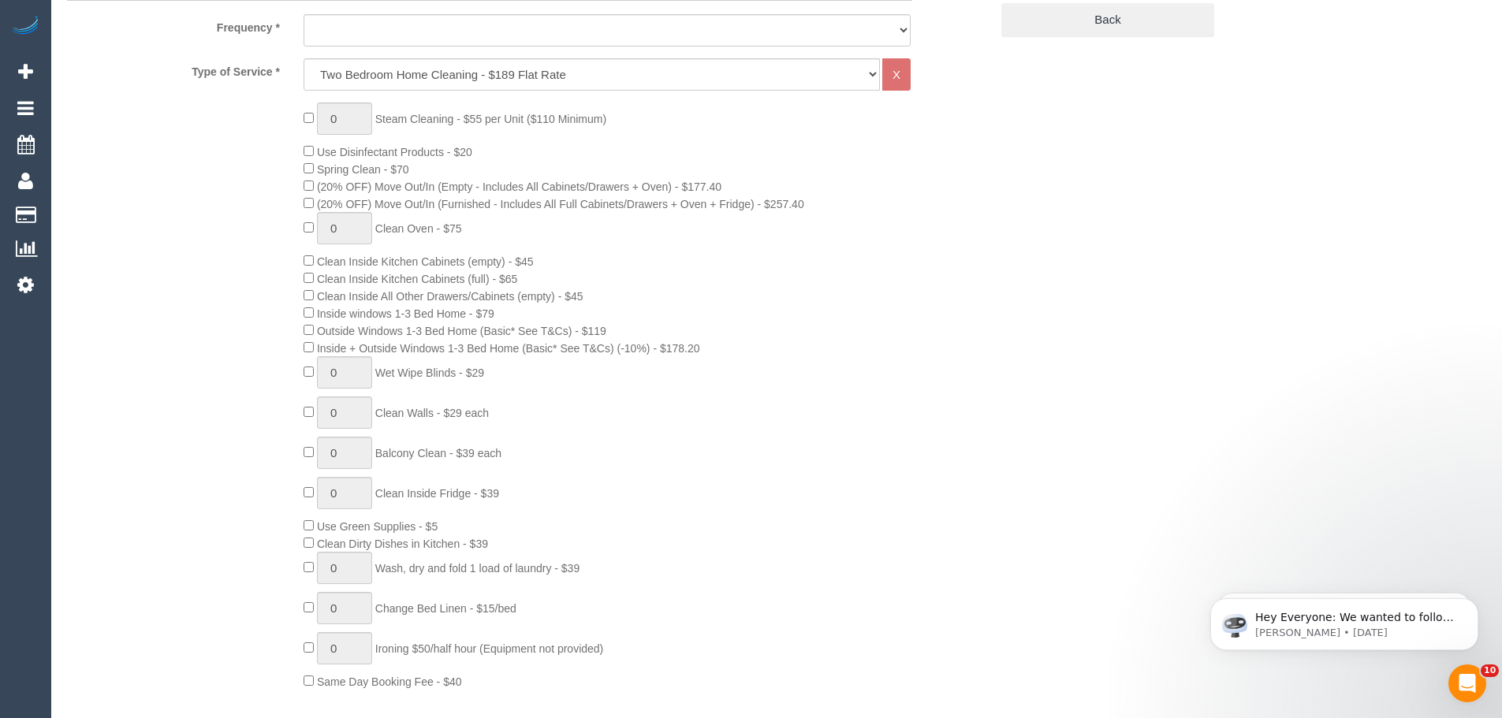
select select "string:AU"
select select "object:650"
select select "string:stripe-pm_1Rq9TL2GScqysDRVYjFvtJVA"
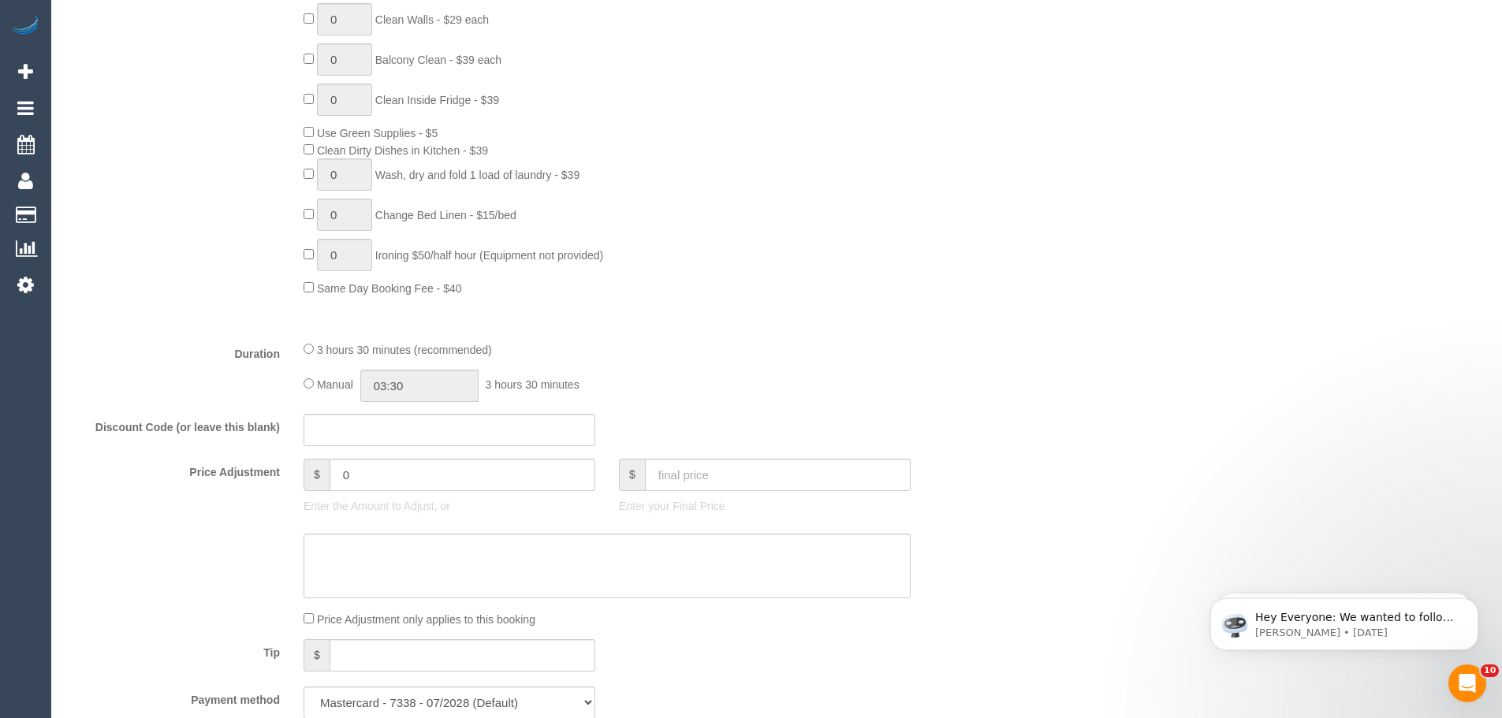
select select "object:1356"
select select "number:28"
select select "number:16"
select select "number:19"
select select "number:22"
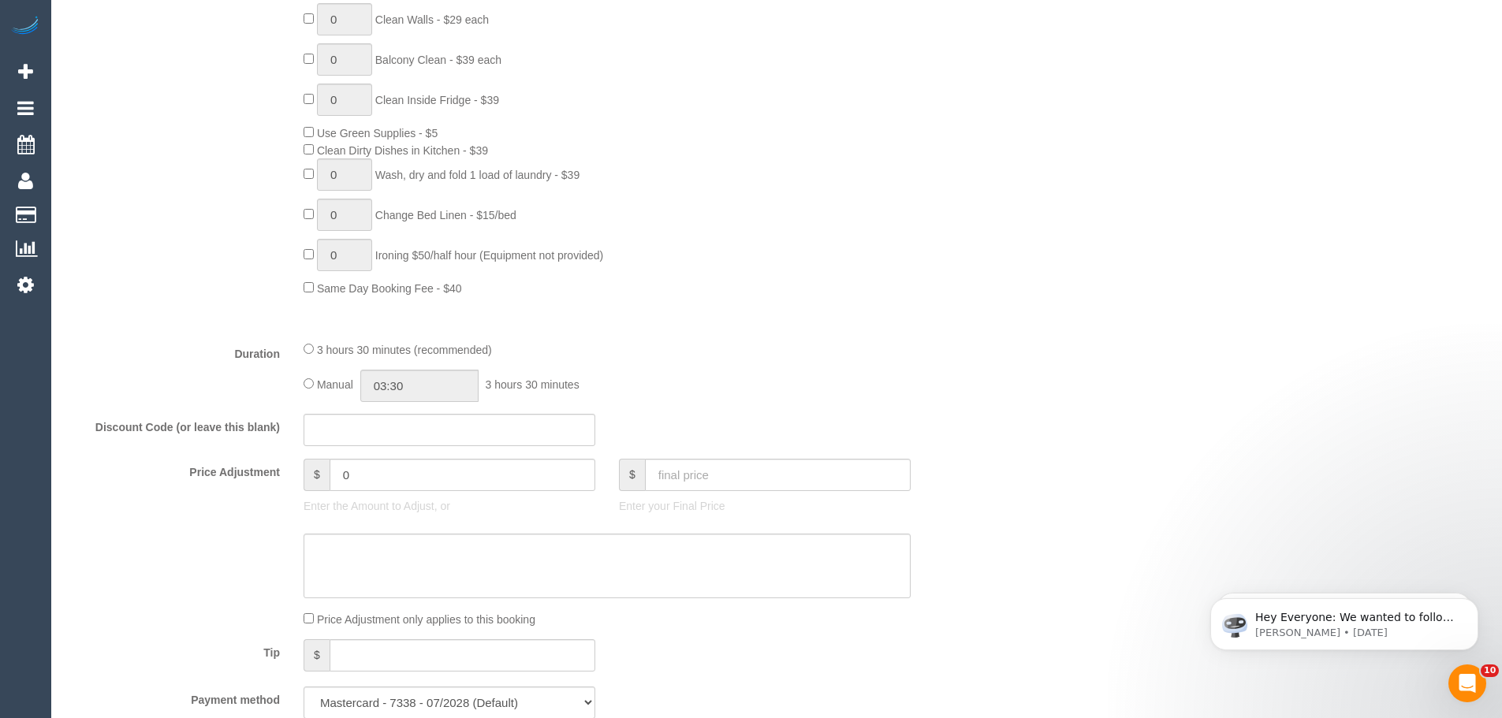
select select "number:33"
select select "number:26"
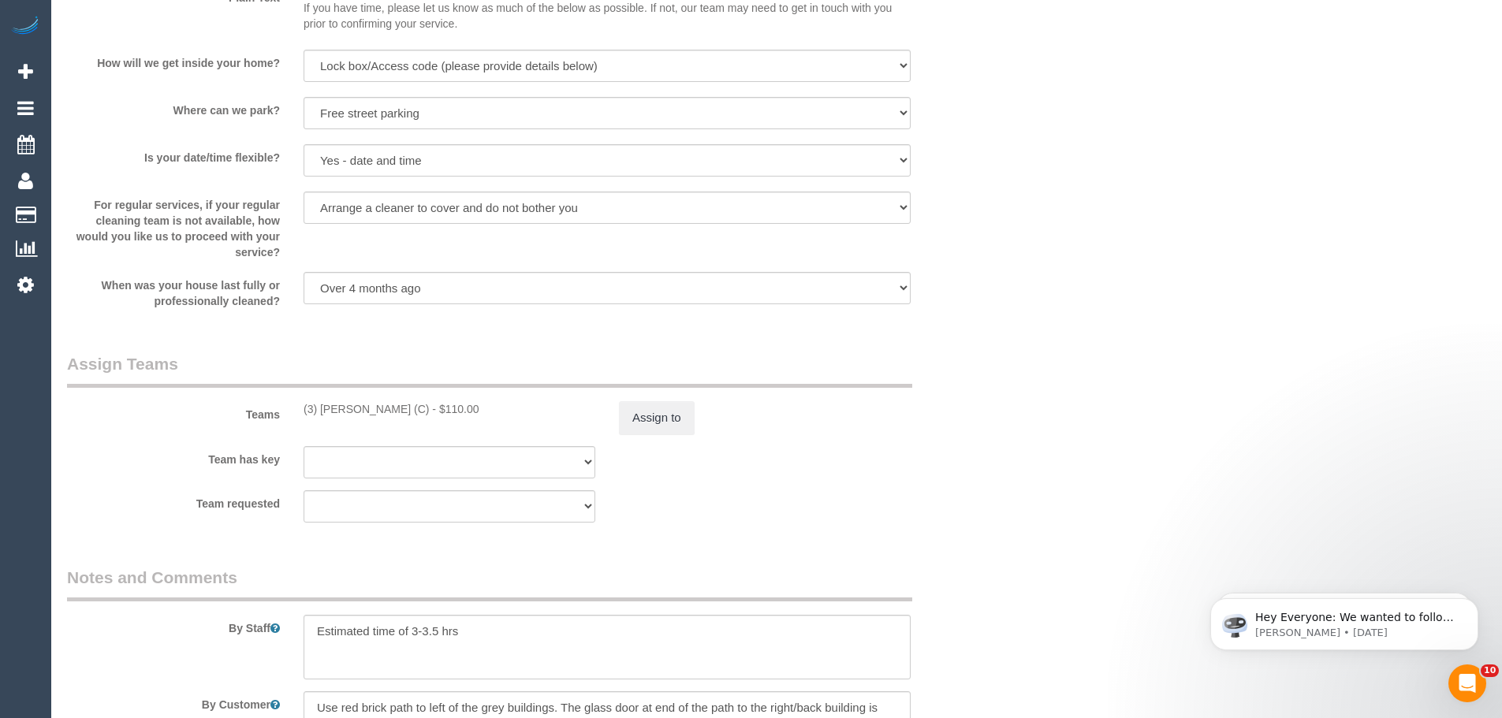
scroll to position [2601, 0]
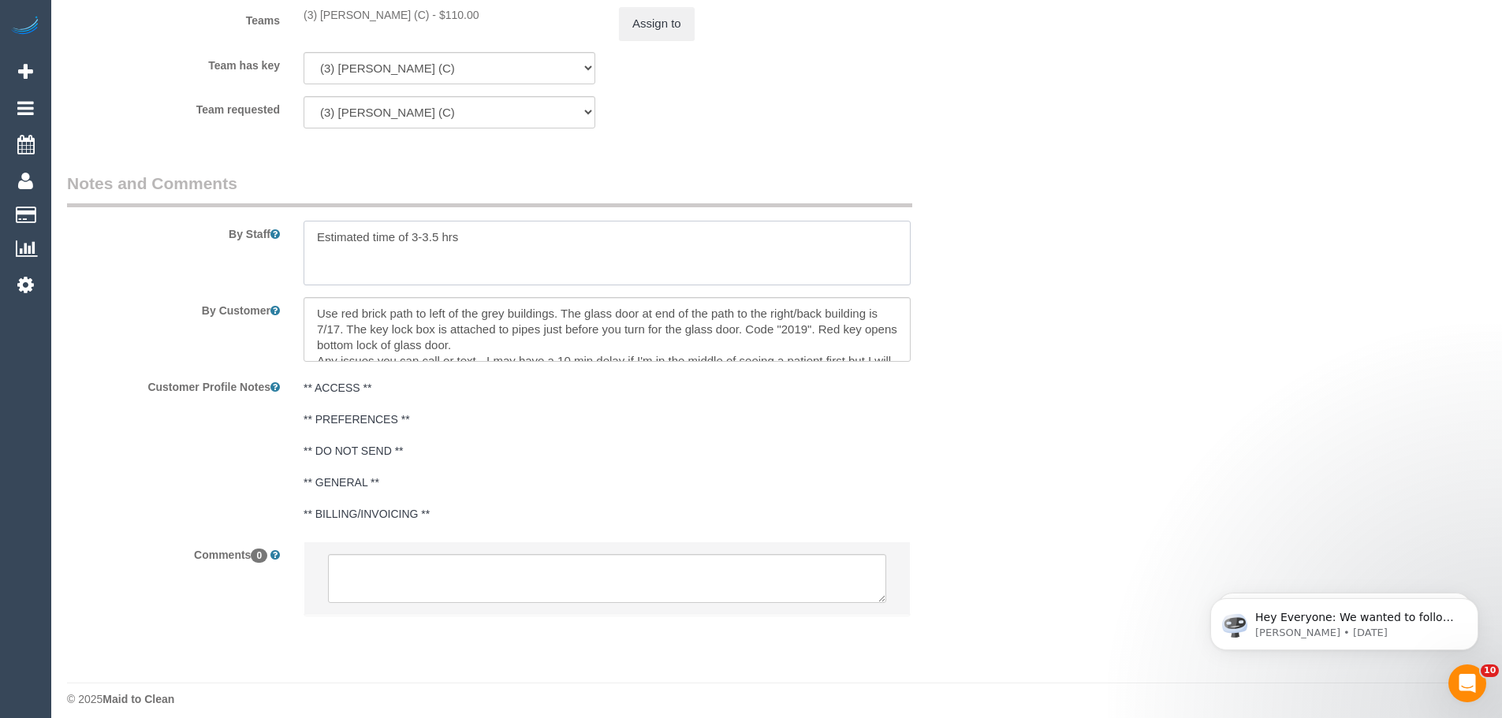
drag, startPoint x: 456, startPoint y: 255, endPoint x: 512, endPoint y: 255, distance: 56.0
click at [512, 255] on textarea at bounding box center [606, 253] width 607 height 65
click at [531, 251] on textarea at bounding box center [606, 253] width 607 height 65
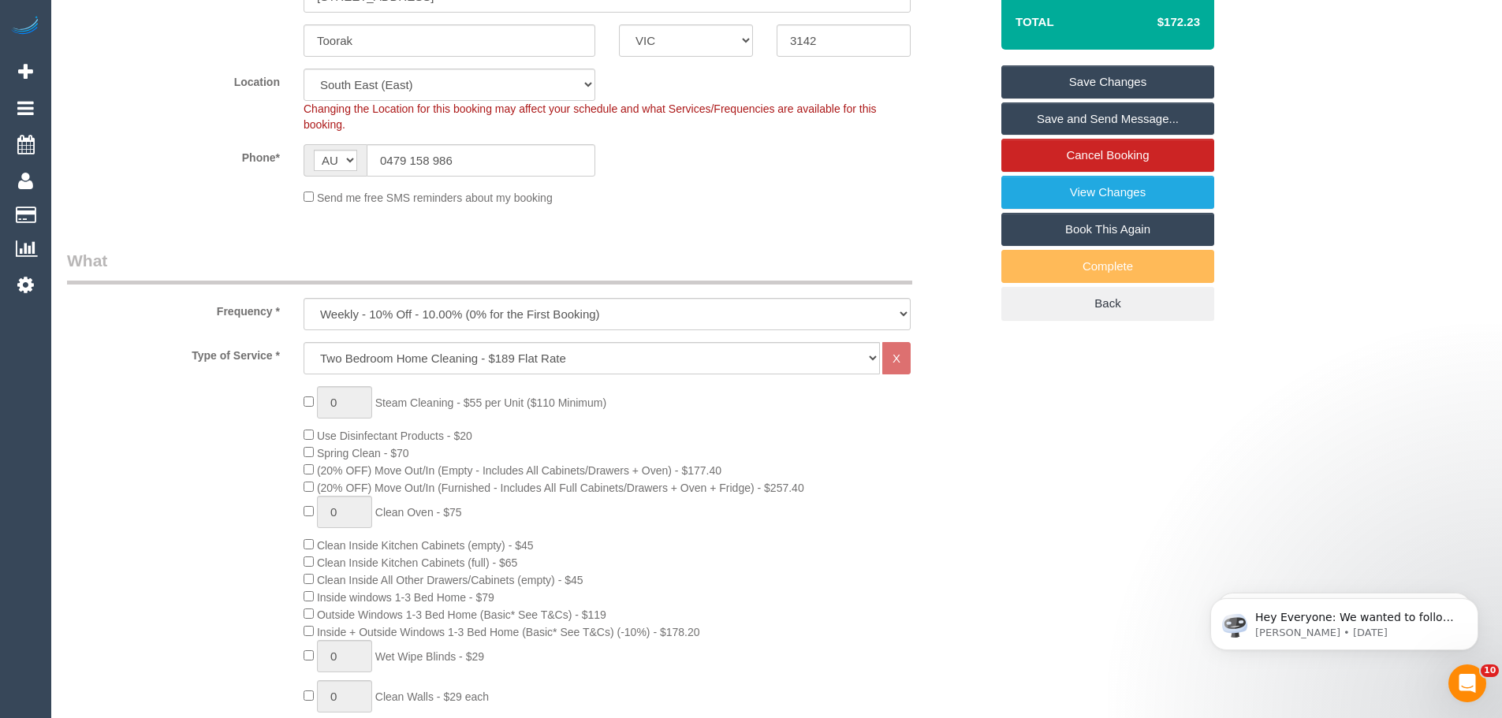
scroll to position [315, 0]
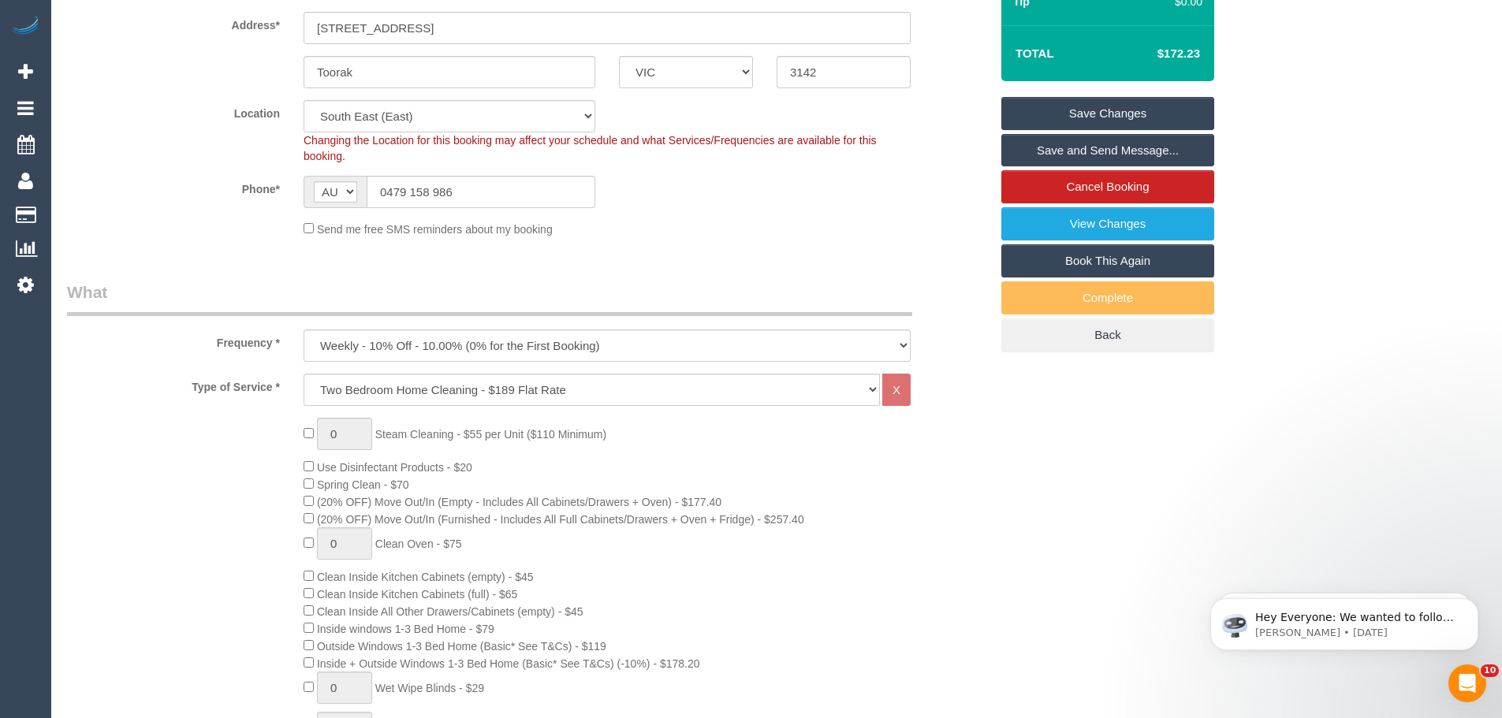
type textarea "Estimated time of 3-3.5 hrs Please ensure you empty the bins and make the bed."
click at [1094, 120] on link "Save Changes" at bounding box center [1107, 113] width 213 height 33
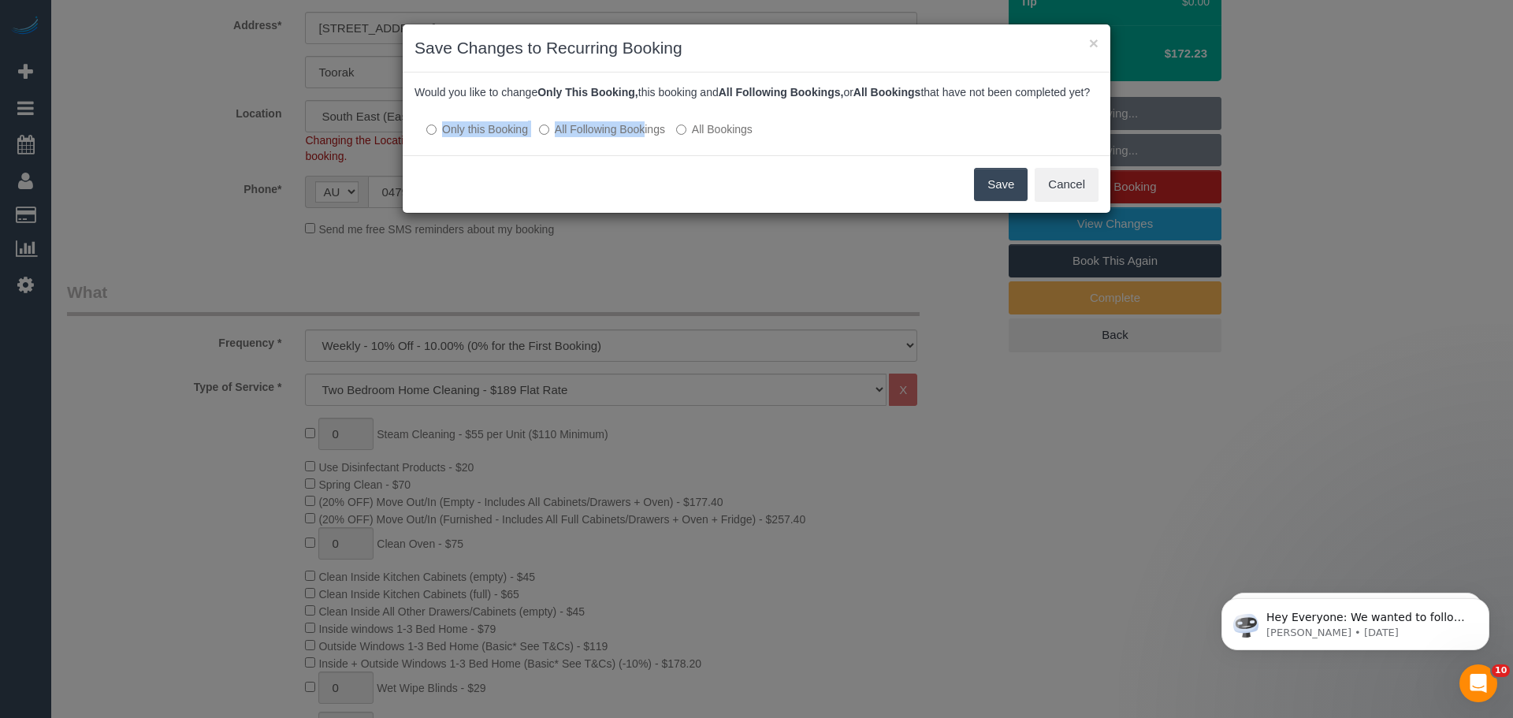
click at [591, 151] on div "Would you like to change Only This Booking, this booking and All Following Book…" at bounding box center [757, 114] width 708 height 83
click at [989, 201] on button "Save" at bounding box center [1001, 184] width 54 height 33
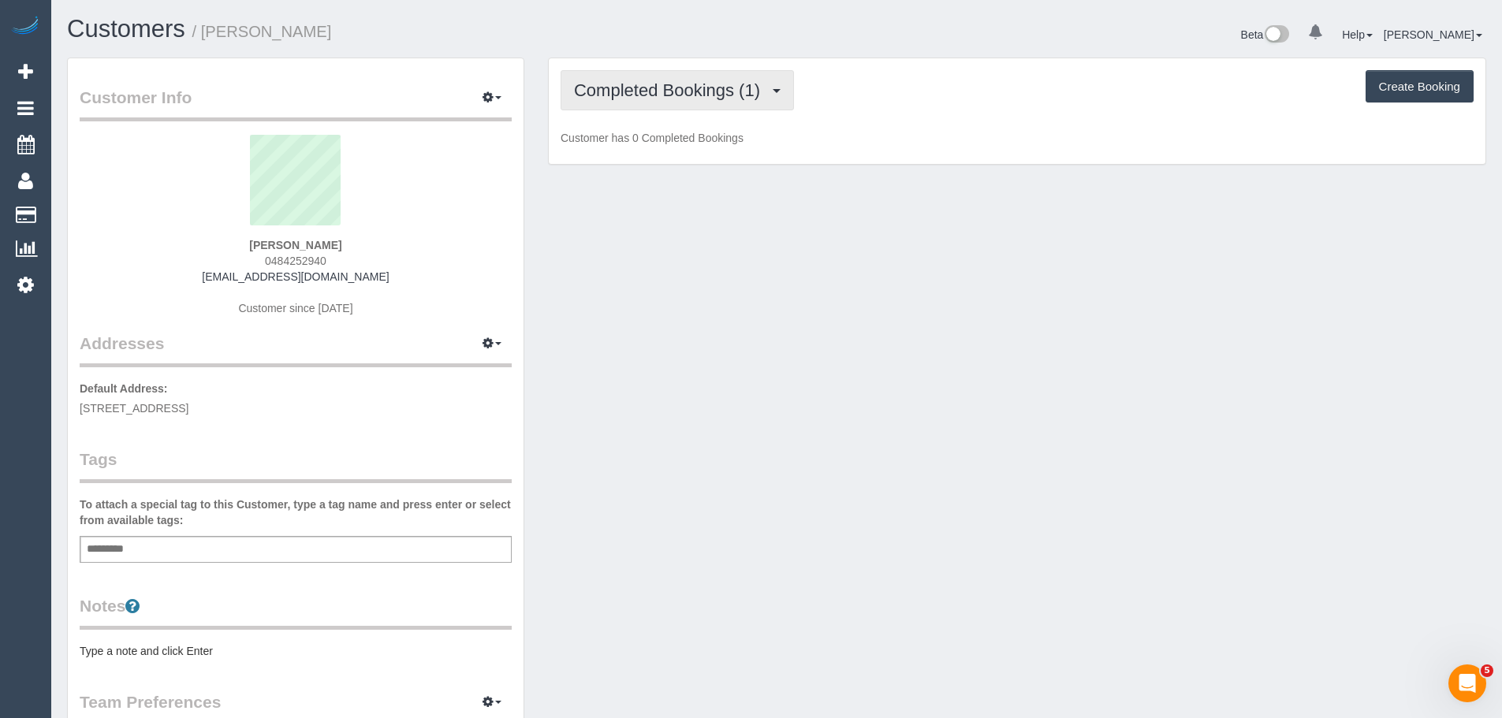
click at [696, 86] on span "Completed Bookings (1)" at bounding box center [671, 90] width 194 height 20
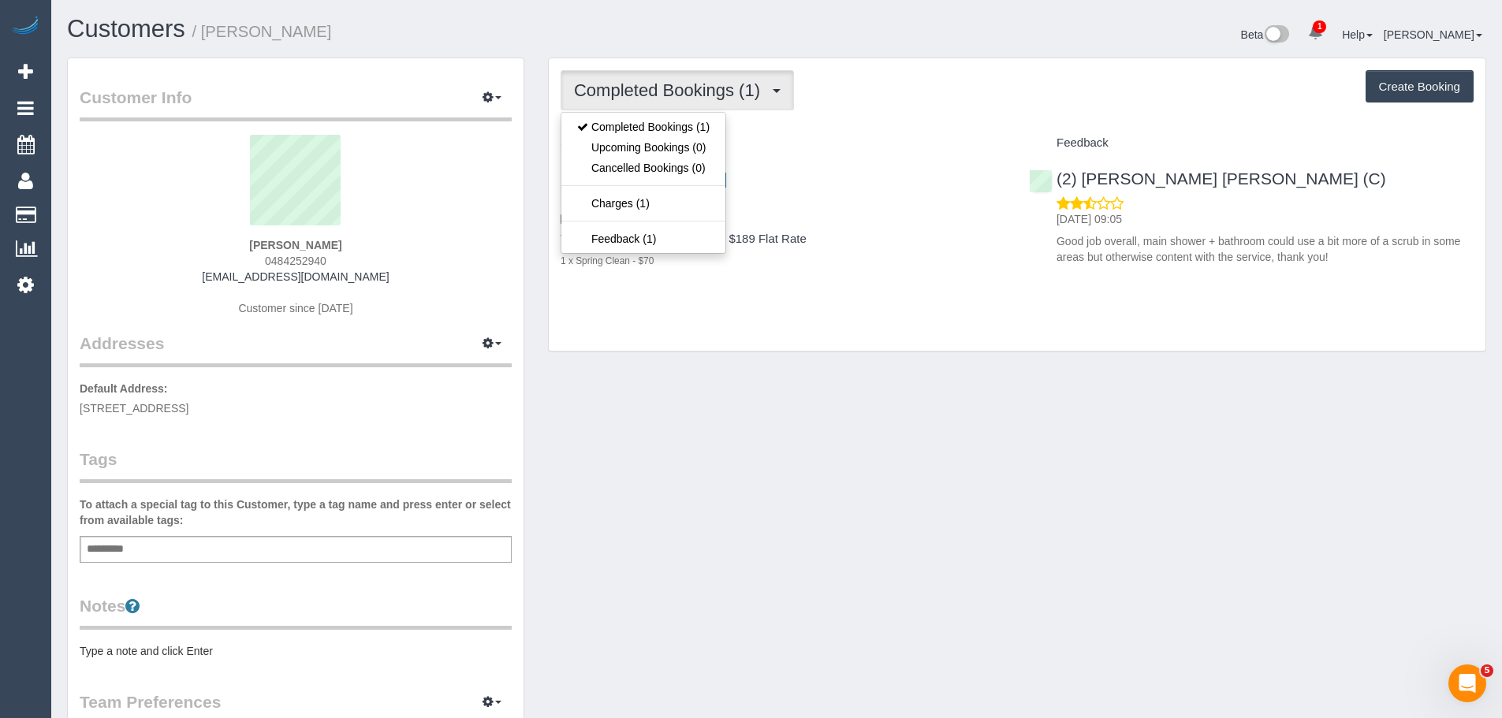
click at [908, 124] on div "Completed Bookings (1) Completed Bookings (1) Upcoming Bookings (0) Cancelled B…" at bounding box center [1017, 204] width 936 height 293
